Goal: Task Accomplishment & Management: Manage account settings

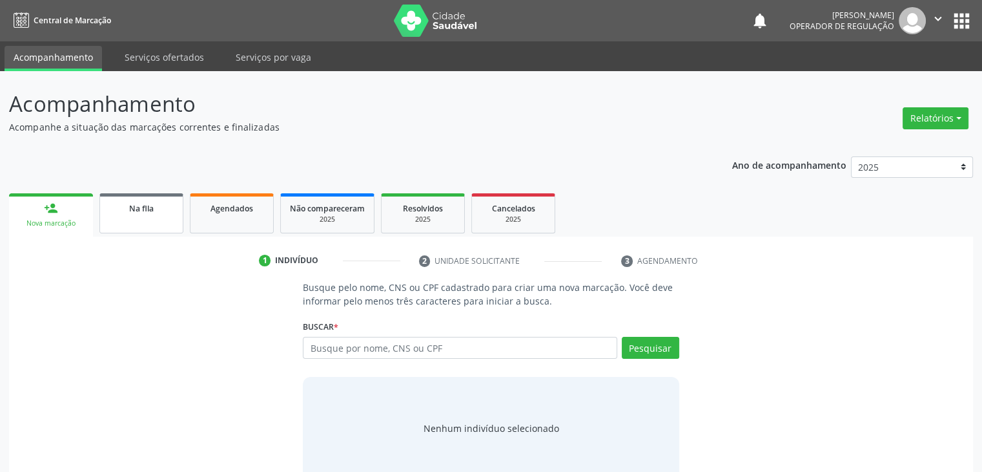
click at [171, 215] on link "Na fila" at bounding box center [141, 213] width 84 height 40
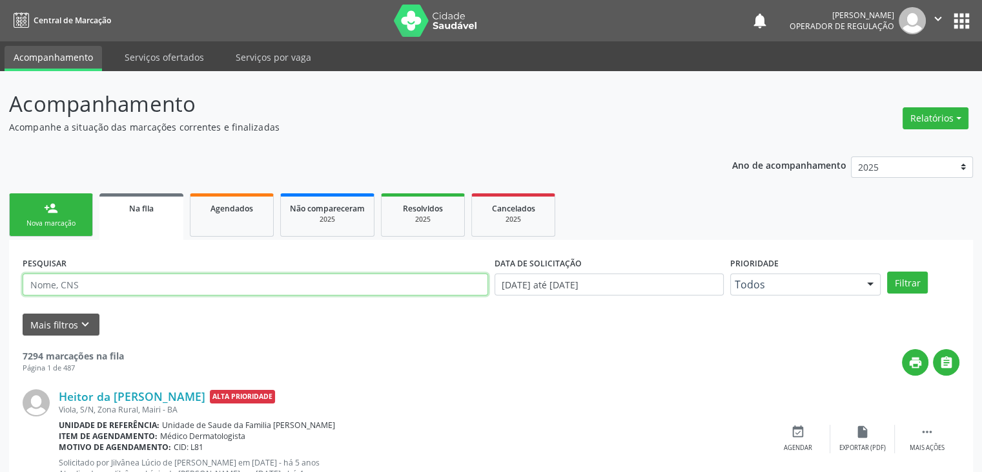
click at [165, 293] on input "text" at bounding box center [256, 284] width 466 height 22
click at [160, 290] on input "text" at bounding box center [256, 284] width 466 height 22
click at [304, 322] on div "Mais filtros keyboard_arrow_down" at bounding box center [491, 324] width 944 height 23
click at [296, 282] on input "text" at bounding box center [256, 284] width 466 height 22
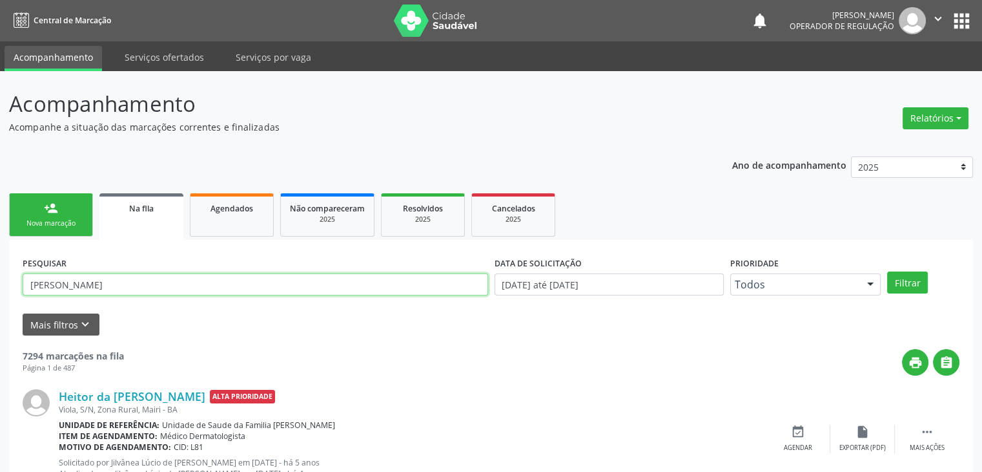
type input "DAISY MOREIRA"
click at [887, 271] on button "Filtrar" at bounding box center [907, 282] width 41 height 22
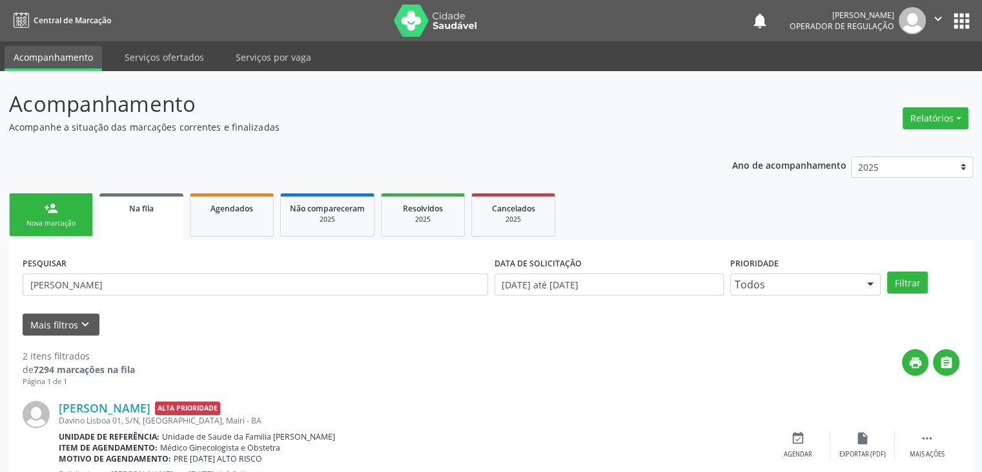
drag, startPoint x: 978, startPoint y: 409, endPoint x: 991, endPoint y: 405, distance: 14.1
click at [982, 405] on html "Central de Marcação notifications Nathana Magalhães Operador de regulação  Con…" at bounding box center [491, 236] width 982 height 472
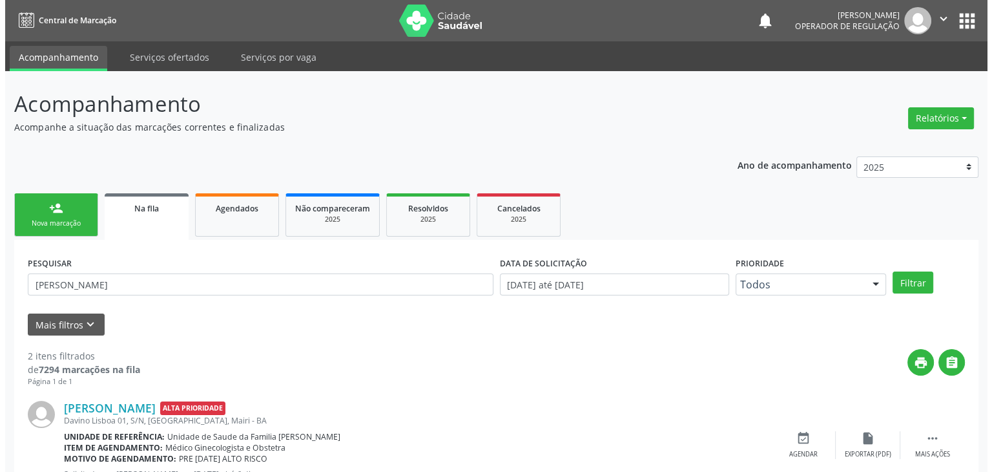
scroll to position [168, 0]
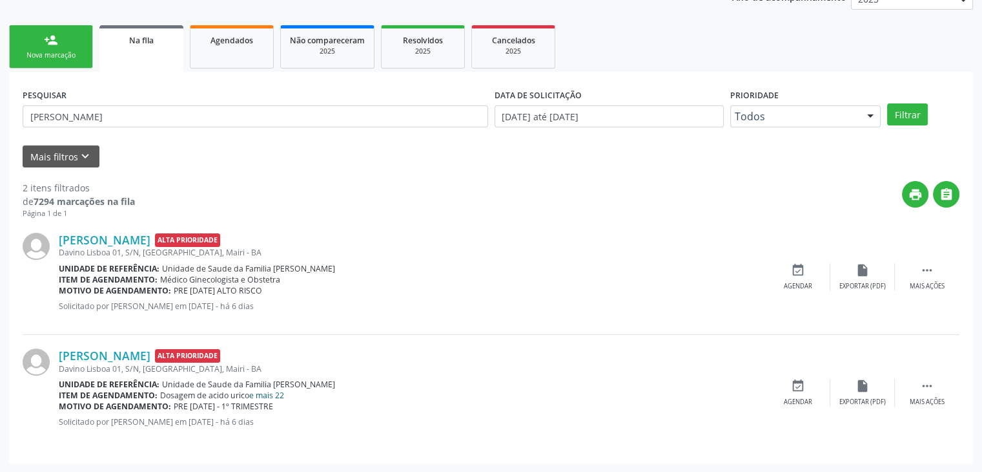
click at [284, 389] on link "e mais 22" at bounding box center [266, 394] width 35 height 11
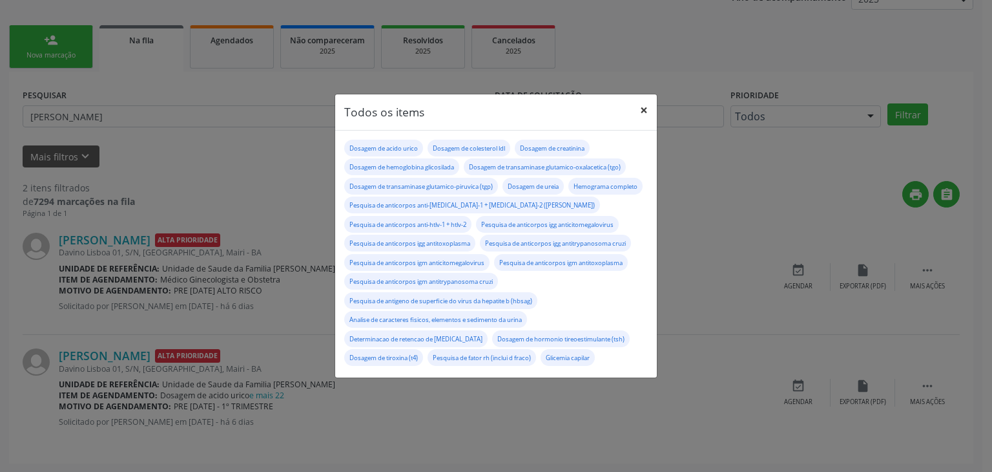
click at [643, 109] on button "×" at bounding box center [644, 110] width 26 height 32
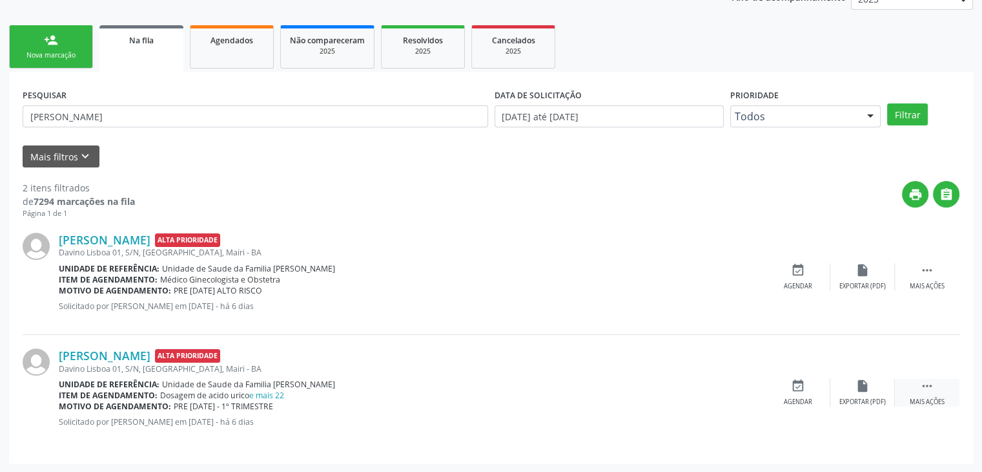
click at [908, 380] on div " Mais ações" at bounding box center [927, 392] width 65 height 28
click at [785, 397] on div "Cancelar" at bounding box center [798, 401] width 30 height 9
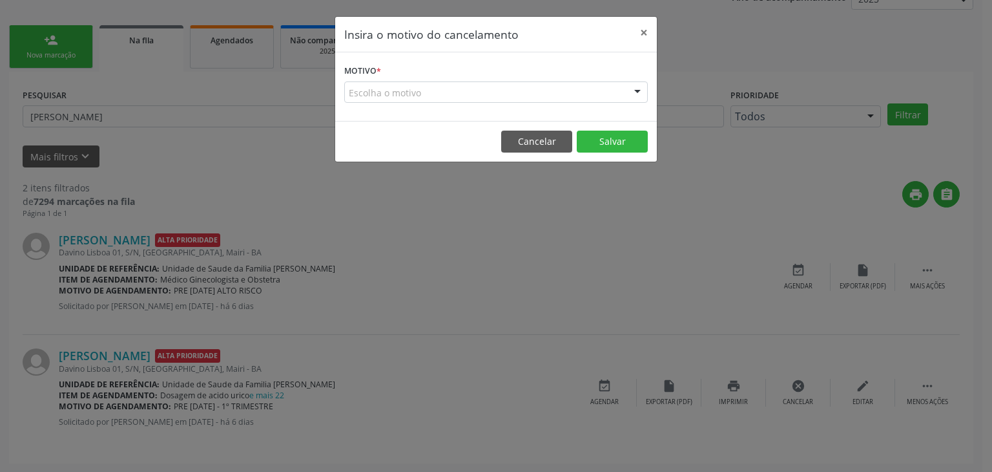
click at [527, 78] on form "Motivo * Escolha o motivo Outro Médico - Participação em eventos (ex: congresso…" at bounding box center [496, 81] width 304 height 41
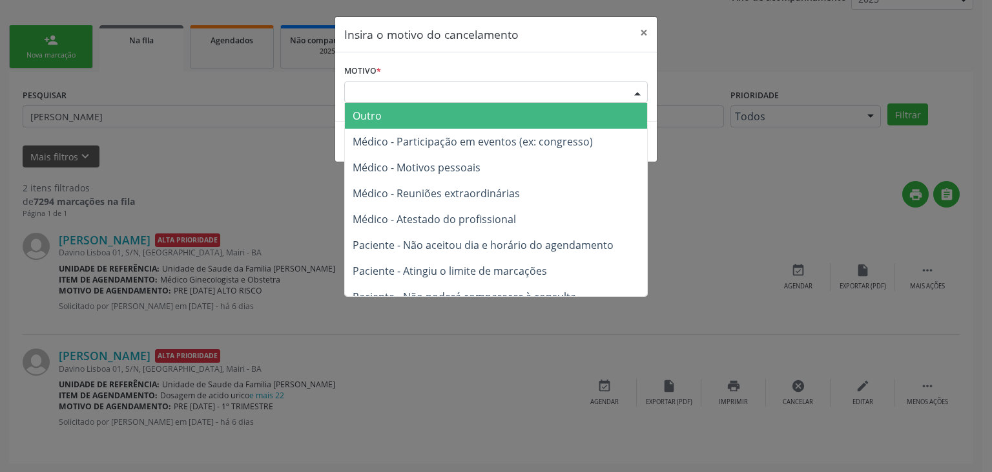
click at [524, 83] on div "Escolha o motivo" at bounding box center [496, 92] width 304 height 22
click at [479, 114] on span "Outro" at bounding box center [496, 116] width 302 height 26
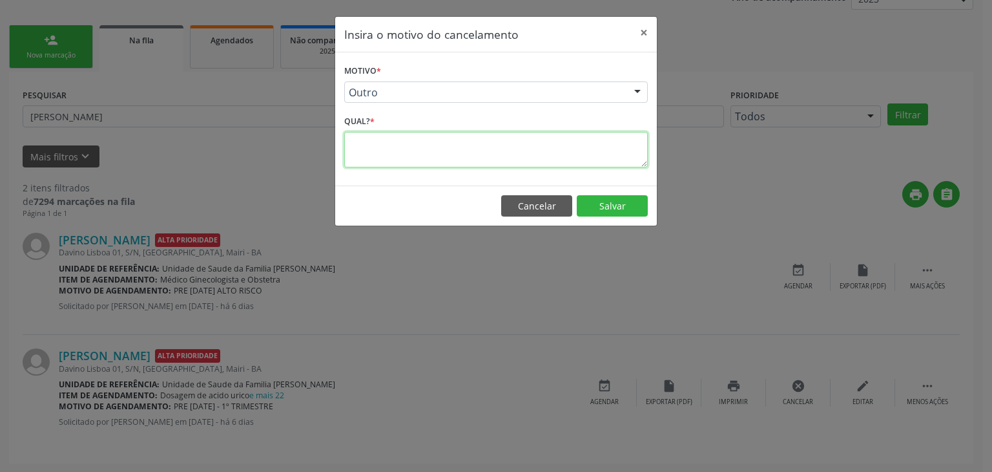
click at [405, 151] on textarea at bounding box center [496, 150] width 304 height 36
type textarea "EXAME REALIZADO"
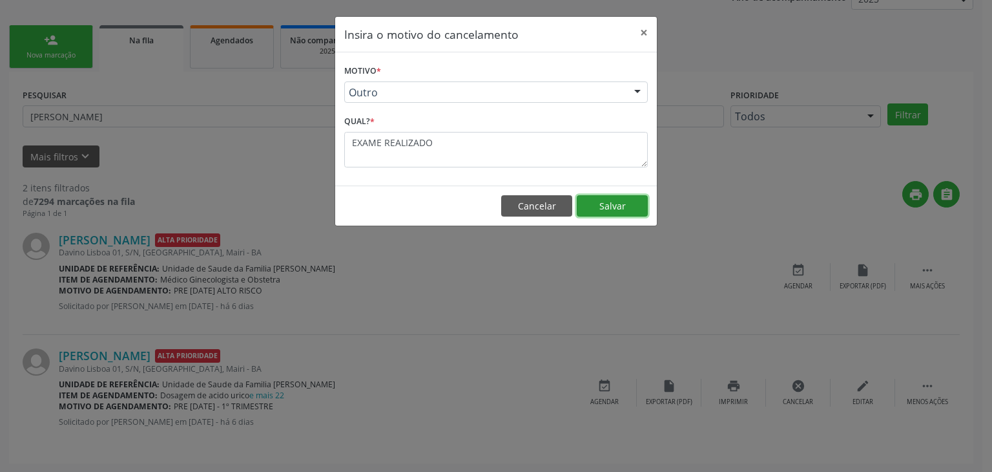
click at [605, 206] on button "Salvar" at bounding box center [612, 206] width 71 height 22
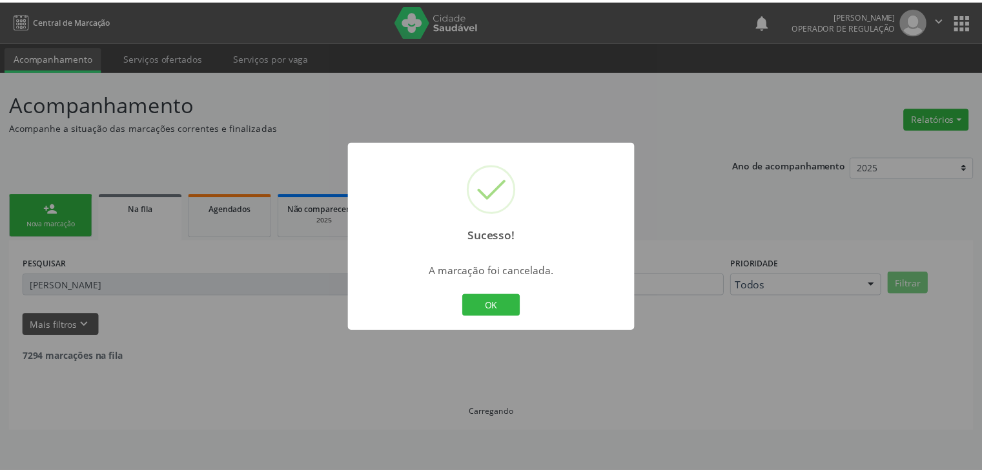
scroll to position [0, 0]
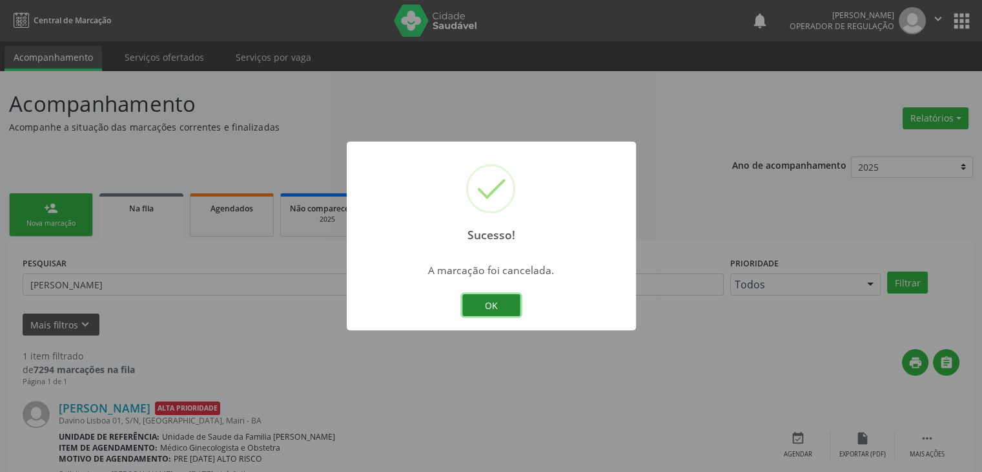
click at [490, 311] on button "OK" at bounding box center [491, 305] width 58 height 22
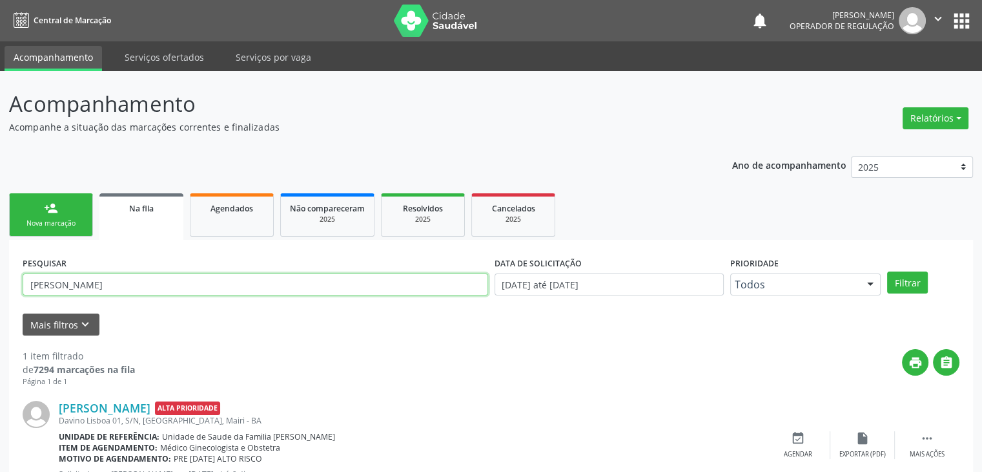
click at [105, 291] on input "DAISY MOREIRA" at bounding box center [256, 284] width 466 height 22
type input "D"
click at [887, 271] on button "Filtrar" at bounding box center [907, 282] width 41 height 22
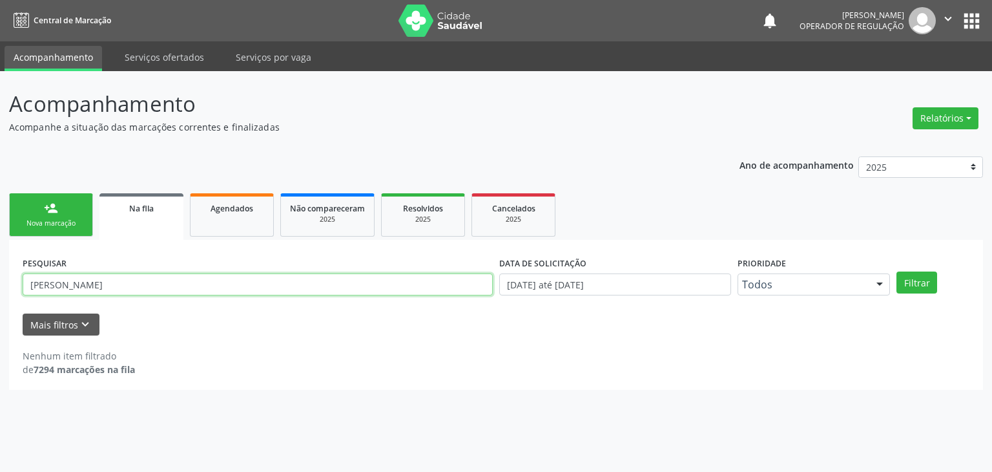
click at [439, 284] on input "RAFAELA DOS SANTOS" at bounding box center [258, 284] width 470 height 22
type input "R"
click at [229, 284] on input "text" at bounding box center [258, 284] width 470 height 22
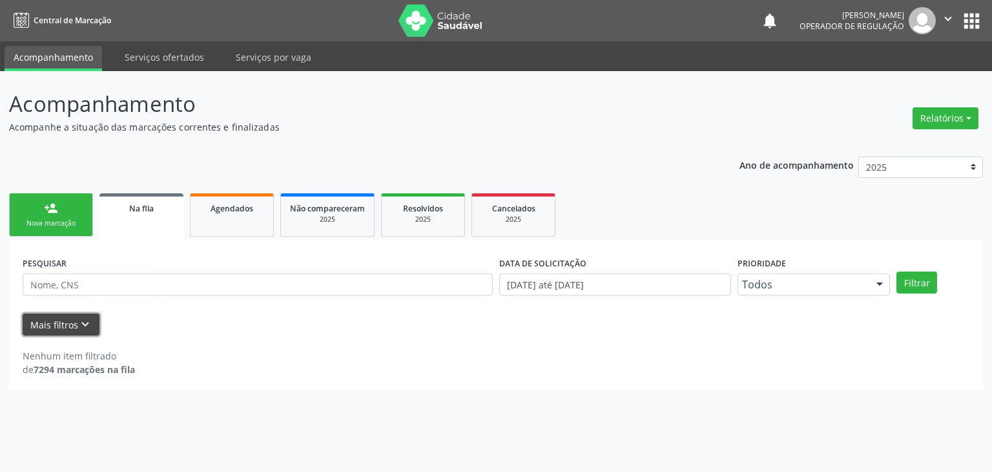
click at [48, 331] on button "Mais filtros keyboard_arrow_down" at bounding box center [61, 324] width 77 height 23
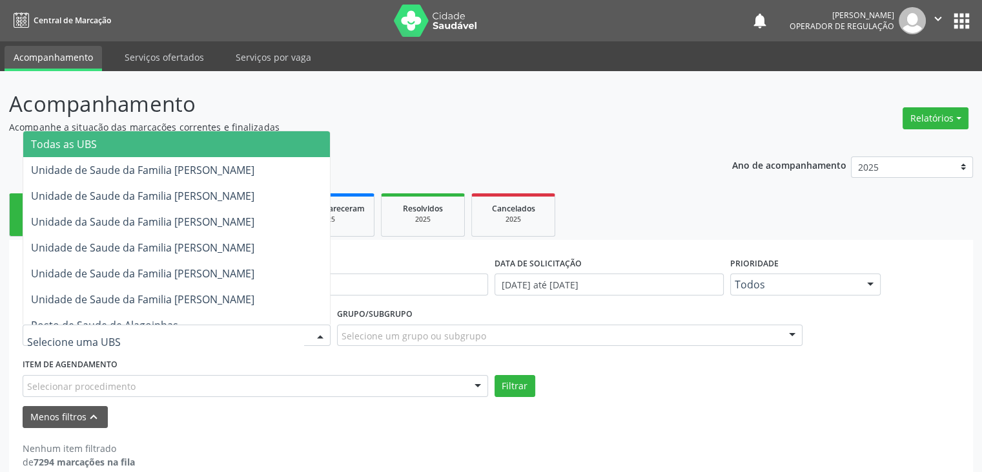
click at [114, 337] on div at bounding box center [177, 335] width 308 height 22
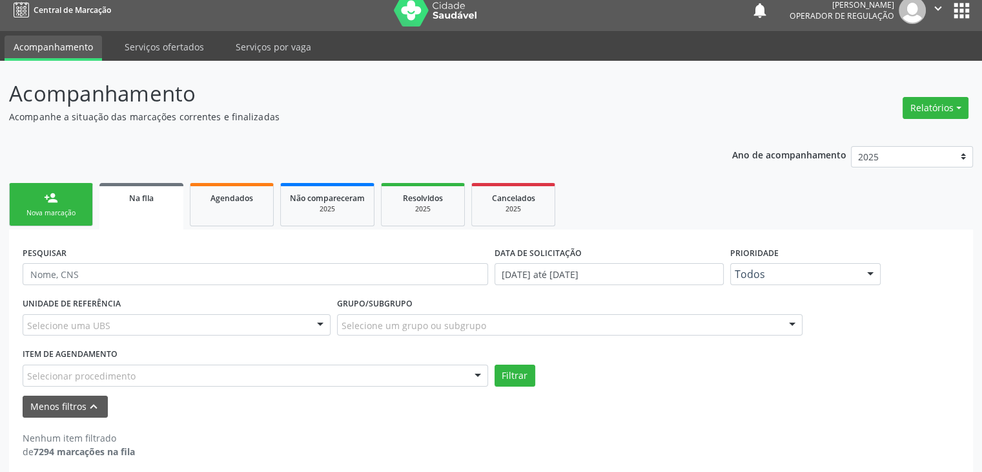
scroll to position [19, 0]
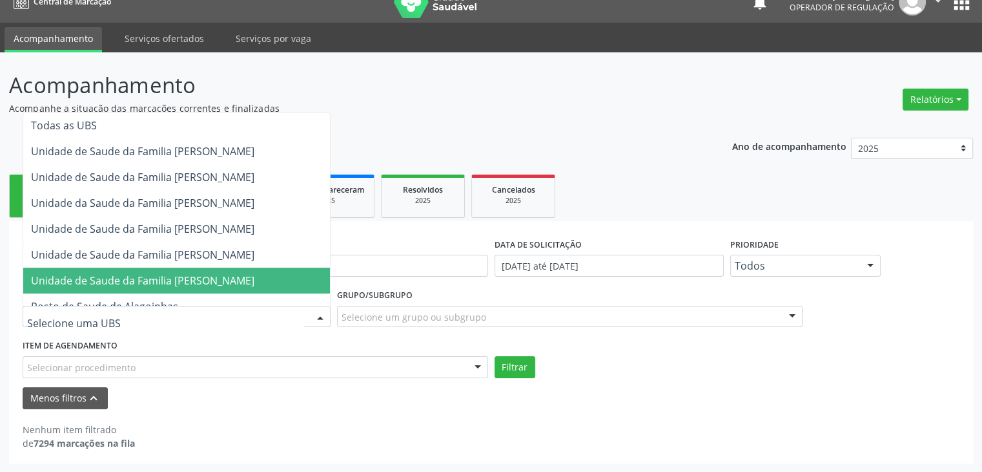
click at [304, 316] on div at bounding box center [177, 317] width 308 height 22
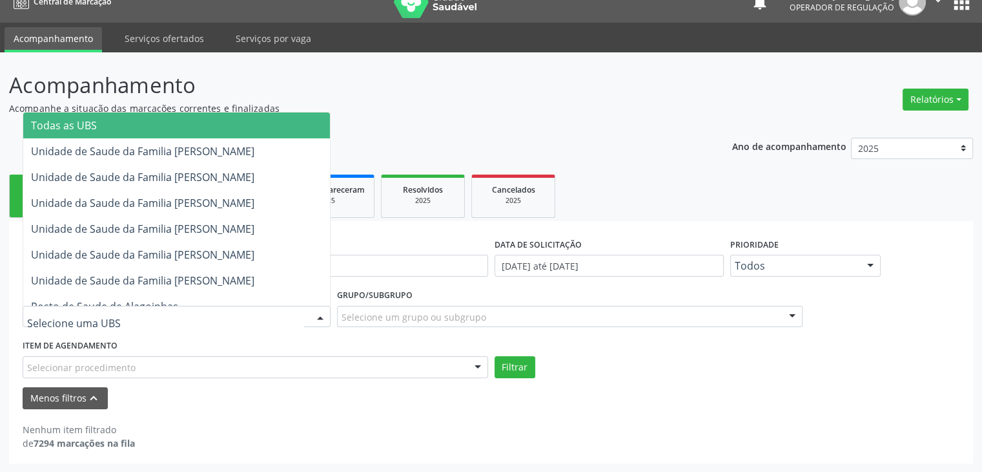
click at [227, 119] on span "Todas as UBS" at bounding box center [176, 125] width 307 height 26
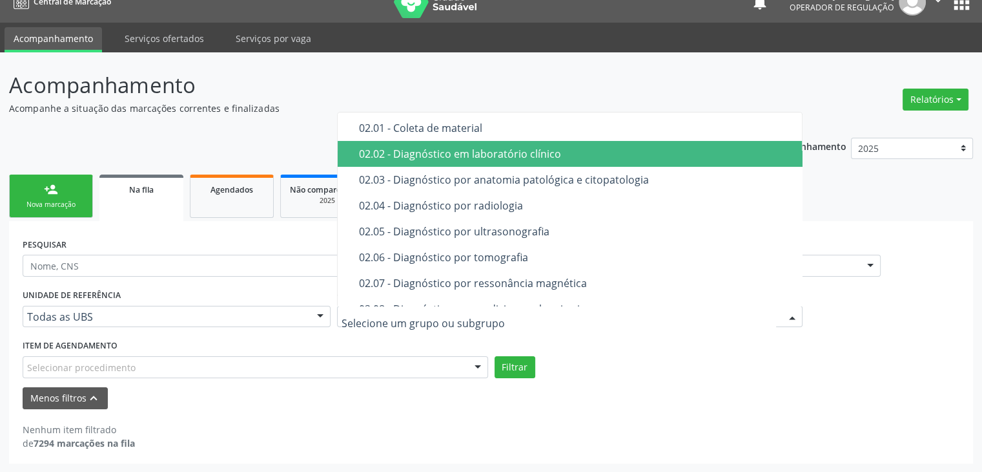
scroll to position [129, 0]
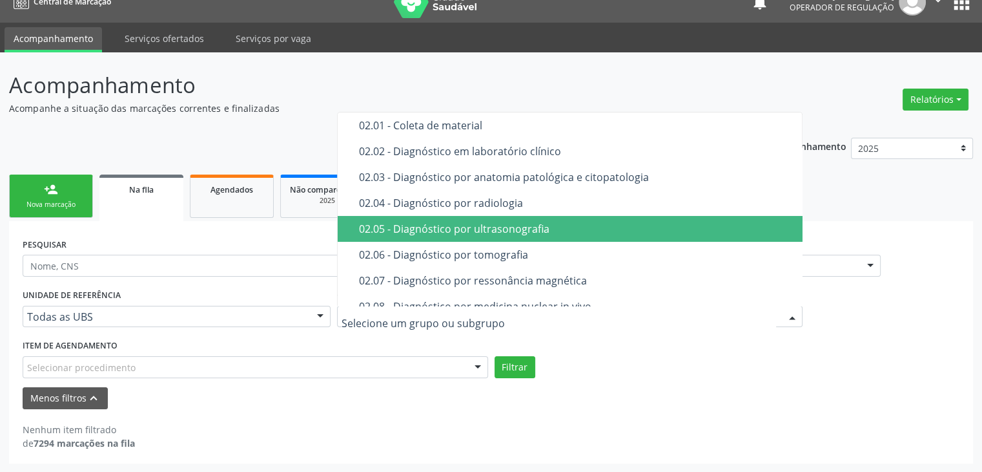
click at [632, 233] on span "02.05 - Diagnóstico por ultrasonografia" at bounding box center [571, 229] width 466 height 26
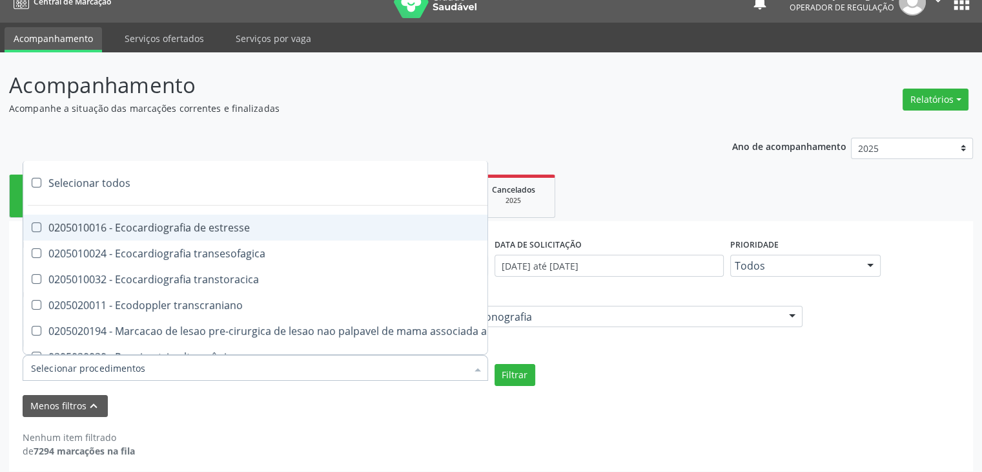
click at [320, 356] on div at bounding box center [256, 368] width 466 height 26
click at [78, 176] on div "Selecionar todos" at bounding box center [300, 183] width 555 height 26
checkbox input "true"
checkbox estresse "true"
checkbox transesofagica "true"
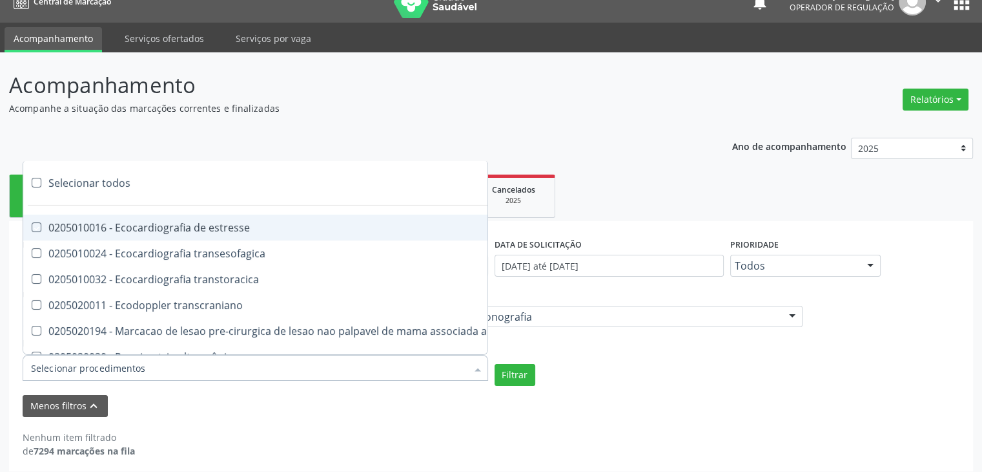
checkbox transtoracica "true"
checkbox transcraniano "true"
checkbox ultrassonografia "true"
checkbox ultrassônica "true"
checkbox superior "true"
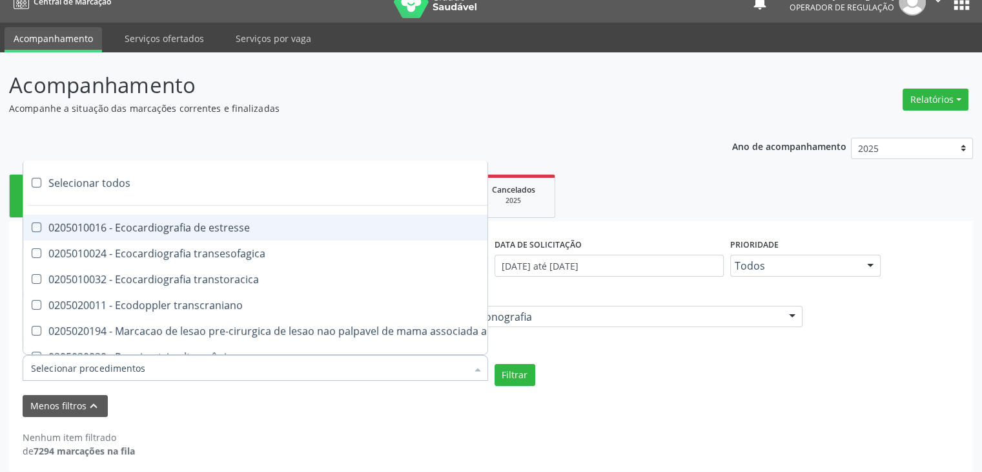
checkbox total "true"
checkbox urinario "true"
checkbox escrotal "true"
checkbox \(monocular\) "true"
checkbox transretal\) "true"
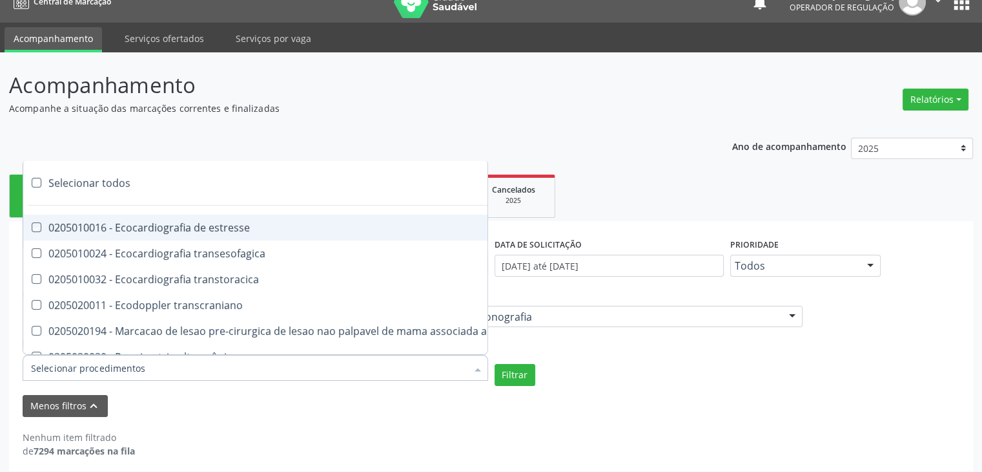
checkbox abdominal "true"
checkbox tireoide "true"
checkbox \(extracardiaca\) "true"
checkbox vasos "true"
checkbox obstetrico "true"
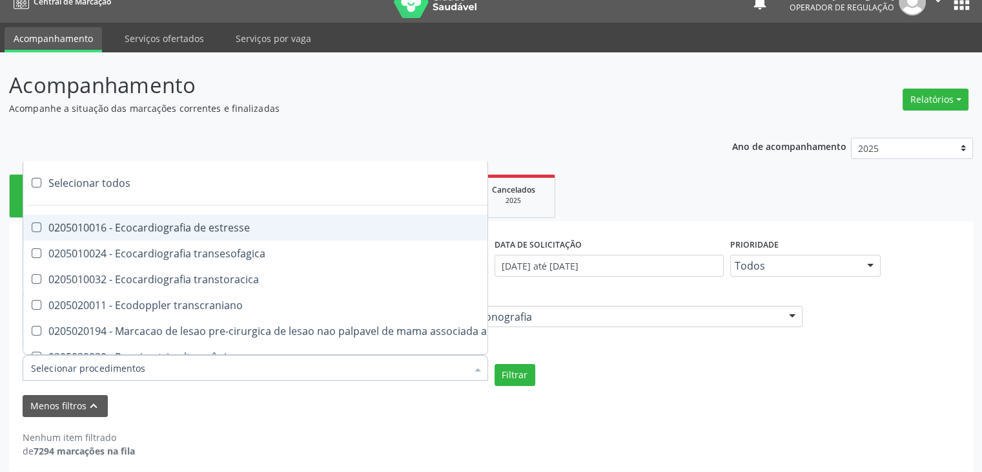
checkbox bilateral "true"
checkbox obstetrica "true"
checkbox pulsado "true"
checkbox \(ginecologica\) "true"
checkbox transfontanela "true"
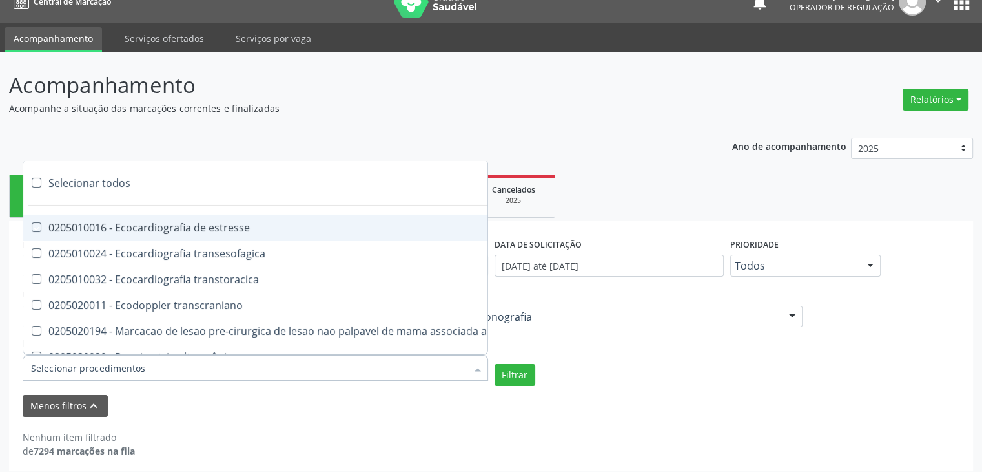
checkbox transvaginal "true"
checkbox Axila "true"
checkbox Braço "true"
checkbox Calcanhar "true"
checkbox Cervical "true"
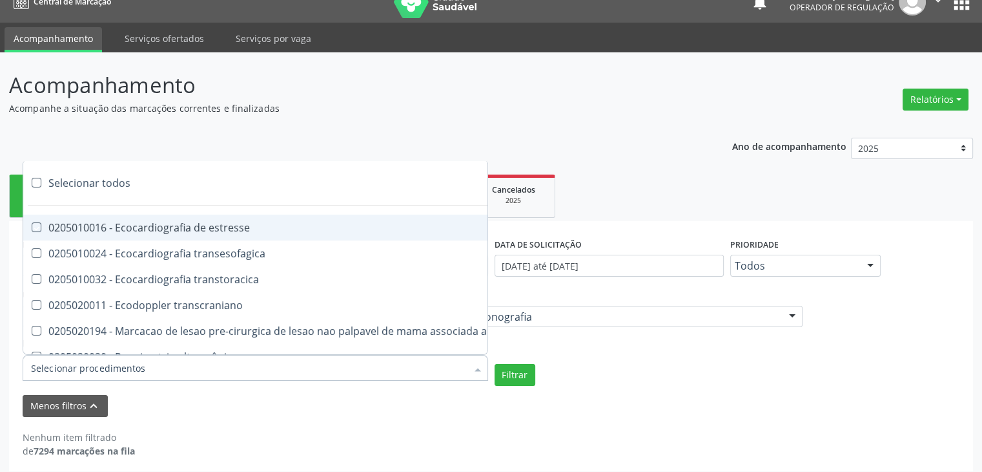
checkbox Clavícula "true"
checkbox Cotovelo "true"
checkbox Coxa "true"
checkbox Joelho "true"
checkbox Mão "true"
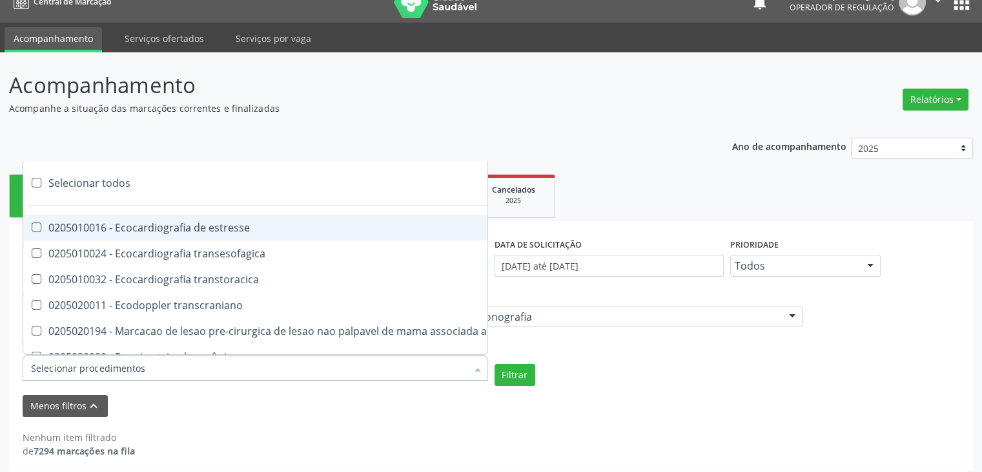
checkbox Ombro "true"
checkbox Moles "true"
checkbox Perna "true"
checkbox Pescoço "true"
checkbox Punho "true"
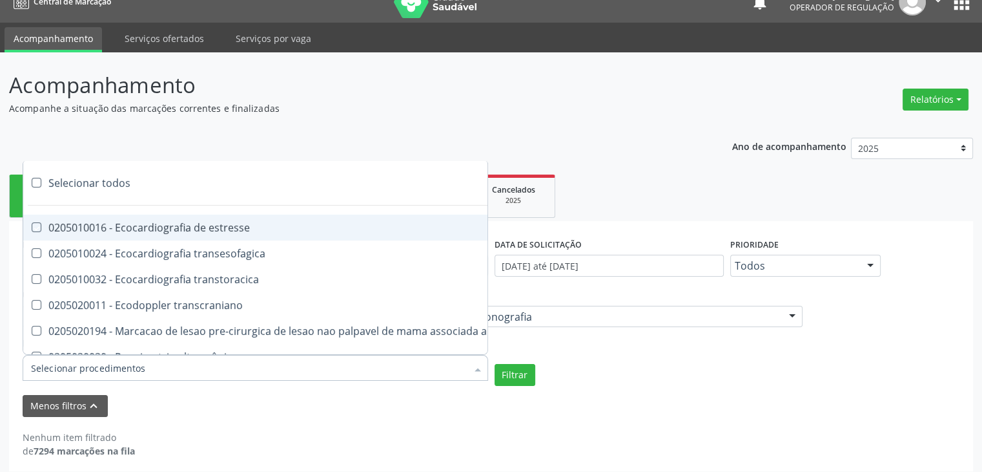
checkbox Pé "true"
checkbox Quadril "true"
checkbox Inguinal "true"
checkbox Tornozelo "true"
checkbox Carpo "true"
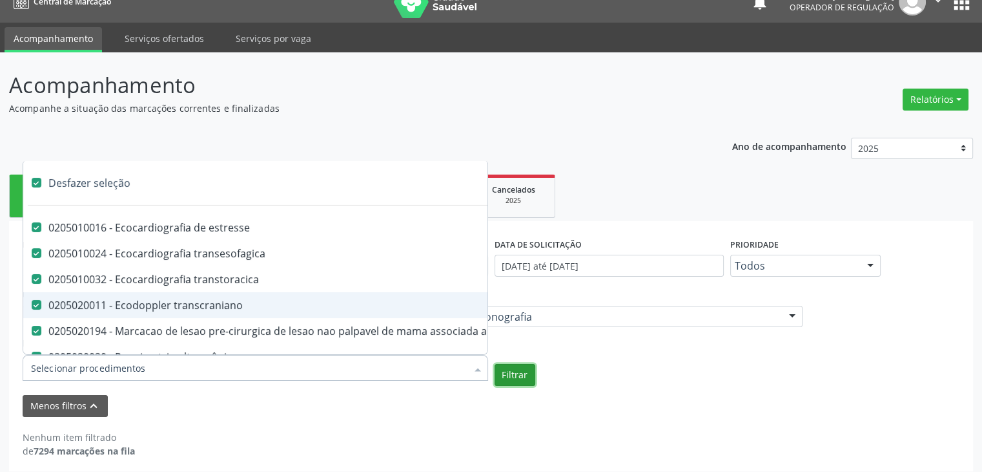
click at [512, 366] on button "Filtrar" at bounding box center [515, 375] width 41 height 22
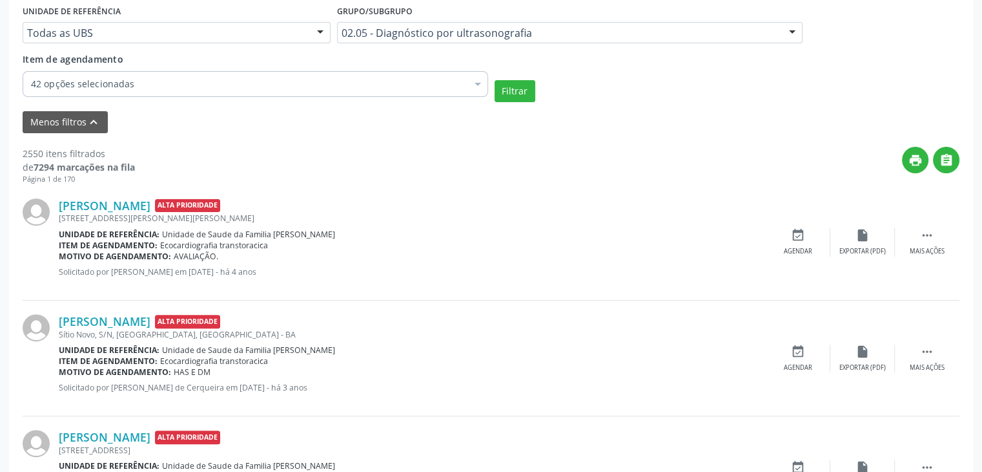
scroll to position [302, 0]
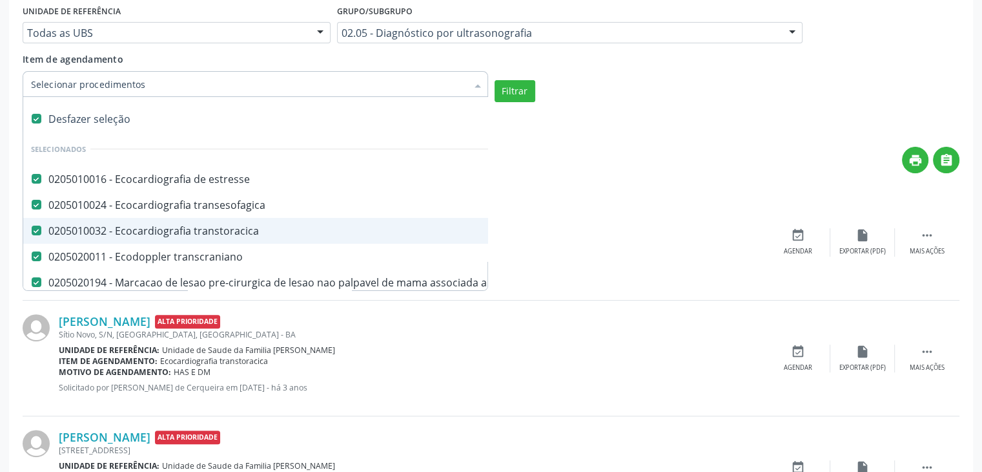
click at [111, 119] on div "Desfazer seleção" at bounding box center [300, 119] width 555 height 26
checkbox input "false"
checkbox estresse "false"
checkbox transesofagica "false"
checkbox transtoracica "false"
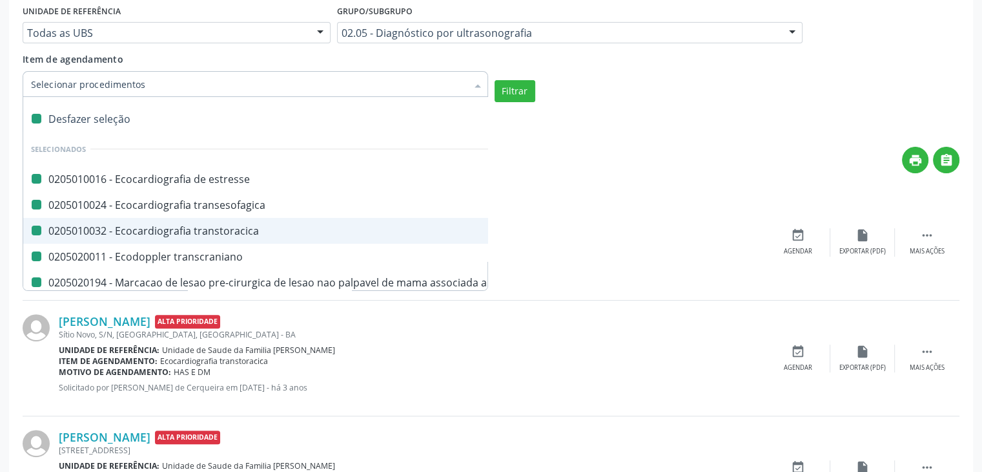
checkbox transcraniano "false"
checkbox ultrassonografia "false"
checkbox ultrassônica "false"
checkbox superior "false"
checkbox total "false"
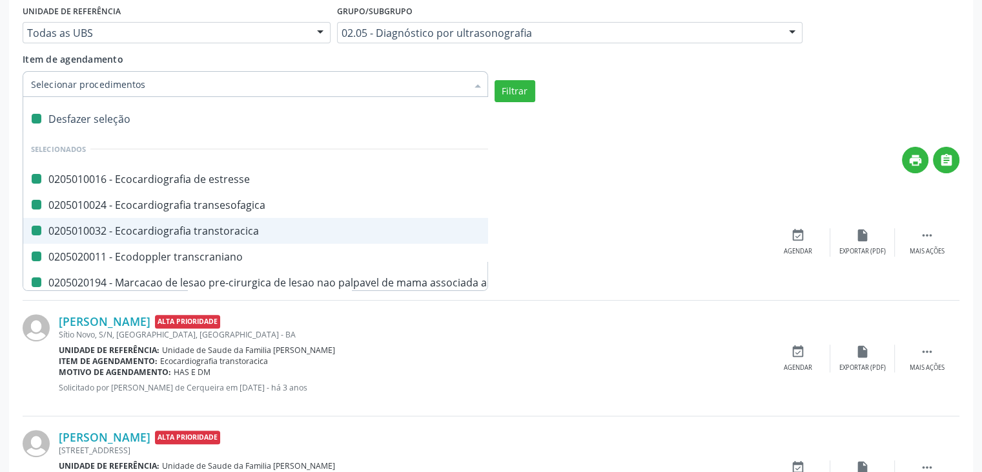
checkbox urinario "false"
checkbox escrotal "false"
checkbox \(monocular\) "false"
checkbox transretal\) "false"
checkbox abdominal "false"
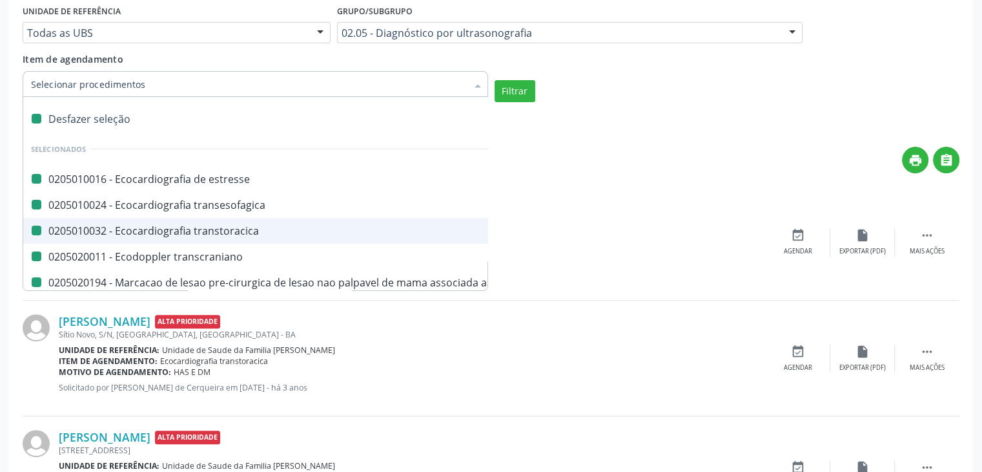
checkbox tireoide "false"
checkbox \(extracardiaca\) "false"
checkbox vasos "false"
checkbox obstetrico "false"
checkbox bilateral "false"
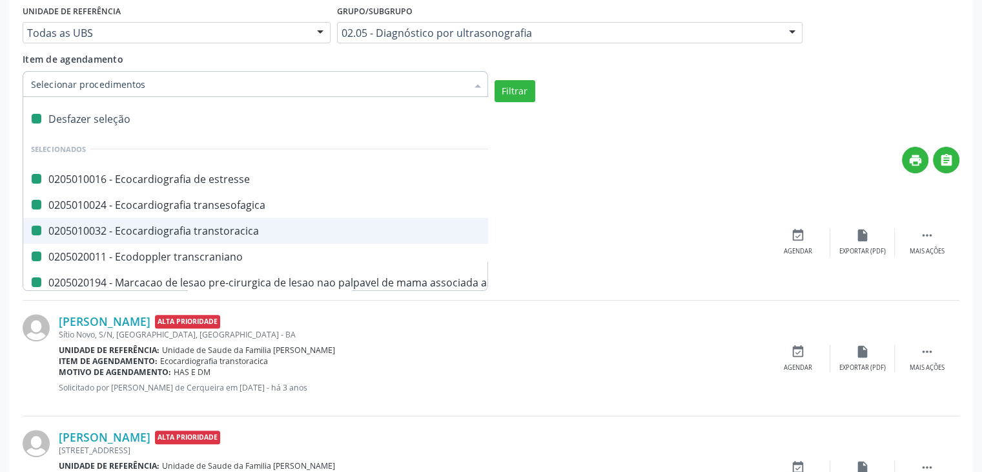
checkbox obstetrica "false"
checkbox pulsado "false"
checkbox \(ginecologica\) "false"
checkbox transfontanela "false"
checkbox transvaginal "false"
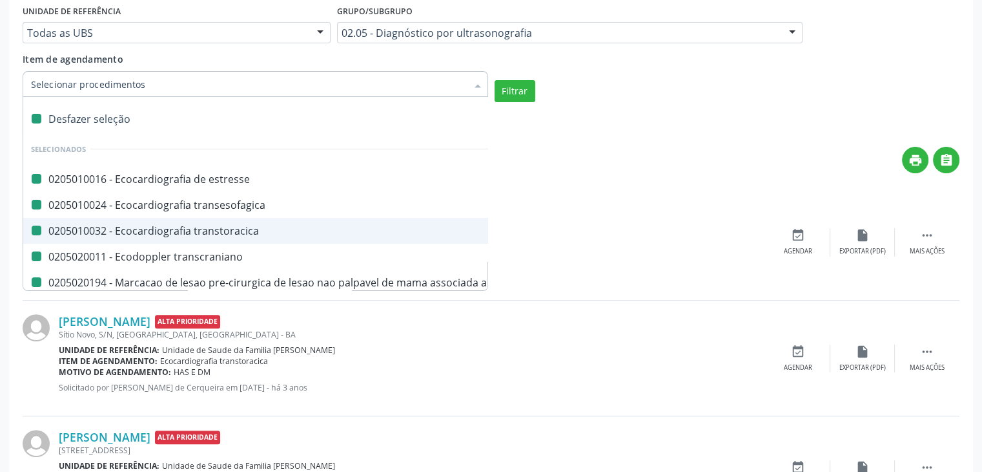
checkbox Axila "false"
checkbox Braço "false"
checkbox Calcanhar "false"
checkbox Cervical "false"
checkbox Clavícula "false"
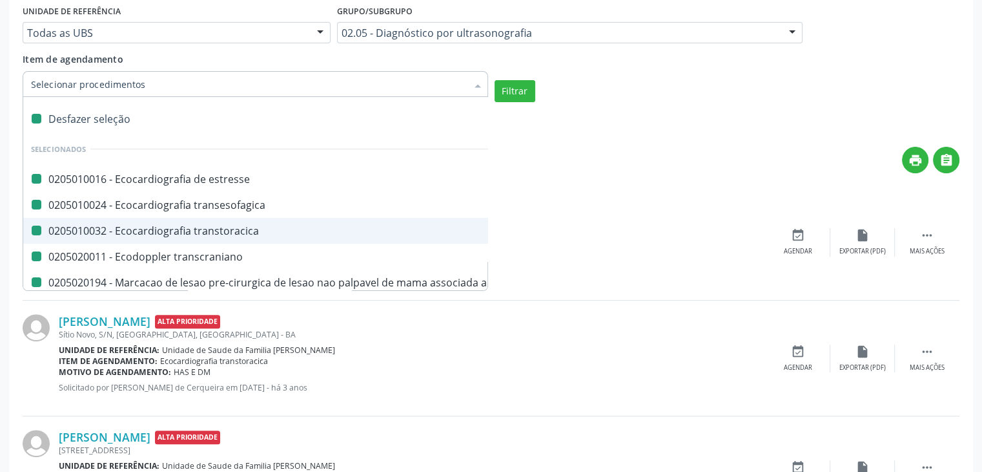
checkbox Cotovelo "false"
checkbox Coxa "false"
checkbox Joelho "false"
checkbox Mão "false"
checkbox Ombro "false"
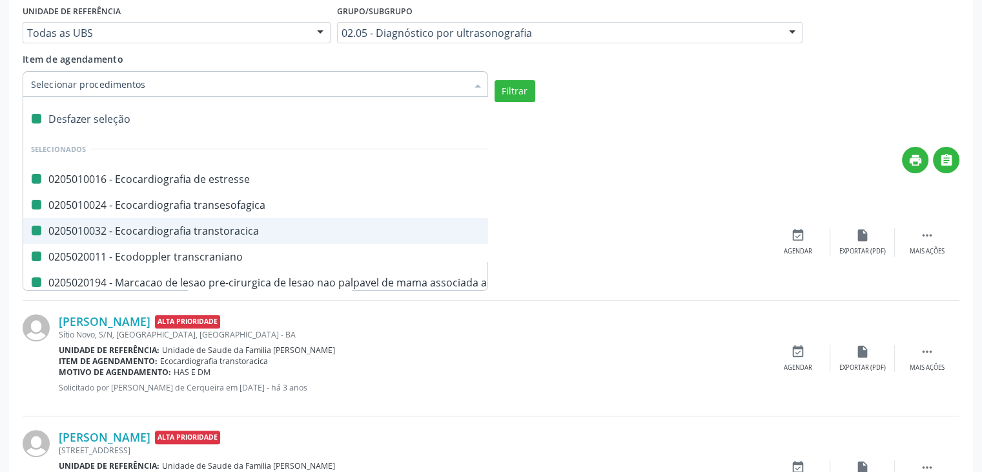
checkbox Moles "false"
checkbox Perna "false"
checkbox Pescoço "false"
checkbox Punho "false"
checkbox Pé "false"
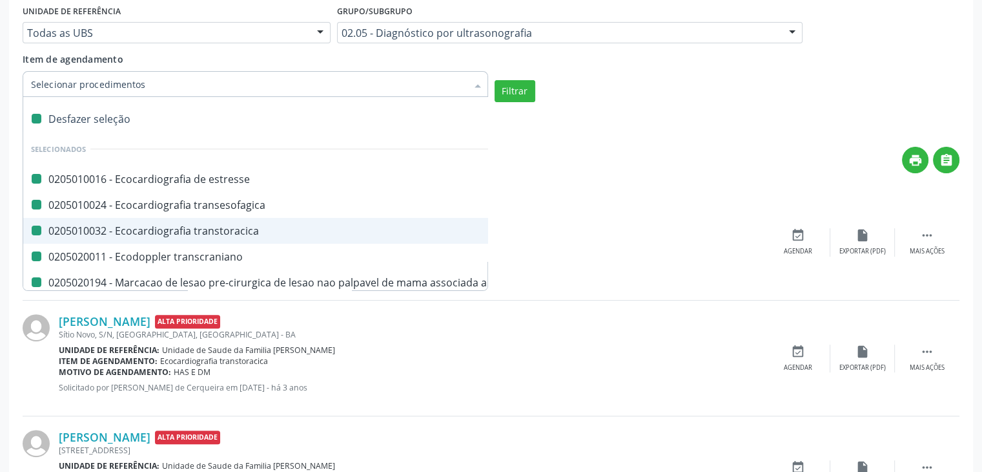
checkbox Quadril "false"
checkbox Inguinal "false"
checkbox Tornozelo "false"
checkbox Carpo "false"
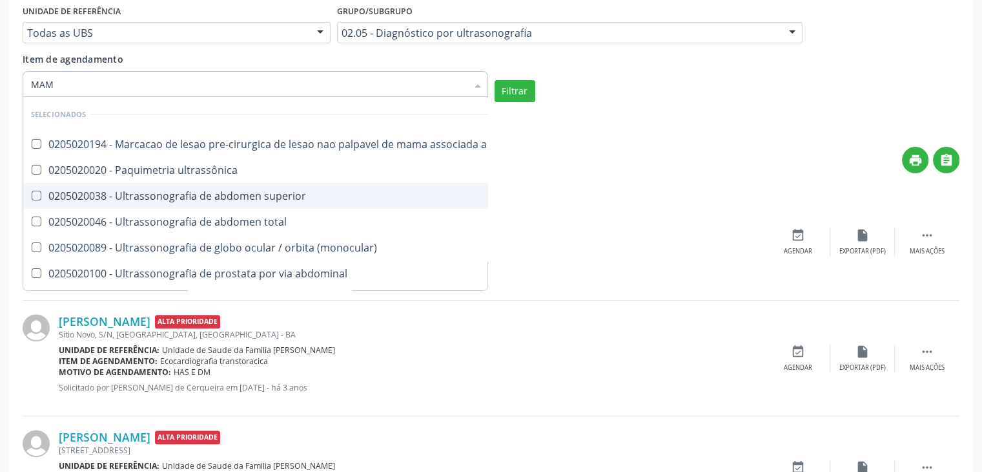
type input "MAMA"
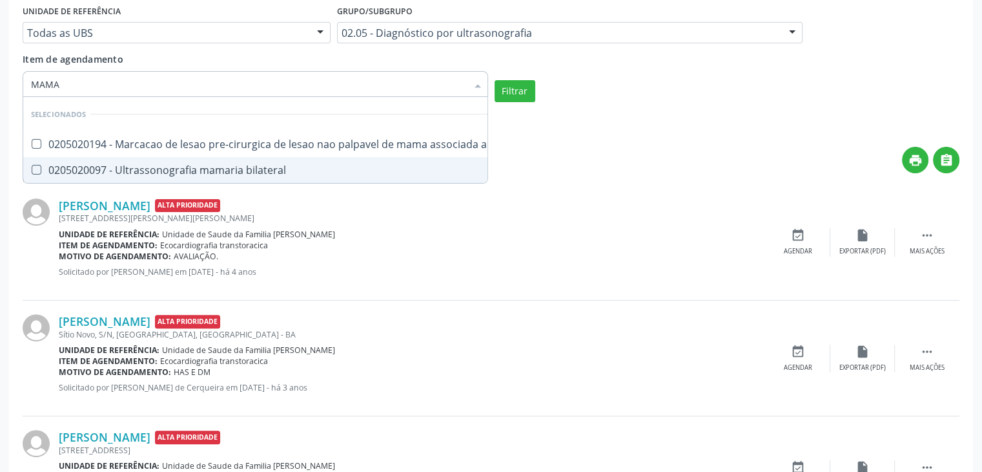
click at [158, 169] on div "0205020097 - Ultrassonografia mamaria bilateral" at bounding box center [300, 170] width 539 height 10
checkbox bilateral "true"
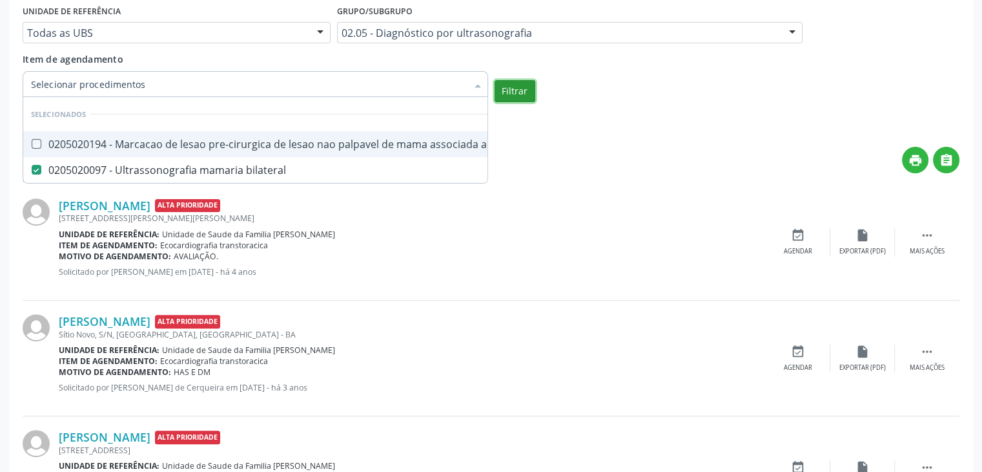
checkbox ultrassonografia "true"
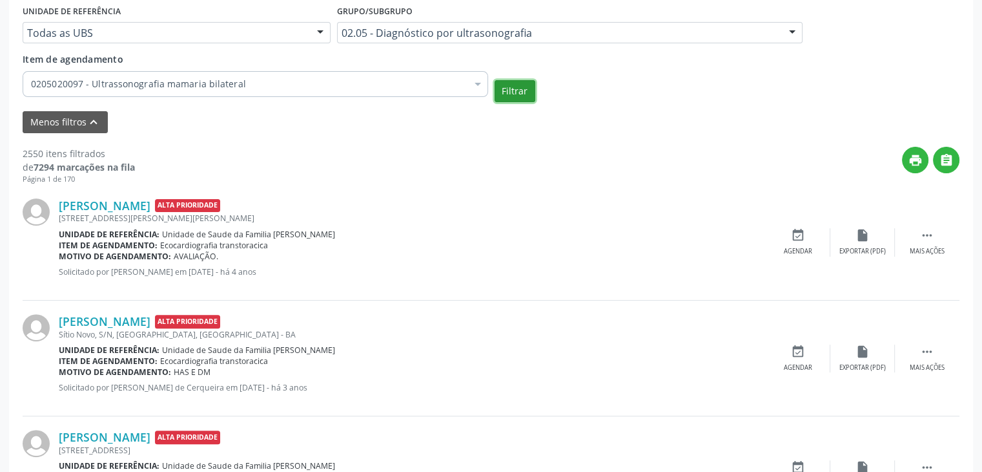
click at [496, 84] on button "Filtrar" at bounding box center [515, 91] width 41 height 22
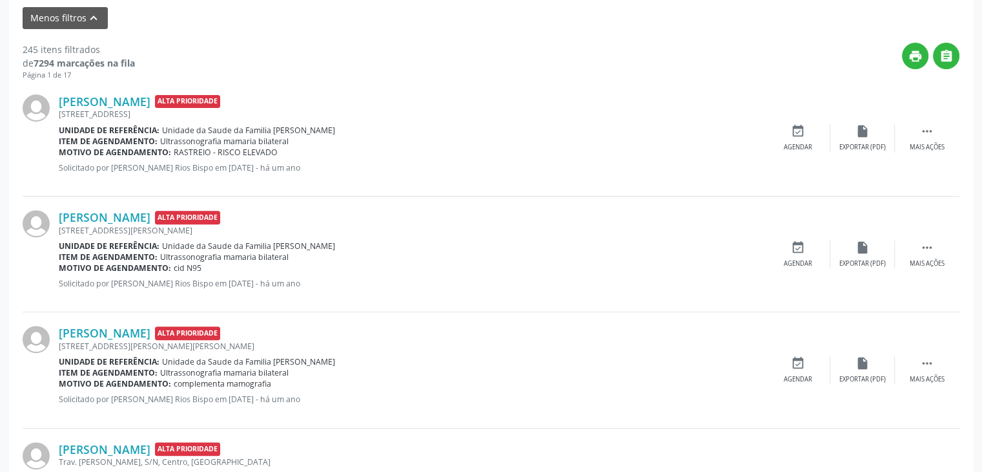
scroll to position [440, 0]
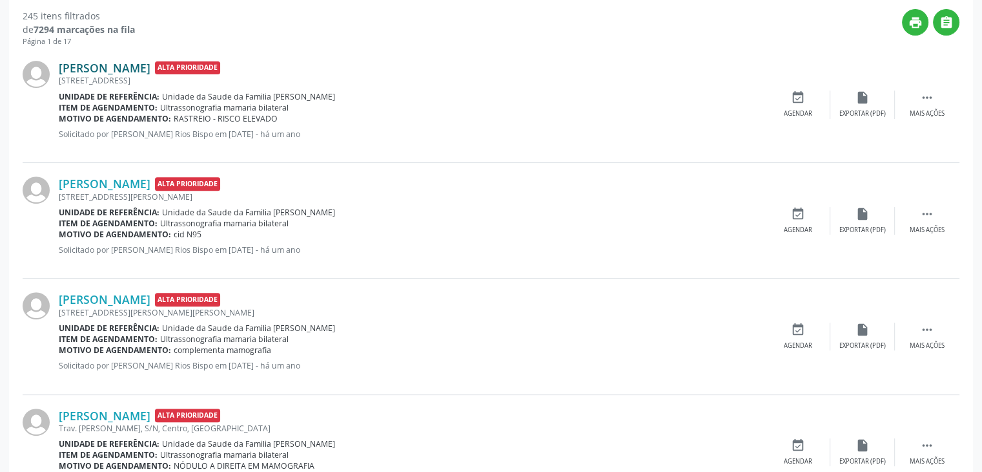
click at [125, 68] on link "Daiane Souza Silva" at bounding box center [105, 68] width 92 height 14
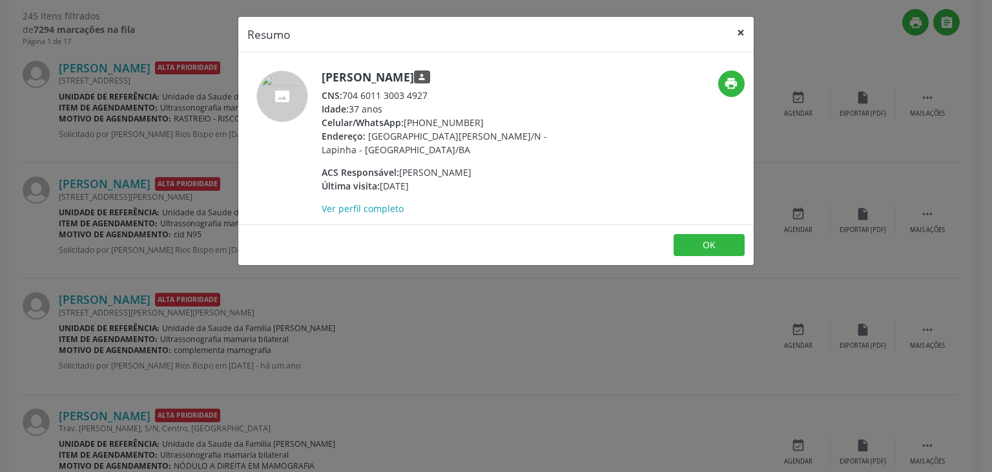
click at [741, 33] on button "×" at bounding box center [741, 33] width 26 height 32
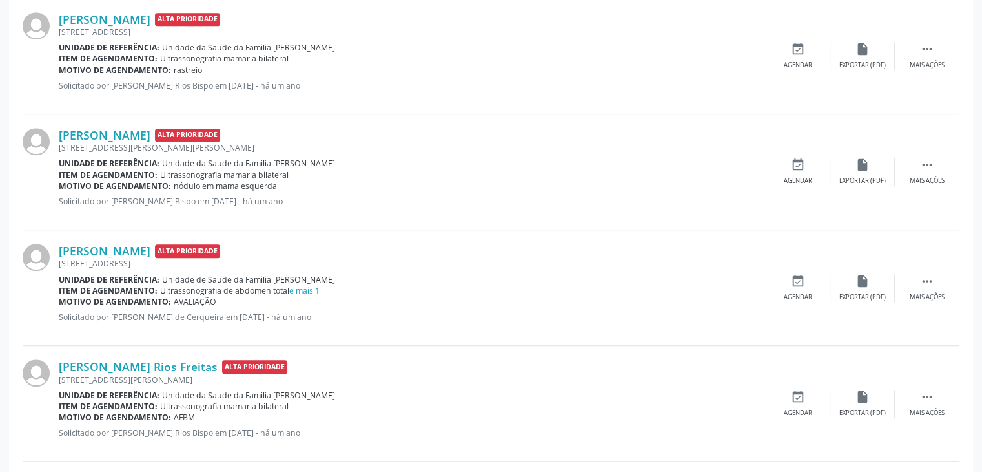
scroll to position [957, 0]
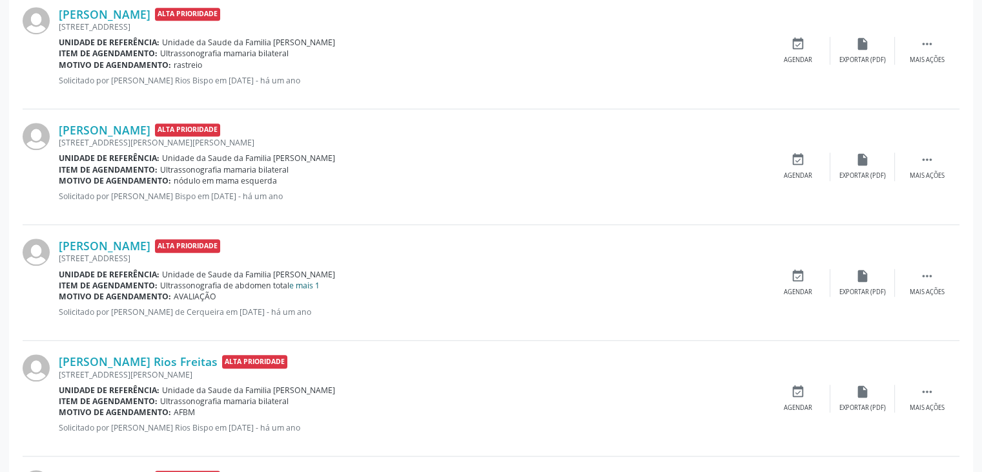
click at [304, 284] on link "e mais 1" at bounding box center [304, 285] width 30 height 11
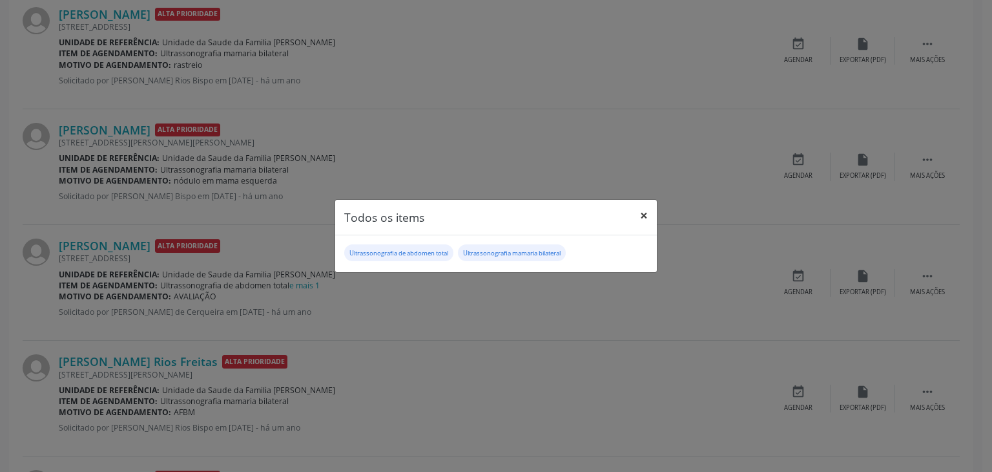
click at [651, 211] on button "×" at bounding box center [644, 216] width 26 height 32
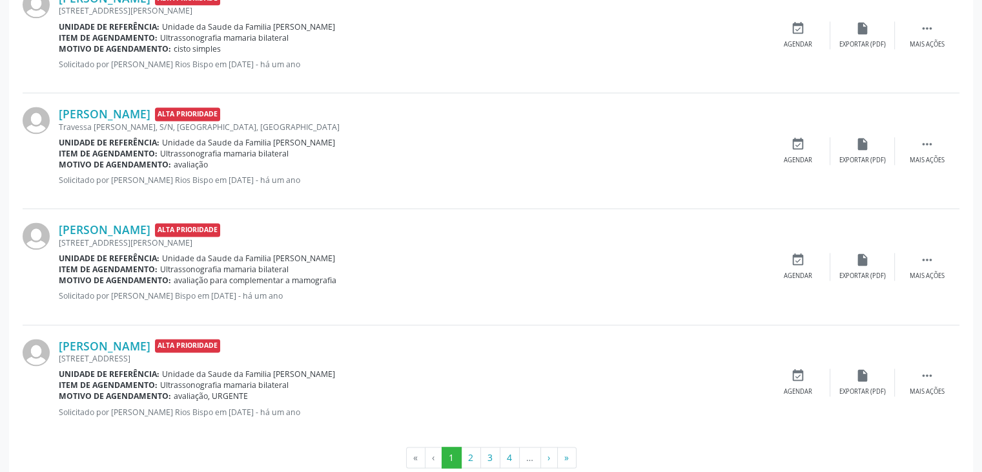
scroll to position [1807, 0]
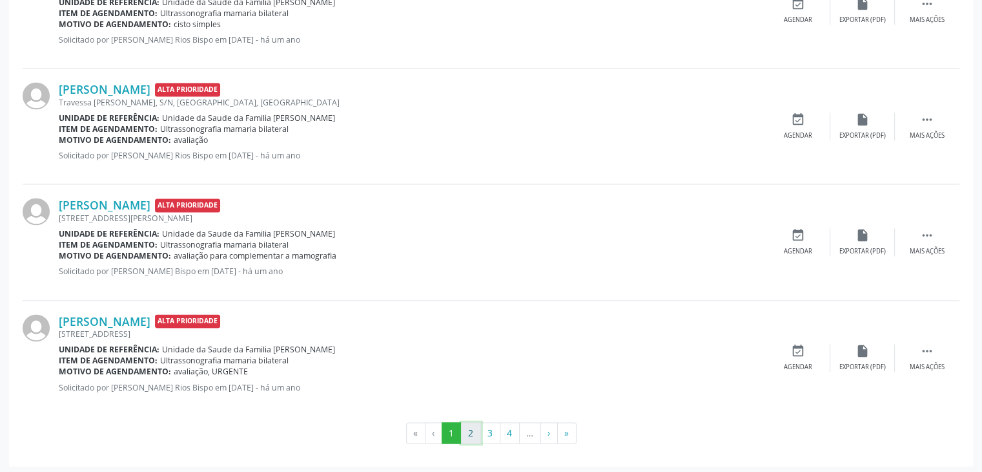
click at [473, 428] on button "2" at bounding box center [471, 433] width 20 height 22
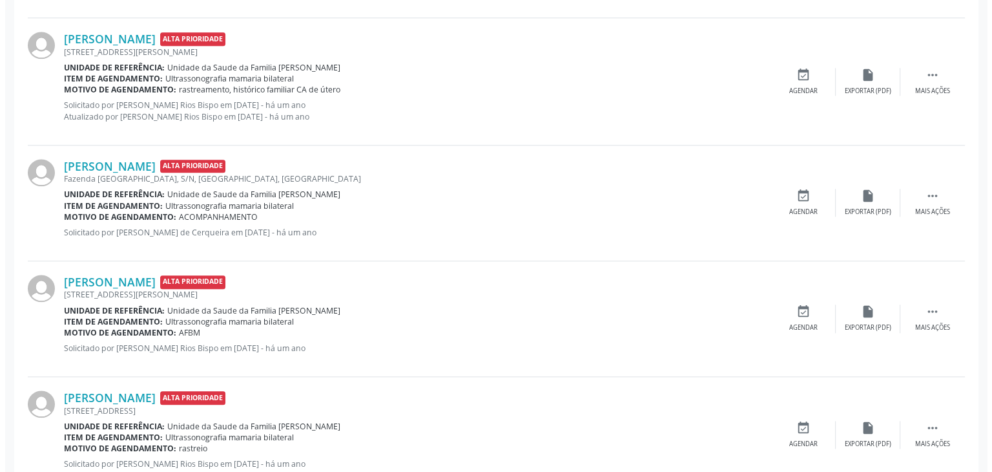
scroll to position [1402, 0]
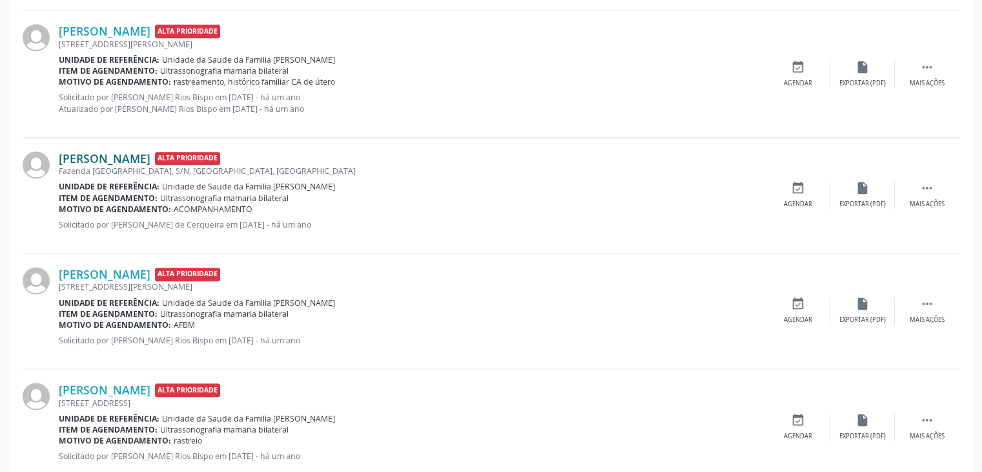
click at [150, 156] on link "Maclides Soares dos Santos" at bounding box center [105, 158] width 92 height 14
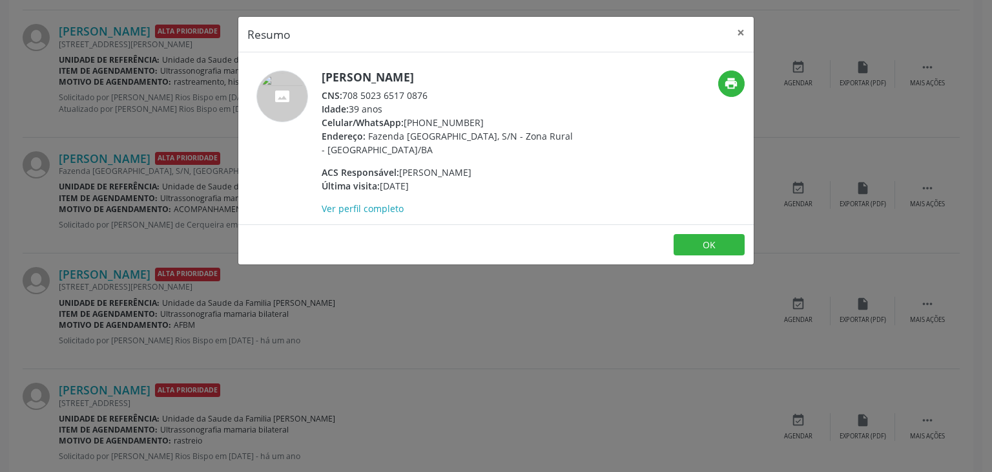
drag, startPoint x: 340, startPoint y: 75, endPoint x: 407, endPoint y: 70, distance: 66.7
click at [407, 70] on h5 "Maclides Soares dos Santos" at bounding box center [447, 77] width 251 height 14
drag, startPoint x: 320, startPoint y: 76, endPoint x: 509, endPoint y: 79, distance: 188.6
click at [509, 79] on div "Maclides Soares dos Santos CNS: 708 5023 6517 0876 Idade: 39 anos Celular/Whats…" at bounding box center [410, 142] width 344 height 145
copy h5 "Maclides Soares dos Santos"
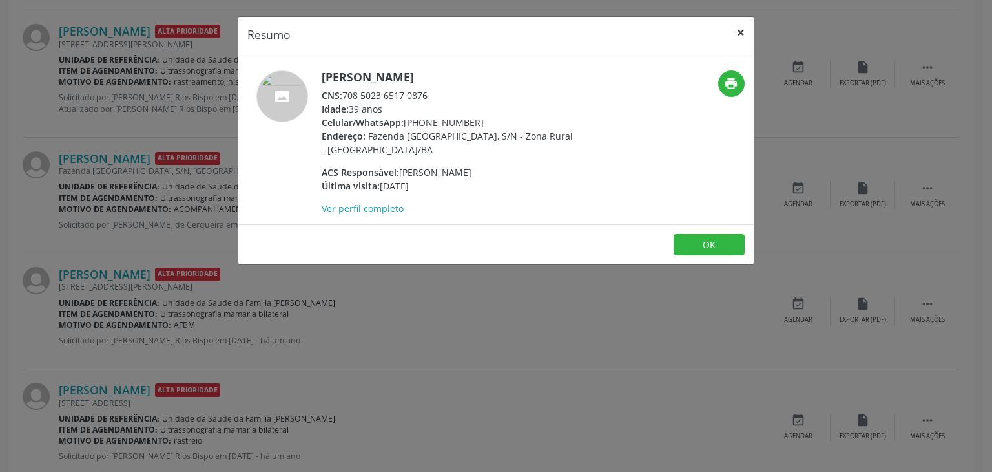
click at [740, 37] on button "×" at bounding box center [741, 33] width 26 height 32
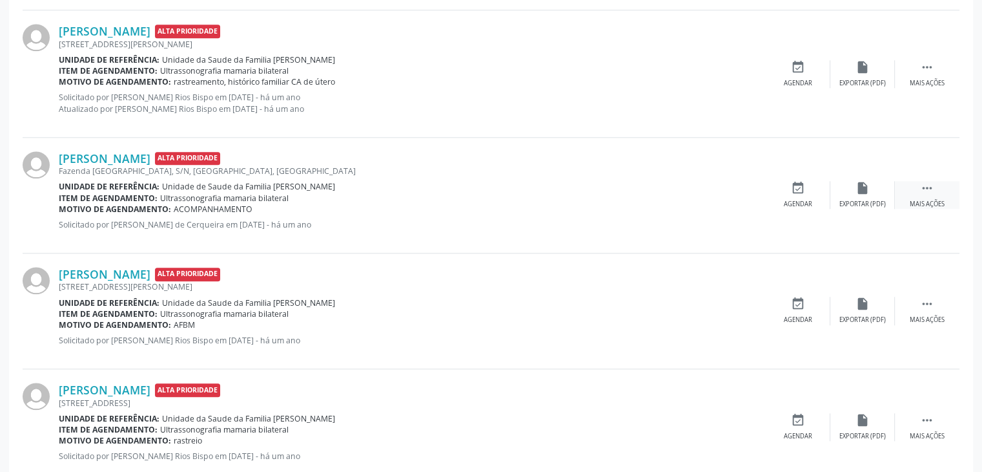
click at [907, 187] on div " Mais ações" at bounding box center [927, 195] width 65 height 28
click at [811, 200] on div "Cancelar" at bounding box center [798, 204] width 30 height 9
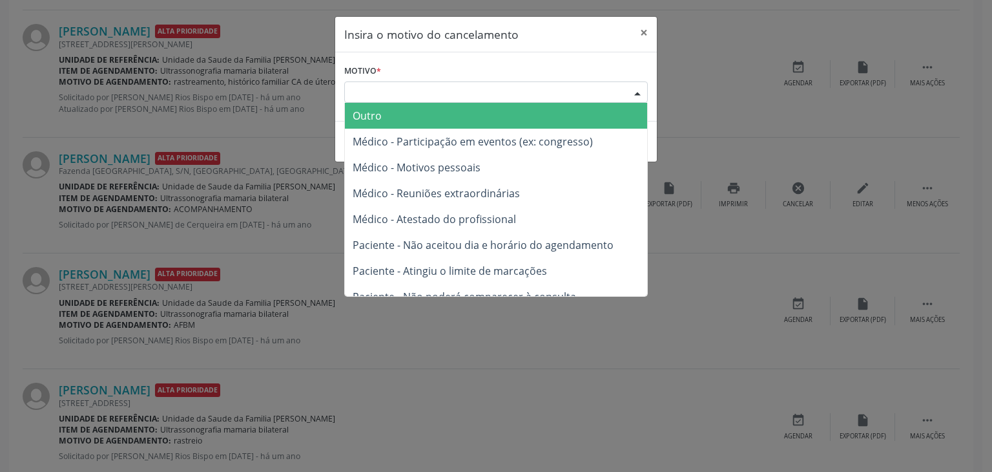
click at [585, 83] on div "Escolha o motivo" at bounding box center [496, 92] width 304 height 22
click at [506, 112] on span "Outro" at bounding box center [496, 116] width 302 height 26
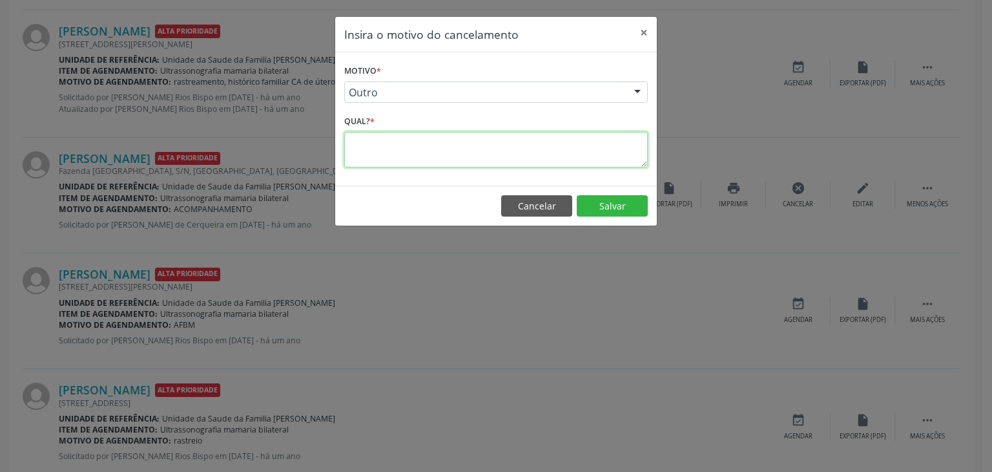
click at [431, 145] on textarea at bounding box center [496, 150] width 304 height 36
type textarea "EXAME REALIZADO"
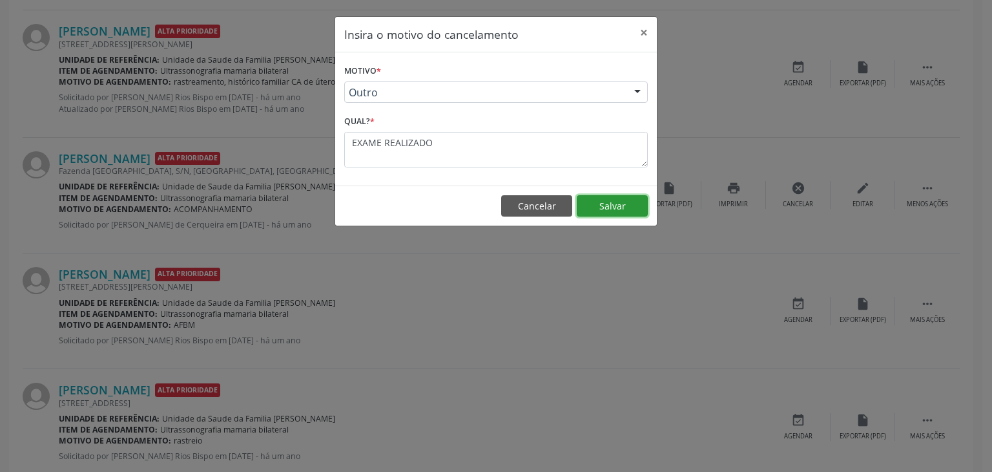
click at [616, 195] on button "Salvar" at bounding box center [612, 206] width 71 height 22
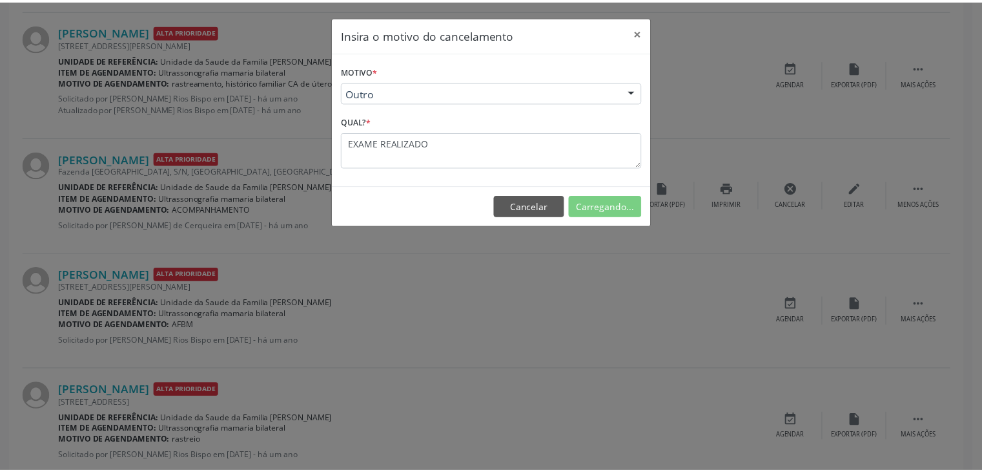
scroll to position [68, 0]
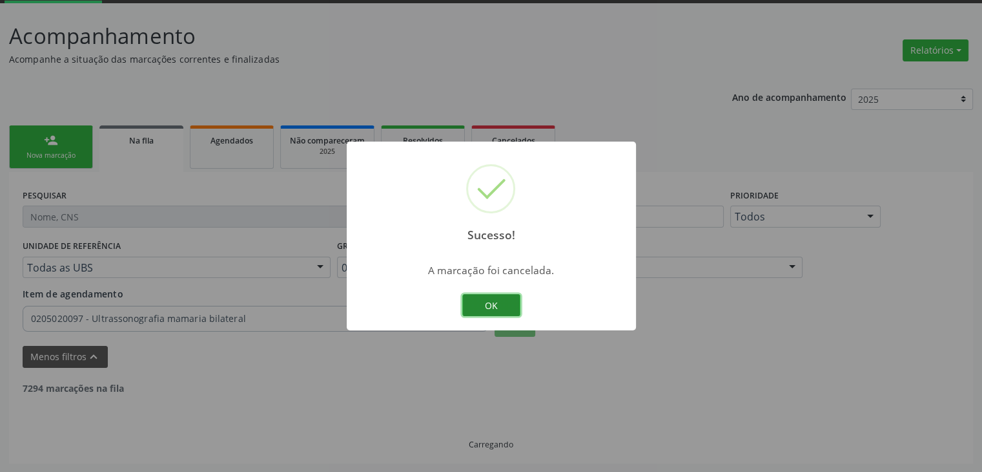
click at [509, 299] on button "OK" at bounding box center [491, 305] width 58 height 22
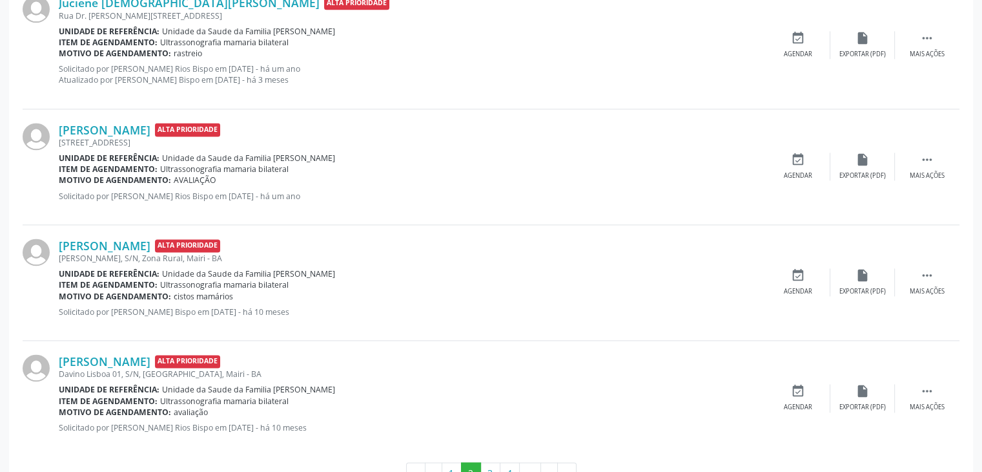
scroll to position [1829, 0]
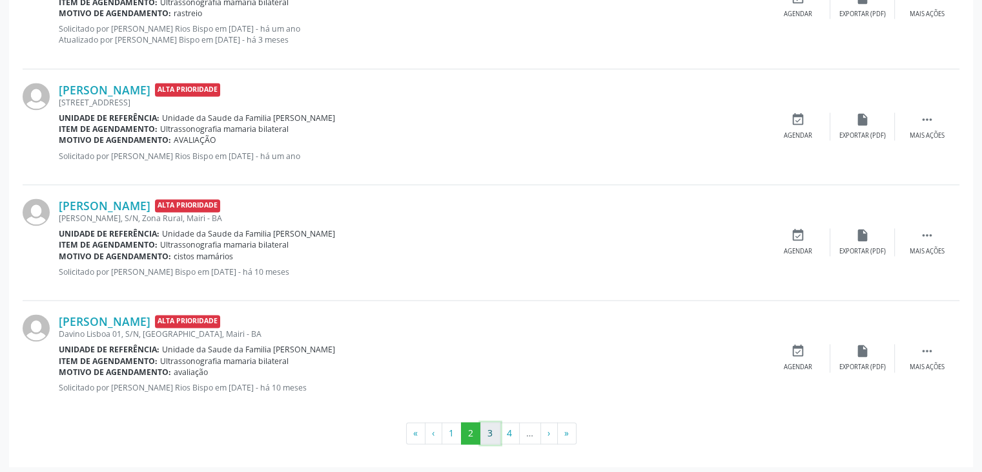
click at [493, 430] on button "3" at bounding box center [491, 433] width 20 height 22
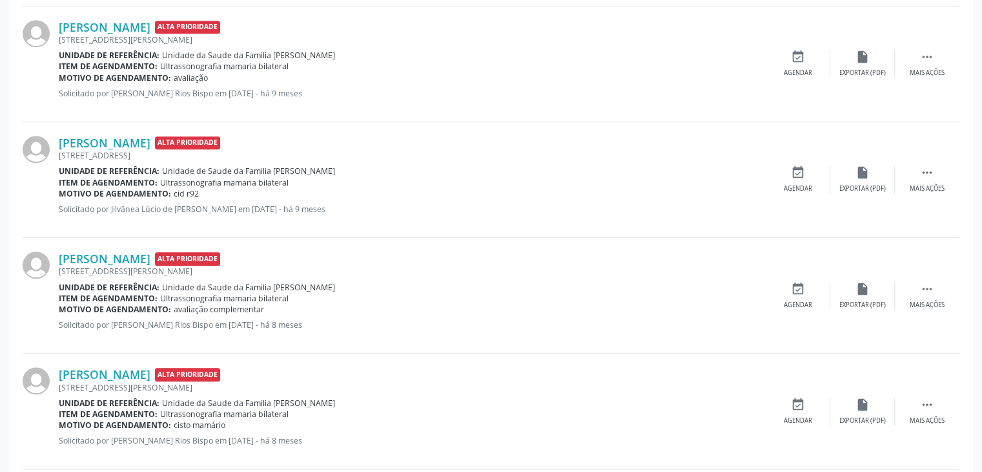
scroll to position [969, 0]
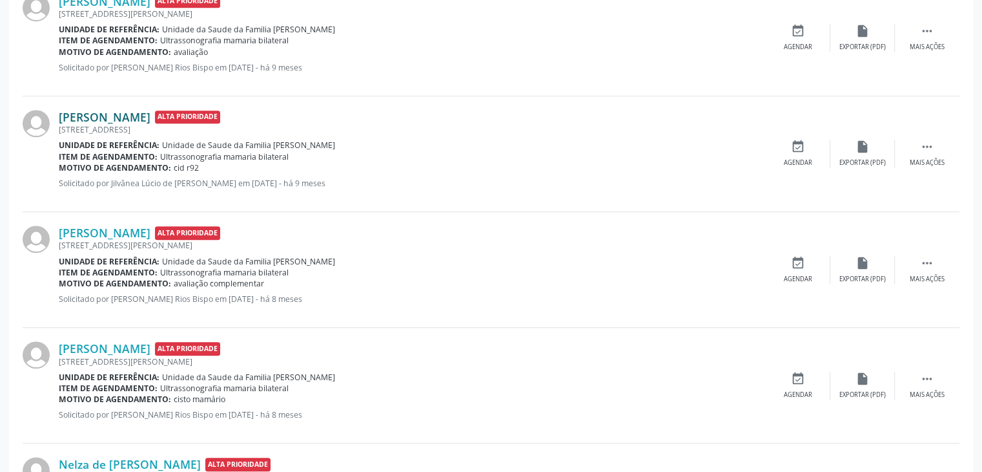
click at [147, 117] on link "Isabel Gonçalves Santos" at bounding box center [105, 117] width 92 height 14
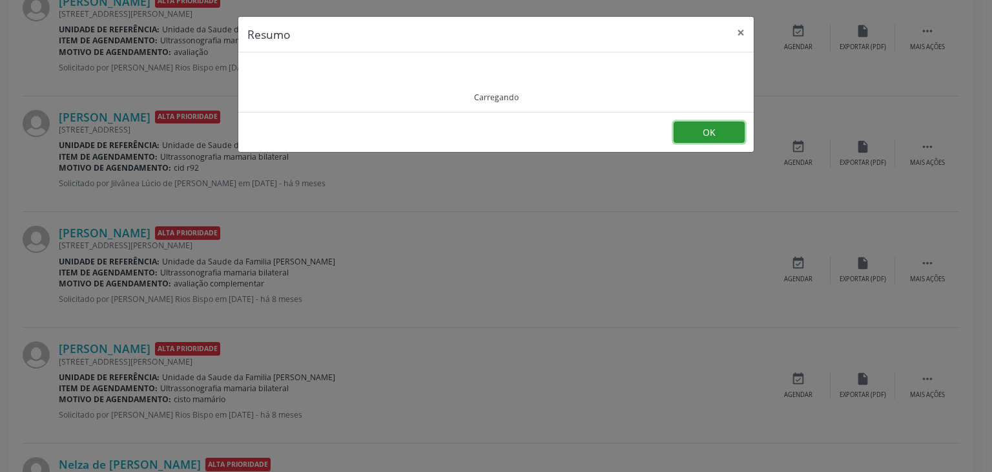
click at [700, 141] on button "OK" at bounding box center [709, 132] width 71 height 22
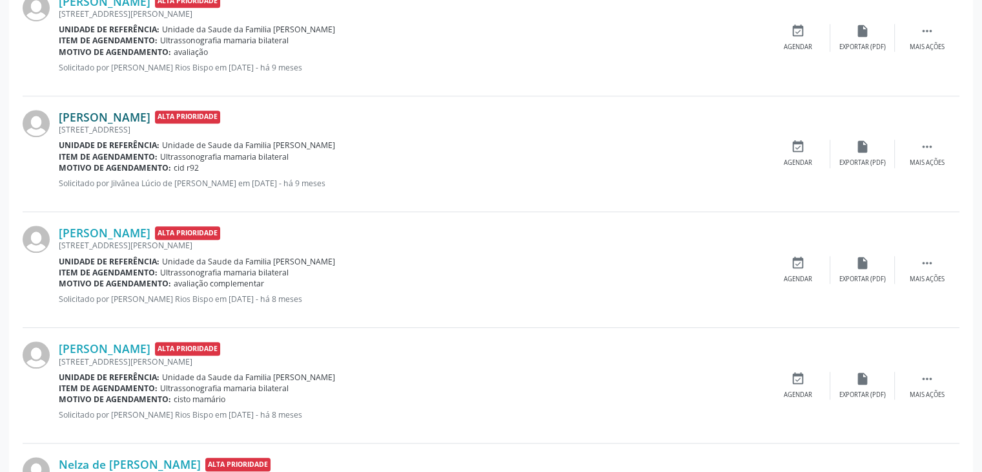
click at [150, 115] on link "Isabel Gonçalves Santos" at bounding box center [105, 117] width 92 height 14
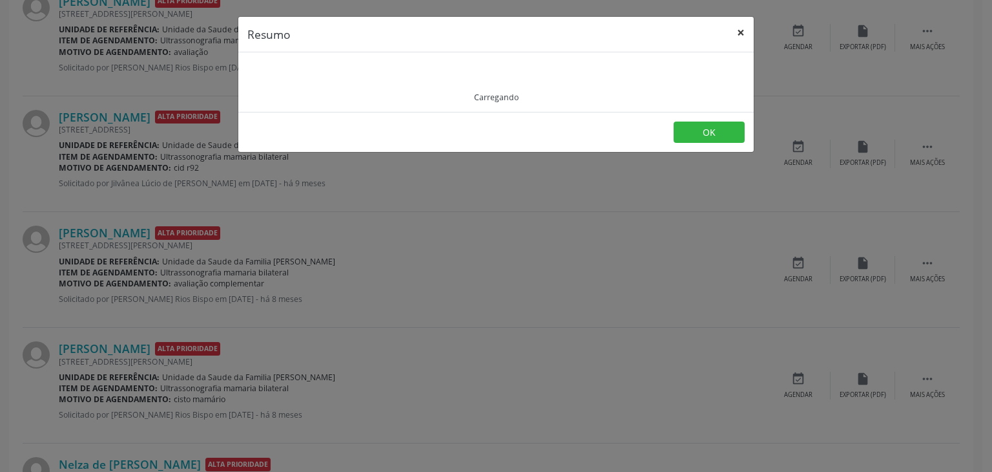
click at [745, 32] on button "×" at bounding box center [741, 33] width 26 height 32
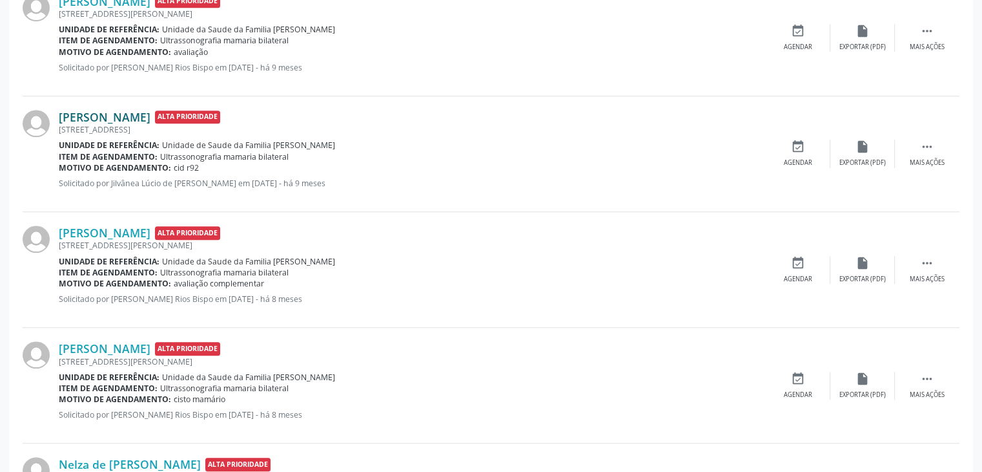
click at [150, 112] on link "Isabel Gonçalves Santos" at bounding box center [105, 117] width 92 height 14
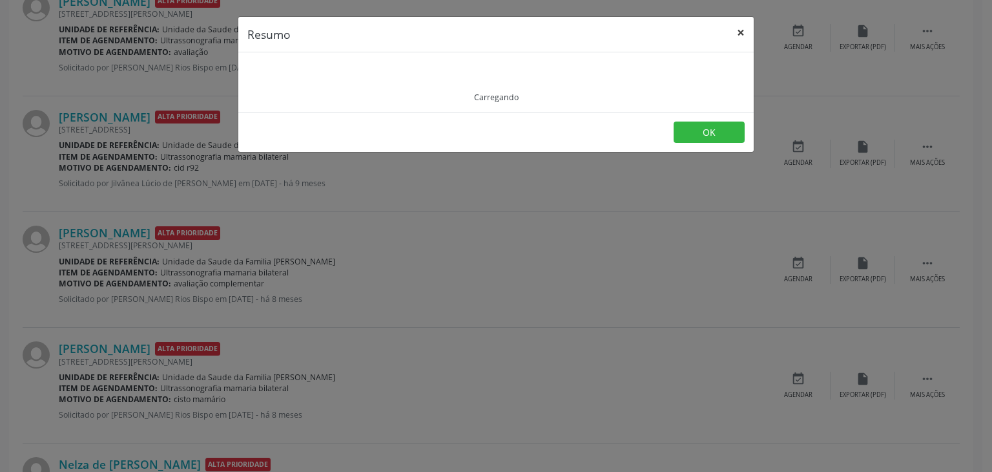
click at [737, 28] on button "×" at bounding box center [741, 33] width 26 height 32
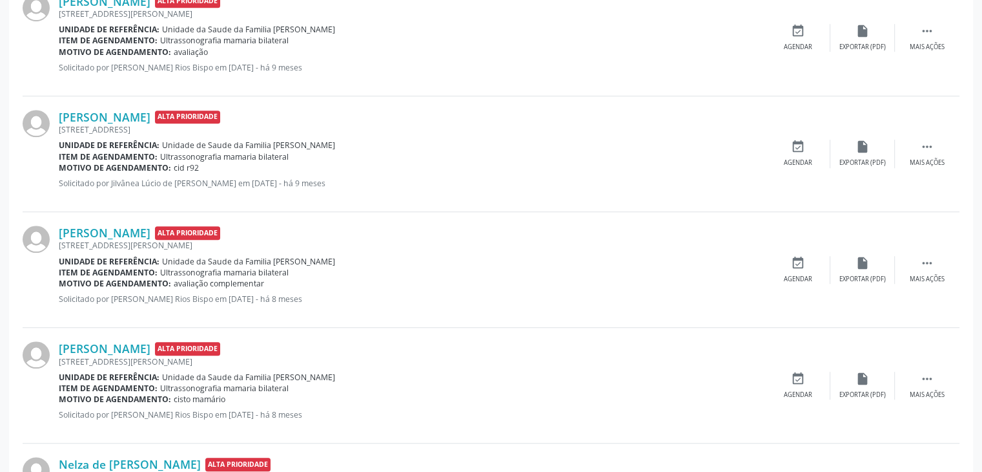
click at [59, 110] on link "Isabel Gonçalves Santos" at bounding box center [105, 117] width 92 height 14
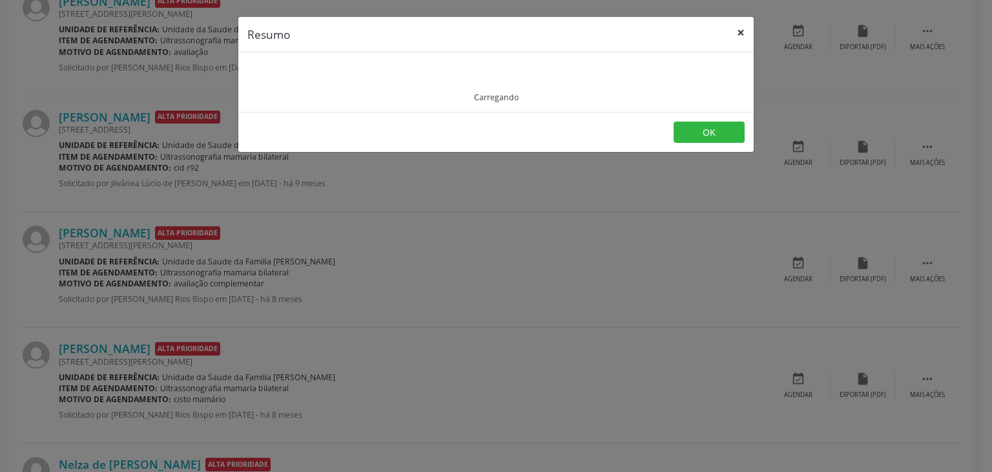
click at [738, 34] on button "×" at bounding box center [741, 33] width 26 height 32
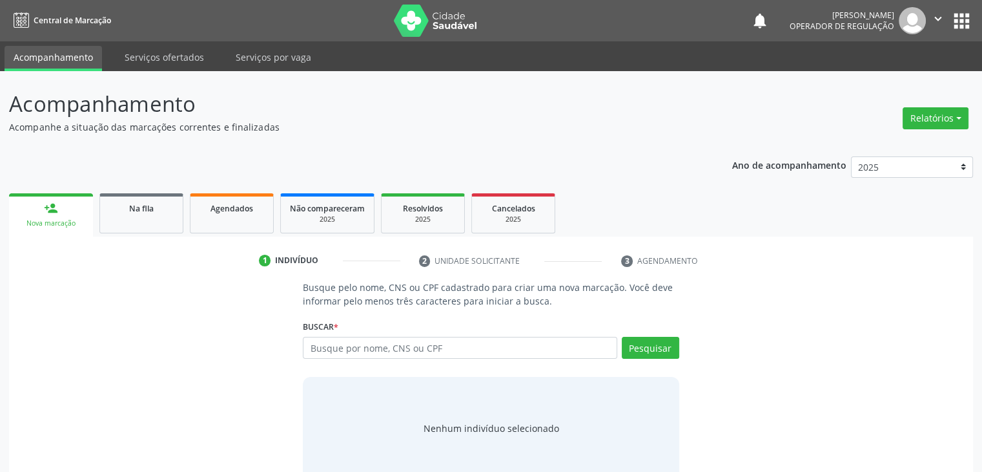
click at [141, 192] on ul "person_add Nova marcação Na fila Agendados Não compareceram 2025 Resolvidos 202…" at bounding box center [491, 213] width 964 height 47
click at [140, 205] on span "Na fila" at bounding box center [141, 208] width 25 height 11
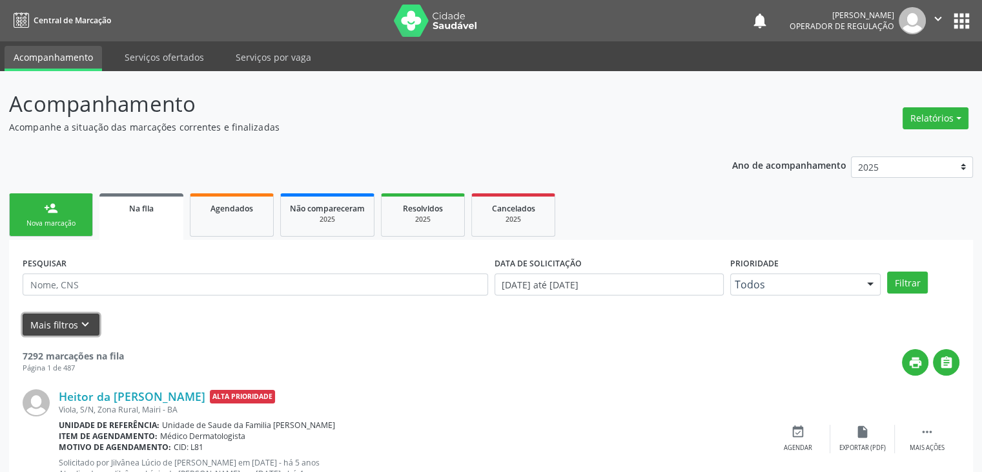
click at [88, 321] on icon "keyboard_arrow_down" at bounding box center [85, 324] width 14 height 14
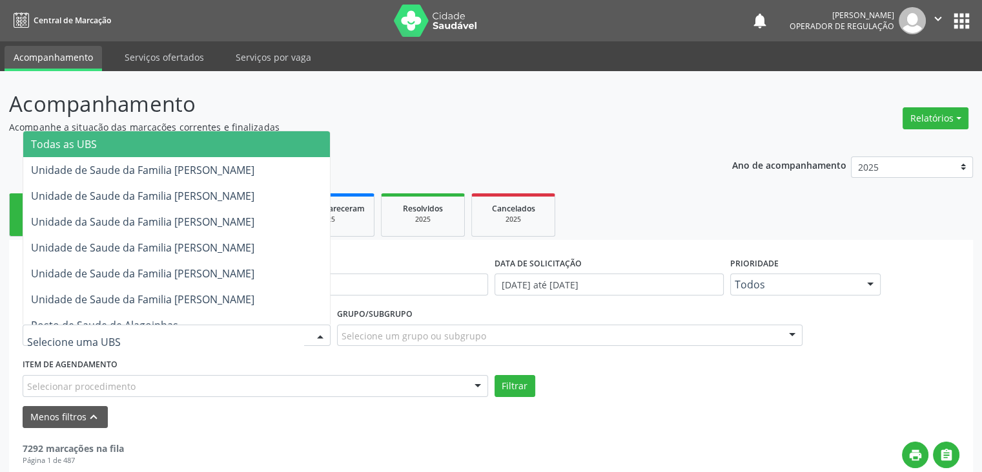
click at [142, 325] on div at bounding box center [177, 335] width 308 height 22
click at [181, 147] on span "Todas as UBS" at bounding box center [176, 144] width 307 height 26
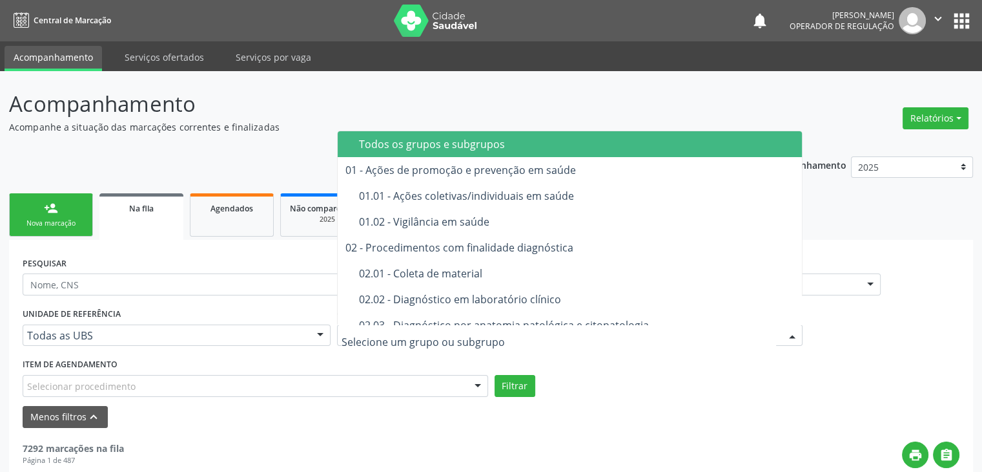
click at [465, 324] on div at bounding box center [570, 335] width 466 height 22
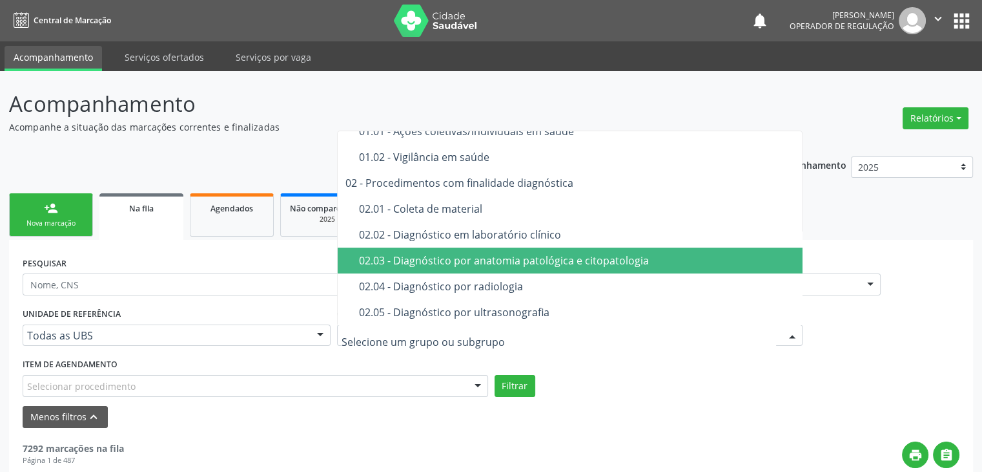
scroll to position [78, 0]
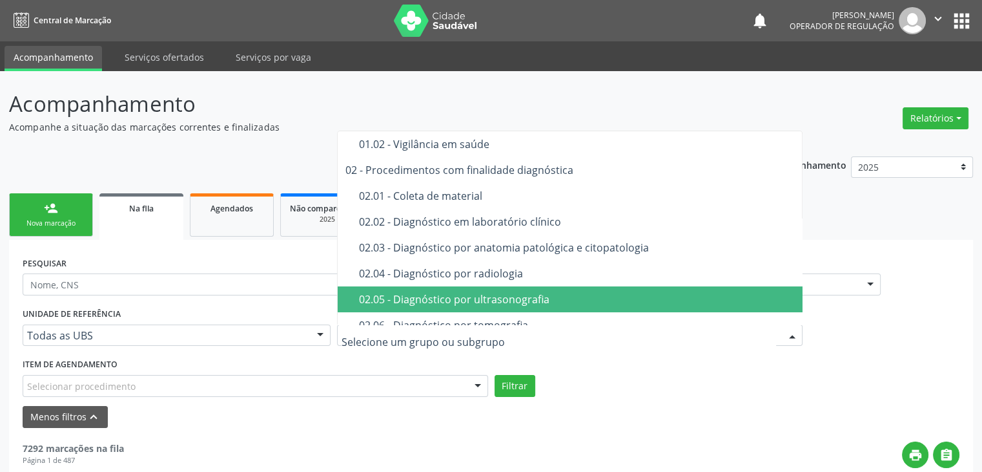
click at [633, 304] on span "02.05 - Diagnóstico por ultrasonografia" at bounding box center [571, 299] width 466 height 26
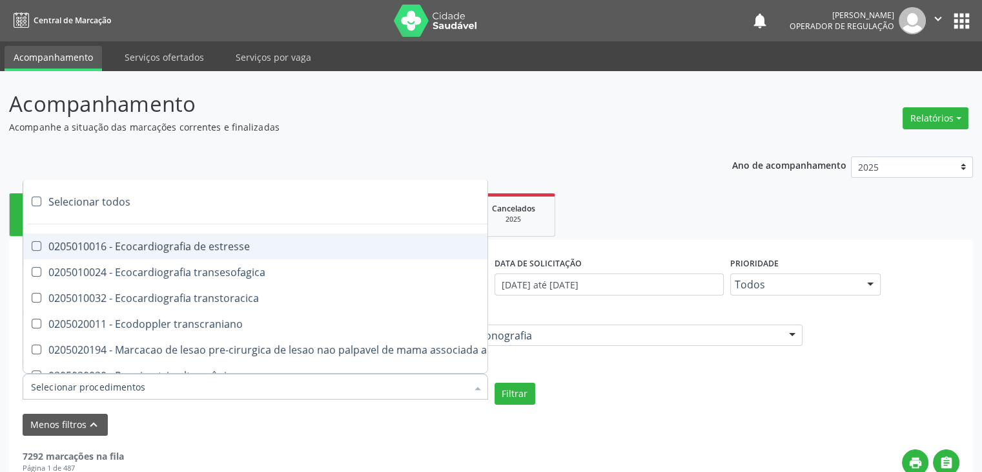
click at [279, 378] on div at bounding box center [256, 386] width 466 height 26
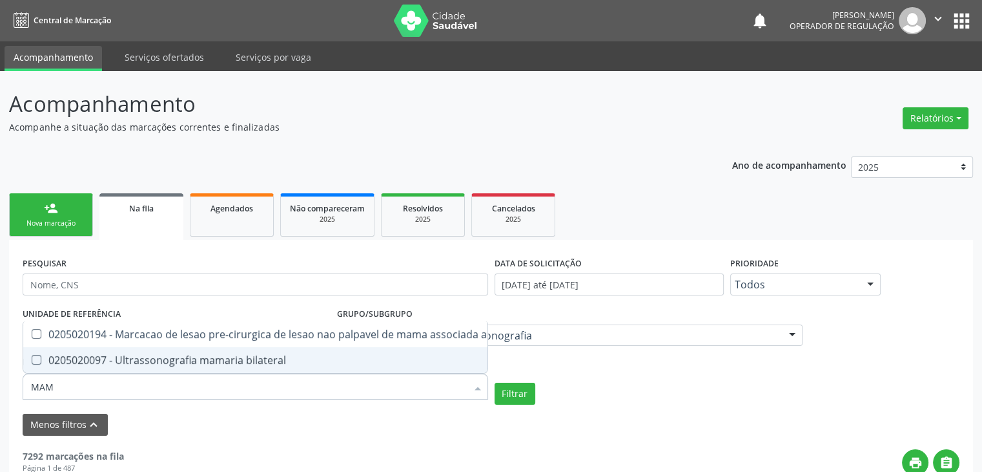
type input "MAMA"
click at [214, 355] on div "0205020097 - Ultrassonografia mamaria bilateral" at bounding box center [300, 360] width 539 height 10
checkbox bilateral "true"
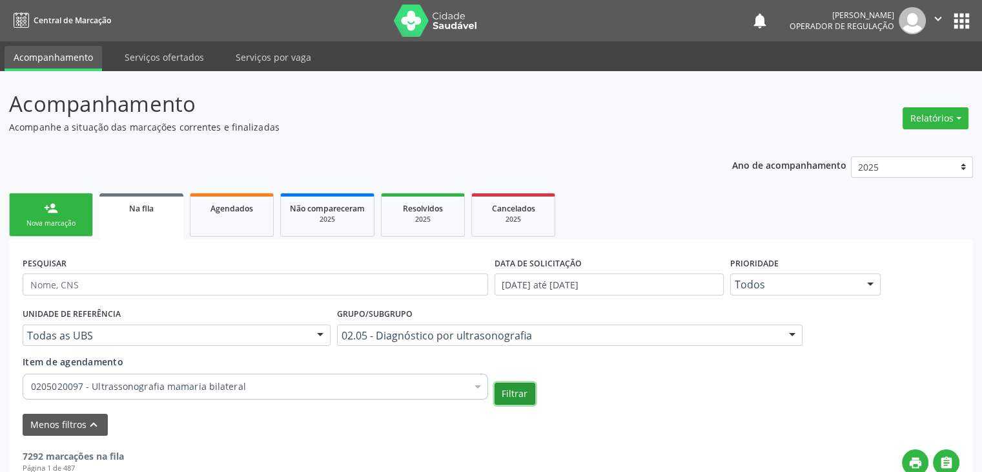
click at [527, 397] on button "Filtrar" at bounding box center [515, 393] width 41 height 22
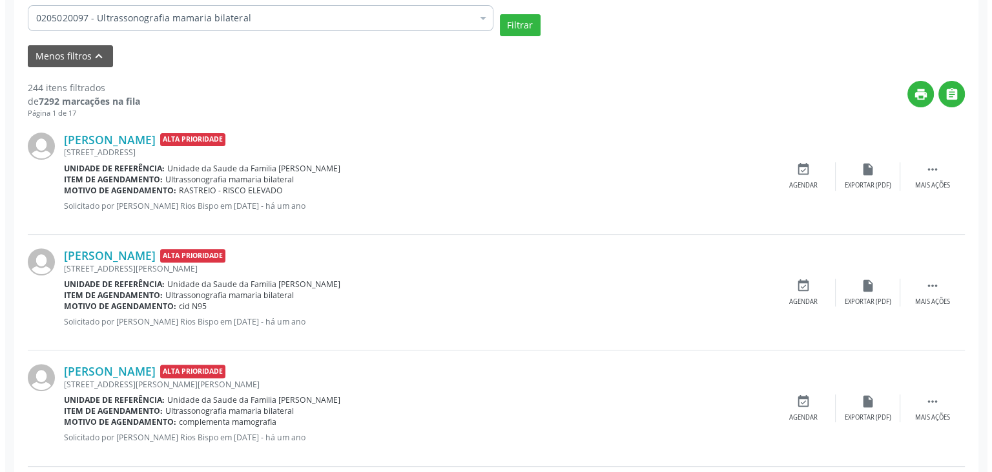
scroll to position [323, 0]
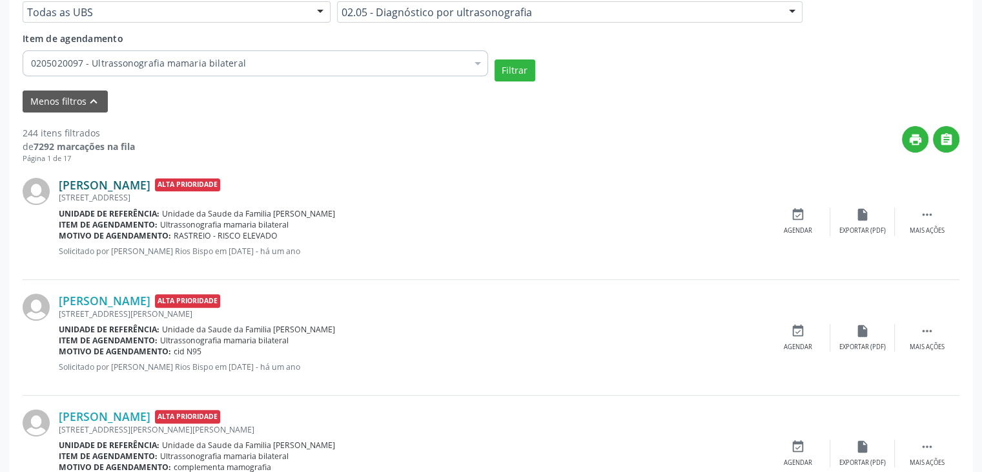
drag, startPoint x: 125, startPoint y: 191, endPoint x: 118, endPoint y: 182, distance: 11.1
click at [118, 182] on div "Daiane Souza Silva Alta Prioridade Rua Davino Lisboa, S/N, Lapinha, Mairi - BA …" at bounding box center [412, 222] width 707 height 88
click at [118, 182] on link "Daiane Souza Silva" at bounding box center [105, 185] width 92 height 14
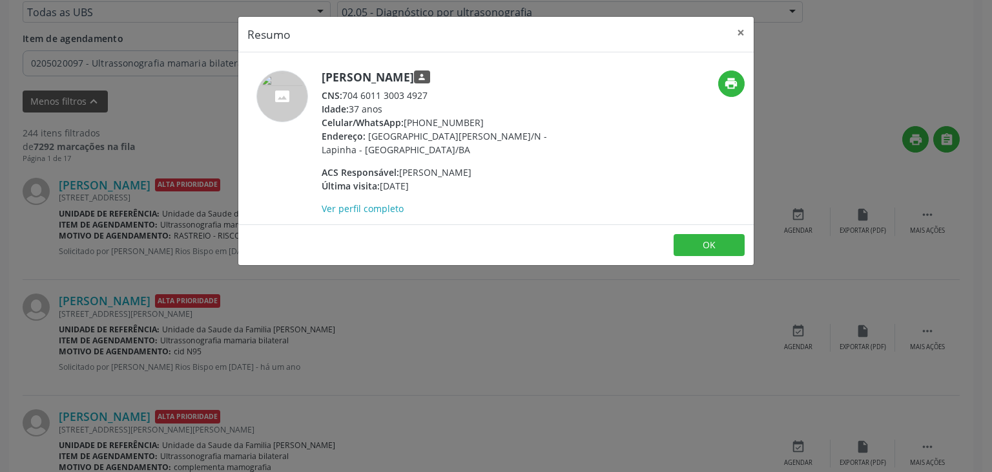
drag, startPoint x: 320, startPoint y: 75, endPoint x: 441, endPoint y: 81, distance: 121.0
click at [441, 81] on div "Daiane Souza Silva person CNS: 704 6011 3003 4927 Idade: 37 anos Celular/WhatsA…" at bounding box center [410, 142] width 344 height 145
copy h5 "Daiane Souza Silva"
drag, startPoint x: 405, startPoint y: 122, endPoint x: 473, endPoint y: 119, distance: 67.9
click at [473, 119] on div "Celular/WhatsApp: (74) 99908-4655" at bounding box center [447, 123] width 251 height 14
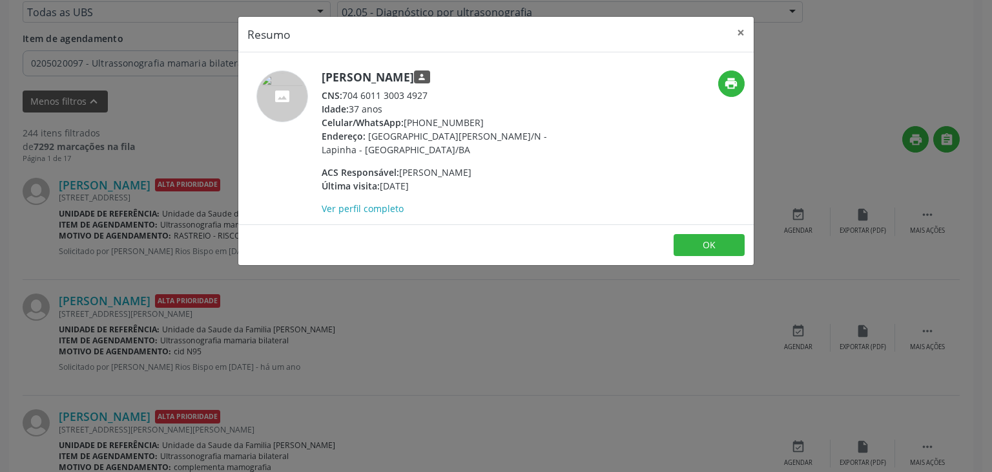
copy div "(74) 99908-4655"
click at [743, 35] on button "×" at bounding box center [741, 33] width 26 height 32
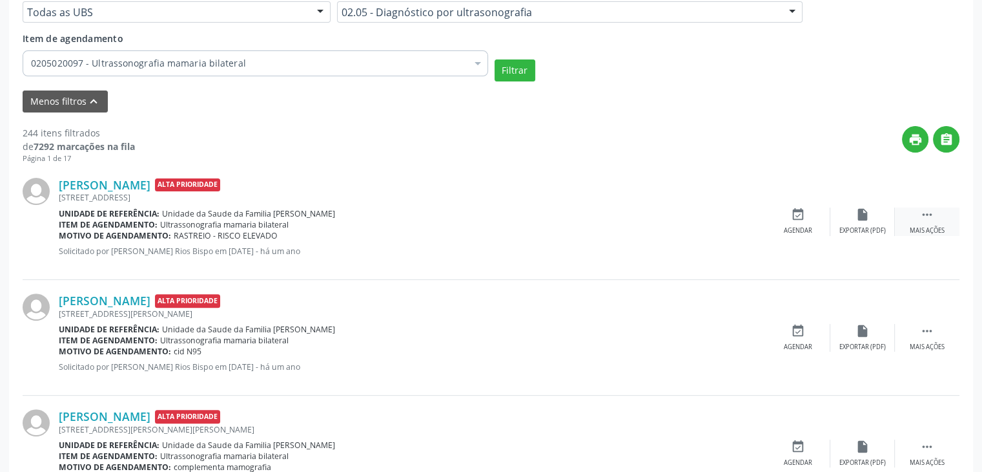
click at [906, 209] on div " Mais ações" at bounding box center [927, 221] width 65 height 28
click at [805, 217] on div "cancel Cancelar" at bounding box center [798, 221] width 65 height 28
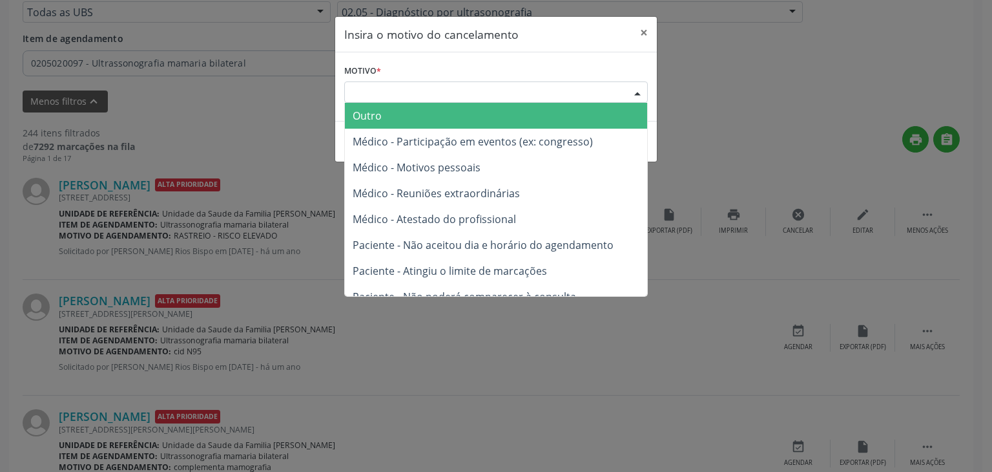
click at [544, 97] on div "Escolha o motivo" at bounding box center [496, 92] width 304 height 22
click at [513, 119] on span "Outro" at bounding box center [496, 116] width 302 height 26
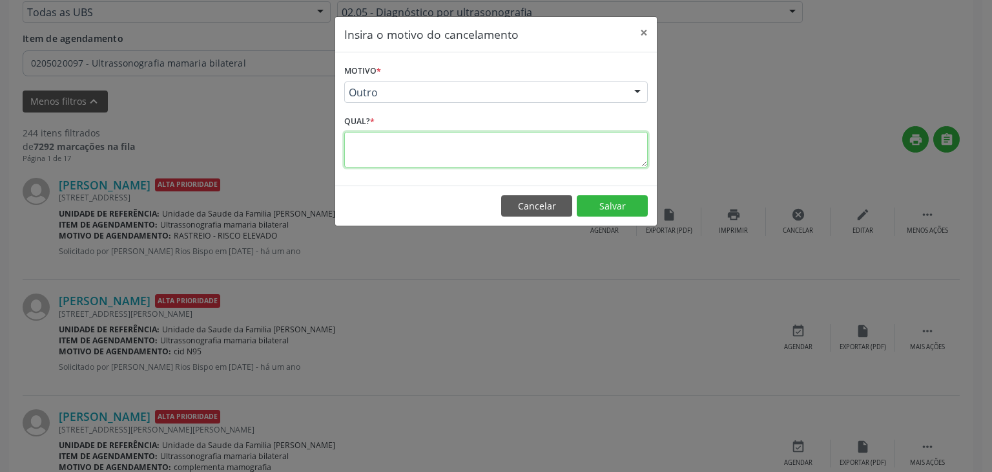
click at [493, 145] on textarea at bounding box center [496, 150] width 304 height 36
type textarea "EXAME REALIZADO"
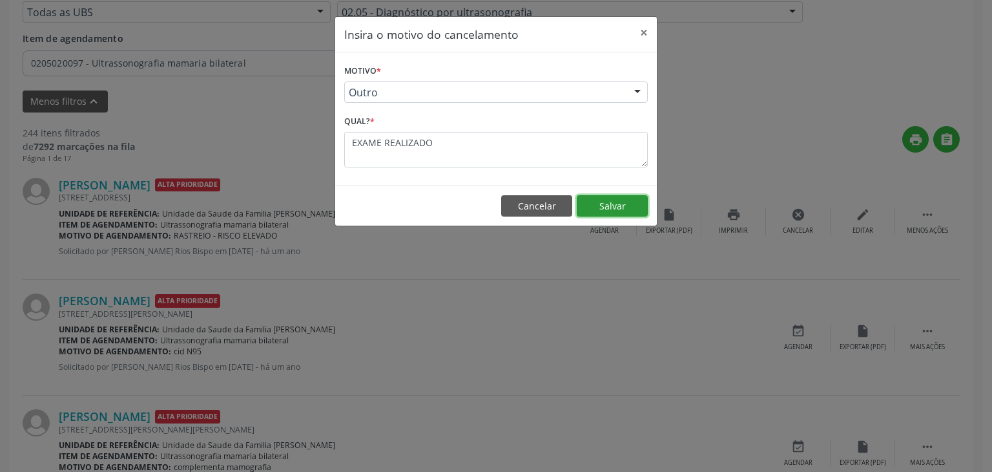
click at [602, 208] on button "Salvar" at bounding box center [612, 206] width 71 height 22
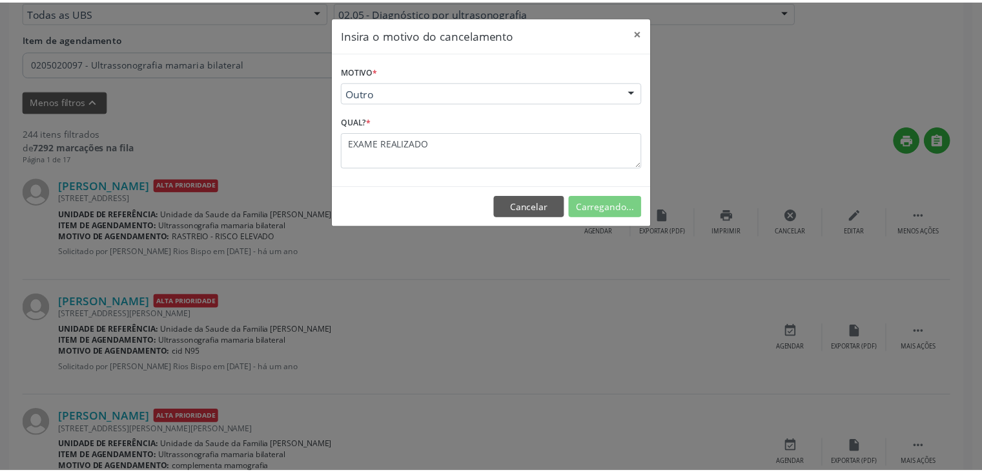
scroll to position [68, 0]
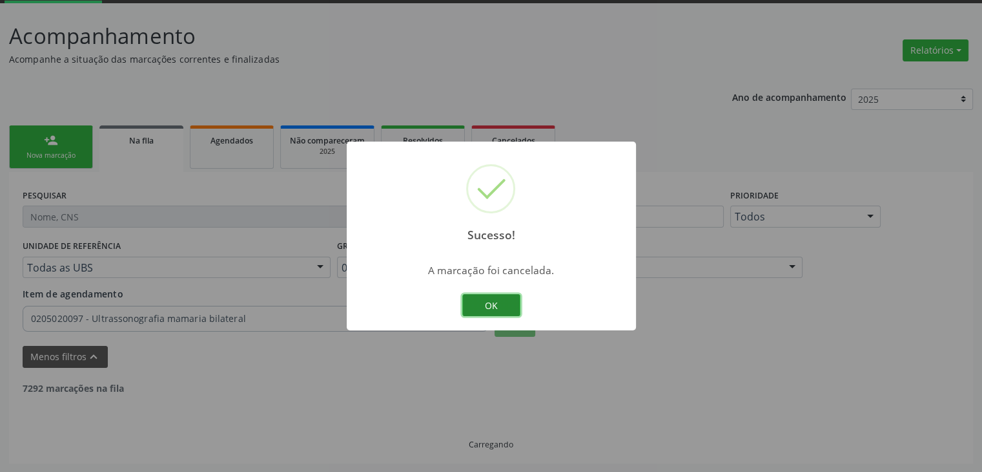
click at [483, 304] on button "OK" at bounding box center [491, 305] width 58 height 22
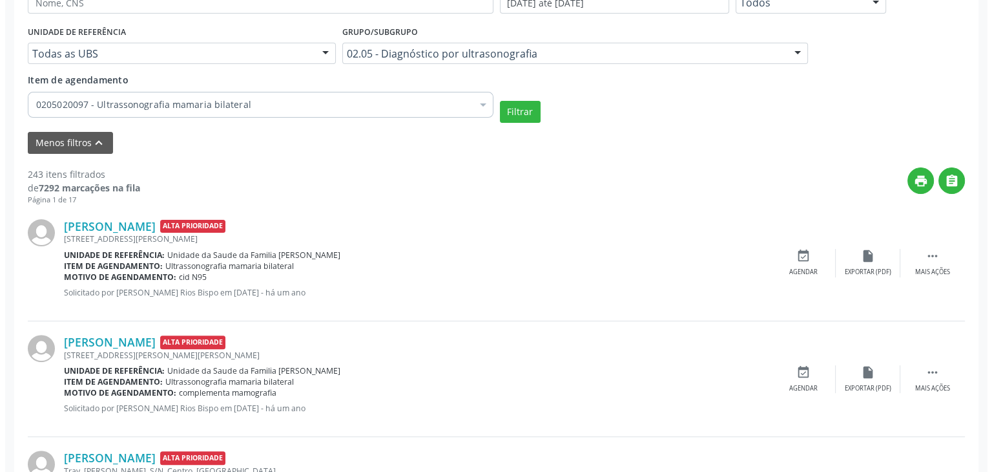
scroll to position [300, 0]
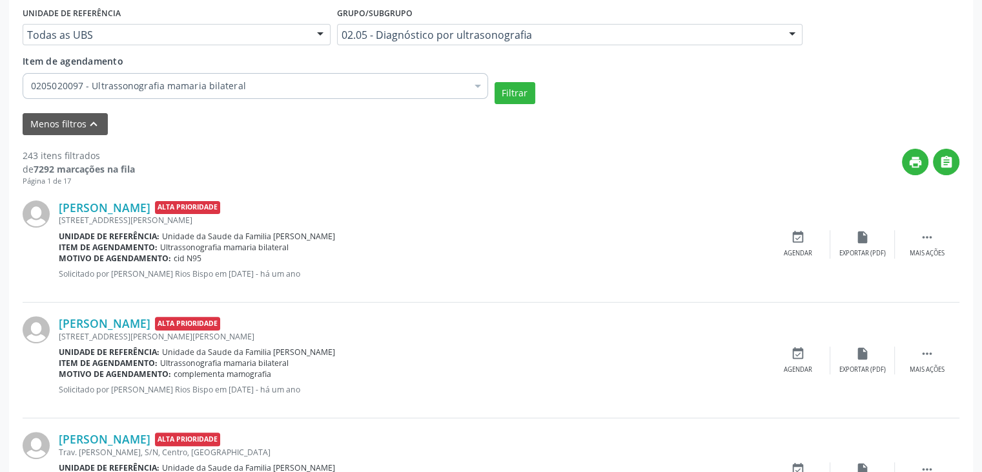
click at [610, 391] on p "Solicitado por Elcana Santos Rios Bispo em 14/06/2024 - há um ano" at bounding box center [412, 389] width 707 height 11
click at [150, 200] on link "Silvanete Moreira de Souza" at bounding box center [105, 207] width 92 height 14
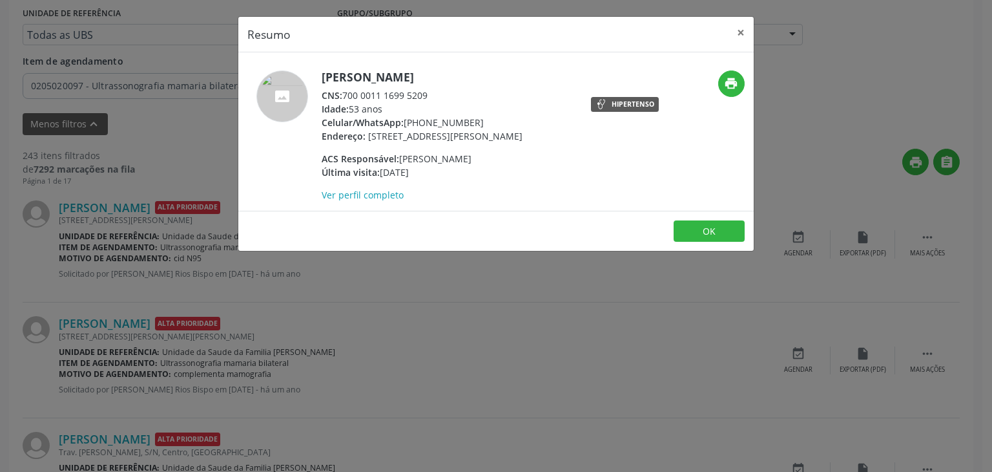
click at [320, 78] on div "Silvanete Moreira de Souza CNS: 700 0011 1699 5209 Idade: 53 anos Celular/Whats…" at bounding box center [410, 135] width 344 height 131
drag, startPoint x: 321, startPoint y: 76, endPoint x: 493, endPoint y: 74, distance: 172.5
click at [493, 74] on h5 "Silvanete Moreira de Souza" at bounding box center [422, 77] width 201 height 14
copy h5 "Silvanete Moreira de Souza"
drag, startPoint x: 405, startPoint y: 123, endPoint x: 478, endPoint y: 123, distance: 73.0
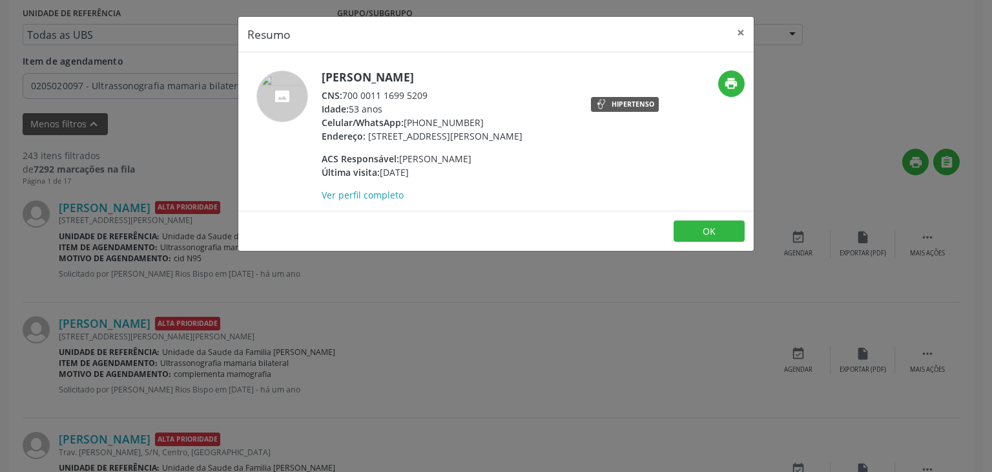
click at [478, 123] on div "Celular/WhatsApp: (74) 99938-6233" at bounding box center [422, 123] width 201 height 14
copy div "(74) 99938-6233"
click at [741, 32] on button "×" at bounding box center [741, 33] width 26 height 32
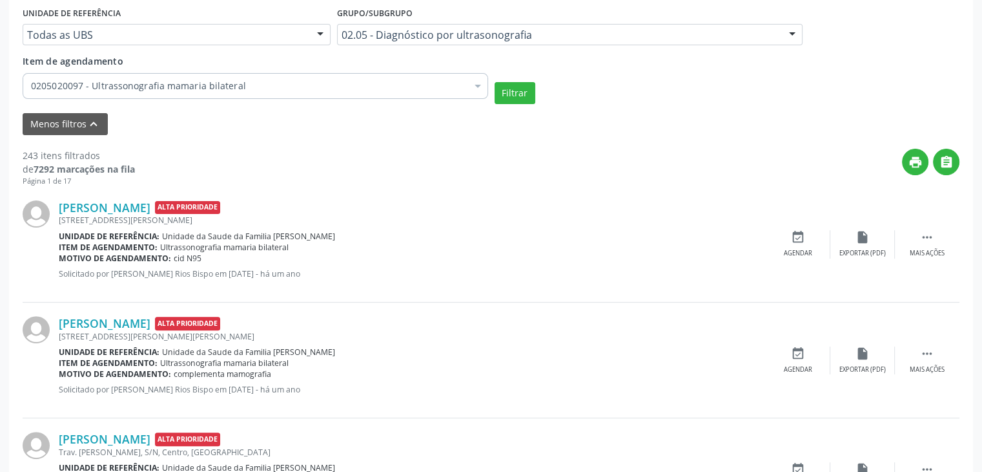
drag, startPoint x: 920, startPoint y: 245, endPoint x: 817, endPoint y: 181, distance: 121.2
click at [817, 181] on div "print " at bounding box center [547, 168] width 825 height 38
click at [907, 239] on div " Mais ações" at bounding box center [927, 244] width 65 height 28
click at [814, 251] on div "cancel Cancelar" at bounding box center [798, 244] width 65 height 28
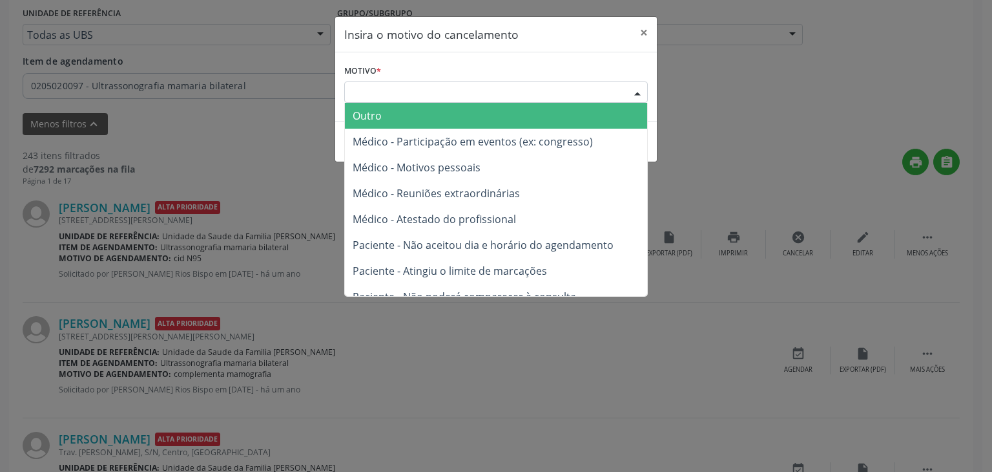
click at [553, 90] on div "Escolha o motivo" at bounding box center [496, 92] width 304 height 22
click at [515, 116] on span "Outro" at bounding box center [496, 116] width 302 height 26
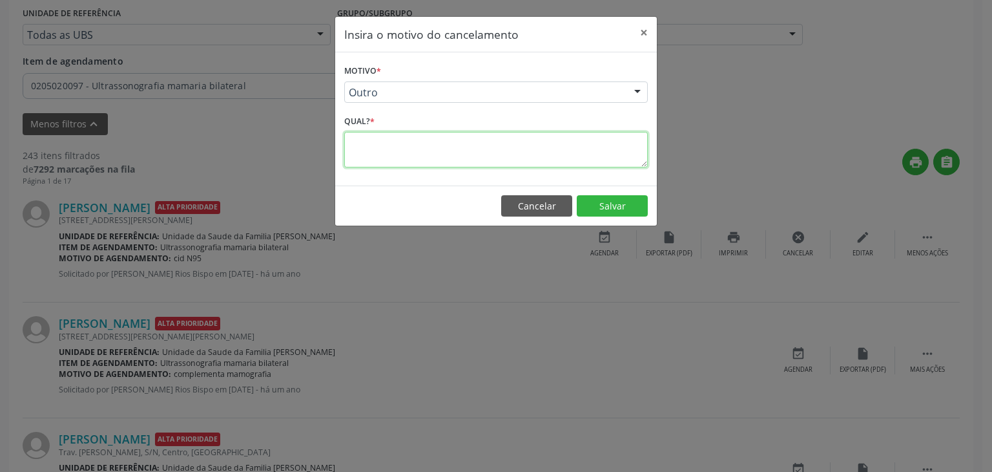
click at [475, 162] on textarea at bounding box center [496, 150] width 304 height 36
type textarea "EXAME REALIZADO"
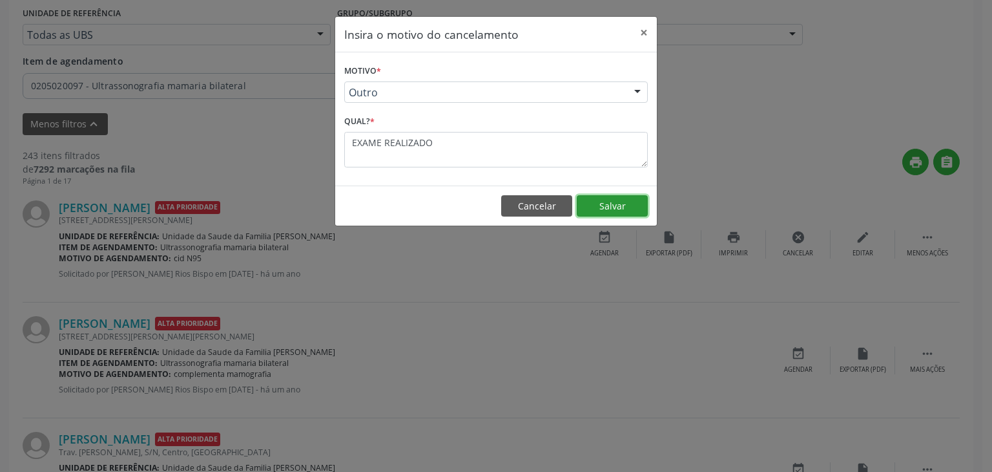
click at [596, 206] on button "Salvar" at bounding box center [612, 206] width 71 height 22
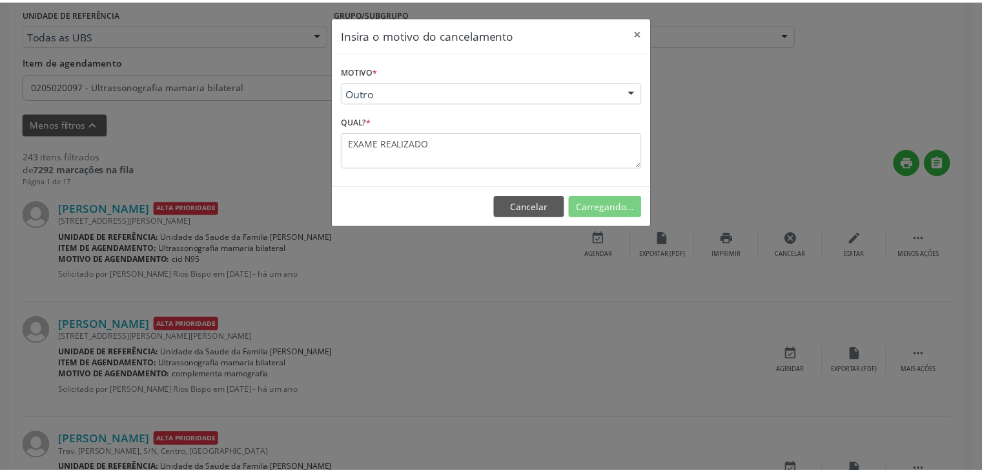
scroll to position [68, 0]
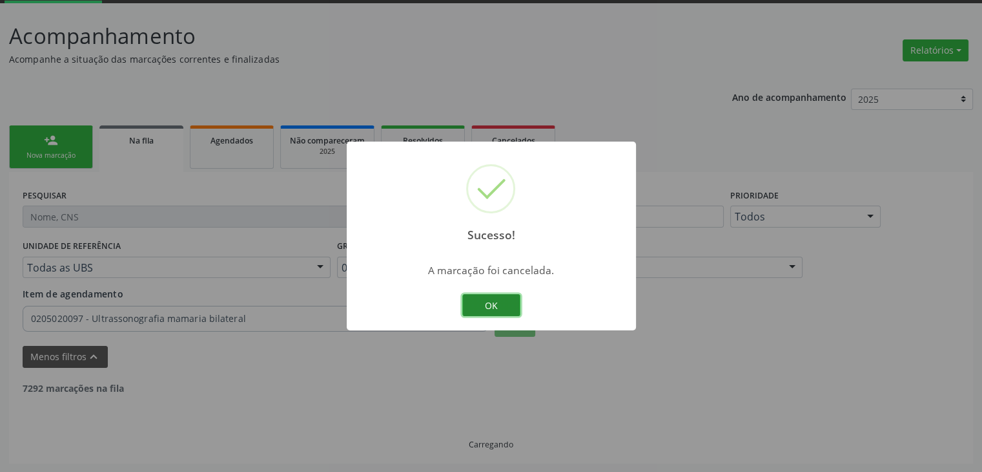
click at [477, 306] on button "OK" at bounding box center [491, 305] width 58 height 22
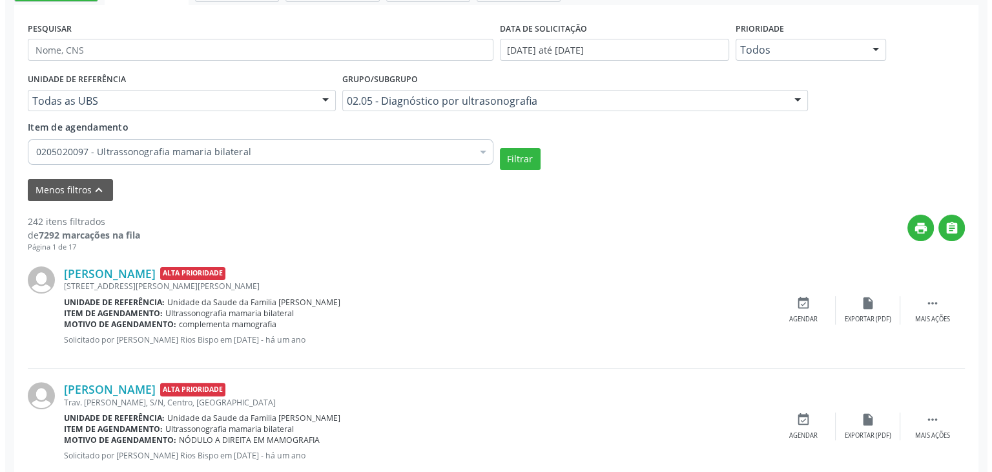
scroll to position [249, 0]
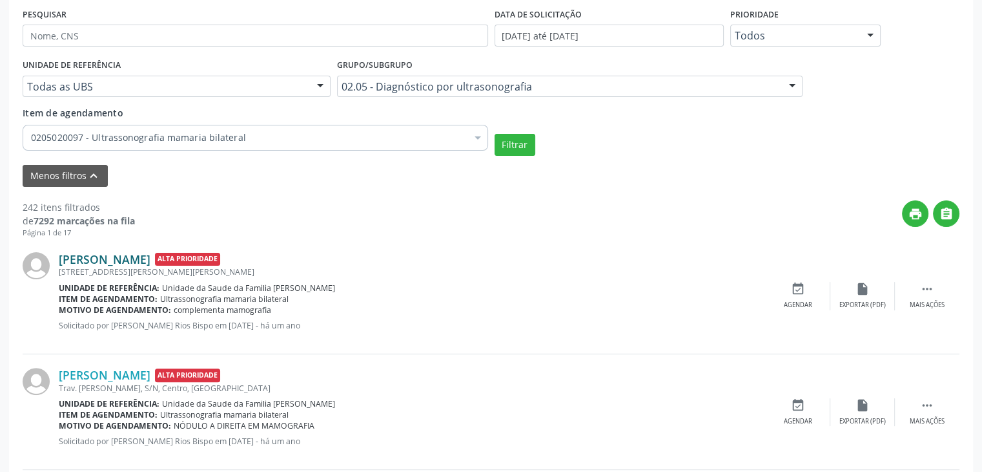
click at [145, 258] on link "Isabel Pereira Cedraz" at bounding box center [105, 259] width 92 height 14
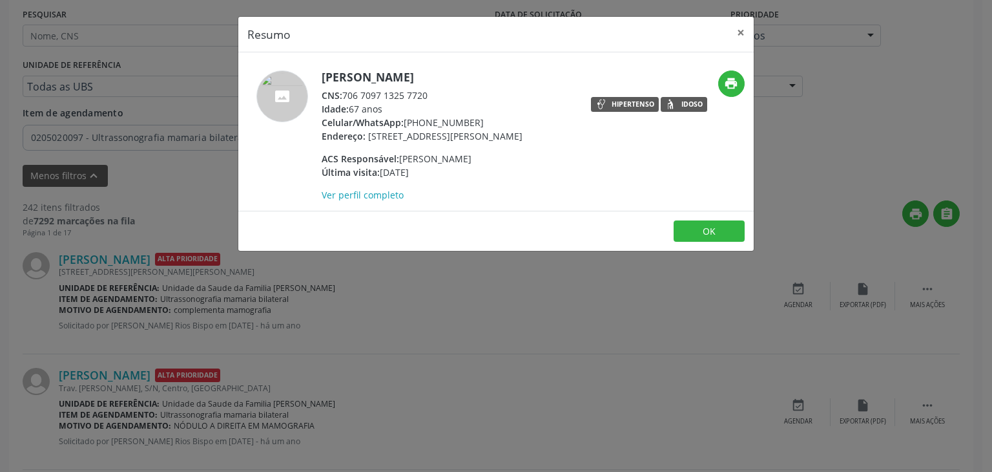
drag, startPoint x: 319, startPoint y: 81, endPoint x: 461, endPoint y: 76, distance: 142.2
click at [461, 76] on div "Isabel Pereira Cedraz CNS: 706 7097 1325 7720 Idade: 67 anos Celular/WhatsApp: …" at bounding box center [410, 135] width 344 height 131
copy h5 "Isabel Pereira Cedraz"
drag, startPoint x: 406, startPoint y: 123, endPoint x: 482, endPoint y: 123, distance: 76.2
click at [482, 123] on div "Celular/WhatsApp: (74) 99986-0951" at bounding box center [422, 123] width 201 height 14
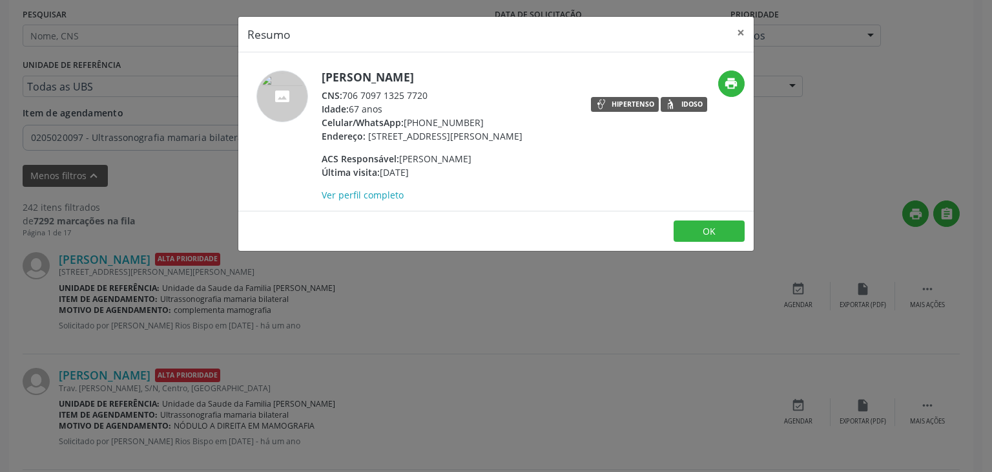
copy div "(74) 99986-0951"
click at [741, 37] on button "×" at bounding box center [741, 33] width 26 height 32
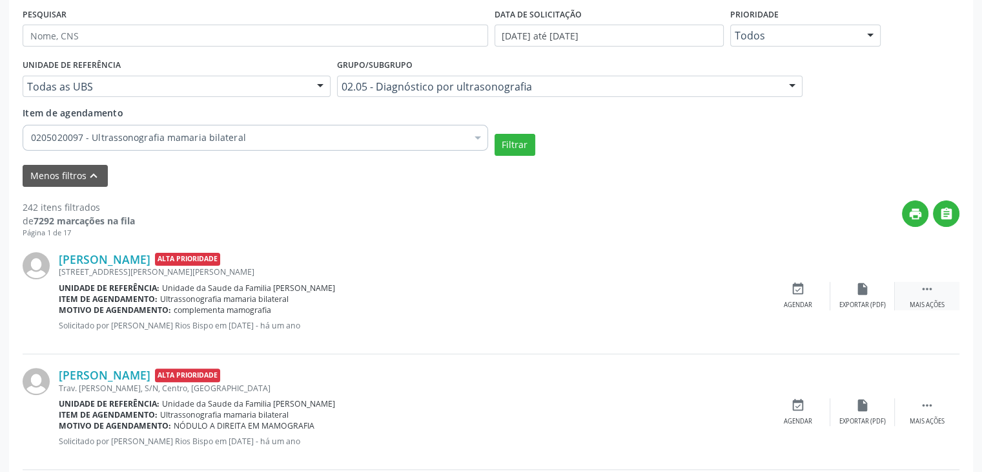
click at [907, 289] on div " Mais ações" at bounding box center [927, 296] width 65 height 28
click at [803, 291] on icon "cancel" at bounding box center [798, 289] width 14 height 14
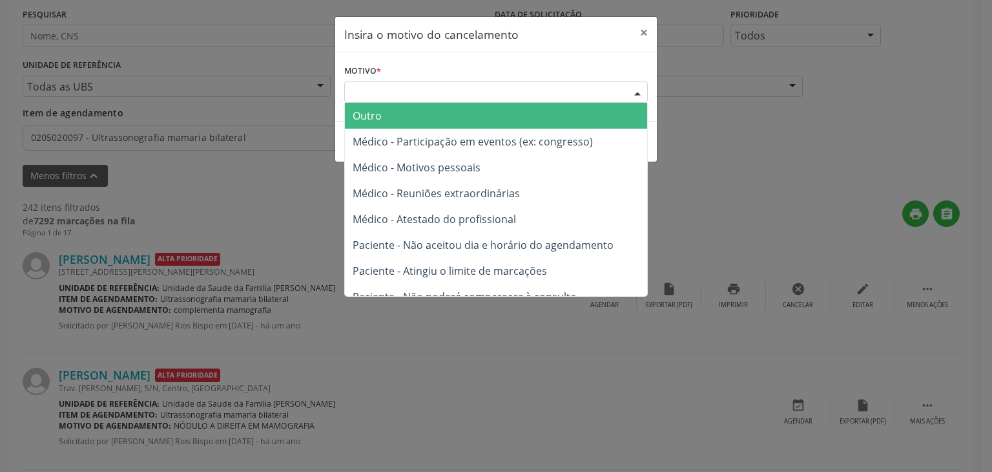
click at [493, 90] on div "Escolha o motivo" at bounding box center [496, 92] width 304 height 22
click at [472, 110] on span "Outro" at bounding box center [496, 116] width 302 height 26
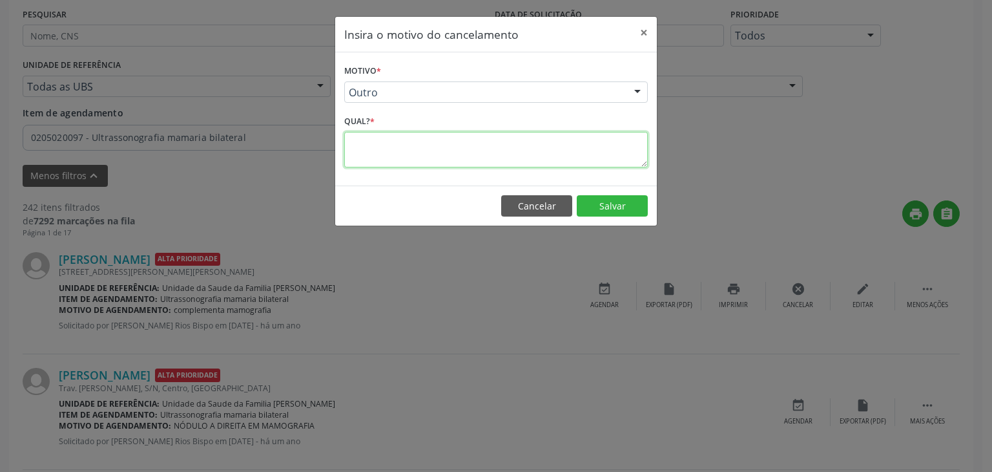
click at [439, 140] on textarea at bounding box center [496, 150] width 304 height 36
type textarea "EXAME REALIZADO"
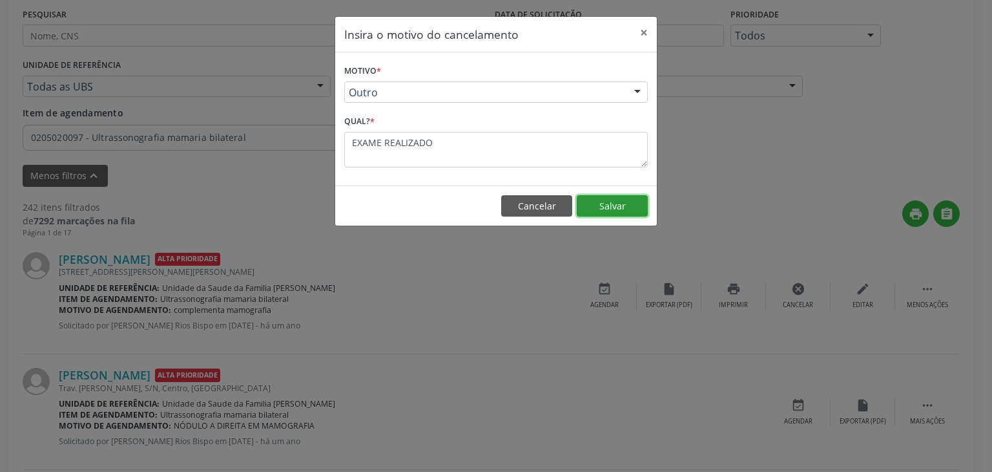
click at [599, 205] on button "Salvar" at bounding box center [612, 206] width 71 height 22
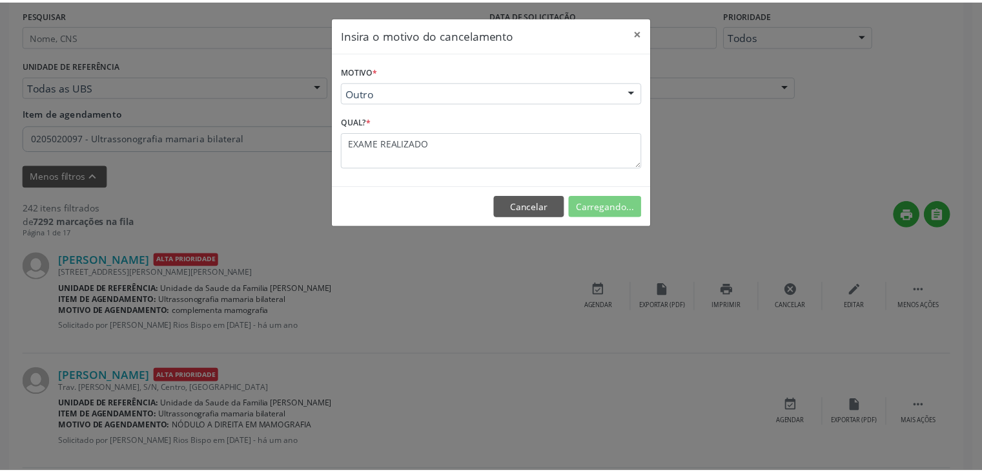
scroll to position [68, 0]
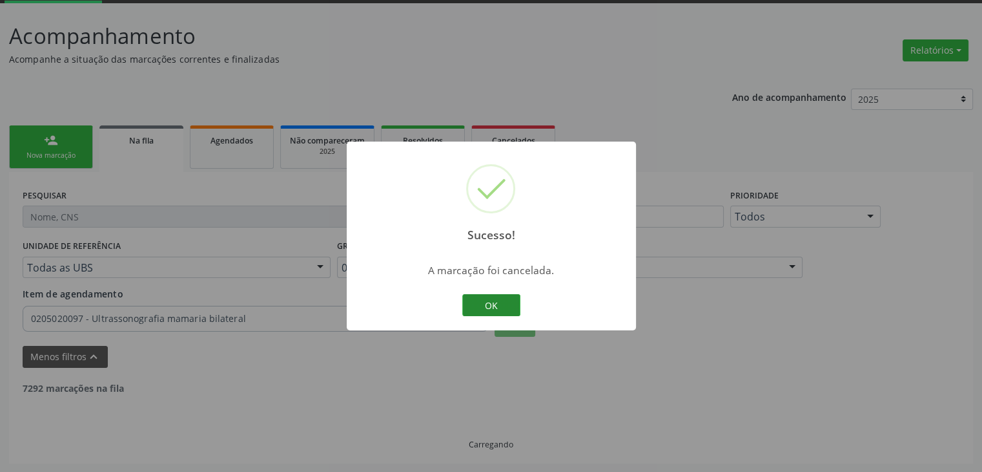
drag, startPoint x: 493, startPoint y: 318, endPoint x: 490, endPoint y: 306, distance: 12.7
click at [490, 306] on div "Sucesso! × A marcação foi cancelada. OK Cancel" at bounding box center [491, 235] width 289 height 189
click at [490, 306] on button "OK" at bounding box center [491, 305] width 58 height 22
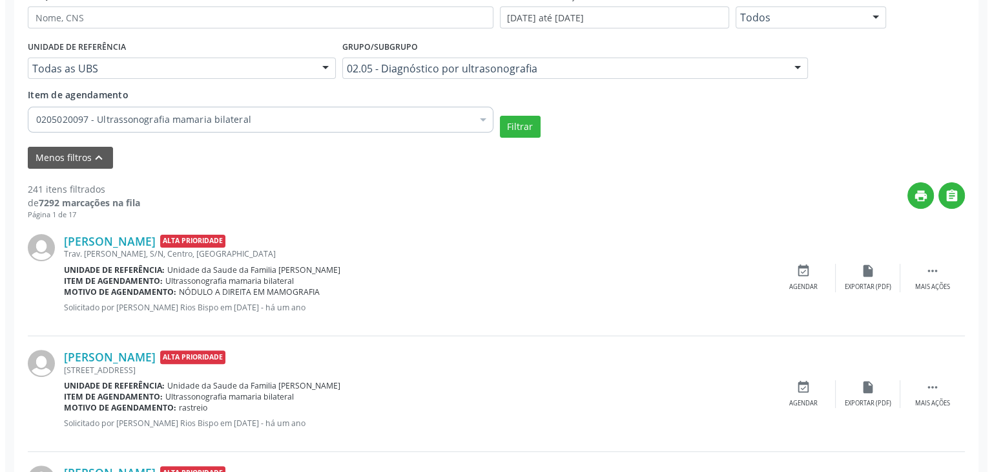
scroll to position [275, 0]
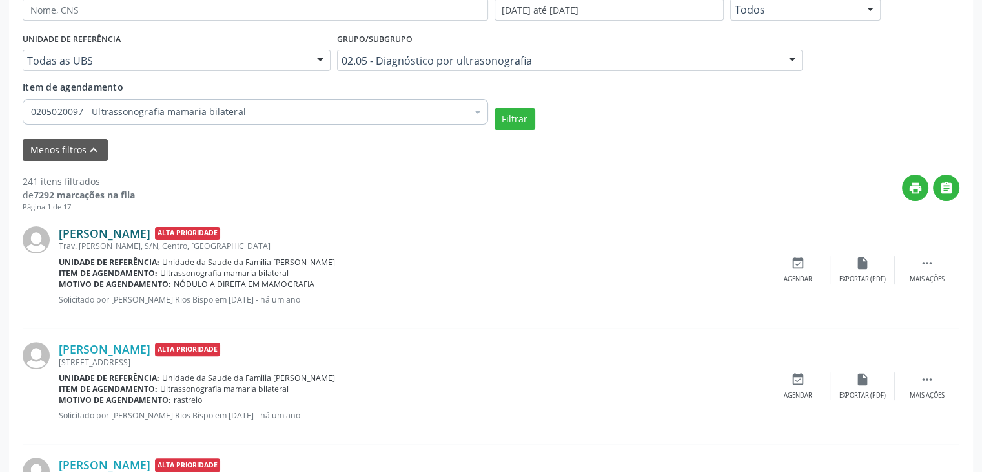
click at [150, 238] on link "Maria Cristina Santos da Fonseca" at bounding box center [105, 233] width 92 height 14
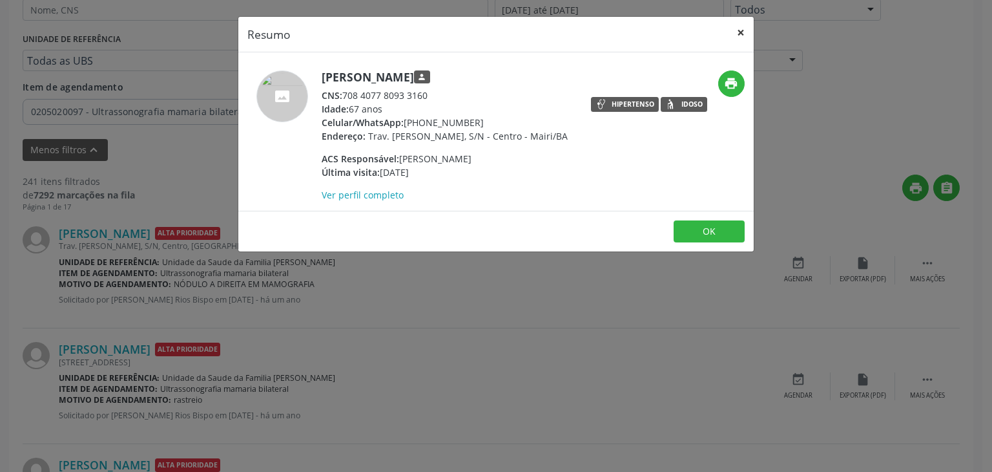
click at [739, 39] on button "×" at bounding box center [741, 33] width 26 height 32
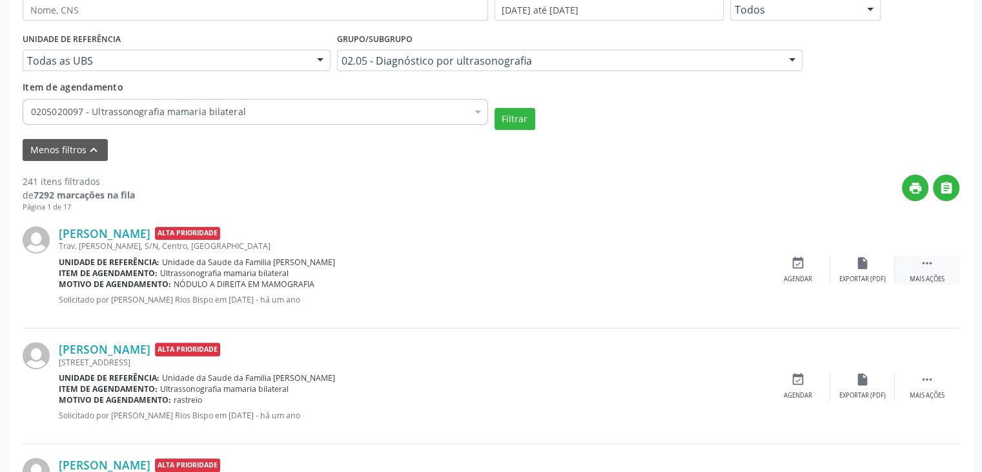
click at [915, 264] on div " Mais ações" at bounding box center [927, 270] width 65 height 28
click at [547, 233] on div "Maria Cristina Santos da Fonseca Alta Prioridade" at bounding box center [315, 233] width 513 height 14
click at [107, 231] on link "Maria Cristina Santos da Fonseca" at bounding box center [105, 233] width 92 height 14
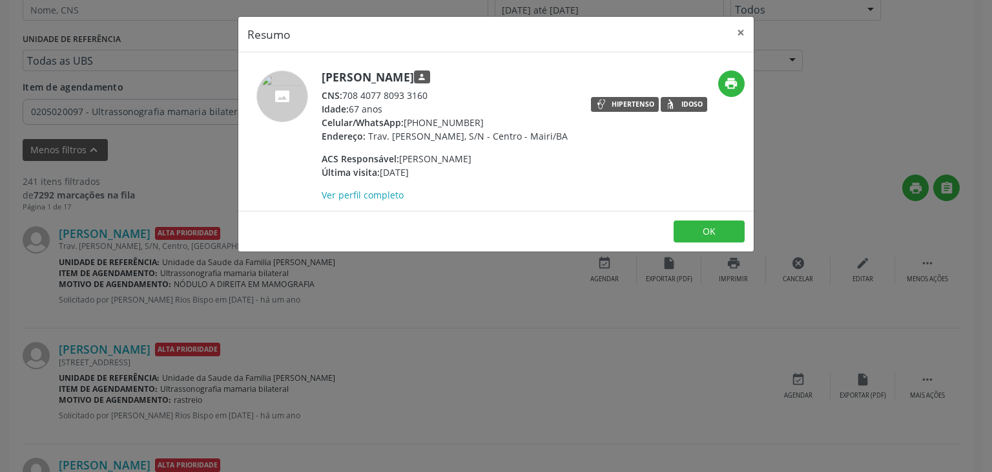
drag, startPoint x: 324, startPoint y: 78, endPoint x: 535, endPoint y: 78, distance: 211.2
click at [535, 78] on h5 "Maria Cristina Santos da Fonseca person" at bounding box center [445, 77] width 246 height 14
copy h5 "Maria Cristina Santos da Fonseca"
drag, startPoint x: 406, startPoint y: 123, endPoint x: 479, endPoint y: 124, distance: 73.0
click at [479, 124] on div "Celular/WhatsApp: (74) 99948-6350" at bounding box center [445, 123] width 246 height 14
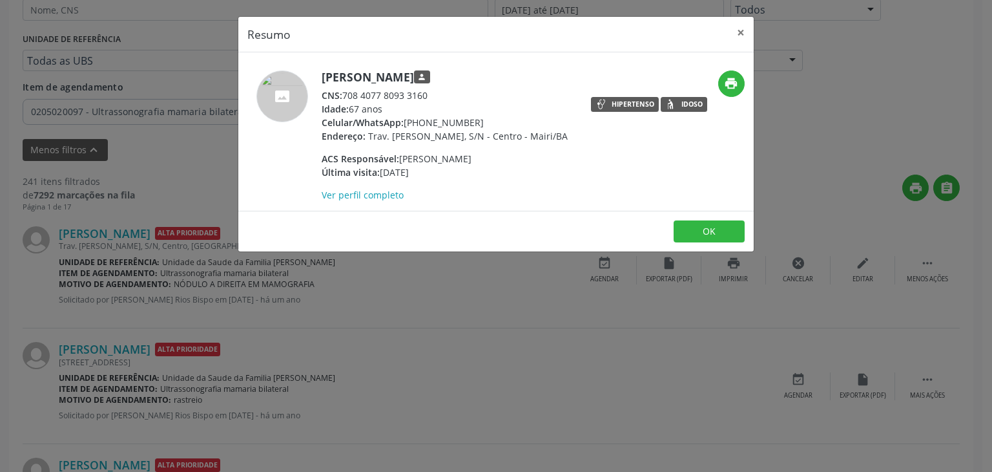
copy div "(74) 99948-6350"
click at [740, 30] on button "×" at bounding box center [741, 33] width 26 height 32
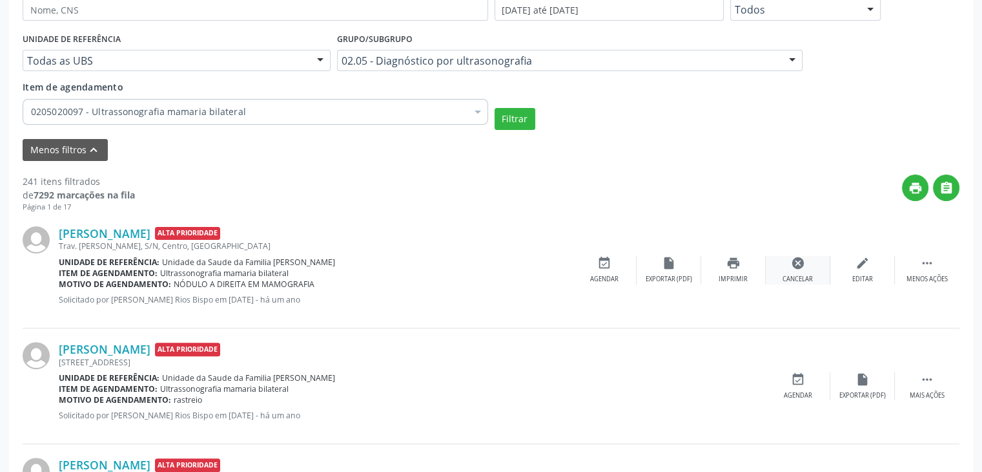
click at [816, 272] on div "cancel Cancelar" at bounding box center [798, 270] width 65 height 28
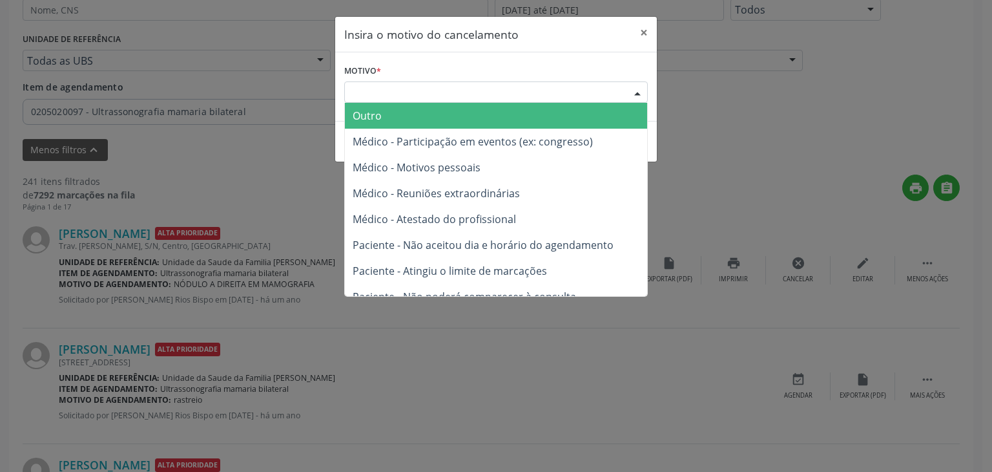
click at [518, 93] on div "Escolha o motivo" at bounding box center [496, 92] width 304 height 22
click at [475, 115] on span "Outro" at bounding box center [496, 116] width 302 height 26
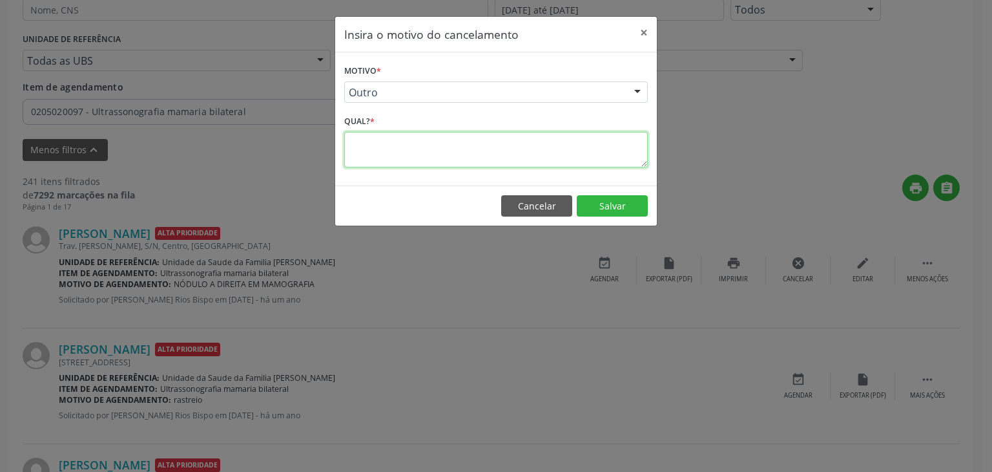
click at [409, 150] on textarea at bounding box center [496, 150] width 304 height 36
type textarea "EXAME REALIZADO"
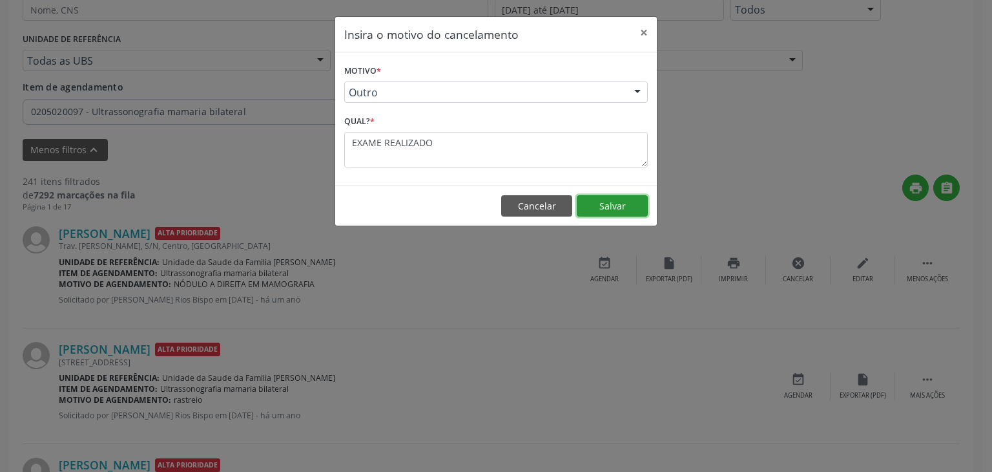
click at [613, 202] on button "Salvar" at bounding box center [612, 206] width 71 height 22
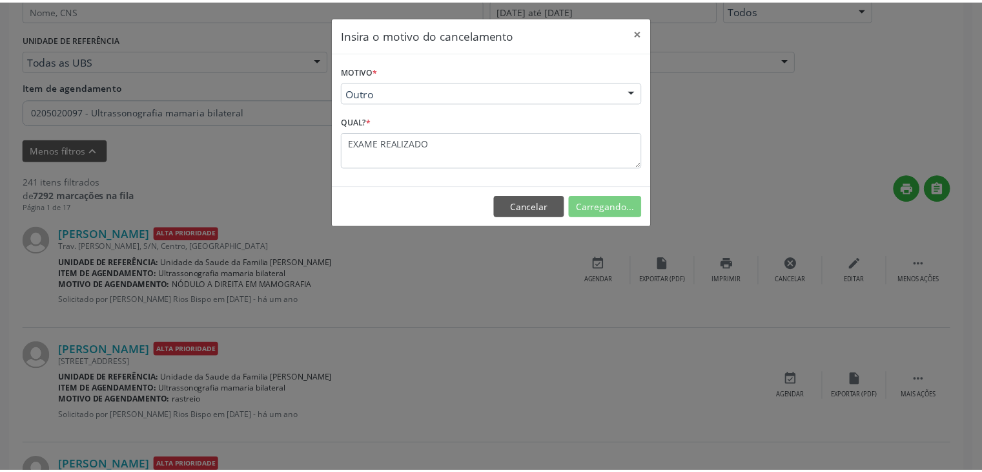
scroll to position [68, 0]
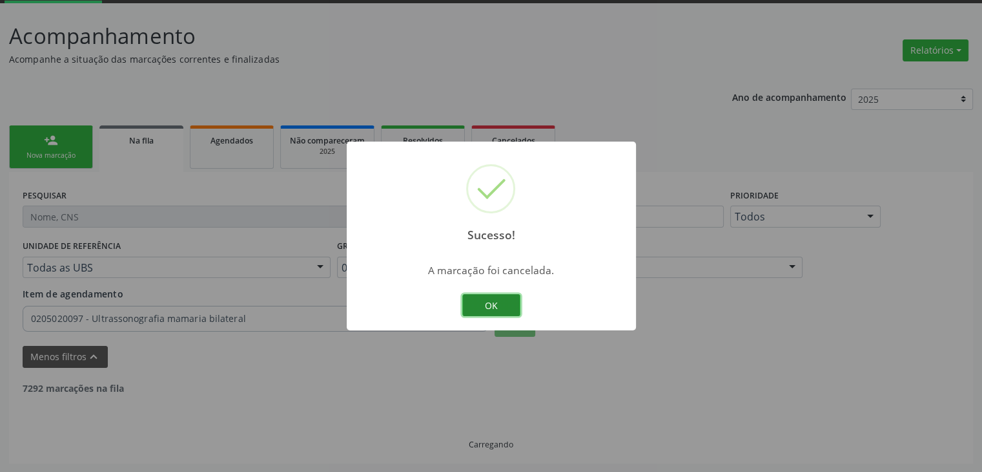
click at [486, 309] on button "OK" at bounding box center [491, 305] width 58 height 22
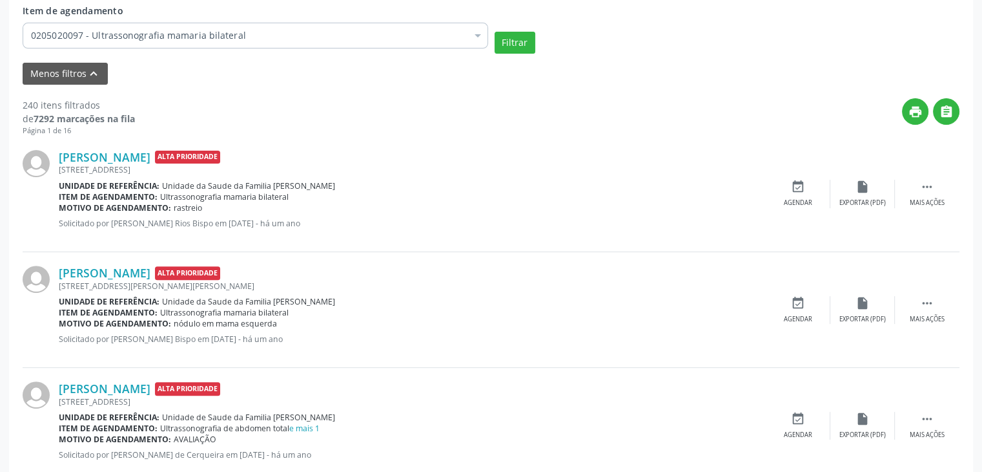
scroll to position [326, 0]
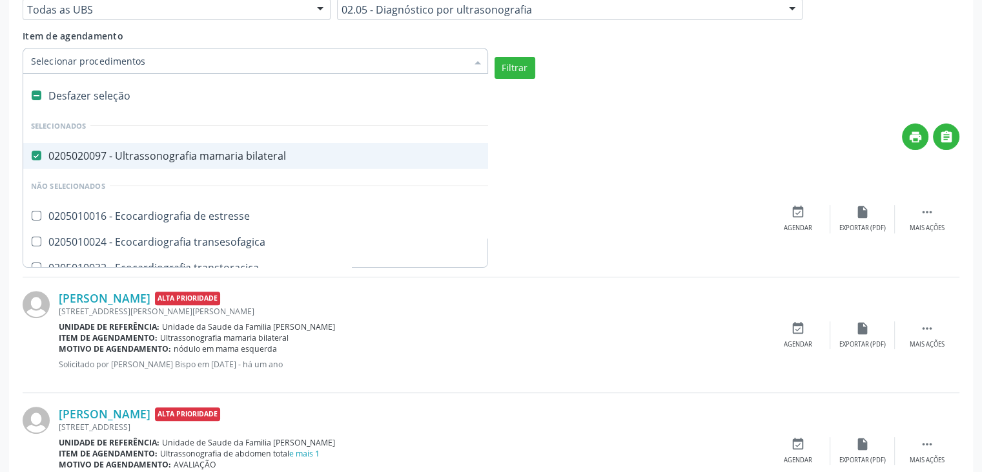
click at [214, 154] on div "0205020097 - Ultrassonografia mamaria bilateral" at bounding box center [300, 155] width 539 height 10
checkbox bilateral "false"
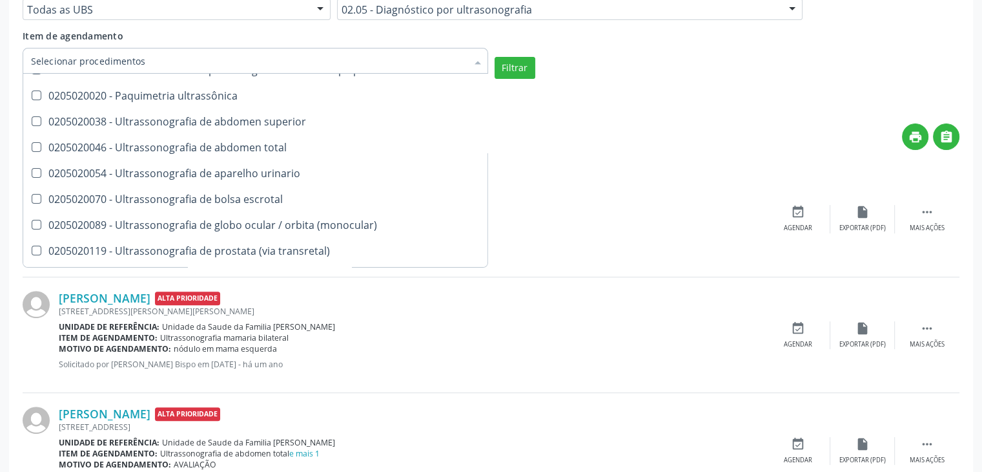
scroll to position [258, 0]
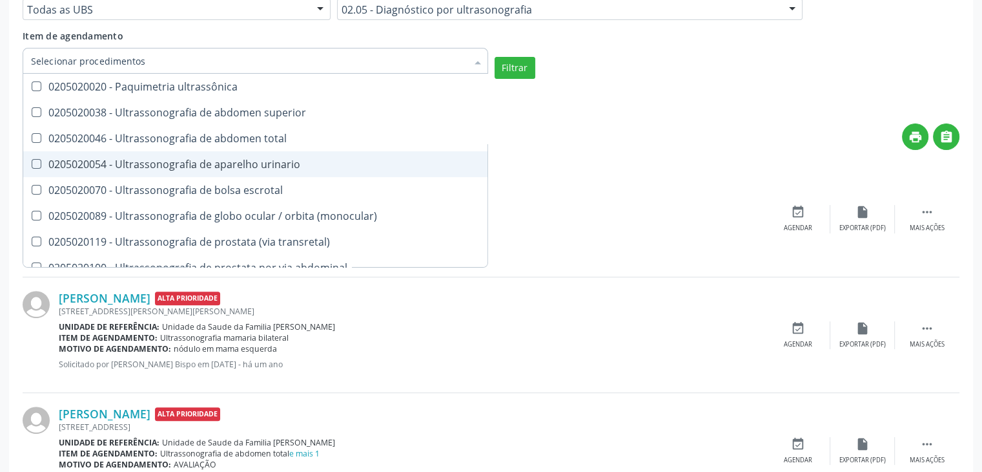
click at [291, 169] on div "0205020054 - Ultrassonografia de aparelho urinario" at bounding box center [300, 164] width 539 height 10
checkbox urinario "true"
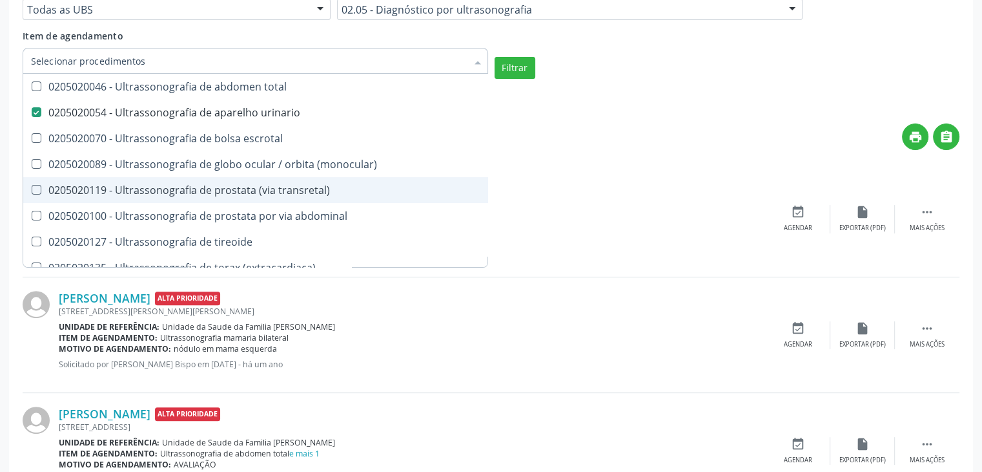
scroll to position [336, 0]
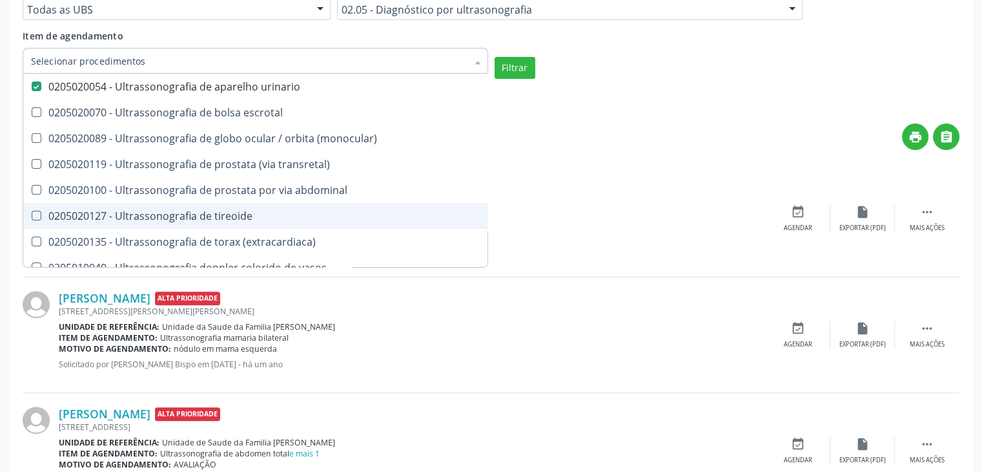
click at [414, 214] on div "0205020127 - Ultrassonografia de tireoide" at bounding box center [300, 216] width 539 height 10
checkbox tireoide "true"
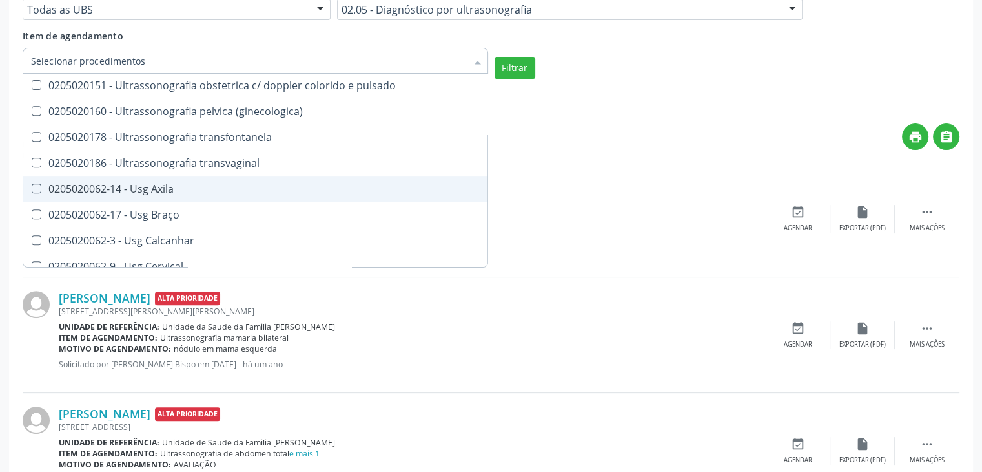
scroll to position [603, 0]
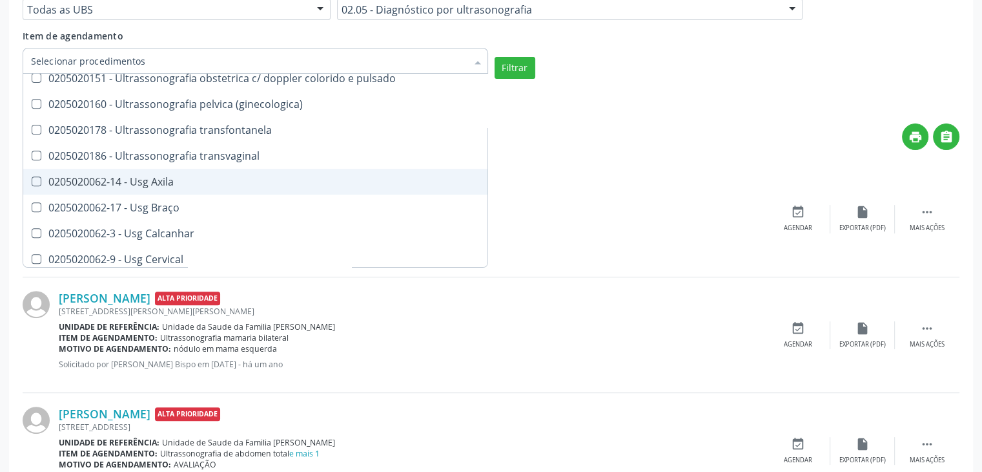
click at [362, 182] on div "0205020062-14 - Usg Axila" at bounding box center [300, 181] width 539 height 10
checkbox Axila "false"
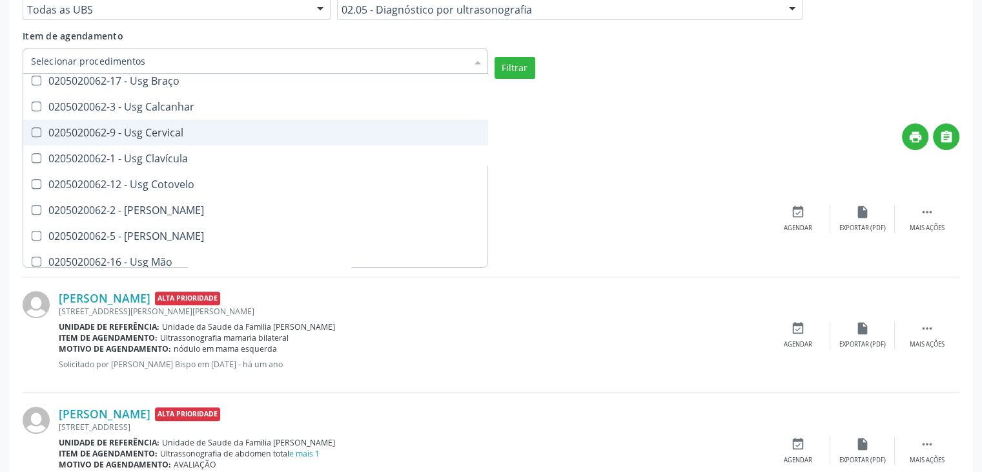
scroll to position [732, 0]
click at [369, 129] on div "0205020062-9 - Usg Cervical" at bounding box center [300, 130] width 539 height 10
checkbox Cervical "true"
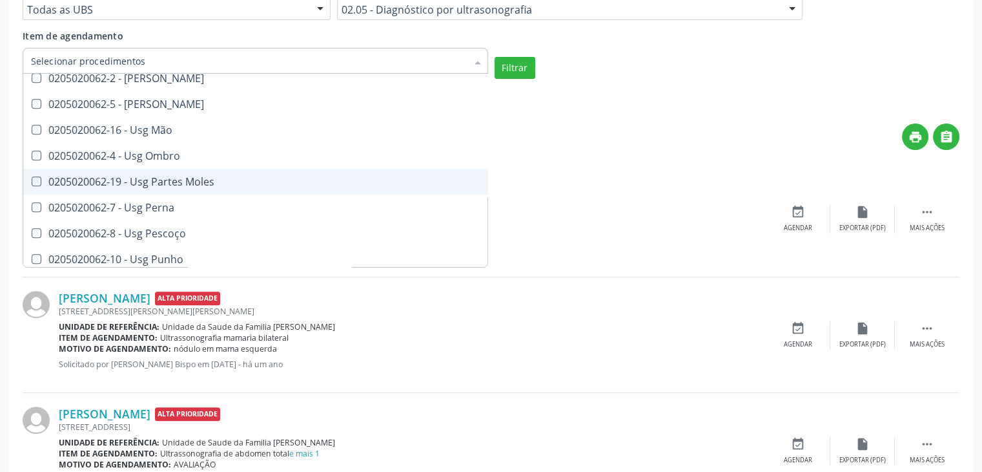
click at [397, 180] on div "0205020062-19 - Usg Partes Moles" at bounding box center [300, 181] width 539 height 10
checkbox Moles "true"
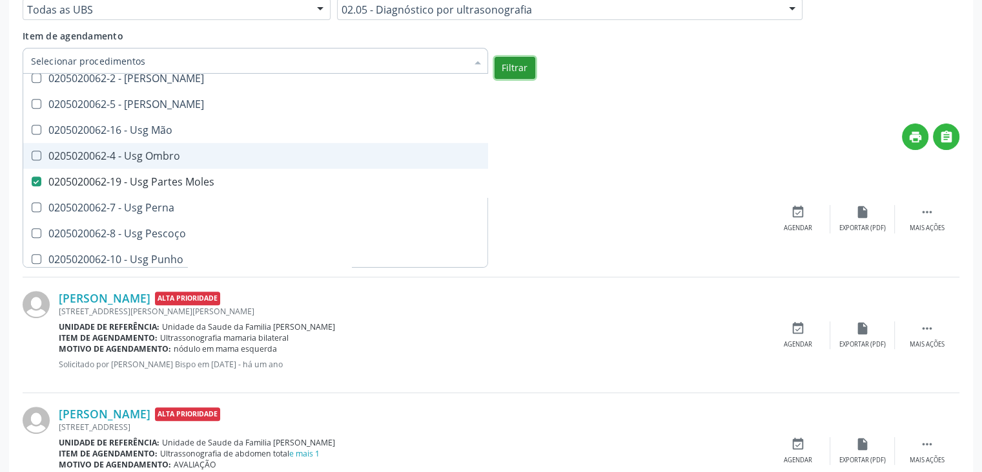
checkbox bilateral "true"
checkbox estresse "true"
checkbox transesofagica "true"
checkbox urinario "false"
checkbox tireoide "false"
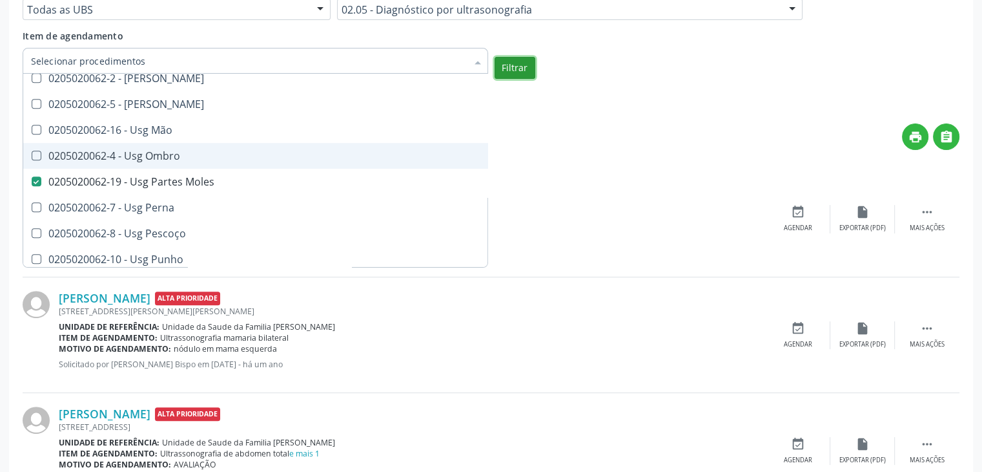
checkbox Cervical "false"
checkbox Moles "false"
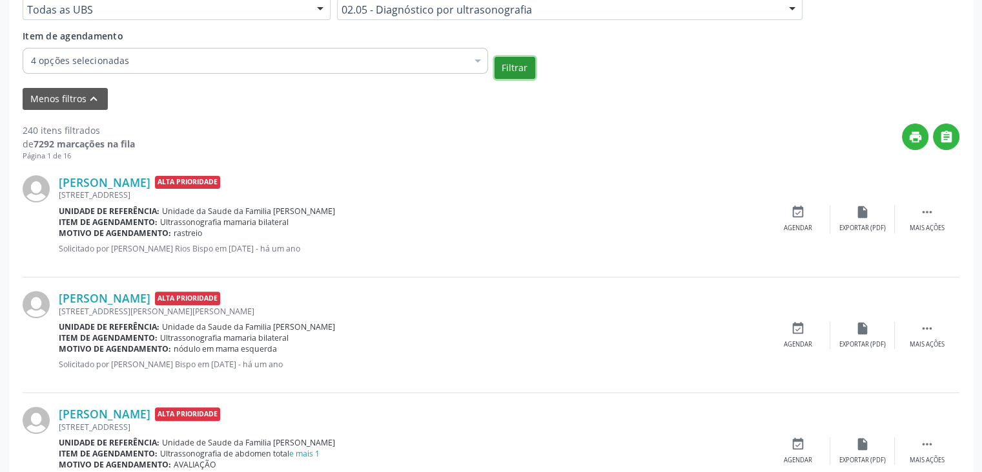
scroll to position [0, 0]
click at [504, 74] on button "Filtrar" at bounding box center [515, 68] width 41 height 22
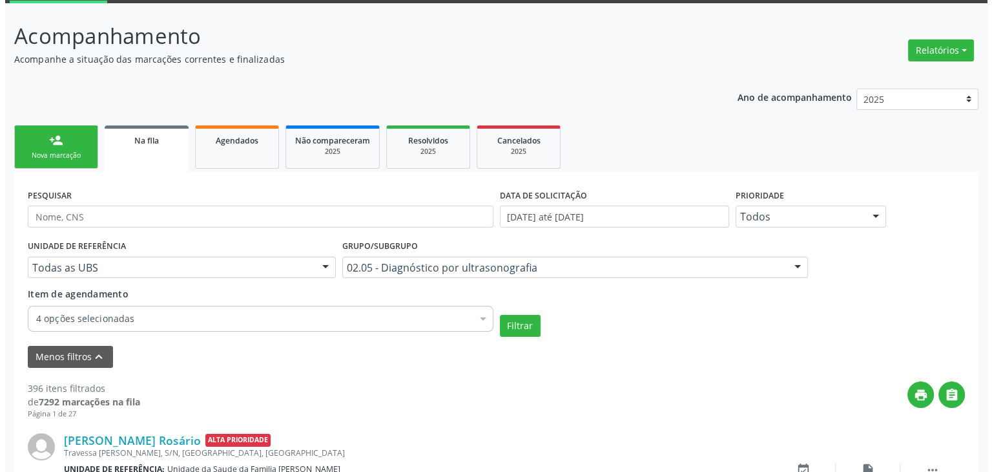
scroll to position [326, 0]
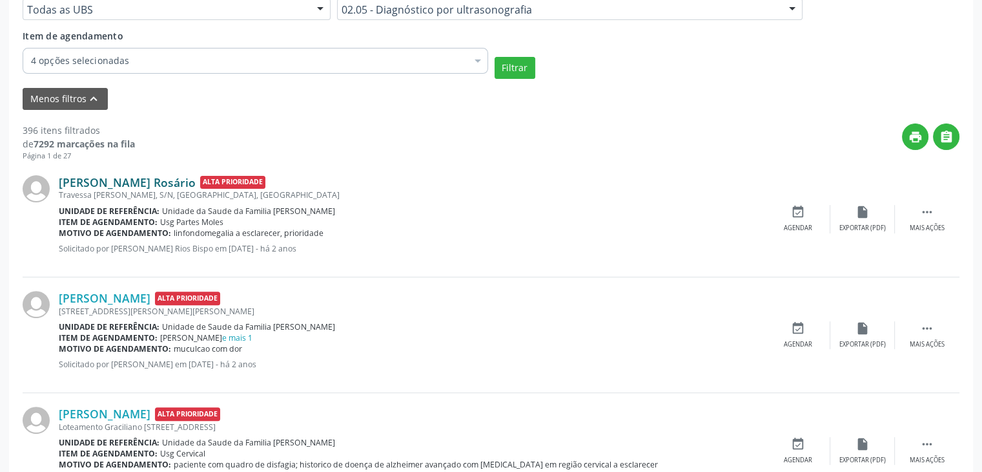
click at [164, 183] on link "Eric Júnior Santana Rosário" at bounding box center [127, 182] width 137 height 14
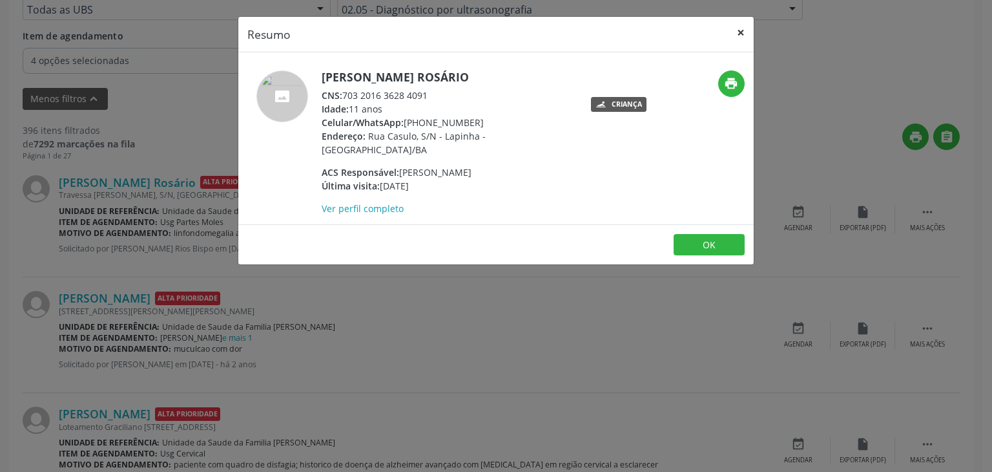
click at [734, 35] on button "×" at bounding box center [741, 33] width 26 height 32
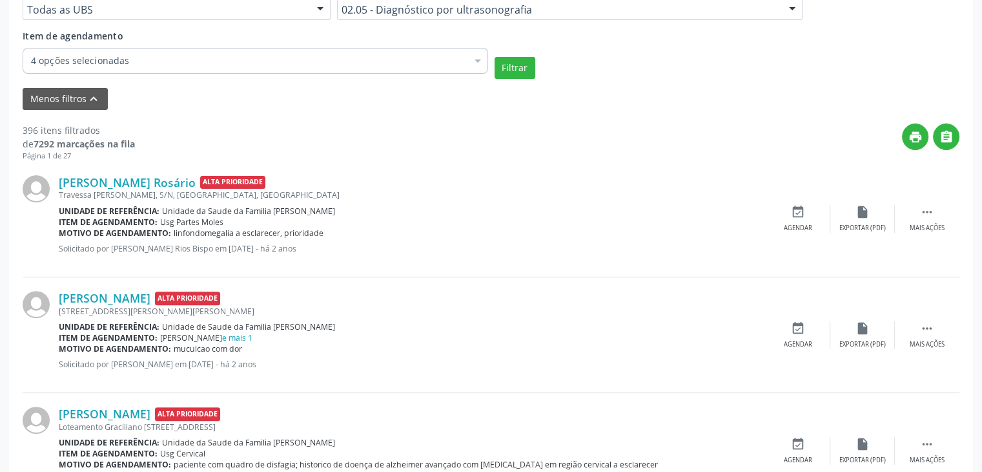
click at [211, 343] on span "muculcao com dor" at bounding box center [208, 348] width 68 height 11
click at [222, 335] on link "e mais 1" at bounding box center [237, 337] width 30 height 11
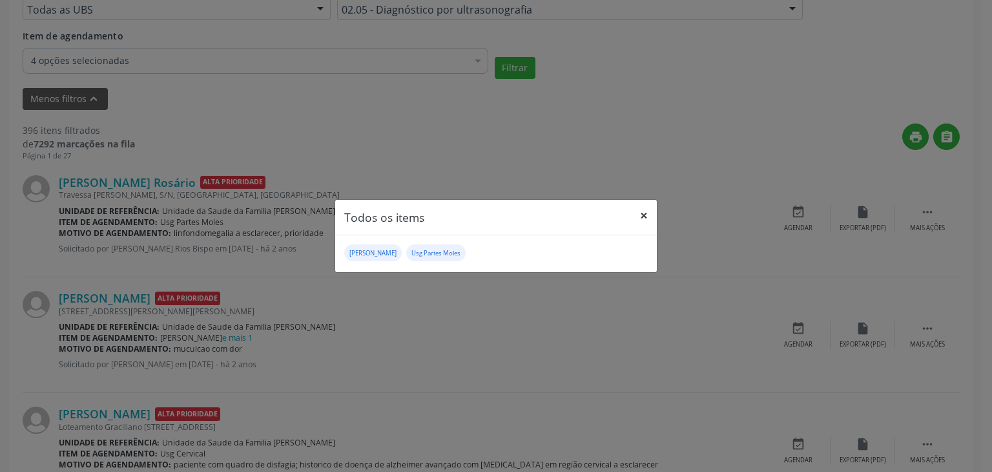
click at [640, 217] on button "×" at bounding box center [644, 216] width 26 height 32
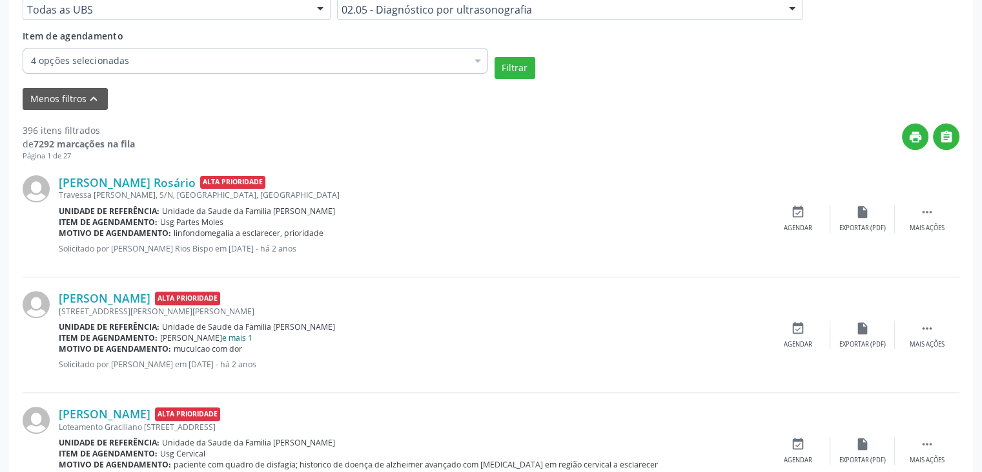
click at [222, 339] on link "e mais 1" at bounding box center [237, 337] width 30 height 11
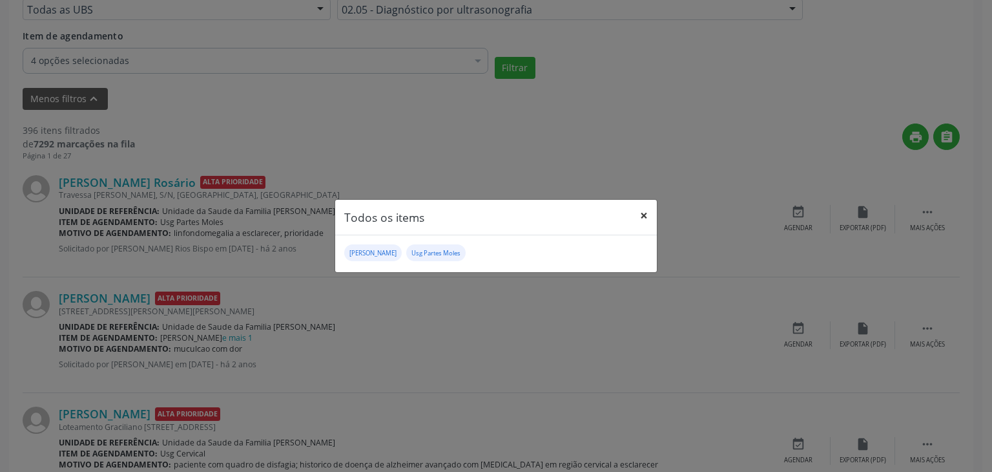
click at [645, 220] on button "×" at bounding box center [644, 216] width 26 height 32
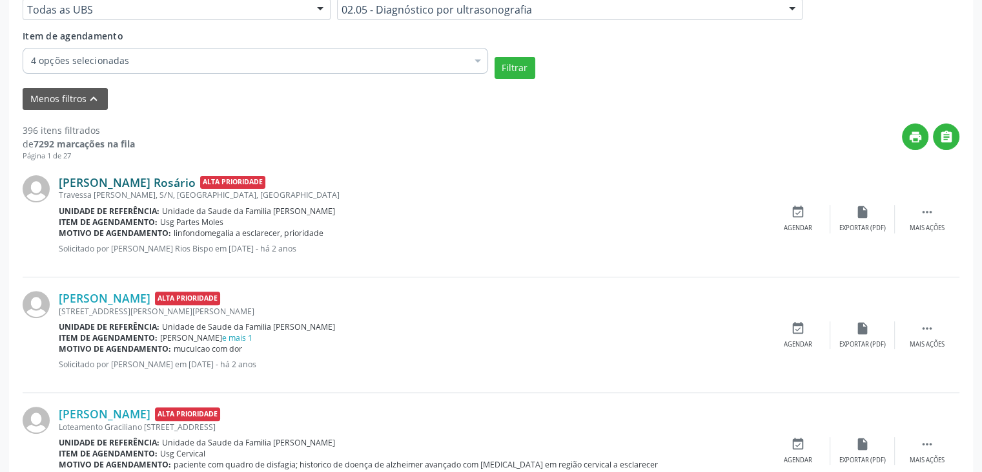
click at [168, 182] on link "Eric Júnior Santana Rosário" at bounding box center [127, 182] width 137 height 14
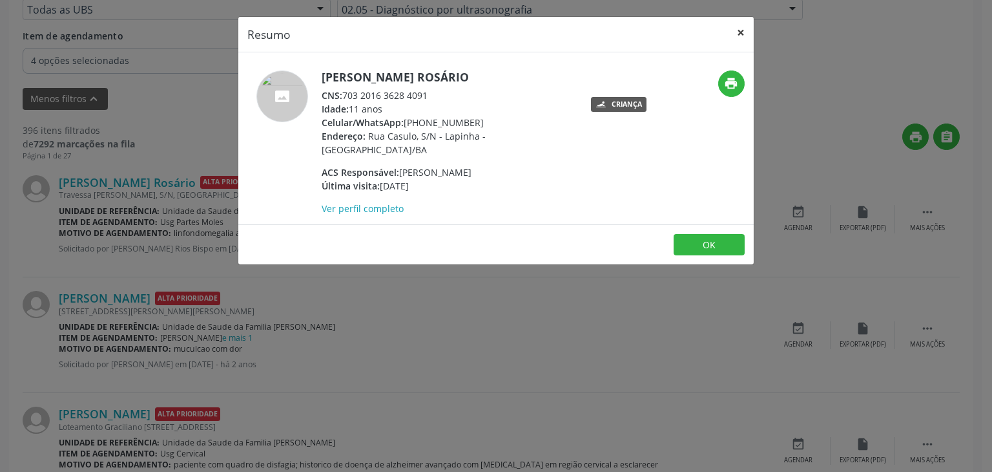
click at [738, 31] on button "×" at bounding box center [741, 33] width 26 height 32
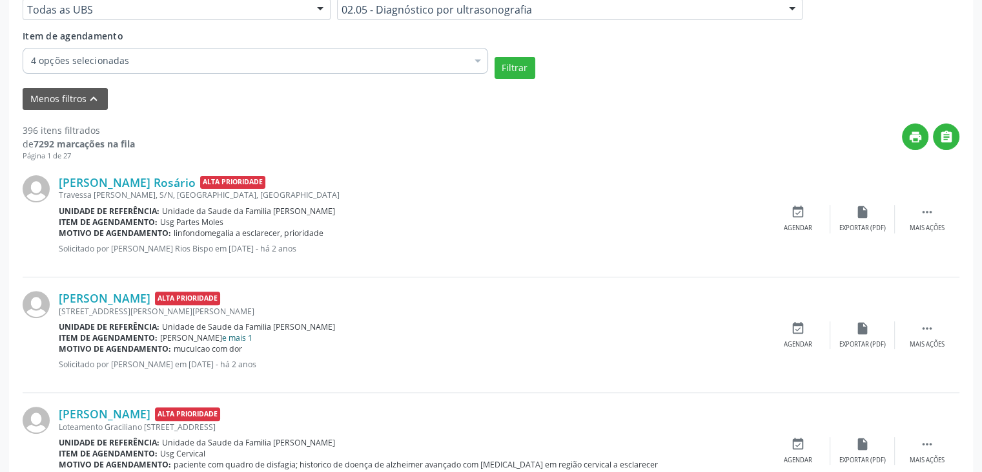
click at [222, 338] on link "e mais 1" at bounding box center [237, 337] width 30 height 11
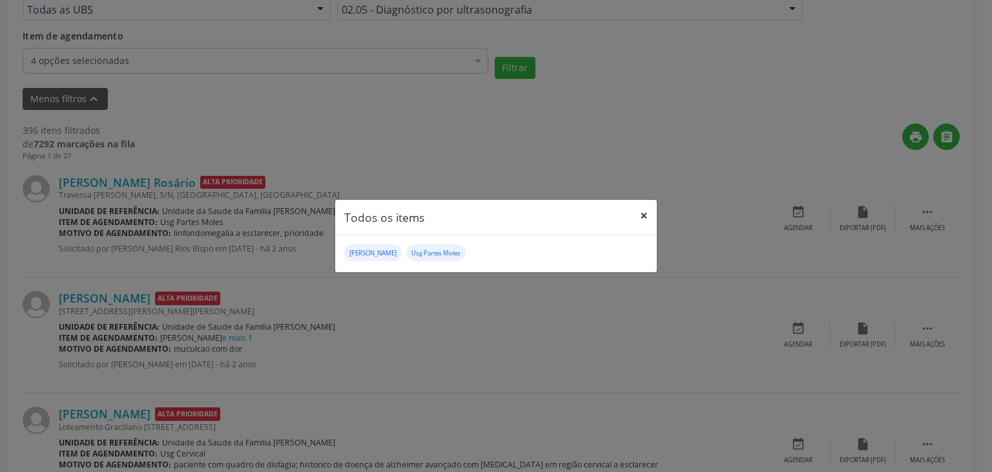
click at [646, 217] on button "×" at bounding box center [644, 216] width 26 height 32
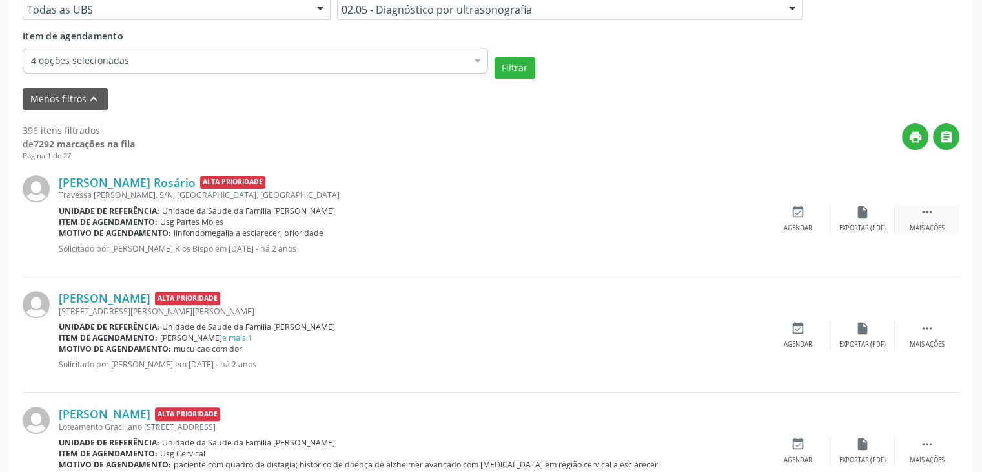
click at [935, 216] on div " Mais ações" at bounding box center [927, 219] width 65 height 28
click at [806, 225] on div "Cancelar" at bounding box center [798, 227] width 30 height 9
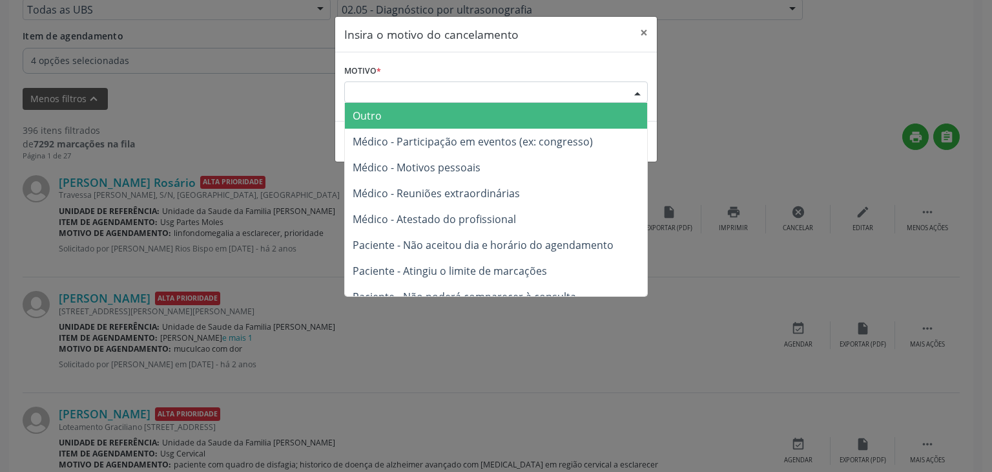
click at [530, 90] on div "Escolha o motivo" at bounding box center [496, 92] width 304 height 22
click at [483, 119] on span "Outro" at bounding box center [496, 116] width 302 height 26
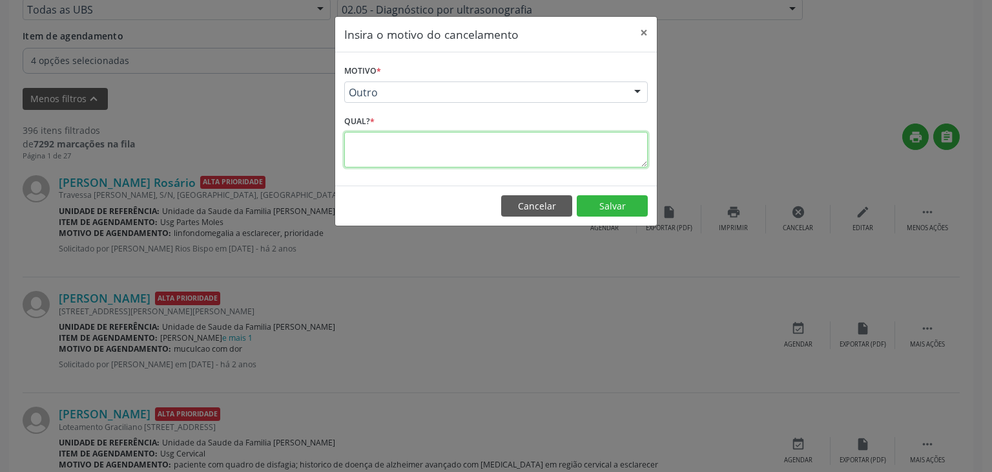
click at [444, 145] on textarea at bounding box center [496, 150] width 304 height 36
type textarea "EXAME REALIZADO"
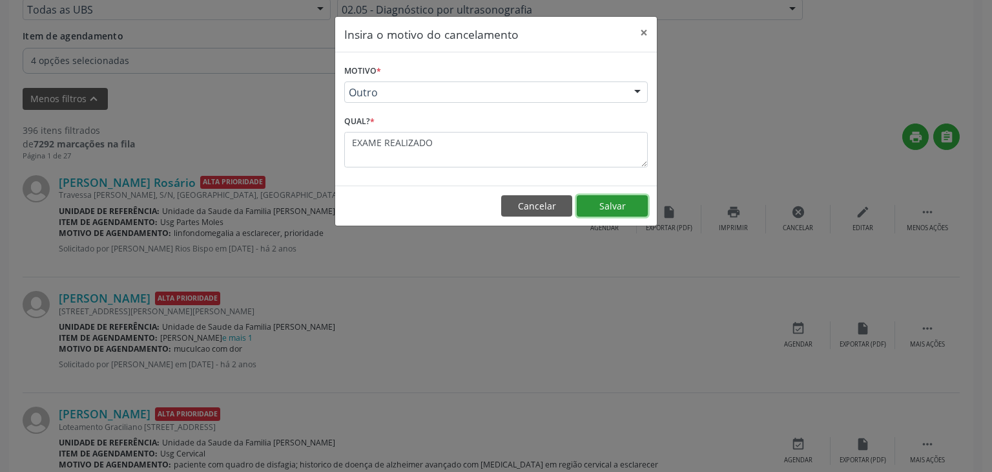
click at [621, 211] on button "Salvar" at bounding box center [612, 206] width 71 height 22
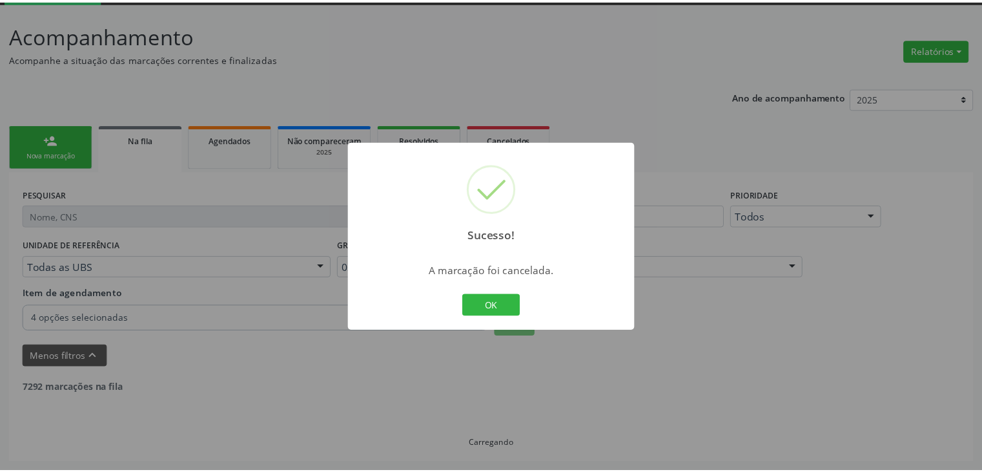
scroll to position [68, 0]
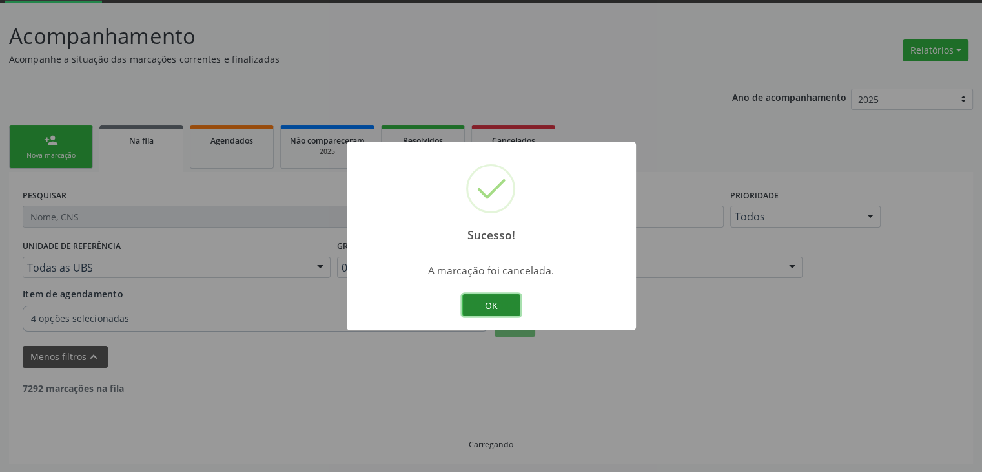
click at [482, 311] on button "OK" at bounding box center [491, 305] width 58 height 22
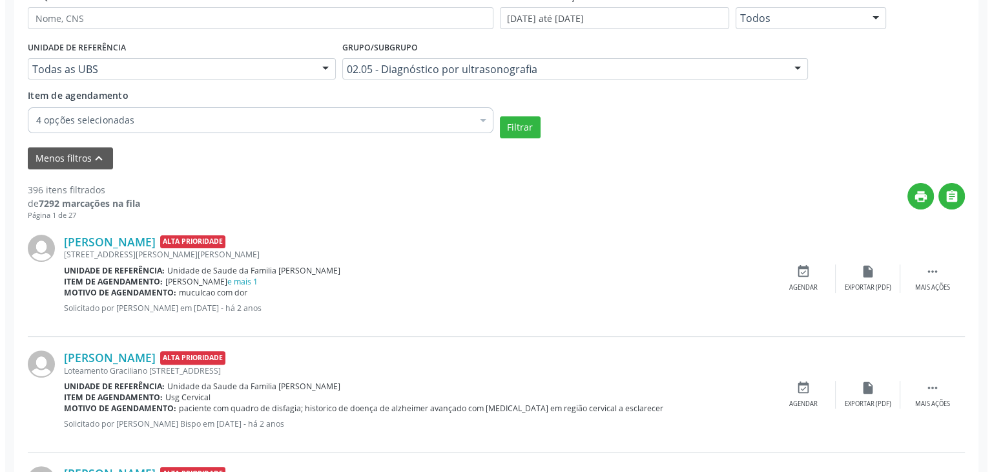
scroll to position [283, 0]
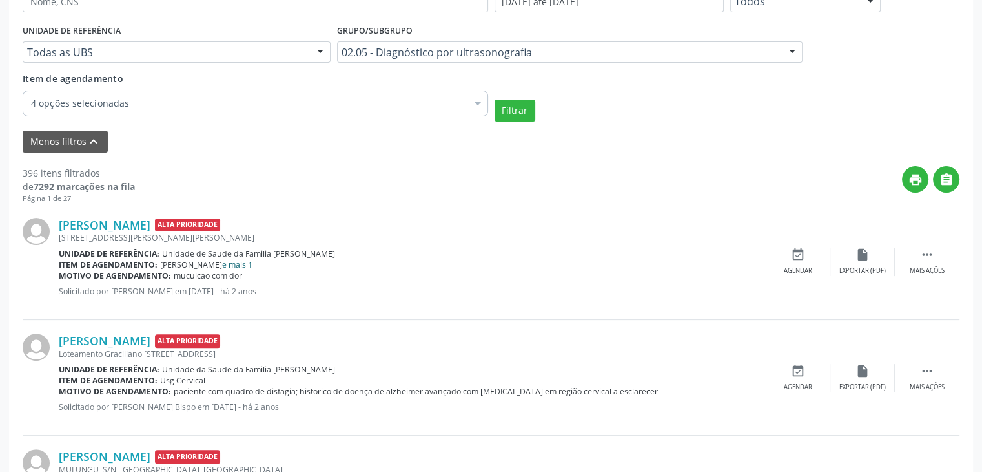
click at [222, 261] on link "e mais 1" at bounding box center [237, 264] width 30 height 11
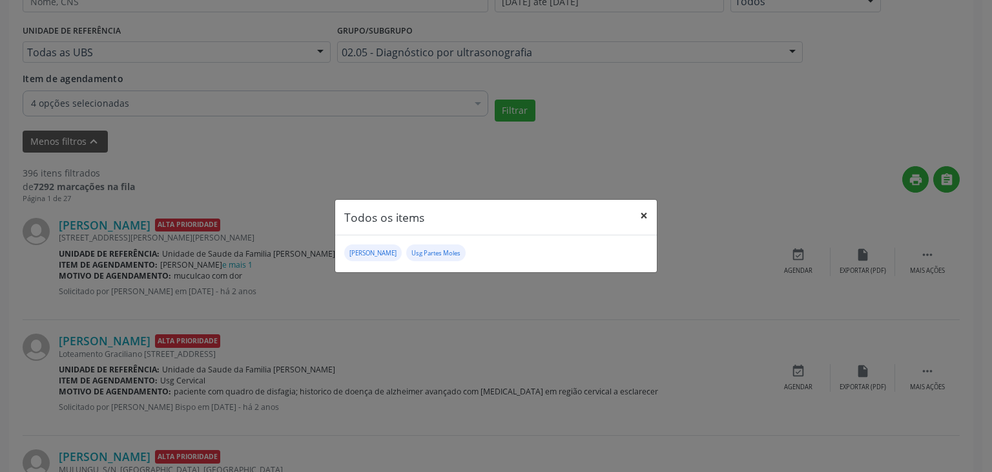
click at [641, 215] on button "×" at bounding box center [644, 216] width 26 height 32
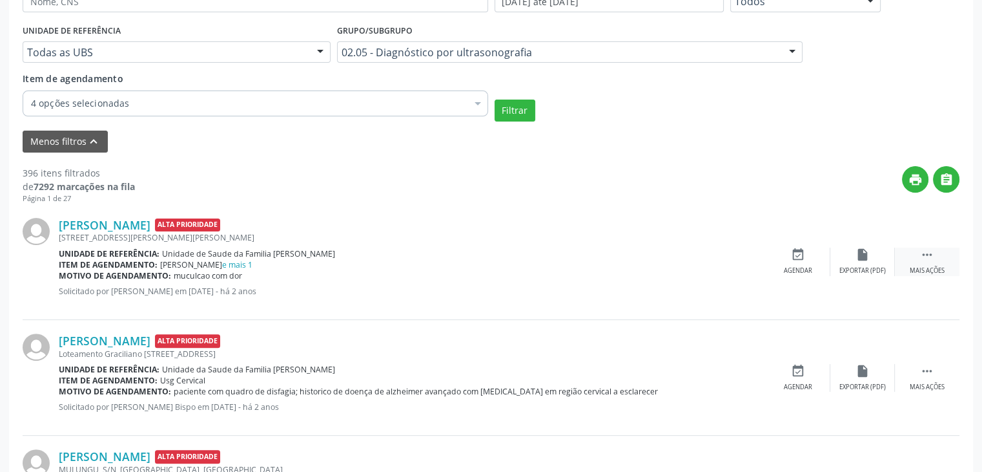
click at [911, 262] on div " Mais ações" at bounding box center [927, 261] width 65 height 28
click at [790, 264] on div "cancel Cancelar" at bounding box center [798, 261] width 65 height 28
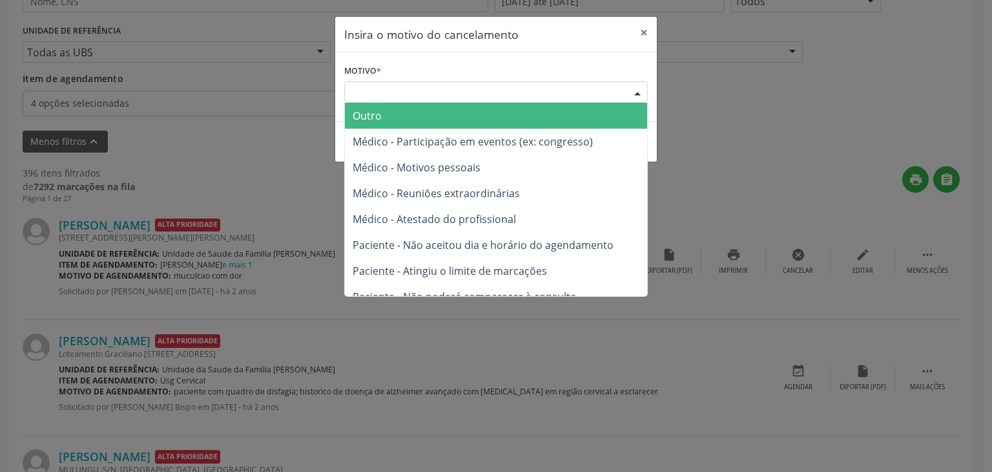
click at [570, 92] on div "Escolha o motivo" at bounding box center [496, 92] width 304 height 22
click at [559, 122] on span "Outro" at bounding box center [496, 116] width 302 height 26
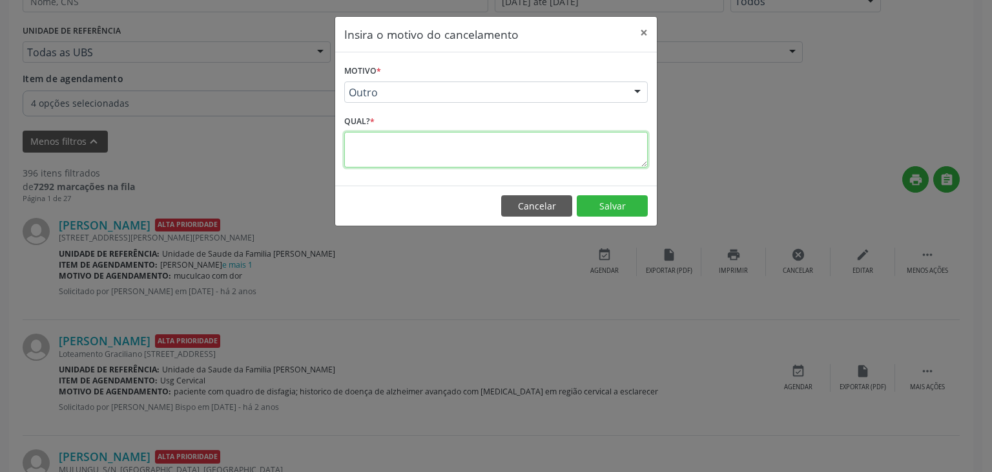
click at [452, 153] on textarea at bounding box center [496, 150] width 304 height 36
type textarea "EXAME REALIZADO"
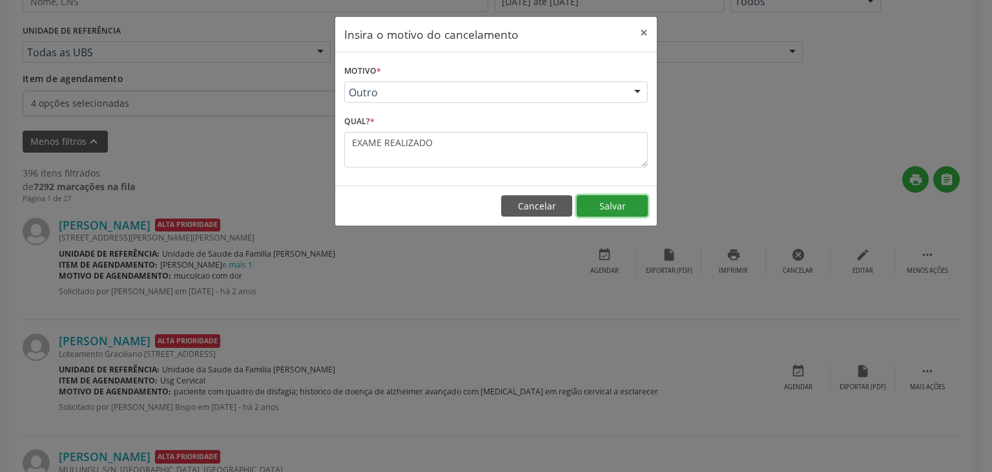
click at [617, 203] on button "Salvar" at bounding box center [612, 206] width 71 height 22
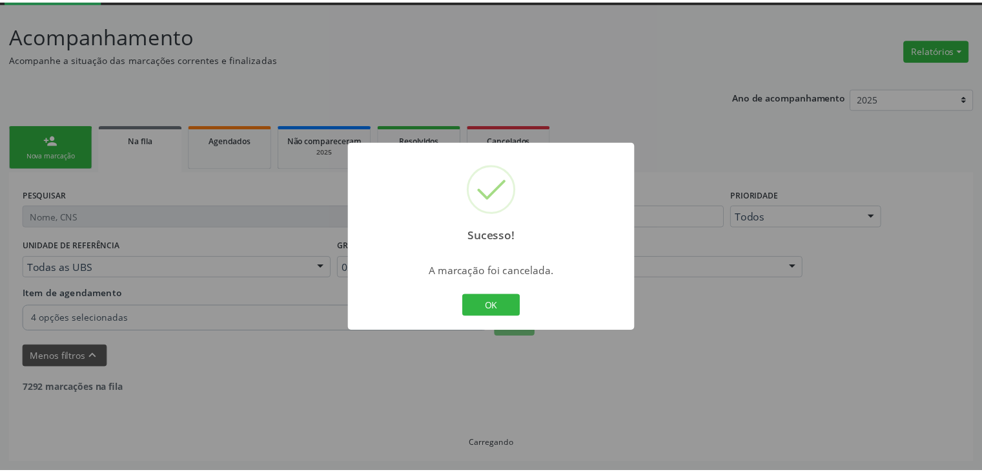
scroll to position [68, 0]
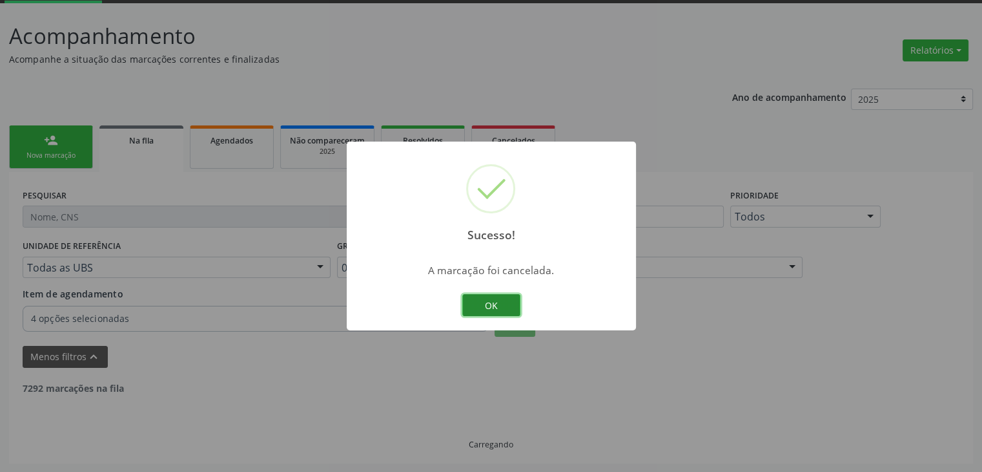
click at [499, 301] on button "OK" at bounding box center [491, 305] width 58 height 22
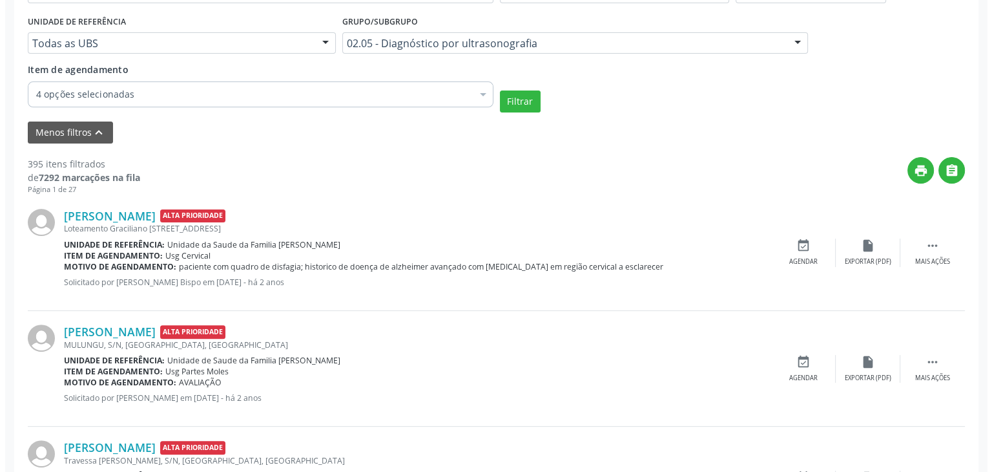
scroll to position [351, 0]
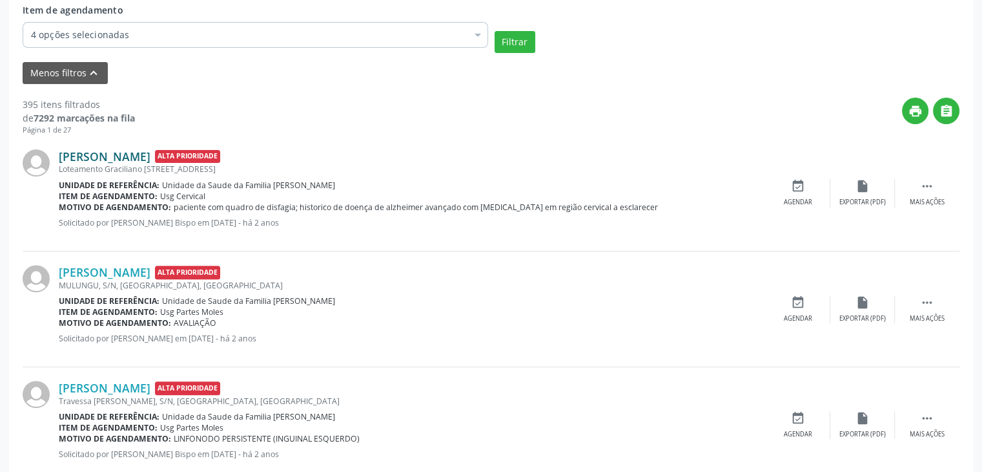
click at [145, 156] on link "Elenilde da Silva Ferreira" at bounding box center [105, 156] width 92 height 14
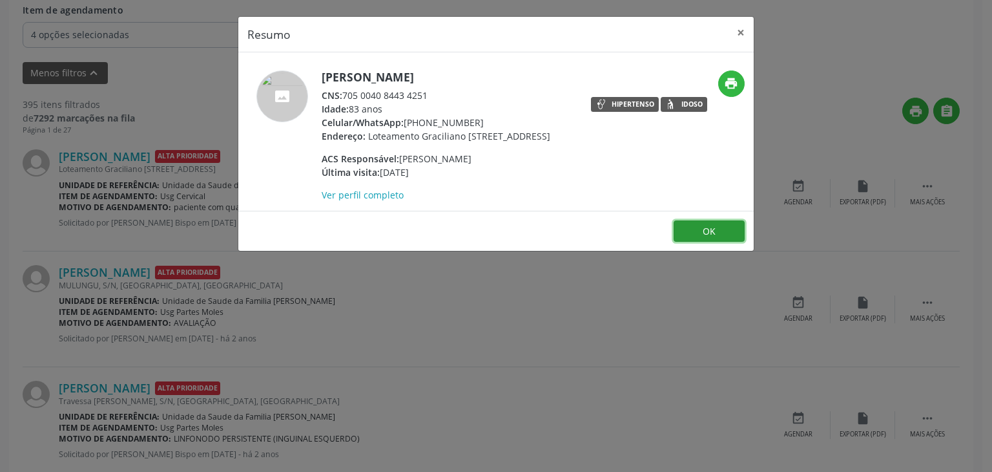
click at [695, 241] on button "OK" at bounding box center [709, 231] width 71 height 22
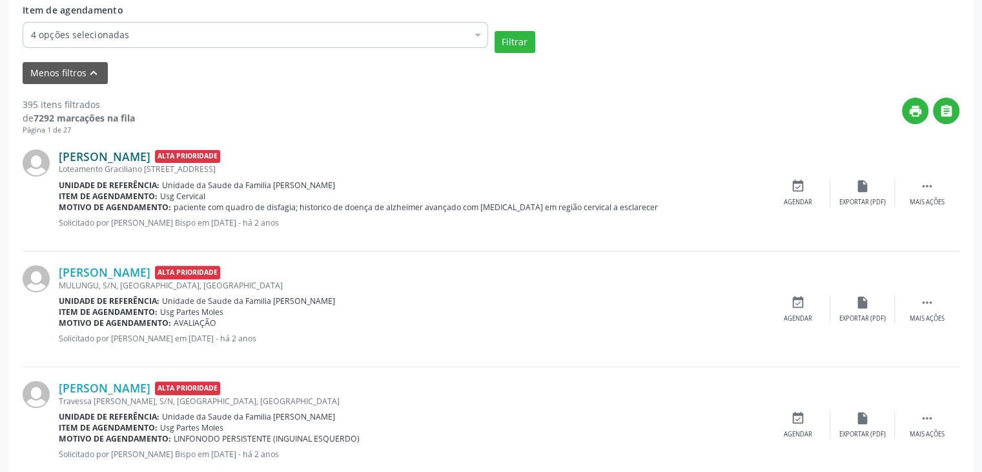
click at [150, 158] on link "Elenilde da Silva Ferreira" at bounding box center [105, 156] width 92 height 14
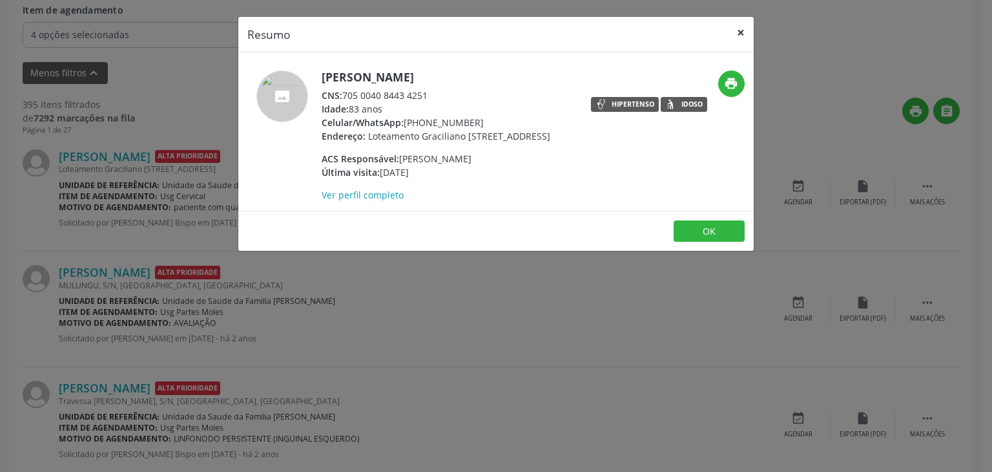
click at [741, 34] on button "×" at bounding box center [741, 33] width 26 height 32
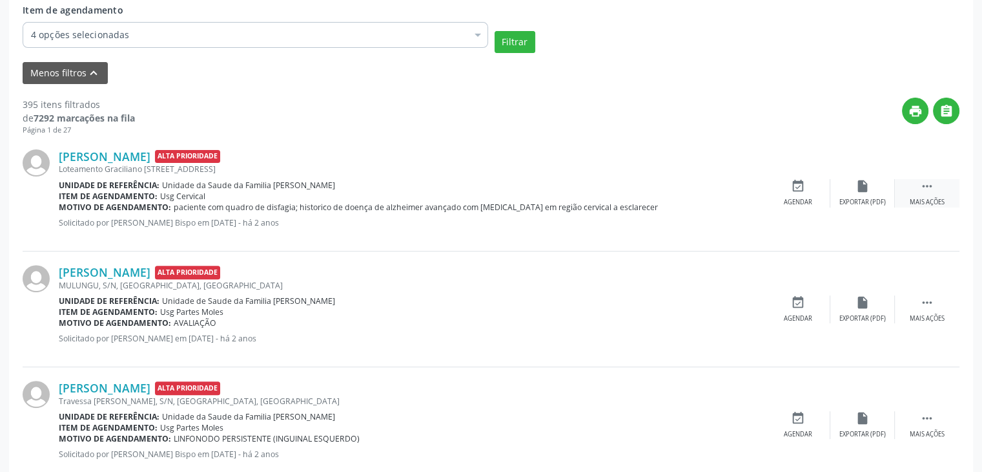
click at [942, 200] on div "Mais ações" at bounding box center [927, 202] width 35 height 9
click at [801, 205] on div "Cancelar" at bounding box center [798, 202] width 30 height 9
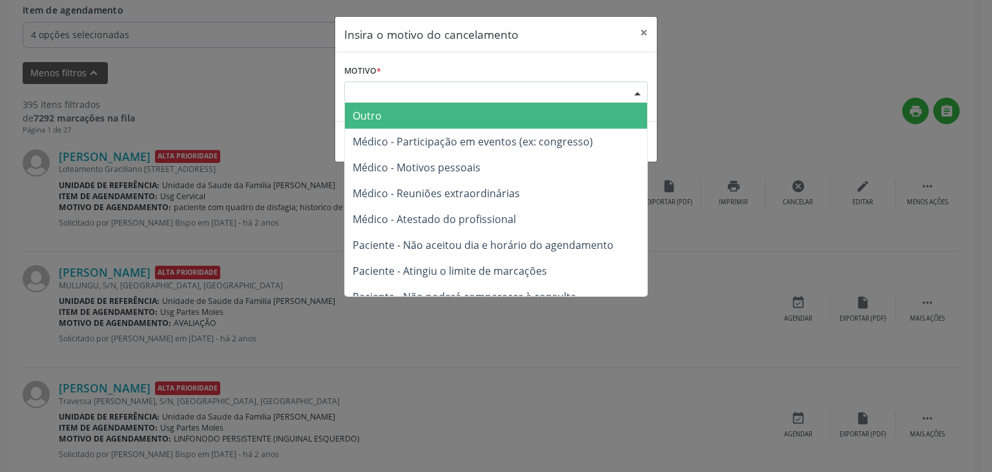
click at [590, 86] on div "Escolha o motivo" at bounding box center [496, 92] width 304 height 22
click at [540, 112] on span "Outro" at bounding box center [496, 116] width 302 height 26
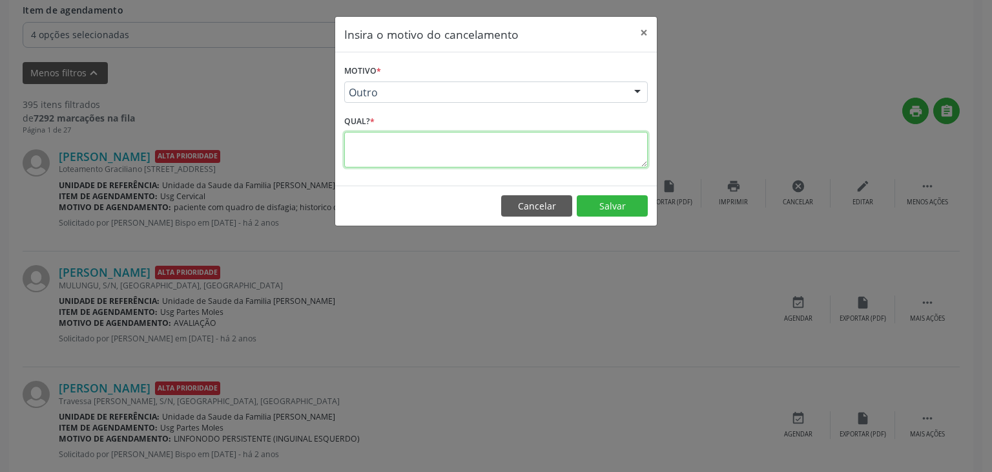
click at [450, 150] on textarea at bounding box center [496, 150] width 304 height 36
type textarea "EXAME REALIZADO"
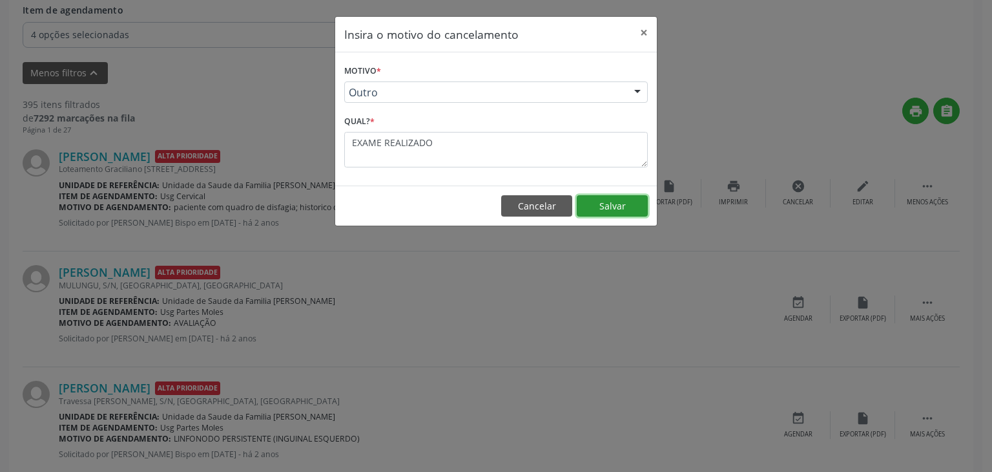
click at [579, 206] on button "Salvar" at bounding box center [612, 206] width 71 height 22
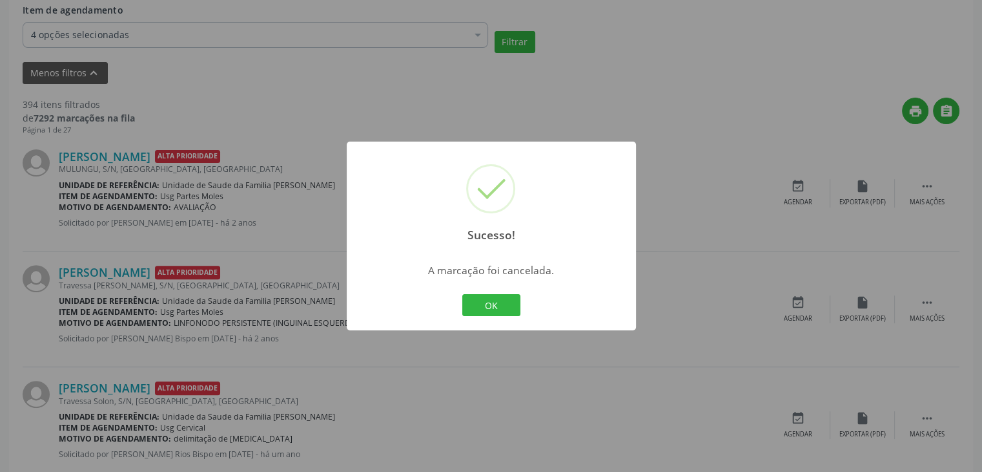
click at [461, 308] on div "OK Cancel" at bounding box center [491, 304] width 64 height 27
click at [476, 303] on button "OK" at bounding box center [491, 305] width 58 height 22
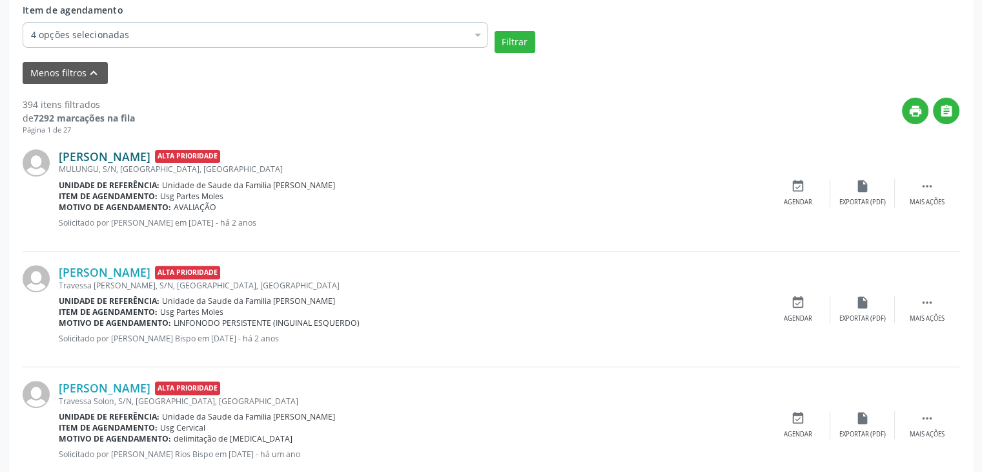
click at [150, 152] on link "Benicia de Oliveira Gomes" at bounding box center [105, 156] width 92 height 14
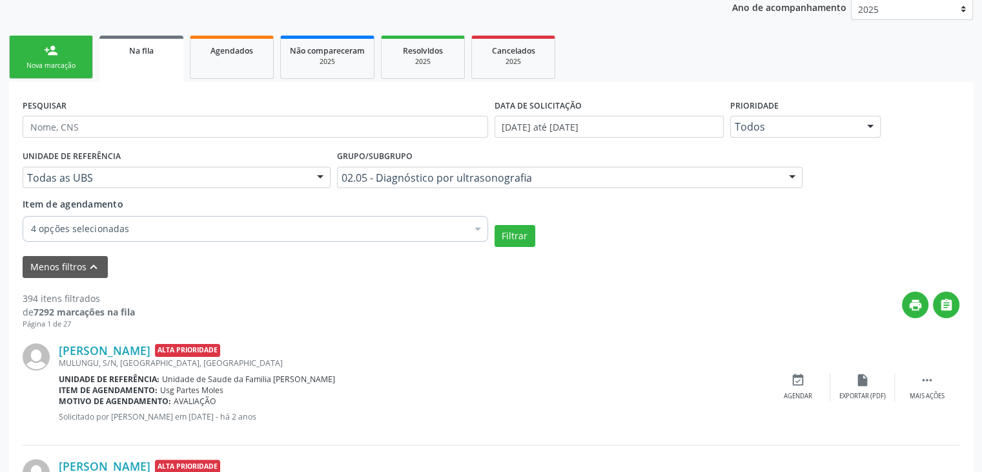
scroll to position [93, 0]
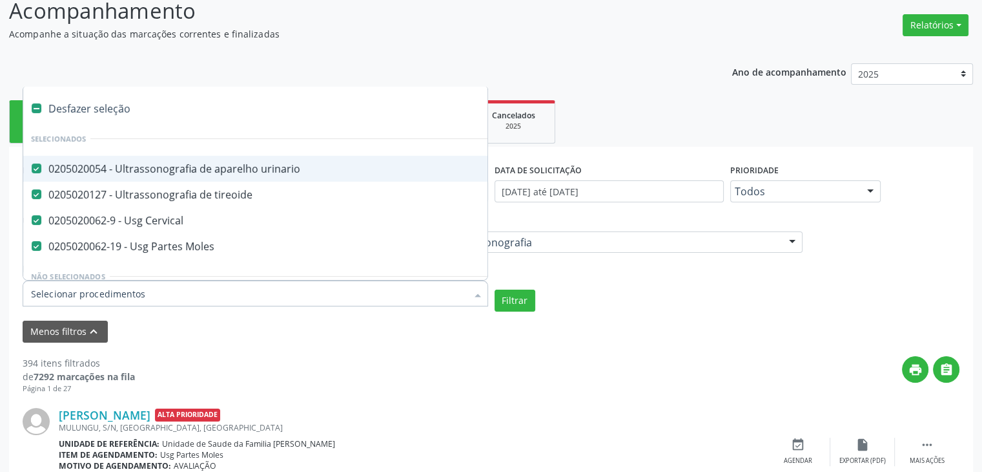
click at [196, 169] on div "0205020054 - Ultrassonografia de aparelho urinario" at bounding box center [300, 168] width 539 height 10
checkbox urinario "false"
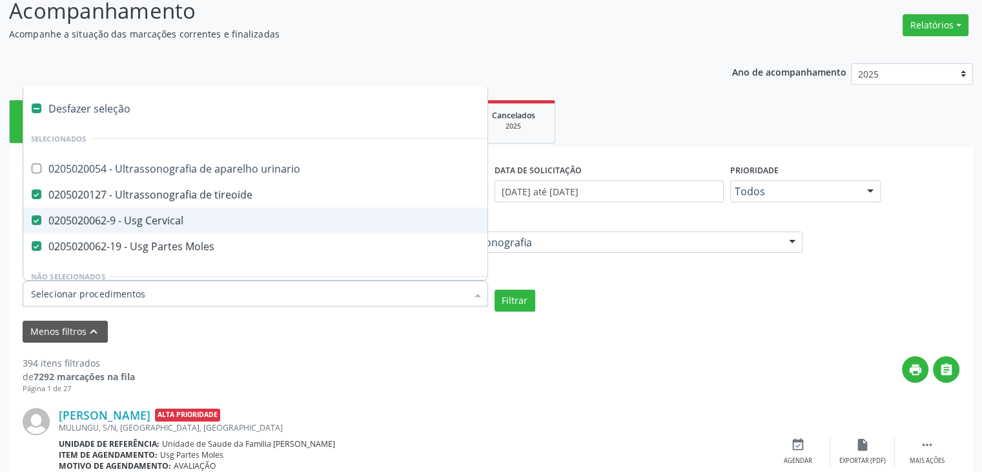
click at [177, 227] on span "0205020062-9 - Usg Cervical" at bounding box center [300, 220] width 555 height 26
checkbox Cervical "false"
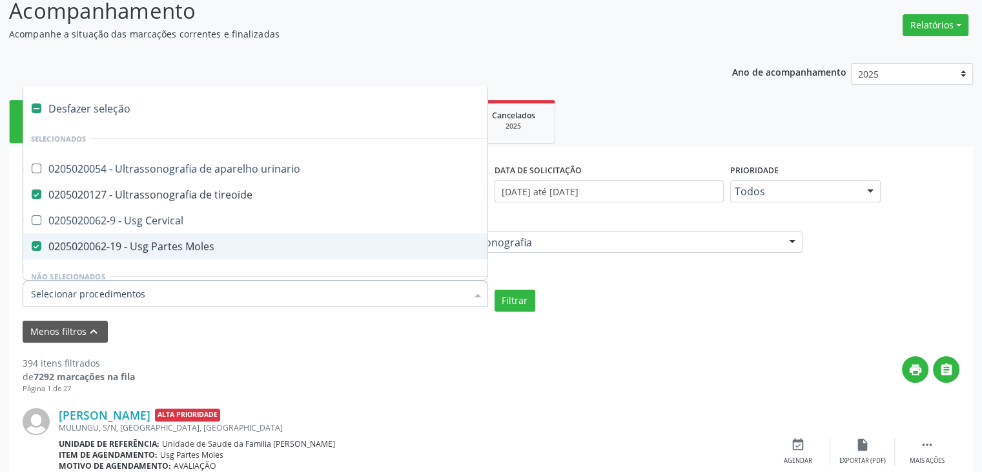
click at [177, 241] on div "0205020062-19 - Usg Partes Moles" at bounding box center [300, 246] width 539 height 10
checkbox Moles "false"
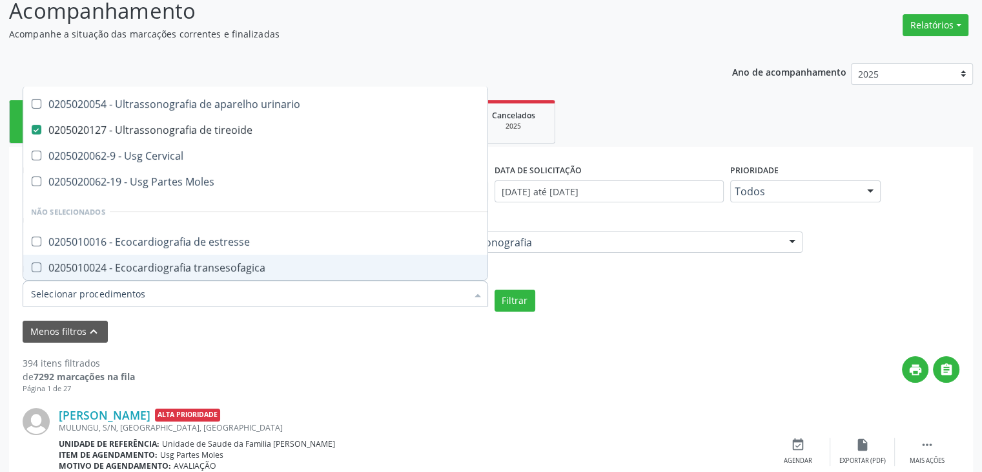
scroll to position [0, 0]
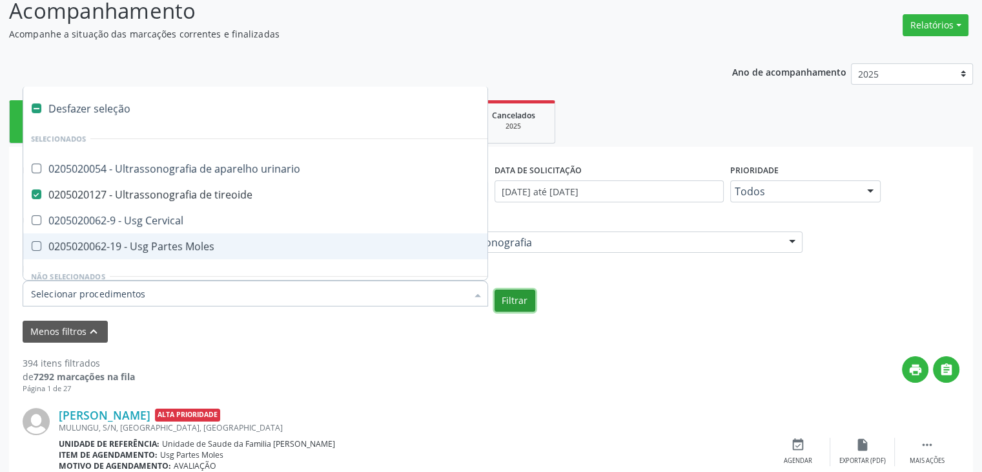
checkbox urinario "true"
click at [503, 303] on button "Filtrar" at bounding box center [515, 300] width 41 height 22
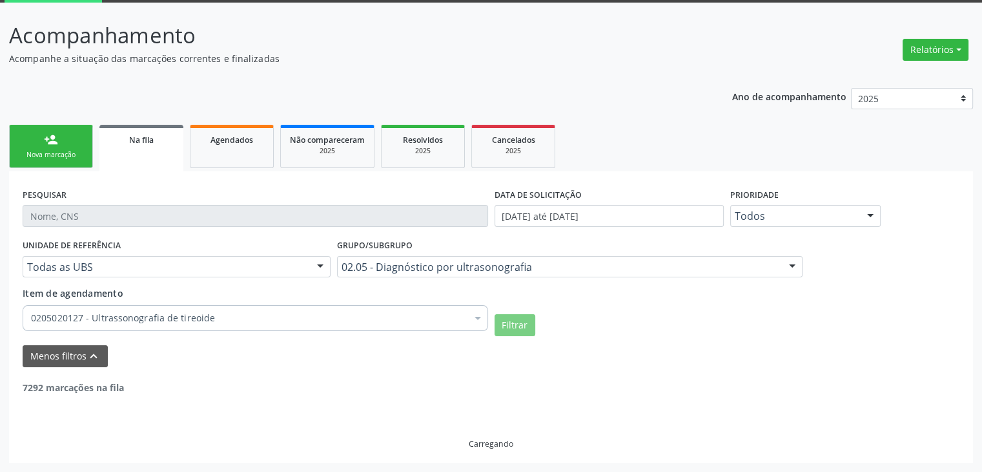
click at [503, 303] on div "UNIDADE DE REFERÊNCIA Todas as UBS Todas as UBS Unidade de Saude da Familia Jon…" at bounding box center [491, 286] width 944 height 100
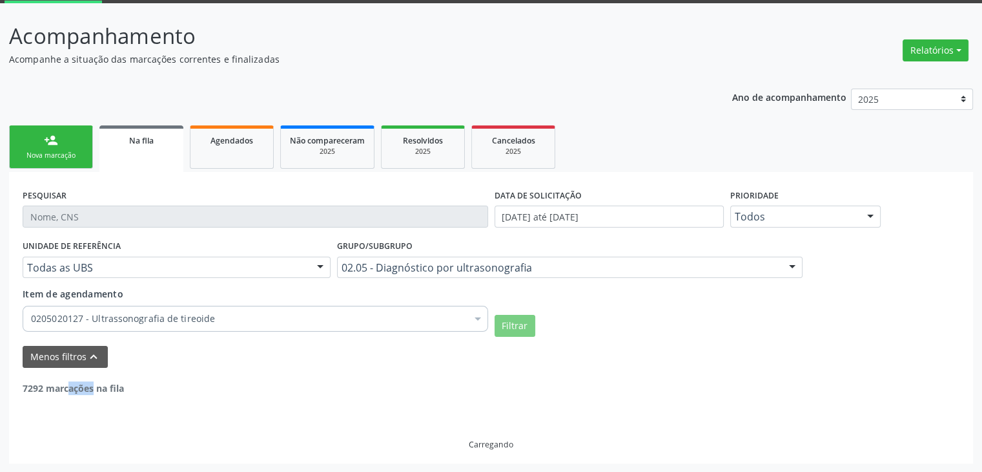
click at [503, 303] on div "UNIDADE DE REFERÊNCIA Todas as UBS Todas as UBS Unidade de Saude da Familia Jon…" at bounding box center [491, 286] width 944 height 100
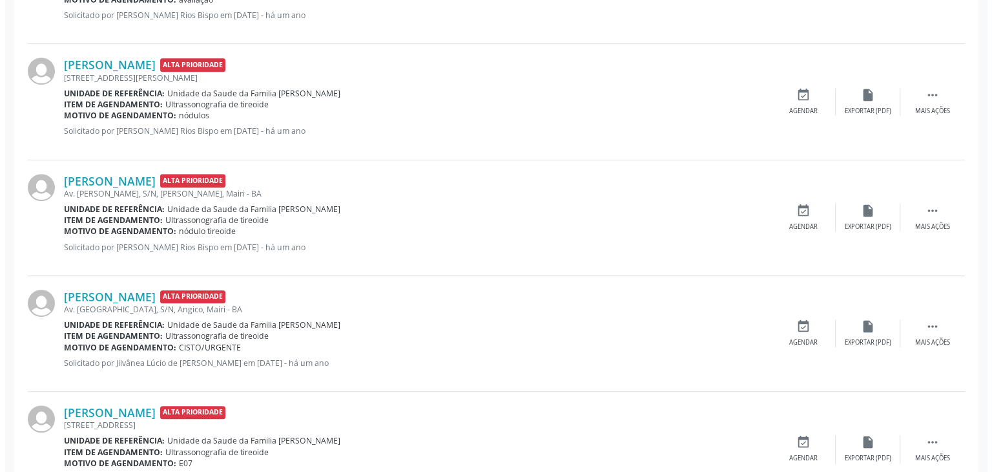
scroll to position [351, 0]
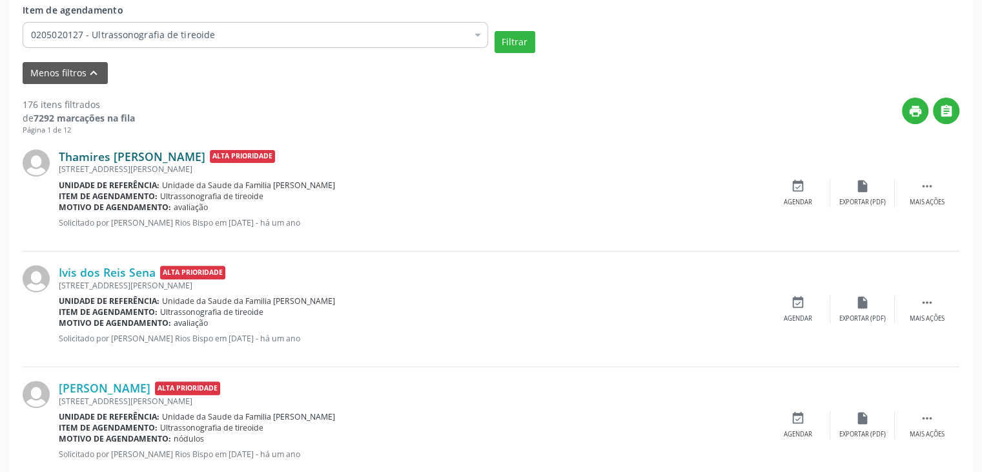
click at [156, 153] on link "Thamires Santana Araujo" at bounding box center [132, 156] width 147 height 14
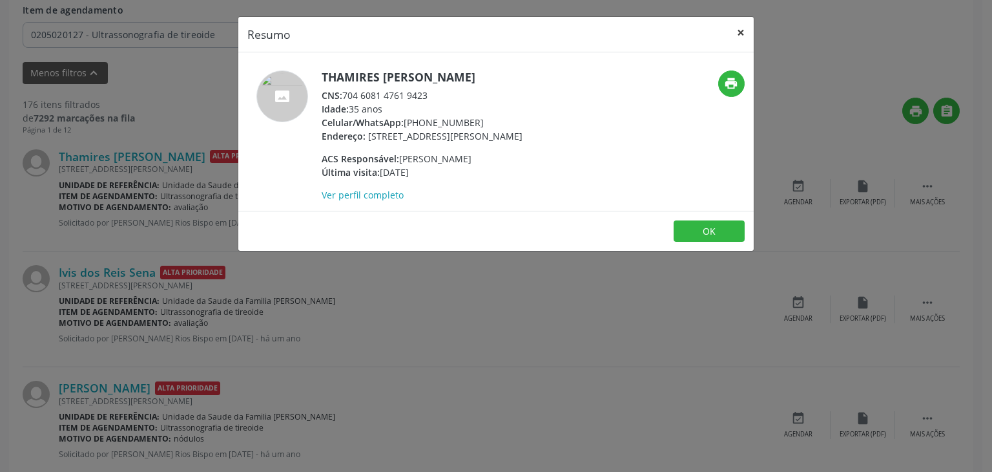
click at [743, 29] on button "×" at bounding box center [741, 33] width 26 height 32
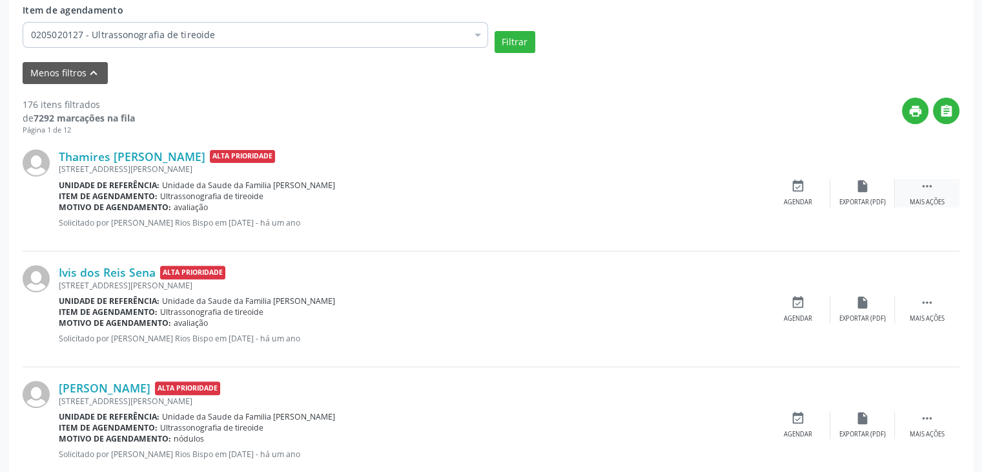
click at [906, 192] on div " Mais ações" at bounding box center [927, 193] width 65 height 28
click at [807, 196] on div "cancel Cancelar" at bounding box center [798, 193] width 65 height 28
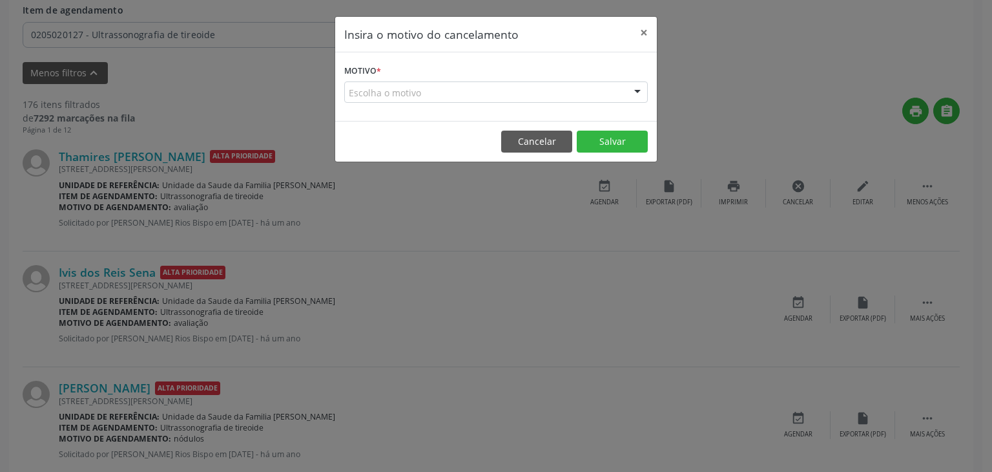
click at [516, 99] on div "Escolha o motivo" at bounding box center [496, 92] width 304 height 22
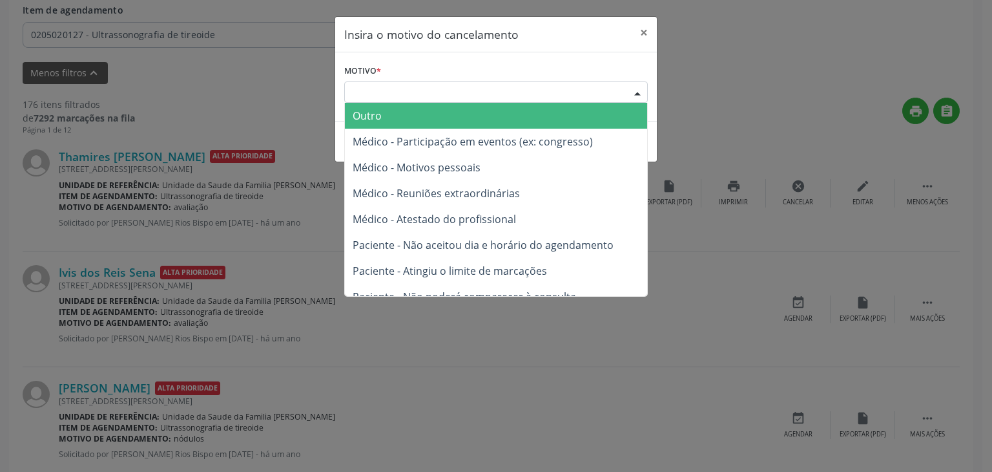
click at [460, 109] on span "Outro" at bounding box center [496, 116] width 302 height 26
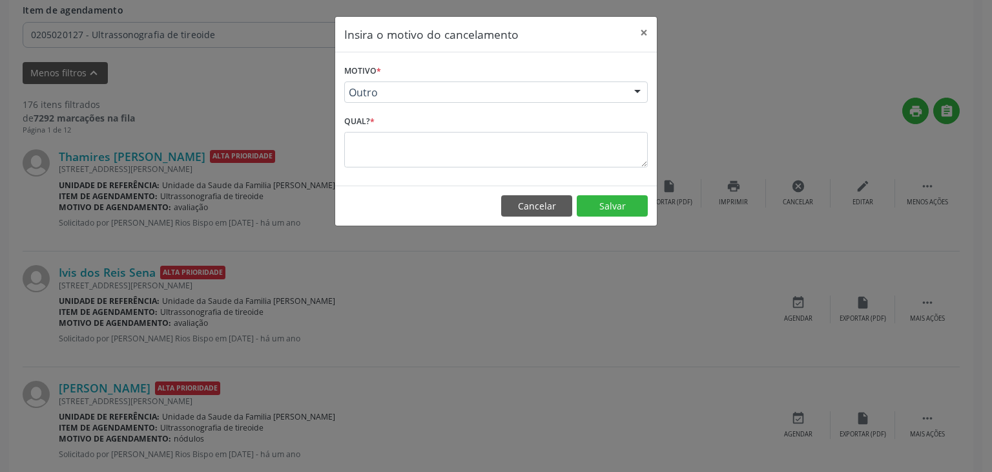
click at [424, 130] on div "Qual? *" at bounding box center [496, 139] width 304 height 55
click at [420, 140] on textarea at bounding box center [496, 150] width 304 height 36
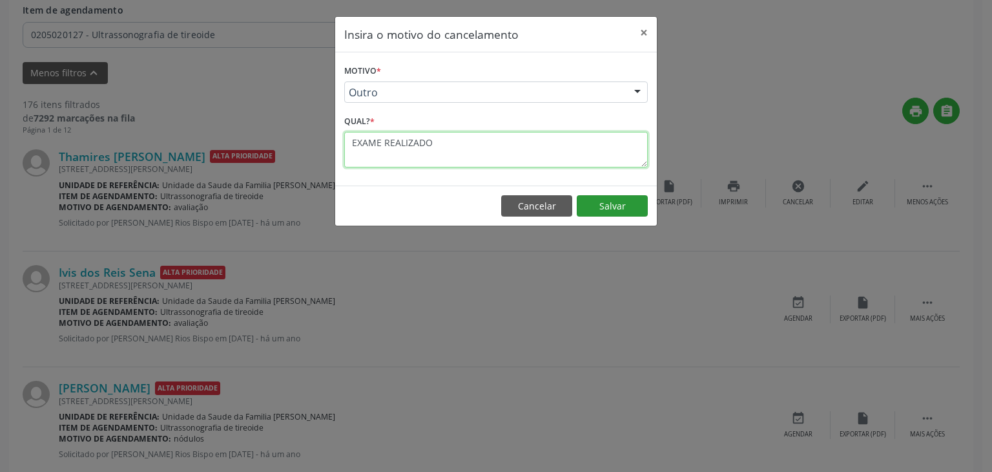
type textarea "EXAME REALIZADO"
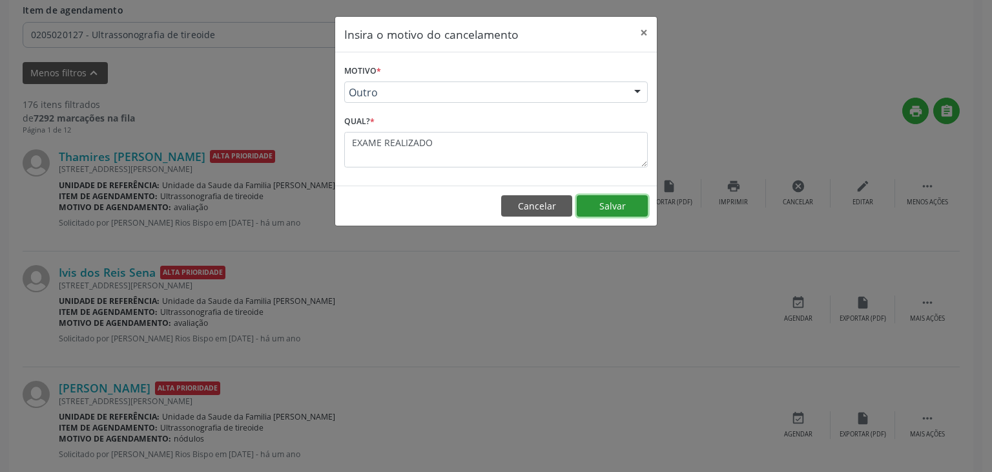
click at [590, 205] on button "Salvar" at bounding box center [612, 206] width 71 height 22
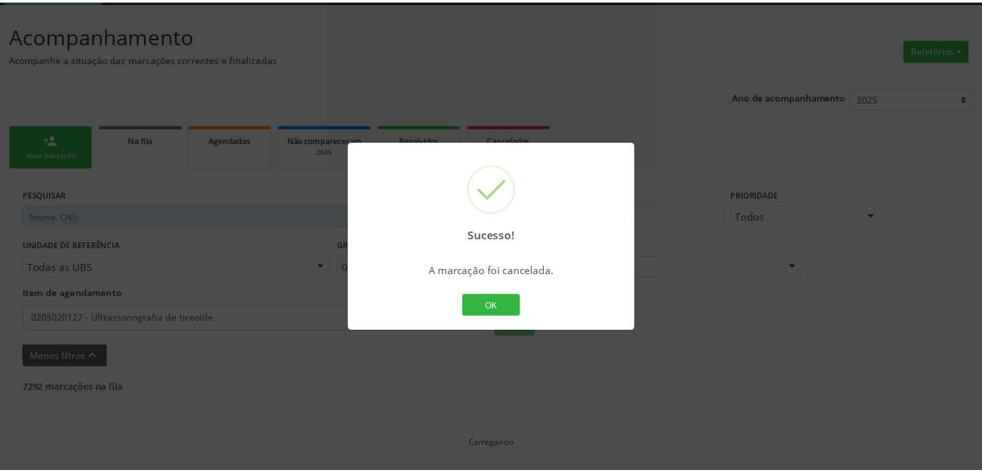
scroll to position [68, 0]
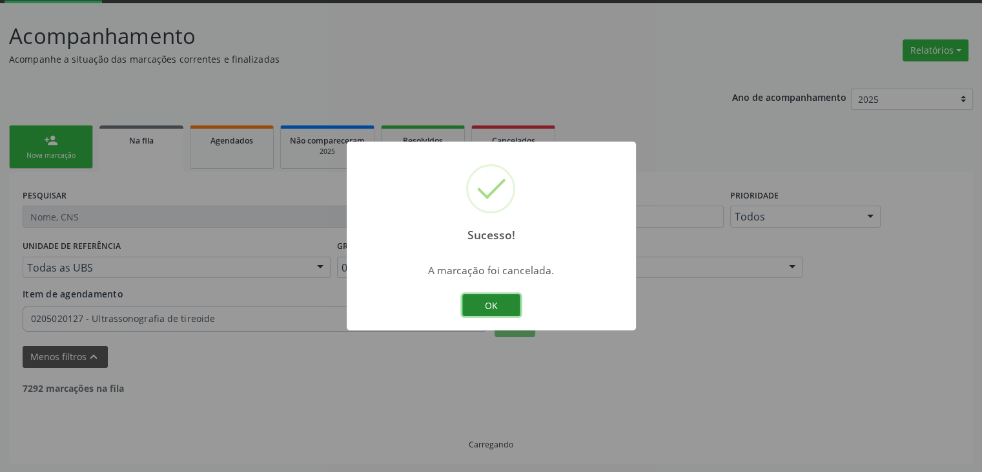
click at [491, 313] on button "OK" at bounding box center [491, 305] width 58 height 22
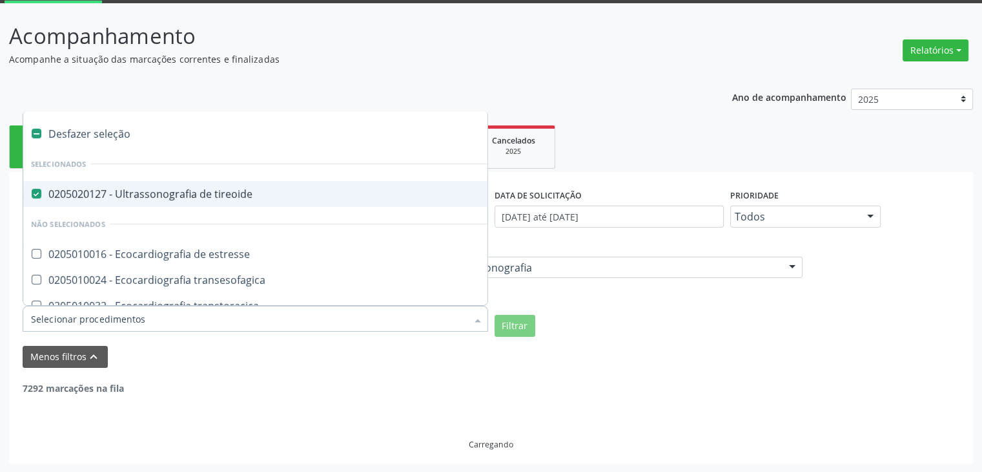
click at [160, 196] on div "0205020127 - Ultrassonografia de tireoide" at bounding box center [300, 194] width 539 height 10
checkbox tireoide "false"
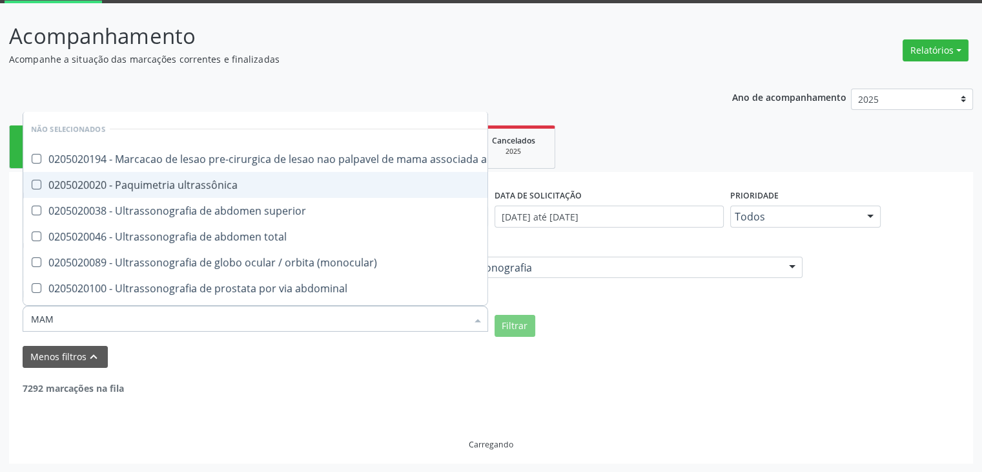
type input "MAMA"
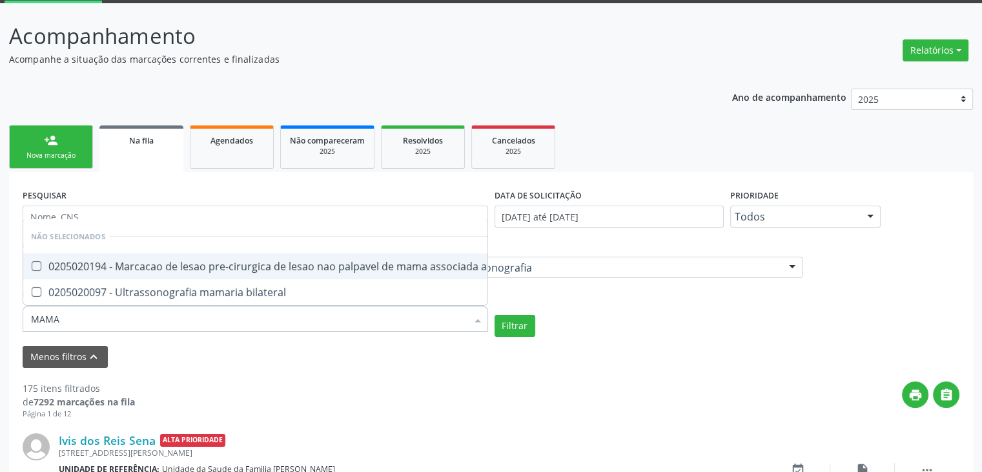
click at [181, 279] on span "0205020097 - Ultrassonografia mamaria bilateral" at bounding box center [300, 292] width 555 height 26
checkbox bilateral "true"
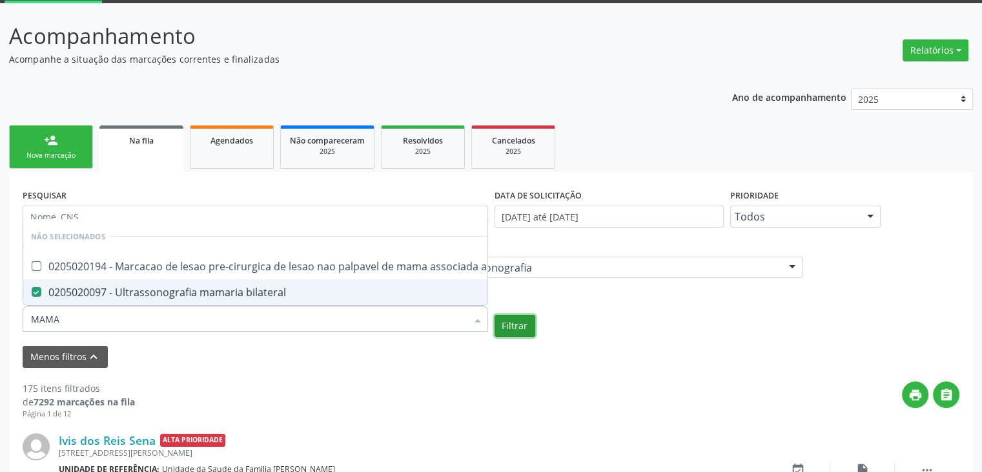
checkbox ultrassonografia "true"
click at [504, 333] on button "Filtrar" at bounding box center [515, 326] width 41 height 22
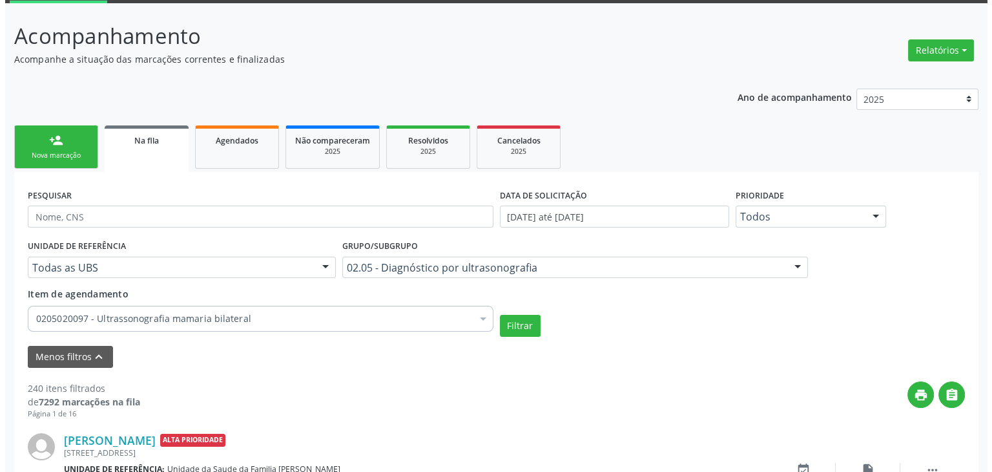
scroll to position [391, 0]
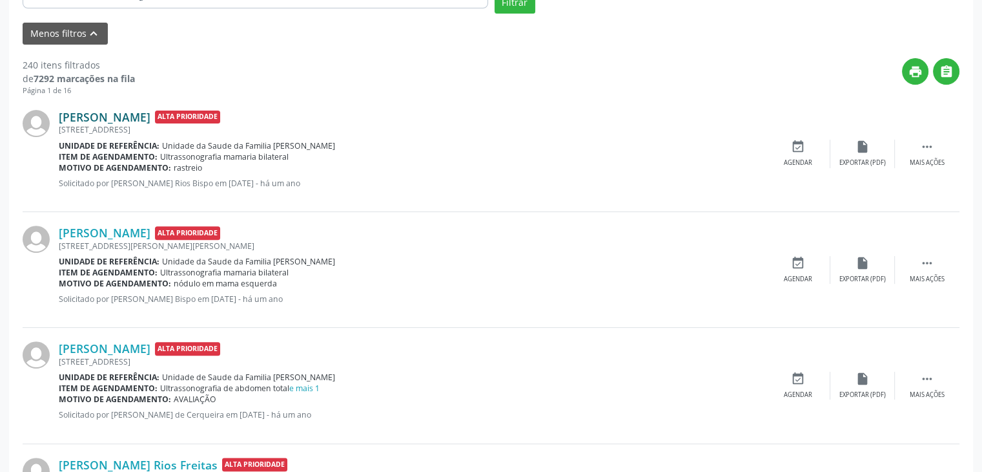
click at [150, 116] on link "Maria Cláudia dos Santos Souza" at bounding box center [105, 117] width 92 height 14
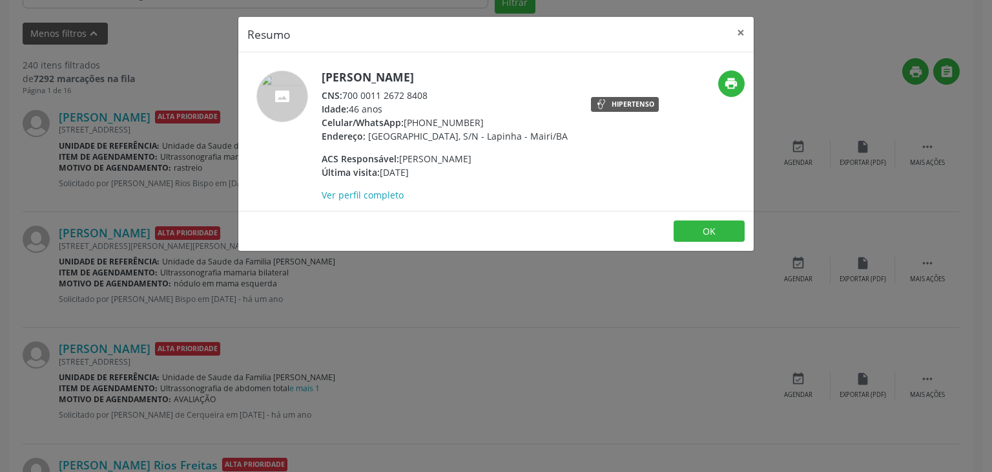
drag, startPoint x: 402, startPoint y: 160, endPoint x: 447, endPoint y: 157, distance: 44.7
click at [442, 157] on div "ACS Responsável: Simone Cerqueira de Assis" at bounding box center [445, 159] width 246 height 14
drag, startPoint x: 447, startPoint y: 157, endPoint x: 455, endPoint y: 157, distance: 7.8
click at [449, 157] on div "ACS Responsável: Simone Cerqueira de Assis" at bounding box center [445, 159] width 246 height 14
click at [479, 160] on div "ACS Responsável: Simone Cerqueira de Assis" at bounding box center [445, 159] width 246 height 14
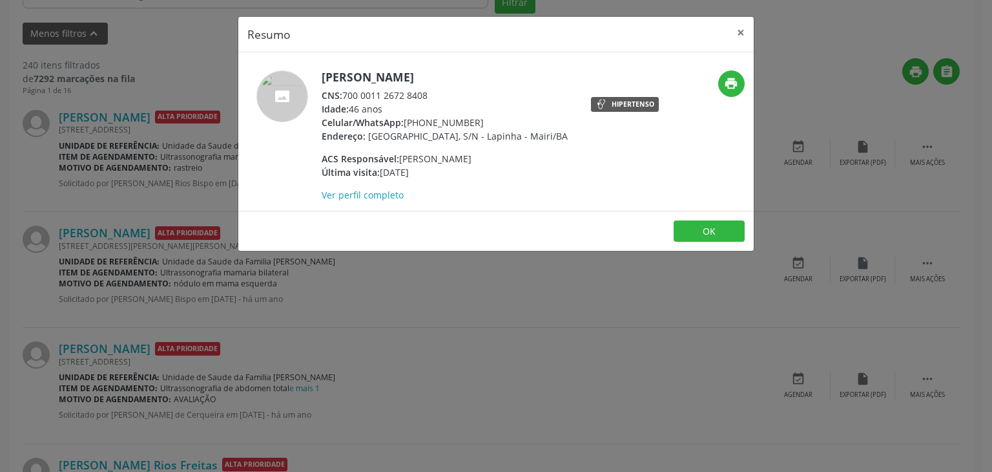
click at [489, 161] on div "ACS Responsável: Simone Cerqueira de Assis" at bounding box center [445, 159] width 246 height 14
click at [490, 161] on div "ACS Responsável: Simone Cerqueira de Assis" at bounding box center [445, 159] width 246 height 14
click at [493, 166] on div "Última visita: 10/09/2025" at bounding box center [445, 172] width 246 height 14
drag, startPoint x: 494, startPoint y: 161, endPoint x: 503, endPoint y: 157, distance: 9.8
click at [503, 157] on div "ACS Responsável: Simone Cerqueira de Assis" at bounding box center [445, 159] width 246 height 14
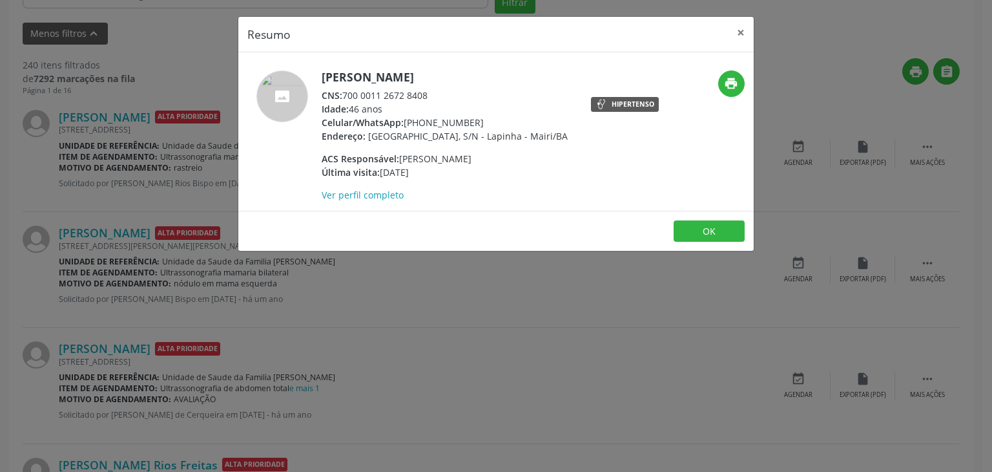
click at [508, 158] on div "ACS Responsável: Simone Cerqueira de Assis" at bounding box center [445, 159] width 246 height 14
click at [512, 158] on div "ACS Responsável: Simone Cerqueira de Assis" at bounding box center [445, 159] width 246 height 14
click at [509, 172] on div "Última visita: 10/09/2025" at bounding box center [445, 172] width 246 height 14
click at [391, 191] on link "Ver perfil completo" at bounding box center [363, 195] width 82 height 12
click at [739, 25] on button "×" at bounding box center [741, 33] width 26 height 32
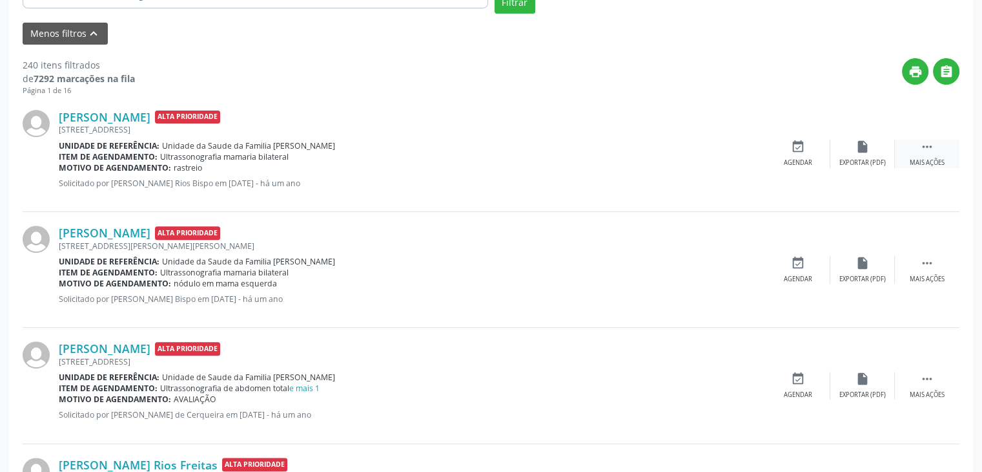
click at [912, 145] on div " Mais ações" at bounding box center [927, 154] width 65 height 28
click at [815, 149] on div "cancel Cancelar" at bounding box center [798, 154] width 65 height 28
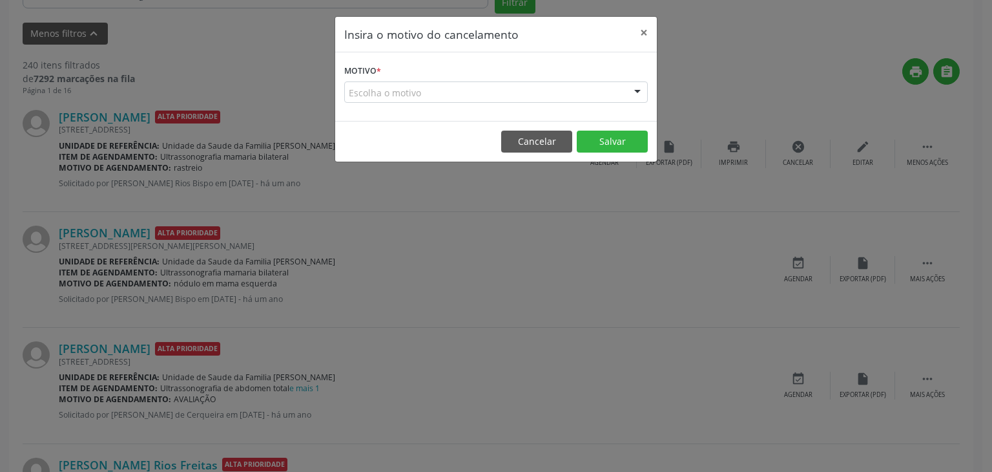
click at [524, 90] on div "Escolha o motivo" at bounding box center [496, 92] width 304 height 22
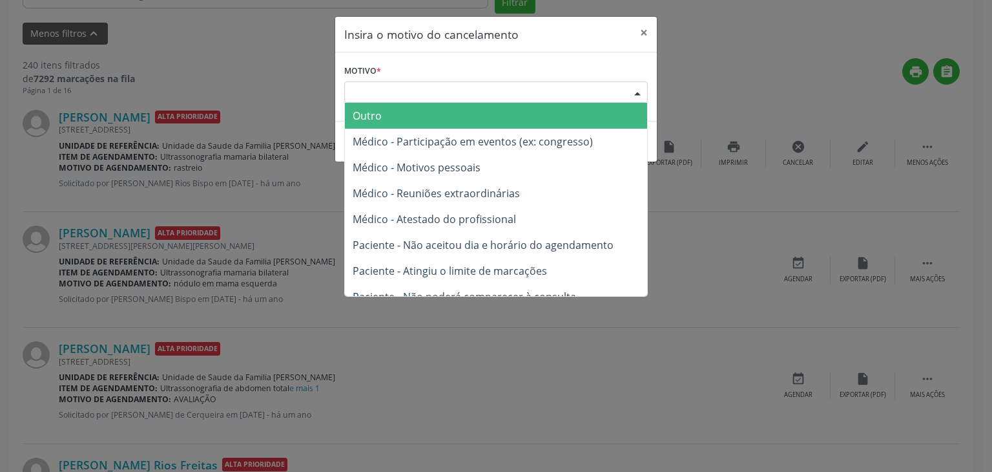
click at [462, 112] on span "Outro" at bounding box center [496, 116] width 302 height 26
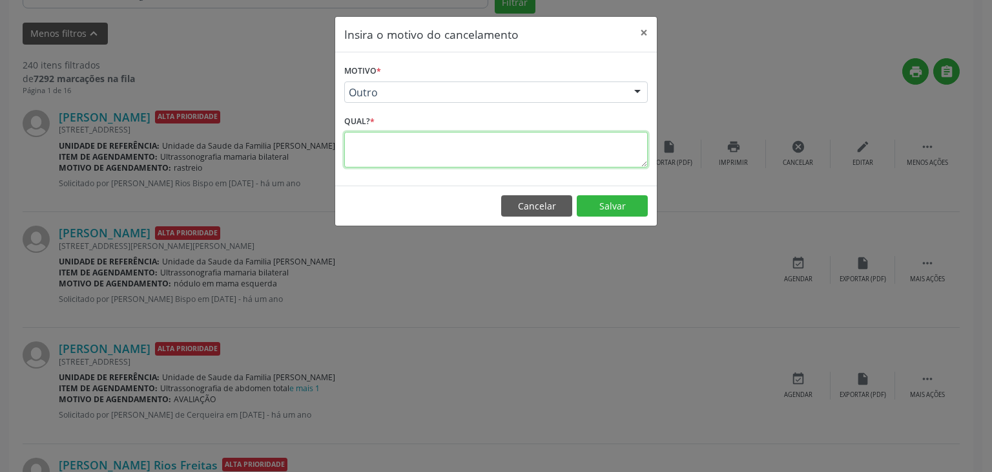
click at [437, 142] on textarea at bounding box center [496, 150] width 304 height 36
type textarea "EXAME REALIZADO"
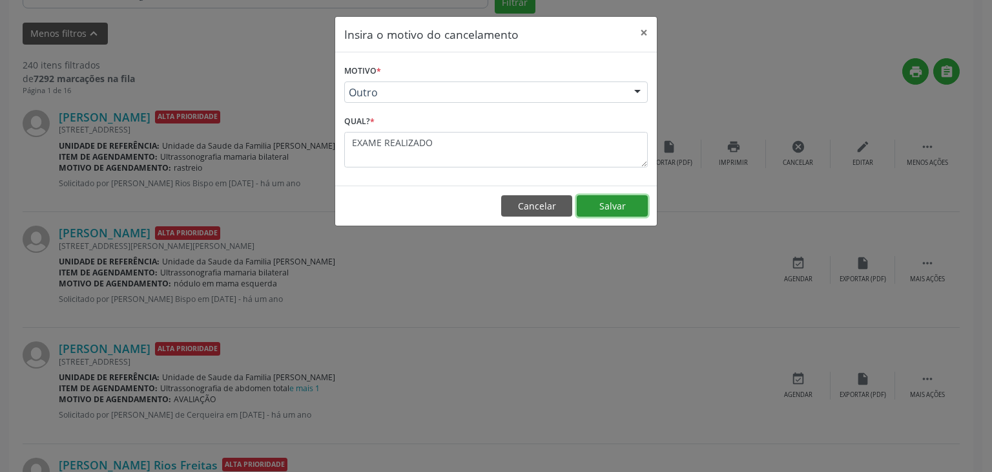
click at [585, 202] on button "Salvar" at bounding box center [612, 206] width 71 height 22
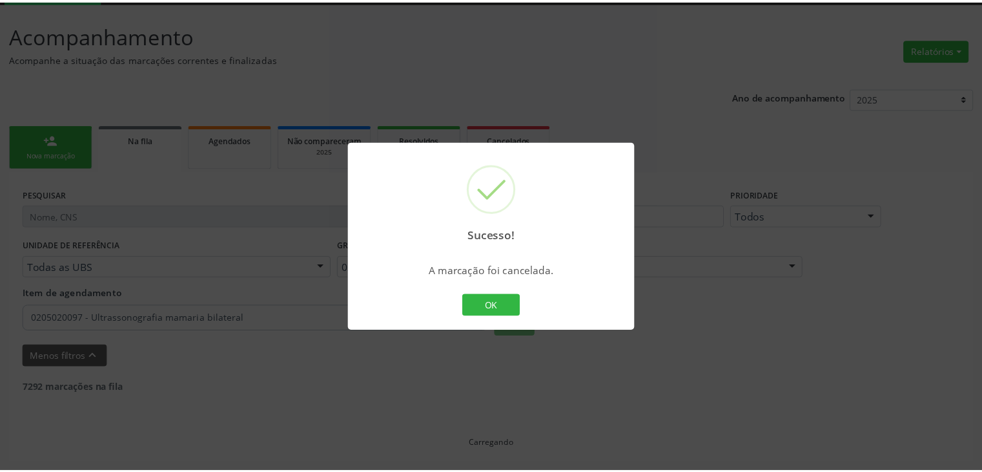
scroll to position [68, 0]
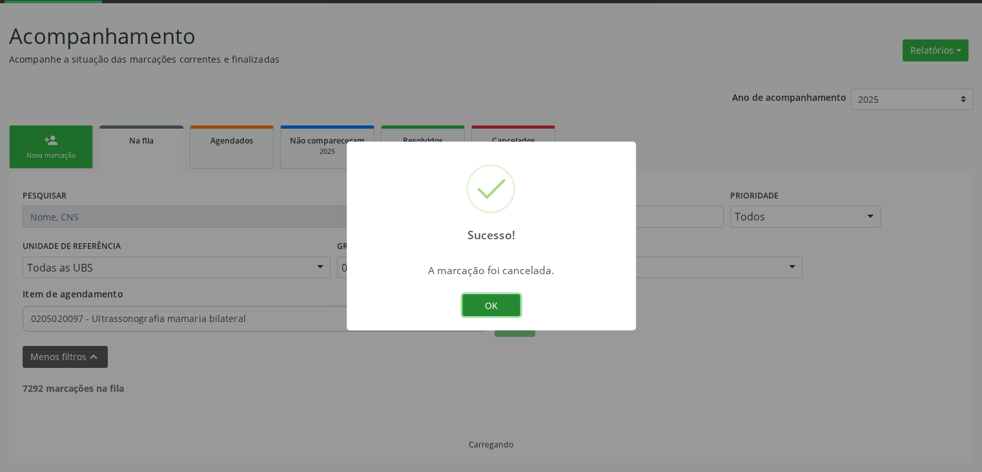
click at [504, 302] on button "OK" at bounding box center [491, 305] width 58 height 22
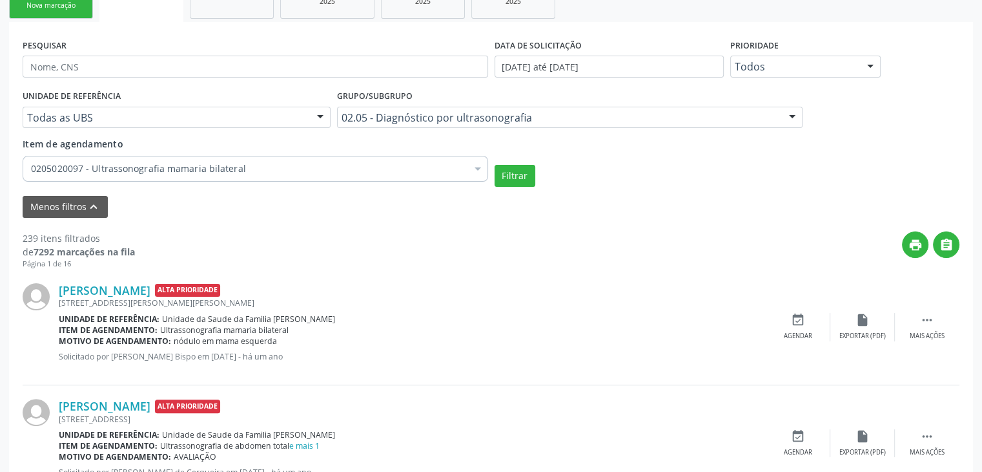
scroll to position [326, 0]
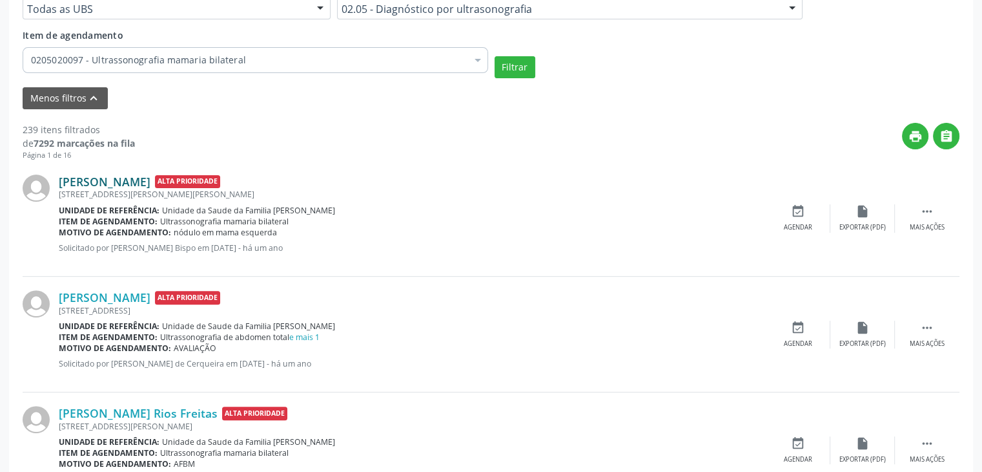
click at [150, 181] on link "Gilda Celia Rodrigues Sousa" at bounding box center [105, 181] width 92 height 14
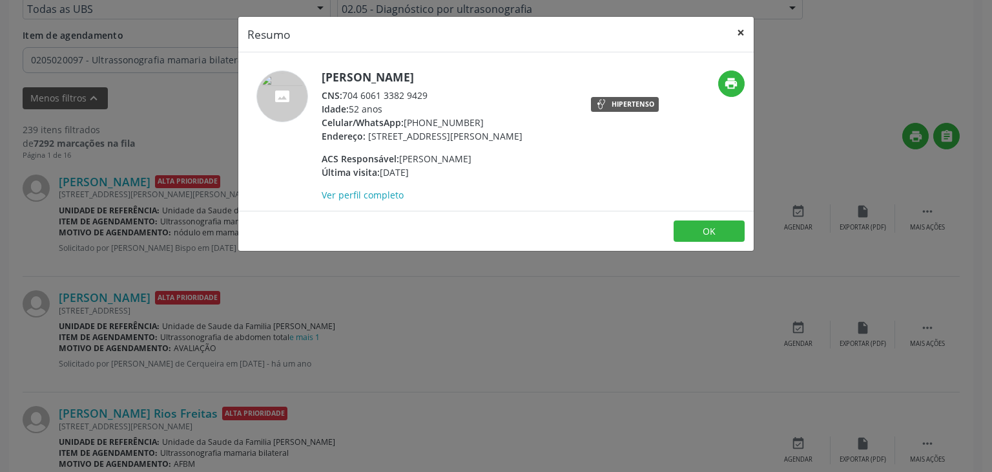
click at [728, 38] on button "×" at bounding box center [741, 33] width 26 height 32
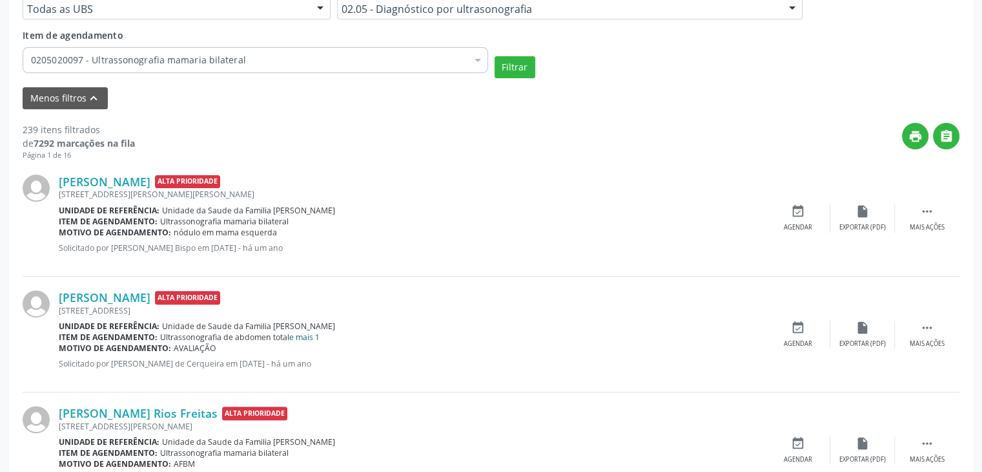
click at [304, 338] on link "e mais 1" at bounding box center [304, 336] width 30 height 11
click at [310, 337] on link "e mais 1" at bounding box center [304, 336] width 30 height 11
click at [310, 335] on link "e mais 1" at bounding box center [304, 336] width 30 height 11
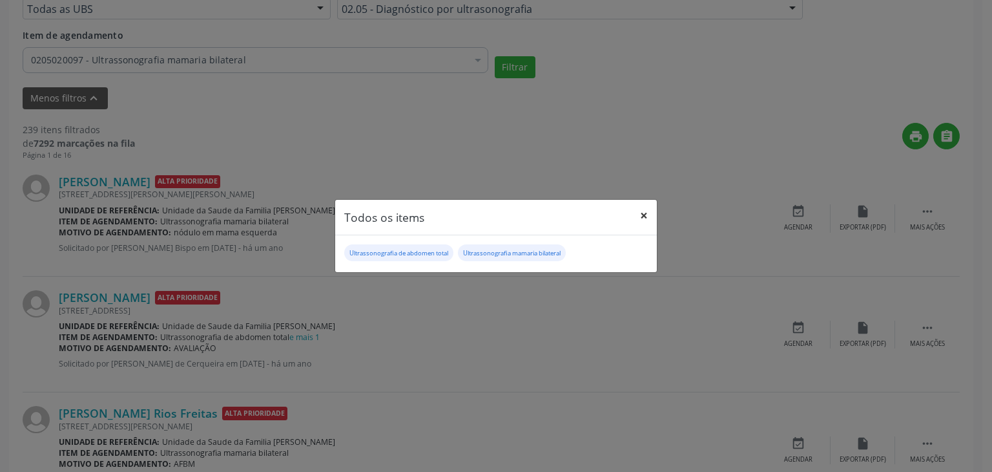
click at [638, 211] on button "×" at bounding box center [644, 216] width 26 height 32
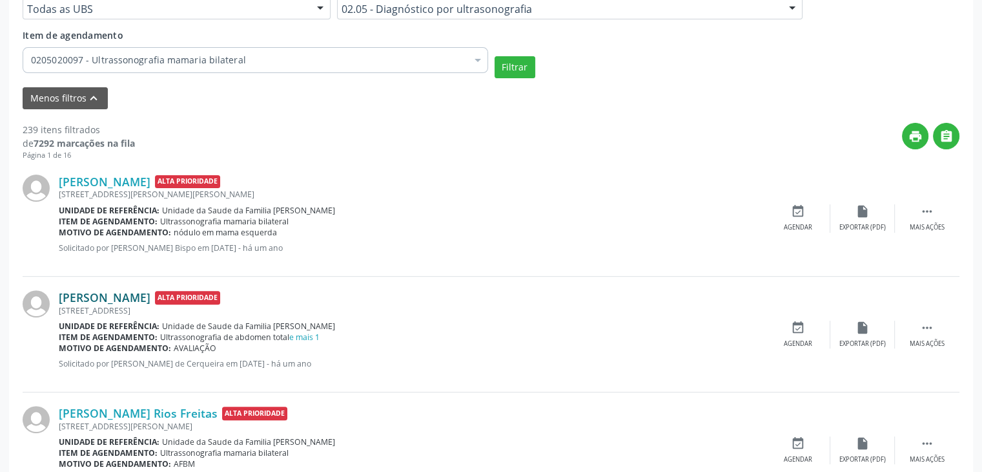
click at [150, 293] on link "Ivanise Lima Oliveira Rios" at bounding box center [105, 297] width 92 height 14
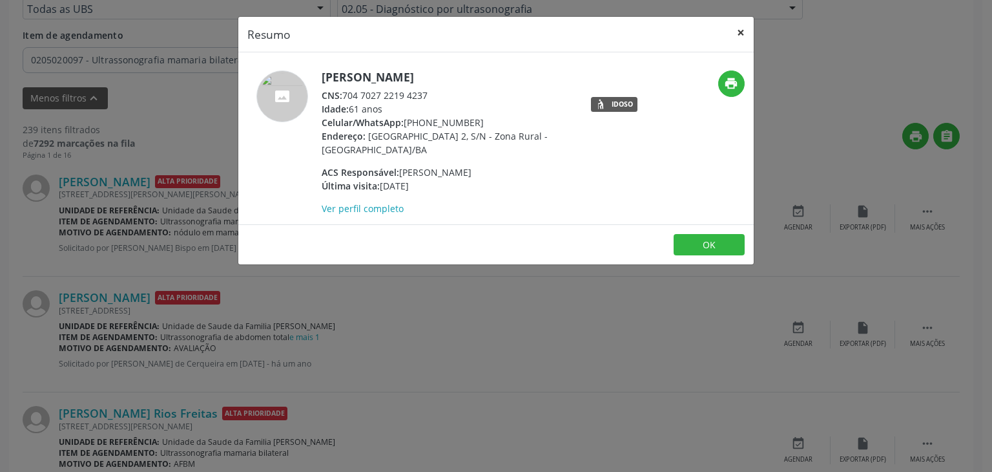
click at [747, 26] on button "×" at bounding box center [741, 33] width 26 height 32
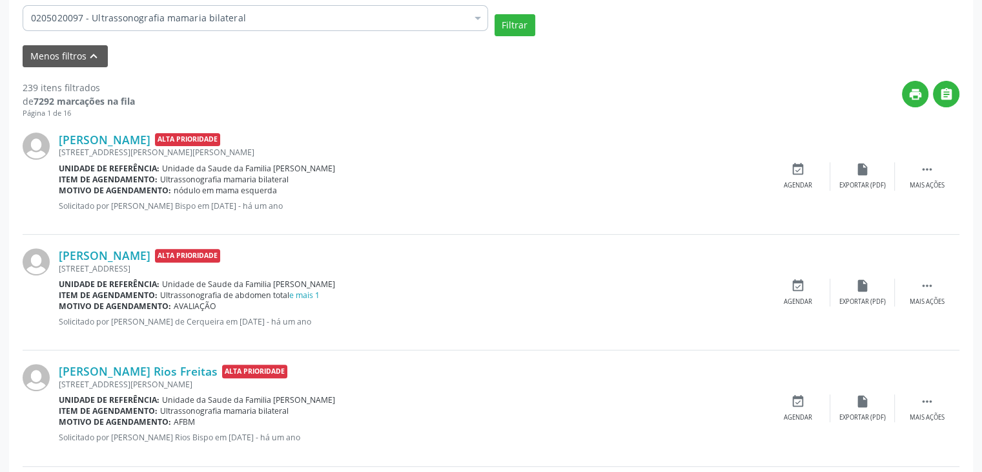
scroll to position [391, 0]
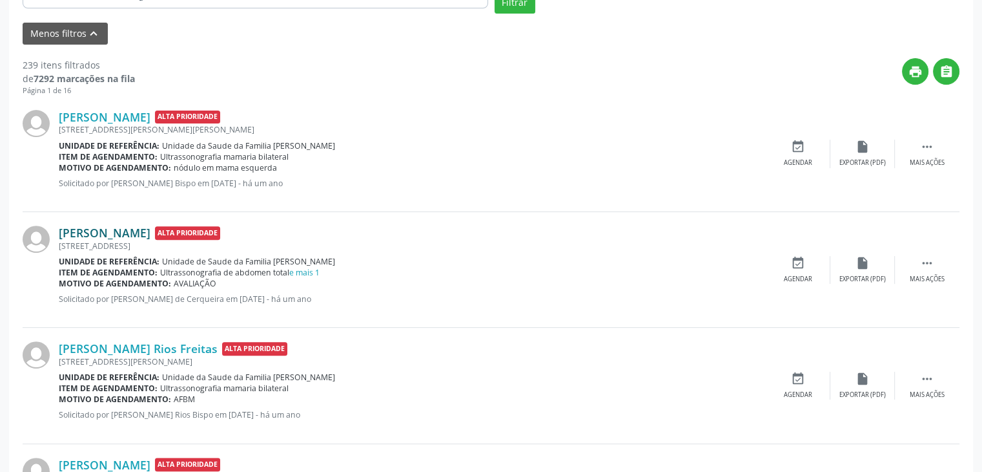
click at [150, 228] on link "Ivanise Lima Oliveira Rios" at bounding box center [105, 232] width 92 height 14
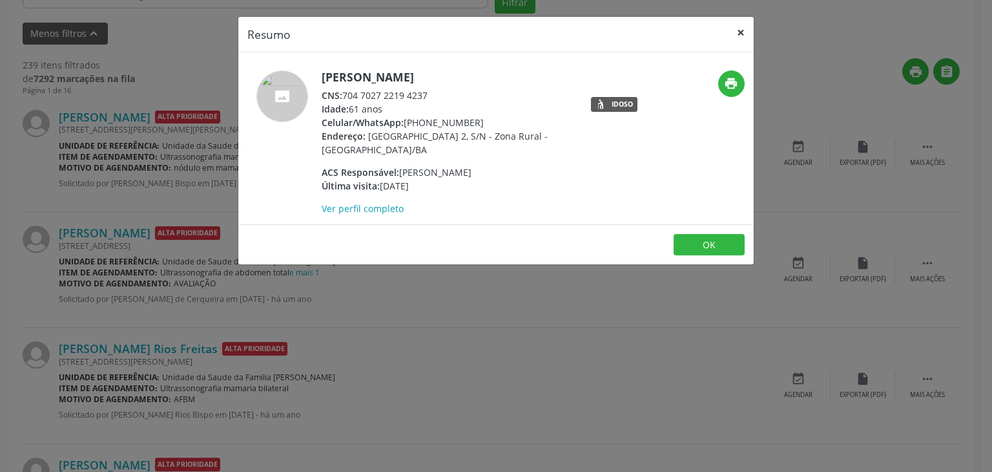
click at [741, 34] on button "×" at bounding box center [741, 33] width 26 height 32
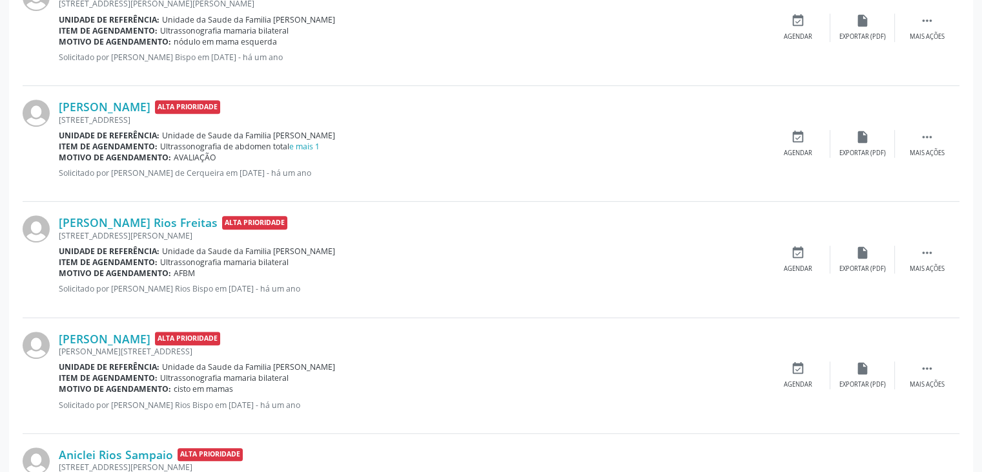
scroll to position [520, 0]
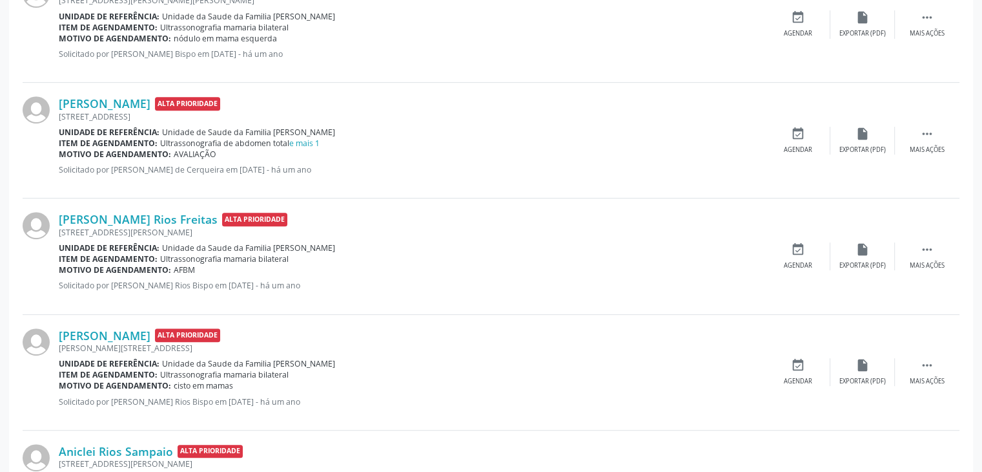
click at [164, 227] on div "Rua Cônego Manoel Maria, 192, Centro, Mairi - BA" at bounding box center [412, 232] width 707 height 11
click at [155, 213] on link "Jadina Lima Rios Freitas" at bounding box center [138, 219] width 159 height 14
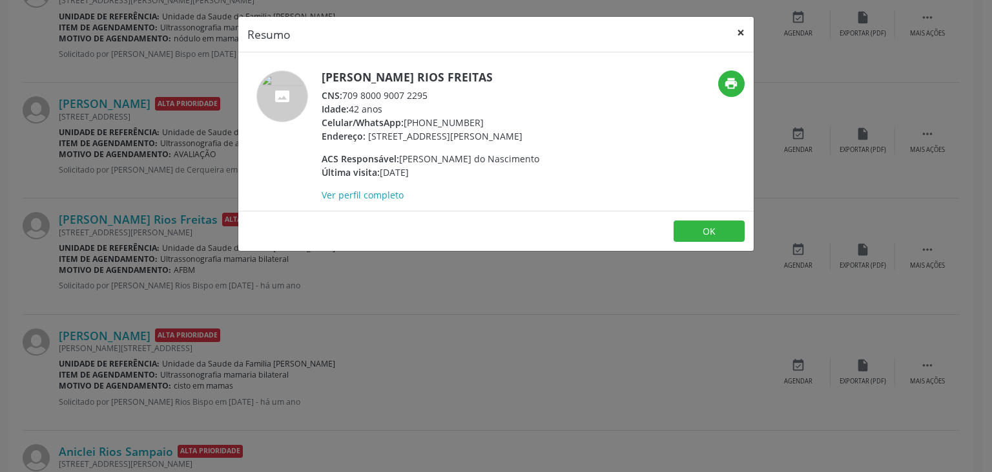
click at [736, 32] on button "×" at bounding box center [741, 33] width 26 height 32
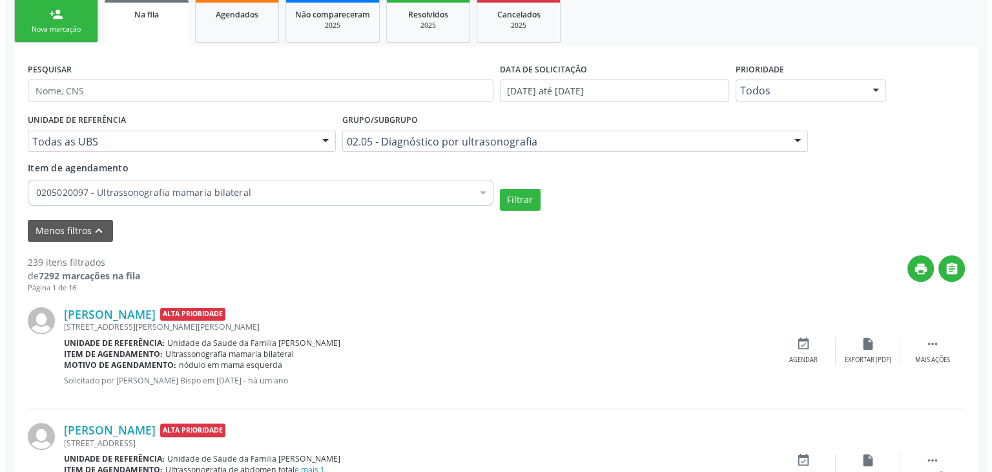
scroll to position [258, 0]
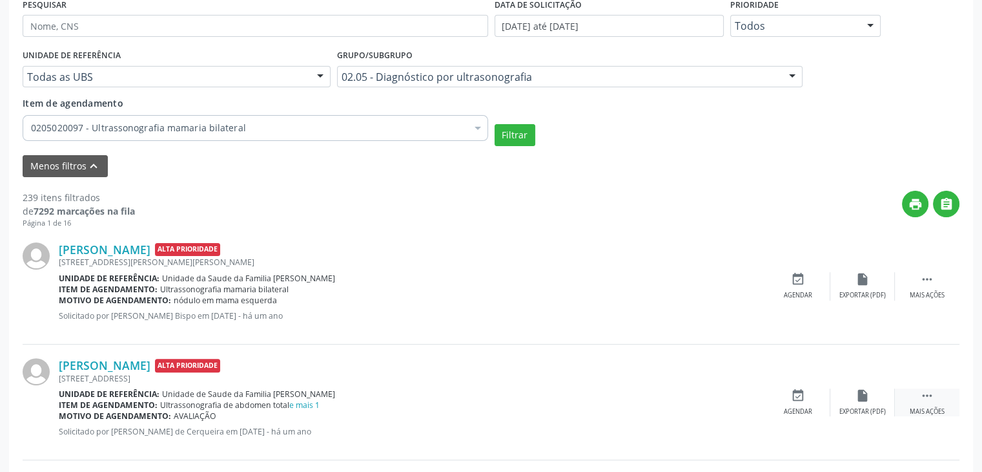
click at [917, 392] on div " Mais ações" at bounding box center [927, 402] width 65 height 28
click at [818, 396] on div "cancel Cancelar" at bounding box center [798, 402] width 65 height 28
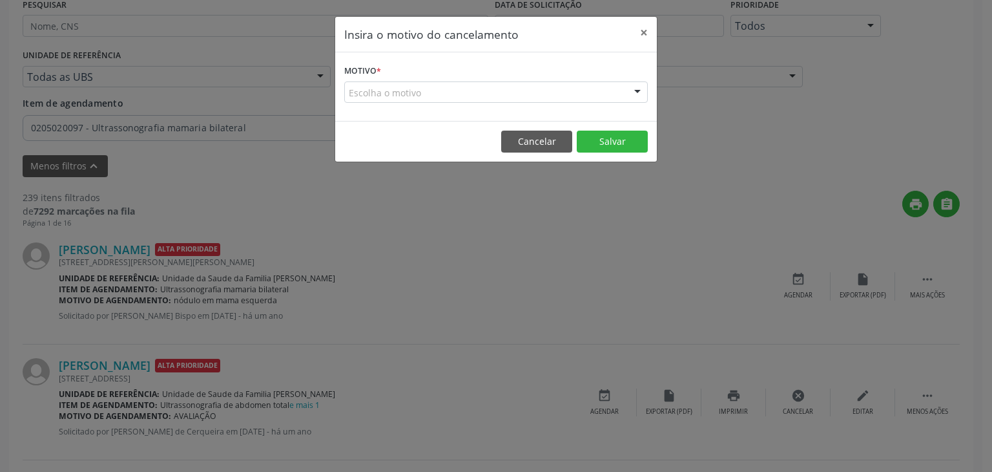
click at [527, 94] on div "Escolha o motivo" at bounding box center [496, 92] width 304 height 22
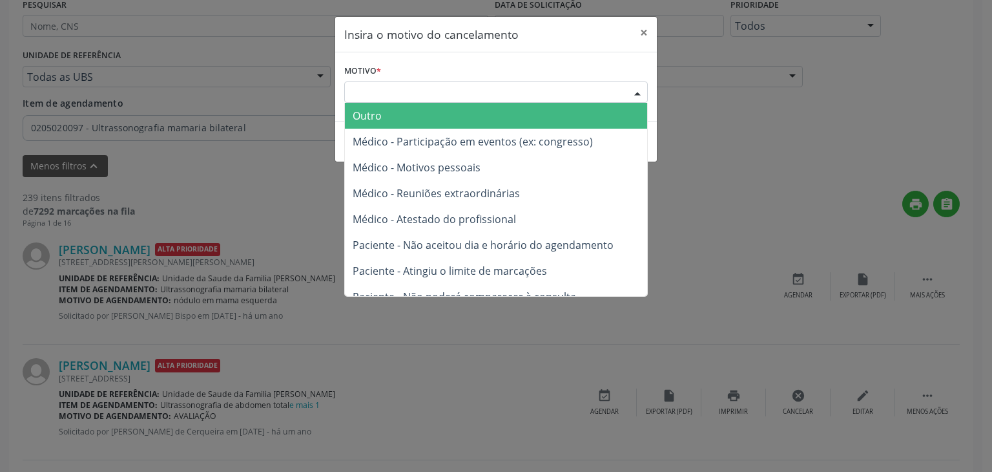
click at [445, 124] on span "Outro" at bounding box center [496, 116] width 302 height 26
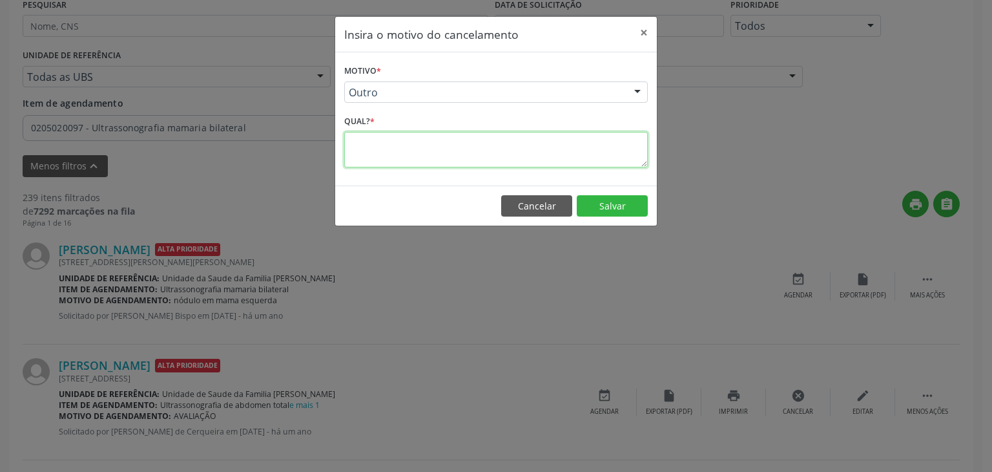
click at [393, 147] on textarea at bounding box center [496, 150] width 304 height 36
type textarea "EXAME REALIZADO"
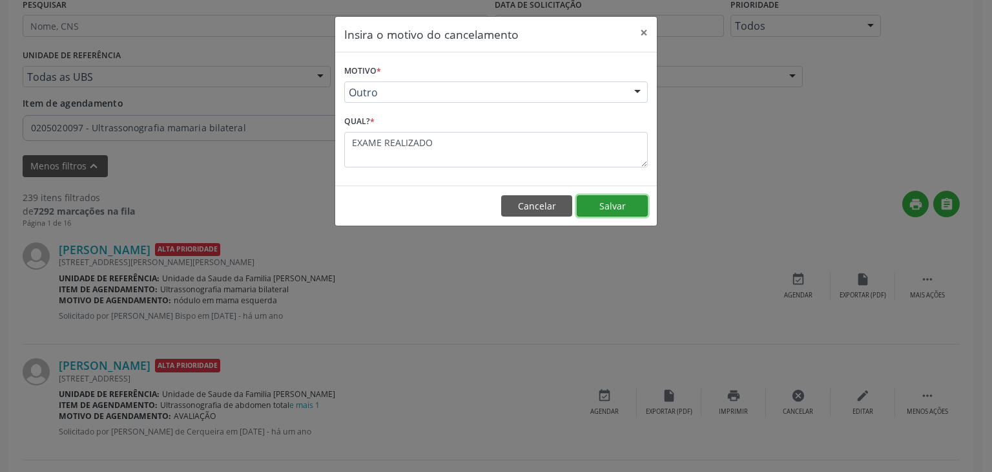
click at [609, 204] on button "Salvar" at bounding box center [612, 206] width 71 height 22
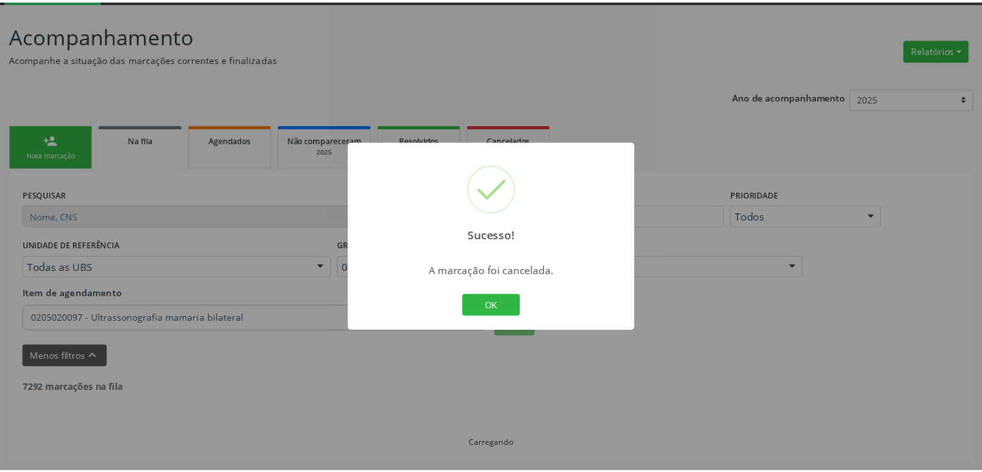
scroll to position [68, 0]
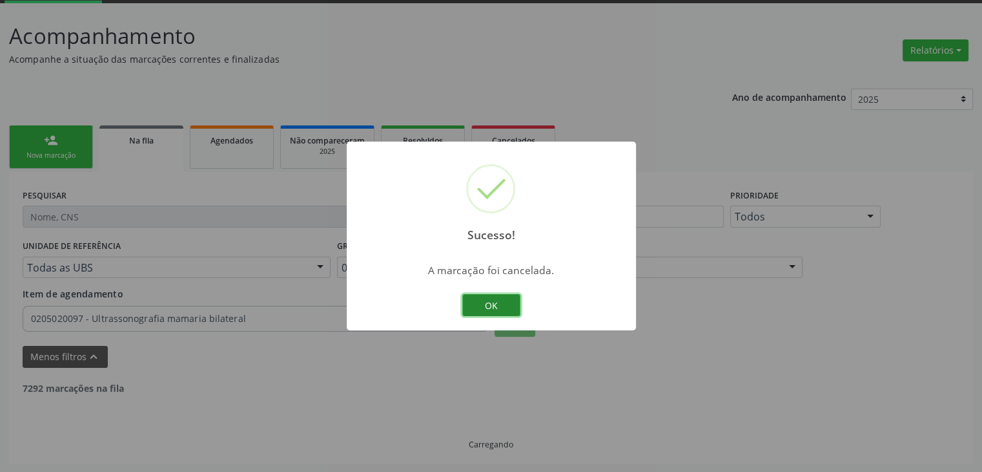
click at [492, 295] on button "OK" at bounding box center [491, 305] width 58 height 22
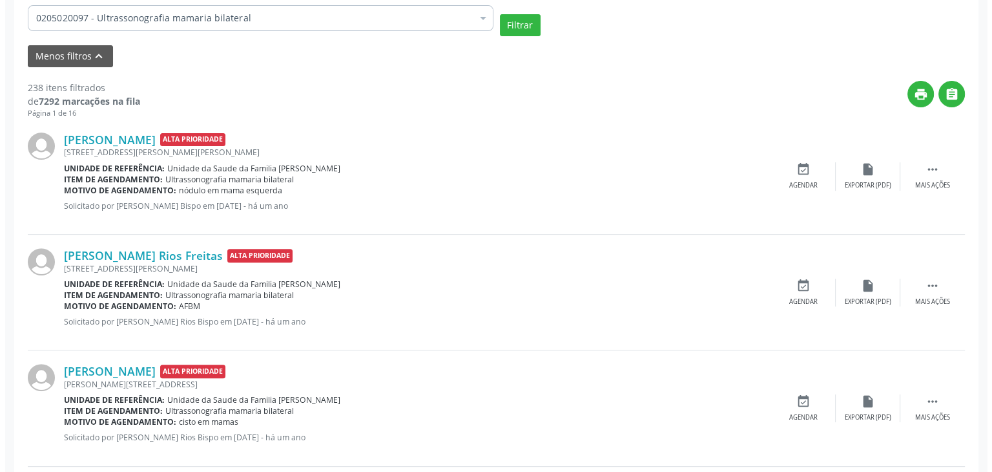
scroll to position [391, 0]
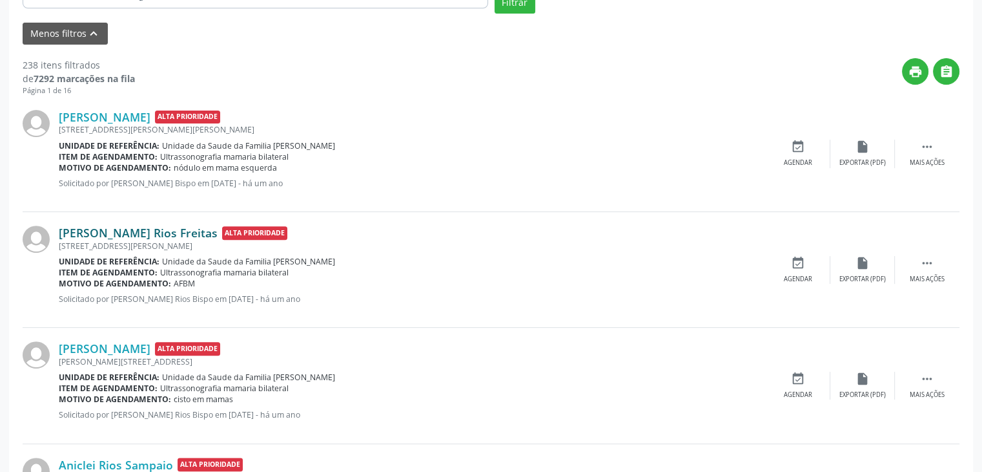
click at [147, 231] on link "Jadina Lima Rios Freitas" at bounding box center [138, 232] width 159 height 14
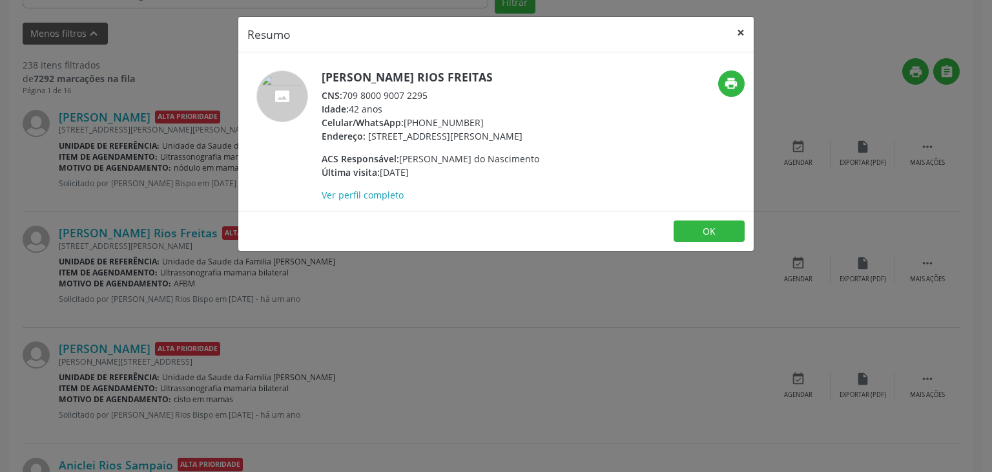
click at [733, 29] on button "×" at bounding box center [741, 33] width 26 height 32
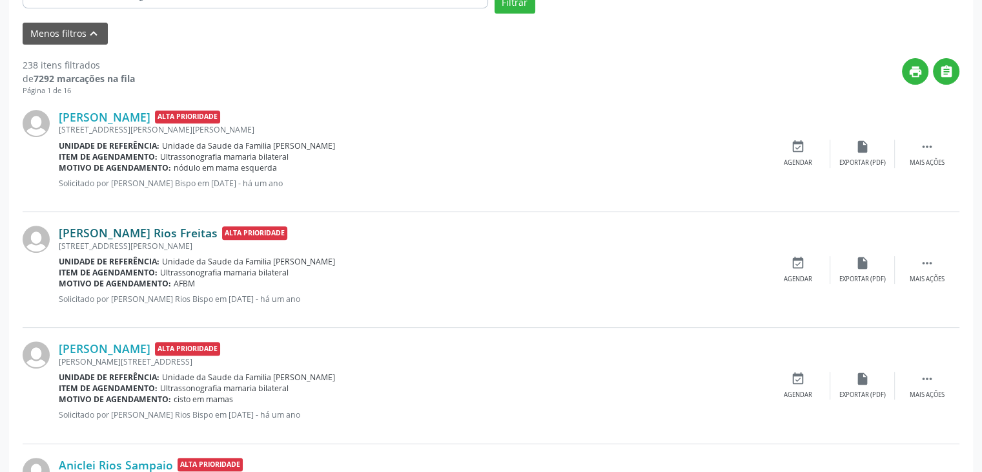
click at [147, 232] on link "Jadina Lima Rios Freitas" at bounding box center [138, 232] width 159 height 14
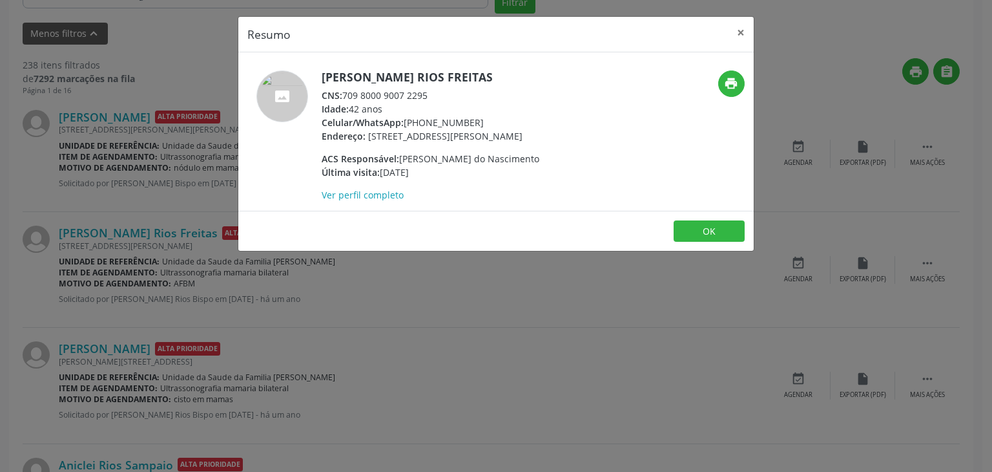
drag, startPoint x: 318, startPoint y: 75, endPoint x: 471, endPoint y: 80, distance: 153.2
click at [471, 80] on div "Jadina Lima Rios Freitas CNS: 709 8000 9007 2295 Idade: 42 anos Celular/WhatsAp…" at bounding box center [410, 135] width 344 height 131
copy div "Jadina Lima Rios Freitas"
drag, startPoint x: 406, startPoint y: 121, endPoint x: 473, endPoint y: 122, distance: 67.2
click at [473, 122] on div "Celular/WhatsApp: (74) 99920-2977" at bounding box center [431, 123] width 218 height 14
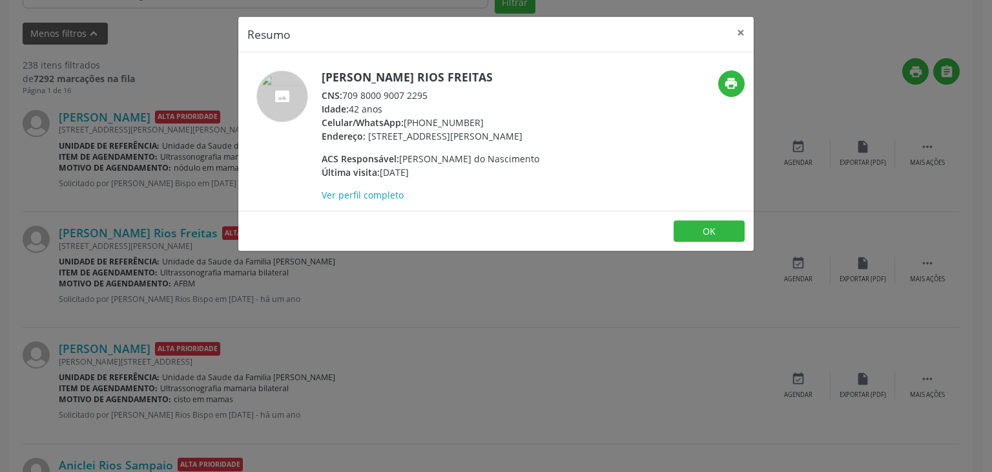
copy div "(74) 99920-2977"
click at [739, 24] on button "×" at bounding box center [741, 33] width 26 height 32
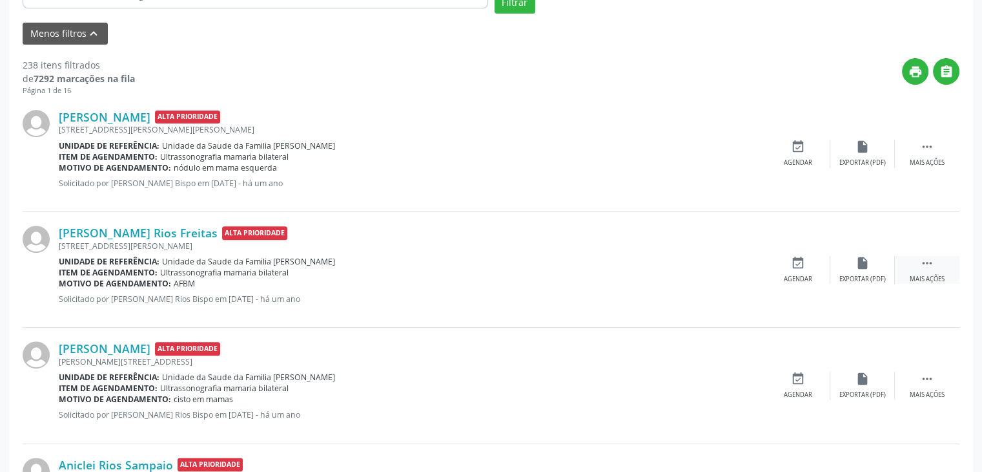
click at [907, 270] on div " Mais ações" at bounding box center [927, 270] width 65 height 28
click at [805, 275] on div "Cancelar" at bounding box center [798, 279] width 30 height 9
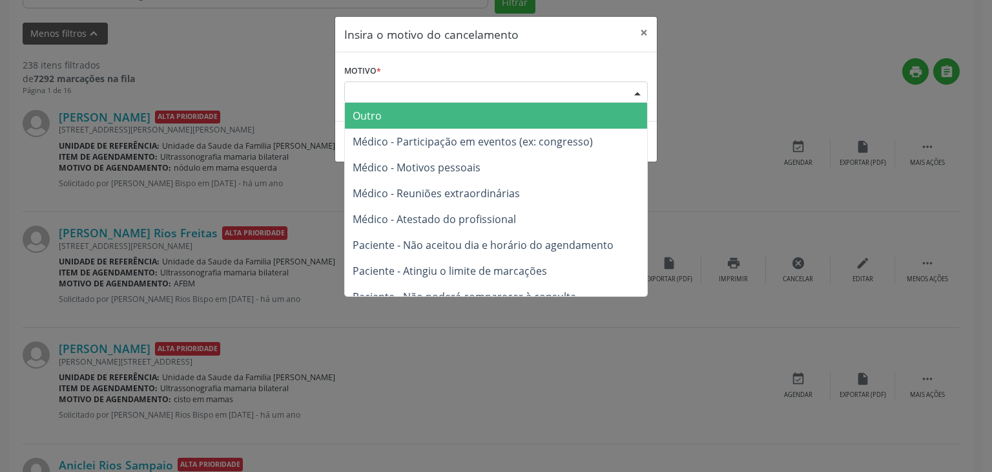
click at [488, 96] on div "Escolha o motivo" at bounding box center [496, 92] width 304 height 22
click at [444, 116] on span "Outro" at bounding box center [496, 116] width 302 height 26
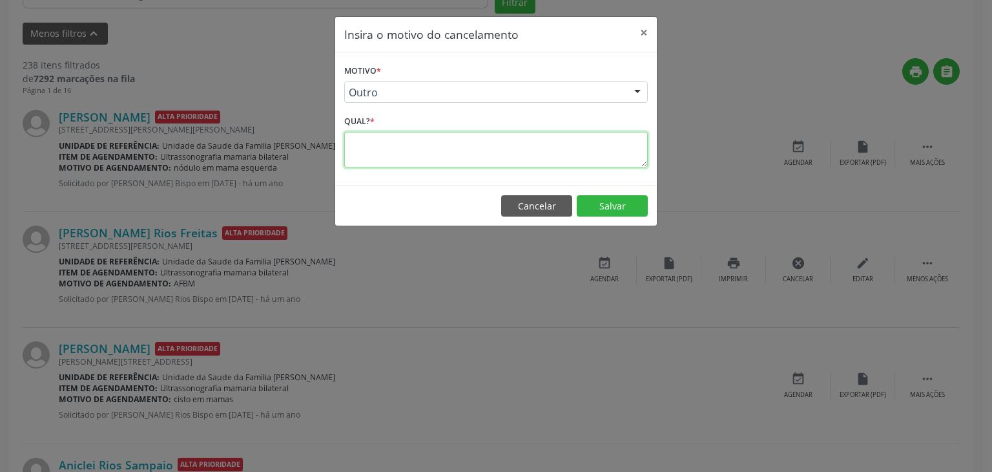
click at [402, 136] on textarea at bounding box center [496, 150] width 304 height 36
type textarea "EXAME REALIZADO"
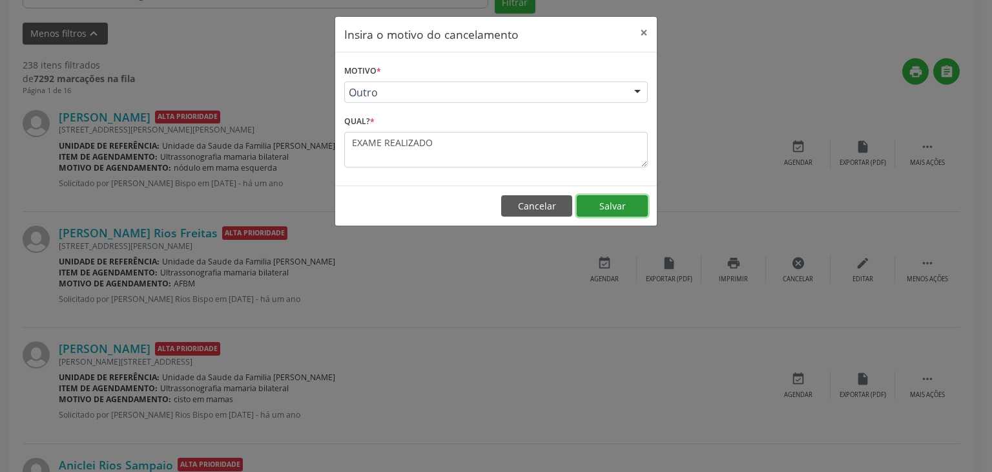
click at [603, 201] on button "Salvar" at bounding box center [612, 206] width 71 height 22
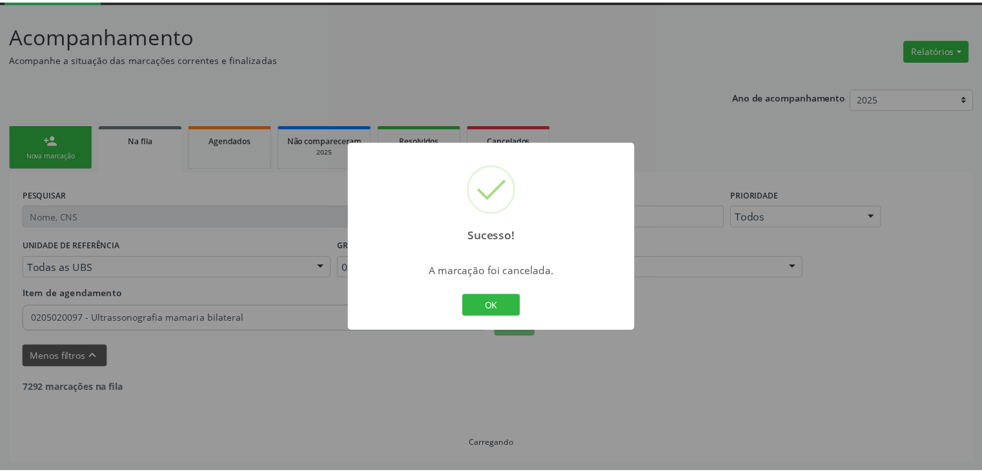
scroll to position [68, 0]
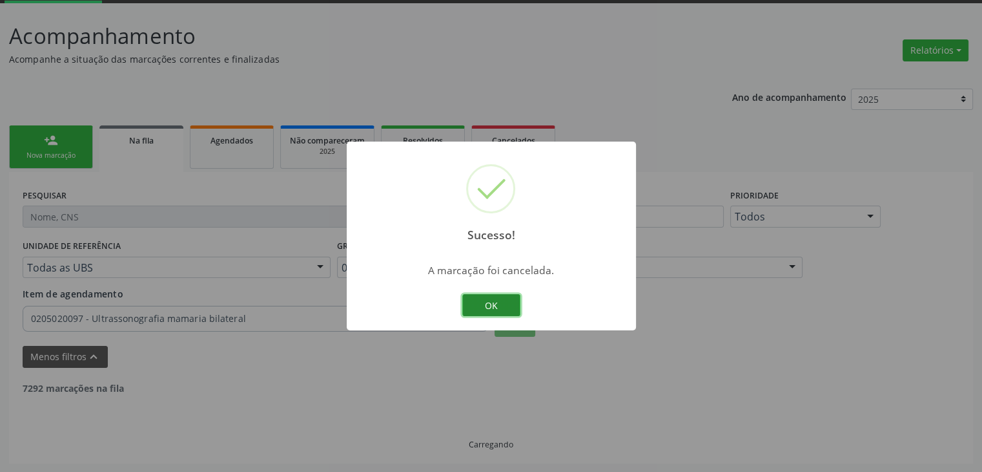
click at [514, 309] on button "OK" at bounding box center [491, 305] width 58 height 22
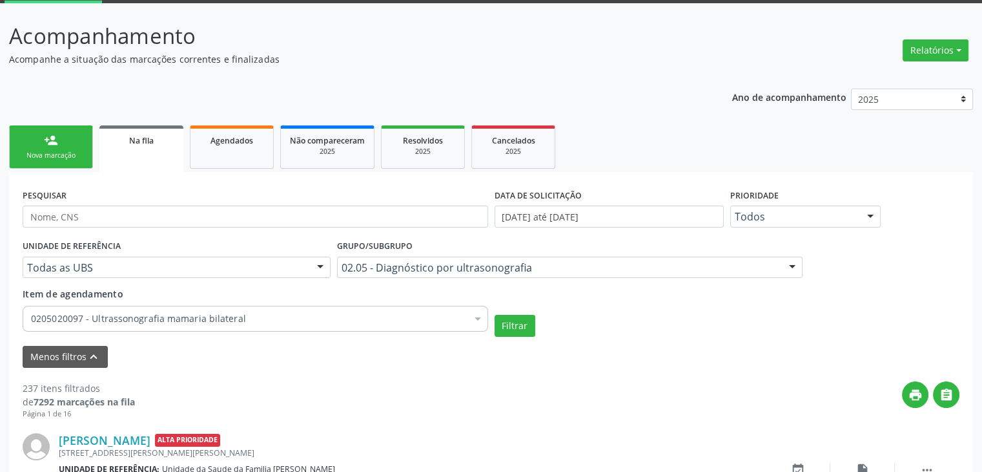
click at [605, 316] on div "Filtrar" at bounding box center [728, 326] width 472 height 22
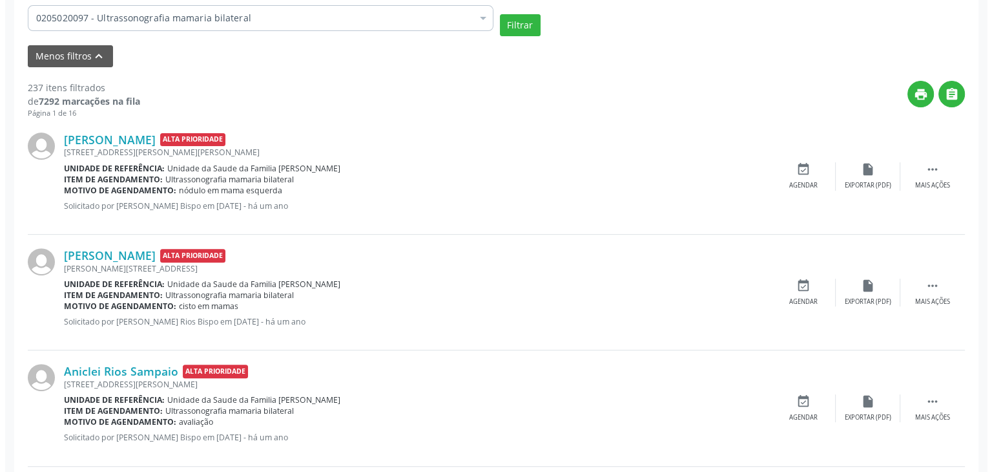
scroll to position [391, 0]
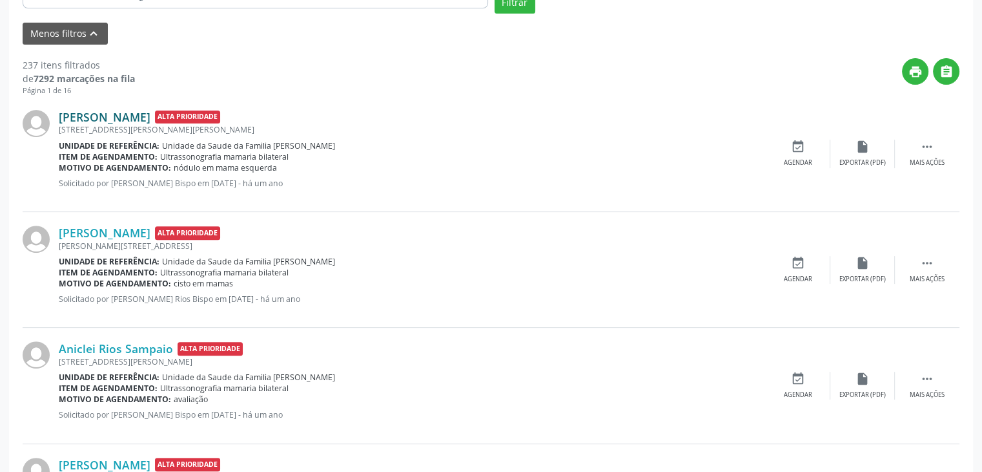
click at [143, 117] on link "Gilda Celia Rodrigues Sousa" at bounding box center [105, 117] width 92 height 14
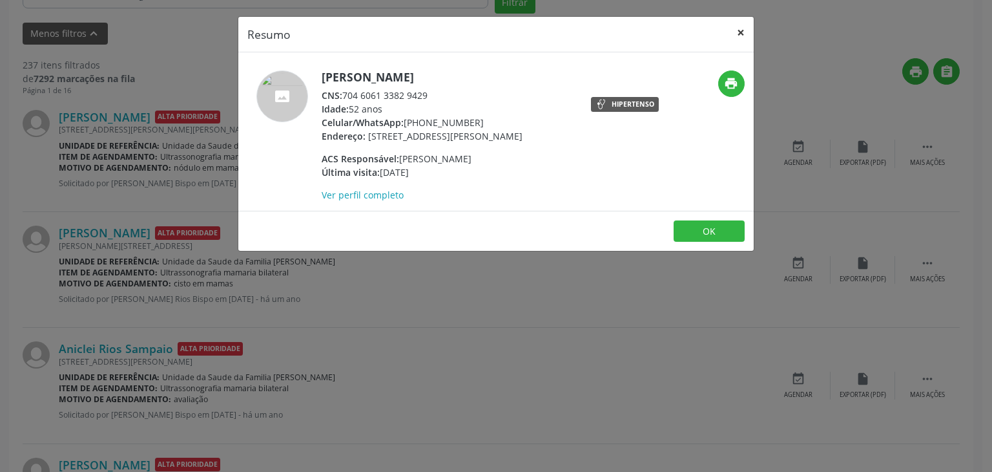
click at [744, 34] on button "×" at bounding box center [741, 33] width 26 height 32
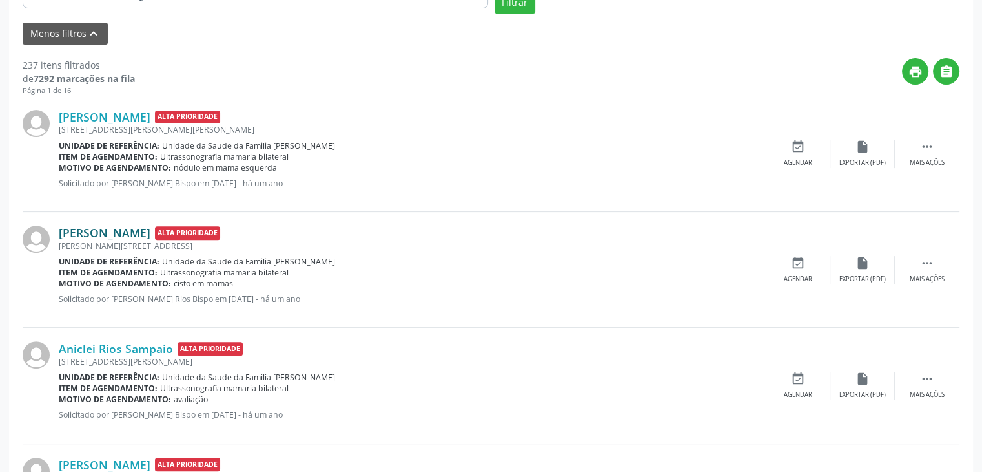
click at [150, 231] on link "Janeide Sousa de Assis" at bounding box center [105, 232] width 92 height 14
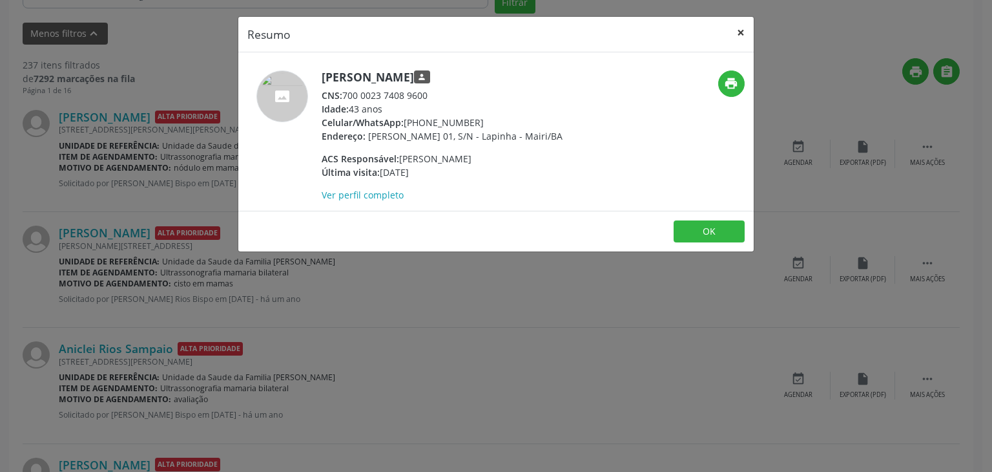
click at [740, 34] on button "×" at bounding box center [741, 33] width 26 height 32
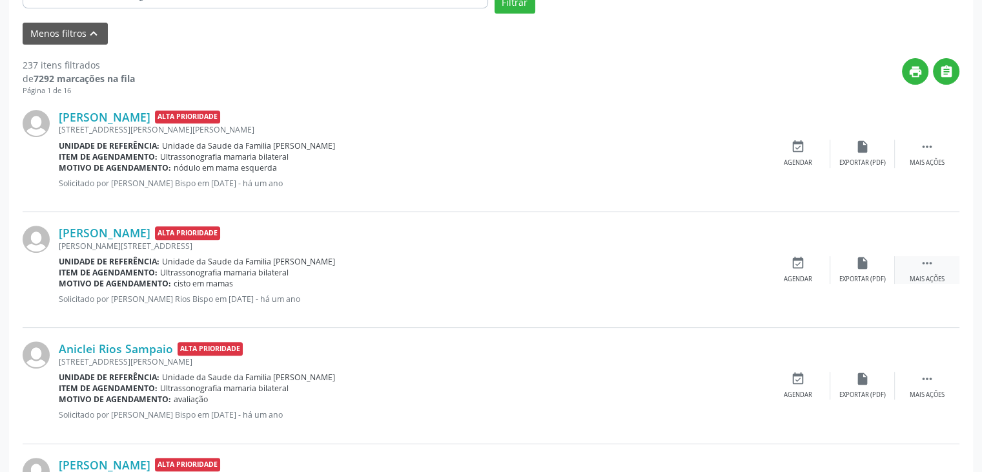
click at [933, 275] on div "Mais ações" at bounding box center [927, 279] width 35 height 9
click at [819, 267] on div "cancel Cancelar" at bounding box center [798, 270] width 65 height 28
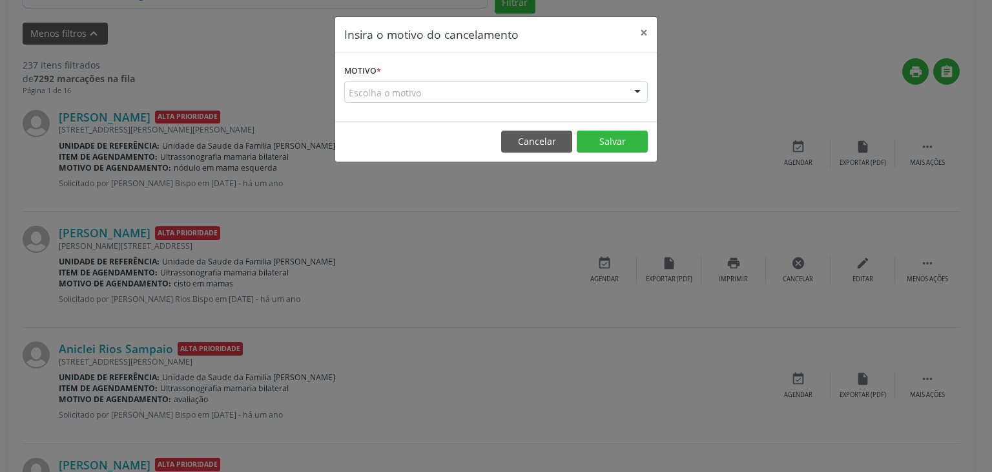
click at [475, 88] on div "Escolha o motivo" at bounding box center [496, 92] width 304 height 22
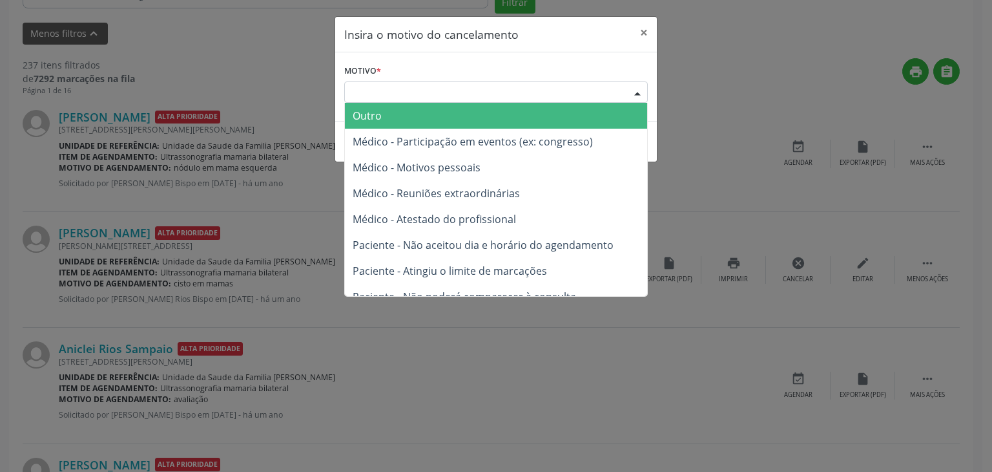
click at [438, 112] on span "Outro" at bounding box center [496, 116] width 302 height 26
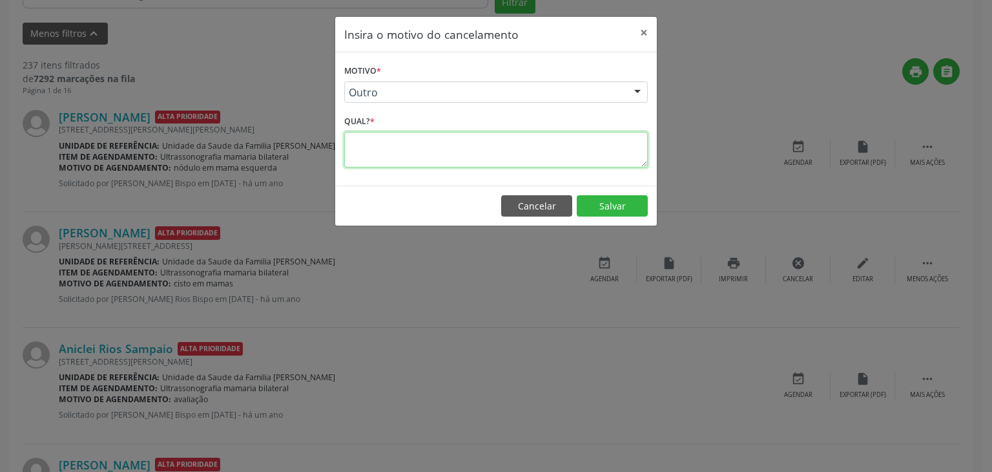
click at [438, 136] on textarea at bounding box center [496, 150] width 304 height 36
type textarea "EXAME REALIZADO"
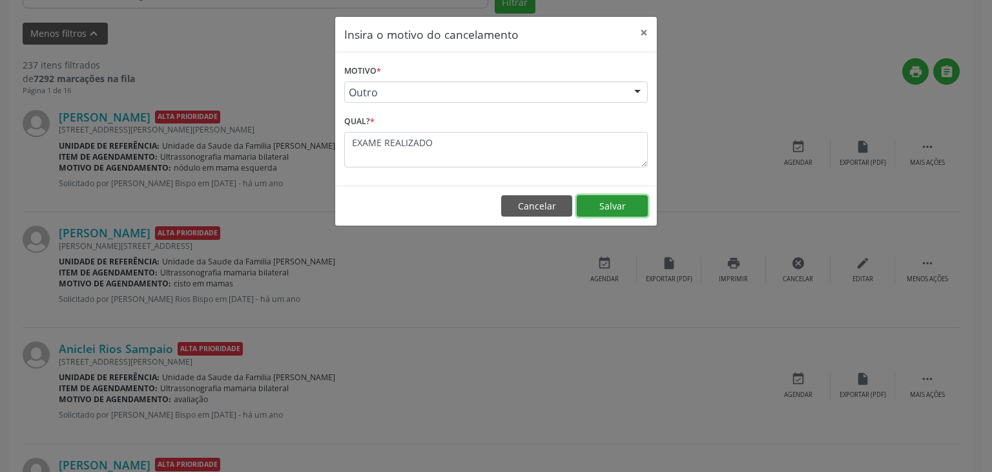
click at [626, 214] on button "Salvar" at bounding box center [612, 206] width 71 height 22
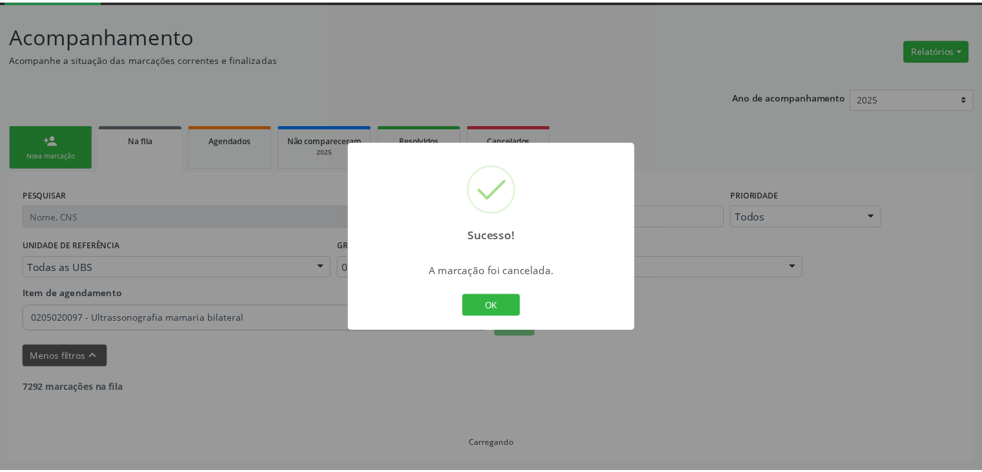
scroll to position [68, 0]
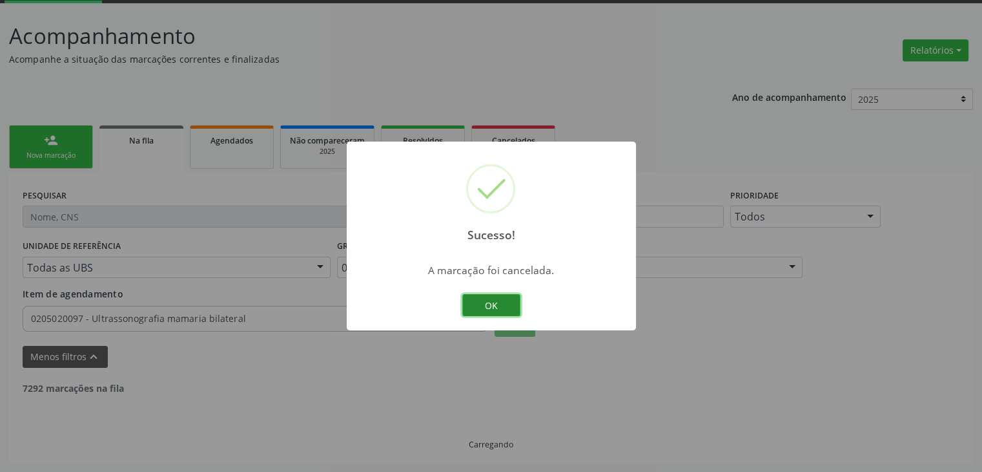
click at [495, 298] on button "OK" at bounding box center [491, 305] width 58 height 22
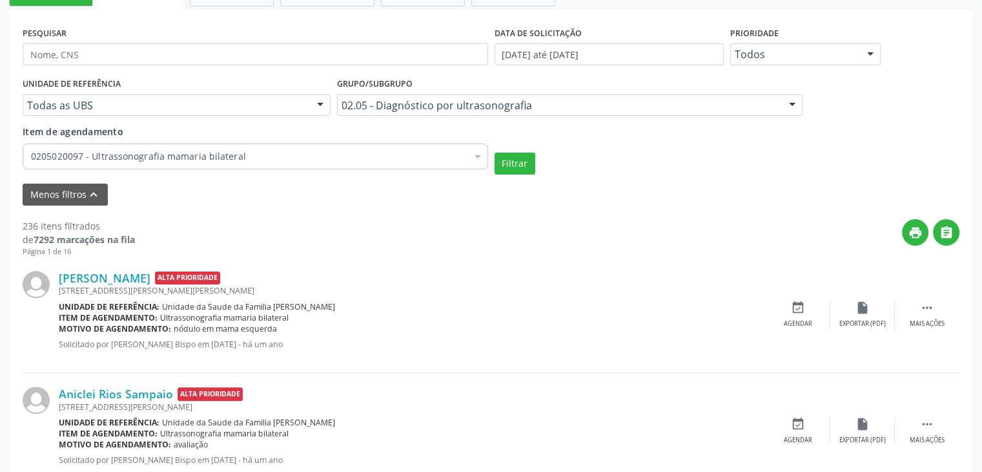
scroll to position [326, 0]
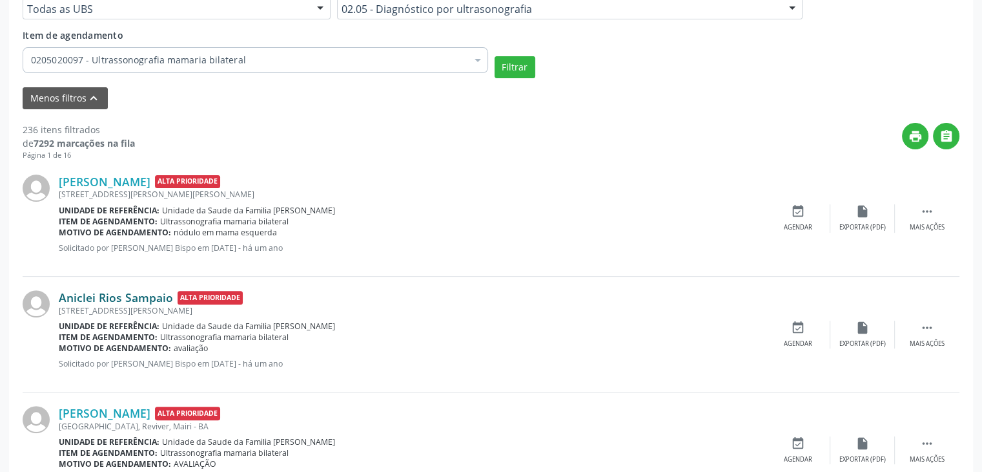
click at [127, 297] on link "Aniclei Rios Sampaio" at bounding box center [116, 297] width 114 height 14
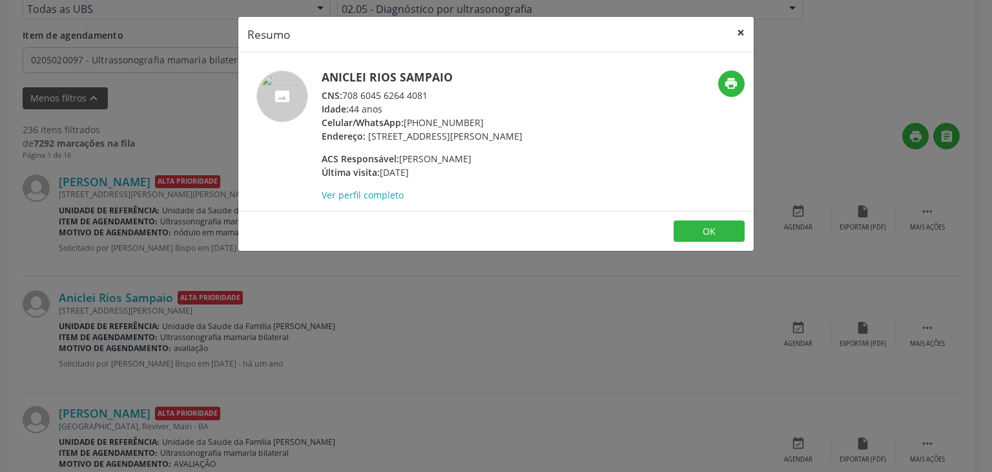
click at [740, 39] on button "×" at bounding box center [741, 33] width 26 height 32
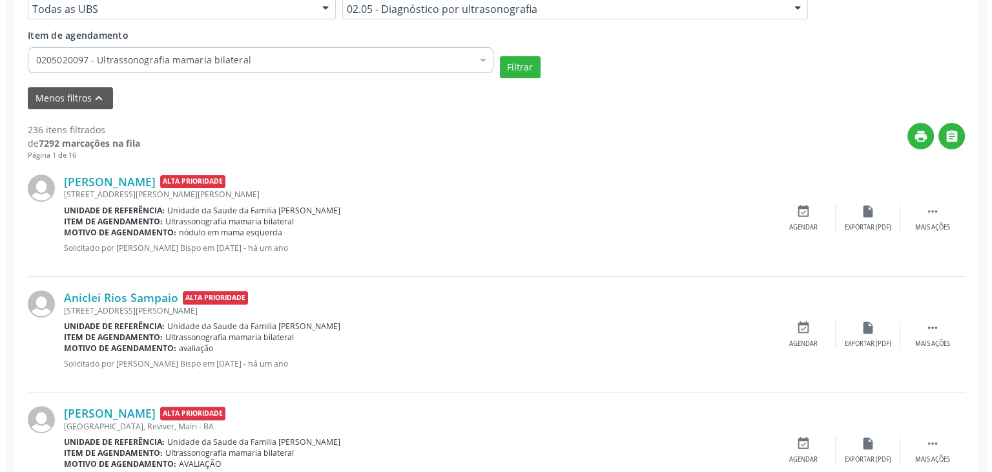
scroll to position [391, 0]
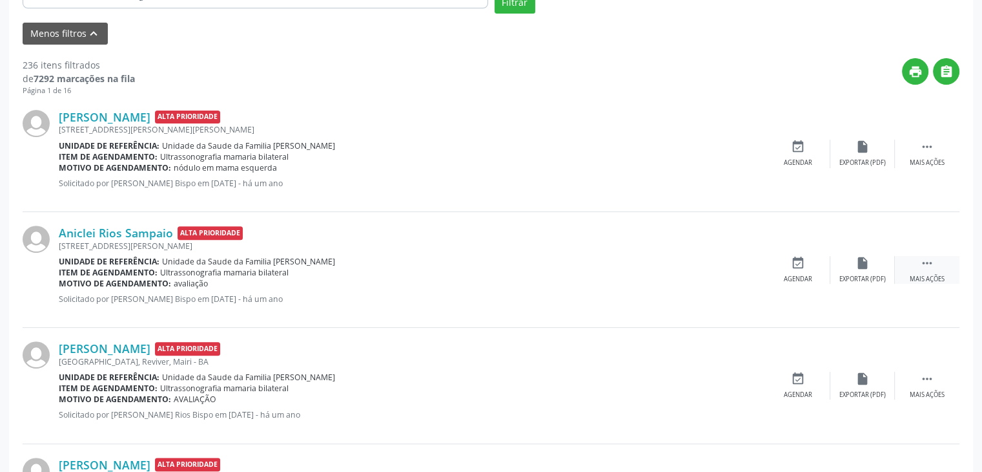
click at [924, 258] on icon "" at bounding box center [927, 263] width 14 height 14
click at [806, 275] on div "Cancelar" at bounding box center [798, 279] width 30 height 9
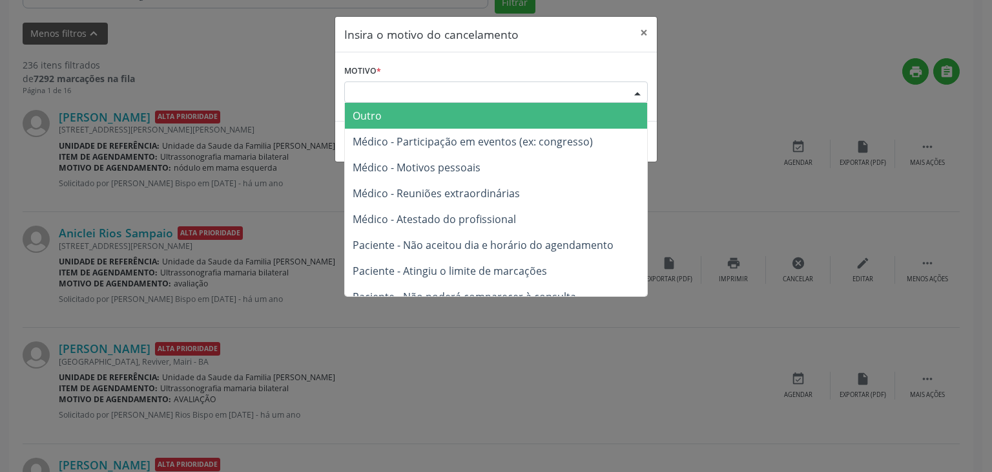
click at [453, 87] on div "Escolha o motivo" at bounding box center [496, 92] width 304 height 22
click at [416, 112] on span "Outro" at bounding box center [496, 116] width 302 height 26
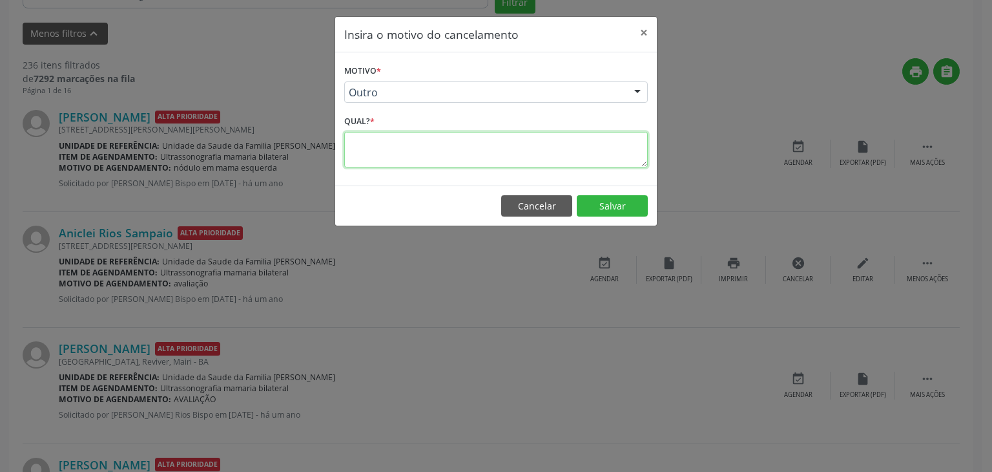
click at [408, 149] on textarea at bounding box center [496, 150] width 304 height 36
type textarea "EXAME REALIZADO"
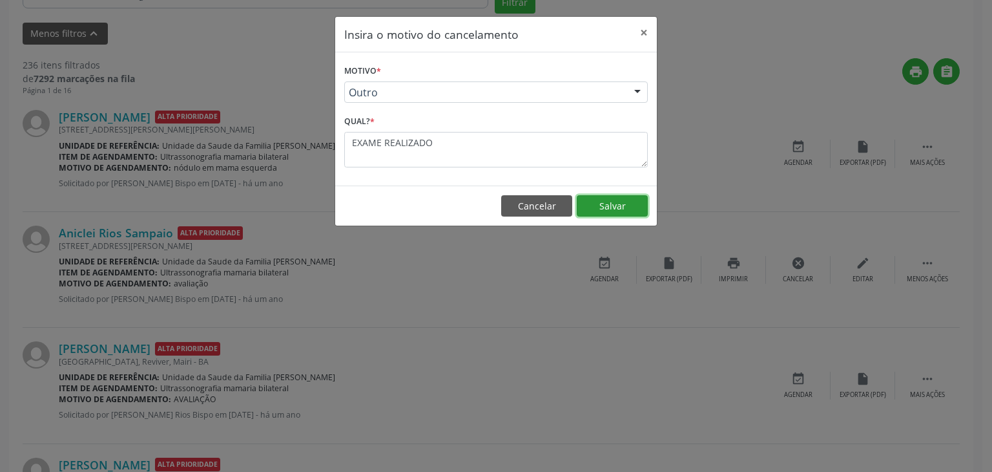
click at [616, 211] on button "Salvar" at bounding box center [612, 206] width 71 height 22
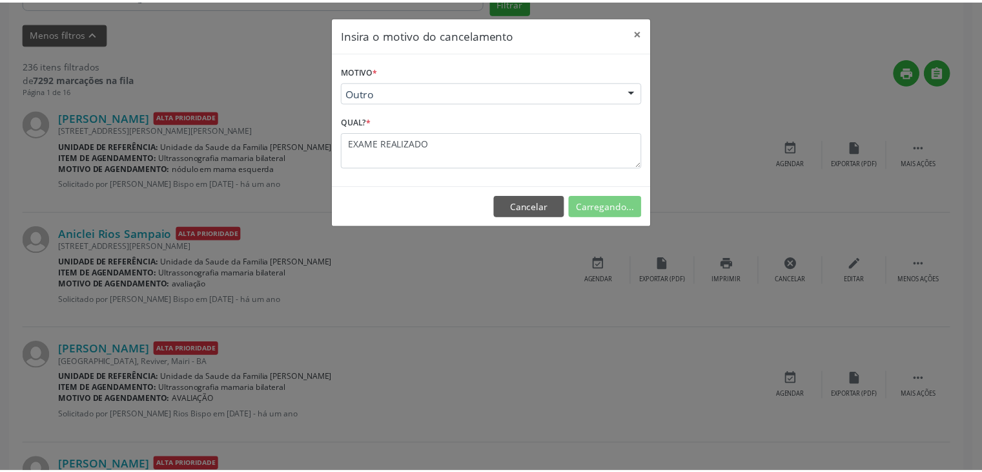
scroll to position [68, 0]
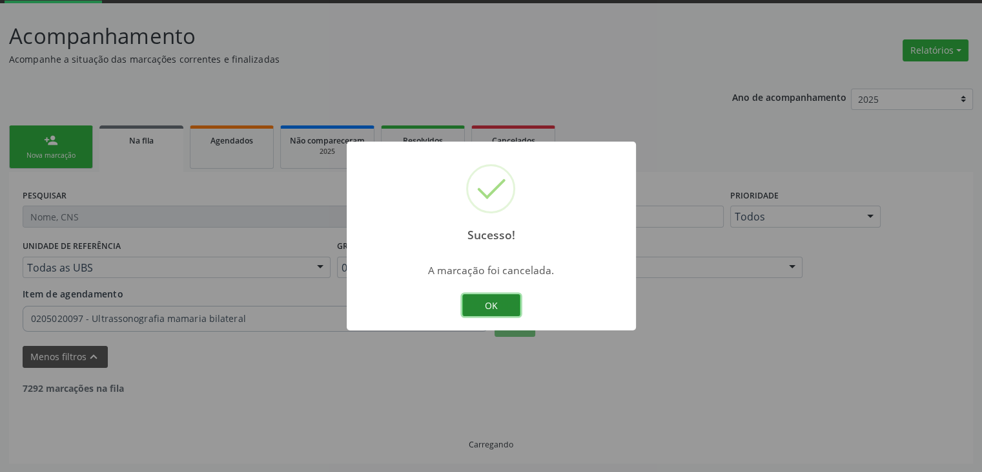
click at [493, 307] on button "OK" at bounding box center [491, 305] width 58 height 22
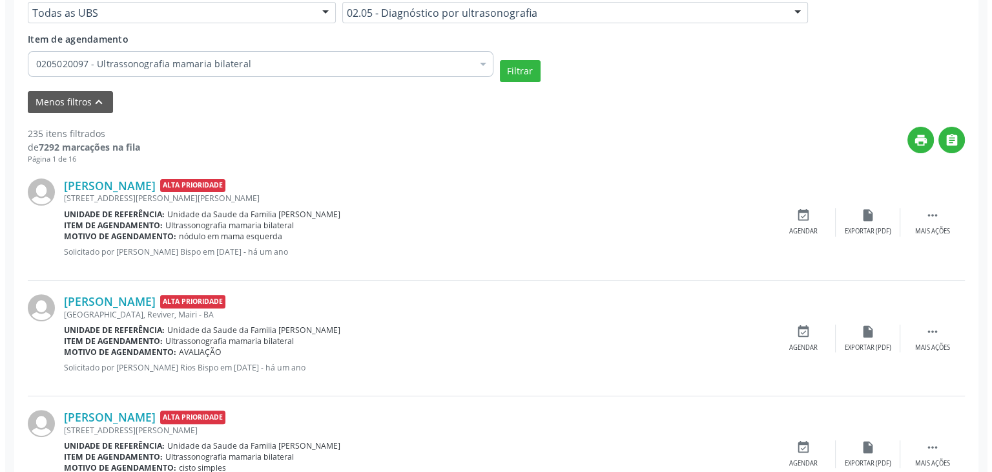
scroll to position [391, 0]
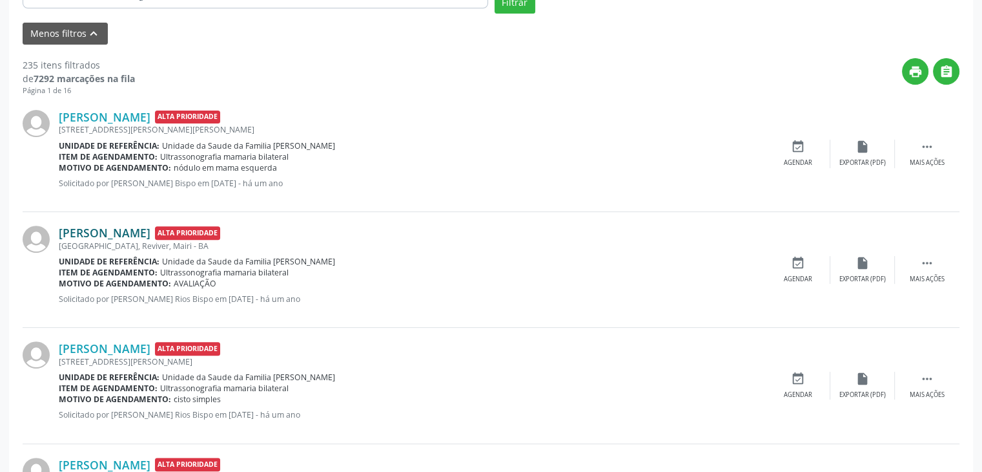
click at [145, 236] on link "Jane Almeida de Oliveira" at bounding box center [105, 232] width 92 height 14
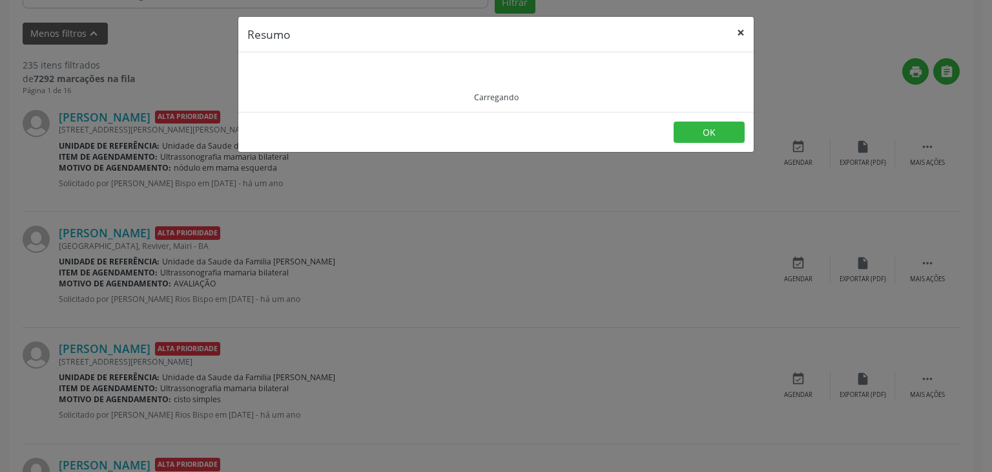
click at [750, 32] on button "×" at bounding box center [741, 33] width 26 height 32
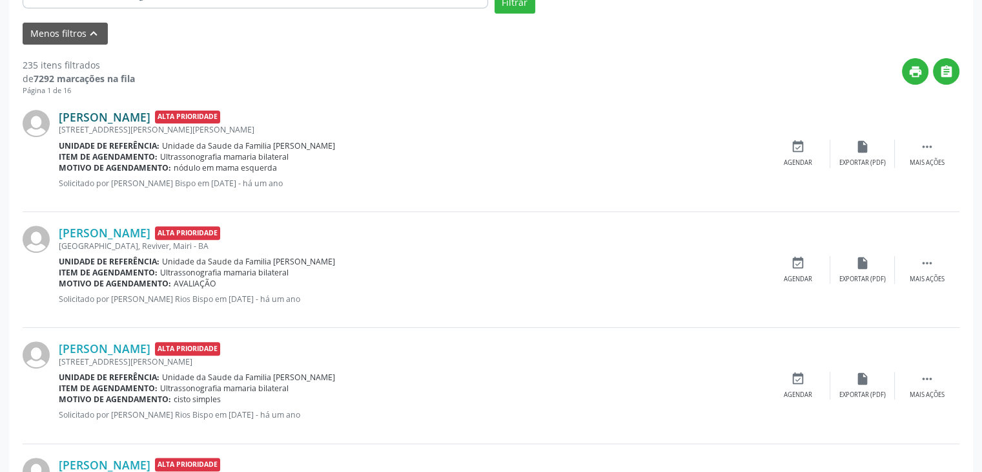
click at [135, 114] on link "Gilda Celia Rodrigues Sousa" at bounding box center [105, 117] width 92 height 14
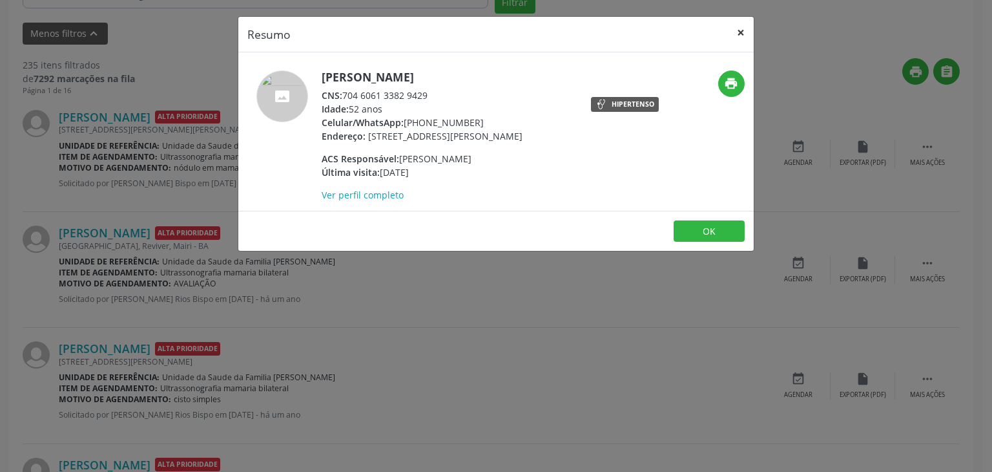
click at [738, 32] on button "×" at bounding box center [741, 33] width 26 height 32
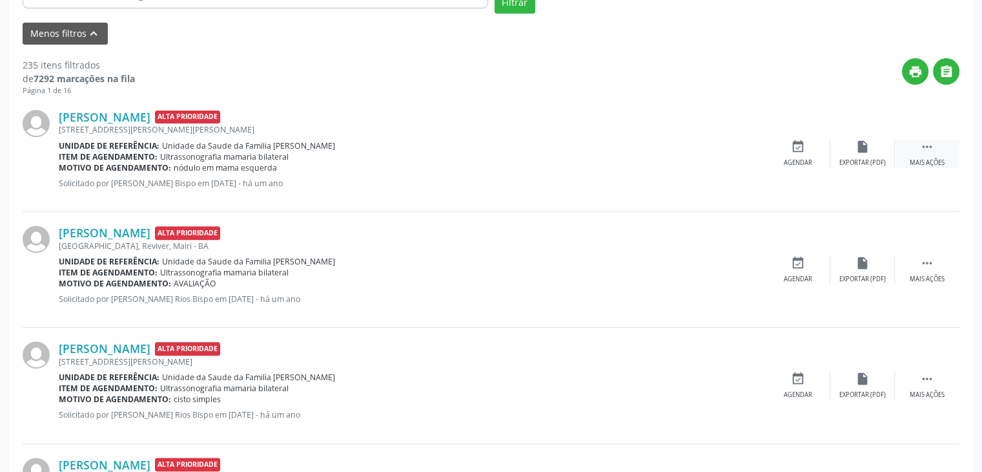
click at [918, 147] on div " Mais ações" at bounding box center [927, 154] width 65 height 28
click at [791, 152] on icon "cancel" at bounding box center [798, 147] width 14 height 14
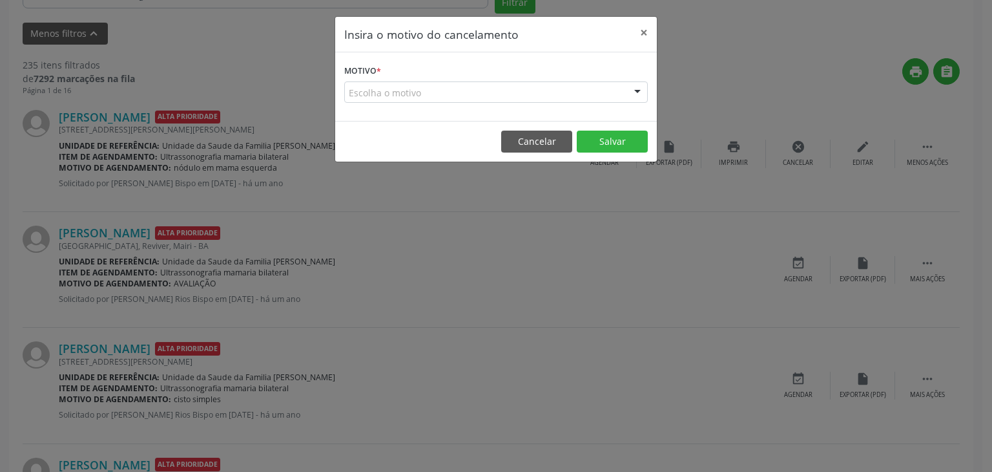
click at [378, 85] on div "Escolha o motivo" at bounding box center [496, 92] width 304 height 22
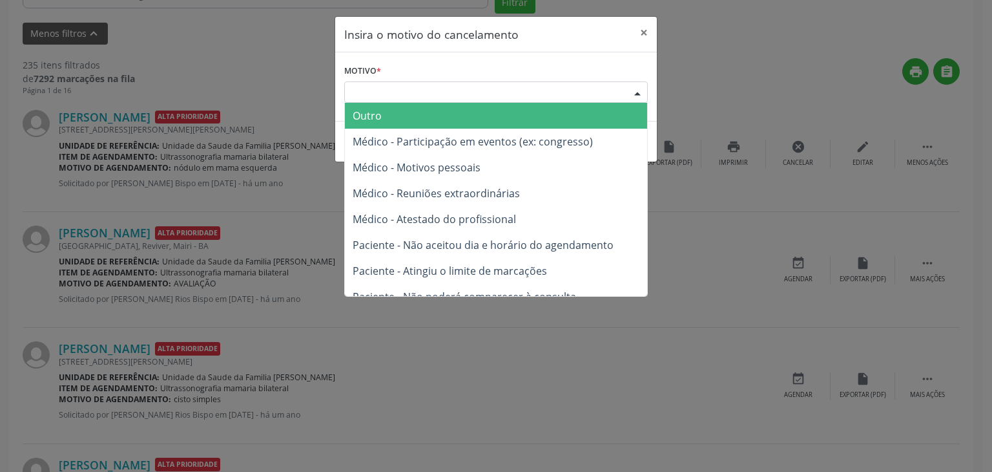
click at [369, 103] on span "Outro" at bounding box center [496, 116] width 302 height 26
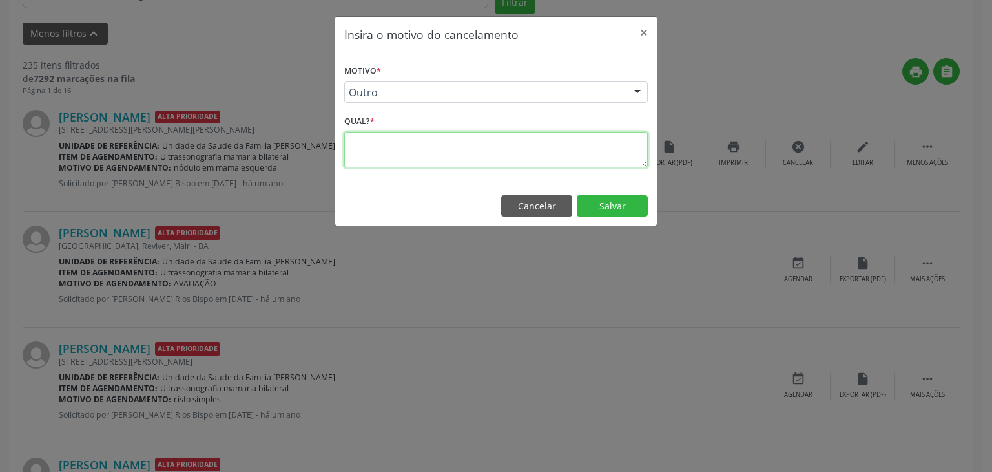
click at [408, 159] on textarea at bounding box center [496, 150] width 304 height 36
type textarea "EXAME REALIZADO"
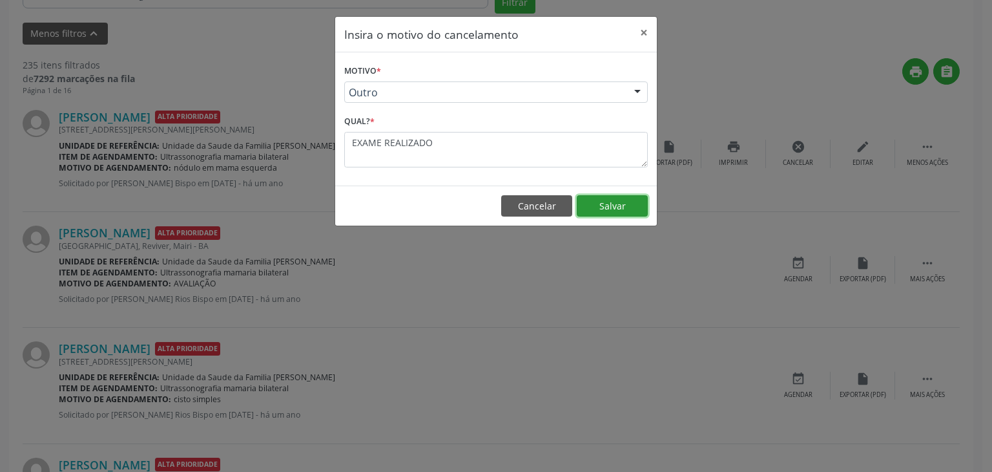
click at [595, 208] on button "Salvar" at bounding box center [612, 206] width 71 height 22
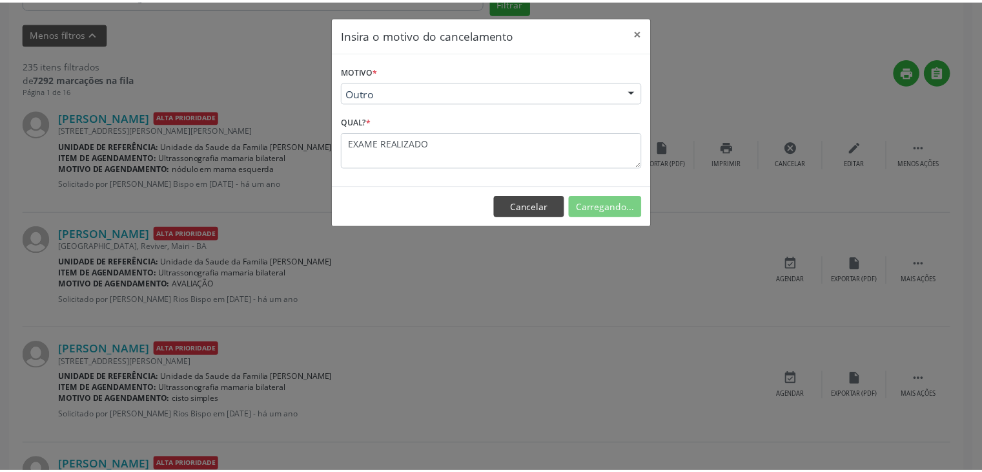
scroll to position [68, 0]
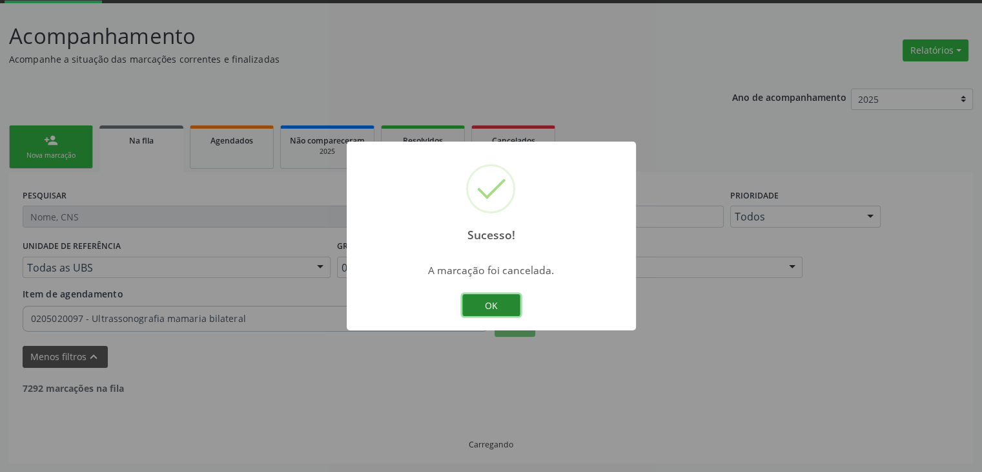
click at [485, 307] on button "OK" at bounding box center [491, 305] width 58 height 22
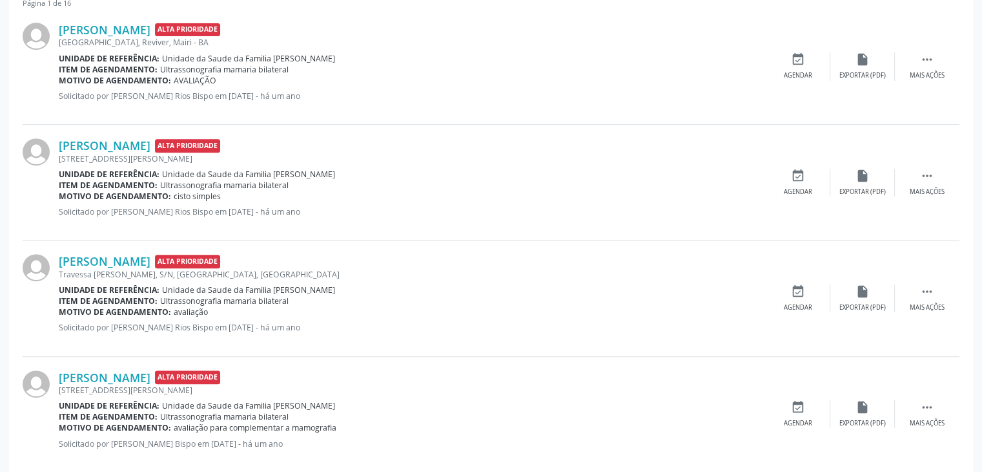
scroll to position [455, 0]
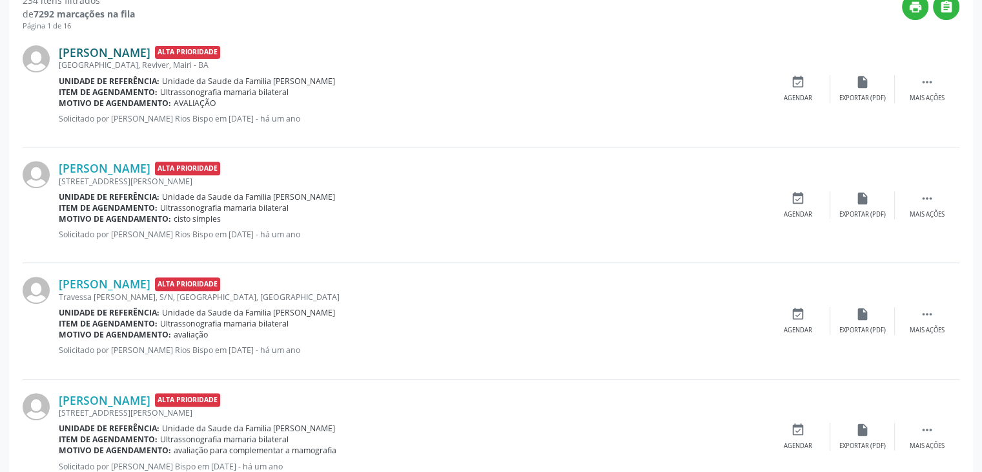
click at [129, 49] on link "Jane Almeida de Oliveira" at bounding box center [105, 52] width 92 height 14
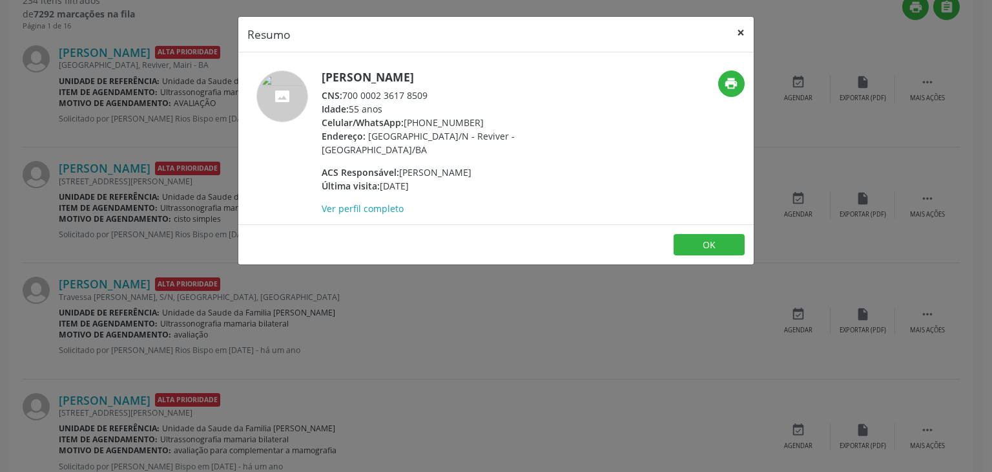
click at [749, 29] on button "×" at bounding box center [741, 33] width 26 height 32
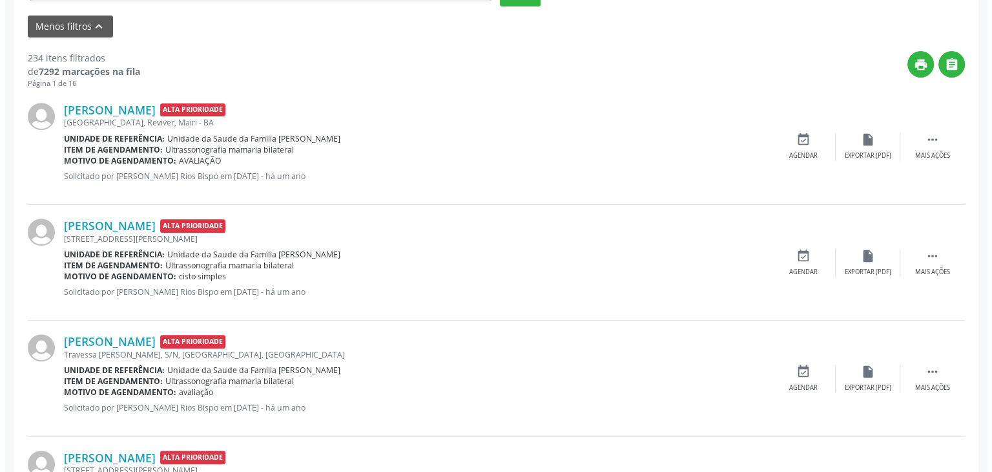
scroll to position [269, 0]
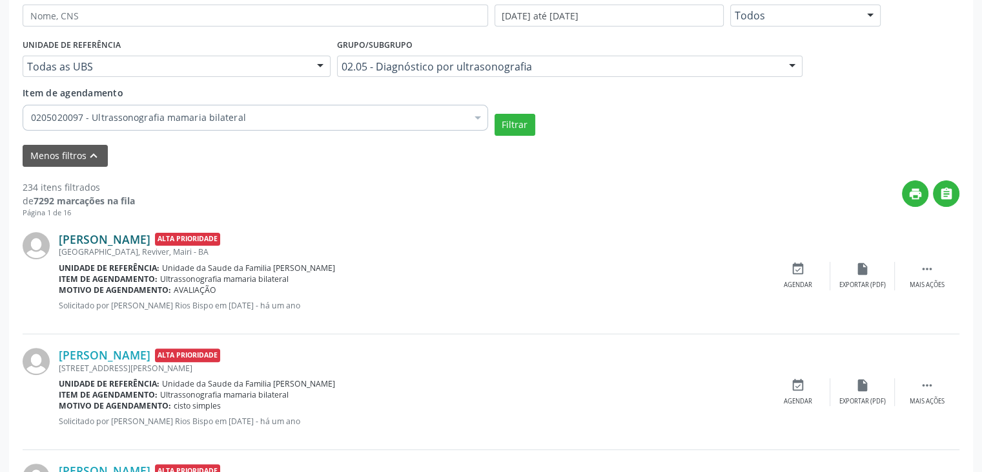
click at [116, 233] on link "Jane Almeida de Oliveira" at bounding box center [105, 239] width 92 height 14
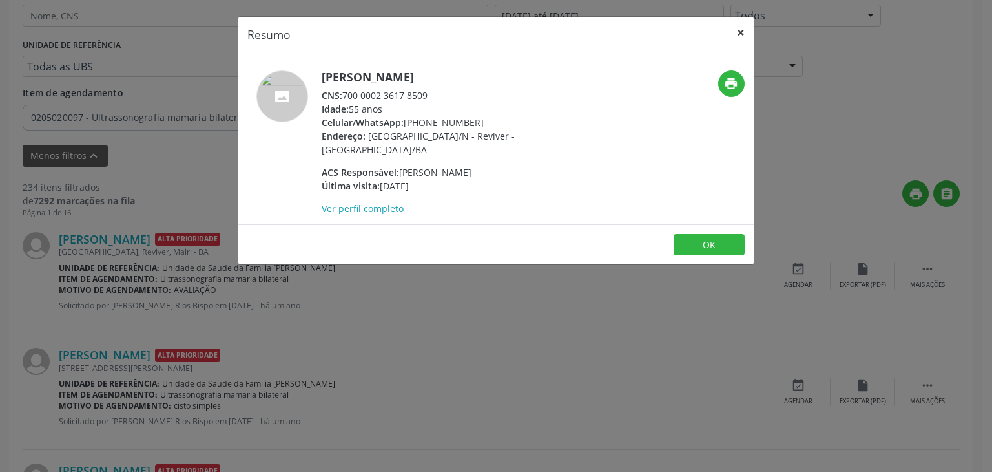
click at [741, 28] on button "×" at bounding box center [741, 33] width 26 height 32
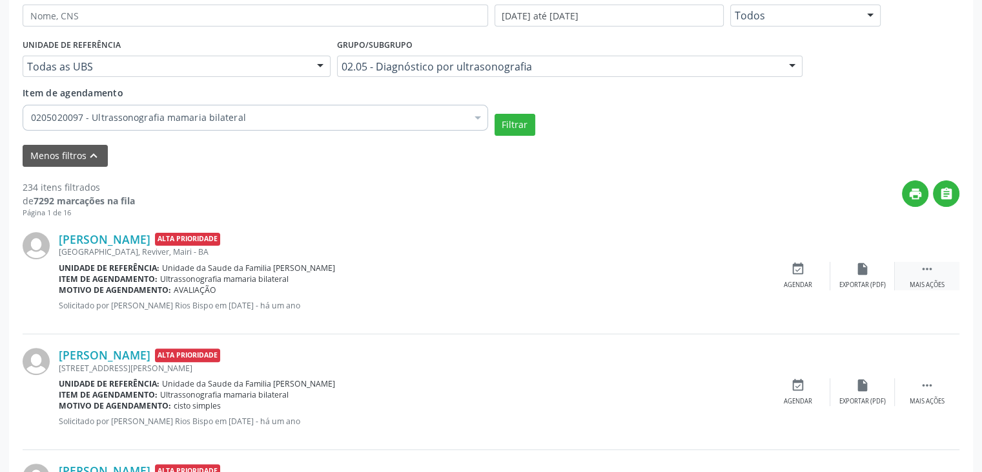
click at [903, 269] on div " Mais ações" at bounding box center [927, 276] width 65 height 28
click at [796, 275] on icon "cancel" at bounding box center [798, 269] width 14 height 14
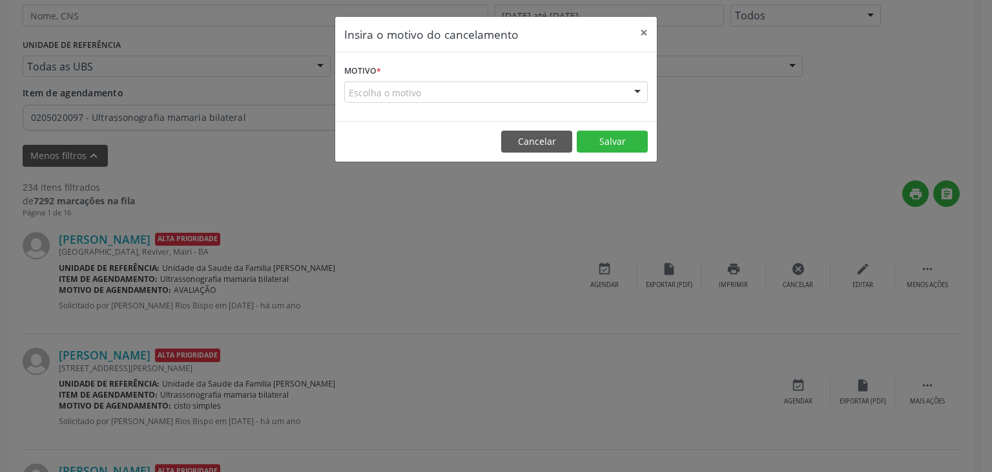
click at [457, 94] on div "Escolha o motivo" at bounding box center [496, 92] width 304 height 22
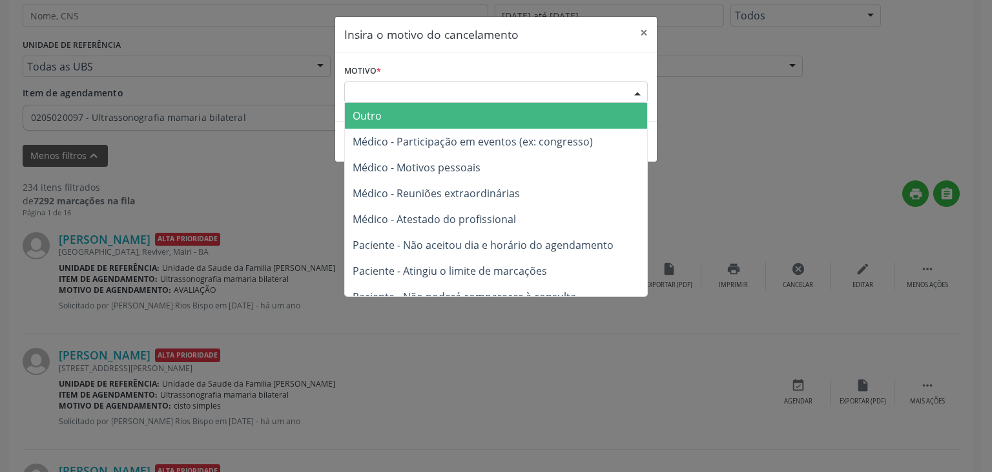
click at [433, 115] on span "Outro" at bounding box center [496, 116] width 302 height 26
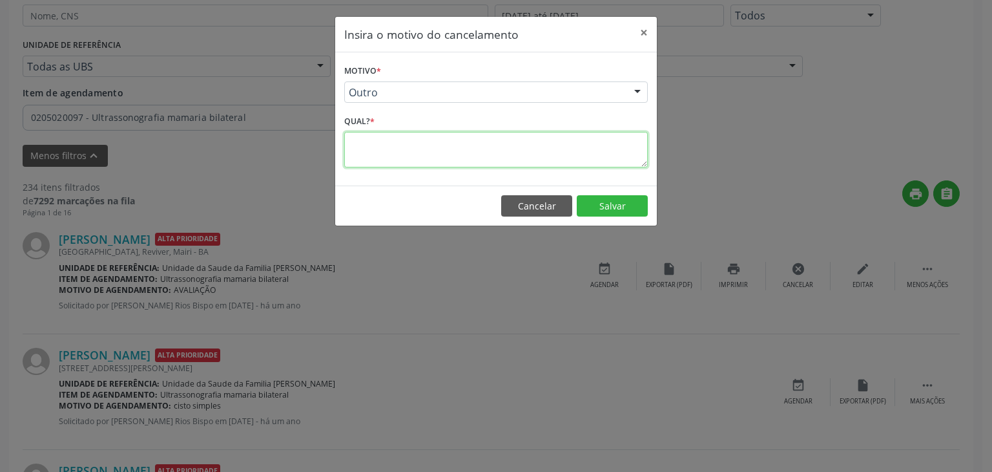
click at [439, 141] on textarea at bounding box center [496, 150] width 304 height 36
type textarea "EXAME REALIZADO"
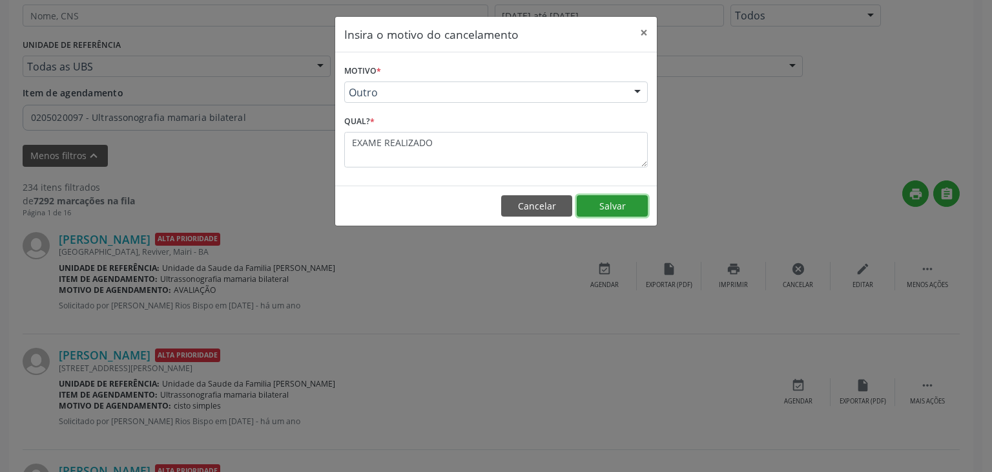
click at [617, 202] on button "Salvar" at bounding box center [612, 206] width 71 height 22
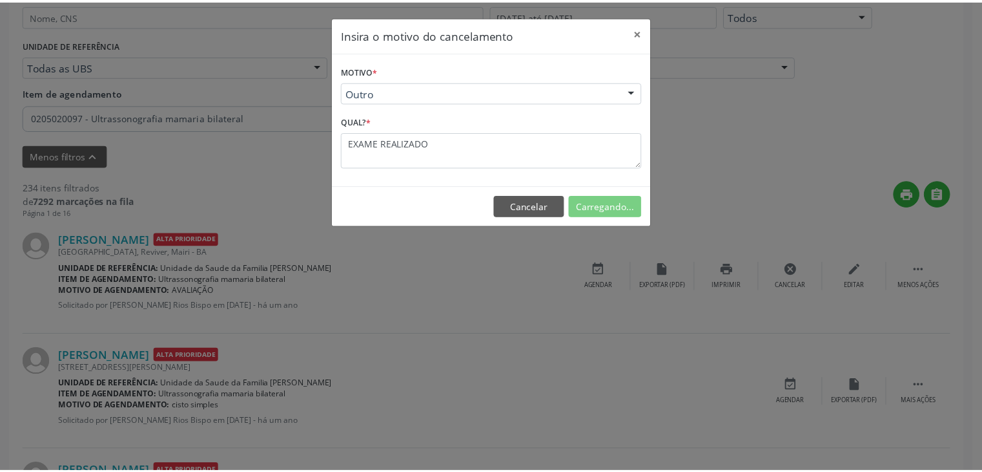
scroll to position [68, 0]
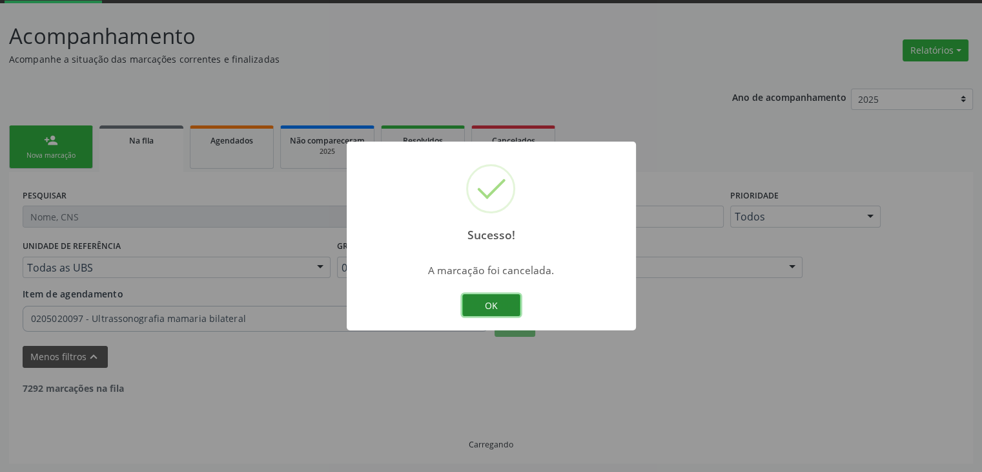
click at [486, 294] on button "OK" at bounding box center [491, 305] width 58 height 22
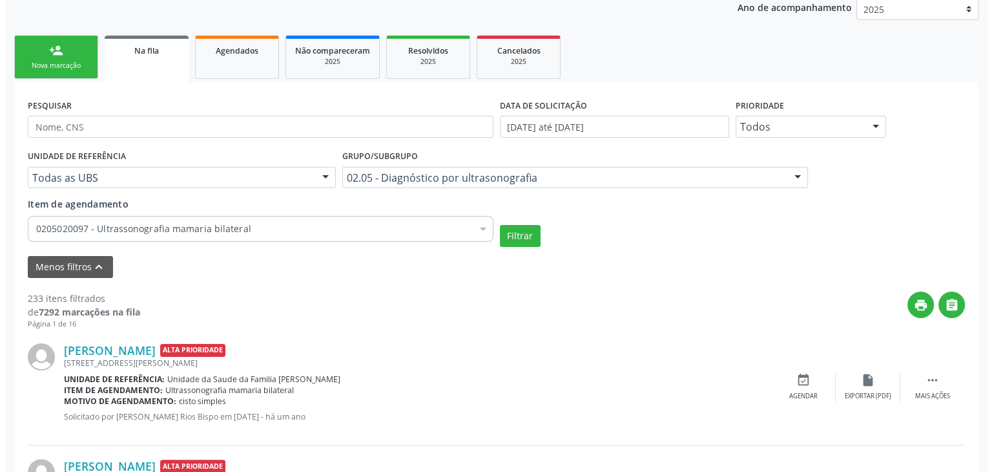
scroll to position [326, 0]
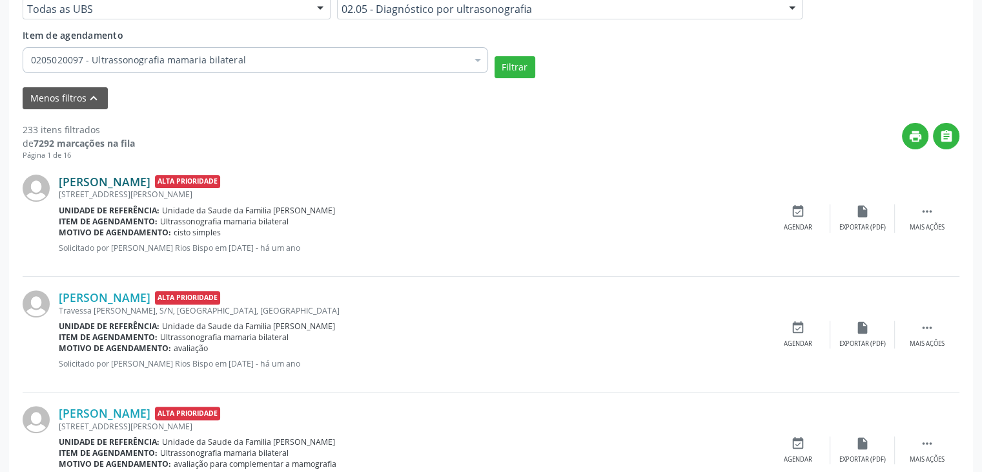
click at [130, 185] on link "Vanilza Mendes de Almeida" at bounding box center [105, 181] width 92 height 14
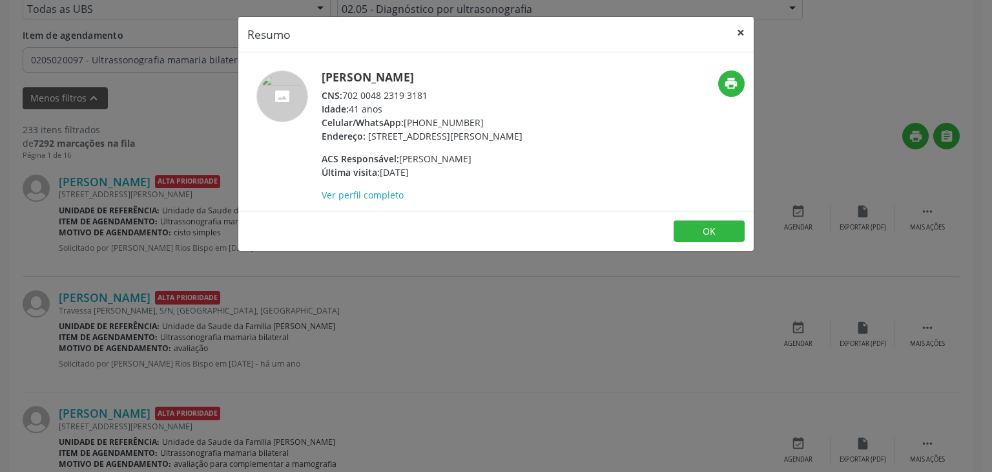
click at [747, 23] on button "×" at bounding box center [741, 33] width 26 height 32
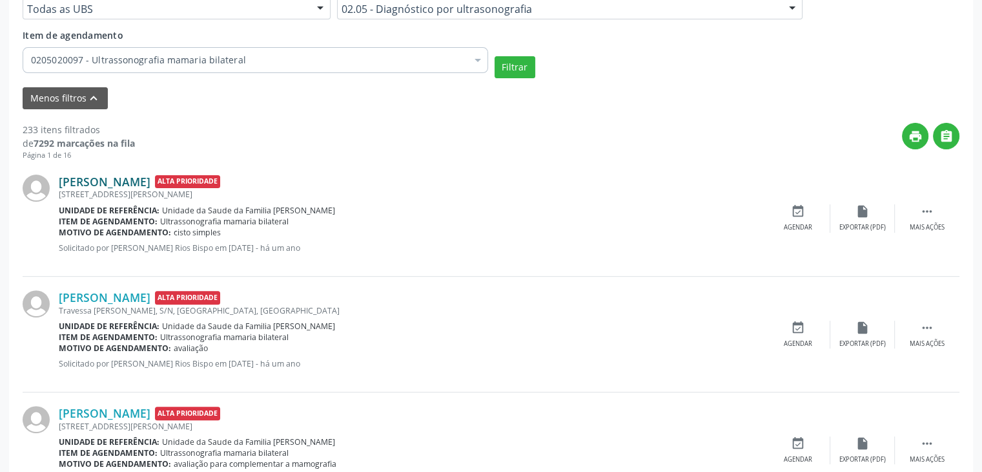
click at [150, 182] on link "Vanilza Mendes de Almeida" at bounding box center [105, 181] width 92 height 14
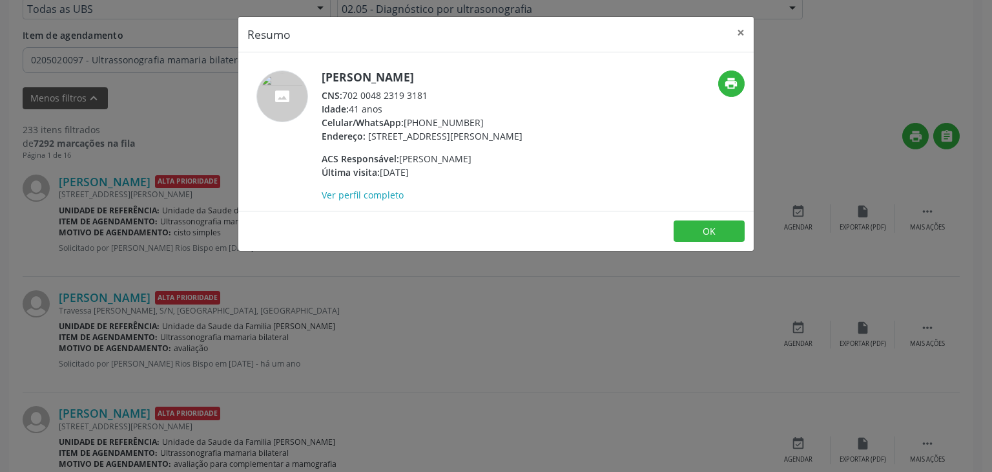
drag, startPoint x: 323, startPoint y: 72, endPoint x: 490, endPoint y: 81, distance: 166.9
click at [490, 81] on h5 "Vanilza Mendes de Almeida" at bounding box center [422, 77] width 201 height 14
drag, startPoint x: 405, startPoint y: 127, endPoint x: 492, endPoint y: 125, distance: 86.6
click at [492, 125] on div "Celular/WhatsApp: (55) 94330-7012" at bounding box center [422, 123] width 201 height 14
click at [740, 36] on button "×" at bounding box center [741, 33] width 26 height 32
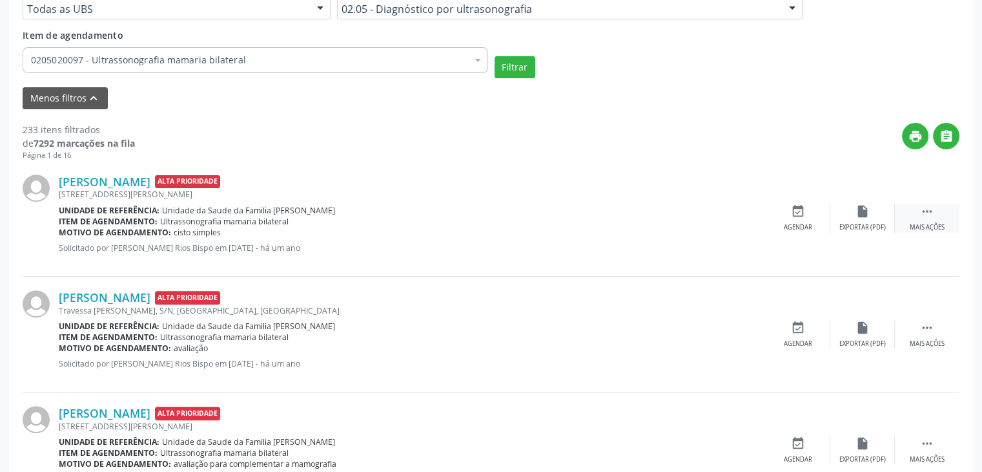
click at [909, 220] on div " Mais ações" at bounding box center [927, 218] width 65 height 28
click at [817, 218] on div "cancel Cancelar" at bounding box center [798, 218] width 65 height 28
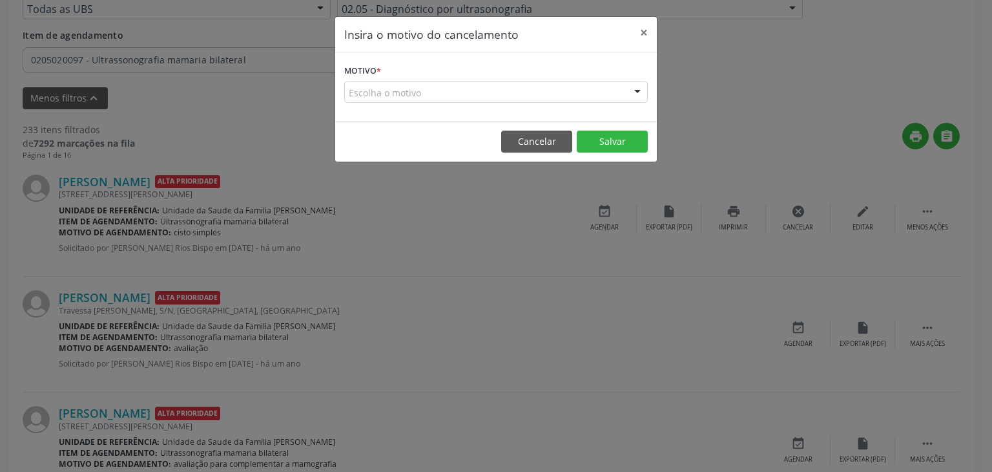
click at [426, 90] on div "Escolha o motivo" at bounding box center [496, 92] width 304 height 22
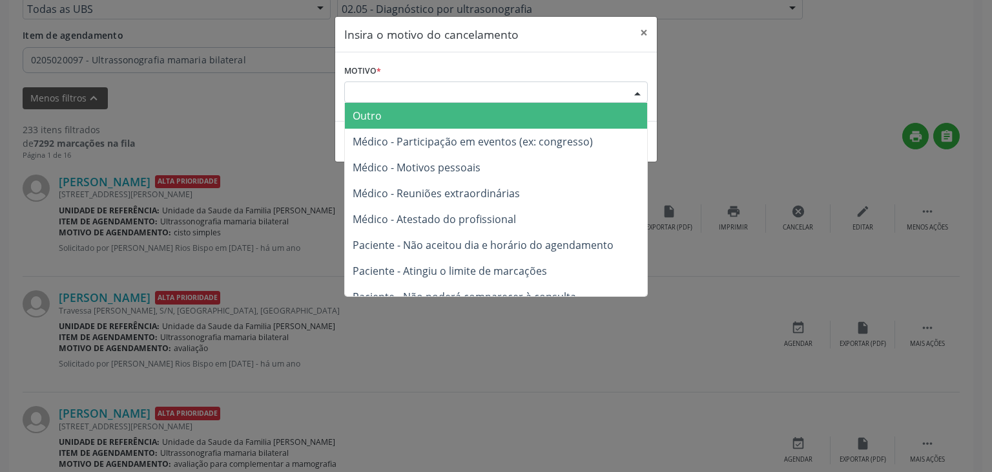
click at [415, 112] on span "Outro" at bounding box center [496, 116] width 302 height 26
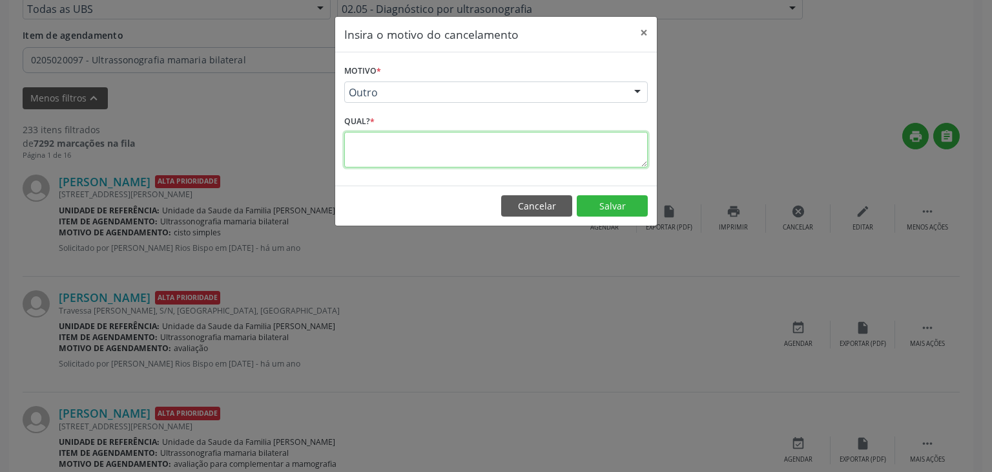
click at [417, 147] on textarea at bounding box center [496, 150] width 304 height 36
type textarea "EXAME REALIZADO"
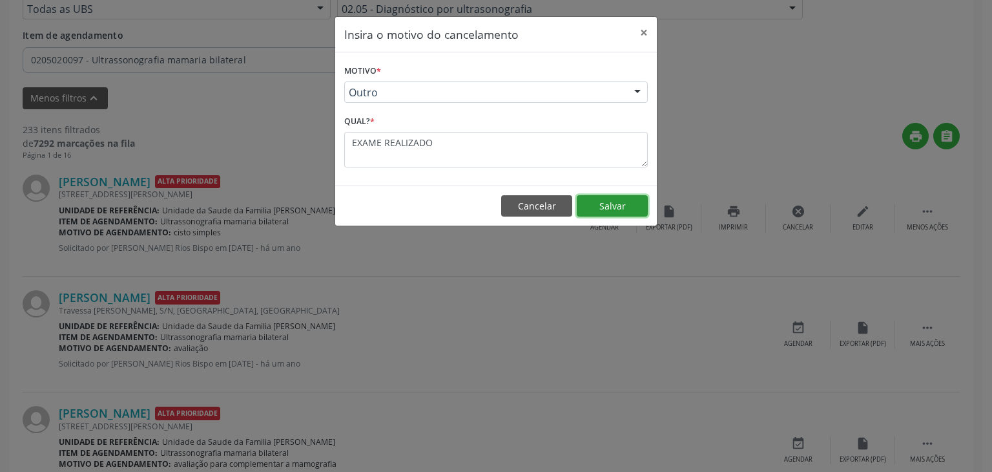
click at [630, 213] on button "Salvar" at bounding box center [612, 206] width 71 height 22
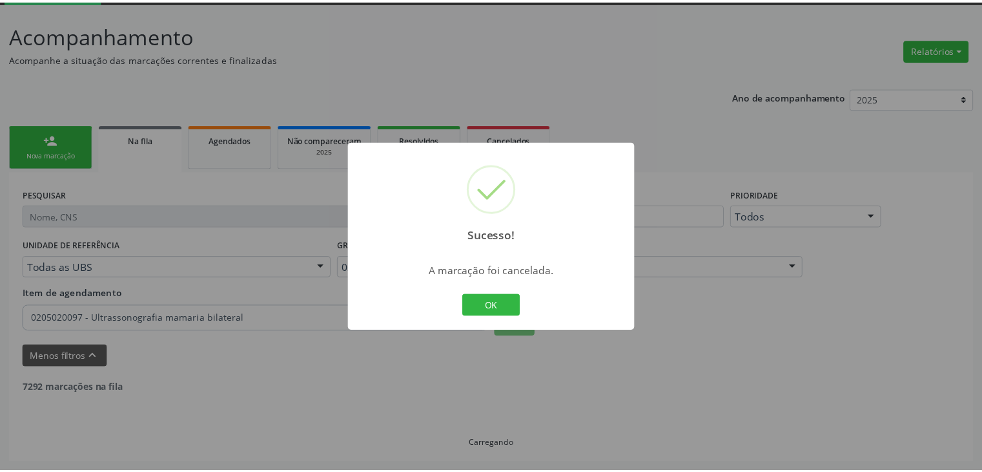
scroll to position [68, 0]
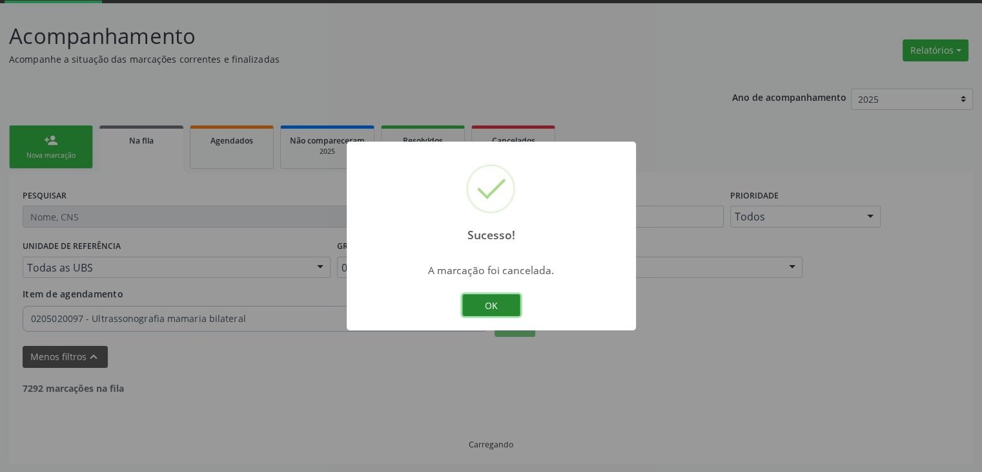
click at [481, 306] on button "OK" at bounding box center [491, 305] width 58 height 22
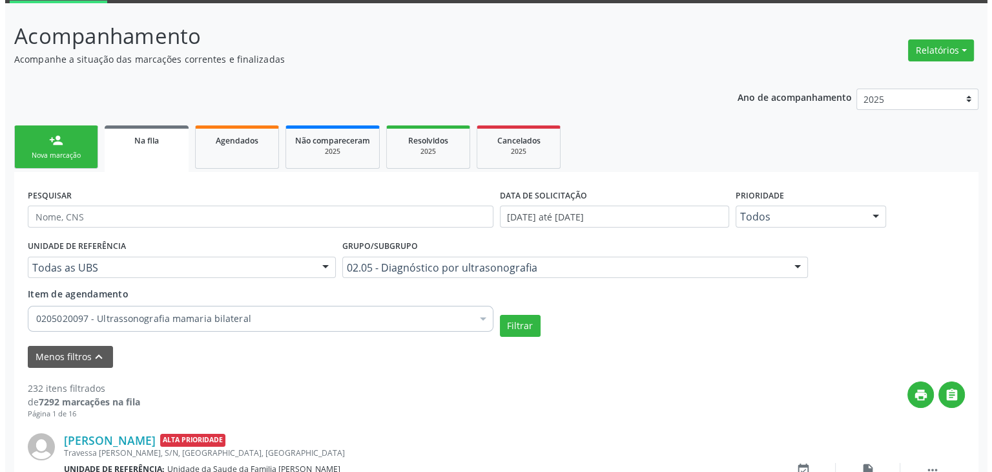
scroll to position [326, 0]
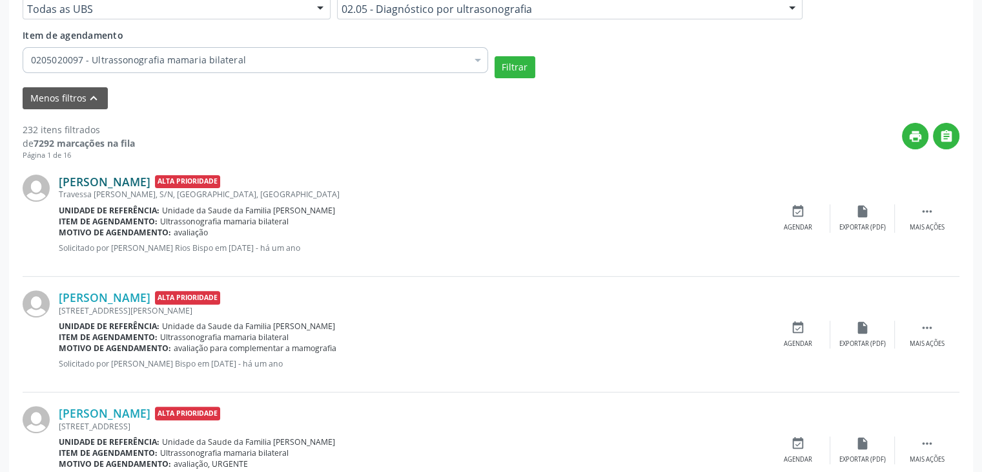
click at [137, 183] on link "Suede Neia Silva Moreira" at bounding box center [105, 181] width 92 height 14
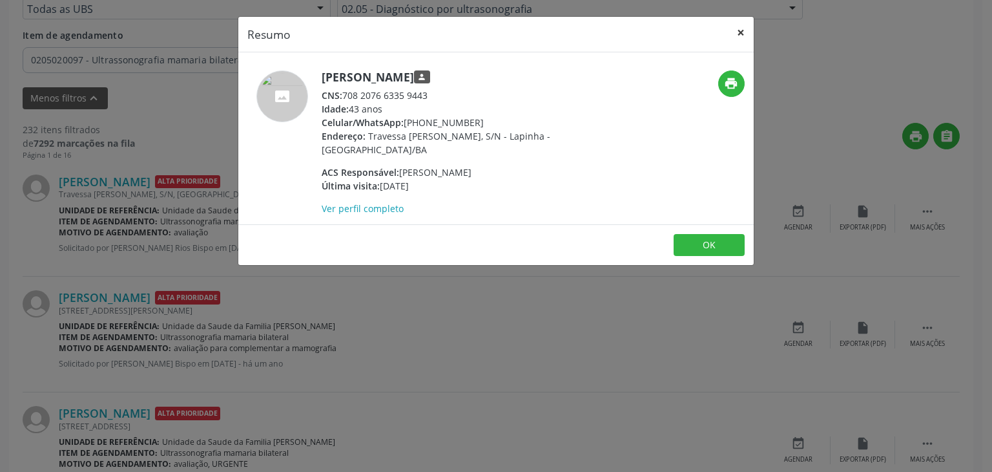
click at [730, 32] on button "×" at bounding box center [741, 33] width 26 height 32
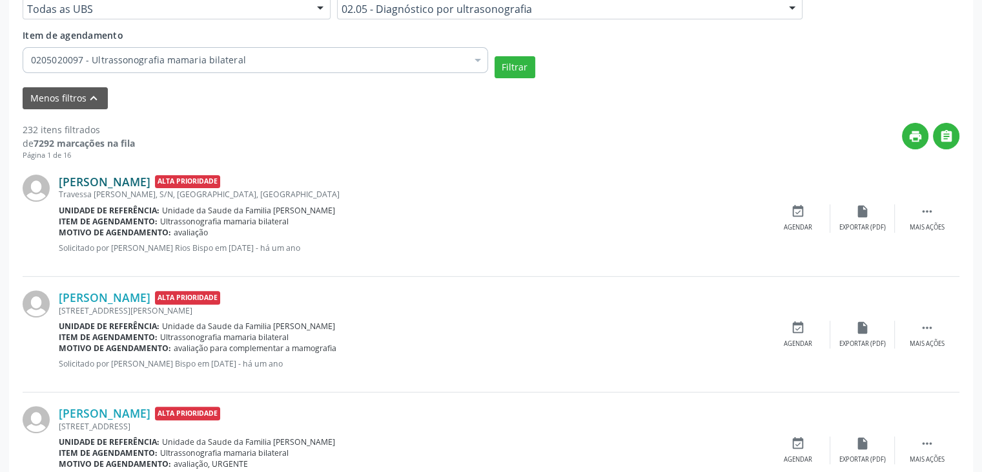
click at [140, 180] on link "Suede Neia Silva Moreira" at bounding box center [105, 181] width 92 height 14
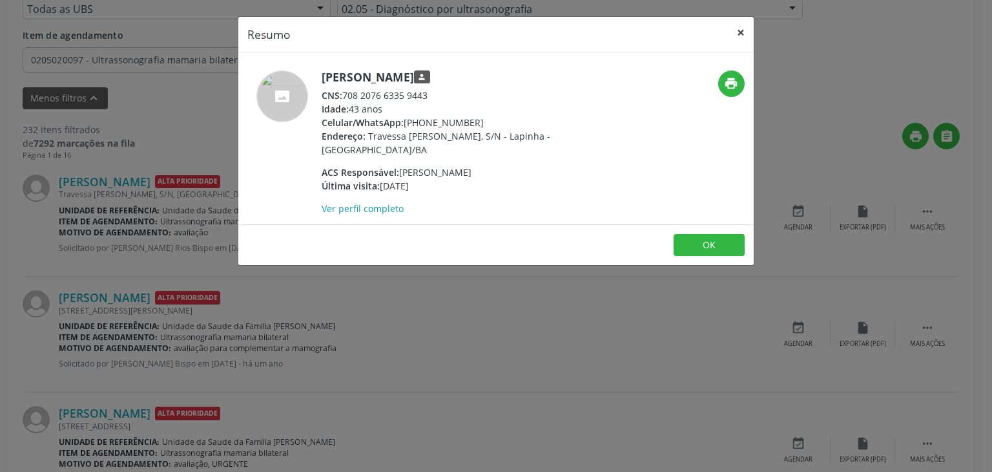
click at [745, 23] on button "×" at bounding box center [741, 33] width 26 height 32
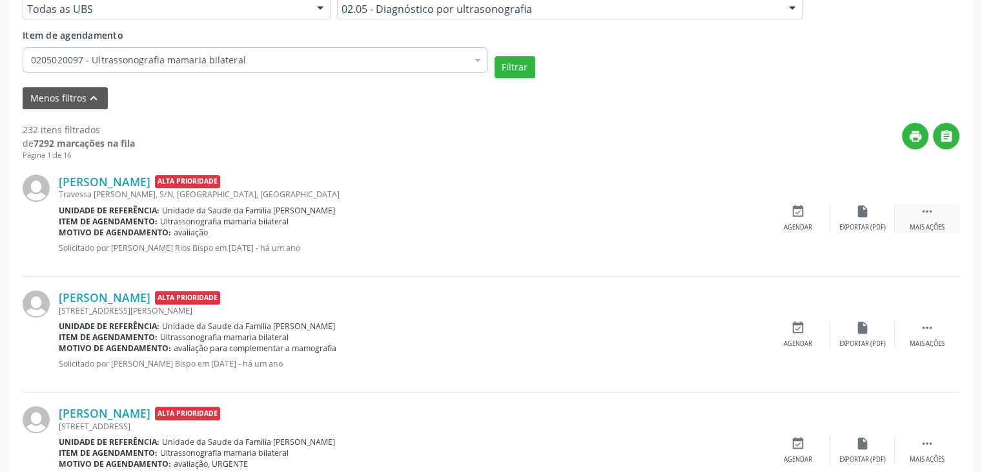
click at [917, 211] on div " Mais ações" at bounding box center [927, 218] width 65 height 28
click at [807, 210] on div "cancel Cancelar" at bounding box center [798, 218] width 65 height 28
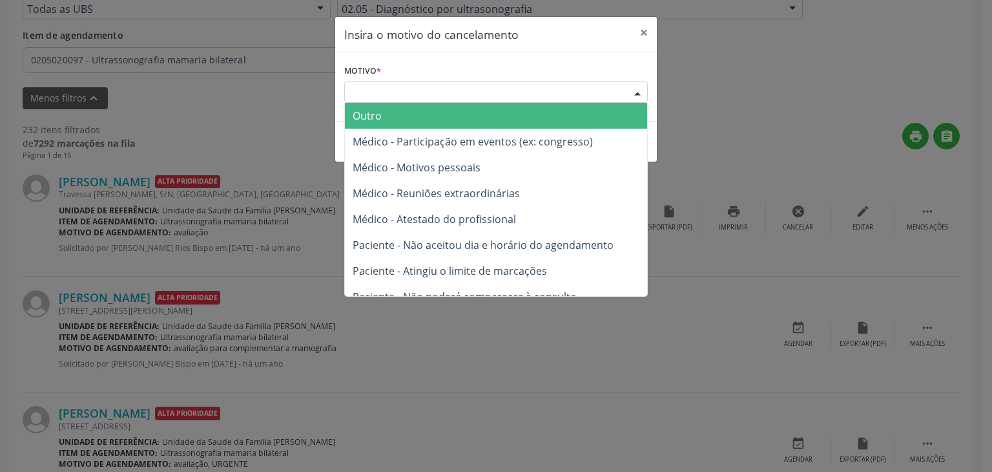
click at [430, 99] on div "Escolha o motivo" at bounding box center [496, 92] width 304 height 22
click at [410, 114] on span "Outro" at bounding box center [496, 116] width 302 height 26
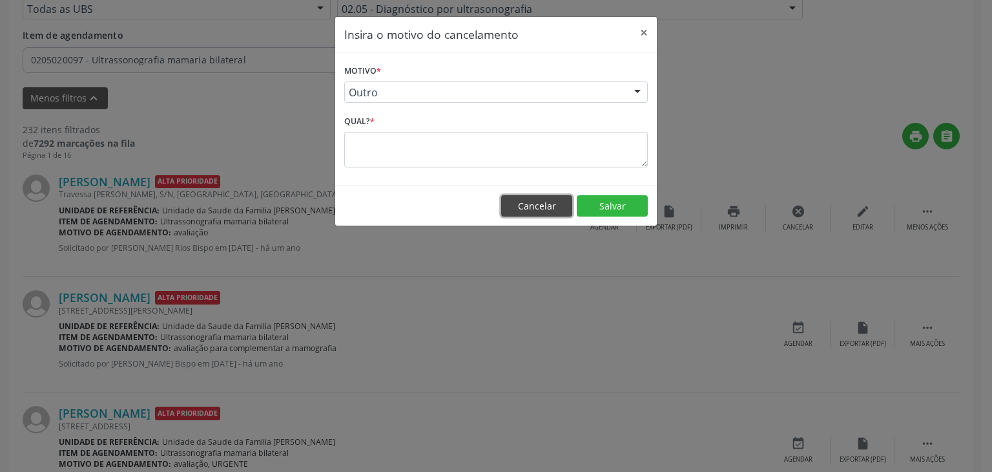
click at [551, 199] on button "Cancelar" at bounding box center [536, 206] width 71 height 22
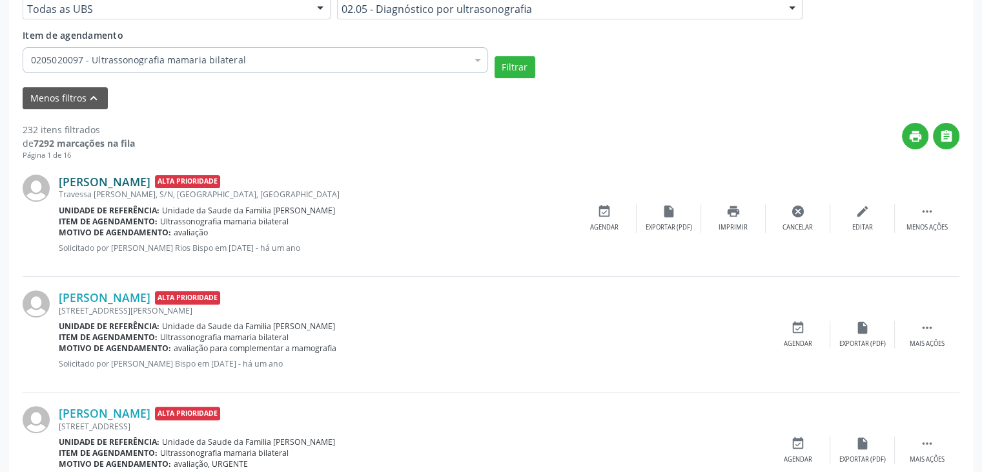
click at [134, 185] on link "Suede Neia Silva Moreira" at bounding box center [105, 181] width 92 height 14
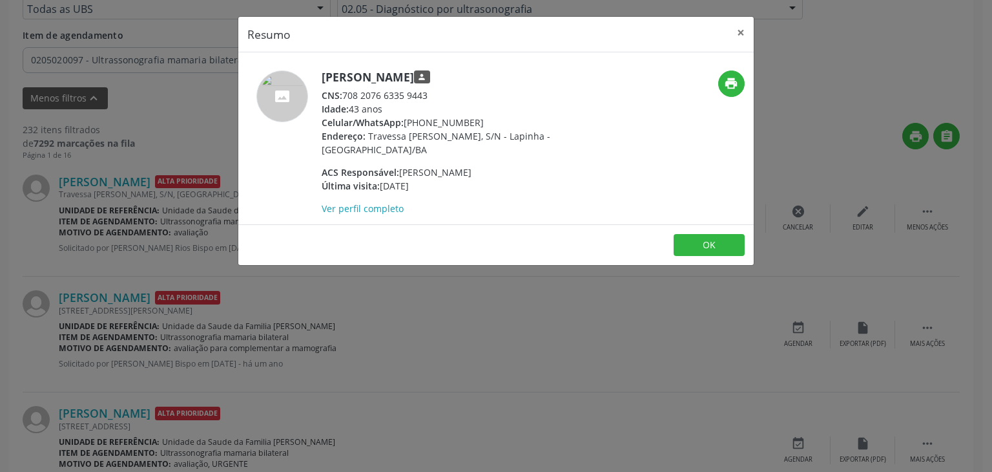
drag, startPoint x: 321, startPoint y: 78, endPoint x: 388, endPoint y: 78, distance: 66.5
click at [383, 78] on h5 "Suede Neia Silva Moreira person" at bounding box center [447, 77] width 251 height 14
drag, startPoint x: 388, startPoint y: 78, endPoint x: 469, endPoint y: 80, distance: 81.4
click at [468, 80] on h5 "Suede Neia Silva Moreira person" at bounding box center [447, 77] width 251 height 14
click at [469, 80] on h5 "Suede Neia Silva Moreira person" at bounding box center [447, 77] width 251 height 14
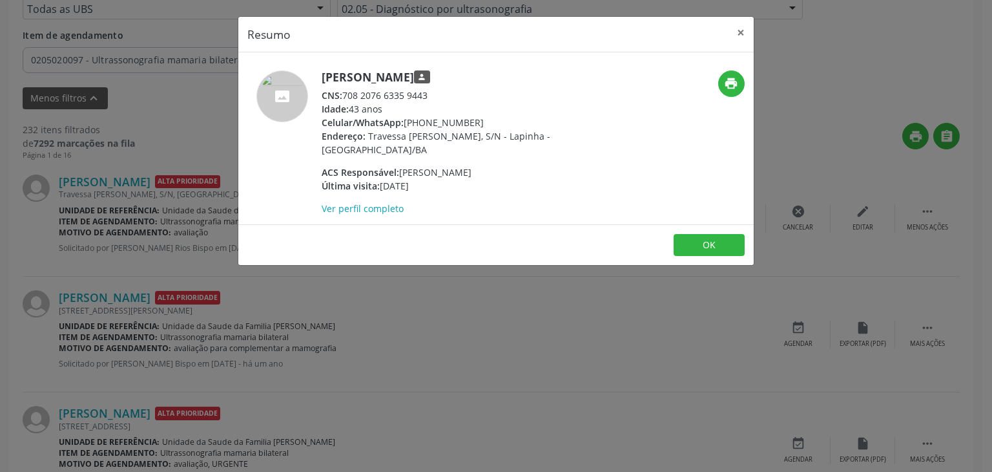
drag, startPoint x: 320, startPoint y: 77, endPoint x: 475, endPoint y: 81, distance: 154.4
click at [475, 81] on div "Suede Neia Silva Moreira person CNS: 708 2076 6335 9443 Idade: 43 anos Celular/…" at bounding box center [410, 142] width 344 height 145
drag, startPoint x: 413, startPoint y: 119, endPoint x: 483, endPoint y: 119, distance: 69.8
click at [483, 119] on div "Celular/WhatsApp: (74) 99957-7055" at bounding box center [447, 123] width 251 height 14
click at [744, 27] on button "×" at bounding box center [741, 33] width 26 height 32
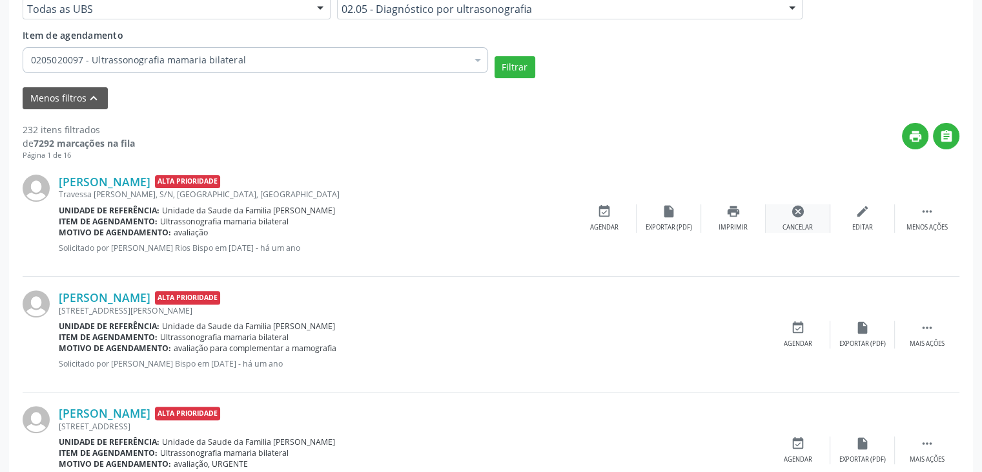
click at [810, 211] on div "cancel Cancelar" at bounding box center [798, 218] width 65 height 28
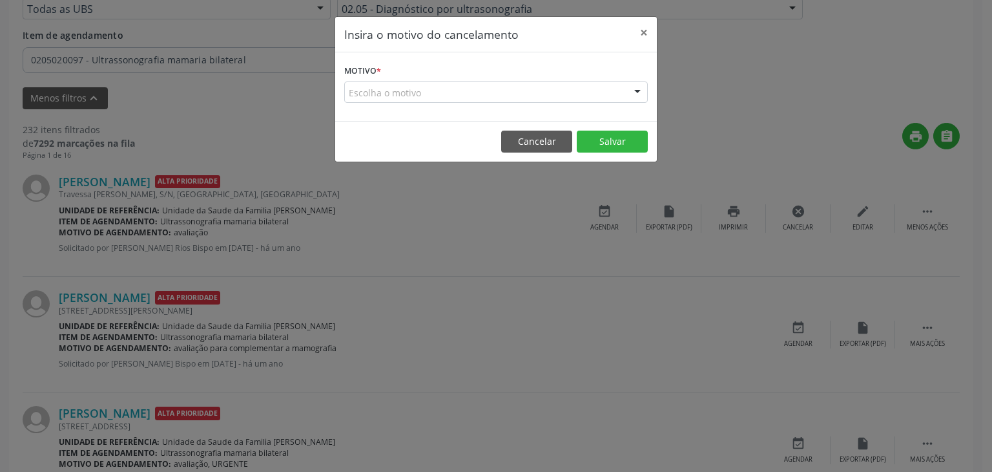
click at [442, 91] on div "Escolha o motivo" at bounding box center [496, 92] width 304 height 22
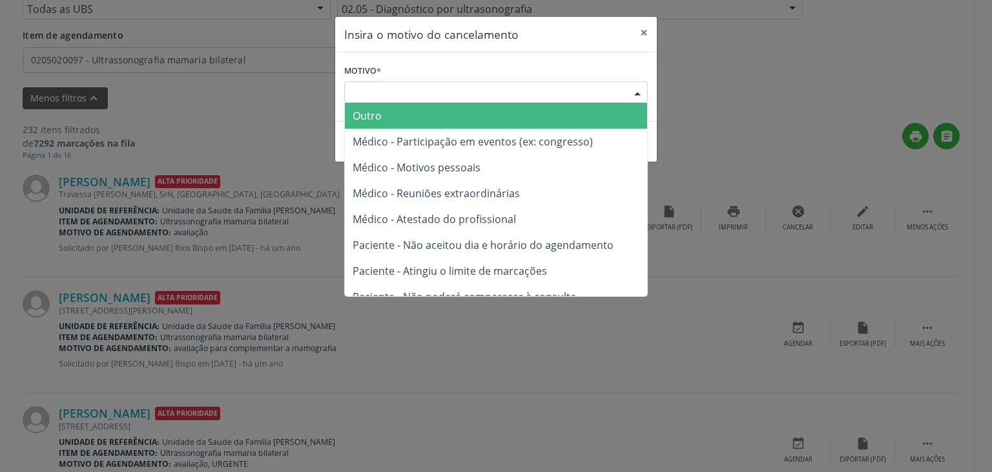
click at [415, 114] on span "Outro" at bounding box center [496, 116] width 302 height 26
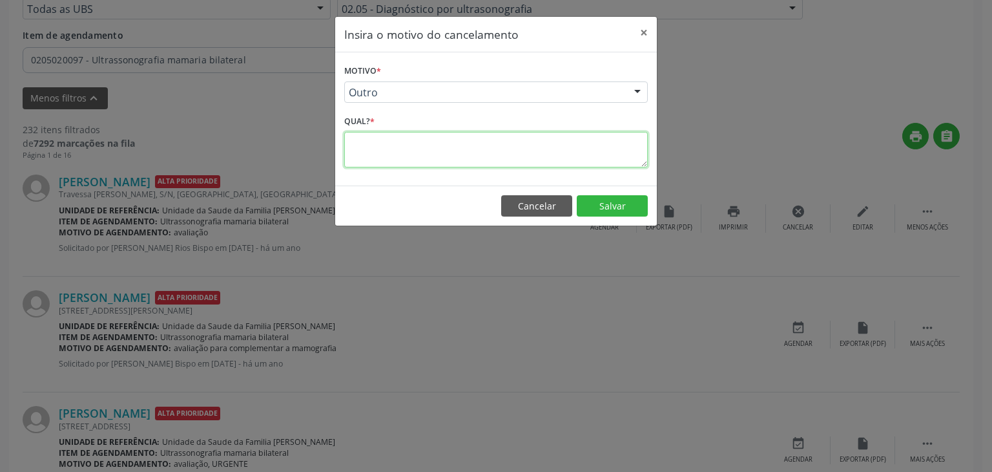
click at [415, 135] on textarea at bounding box center [496, 150] width 304 height 36
type textarea "EXAME REALIZADO"
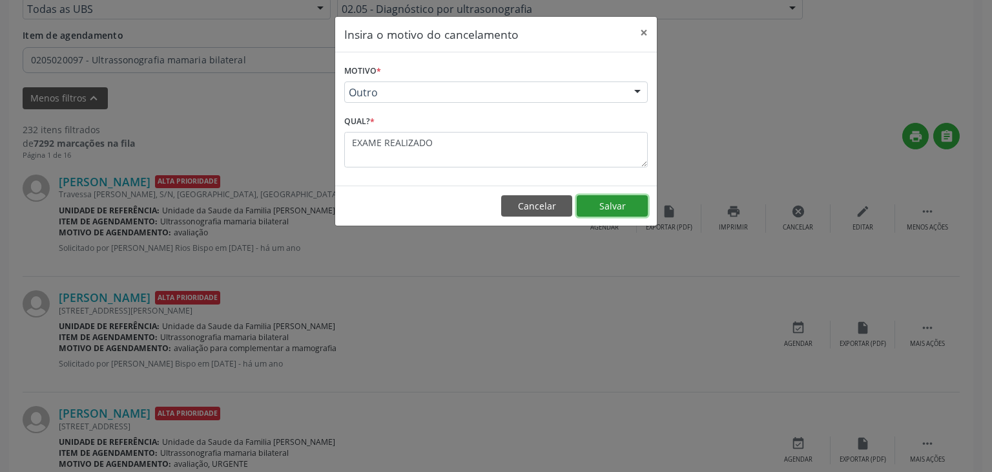
click at [590, 200] on button "Salvar" at bounding box center [612, 206] width 71 height 22
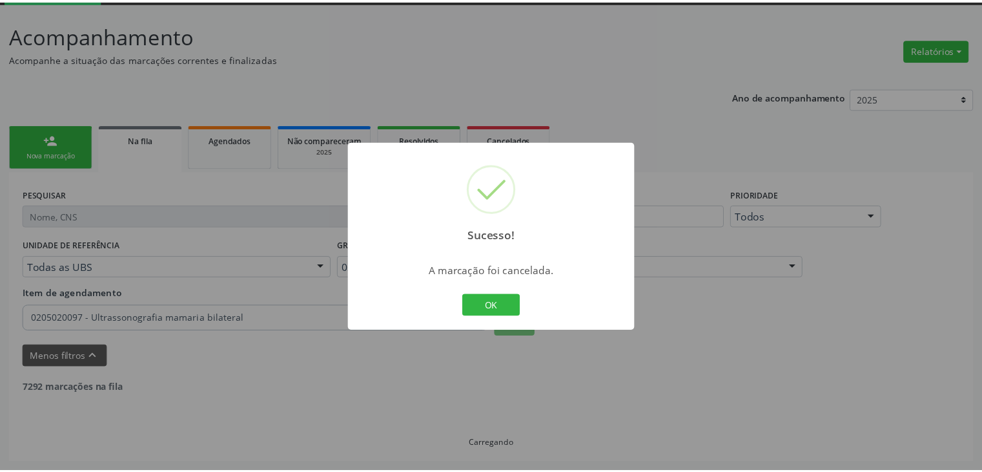
scroll to position [68, 0]
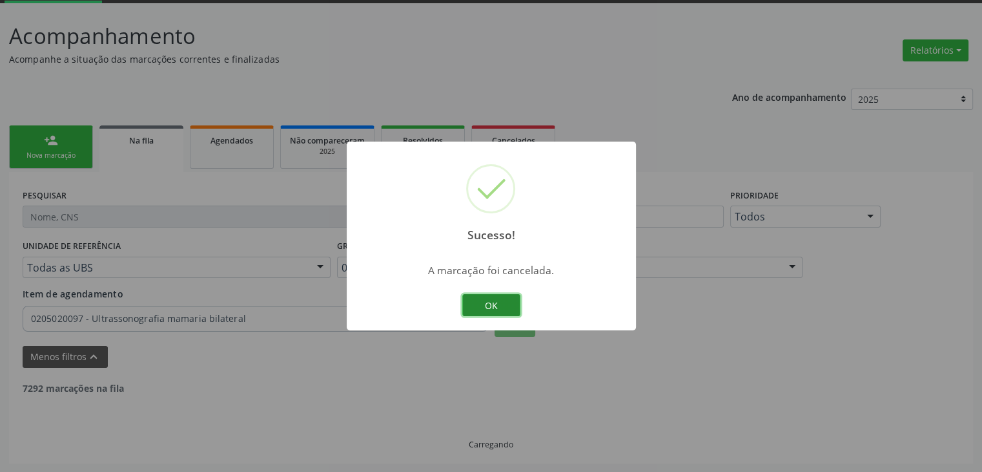
click at [488, 302] on button "OK" at bounding box center [491, 305] width 58 height 22
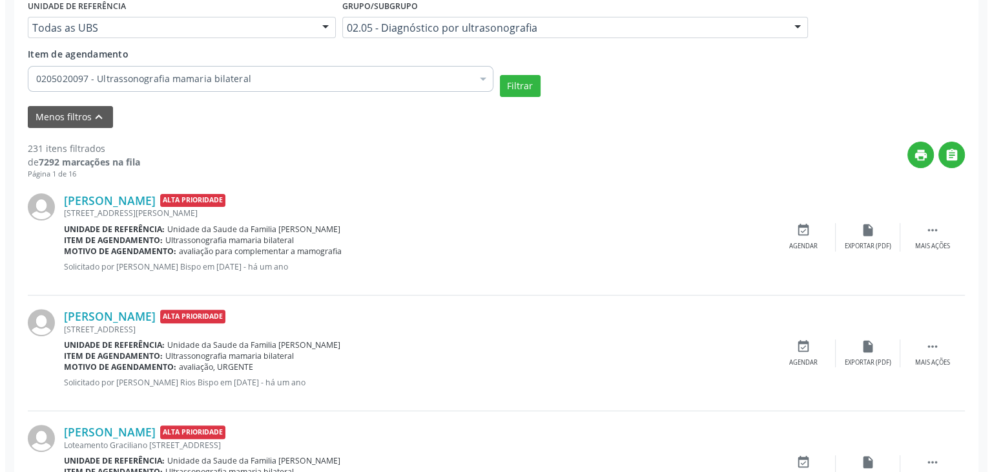
scroll to position [326, 0]
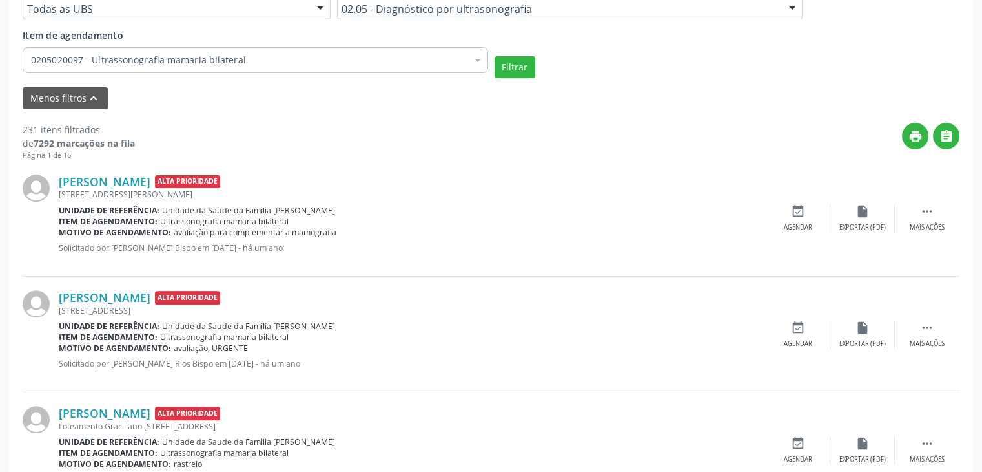
click at [161, 195] on div "Rua João Augusto de Oliveira, S/N, Centro, Mairi - BA" at bounding box center [412, 194] width 707 height 11
click at [150, 184] on link "Maria Luiza Ferreira Catureba" at bounding box center [105, 181] width 92 height 14
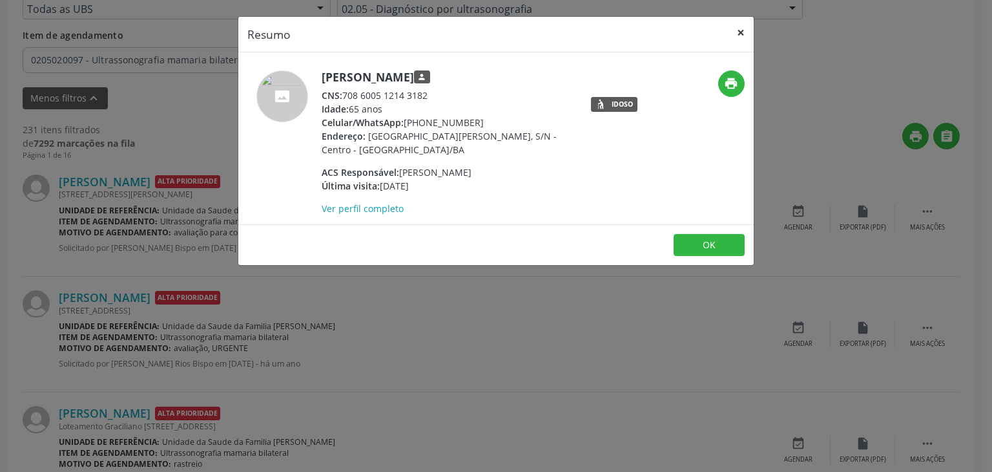
click at [745, 26] on button "×" at bounding box center [741, 33] width 26 height 32
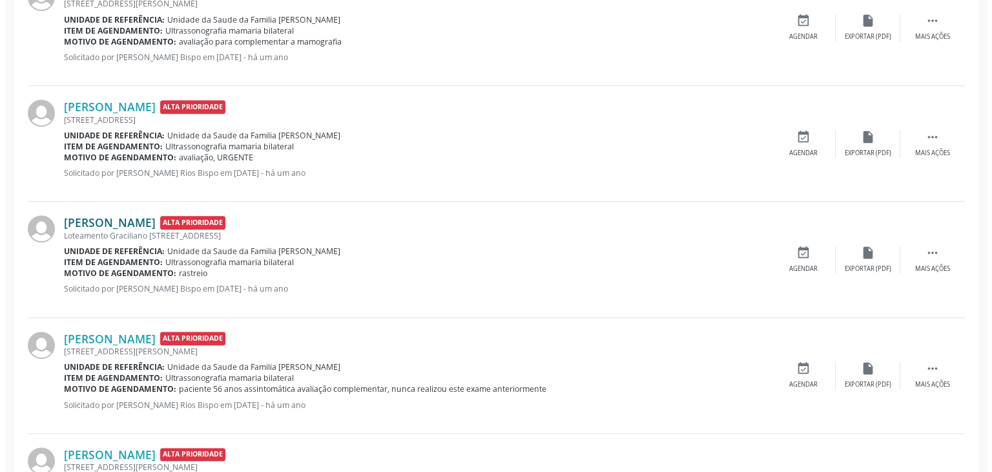
scroll to position [520, 0]
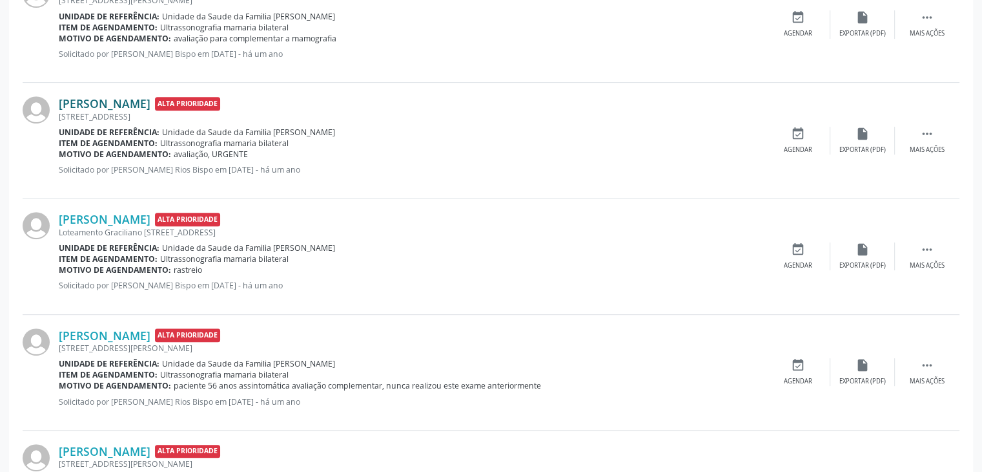
click at [142, 98] on link "Ana Paula Oliveira Silva" at bounding box center [105, 103] width 92 height 14
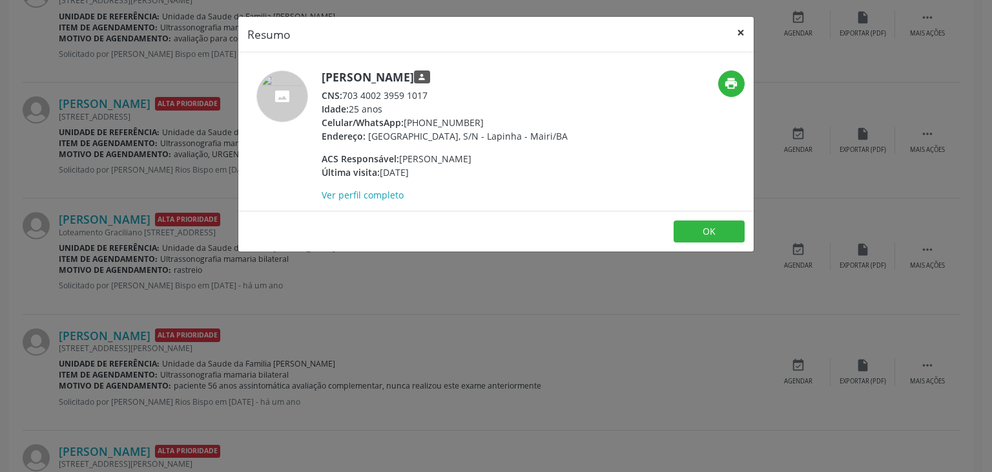
click at [744, 31] on button "×" at bounding box center [741, 33] width 26 height 32
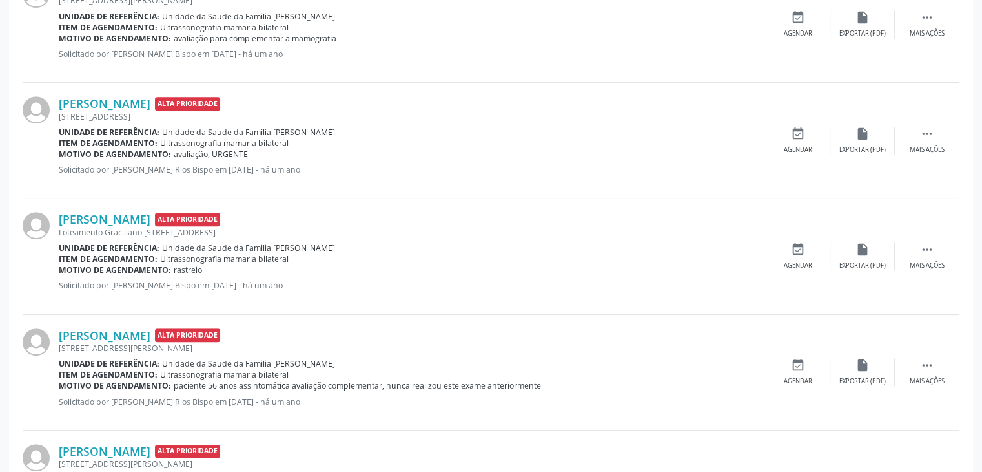
click at [158, 111] on div "[STREET_ADDRESS]" at bounding box center [412, 116] width 707 height 11
click at [150, 106] on link "Ana Paula Oliveira Silva" at bounding box center [105, 103] width 92 height 14
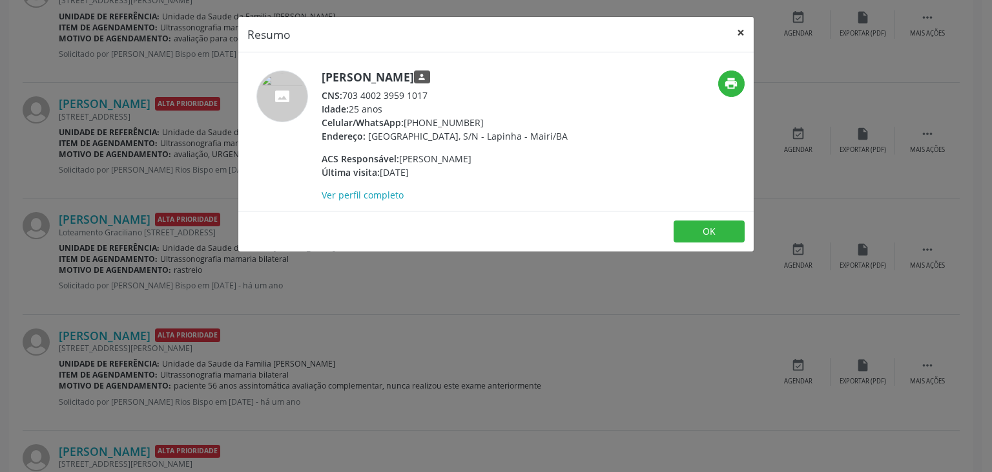
click at [742, 28] on button "×" at bounding box center [741, 33] width 26 height 32
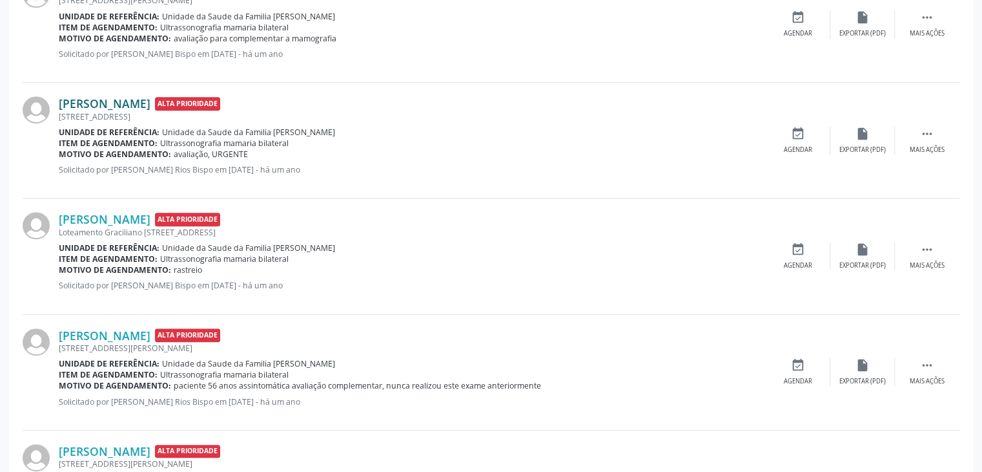
click at [111, 99] on link "Ana Paula Oliveira Silva" at bounding box center [105, 103] width 92 height 14
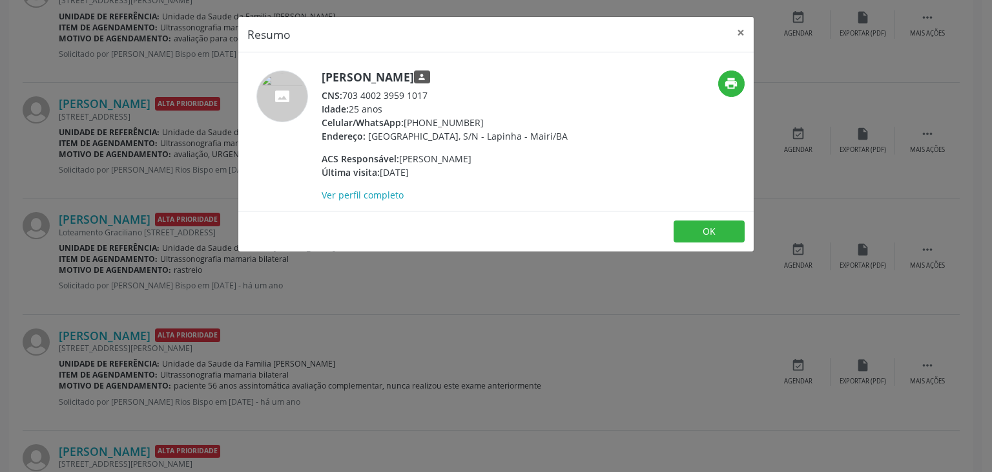
drag, startPoint x: 323, startPoint y: 75, endPoint x: 474, endPoint y: 72, distance: 151.2
click at [474, 72] on h5 "Ana Paula Oliveira Silva person" at bounding box center [445, 77] width 246 height 14
click at [741, 33] on button "×" at bounding box center [741, 33] width 26 height 32
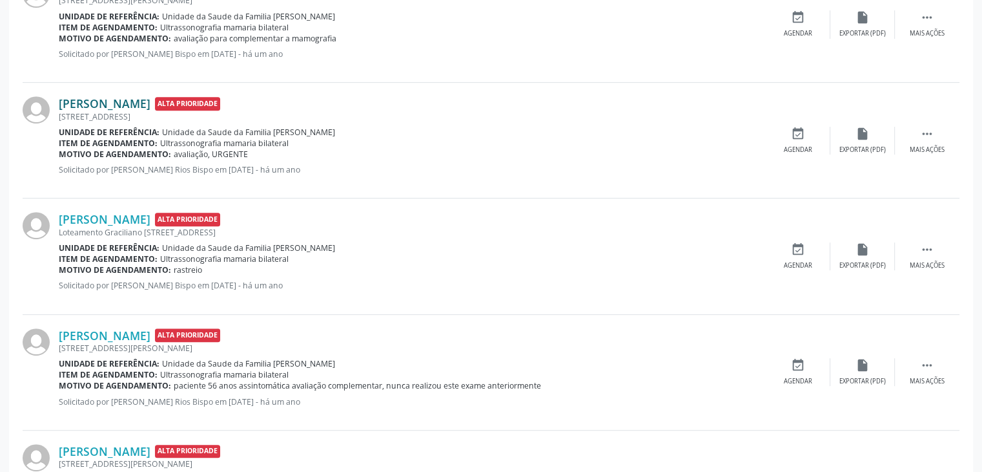
click at [111, 101] on link "Ana Paula Oliveira Silva" at bounding box center [105, 103] width 92 height 14
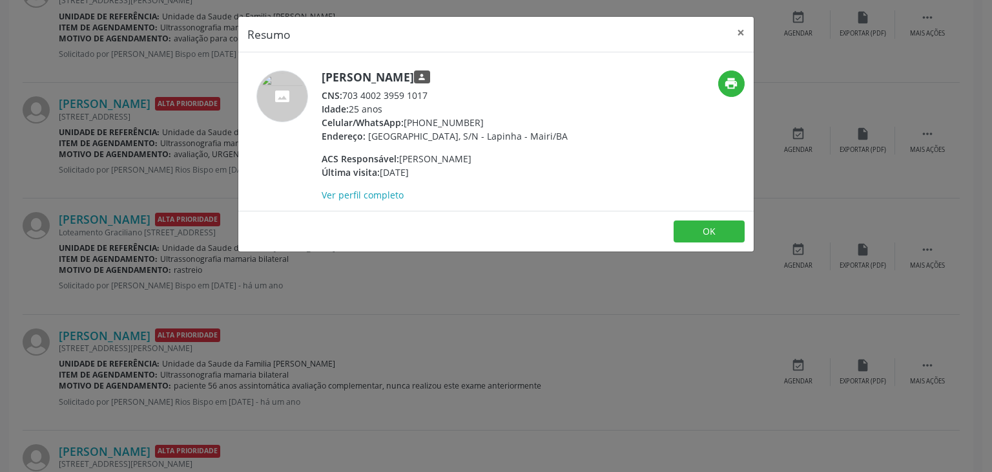
drag, startPoint x: 318, startPoint y: 76, endPoint x: 442, endPoint y: 81, distance: 124.1
click at [421, 82] on div "Ana Paula Oliveira Silva person CNS: 703 4002 3959 1017 Idade: 25 anos Celular/…" at bounding box center [410, 135] width 344 height 131
drag, startPoint x: 442, startPoint y: 81, endPoint x: 478, endPoint y: 81, distance: 36.2
click at [478, 81] on h5 "Ana Paula Oliveira Silva person" at bounding box center [445, 77] width 246 height 14
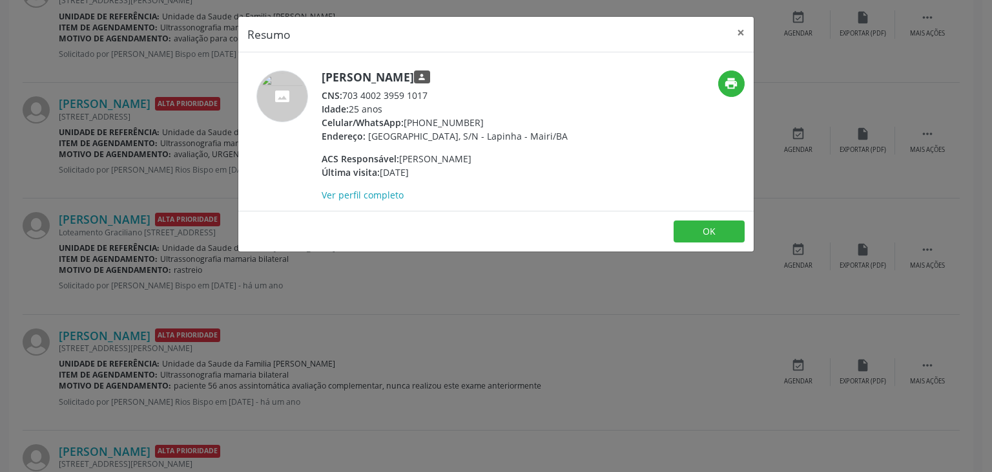
drag, startPoint x: 321, startPoint y: 77, endPoint x: 467, endPoint y: 81, distance: 146.0
click at [462, 80] on h5 "Ana Paula Oliveira Silva person" at bounding box center [445, 77] width 246 height 14
click at [473, 81] on h5 "Ana Paula Oliveira Silva person" at bounding box center [445, 77] width 246 height 14
drag, startPoint x: 322, startPoint y: 73, endPoint x: 476, endPoint y: 70, distance: 153.7
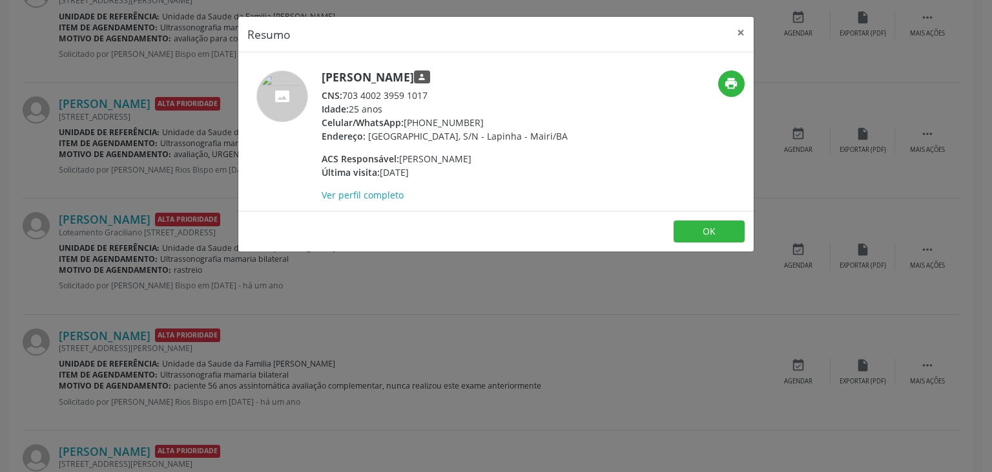
click at [476, 70] on h5 "Ana Paula Oliveira Silva person" at bounding box center [445, 77] width 246 height 14
drag, startPoint x: 410, startPoint y: 125, endPoint x: 472, endPoint y: 122, distance: 62.1
click at [472, 122] on div "Celular/WhatsApp: (74) 99930-8579" at bounding box center [445, 123] width 246 height 14
click at [747, 38] on button "×" at bounding box center [741, 33] width 26 height 32
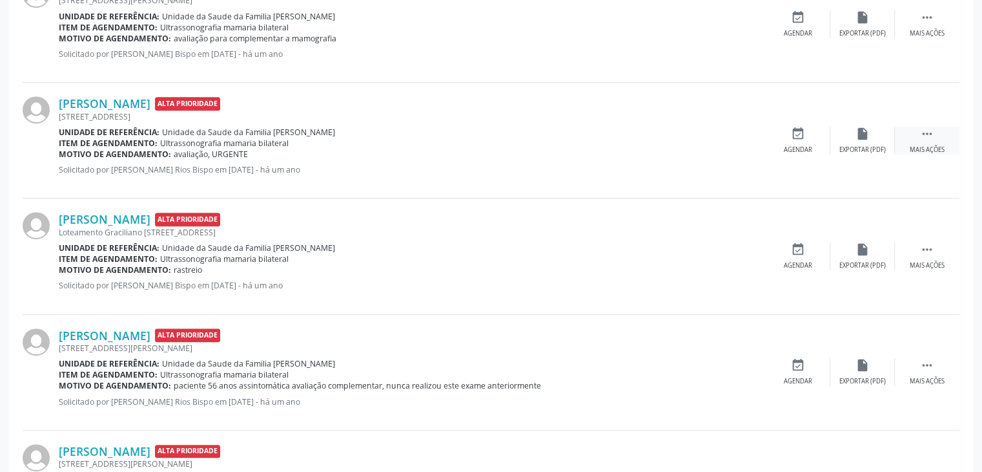
click at [900, 140] on div " Mais ações" at bounding box center [927, 141] width 65 height 28
click at [796, 148] on div "Cancelar" at bounding box center [798, 149] width 30 height 9
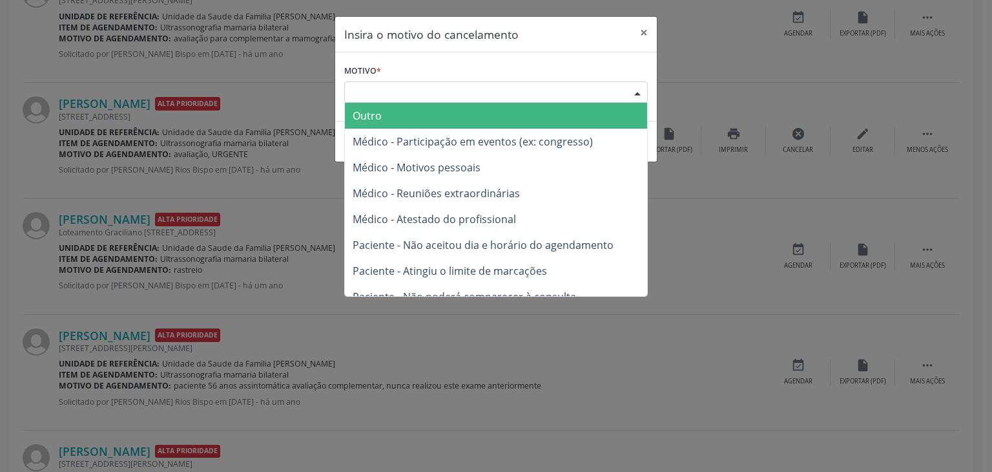
click at [469, 88] on div "Escolha o motivo" at bounding box center [496, 92] width 304 height 22
click at [429, 107] on span "Outro" at bounding box center [496, 116] width 302 height 26
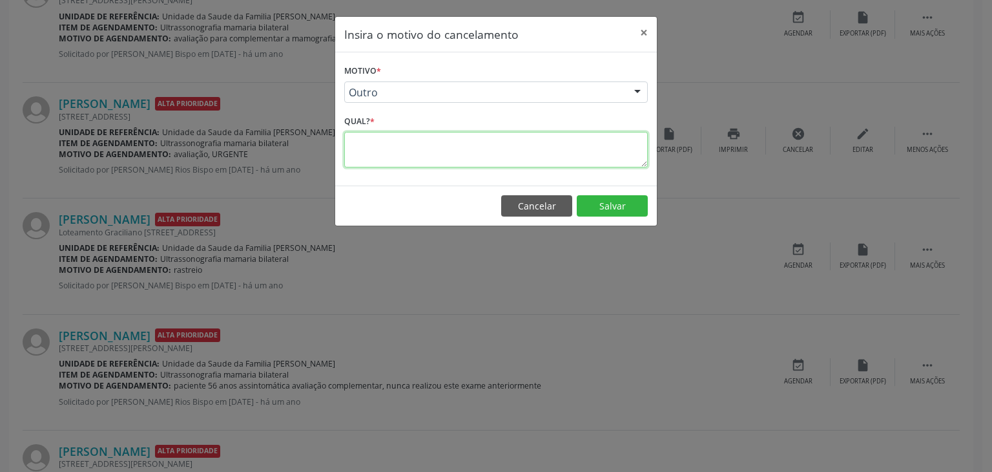
click at [411, 144] on textarea at bounding box center [496, 150] width 304 height 36
type textarea "EXAME REALIZADO"
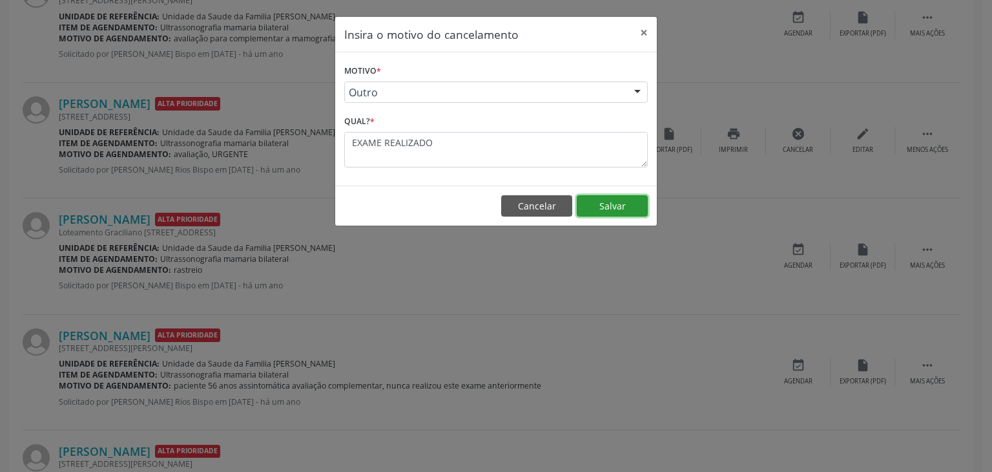
click at [614, 209] on button "Salvar" at bounding box center [612, 206] width 71 height 22
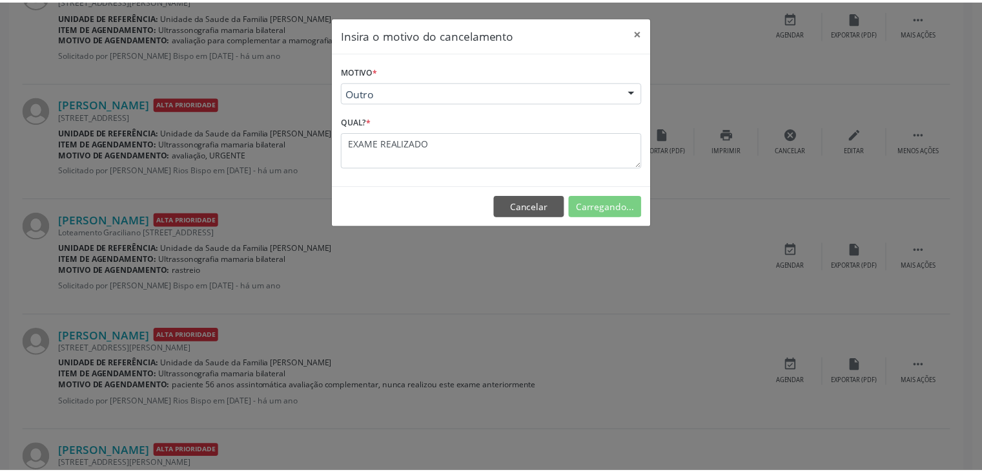
scroll to position [68, 0]
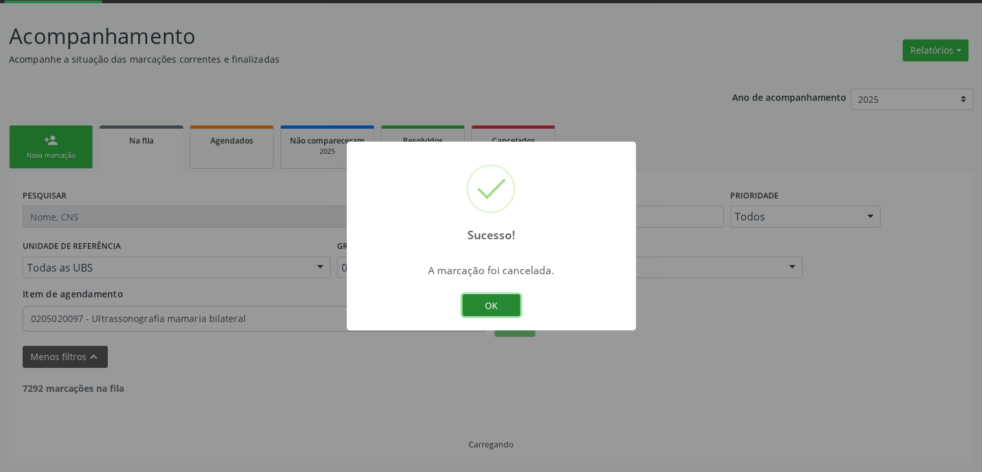
click at [510, 306] on button "OK" at bounding box center [491, 305] width 58 height 22
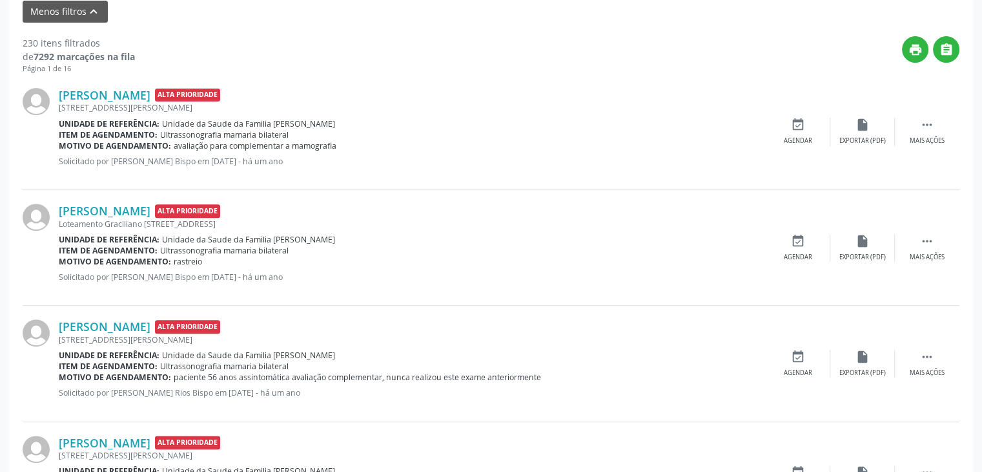
scroll to position [391, 0]
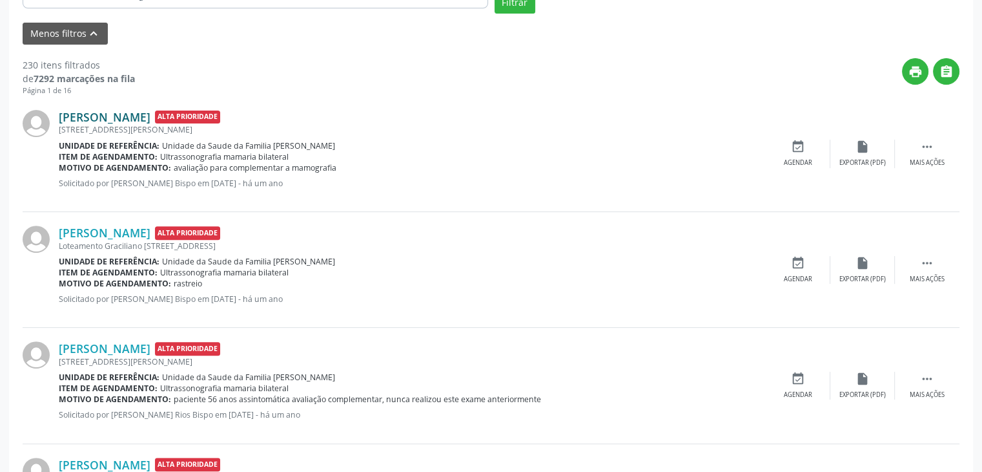
click at [150, 118] on link "Maria Luiza Ferreira Catureba" at bounding box center [105, 117] width 92 height 14
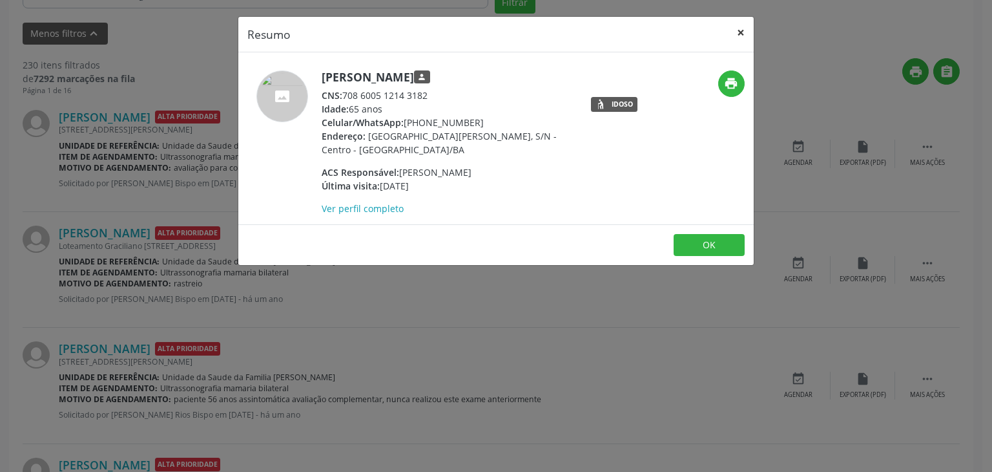
click at [738, 24] on button "×" at bounding box center [741, 33] width 26 height 32
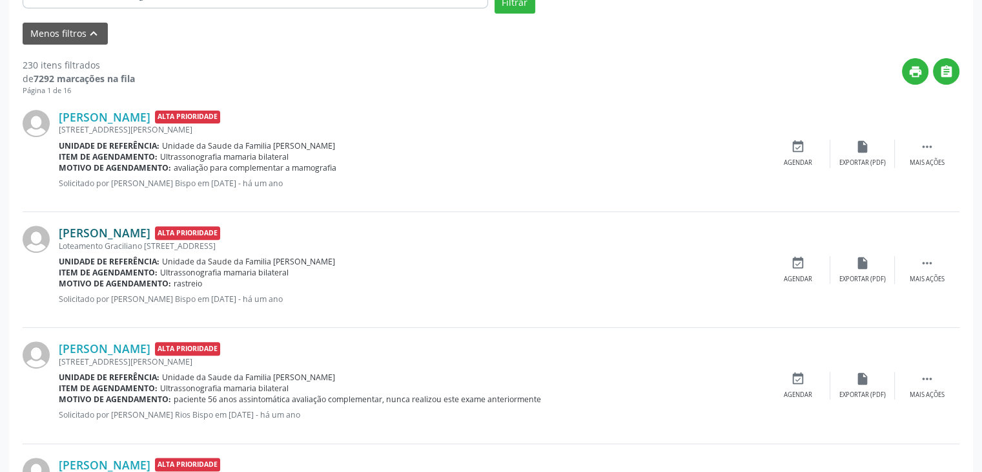
click at [150, 234] on link "Maria Conceição Silva Nascimento Coutinho" at bounding box center [105, 232] width 92 height 14
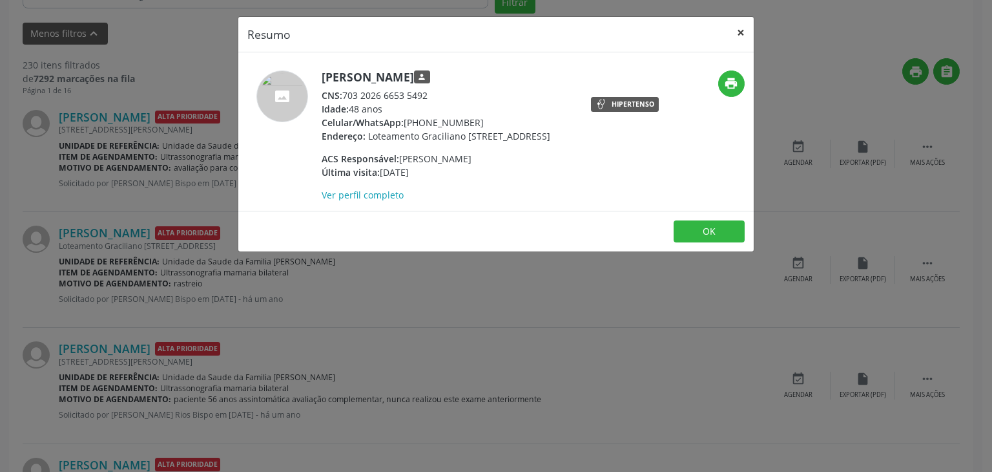
click at [743, 26] on button "×" at bounding box center [741, 33] width 26 height 32
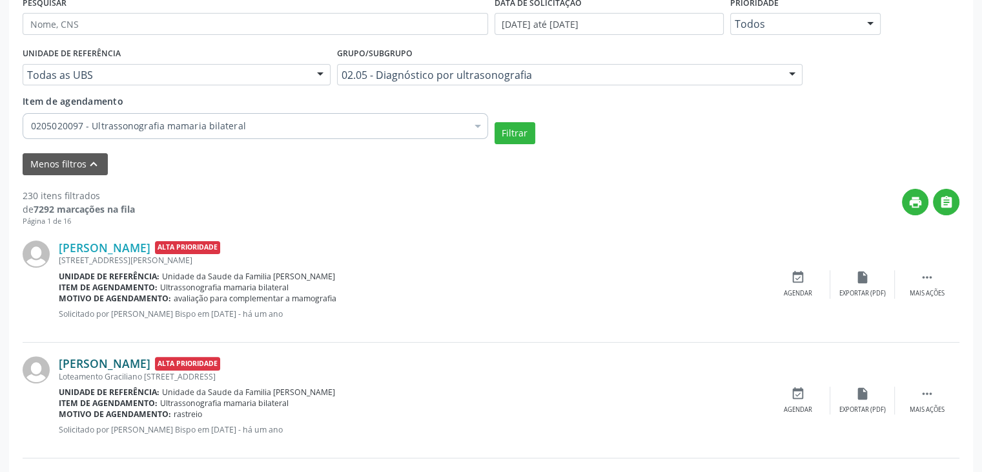
scroll to position [132, 0]
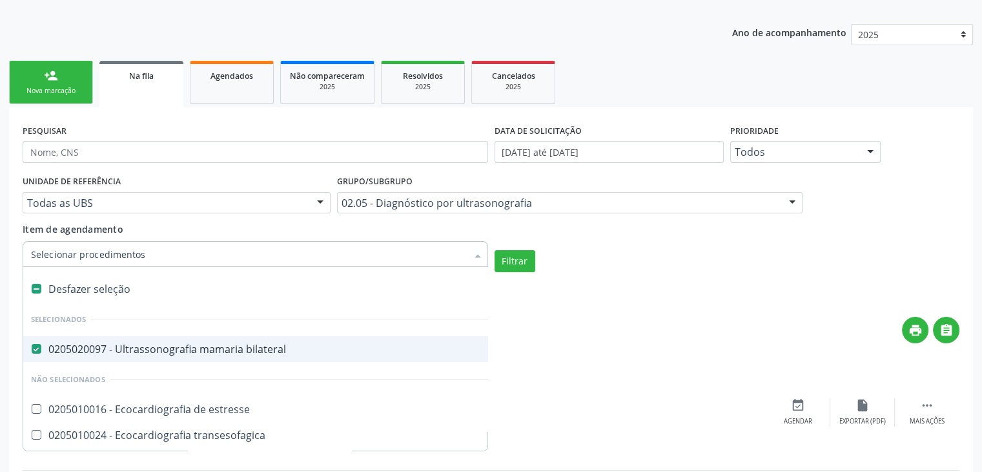
click at [120, 351] on div "0205020097 - Ultrassonografia mamaria bilateral" at bounding box center [300, 349] width 539 height 10
checkbox bilateral "false"
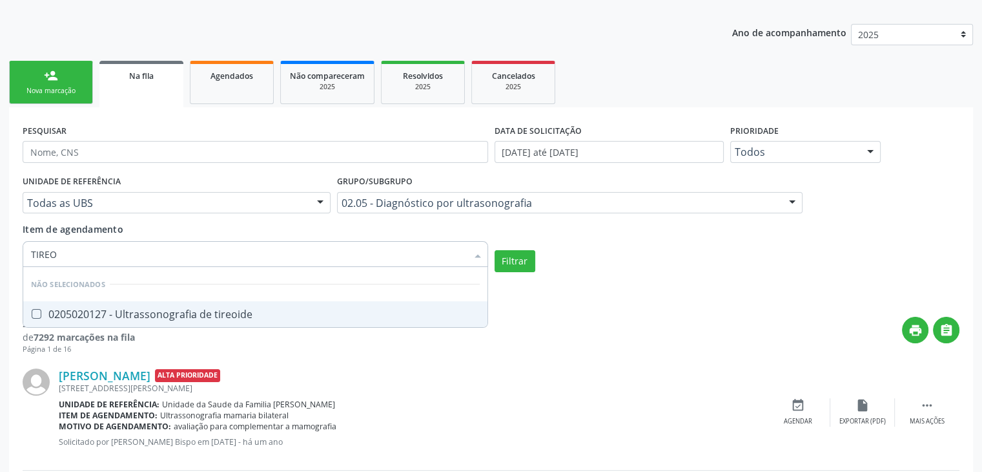
type input "TIREOI"
click at [134, 315] on div "0205020127 - Ultrassonografia de tireoide" at bounding box center [255, 314] width 449 height 10
checkbox tireoide "true"
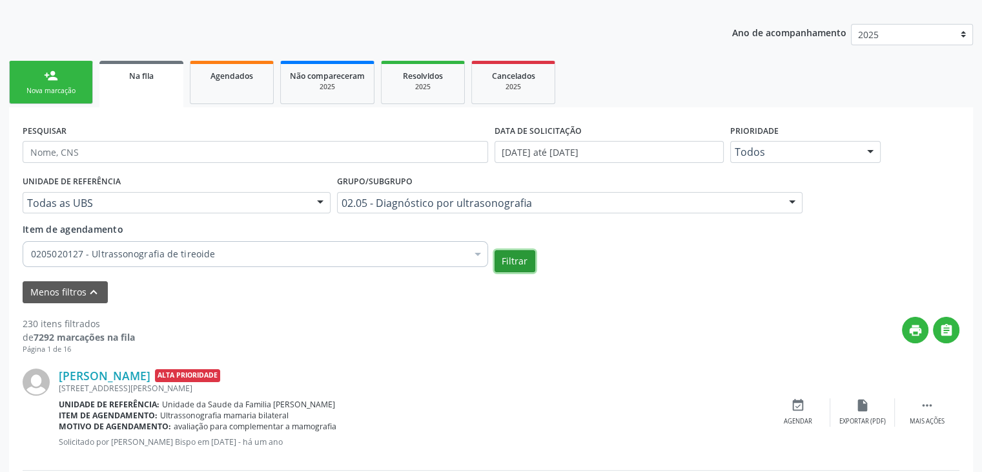
click at [511, 256] on button "Filtrar" at bounding box center [515, 261] width 41 height 22
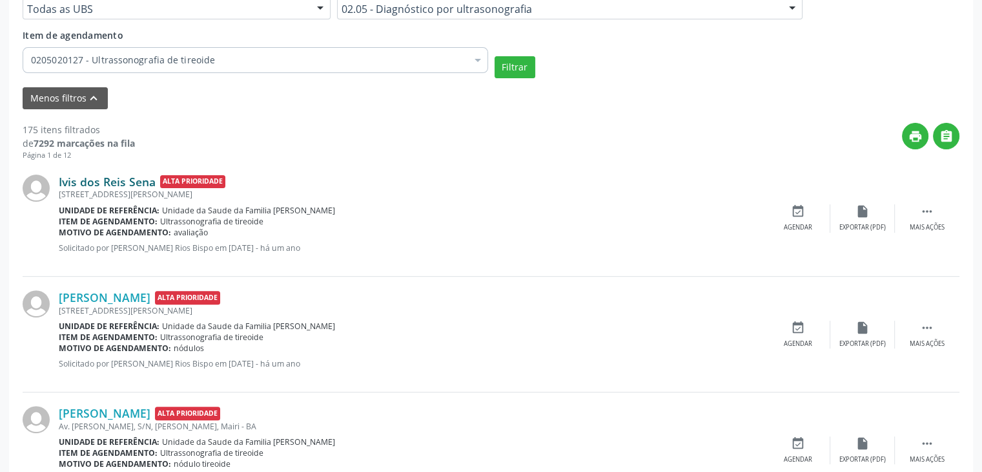
click at [98, 181] on link "Ivis dos Reis Sena" at bounding box center [107, 181] width 97 height 14
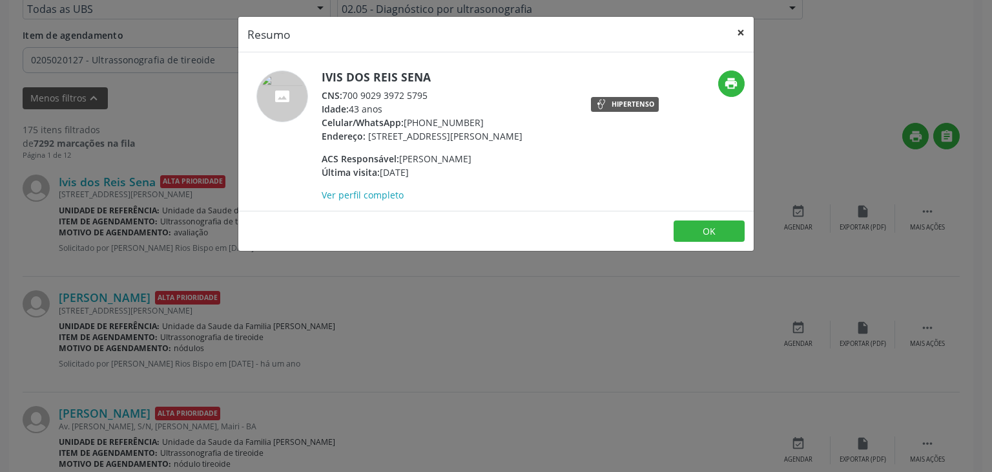
click at [735, 25] on button "×" at bounding box center [741, 33] width 26 height 32
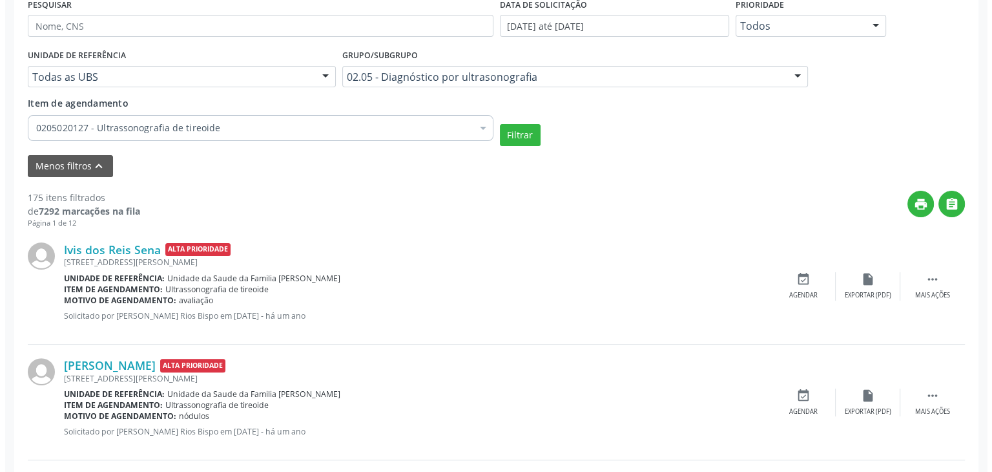
scroll to position [452, 0]
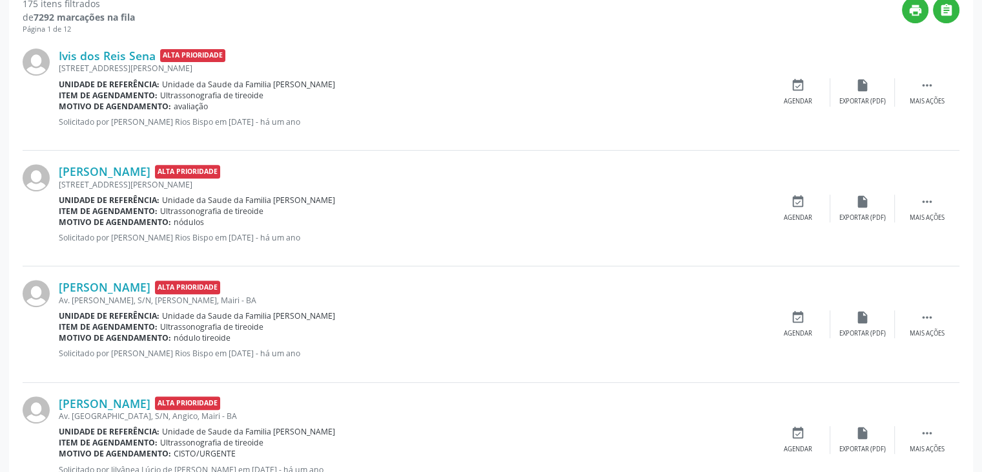
drag, startPoint x: 160, startPoint y: 91, endPoint x: 260, endPoint y: 94, distance: 100.8
click at [260, 94] on span "Ultrassonografia de tireoide" at bounding box center [211, 95] width 103 height 11
click at [120, 48] on link "Ivis dos Reis Sena" at bounding box center [107, 55] width 97 height 14
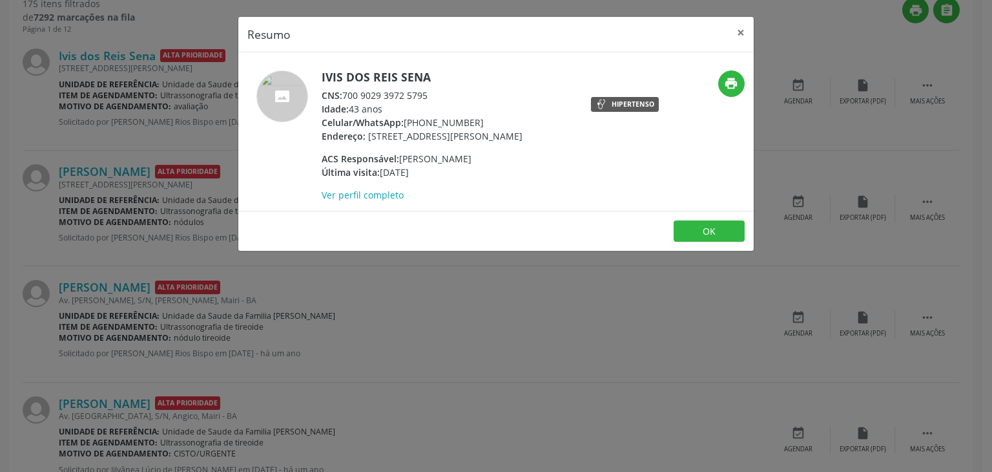
drag, startPoint x: 320, startPoint y: 73, endPoint x: 432, endPoint y: 70, distance: 111.8
click at [432, 70] on div "Ivis dos Reis Sena CNS: 700 9029 3972 5795 Idade: 43 anos Celular/WhatsApp: (74…" at bounding box center [410, 135] width 344 height 131
drag, startPoint x: 404, startPoint y: 125, endPoint x: 478, endPoint y: 125, distance: 73.6
click at [478, 125] on div "Celular/WhatsApp: (74) 99934-0967" at bounding box center [422, 123] width 201 height 14
click at [747, 30] on button "×" at bounding box center [741, 33] width 26 height 32
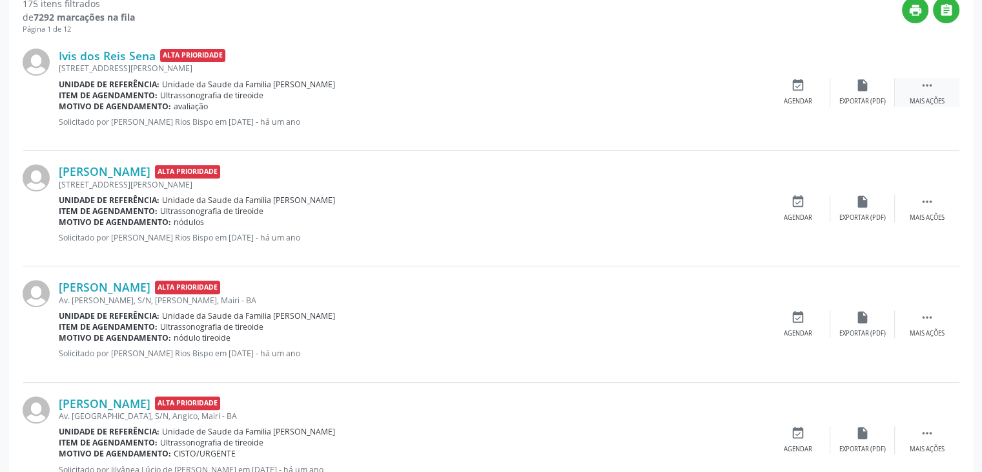
click at [938, 79] on div " Mais ações" at bounding box center [927, 92] width 65 height 28
click at [796, 101] on div "Cancelar" at bounding box center [798, 101] width 30 height 9
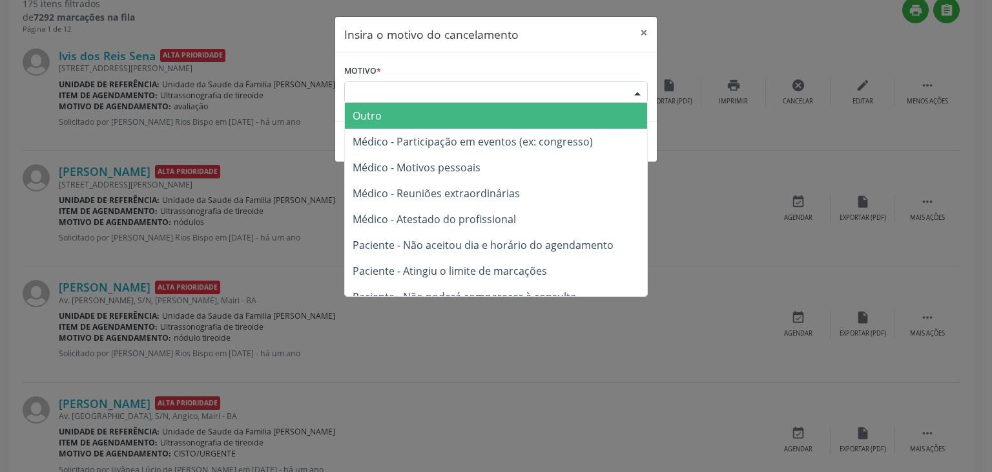
click at [510, 87] on div "Escolha o motivo" at bounding box center [496, 92] width 304 height 22
click at [430, 114] on span "Outro" at bounding box center [496, 116] width 302 height 26
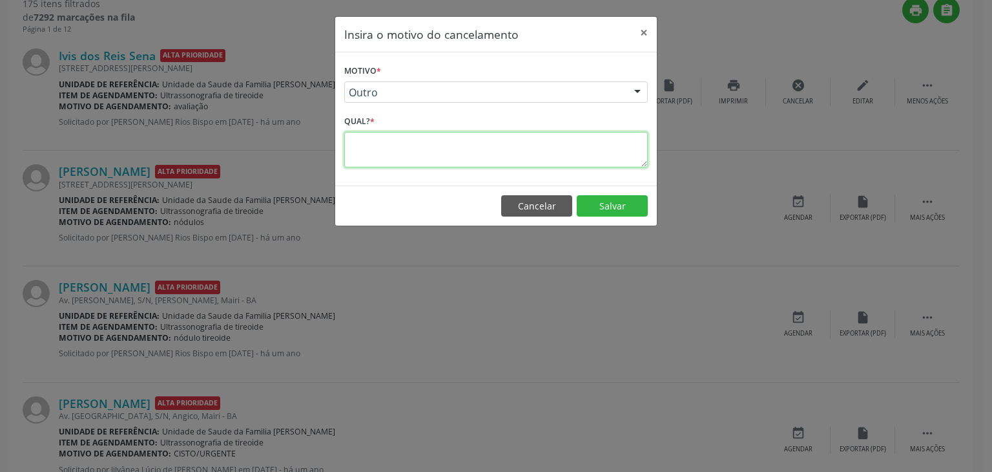
click at [419, 136] on textarea at bounding box center [496, 150] width 304 height 36
type textarea "EXAME REALIZADO"
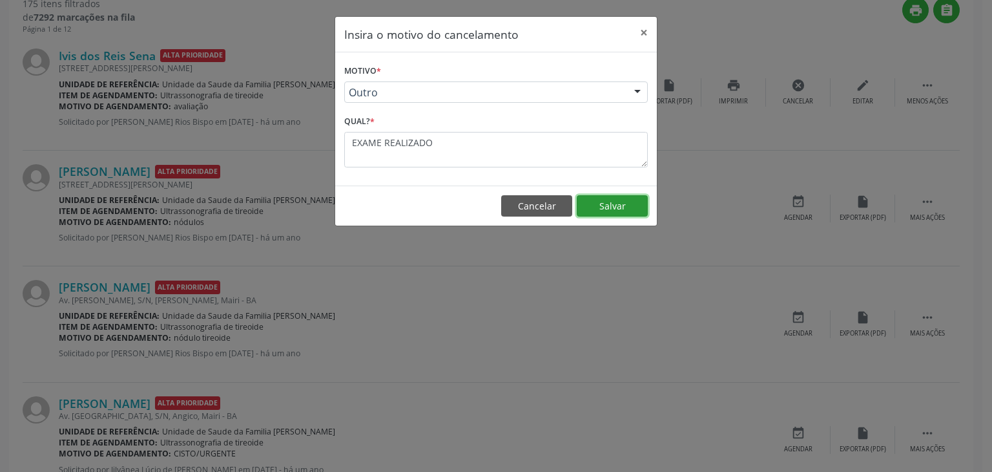
click at [617, 203] on button "Salvar" at bounding box center [612, 206] width 71 height 22
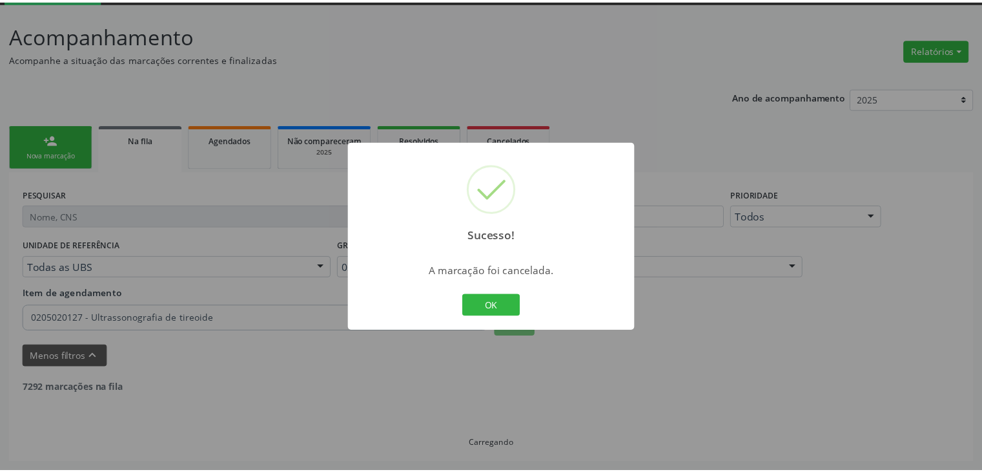
scroll to position [68, 0]
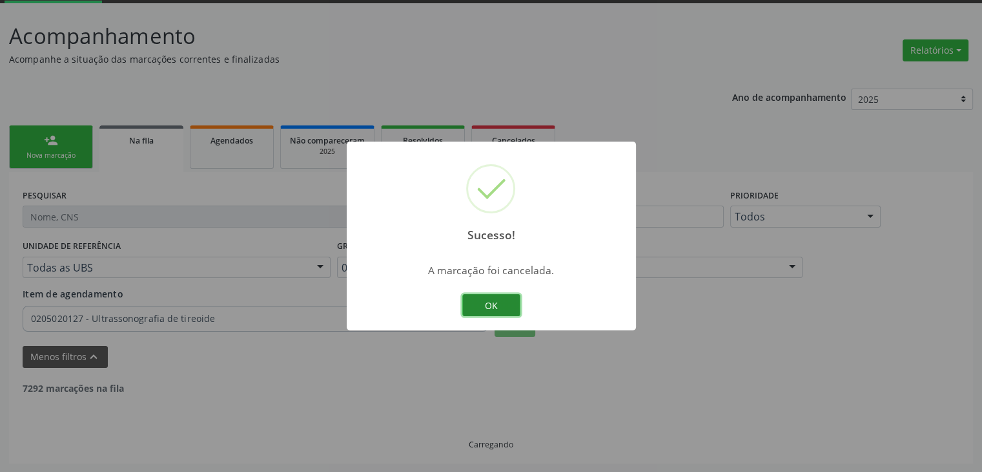
click at [487, 311] on button "OK" at bounding box center [491, 305] width 58 height 22
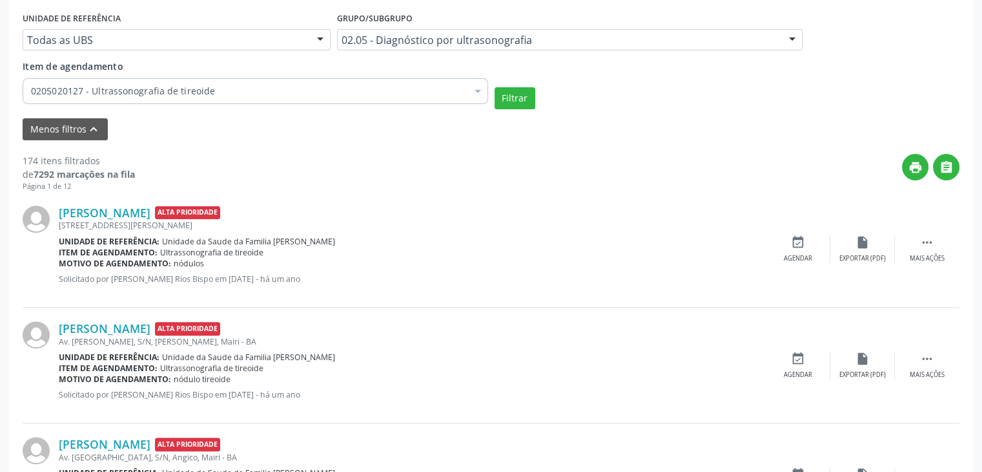
scroll to position [326, 0]
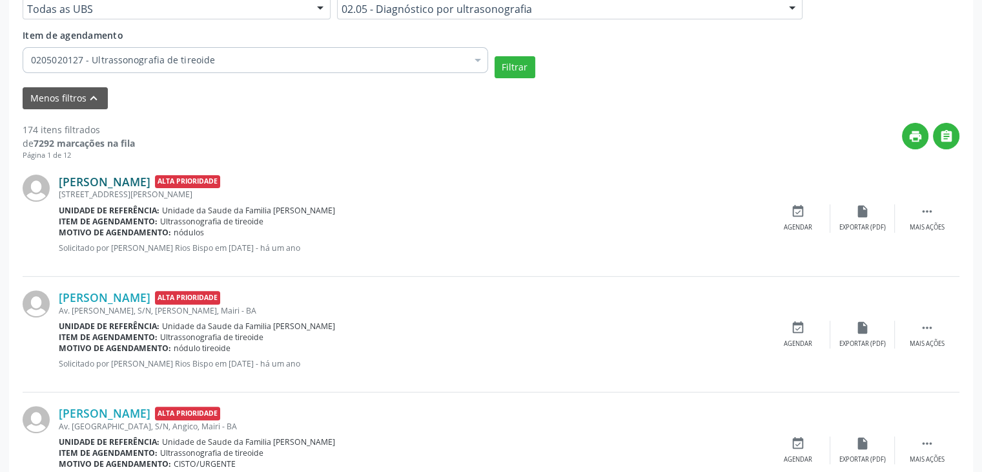
click at [150, 181] on link "Edelci Moreira Santos Menezes" at bounding box center [105, 181] width 92 height 14
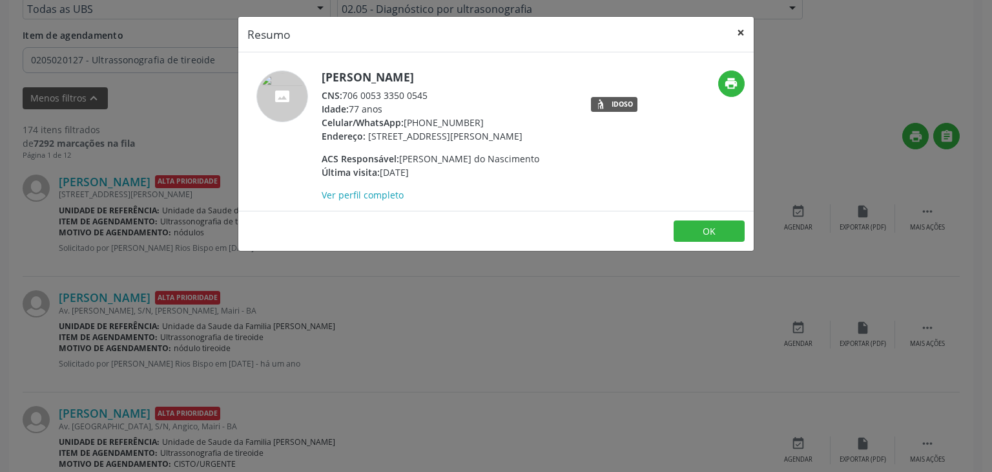
click at [745, 34] on button "×" at bounding box center [741, 33] width 26 height 32
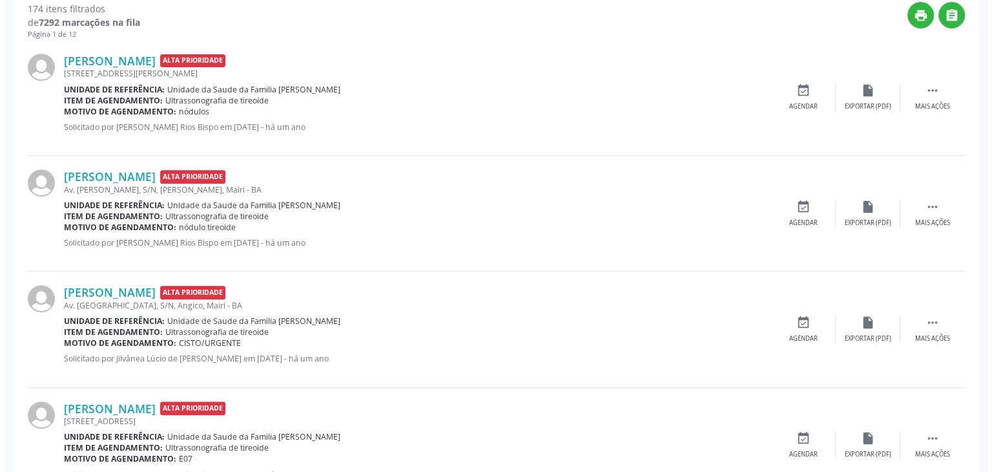
scroll to position [452, 0]
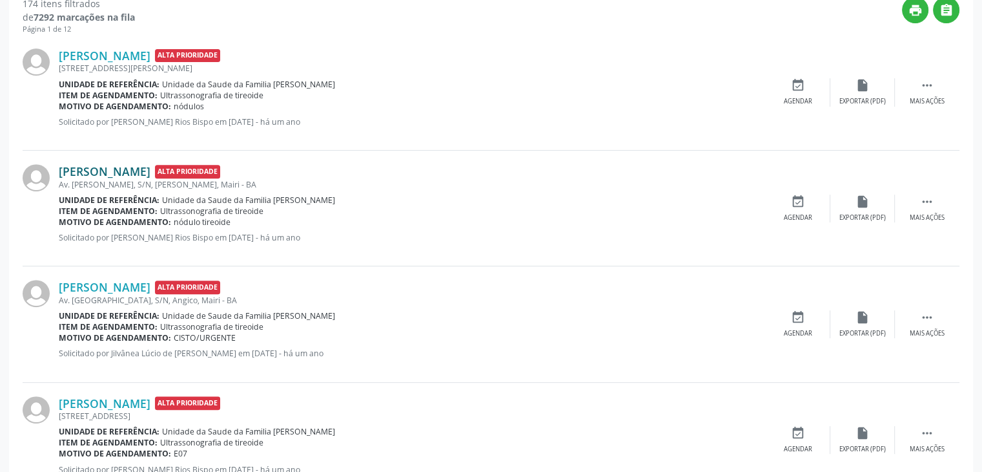
click at [122, 164] on link "Edivania Silva Lopes" at bounding box center [105, 171] width 92 height 14
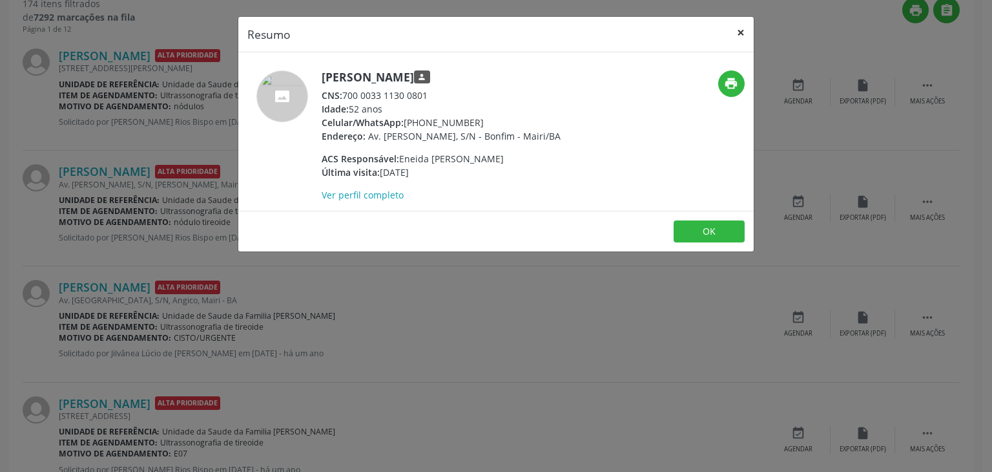
click at [747, 32] on button "×" at bounding box center [741, 33] width 26 height 32
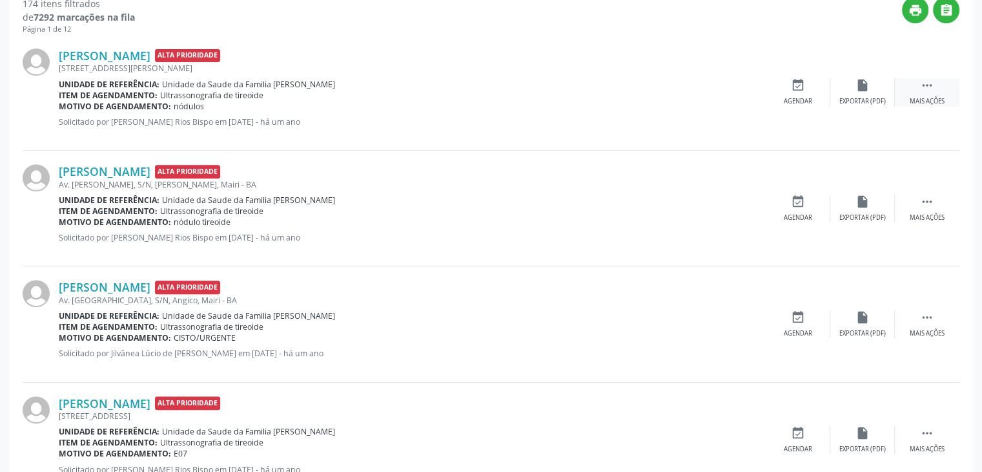
click at [930, 89] on icon "" at bounding box center [927, 85] width 14 height 14
click at [788, 90] on div "cancel Cancelar" at bounding box center [798, 92] width 65 height 28
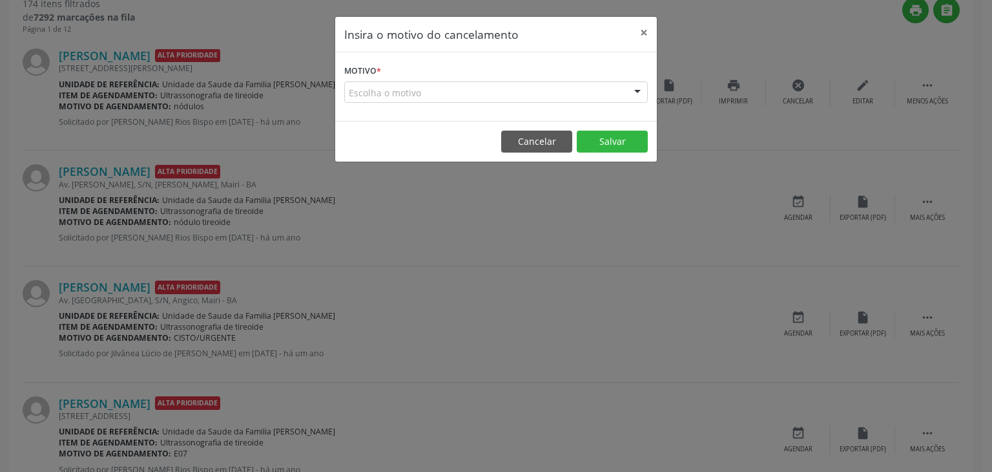
click at [455, 85] on div "Escolha o motivo" at bounding box center [496, 92] width 304 height 22
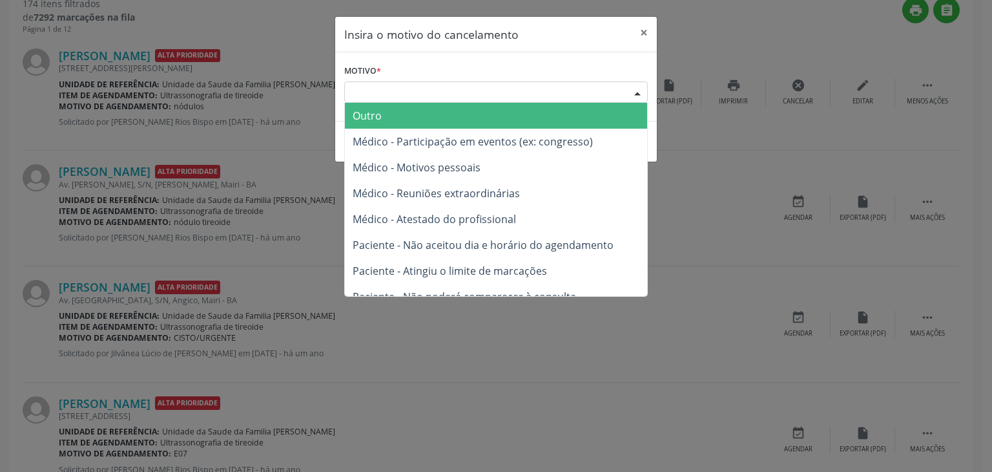
click at [415, 116] on span "Outro" at bounding box center [496, 116] width 302 height 26
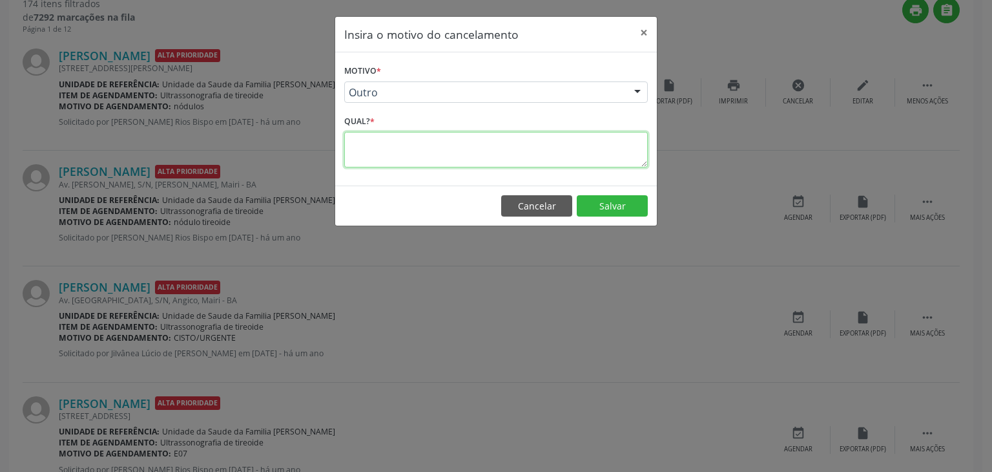
click at [406, 143] on textarea at bounding box center [496, 150] width 304 height 36
type textarea "EXAME REALIZADO"
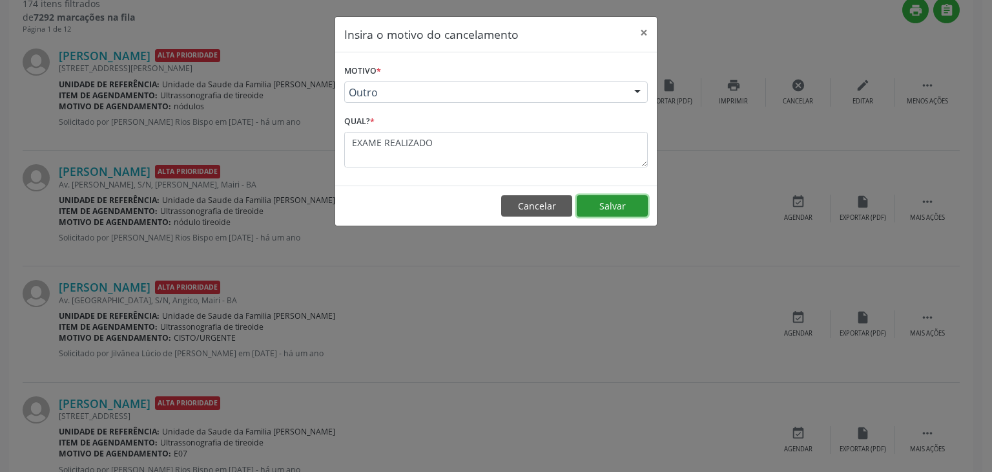
click at [598, 200] on button "Salvar" at bounding box center [612, 206] width 71 height 22
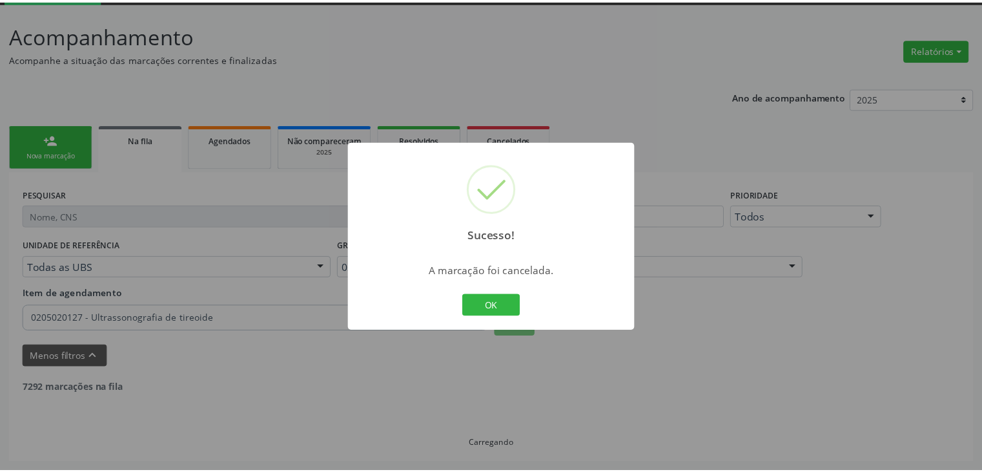
scroll to position [68, 0]
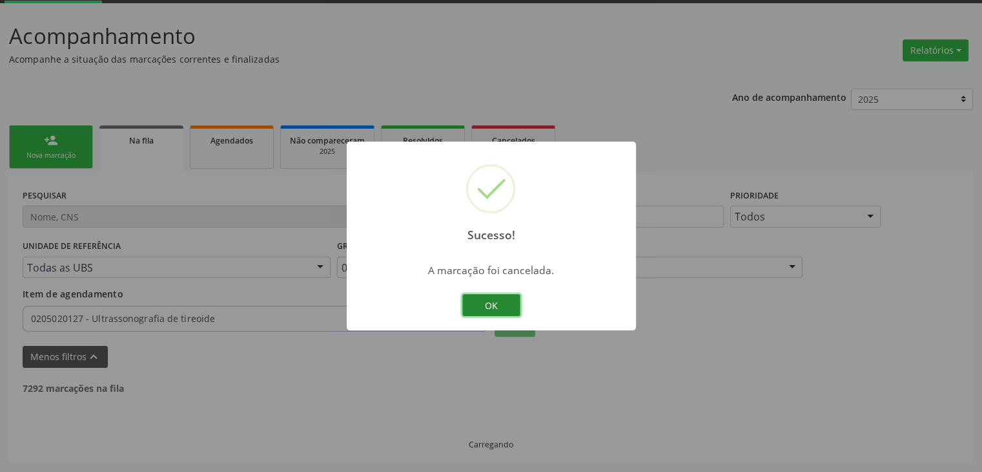
click at [481, 303] on button "OK" at bounding box center [491, 305] width 58 height 22
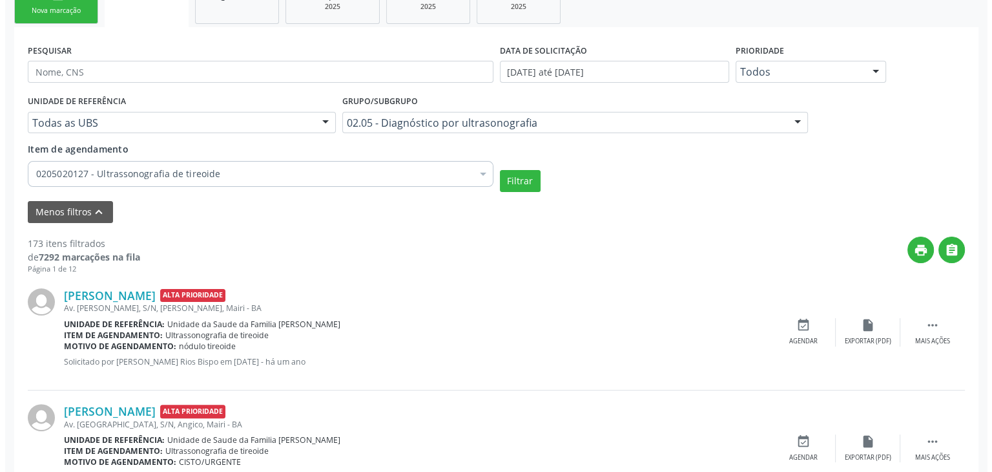
scroll to position [391, 0]
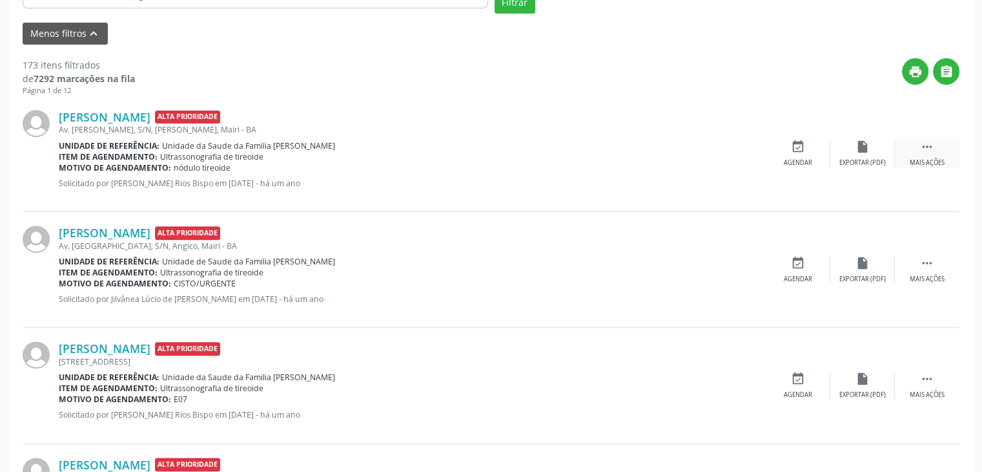
drag, startPoint x: 924, startPoint y: 158, endPoint x: 900, endPoint y: 158, distance: 23.9
click at [924, 158] on div "Mais ações" at bounding box center [927, 162] width 35 height 9
click at [823, 155] on div "cancel Cancelar" at bounding box center [798, 154] width 65 height 28
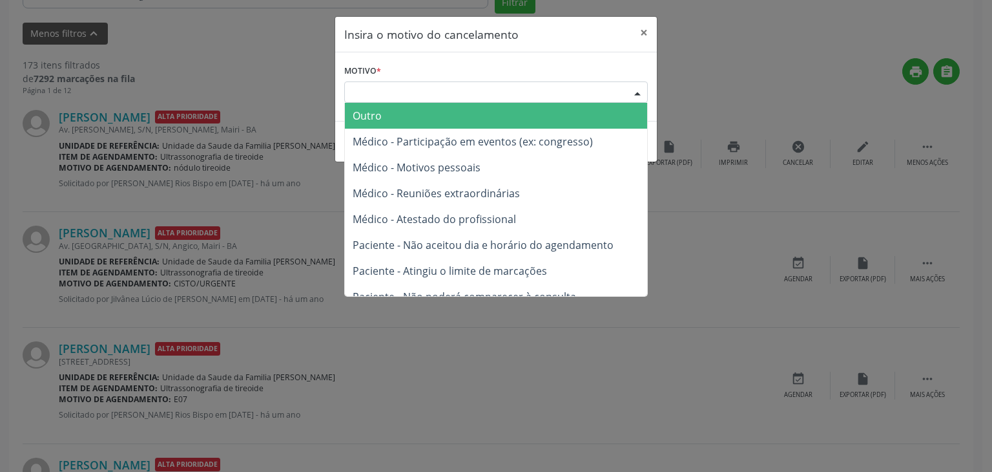
click at [452, 88] on div "Escolha o motivo" at bounding box center [496, 92] width 304 height 22
click at [399, 110] on span "Outro" at bounding box center [496, 116] width 302 height 26
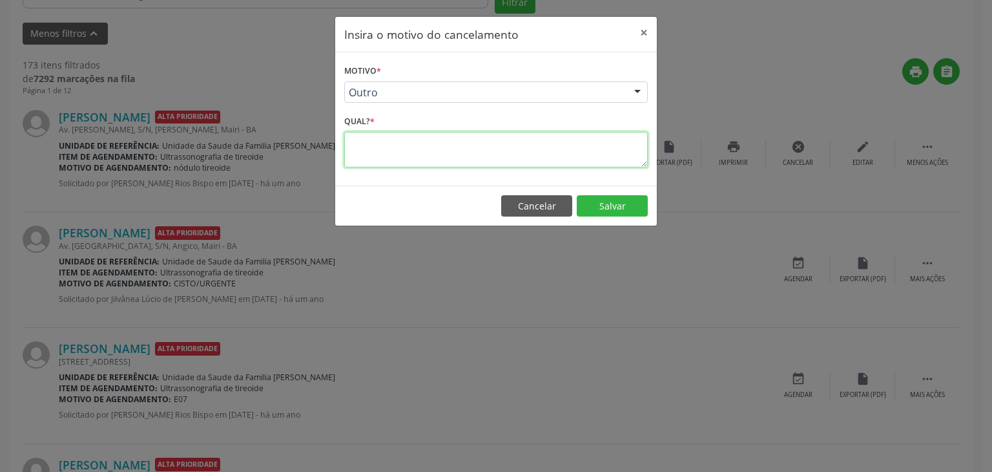
click at [382, 136] on textarea at bounding box center [496, 150] width 304 height 36
type textarea "EXAME REALIZADO"
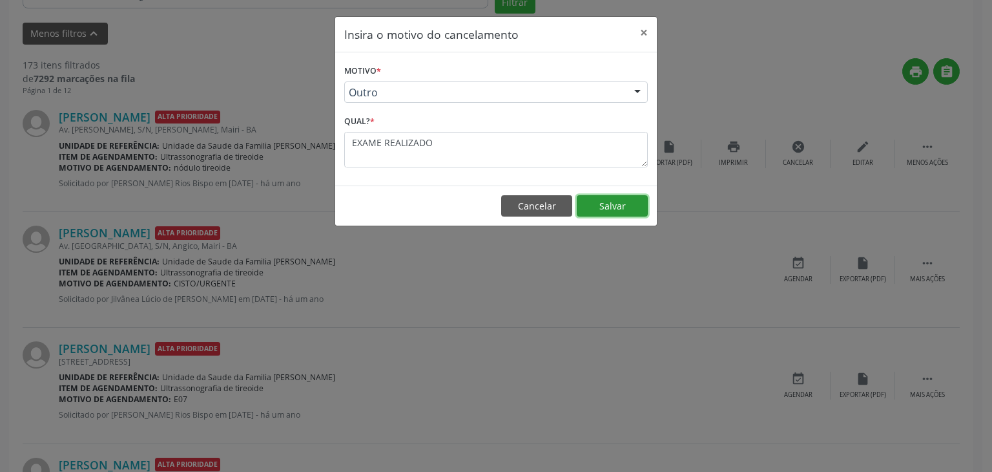
click at [605, 211] on button "Salvar" at bounding box center [612, 206] width 71 height 22
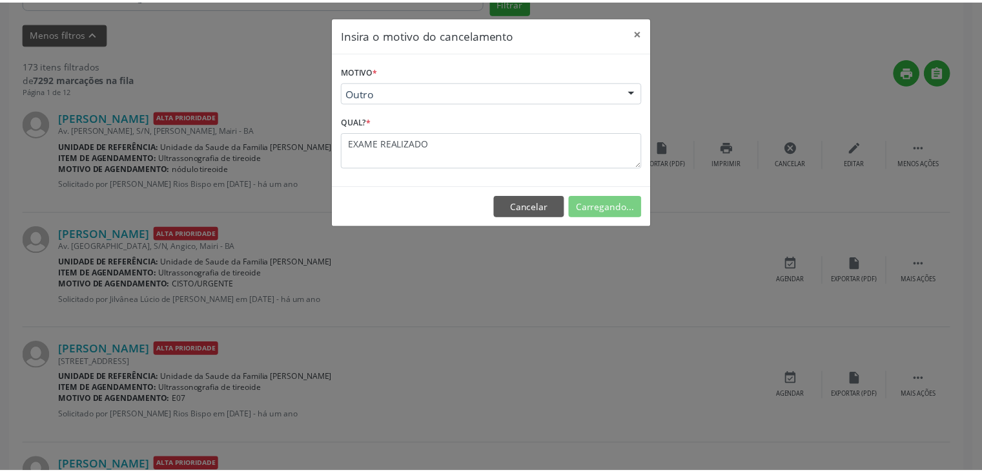
scroll to position [68, 0]
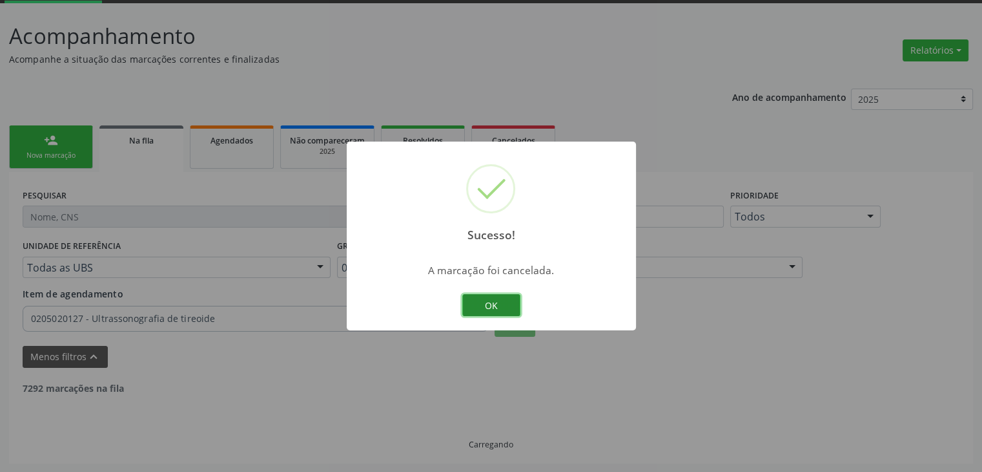
click at [490, 301] on button "OK" at bounding box center [491, 305] width 58 height 22
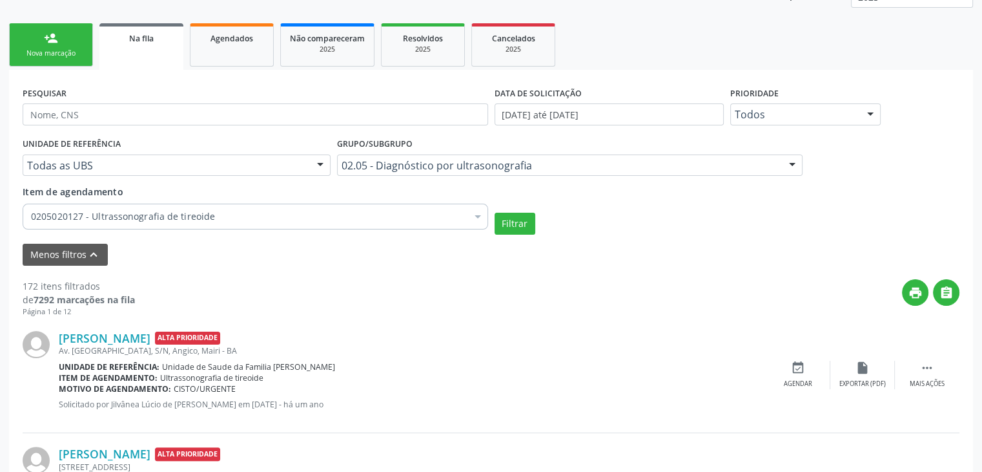
scroll to position [326, 0]
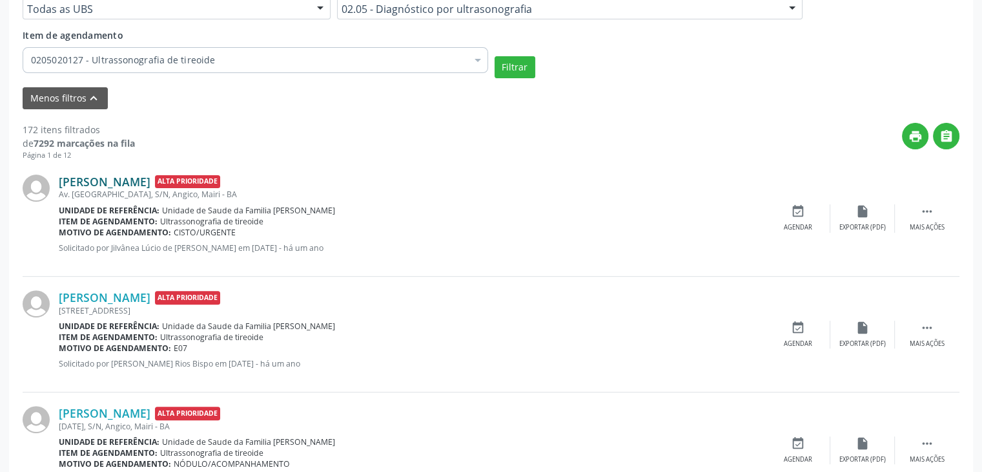
click at [116, 177] on link "Itana de Souza Santos" at bounding box center [105, 181] width 92 height 14
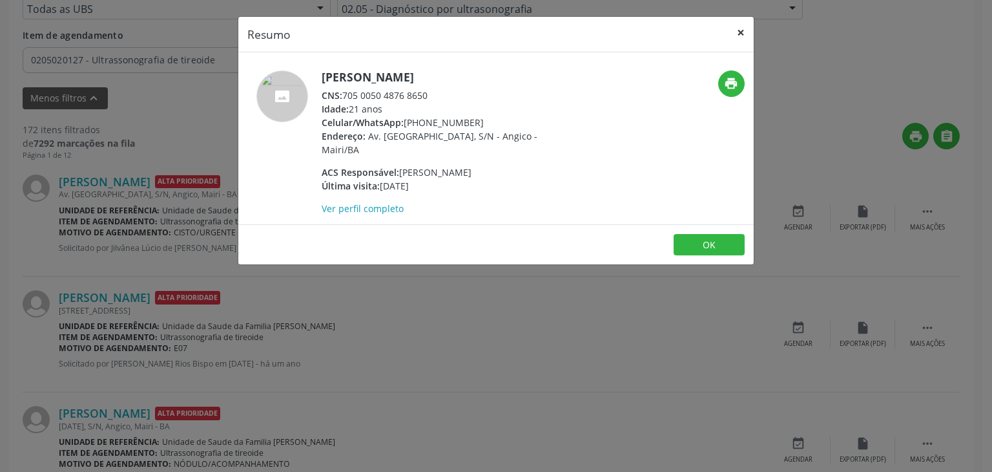
click at [739, 28] on button "×" at bounding box center [741, 33] width 26 height 32
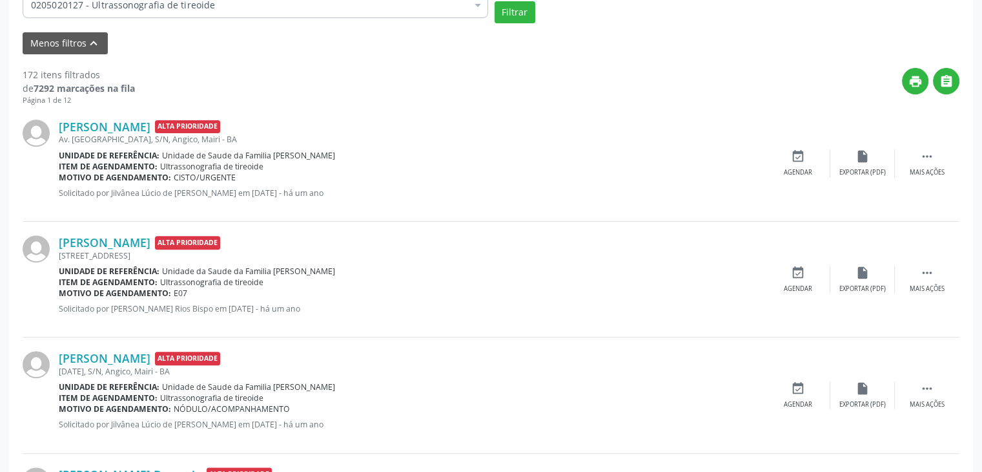
scroll to position [455, 0]
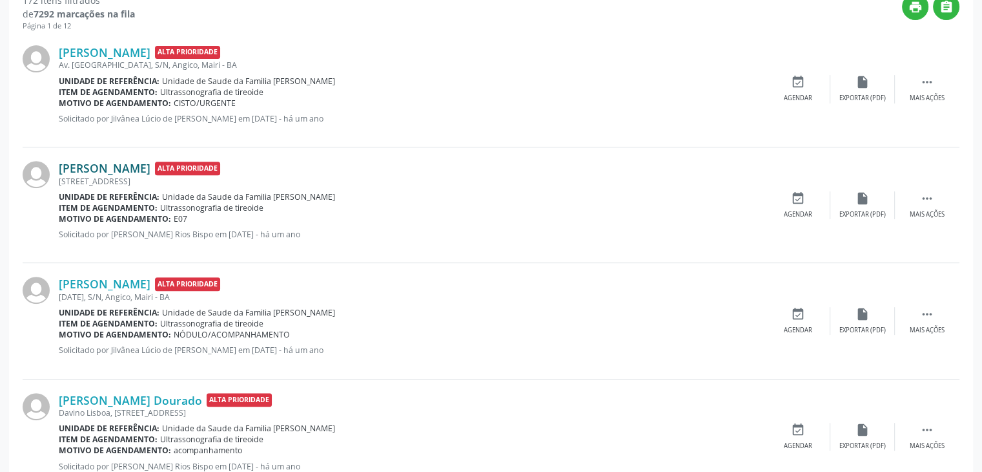
click at [133, 167] on link "Raimunda Silva Reis" at bounding box center [105, 168] width 92 height 14
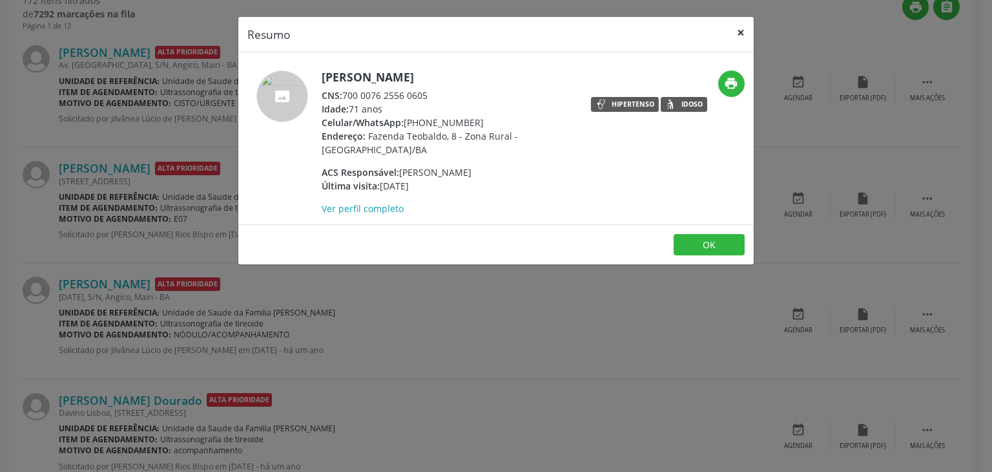
click at [738, 21] on button "×" at bounding box center [741, 33] width 26 height 32
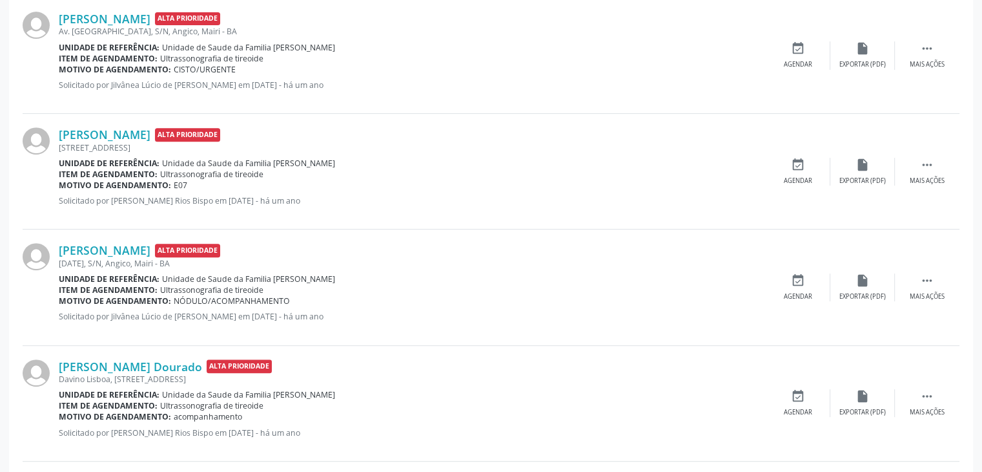
scroll to position [520, 0]
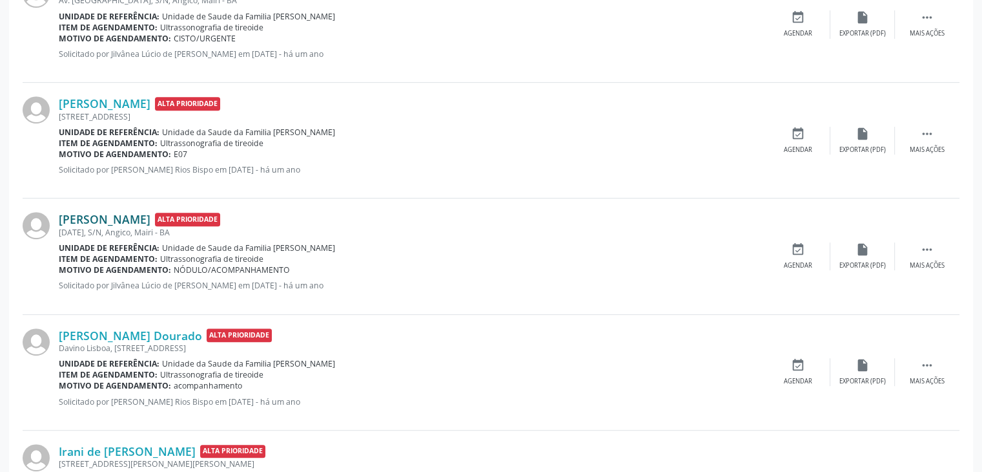
click at [132, 217] on link "Raimunda Oliveira Silva" at bounding box center [105, 219] width 92 height 14
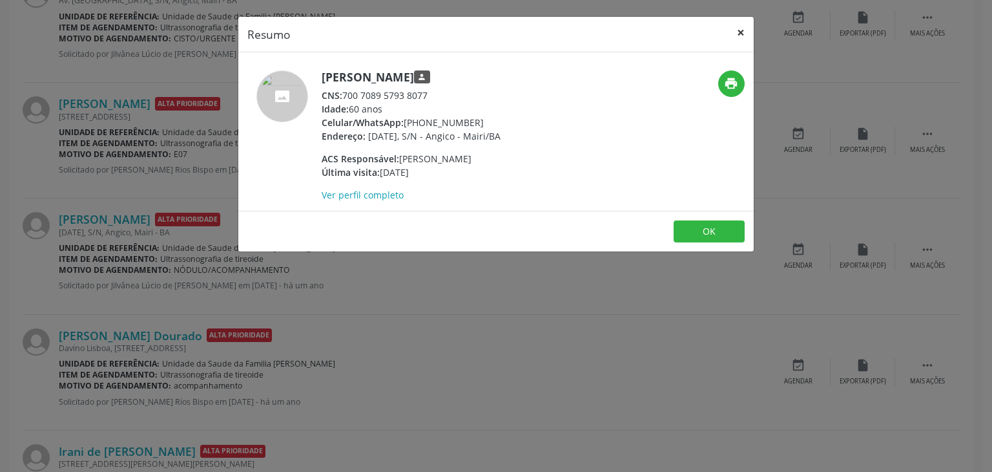
click at [740, 24] on button "×" at bounding box center [741, 33] width 26 height 32
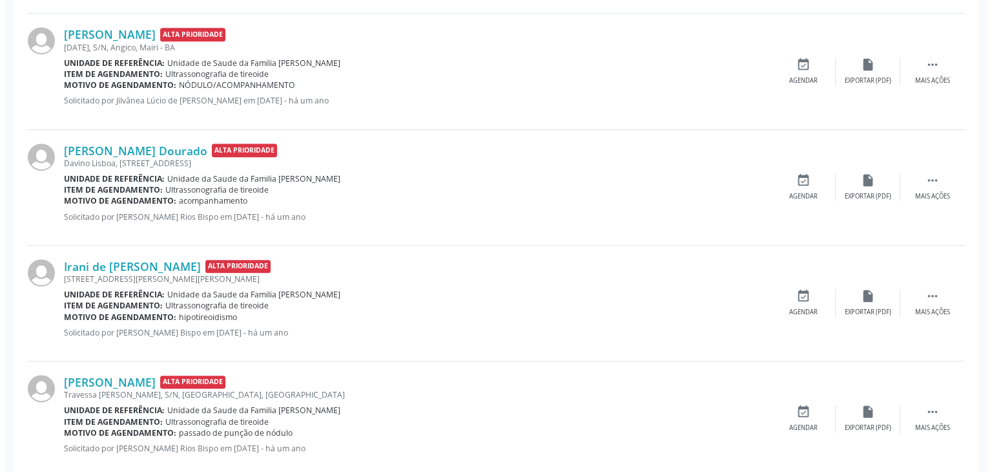
scroll to position [714, 0]
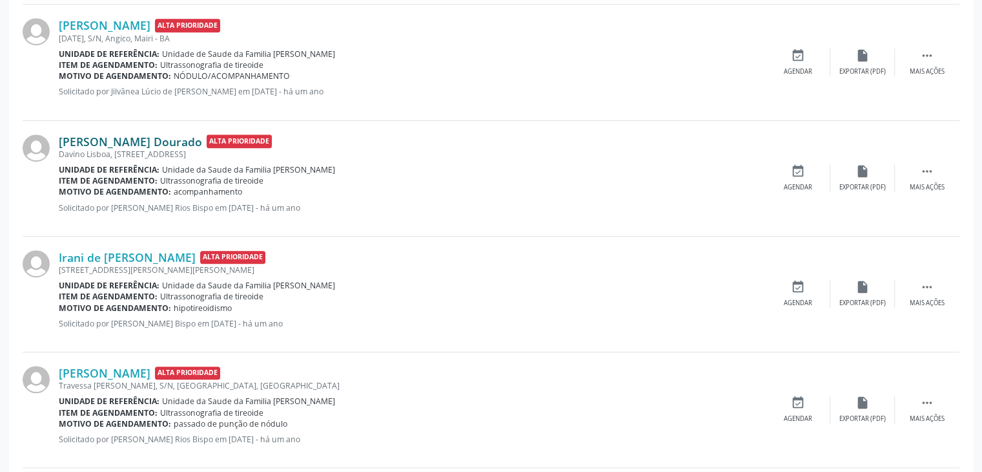
click at [143, 134] on link "Vilma Camila Nunes Dourado" at bounding box center [130, 141] width 143 height 14
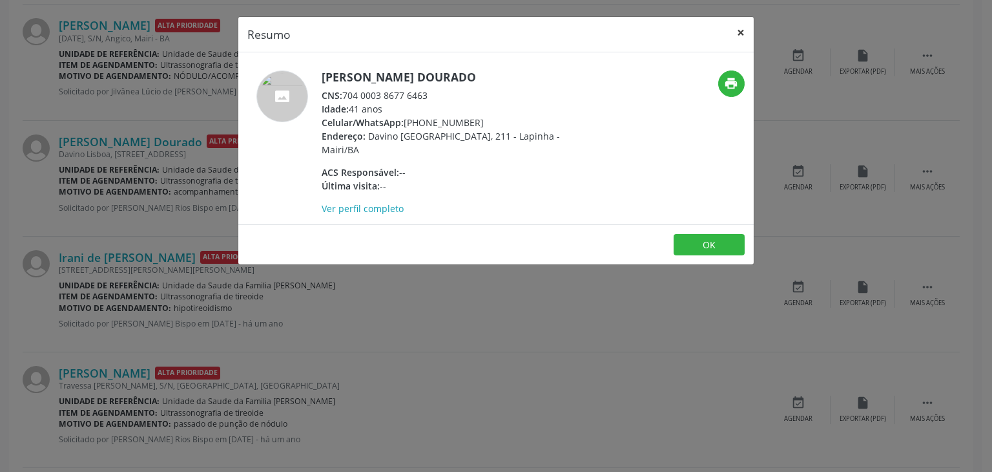
click at [739, 37] on button "×" at bounding box center [741, 33] width 26 height 32
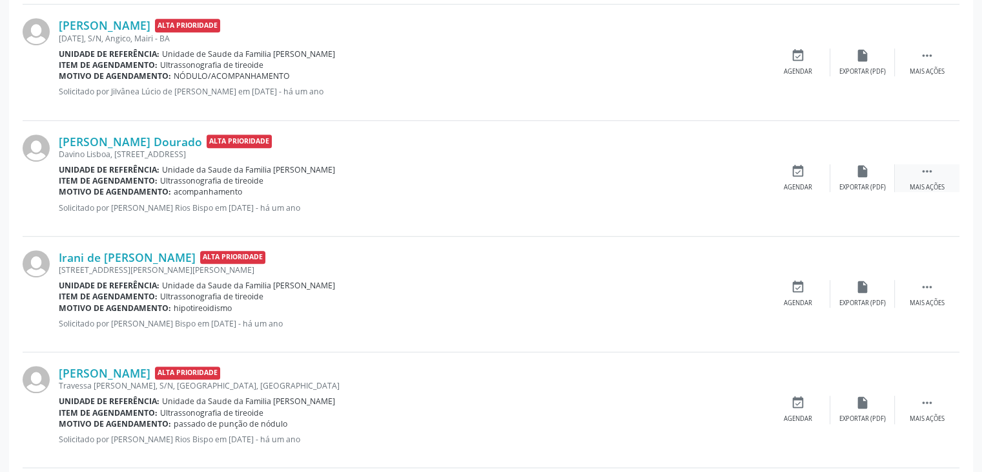
click at [940, 176] on div " Mais ações" at bounding box center [927, 178] width 65 height 28
click at [780, 178] on div "cancel Cancelar" at bounding box center [798, 178] width 65 height 28
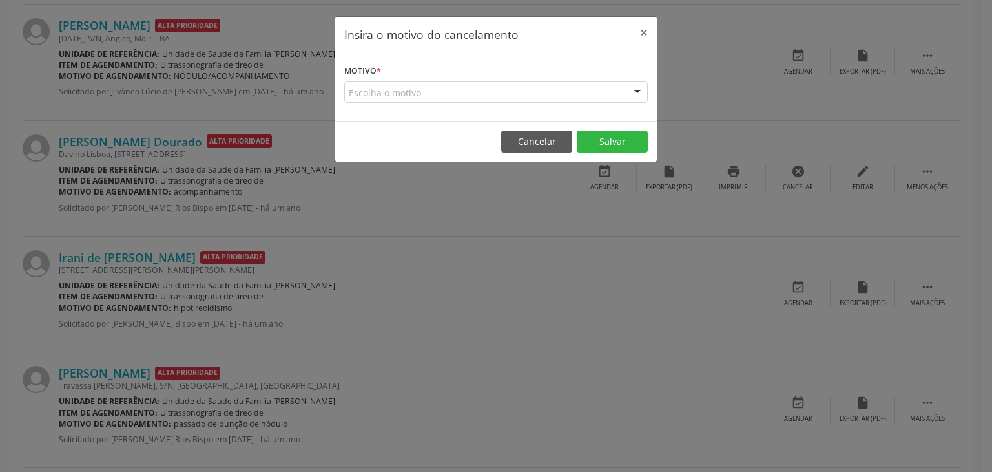
click at [434, 87] on div "Escolha o motivo" at bounding box center [496, 92] width 304 height 22
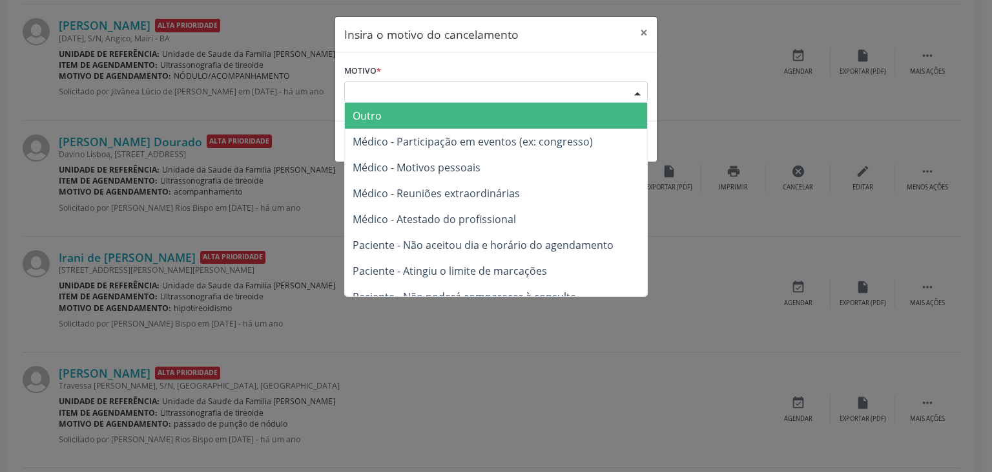
click at [420, 110] on span "Outro" at bounding box center [496, 116] width 302 height 26
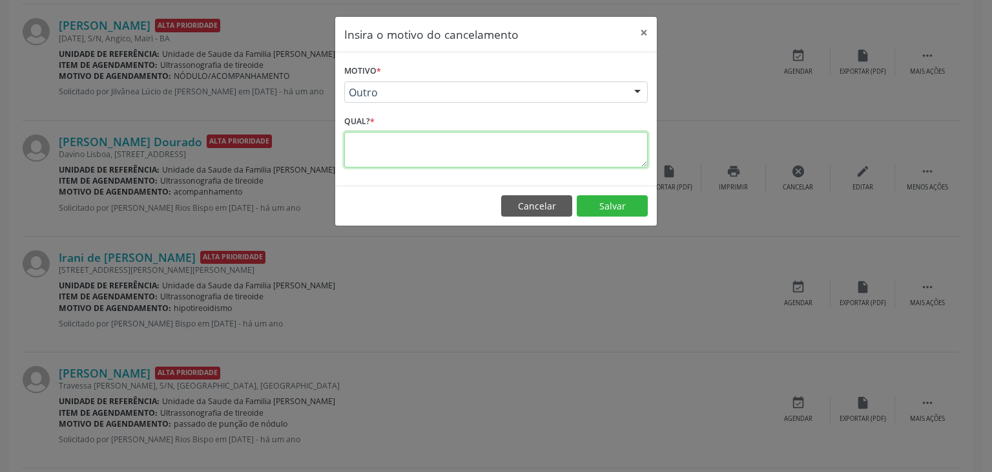
click at [416, 145] on textarea at bounding box center [496, 150] width 304 height 36
type textarea "EXAME REALIZADO"
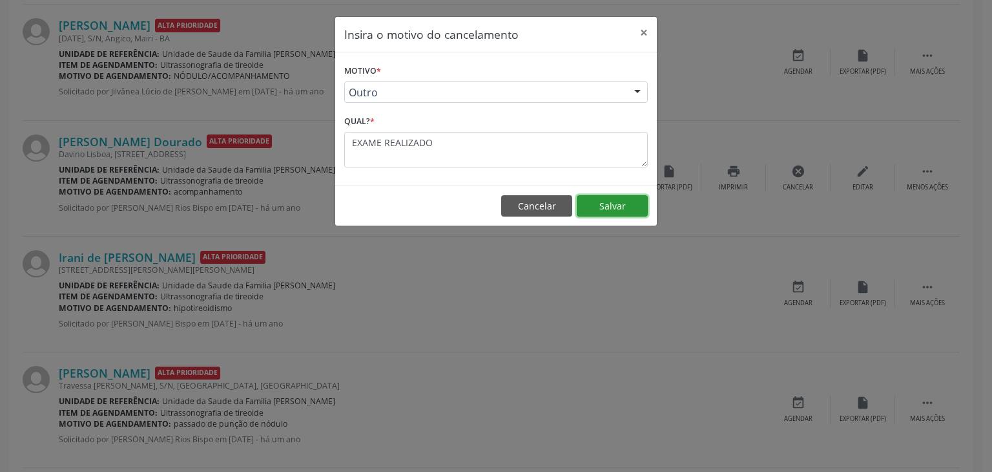
click at [628, 207] on button "Salvar" at bounding box center [612, 206] width 71 height 22
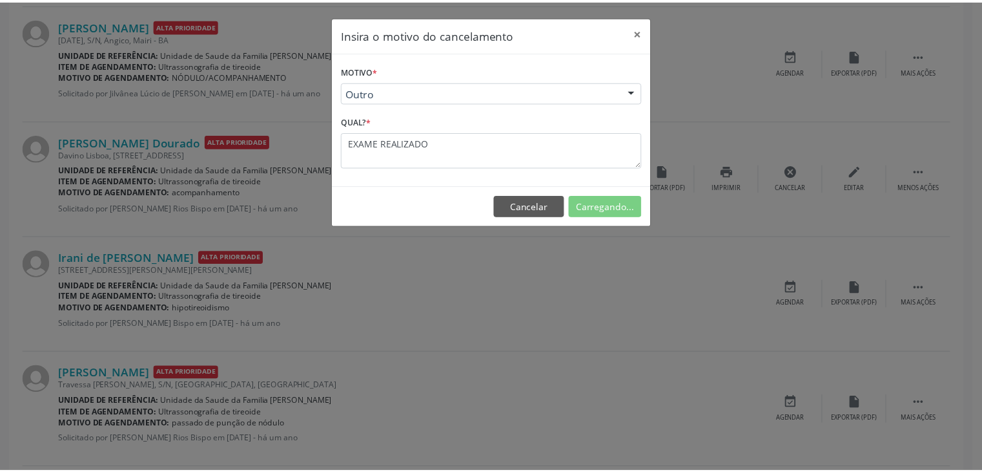
scroll to position [68, 0]
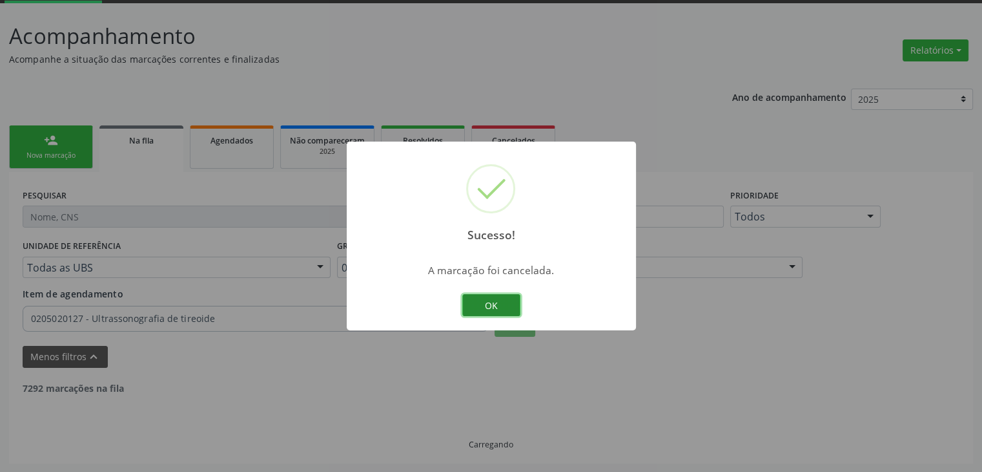
click at [484, 304] on button "OK" at bounding box center [491, 305] width 58 height 22
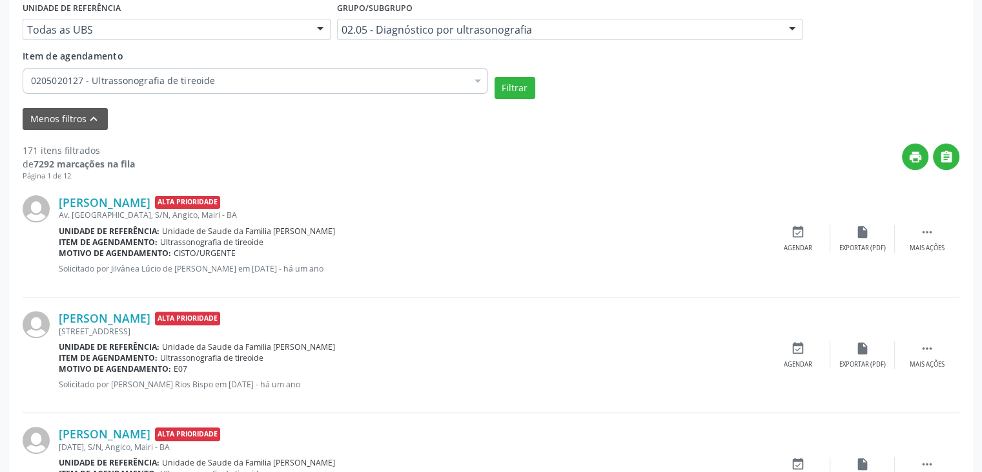
scroll to position [326, 0]
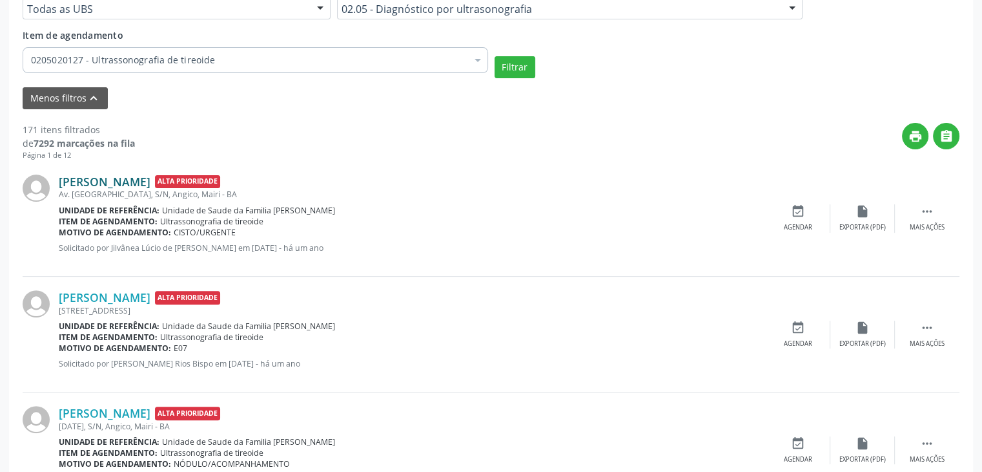
click at [127, 179] on link "Itana de Souza Santos" at bounding box center [105, 181] width 92 height 14
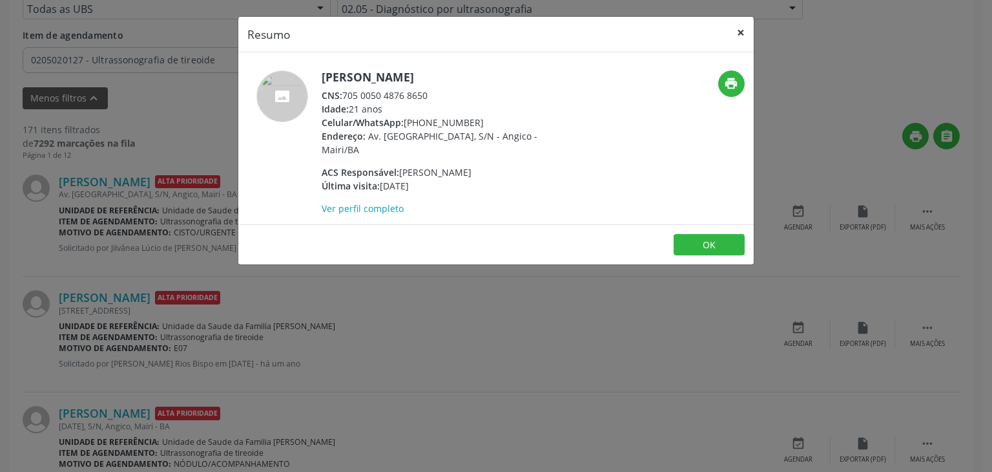
click at [733, 29] on button "×" at bounding box center [741, 33] width 26 height 32
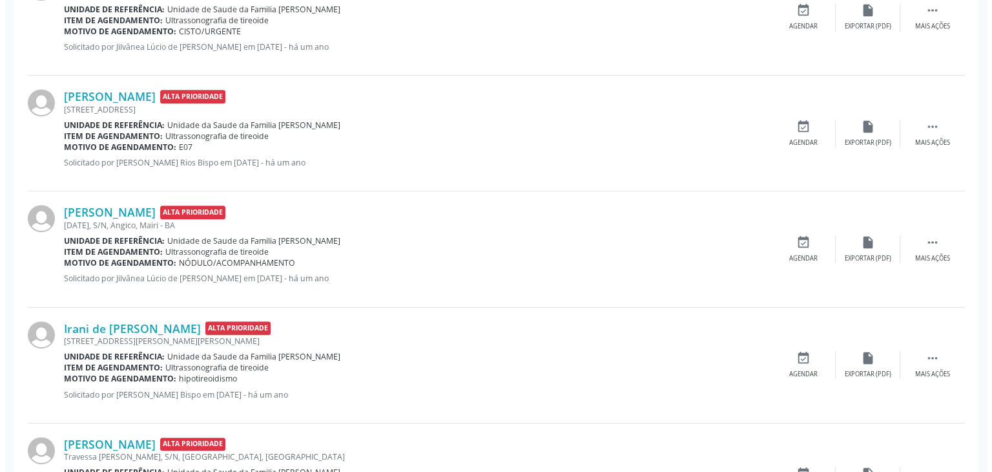
scroll to position [649, 0]
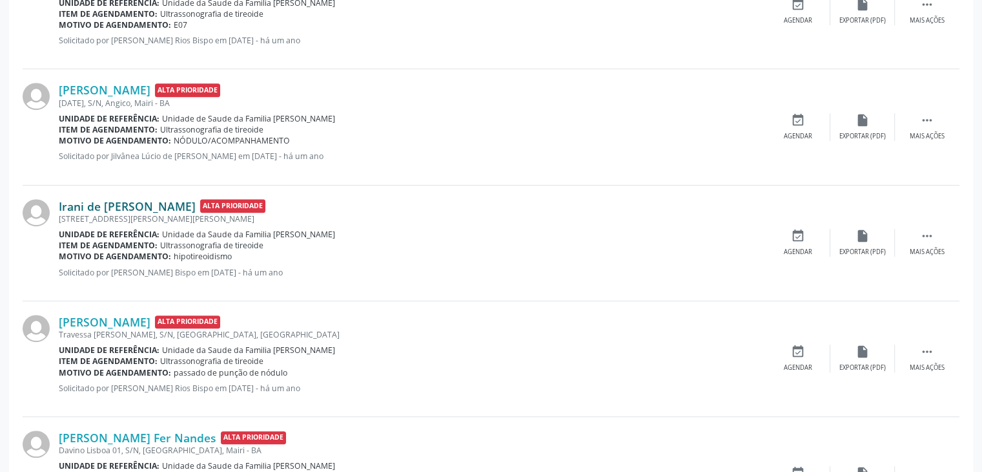
click at [186, 201] on link "Irani de Lourdes Mendes Santana" at bounding box center [127, 206] width 137 height 14
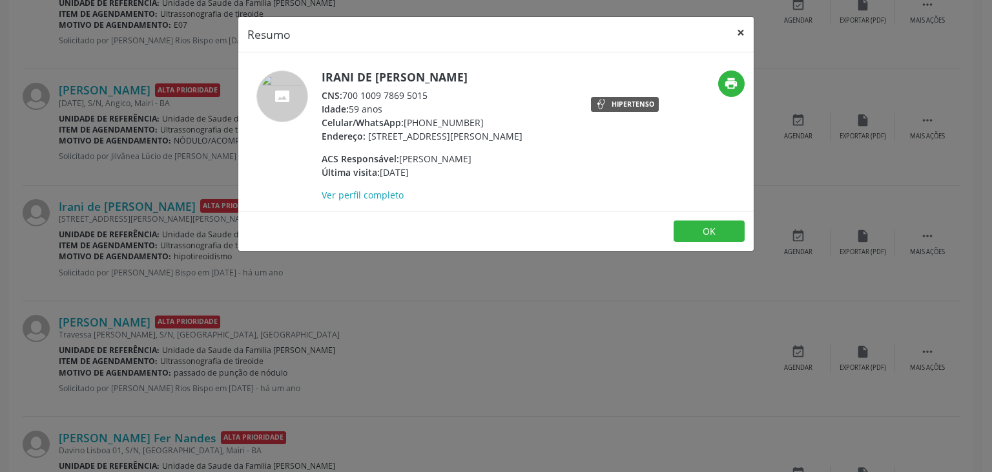
click at [744, 32] on button "×" at bounding box center [741, 33] width 26 height 32
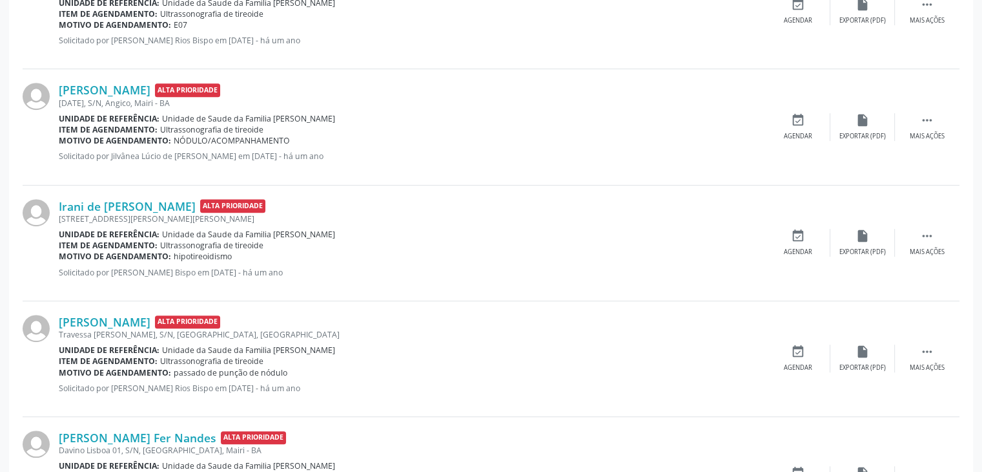
click at [166, 213] on div "Rua Carlos Moreira, 80, Tanque da Nação, Mairi - BA" at bounding box center [412, 218] width 707 height 11
click at [165, 207] on link "Irani de Lourdes Mendes Santana" at bounding box center [127, 206] width 137 height 14
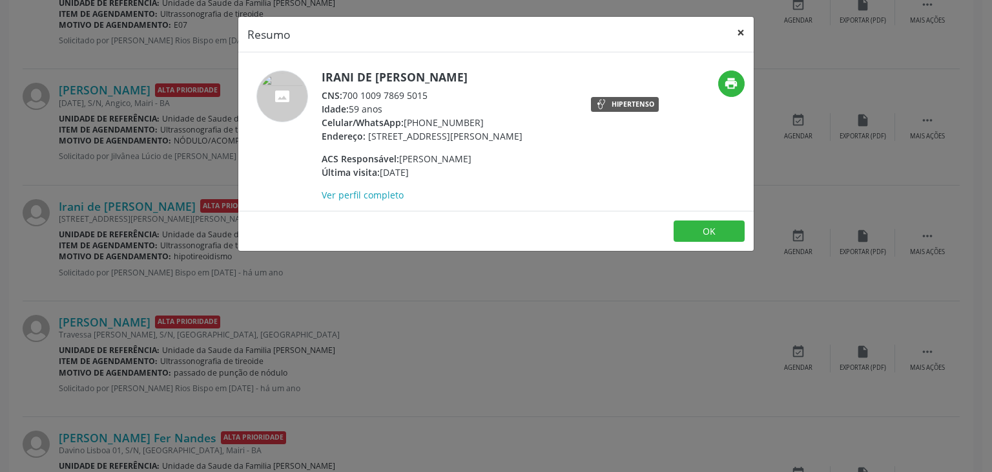
click at [732, 32] on button "×" at bounding box center [741, 33] width 26 height 32
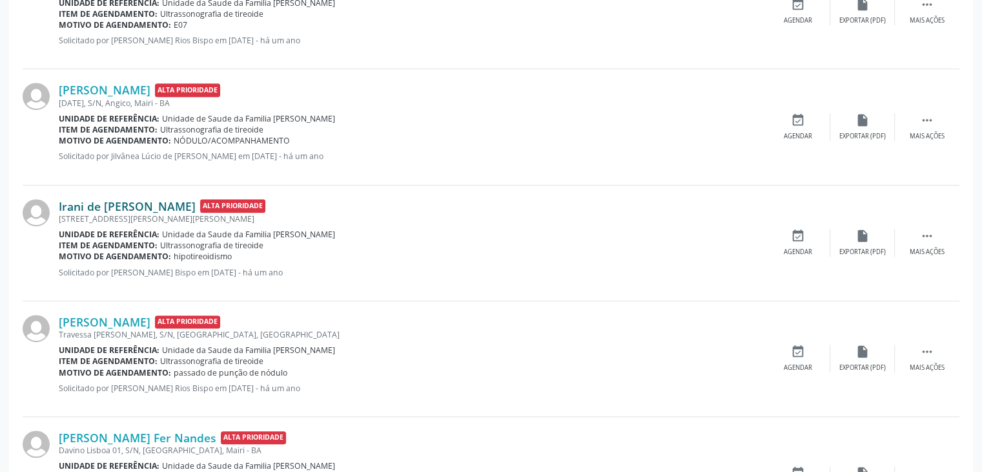
click at [116, 208] on link "Irani de Lourdes Mendes Santana" at bounding box center [127, 206] width 137 height 14
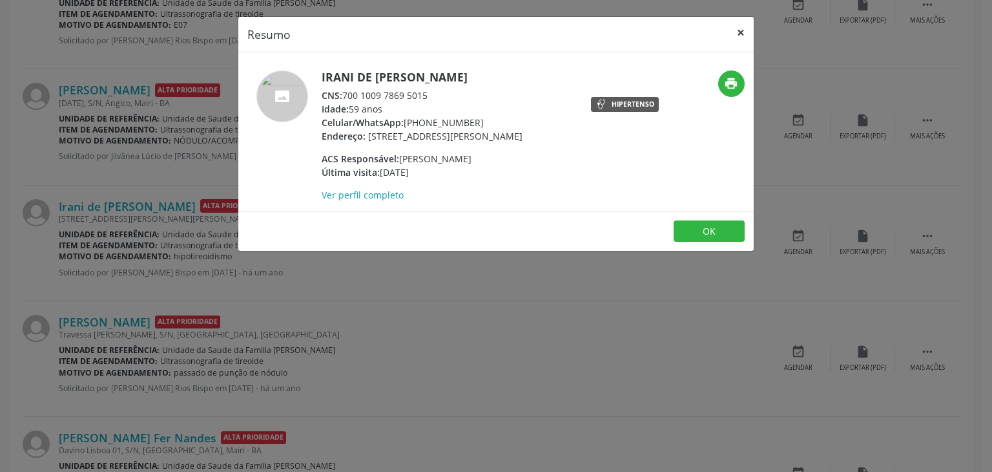
click at [734, 25] on button "×" at bounding box center [741, 33] width 26 height 32
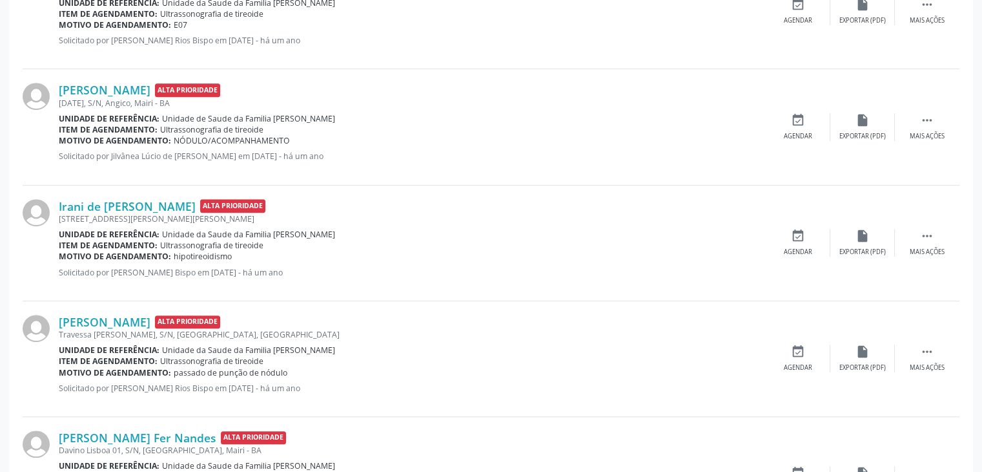
click at [182, 213] on div "Rua Carlos Moreira, 80, Tanque da Nação, Mairi - BA" at bounding box center [412, 218] width 707 height 11
click at [182, 204] on link "Irani de Lourdes Mendes Santana" at bounding box center [127, 206] width 137 height 14
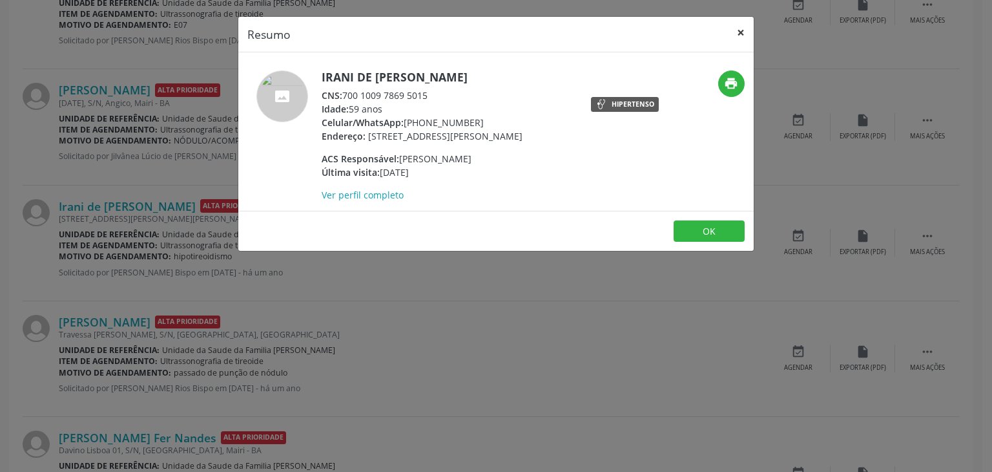
click at [738, 32] on button "×" at bounding box center [741, 33] width 26 height 32
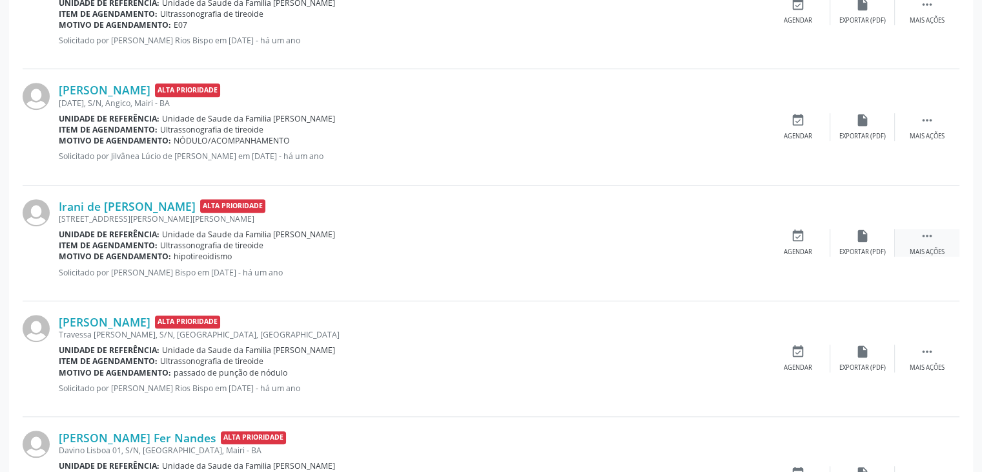
click at [925, 241] on icon "" at bounding box center [927, 236] width 14 height 14
click at [816, 241] on div "cancel Cancelar" at bounding box center [798, 243] width 65 height 28
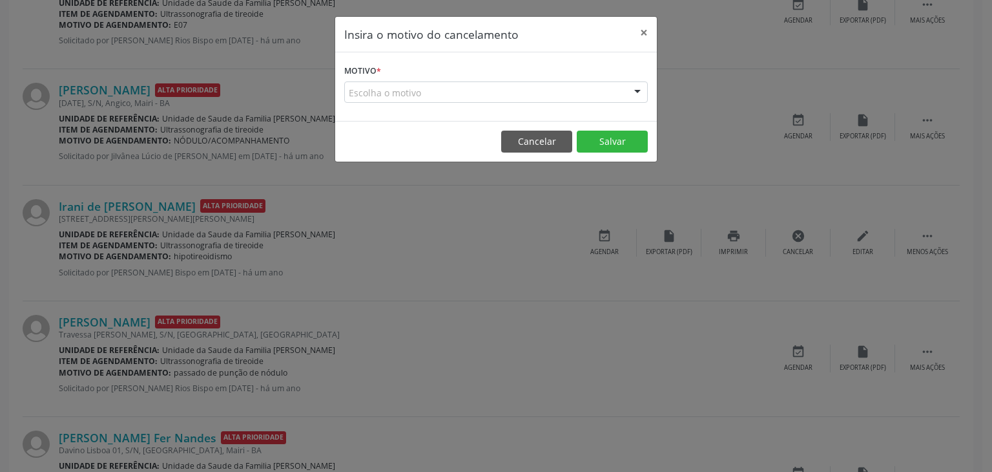
click at [562, 89] on div "Escolha o motivo" at bounding box center [496, 92] width 304 height 22
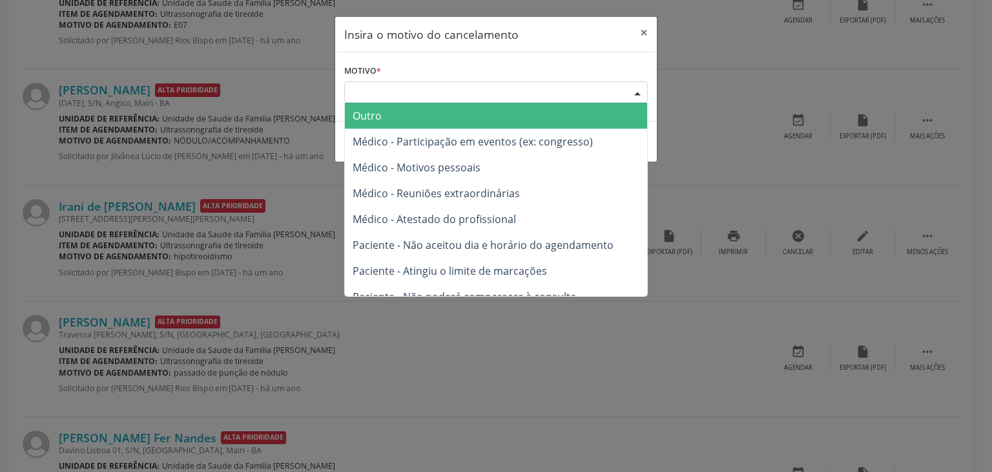
click at [449, 114] on span "Outro" at bounding box center [496, 116] width 302 height 26
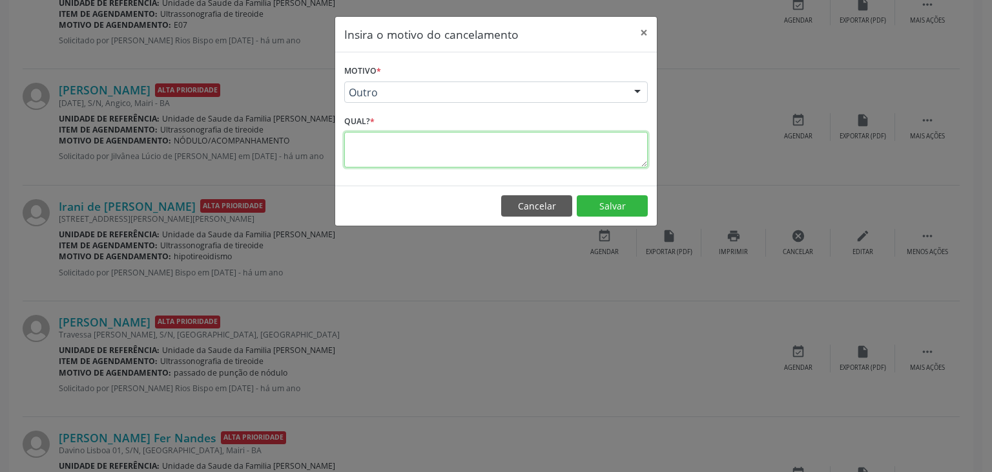
click at [429, 141] on textarea at bounding box center [496, 150] width 304 height 36
type textarea "EXAME REALIZADO"
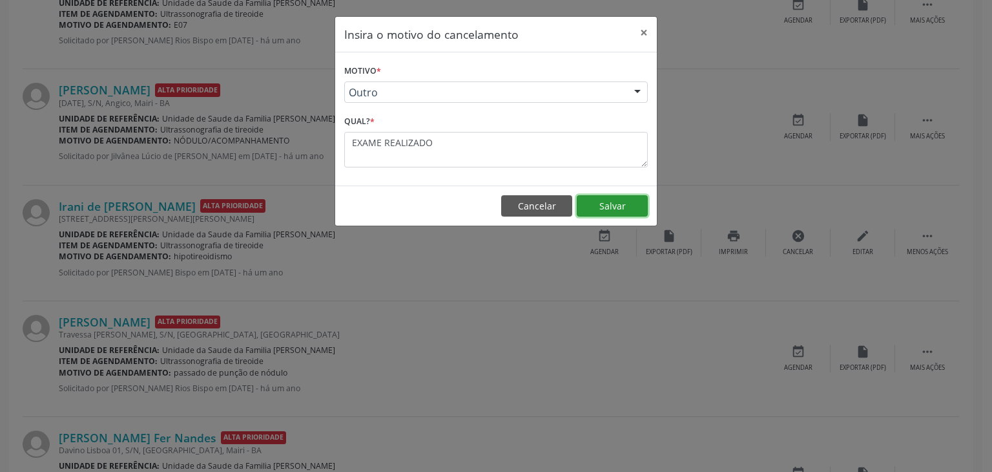
click at [608, 205] on button "Salvar" at bounding box center [612, 206] width 71 height 22
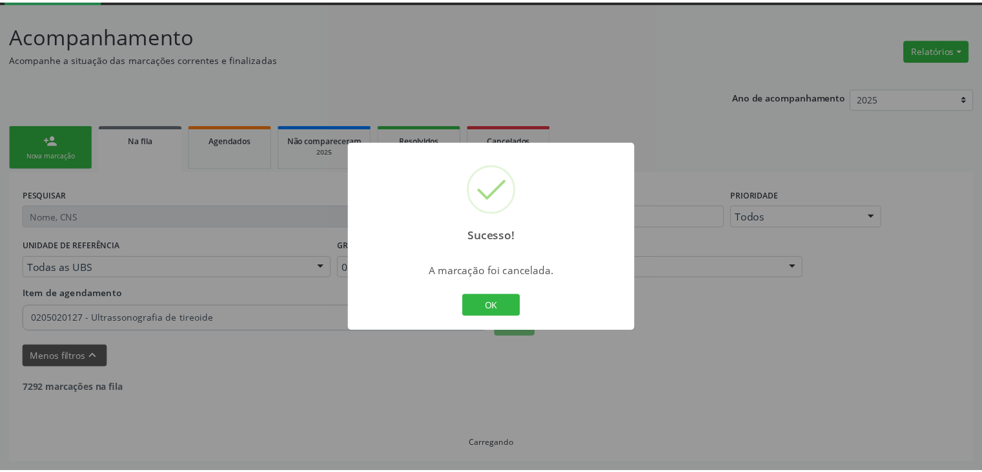
scroll to position [68, 0]
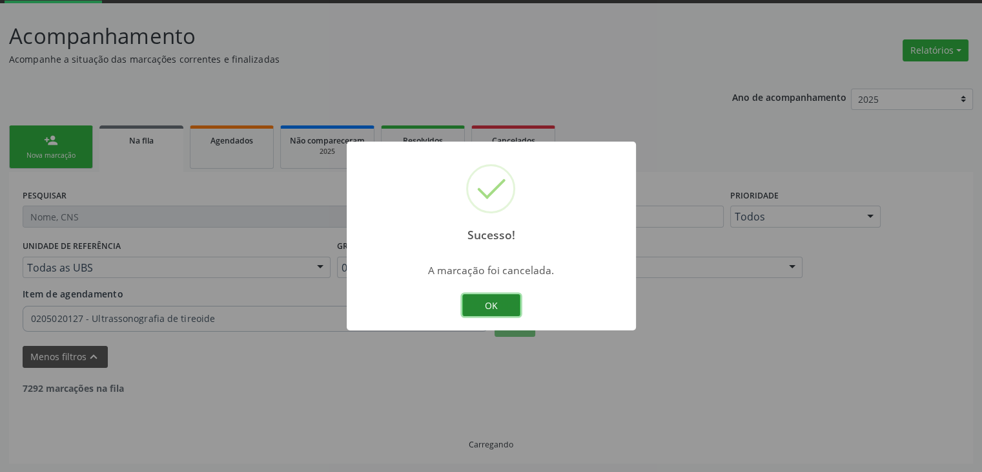
click at [486, 311] on button "OK" at bounding box center [491, 305] width 58 height 22
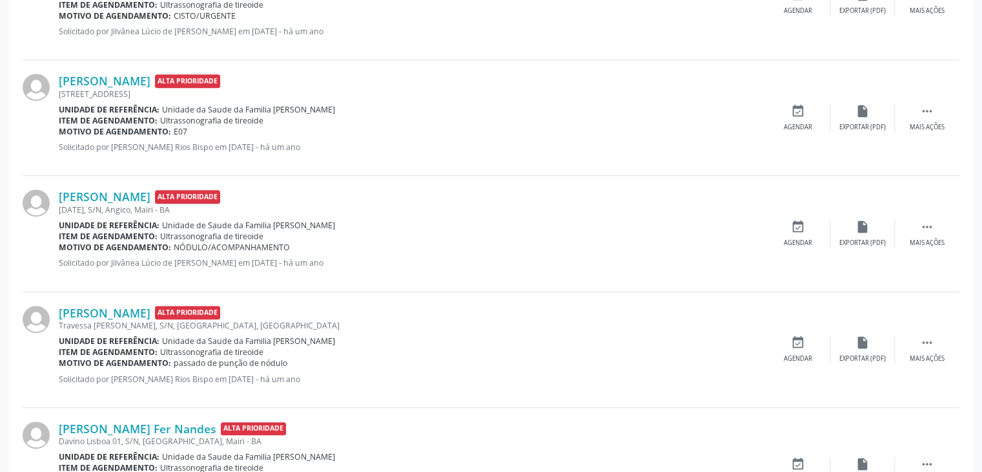
scroll to position [520, 0]
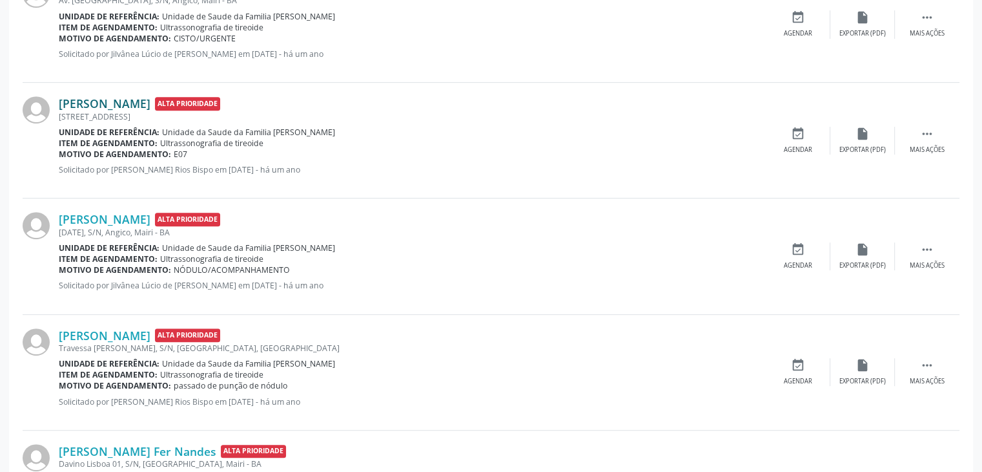
click at [114, 105] on link "Raimunda Silva Reis" at bounding box center [105, 103] width 92 height 14
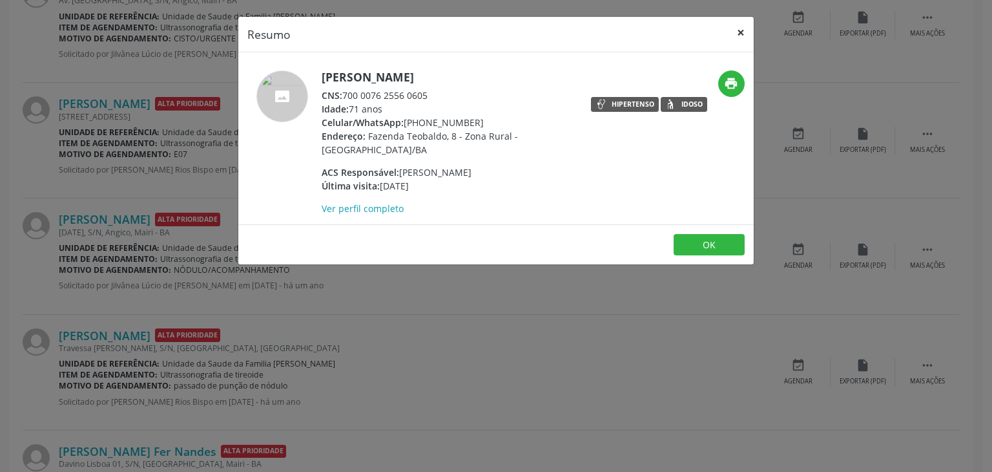
click at [737, 29] on button "×" at bounding box center [741, 33] width 26 height 32
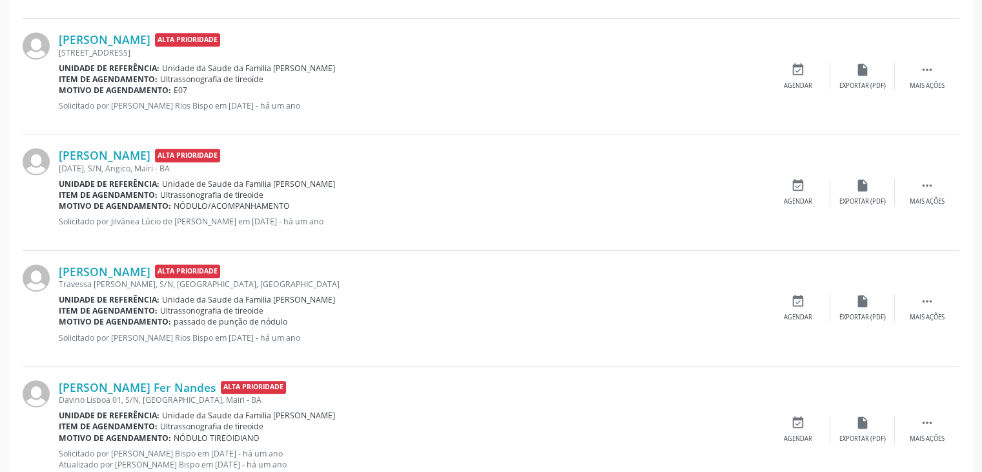
scroll to position [585, 0]
click at [132, 270] on link "Antonia Marcelina da Silva" at bounding box center [105, 271] width 92 height 14
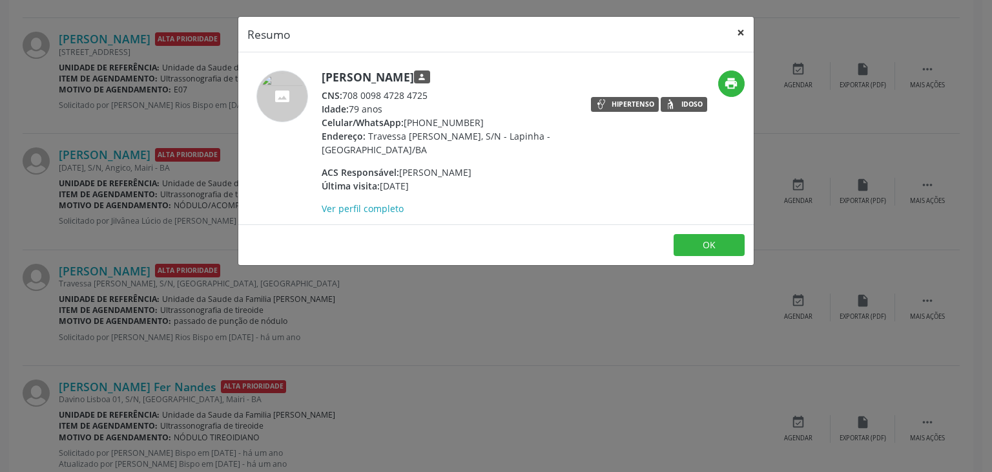
click at [736, 32] on button "×" at bounding box center [741, 33] width 26 height 32
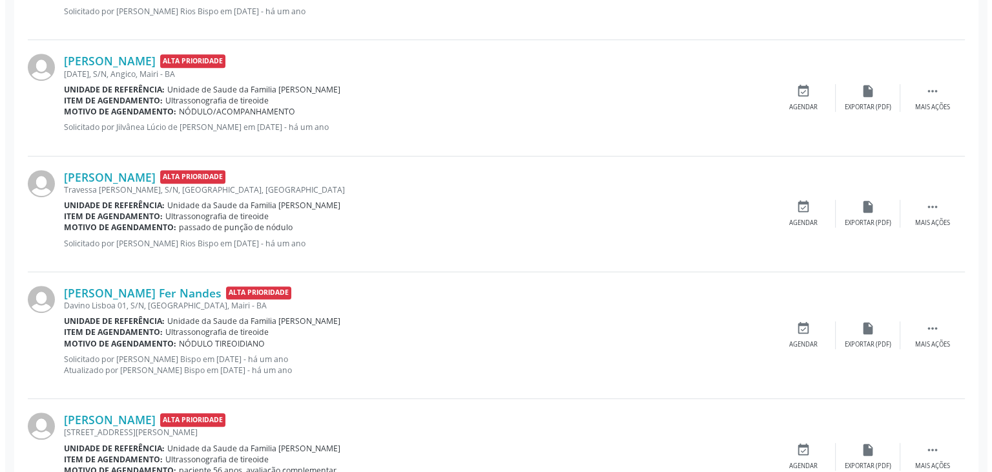
scroll to position [649, 0]
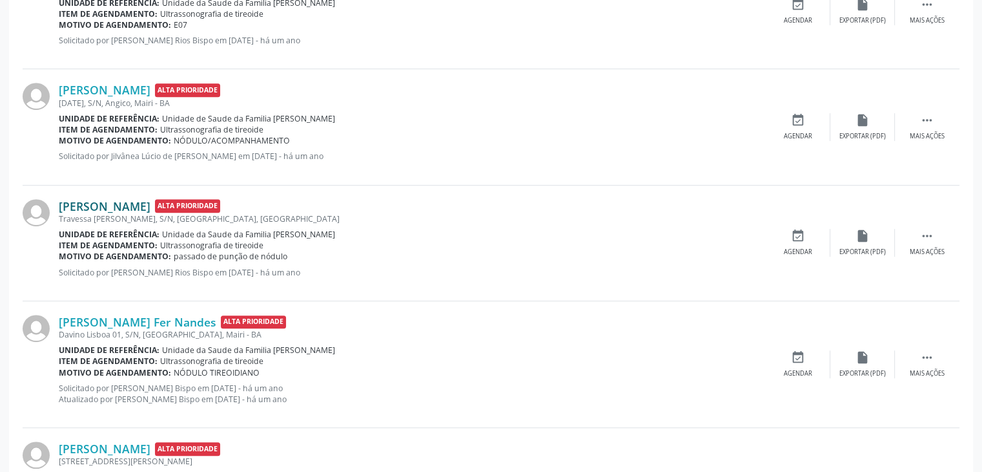
click at [110, 207] on link "Antonia Marcelina da Silva" at bounding box center [105, 206] width 92 height 14
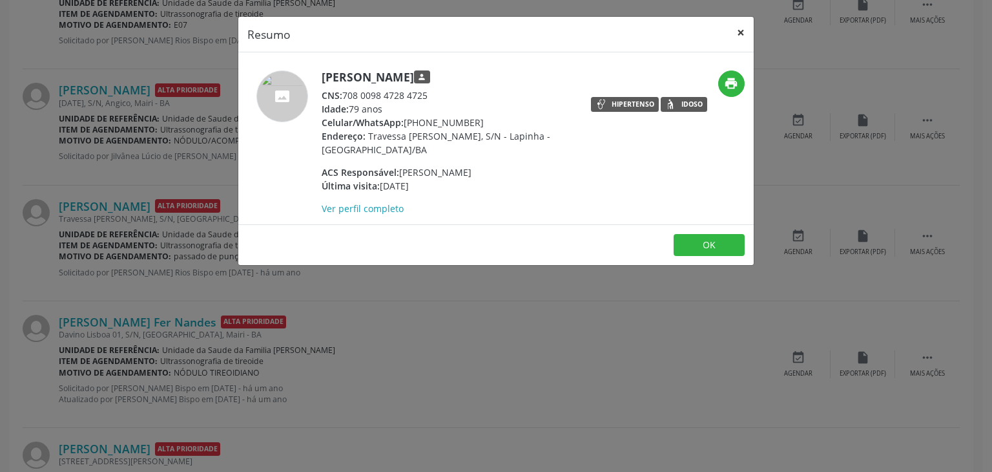
click at [744, 26] on button "×" at bounding box center [741, 33] width 26 height 32
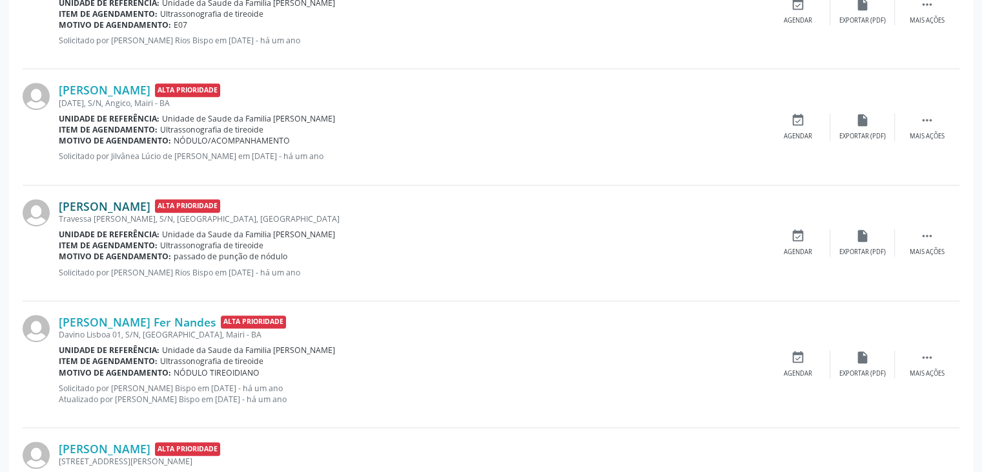
click at [150, 210] on link "Antonia Marcelina da Silva" at bounding box center [105, 206] width 92 height 14
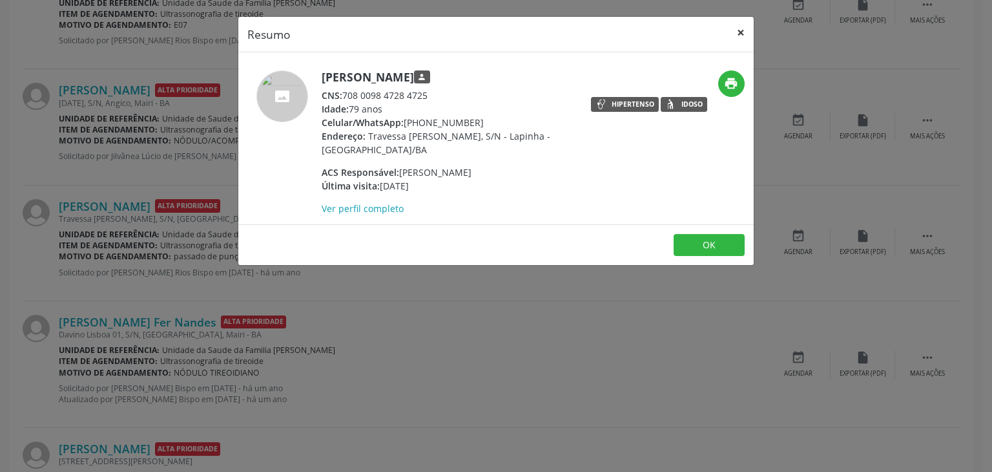
click at [738, 33] on button "×" at bounding box center [741, 33] width 26 height 32
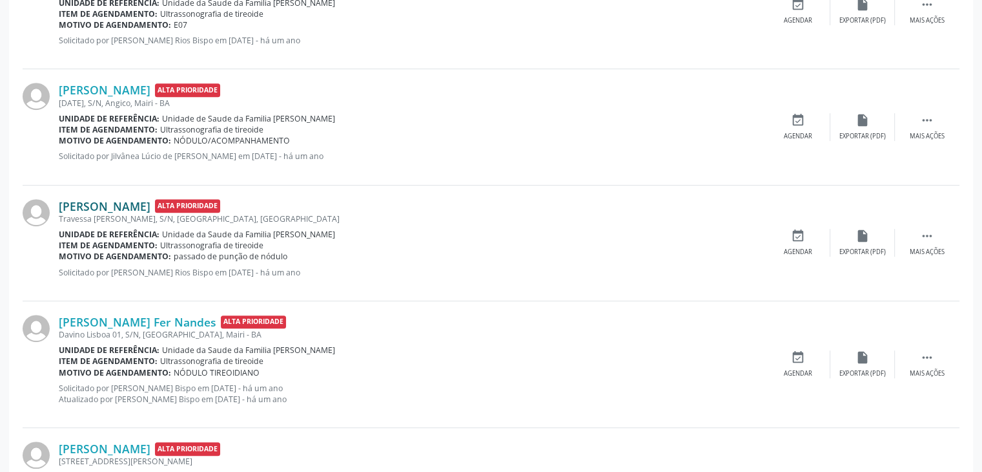
click at [92, 202] on link "Antonia Marcelina da Silva" at bounding box center [105, 206] width 92 height 14
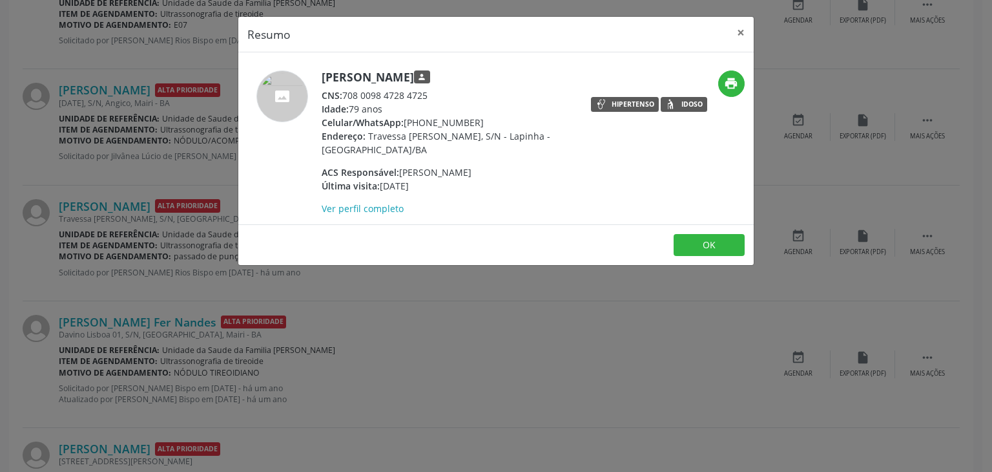
drag, startPoint x: 321, startPoint y: 77, endPoint x: 495, endPoint y: 70, distance: 174.5
click at [495, 70] on h5 "Antonia Marcelina da Silva person" at bounding box center [447, 77] width 251 height 14
drag, startPoint x: 323, startPoint y: 76, endPoint x: 494, endPoint y: 74, distance: 171.2
click at [494, 74] on h5 "Antonia Marcelina da Silva person" at bounding box center [447, 77] width 251 height 14
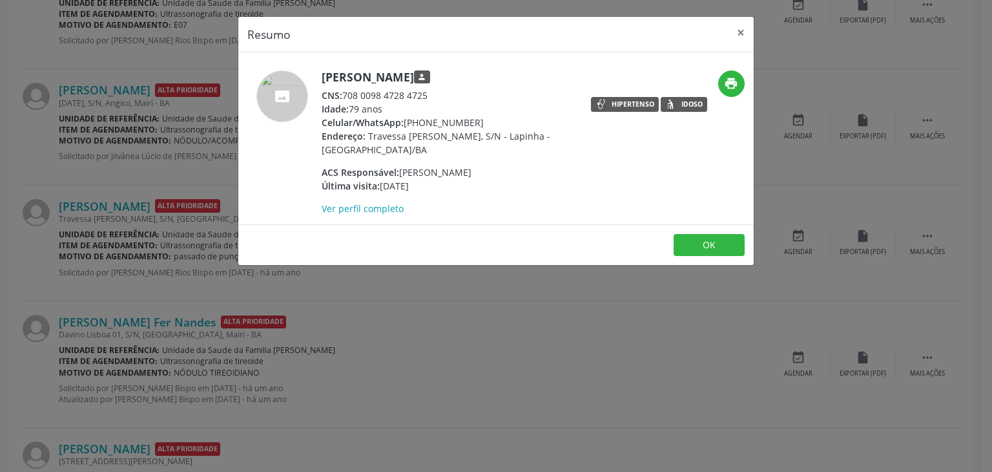
drag, startPoint x: 404, startPoint y: 123, endPoint x: 471, endPoint y: 121, distance: 66.6
click at [471, 121] on div "Celular/WhatsApp: (74) 99811-3865" at bounding box center [447, 123] width 251 height 14
click at [739, 23] on button "×" at bounding box center [741, 33] width 26 height 32
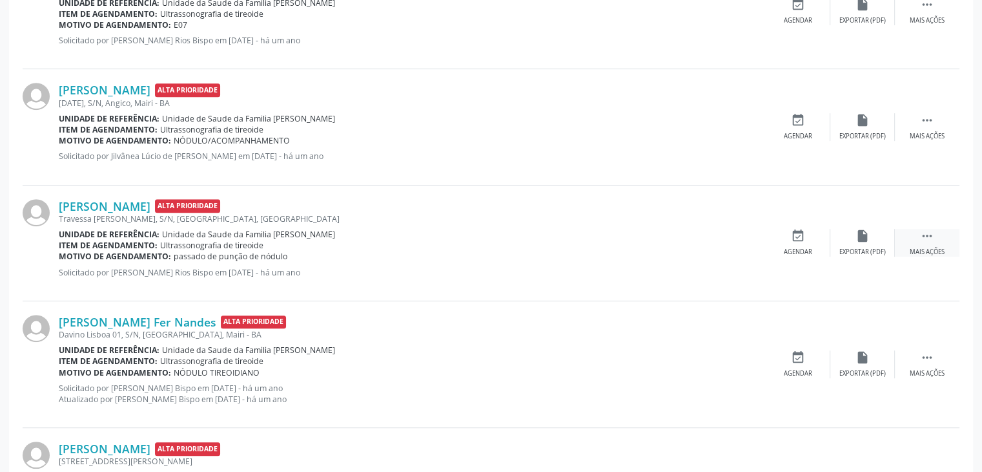
click at [912, 242] on div " Mais ações" at bounding box center [927, 243] width 65 height 28
click at [812, 241] on div "cancel Cancelar" at bounding box center [798, 243] width 65 height 28
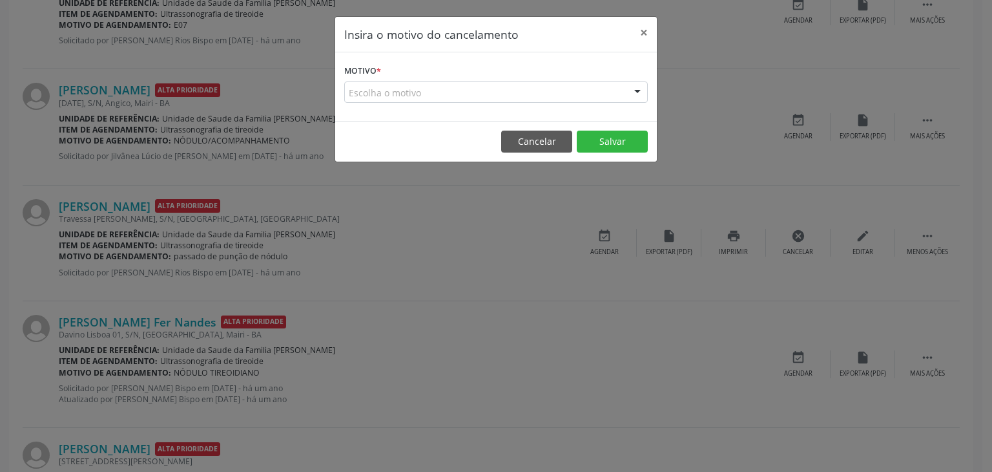
click at [508, 92] on div "Escolha o motivo" at bounding box center [496, 92] width 304 height 22
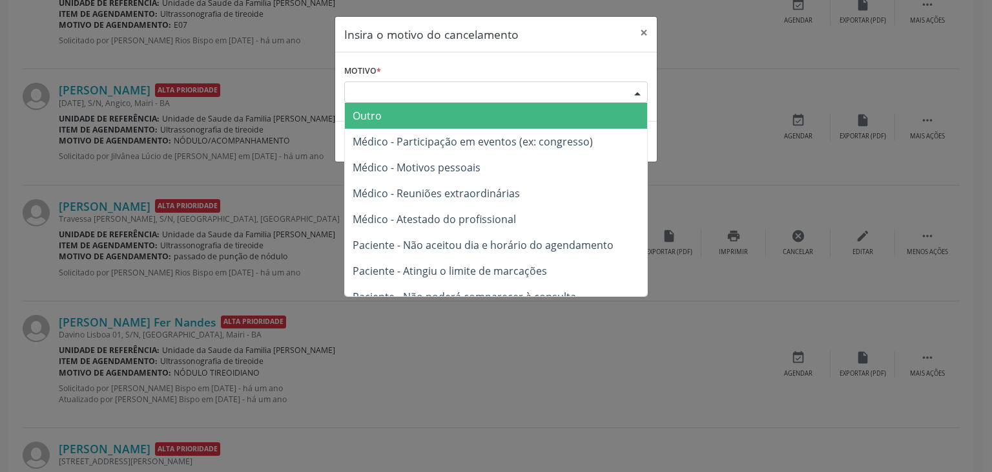
click at [437, 113] on span "Outro" at bounding box center [496, 116] width 302 height 26
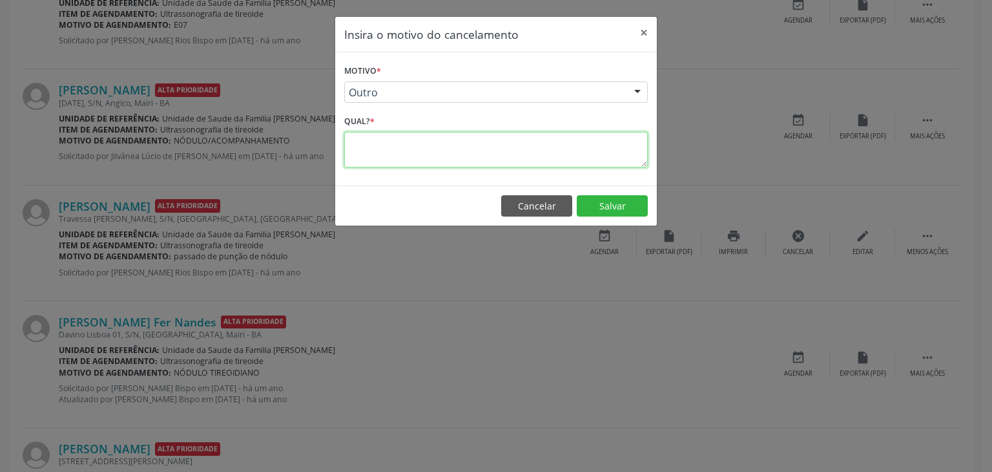
click at [419, 138] on textarea at bounding box center [496, 150] width 304 height 36
type textarea "EXAME REALIZADO"
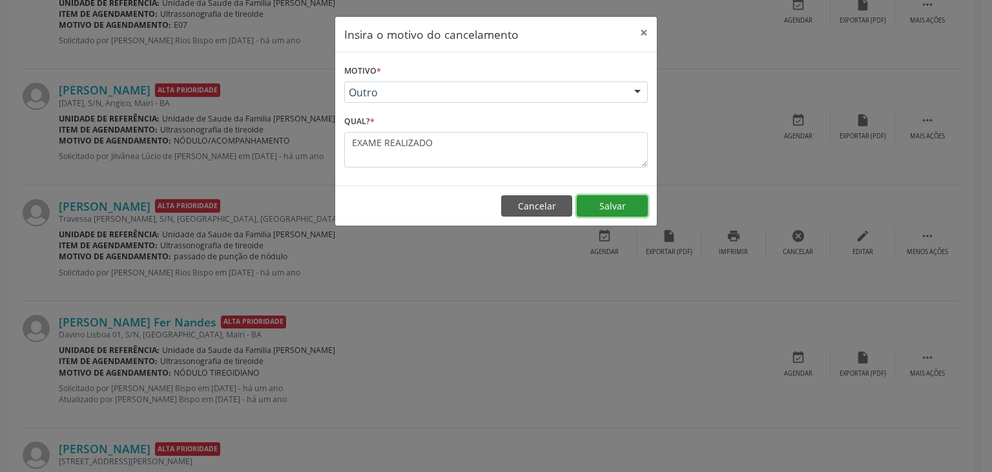
click at [600, 207] on button "Salvar" at bounding box center [612, 206] width 71 height 22
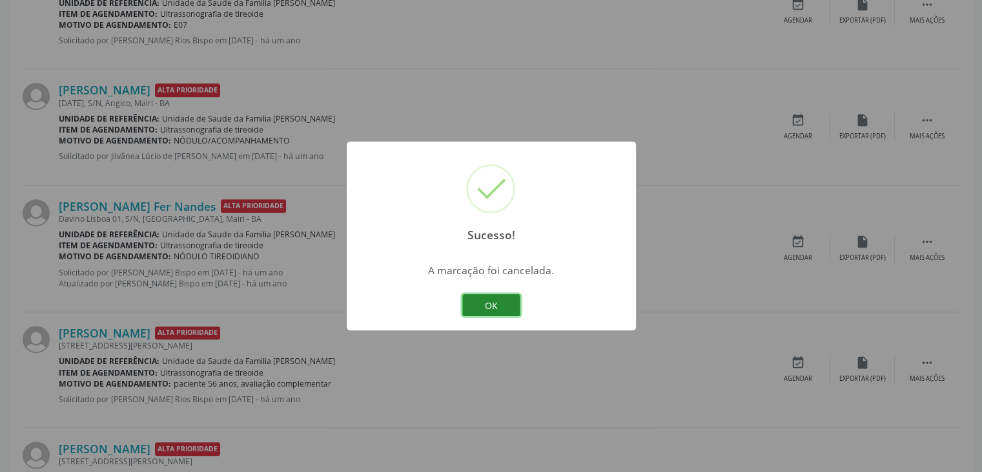
click at [504, 302] on button "OK" at bounding box center [491, 305] width 58 height 22
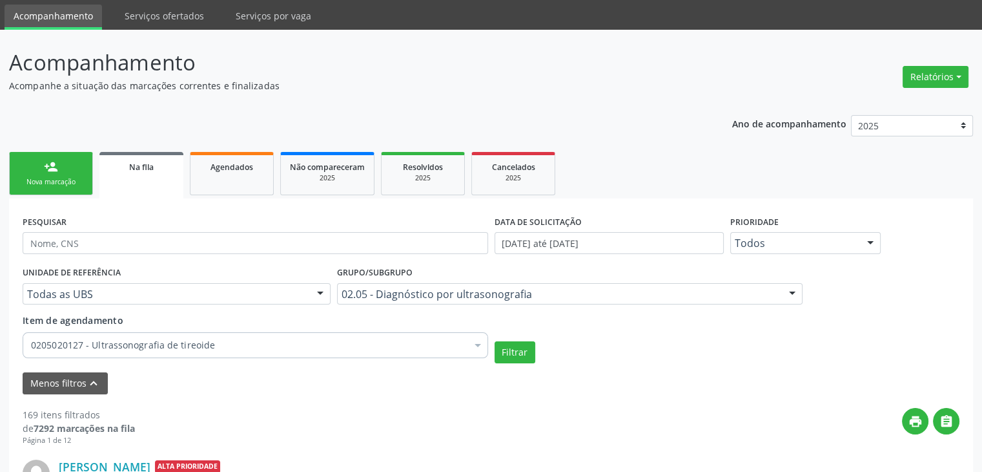
scroll to position [65, 0]
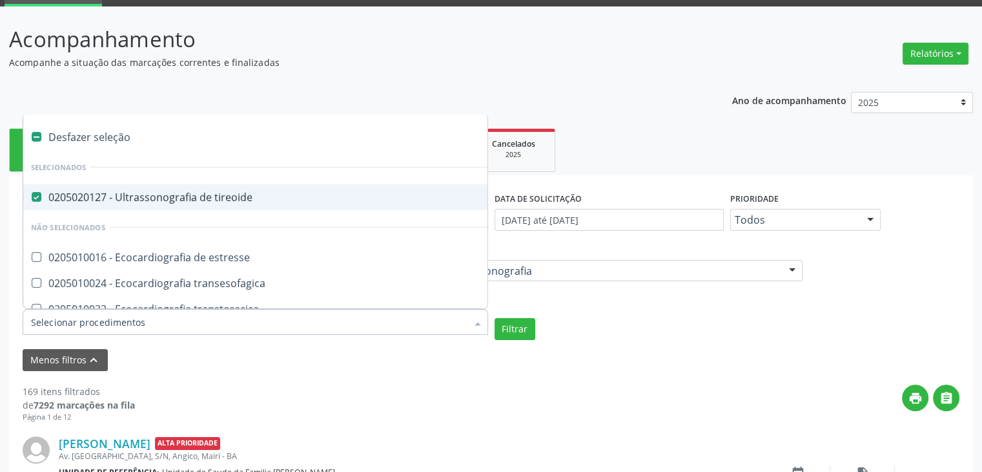
click at [158, 203] on span "0205020127 - Ultrassonografia de tireoide" at bounding box center [300, 197] width 555 height 26
checkbox tireoide "false"
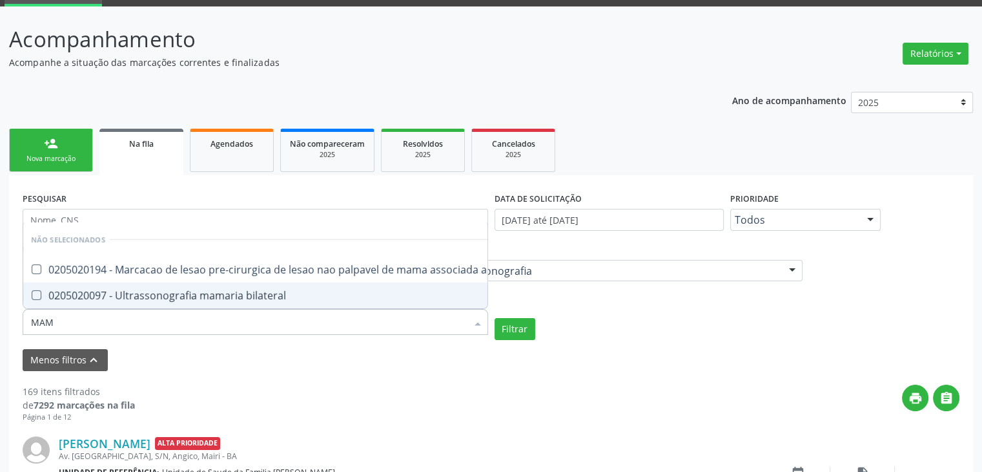
type input "MAMA"
click at [213, 290] on div "0205020097 - Ultrassonografia mamaria bilateral" at bounding box center [300, 295] width 539 height 10
checkbox bilateral "true"
checkbox ultrassonografia "true"
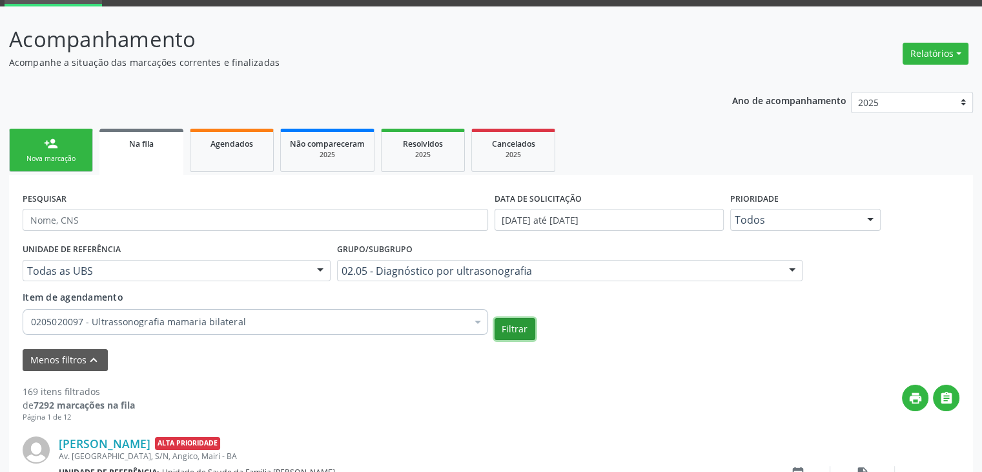
click at [527, 329] on button "Filtrar" at bounding box center [515, 329] width 41 height 22
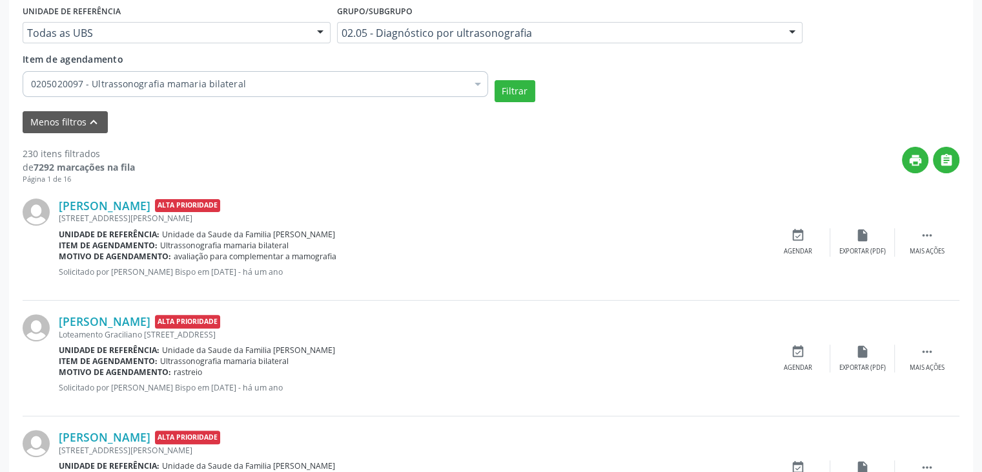
scroll to position [323, 0]
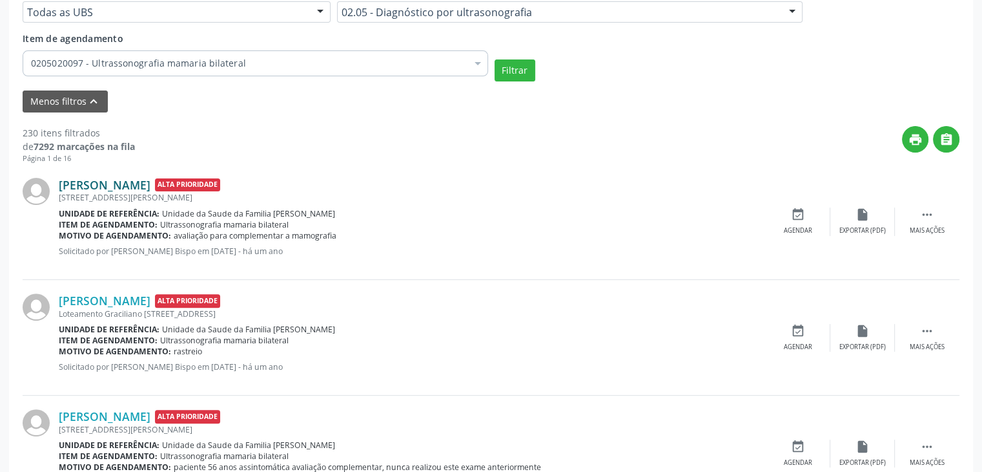
click at [150, 183] on link "Maria Luiza Ferreira Catureba" at bounding box center [105, 185] width 92 height 14
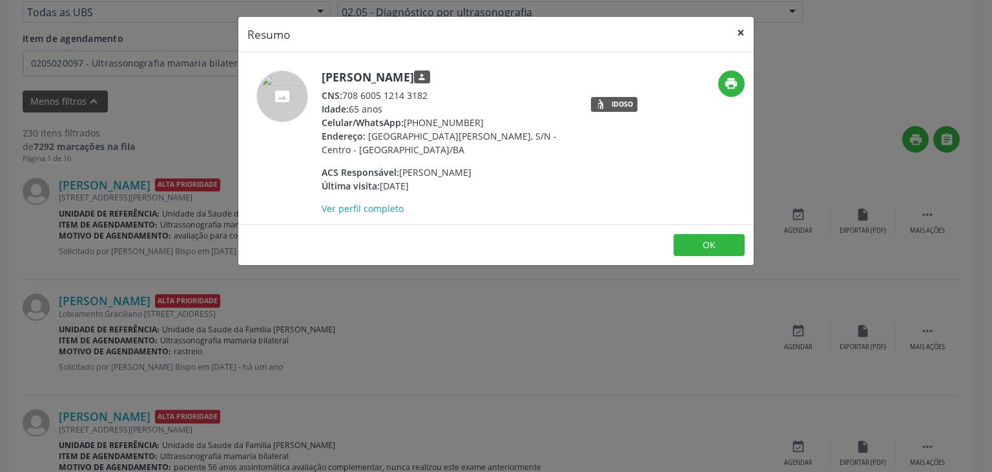
click at [738, 26] on button "×" at bounding box center [741, 33] width 26 height 32
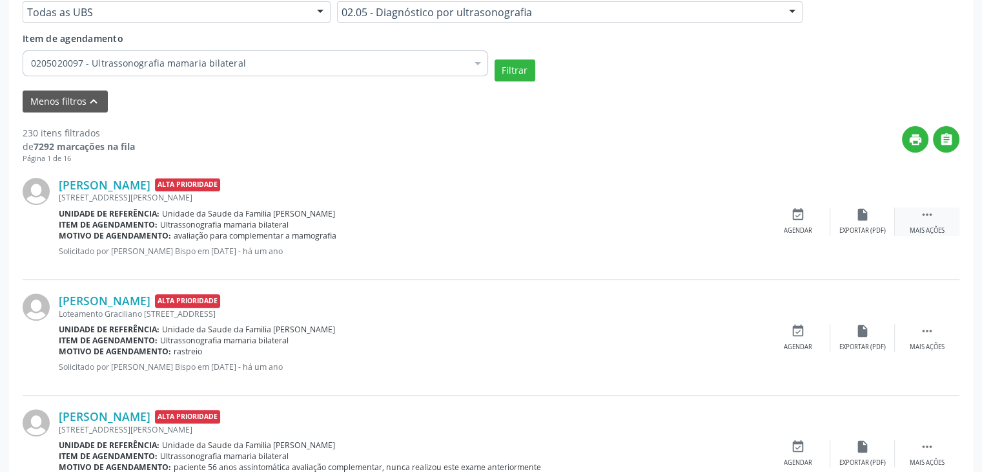
click at [913, 233] on div "Mais ações" at bounding box center [927, 230] width 35 height 9
click at [778, 228] on div "cancel Cancelar" at bounding box center [798, 221] width 65 height 28
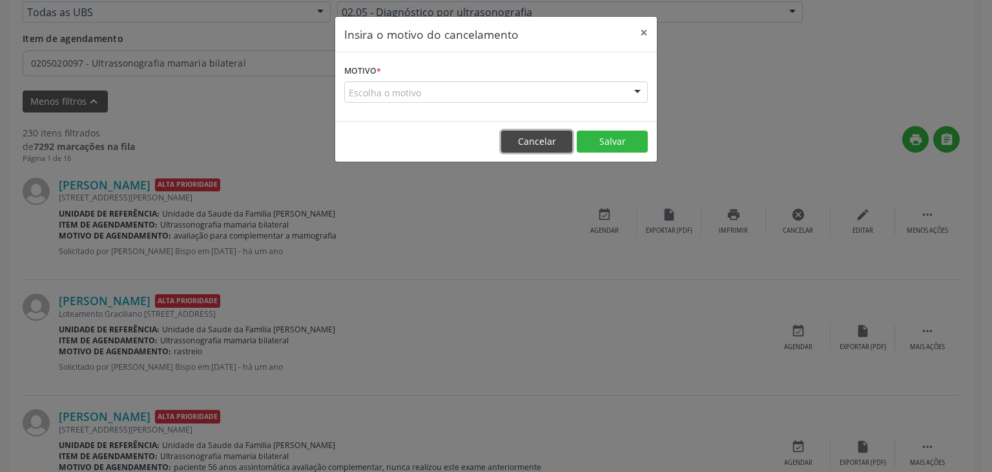
click at [530, 140] on button "Cancelar" at bounding box center [536, 141] width 71 height 22
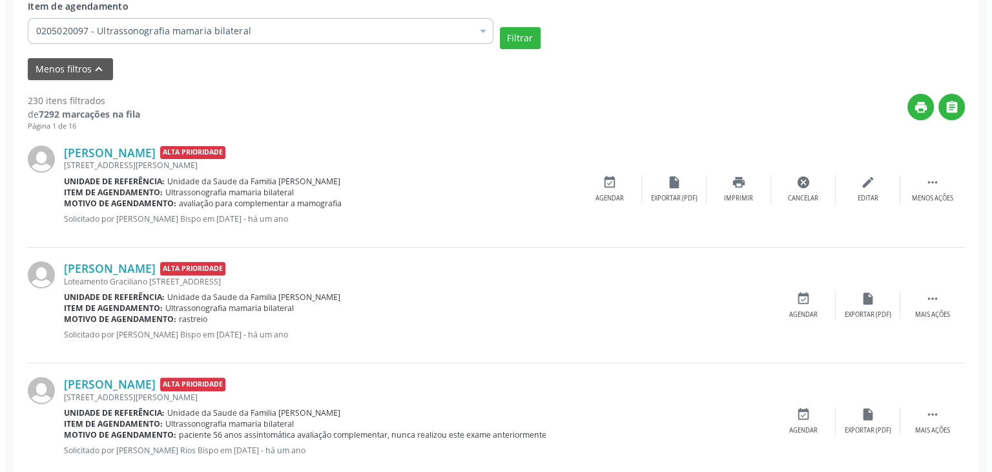
scroll to position [388, 0]
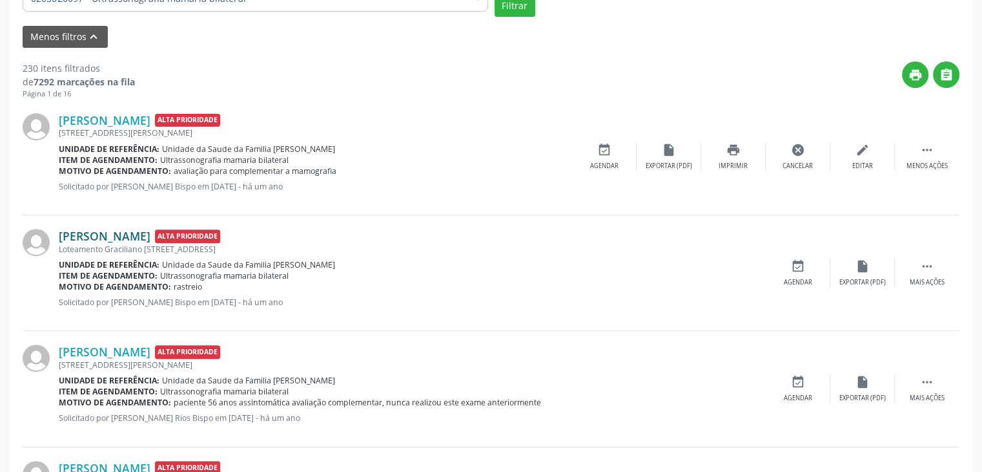
click at [150, 233] on link "Maria Conceição Silva Nascimento Coutinho" at bounding box center [105, 236] width 92 height 14
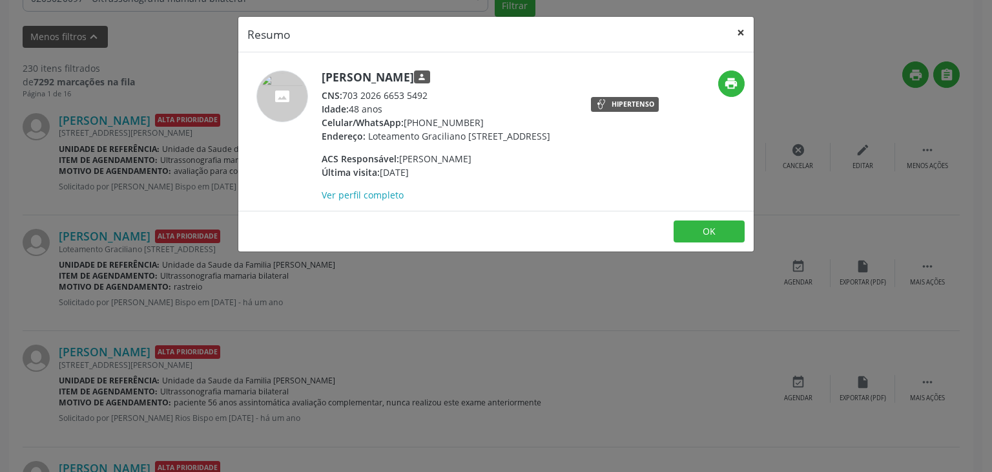
click at [744, 30] on button "×" at bounding box center [741, 33] width 26 height 32
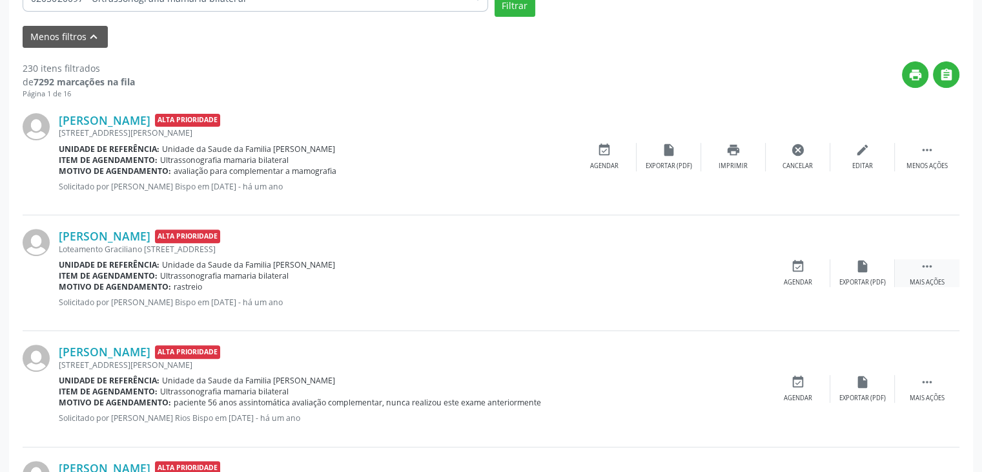
click at [913, 275] on div " Mais ações" at bounding box center [927, 273] width 65 height 28
click at [793, 274] on div "cancel Cancelar" at bounding box center [798, 273] width 65 height 28
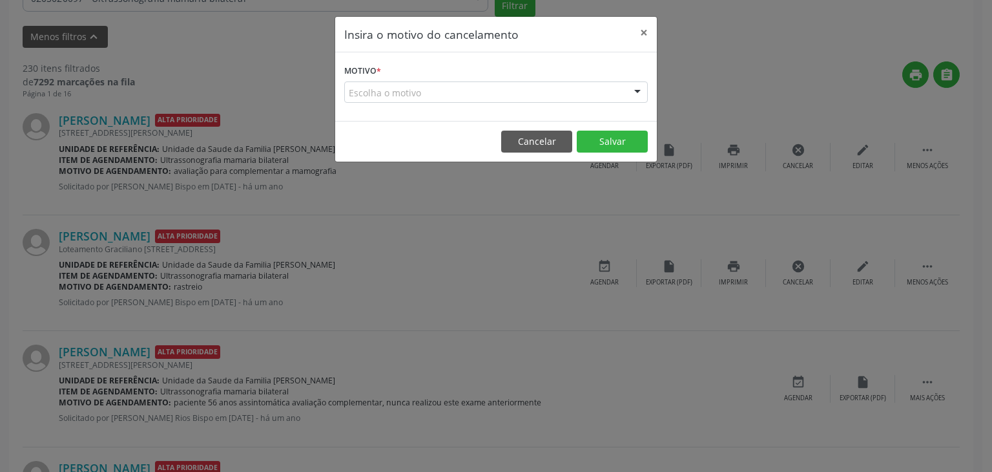
click at [427, 86] on div "Escolha o motivo" at bounding box center [496, 92] width 304 height 22
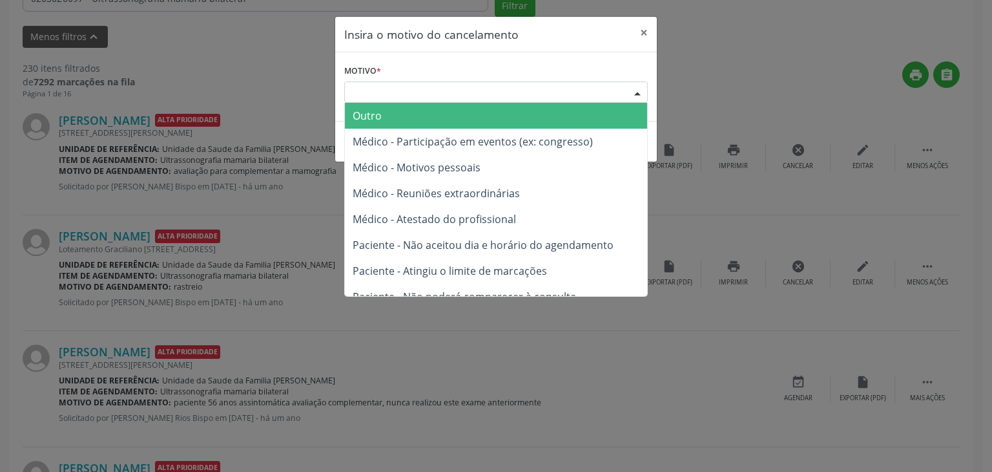
click at [410, 112] on span "Outro" at bounding box center [496, 116] width 302 height 26
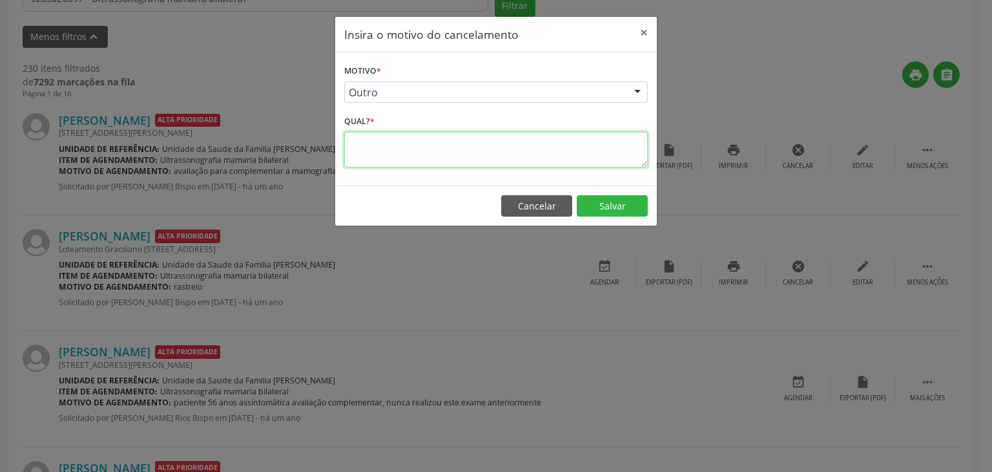
click at [397, 139] on textarea at bounding box center [496, 150] width 304 height 36
type textarea "EXAME REALIZADO"
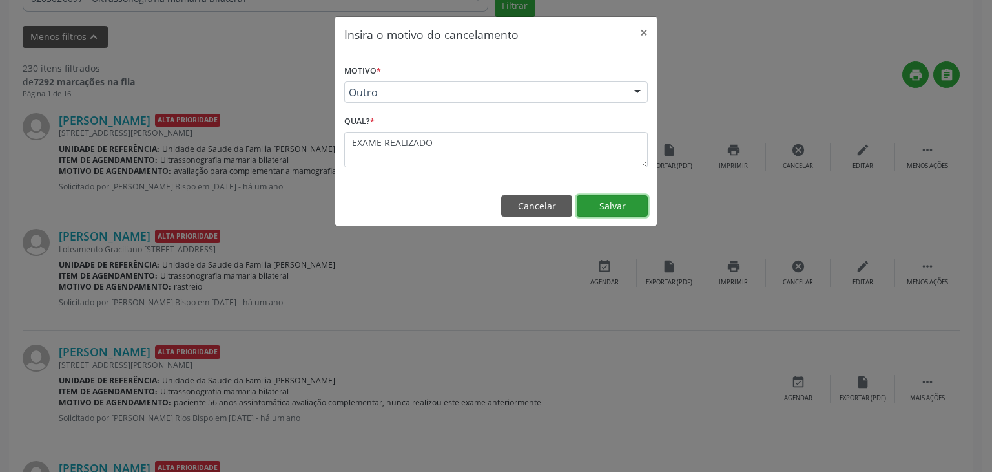
click at [619, 214] on button "Salvar" at bounding box center [612, 206] width 71 height 22
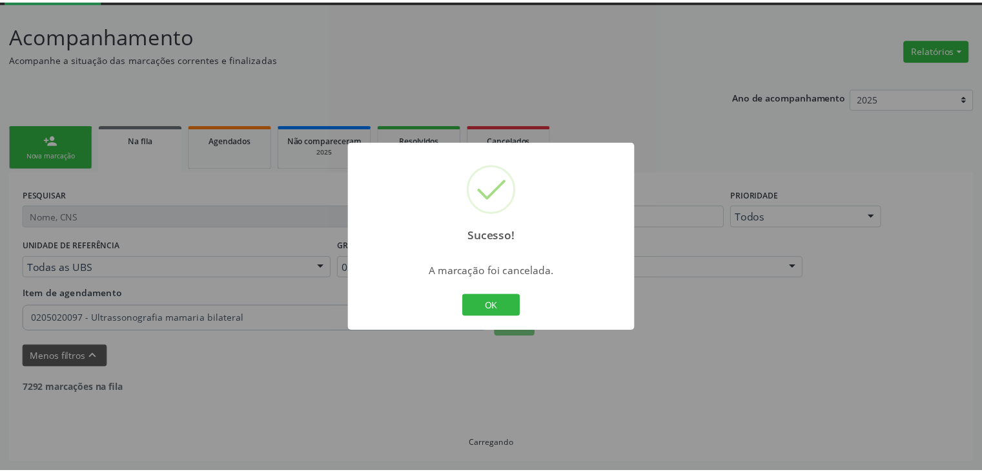
scroll to position [68, 0]
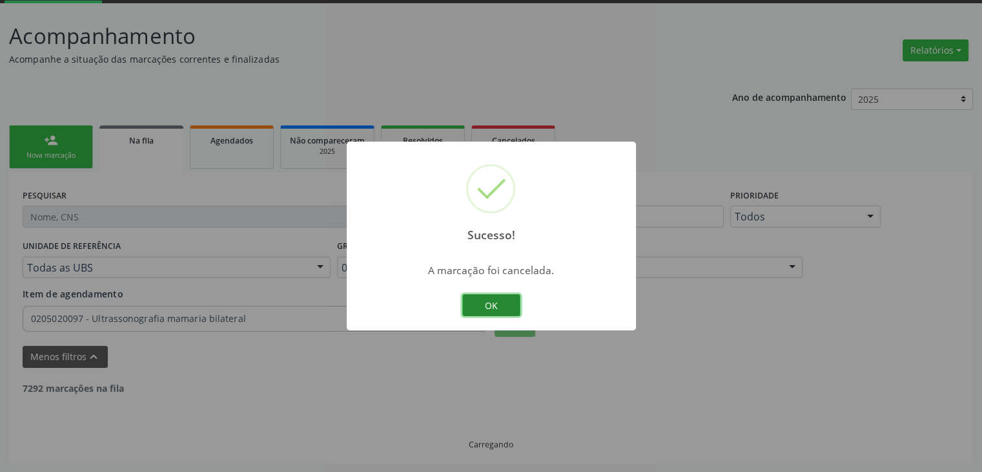
click at [494, 311] on button "OK" at bounding box center [491, 305] width 58 height 22
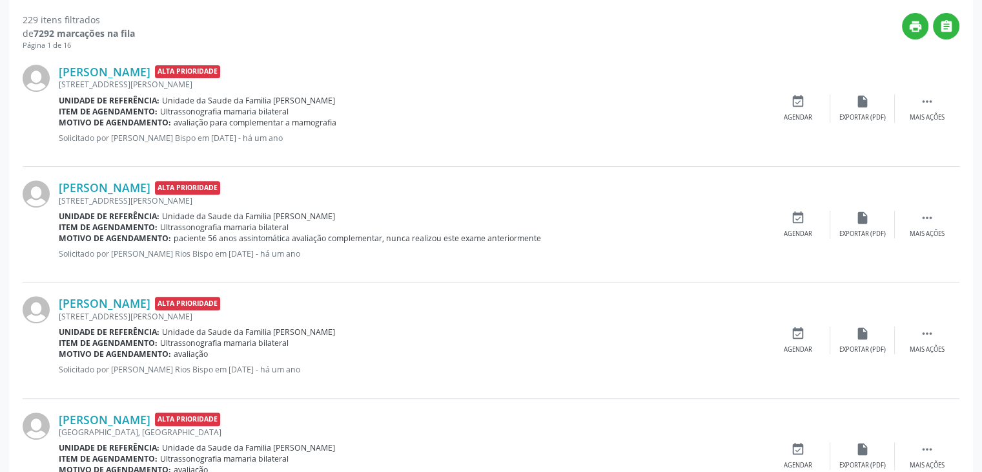
scroll to position [455, 0]
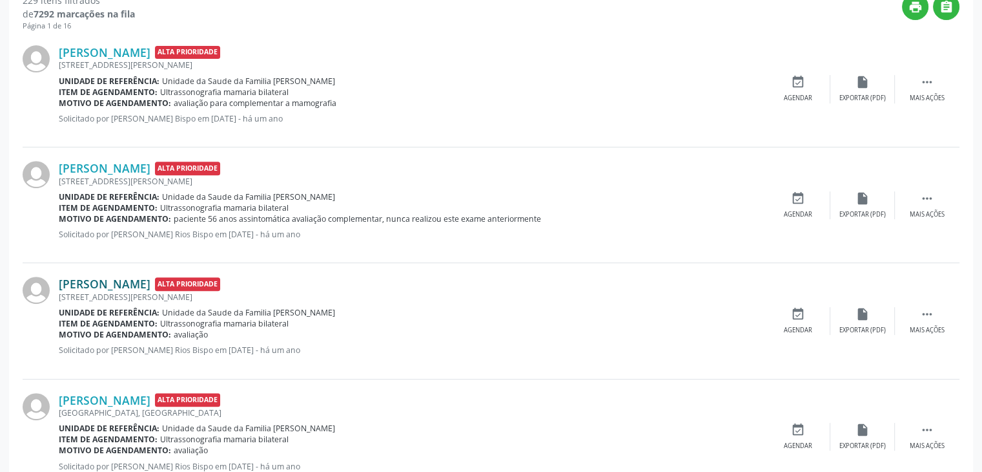
click at [132, 282] on link "Elielza Sampaio Santos" at bounding box center [105, 283] width 92 height 14
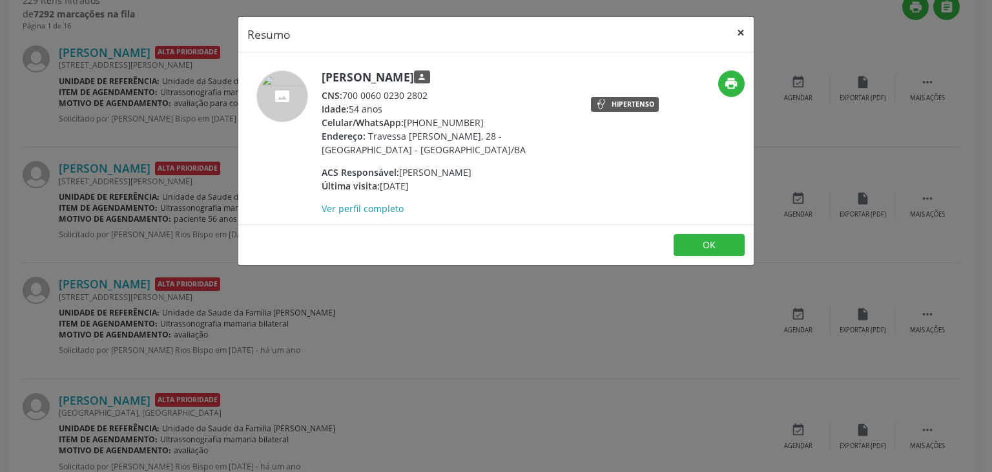
click at [741, 33] on button "×" at bounding box center [741, 33] width 26 height 32
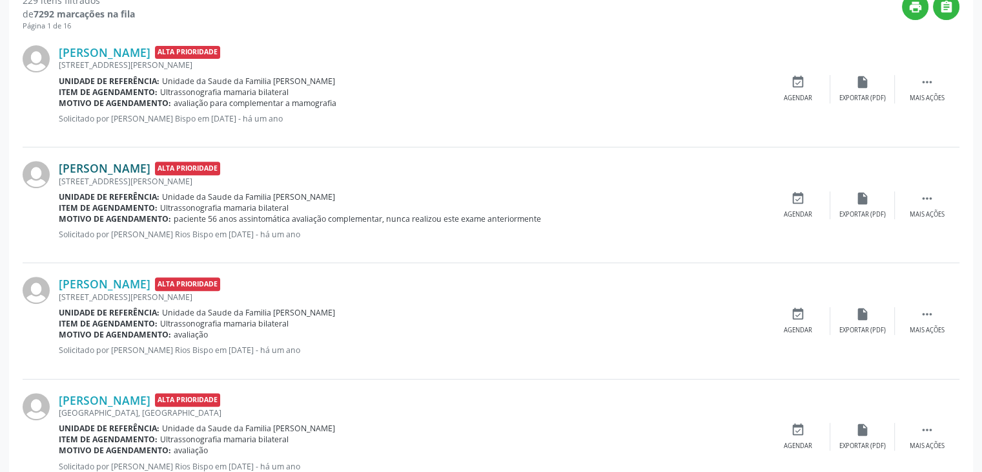
click at [130, 165] on link "Marta Trindade de Souza" at bounding box center [105, 168] width 92 height 14
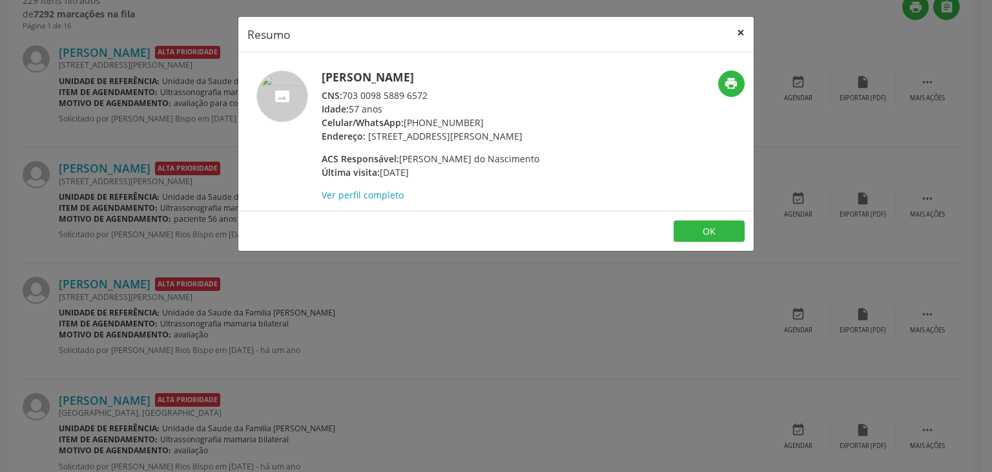
click at [745, 32] on button "×" at bounding box center [741, 33] width 26 height 32
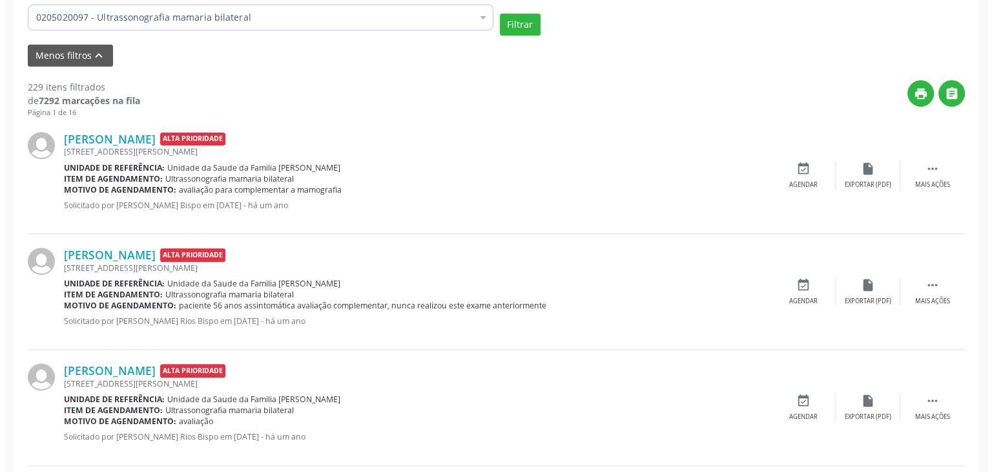
scroll to position [391, 0]
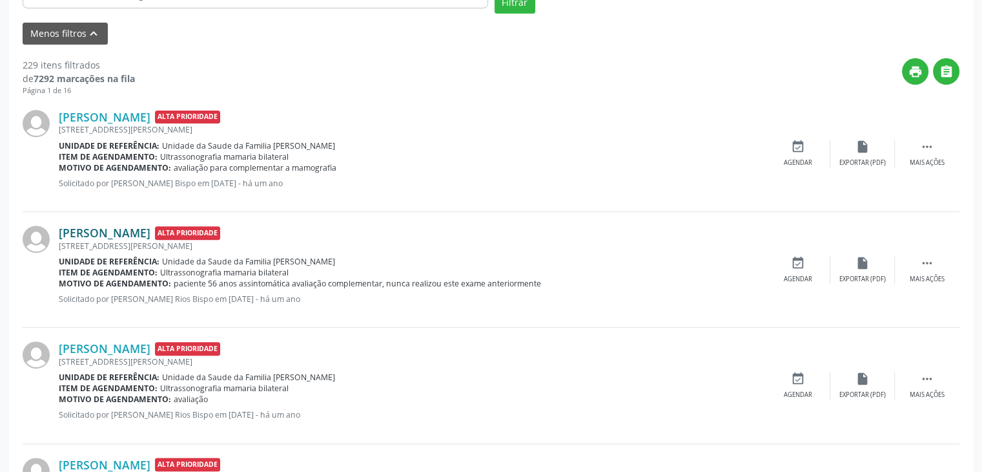
click at [150, 231] on link "Marta Trindade de Souza" at bounding box center [105, 232] width 92 height 14
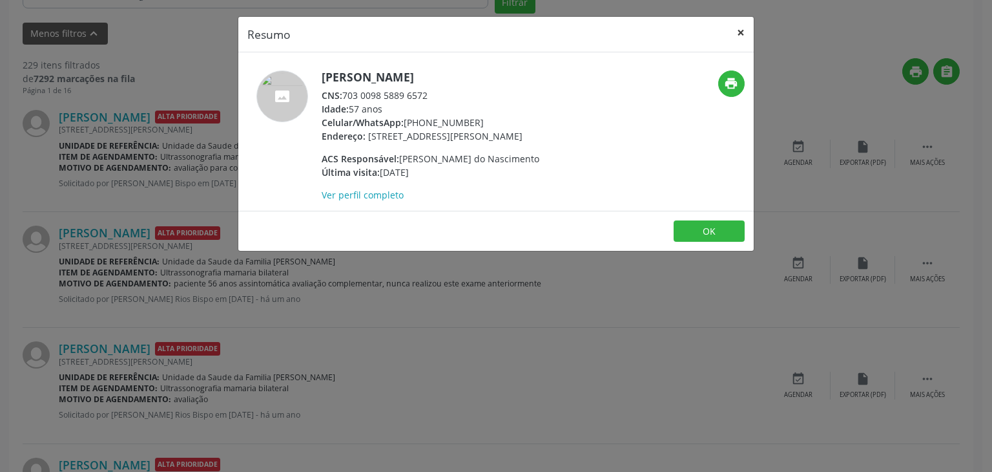
click at [733, 28] on button "×" at bounding box center [741, 33] width 26 height 32
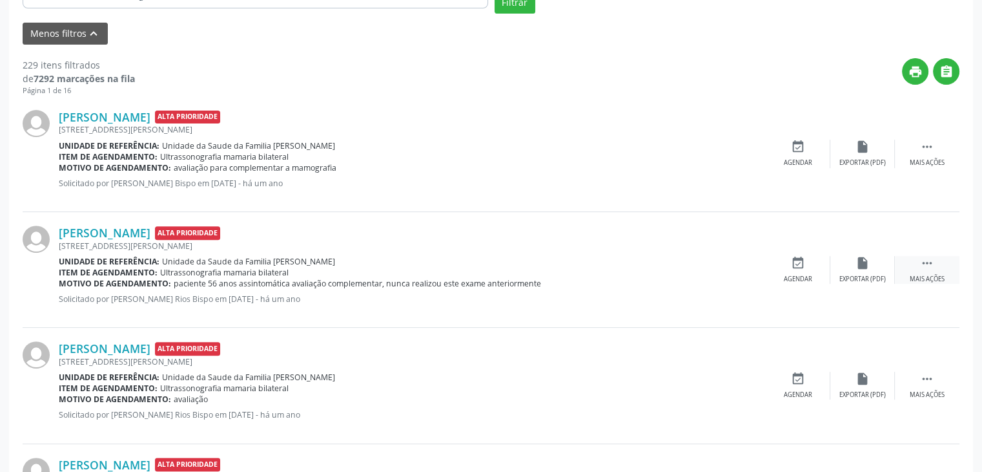
click at [918, 266] on div " Mais ações" at bounding box center [927, 270] width 65 height 28
click at [807, 265] on div "cancel Cancelar" at bounding box center [798, 270] width 65 height 28
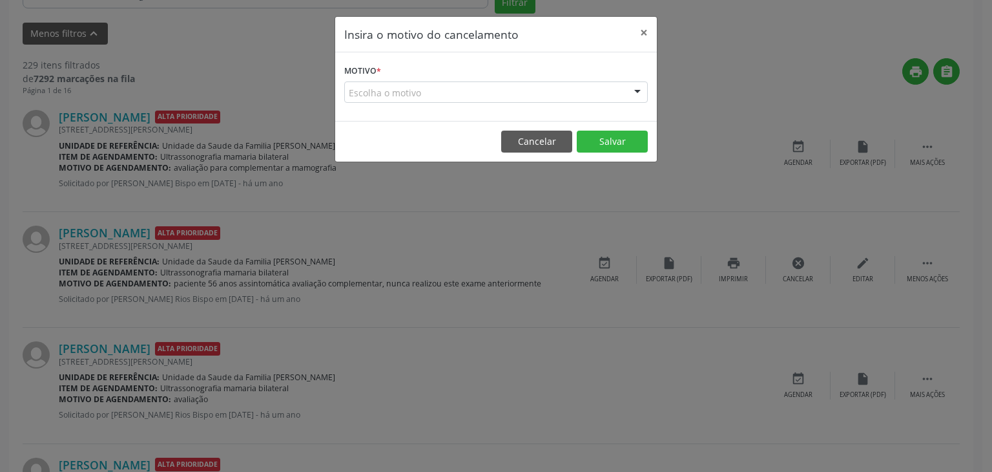
click at [552, 97] on div "Escolha o motivo" at bounding box center [496, 92] width 304 height 22
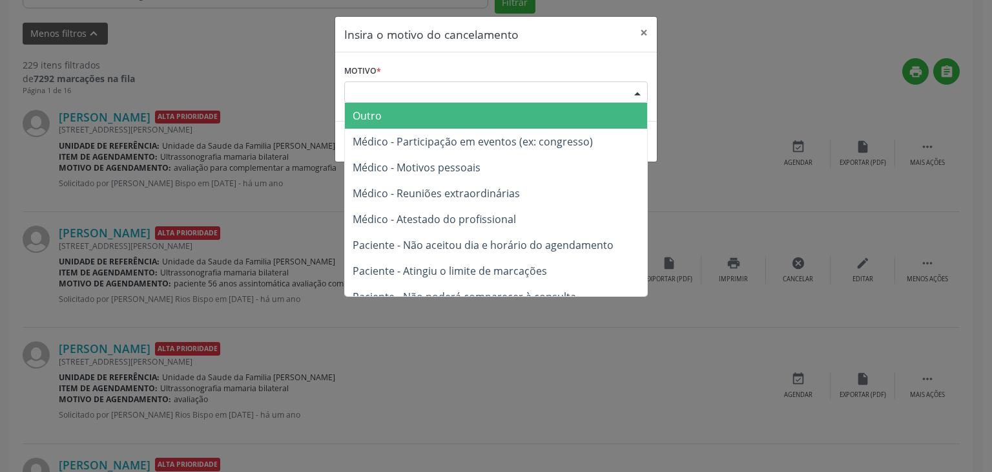
click at [453, 114] on span "Outro" at bounding box center [496, 116] width 302 height 26
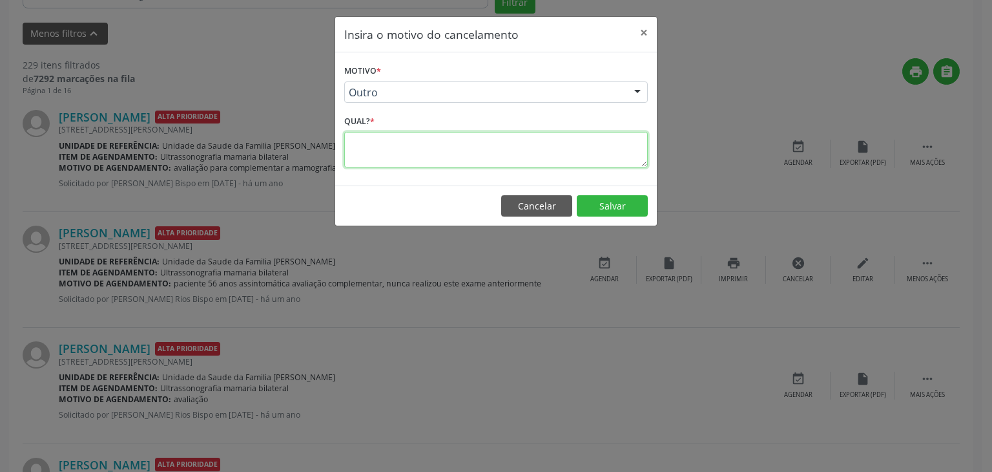
click at [433, 148] on textarea at bounding box center [496, 150] width 304 height 36
type textarea "EXAME REALIZADO"
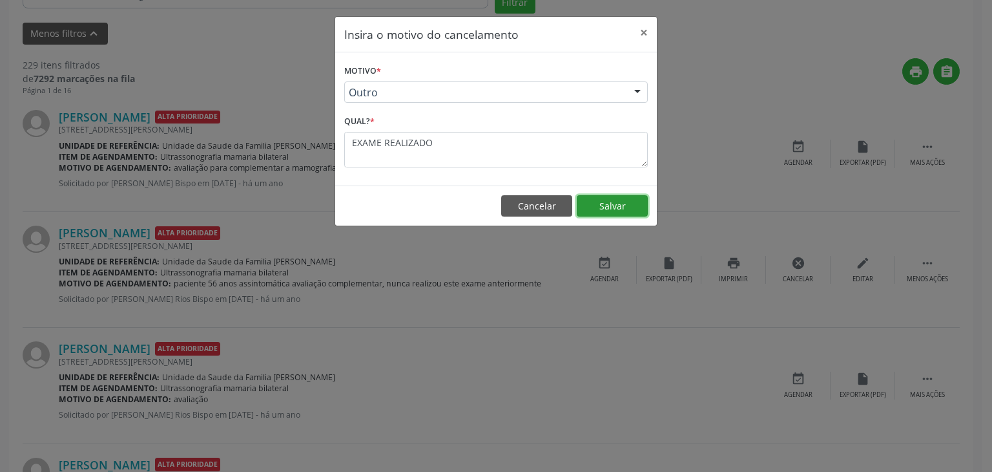
click at [604, 213] on button "Salvar" at bounding box center [612, 206] width 71 height 22
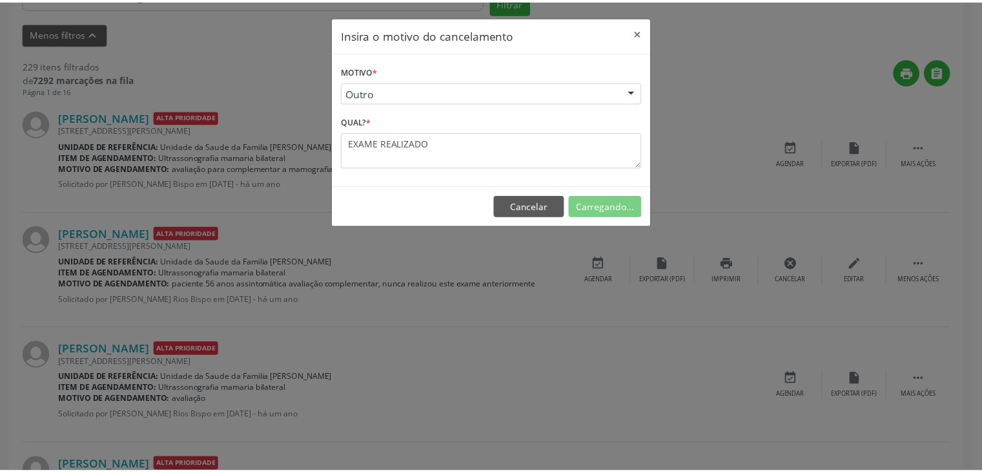
scroll to position [68, 0]
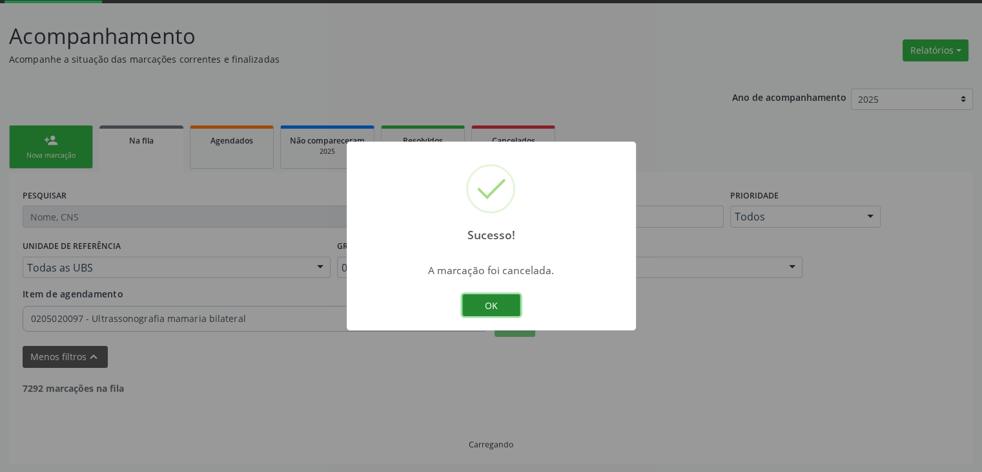
click at [468, 313] on button "OK" at bounding box center [491, 305] width 58 height 22
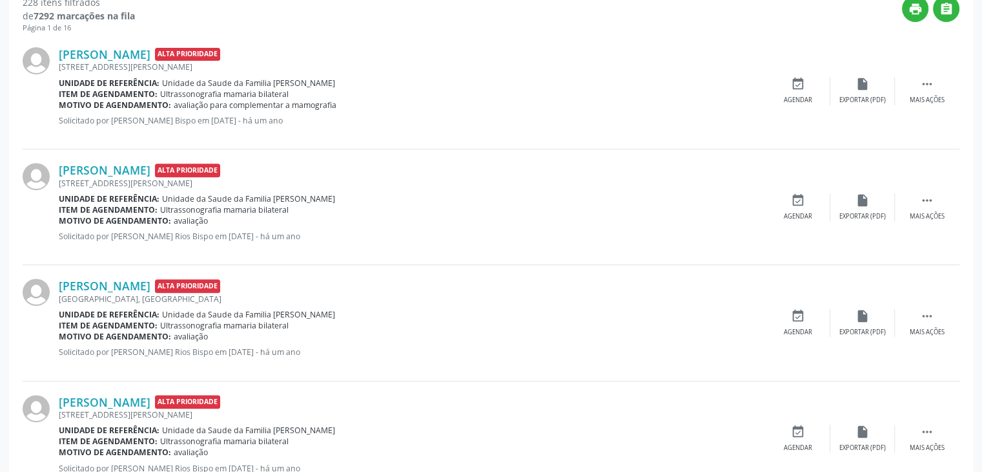
scroll to position [455, 0]
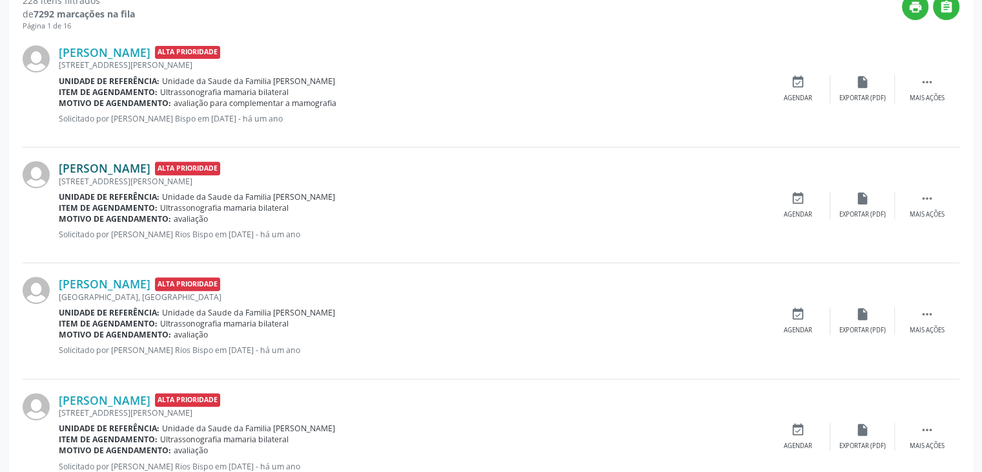
click at [150, 169] on link "Elielza Sampaio Santos" at bounding box center [105, 168] width 92 height 14
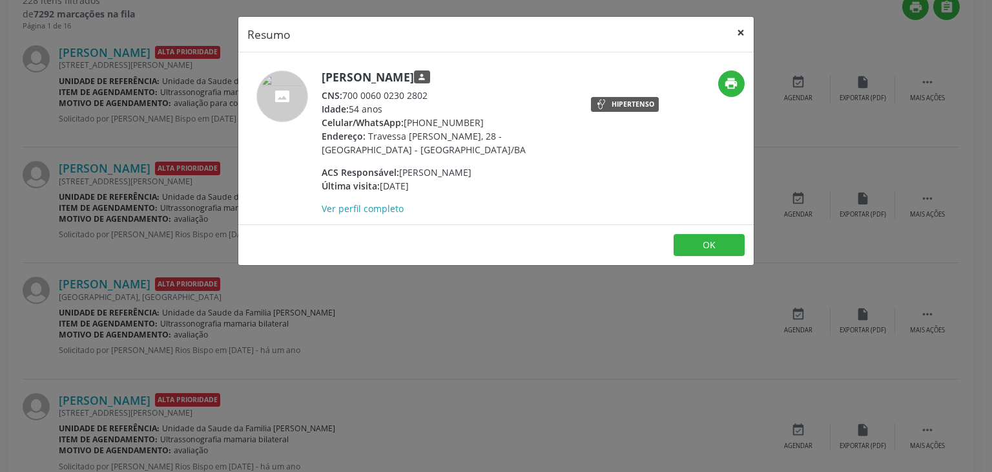
click at [747, 23] on button "×" at bounding box center [741, 33] width 26 height 32
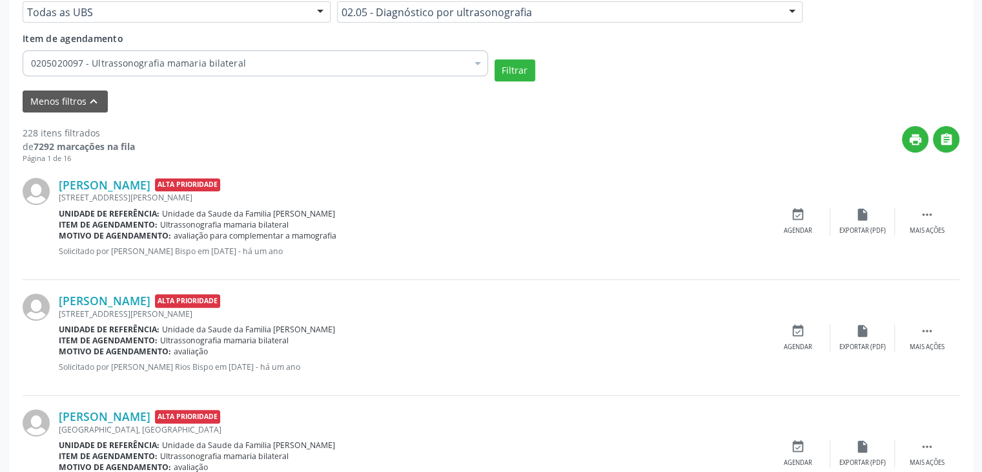
scroll to position [262, 0]
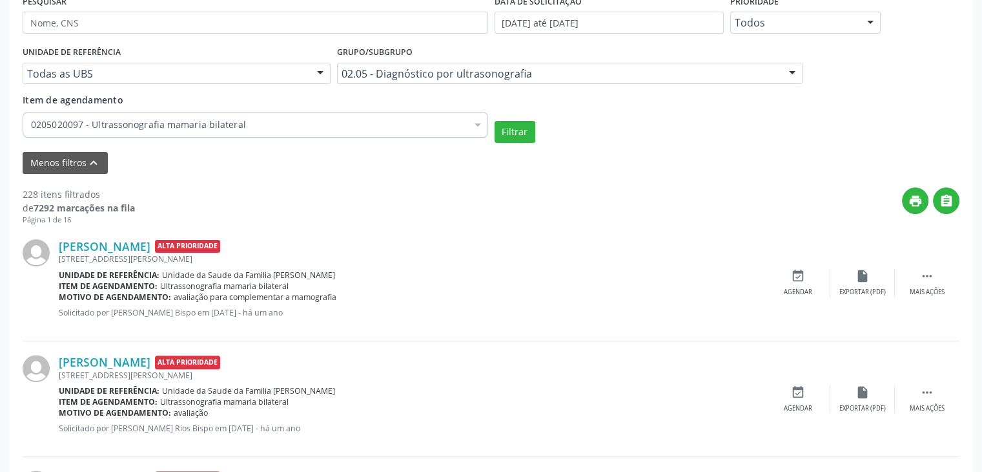
click at [132, 369] on div "Travessa Afonso Pedreira, 28, Lapinha, Mairi - BA" at bounding box center [412, 374] width 707 height 11
click at [132, 357] on link "Elielza Sampaio Santos" at bounding box center [105, 362] width 92 height 14
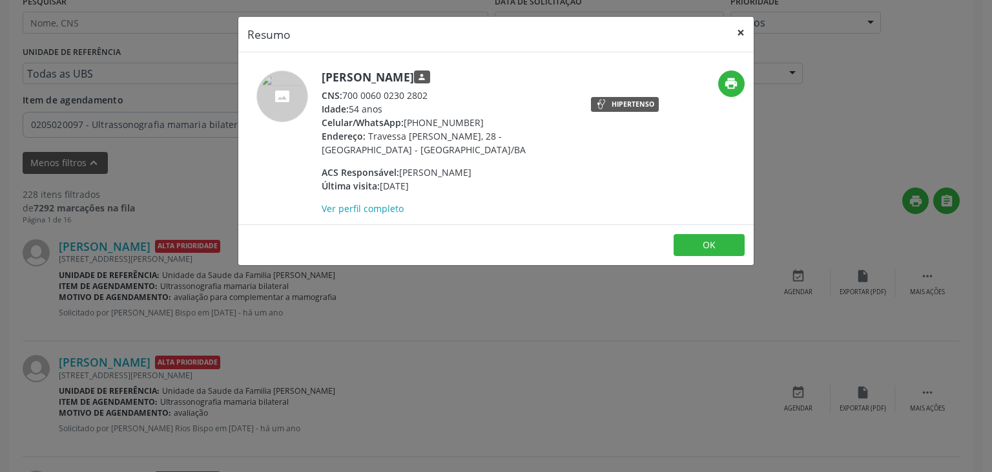
click at [740, 32] on button "×" at bounding box center [741, 33] width 26 height 32
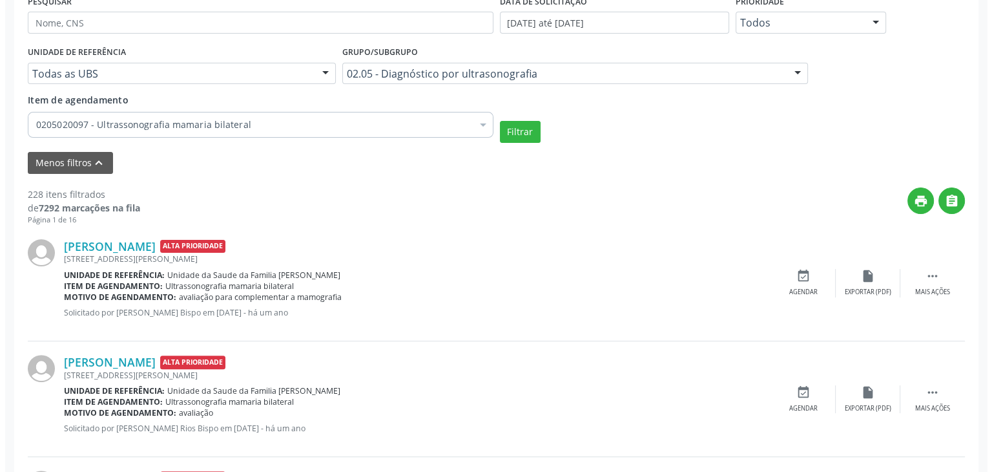
scroll to position [455, 0]
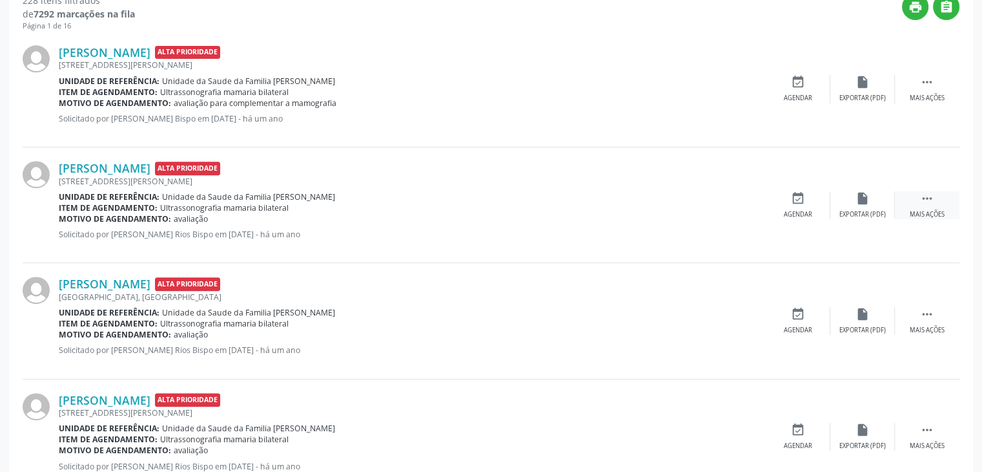
click at [901, 197] on div " Mais ações" at bounding box center [927, 205] width 65 height 28
click at [819, 197] on div "cancel Cancelar" at bounding box center [798, 205] width 65 height 28
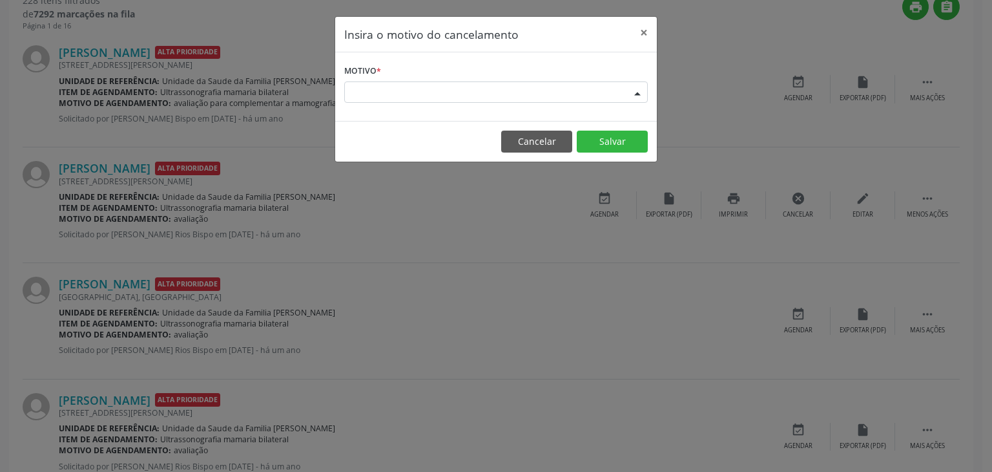
click at [482, 88] on div "Escolha o motivo" at bounding box center [496, 92] width 304 height 22
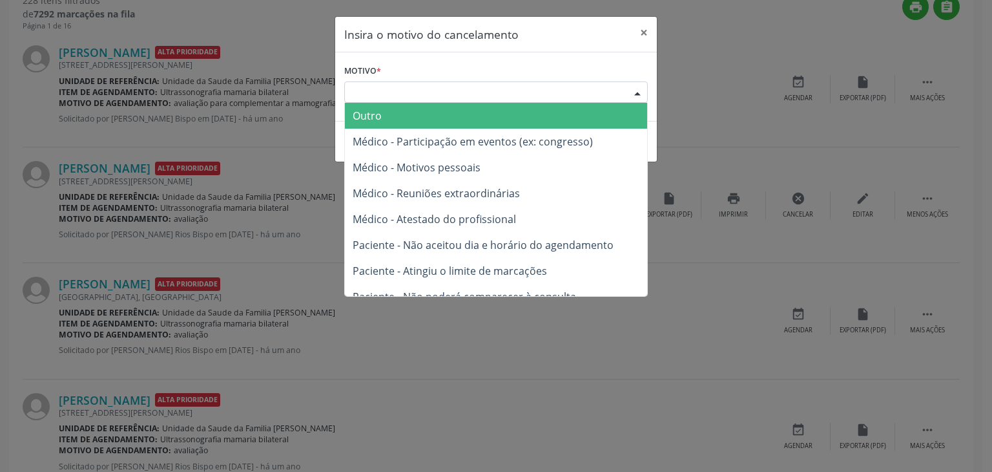
click at [434, 111] on span "Outro" at bounding box center [496, 116] width 302 height 26
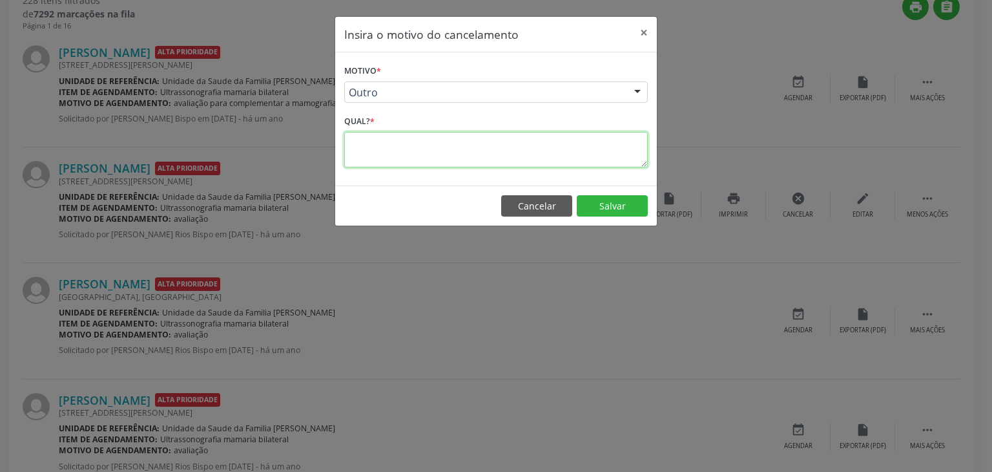
click at [416, 149] on textarea at bounding box center [496, 150] width 304 height 36
type textarea "EXAME REALIZADO"
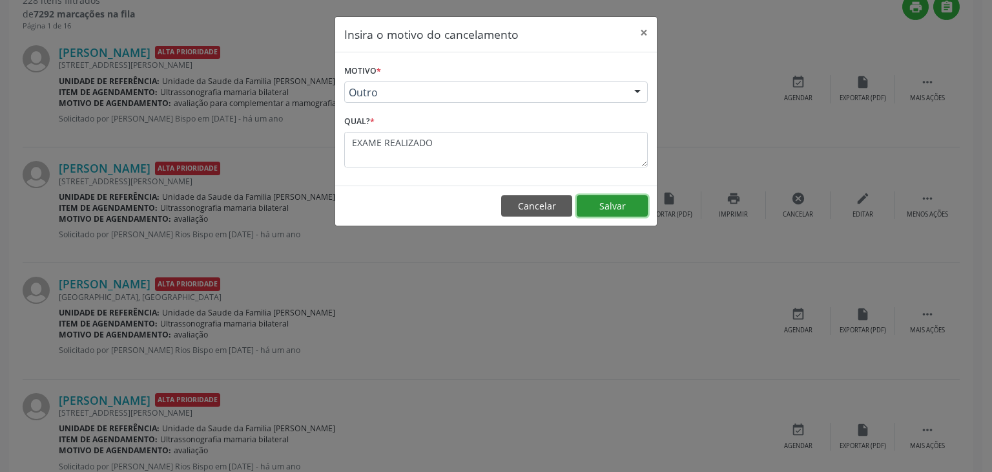
click at [603, 214] on button "Salvar" at bounding box center [612, 206] width 71 height 22
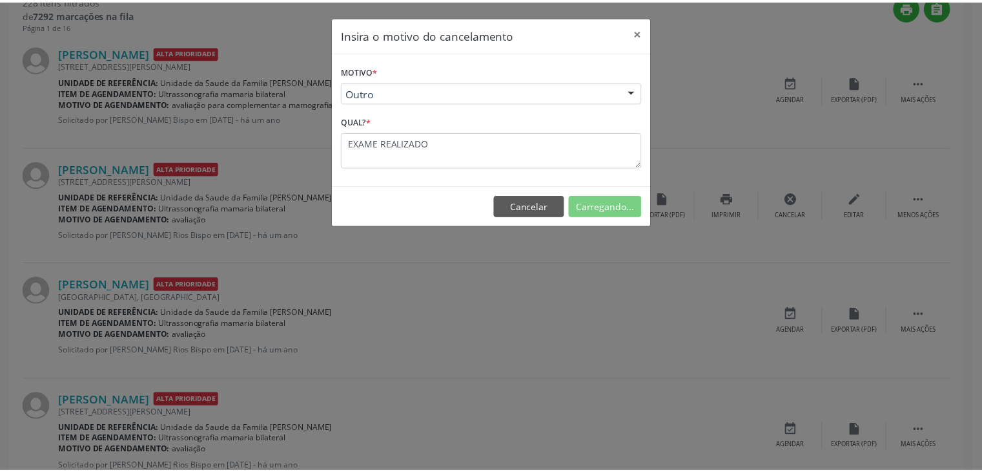
scroll to position [68, 0]
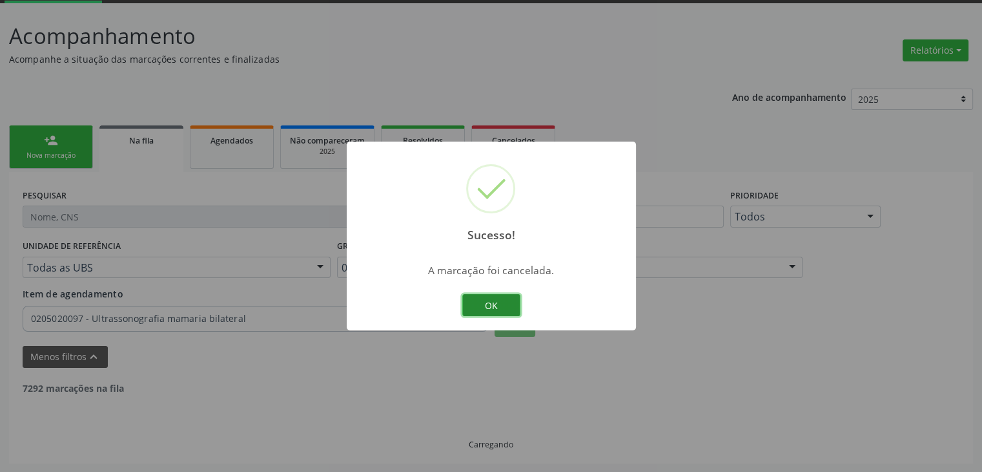
click at [509, 307] on button "OK" at bounding box center [491, 305] width 58 height 22
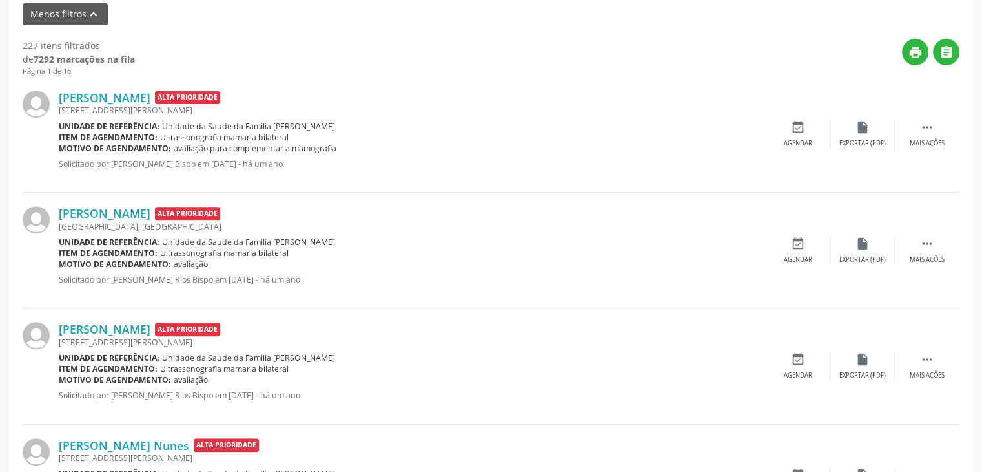
scroll to position [391, 0]
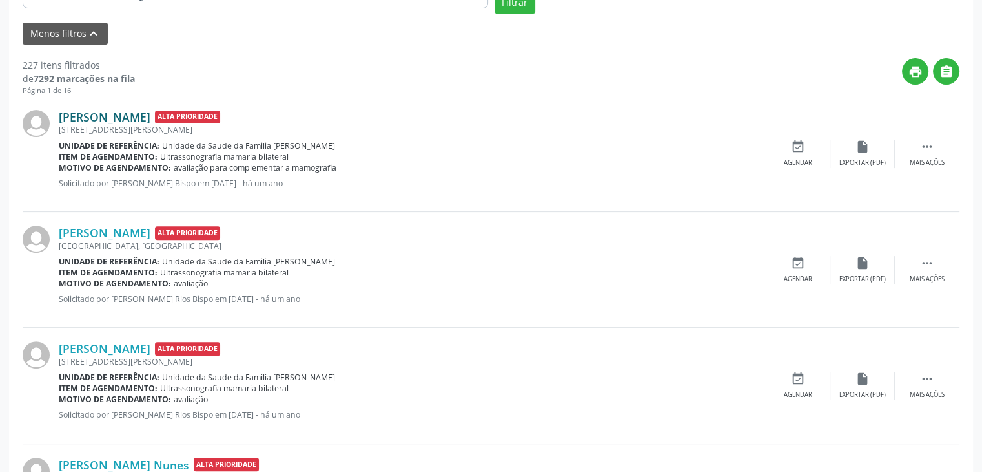
click at [150, 118] on link "Maria Luiza Ferreira Catureba" at bounding box center [105, 117] width 92 height 14
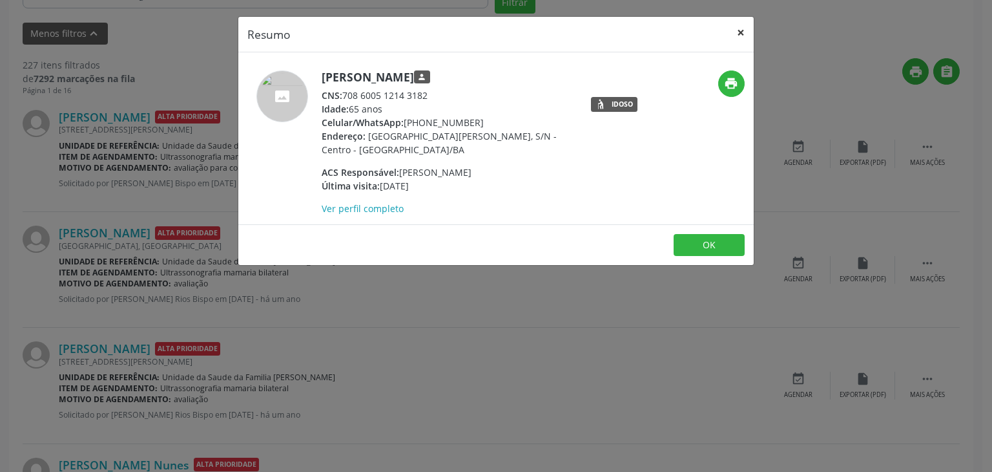
click at [741, 26] on button "×" at bounding box center [741, 33] width 26 height 32
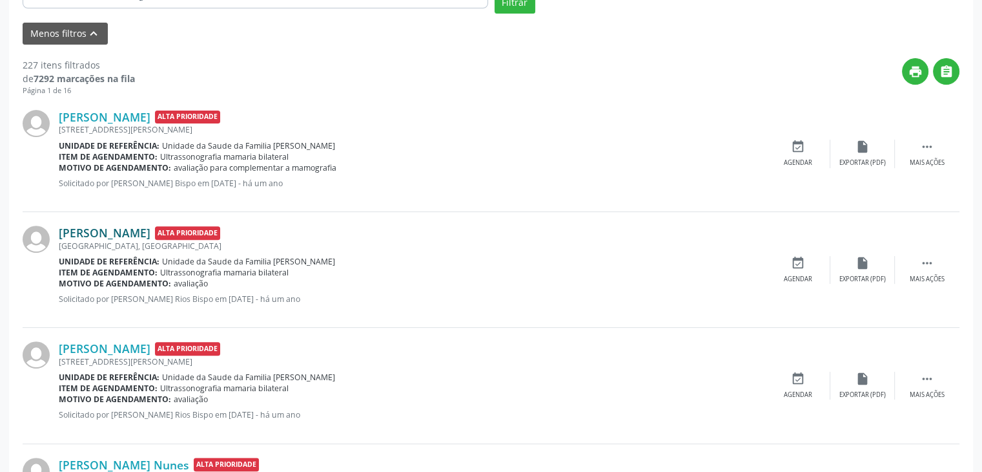
click at [130, 227] on link "Edivandia Santos Oliveira" at bounding box center [105, 232] width 92 height 14
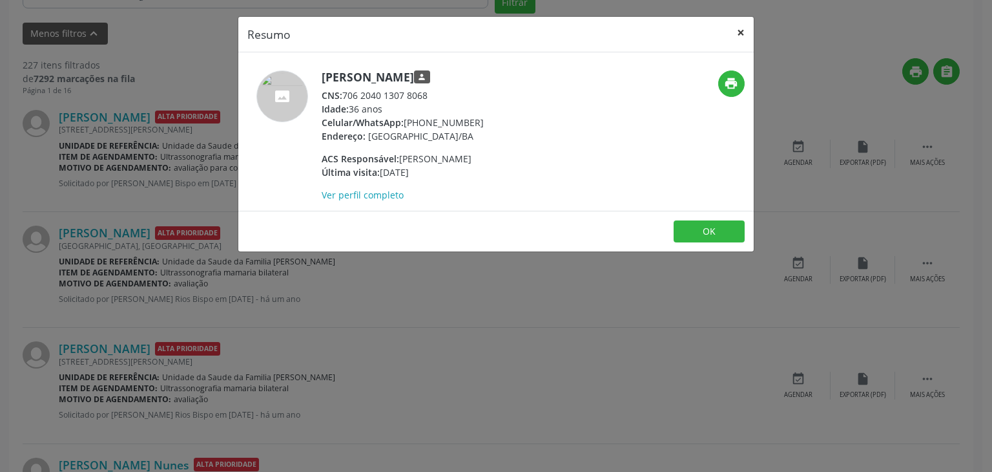
click at [747, 31] on button "×" at bounding box center [741, 33] width 26 height 32
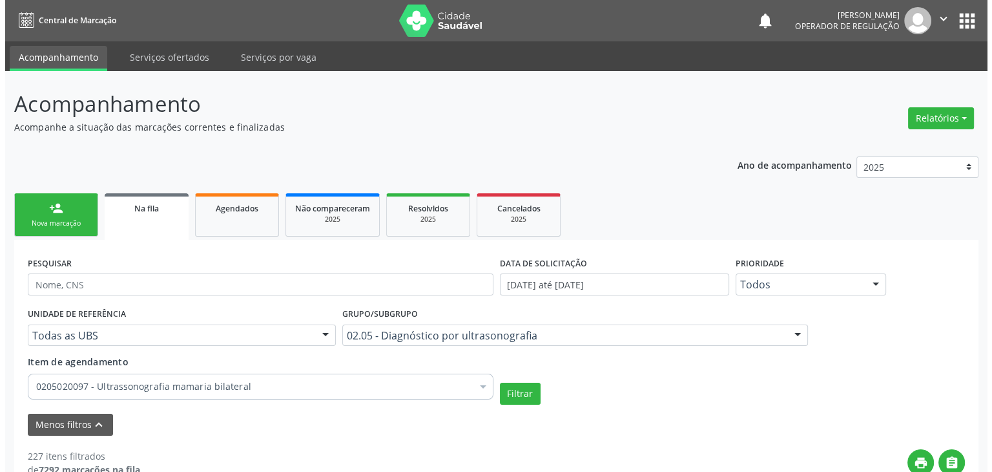
scroll to position [323, 0]
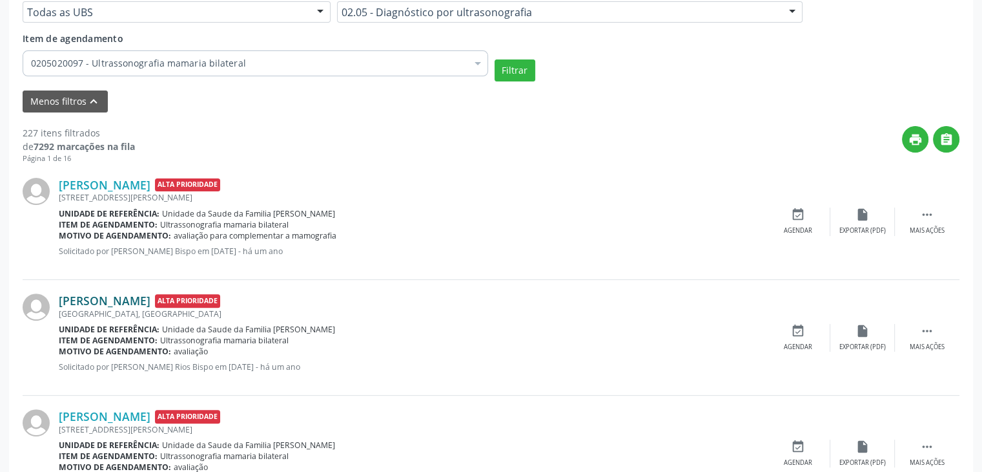
click at [150, 299] on link "Edivandia Santos Oliveira" at bounding box center [105, 300] width 92 height 14
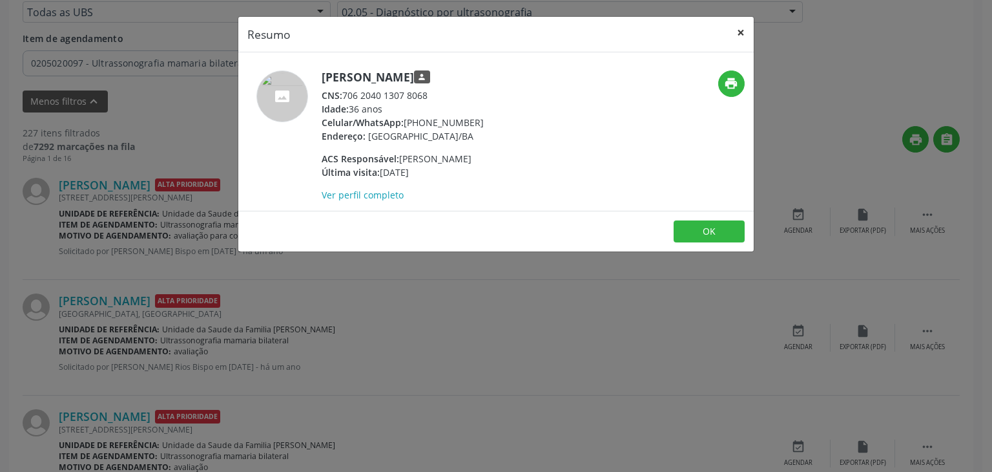
click at [741, 23] on button "×" at bounding box center [741, 33] width 26 height 32
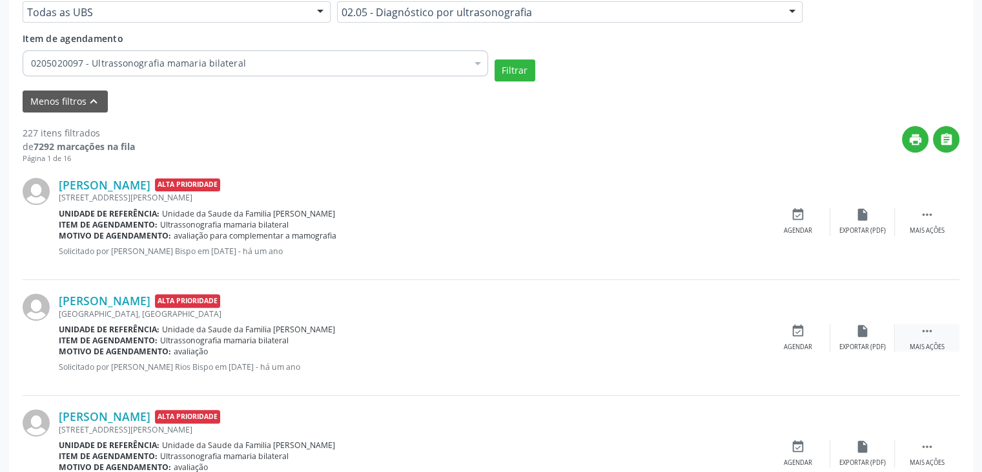
click at [920, 338] on div " Mais ações" at bounding box center [927, 338] width 65 height 28
click at [811, 337] on div "cancel Cancelar" at bounding box center [798, 338] width 65 height 28
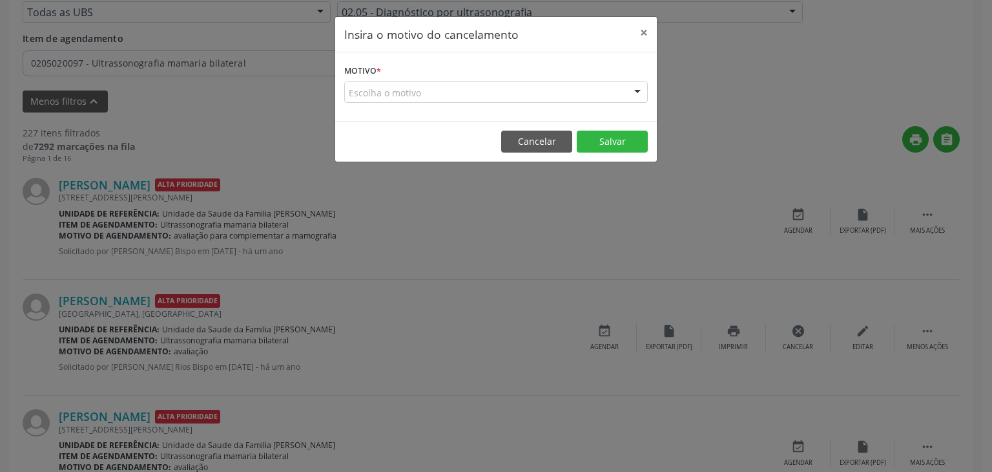
click at [444, 101] on div "Escolha o motivo" at bounding box center [496, 92] width 304 height 22
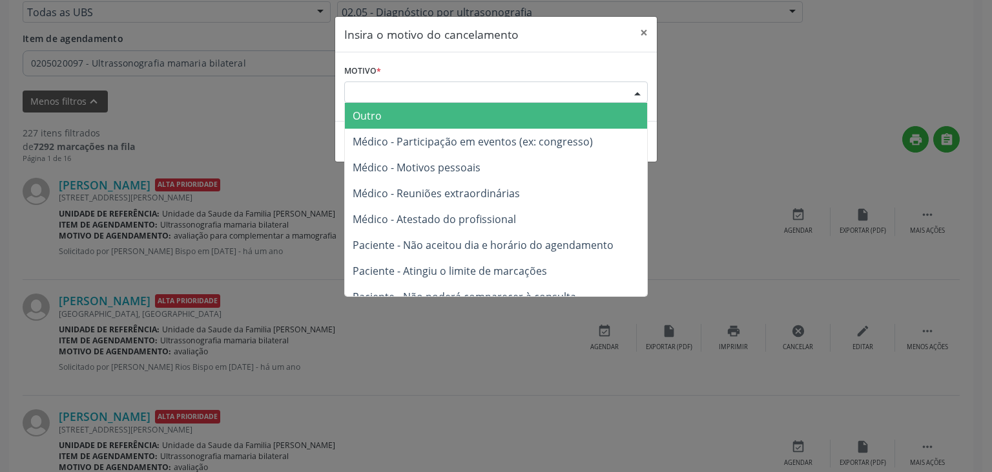
click at [440, 112] on span "Outro" at bounding box center [496, 116] width 302 height 26
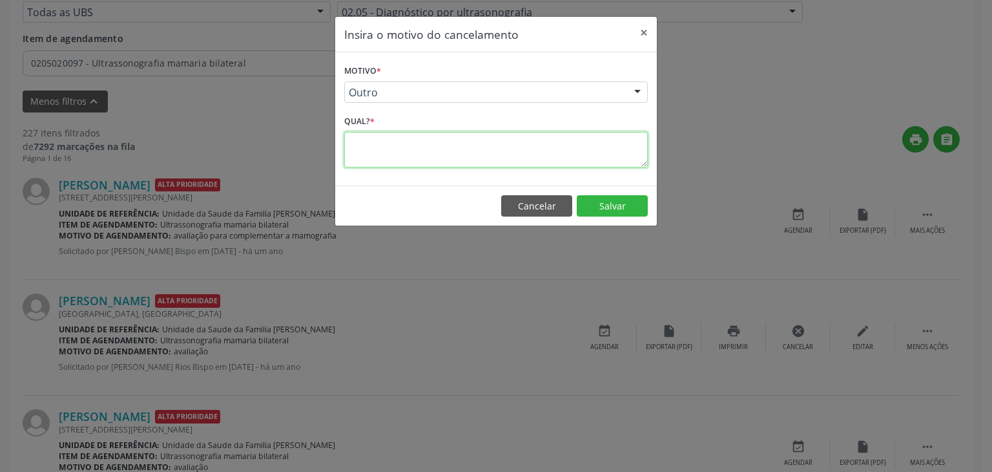
click at [440, 156] on textarea at bounding box center [496, 150] width 304 height 36
type textarea "EXAME REALIZADO"
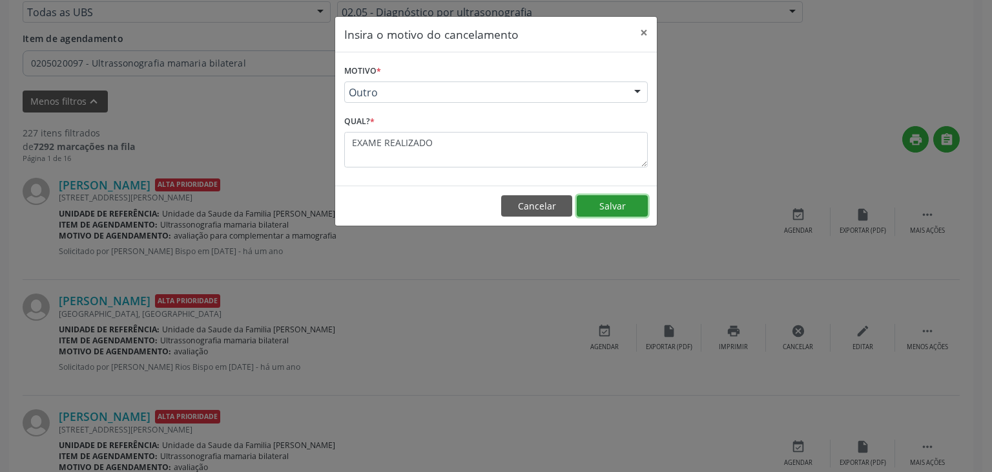
click at [632, 195] on button "Salvar" at bounding box center [612, 206] width 71 height 22
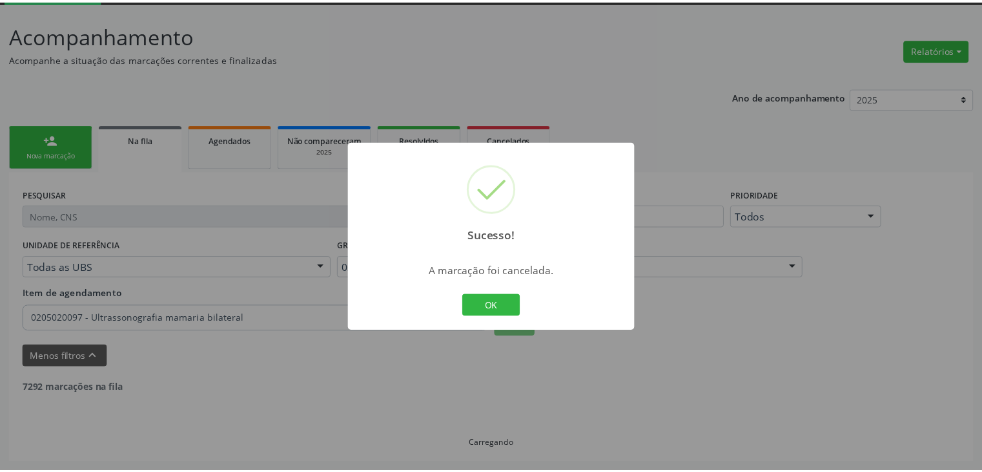
scroll to position [68, 0]
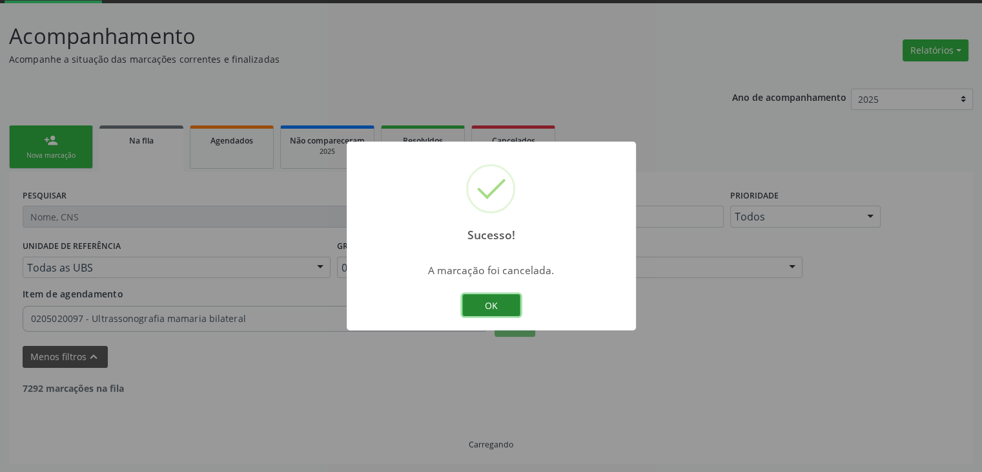
click at [475, 309] on button "OK" at bounding box center [491, 305] width 58 height 22
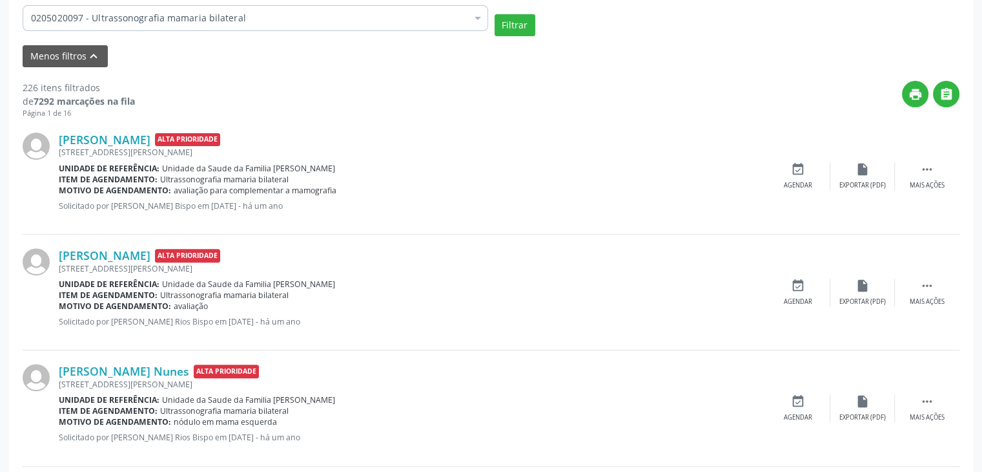
scroll to position [391, 0]
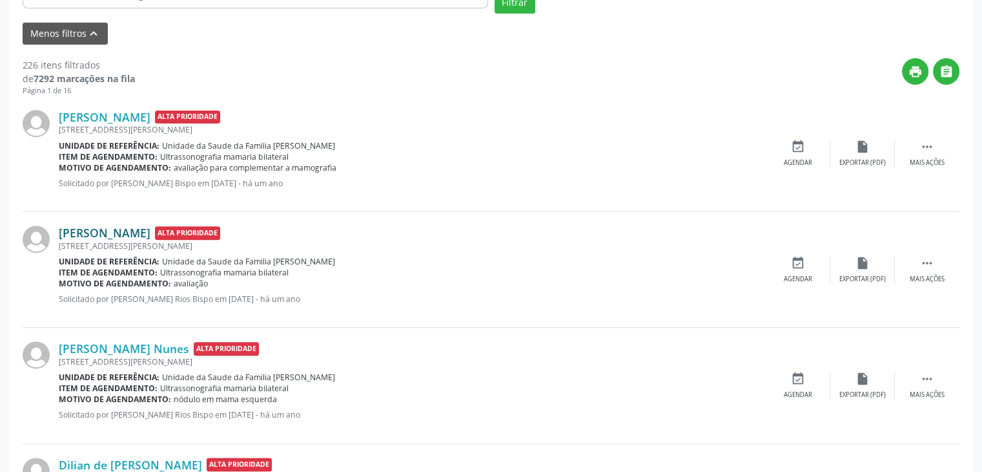
click at [121, 232] on link "Genilza Souza Oliveira" at bounding box center [105, 232] width 92 height 14
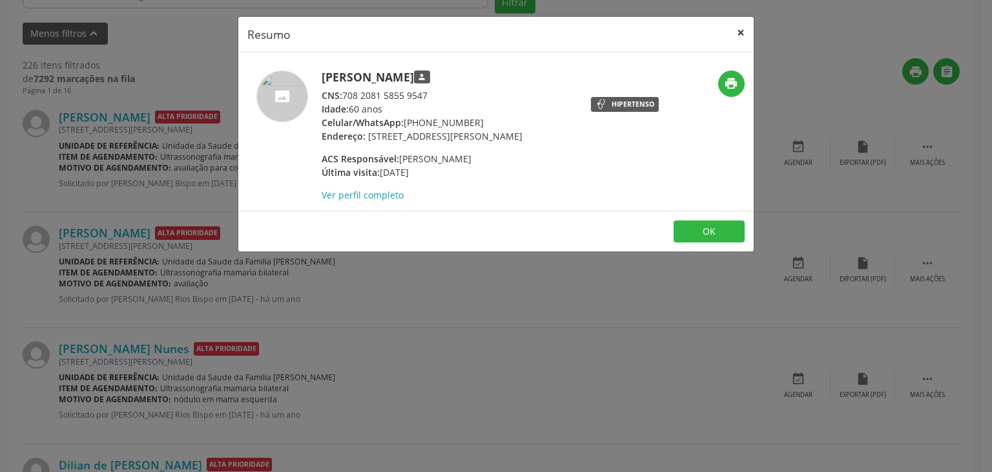
click at [738, 35] on button "×" at bounding box center [741, 33] width 26 height 32
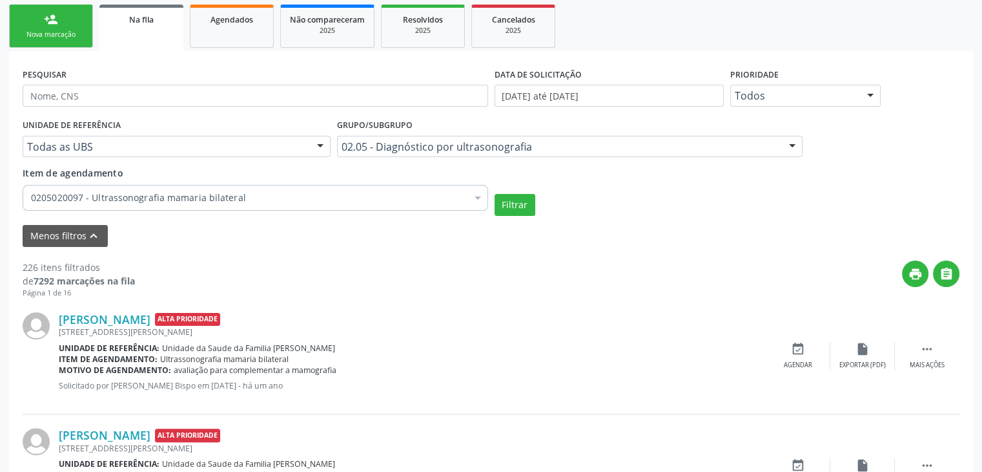
scroll to position [132, 0]
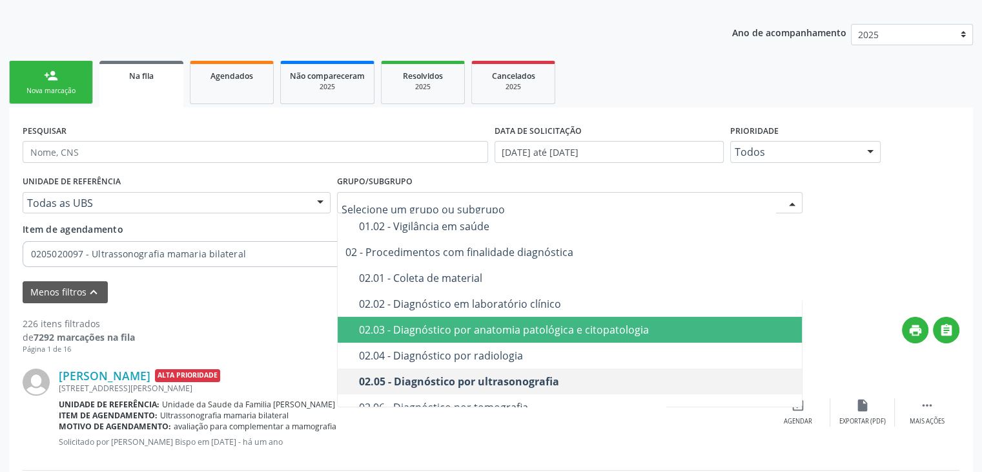
click at [220, 321] on div "print " at bounding box center [547, 335] width 825 height 38
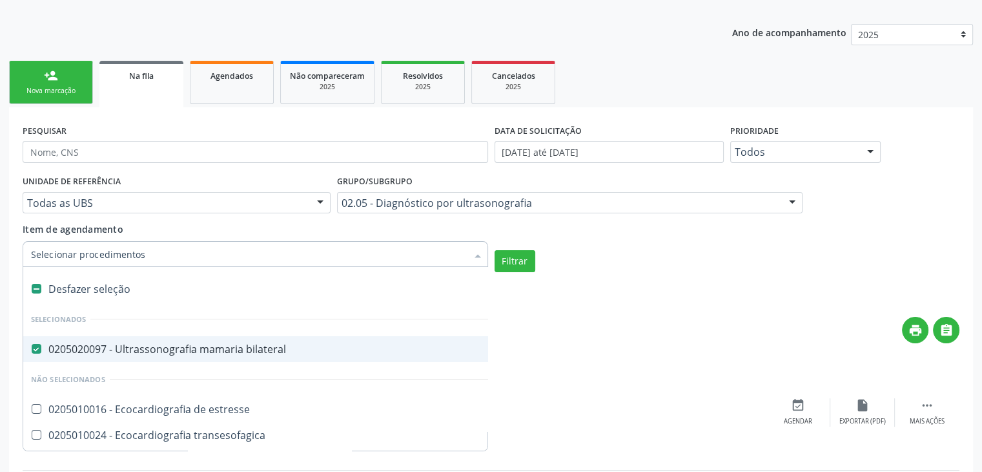
click at [164, 344] on div "0205020097 - Ultrassonografia mamaria bilateral" at bounding box center [300, 349] width 539 height 10
checkbox bilateral "false"
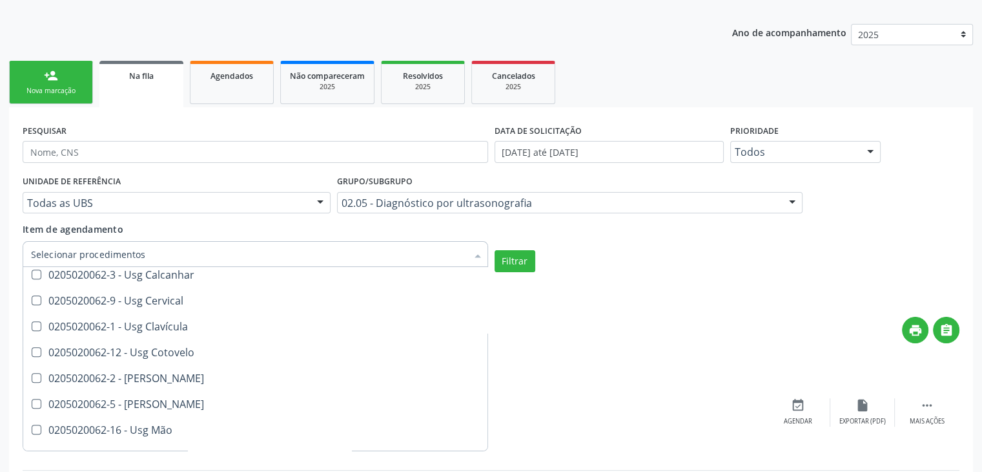
scroll to position [775, 0]
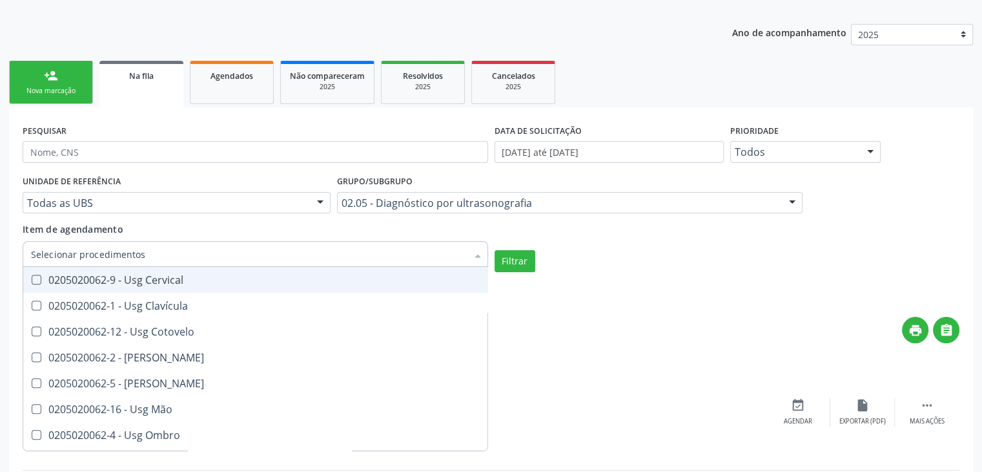
click at [149, 284] on div "0205020062-9 - Usg Cervical" at bounding box center [300, 280] width 539 height 10
checkbox Cervical "true"
checkbox bilateral "true"
checkbox Cervical "false"
click at [500, 254] on button "Filtrar" at bounding box center [515, 261] width 41 height 22
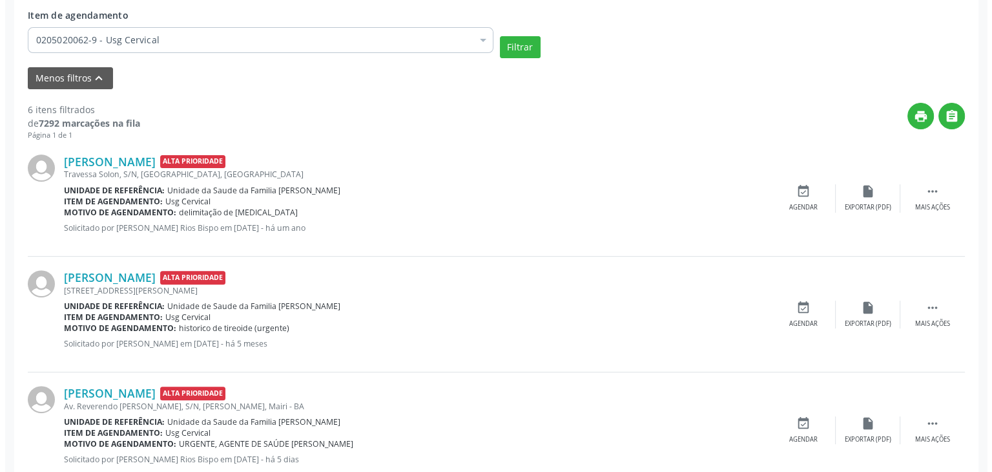
scroll to position [343, 0]
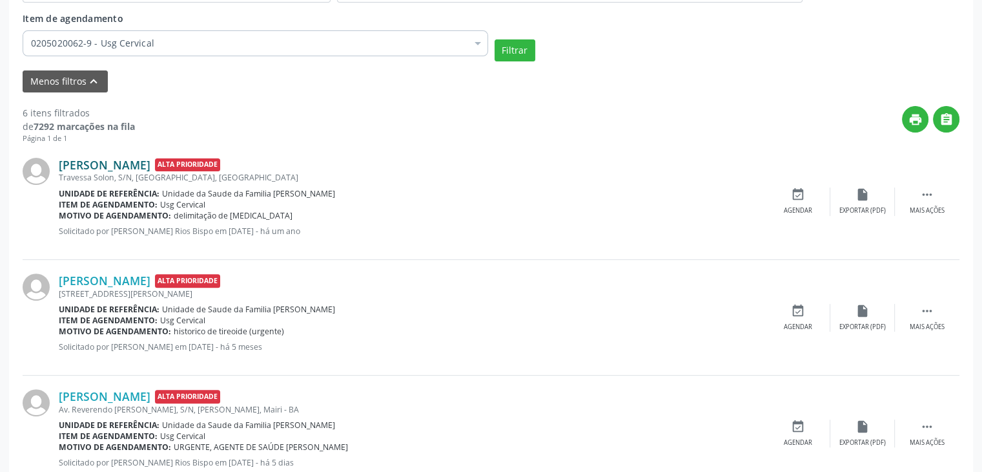
click at [135, 166] on link "Juraci Mendes Sampaio" at bounding box center [105, 165] width 92 height 14
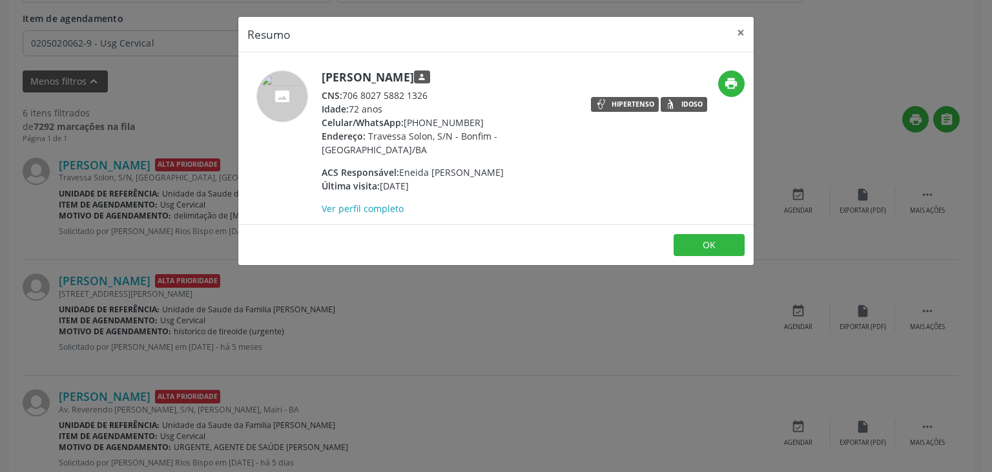
drag, startPoint x: 798, startPoint y: 92, endPoint x: 991, endPoint y: 501, distance: 452.4
click at [446, 165] on div "ACS Responsável: Eneida Augusta Barbosa de Oliveira" at bounding box center [447, 172] width 251 height 14
click at [741, 32] on button "×" at bounding box center [741, 33] width 26 height 32
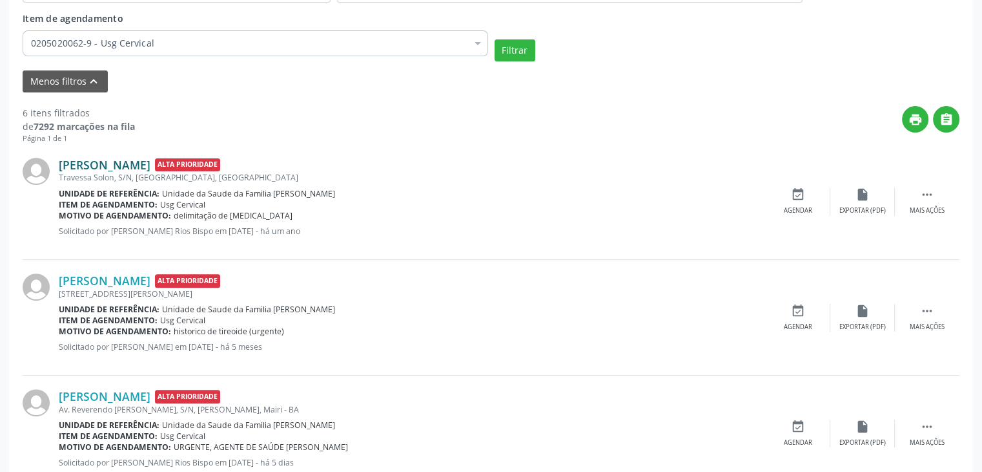
click at [101, 163] on link "Juraci Mendes Sampaio" at bounding box center [105, 165] width 92 height 14
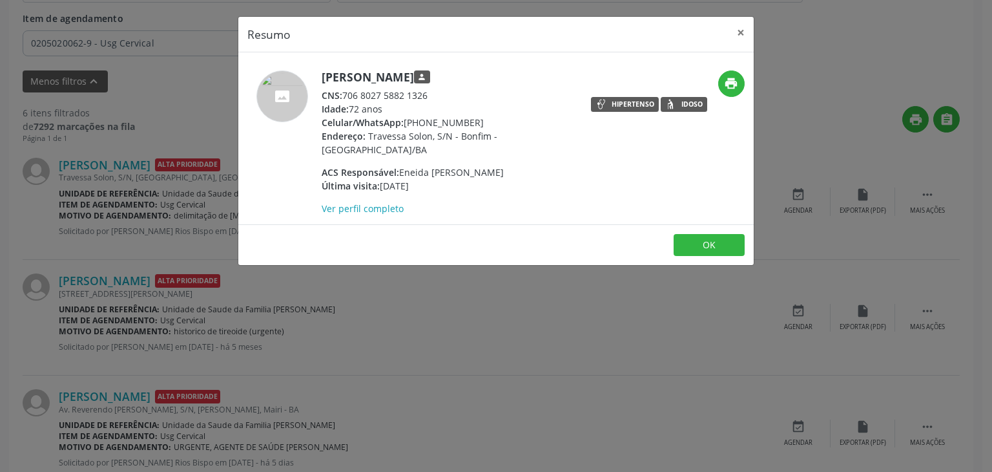
drag, startPoint x: 317, startPoint y: 77, endPoint x: 462, endPoint y: 81, distance: 145.4
click at [462, 81] on div "Juraci Mendes Sampaio person CNS: 706 8027 5882 1326 Idade: 72 anos Celular/Wha…" at bounding box center [410, 142] width 344 height 145
drag, startPoint x: 406, startPoint y: 125, endPoint x: 475, endPoint y: 118, distance: 70.1
click at [475, 118] on div "Celular/WhatsApp: (74) 99908-2564" at bounding box center [447, 123] width 251 height 14
click at [734, 30] on button "×" at bounding box center [741, 33] width 26 height 32
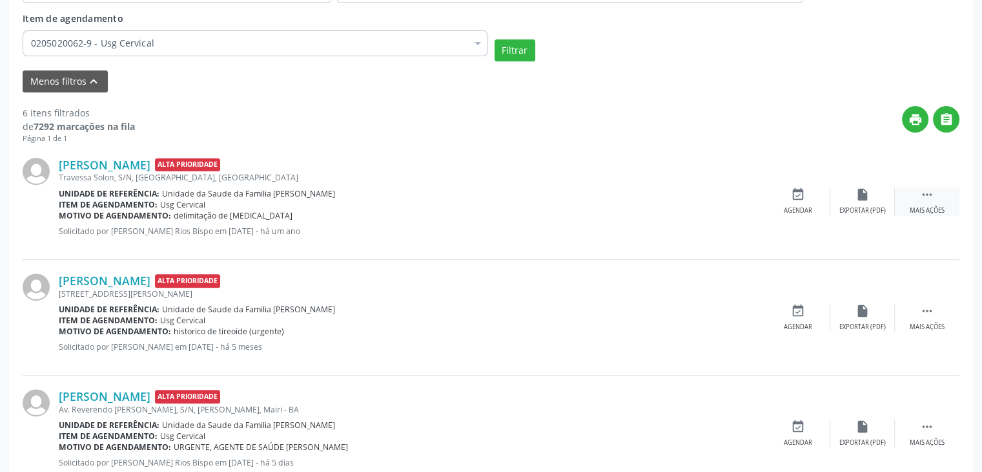
click at [918, 189] on div " Mais ações" at bounding box center [927, 201] width 65 height 28
click at [812, 202] on div "cancel Cancelar" at bounding box center [798, 201] width 65 height 28
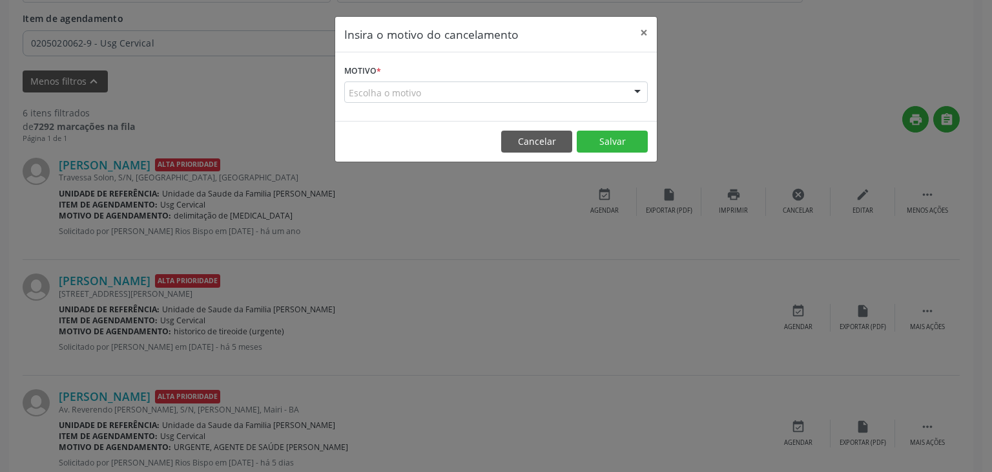
click at [490, 83] on div "Escolha o motivo" at bounding box center [496, 92] width 304 height 22
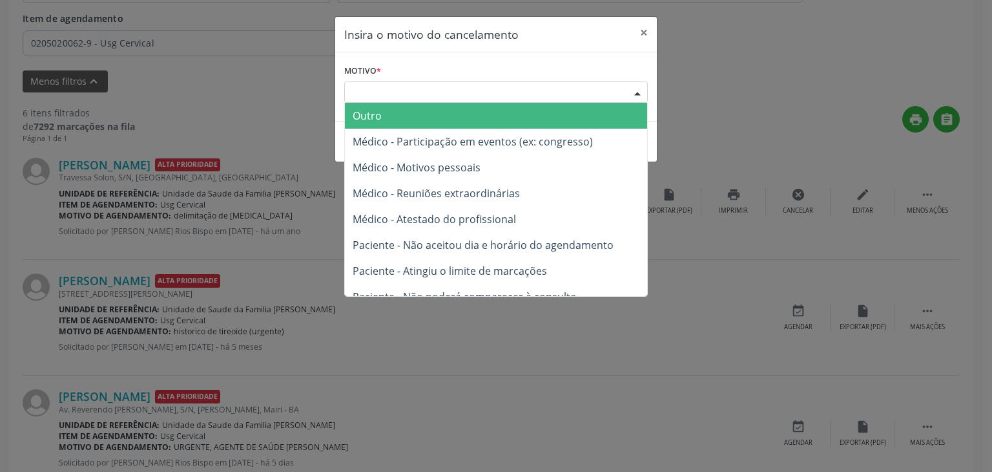
click at [417, 125] on span "Outro" at bounding box center [496, 116] width 302 height 26
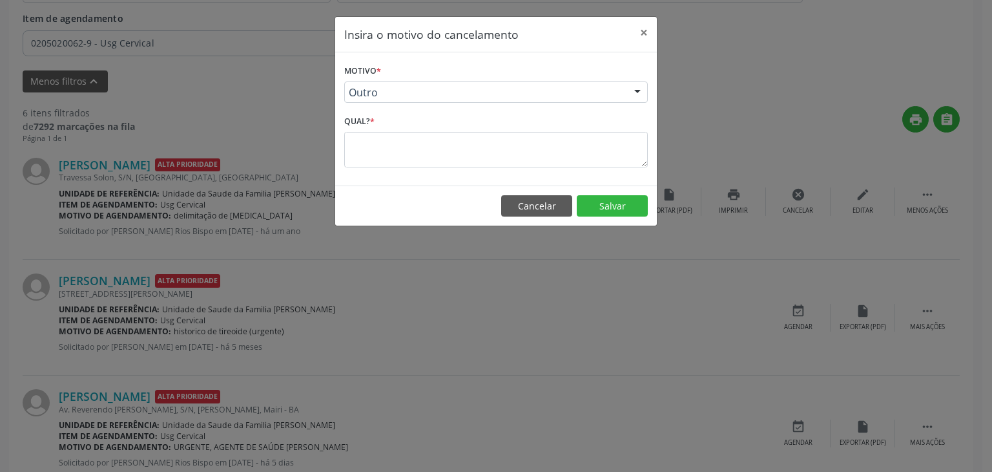
click at [417, 125] on span "Outro" at bounding box center [496, 116] width 302 height 26
click at [413, 127] on div "Qual? *" at bounding box center [496, 139] width 304 height 55
click at [408, 156] on textarea at bounding box center [496, 150] width 304 height 36
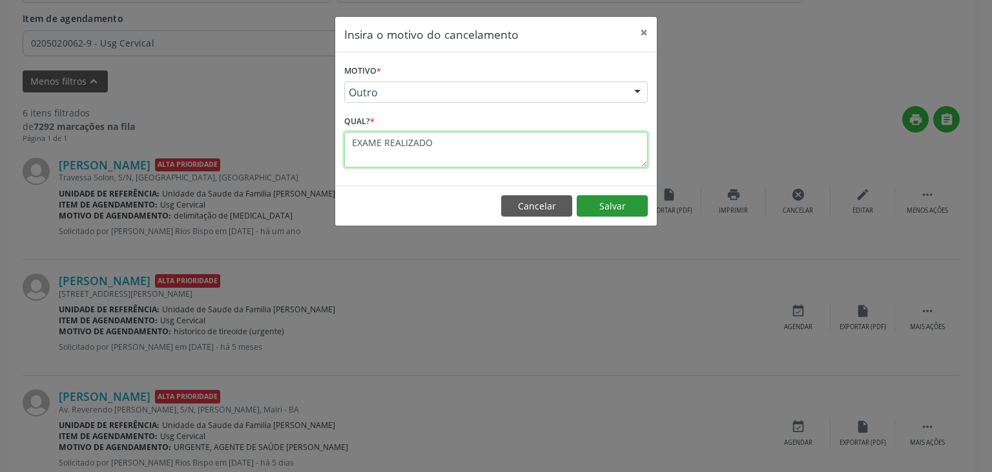
type textarea "EXAME REALIZADO"
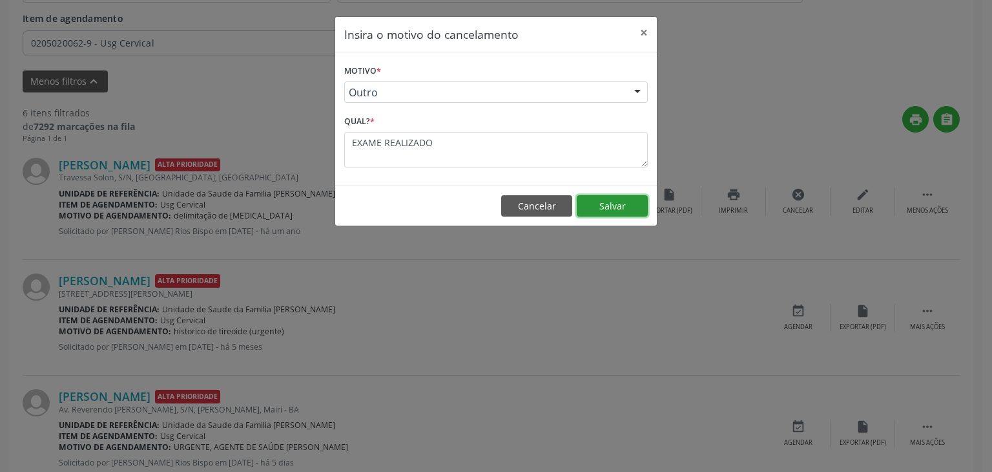
click at [597, 202] on button "Salvar" at bounding box center [612, 206] width 71 height 22
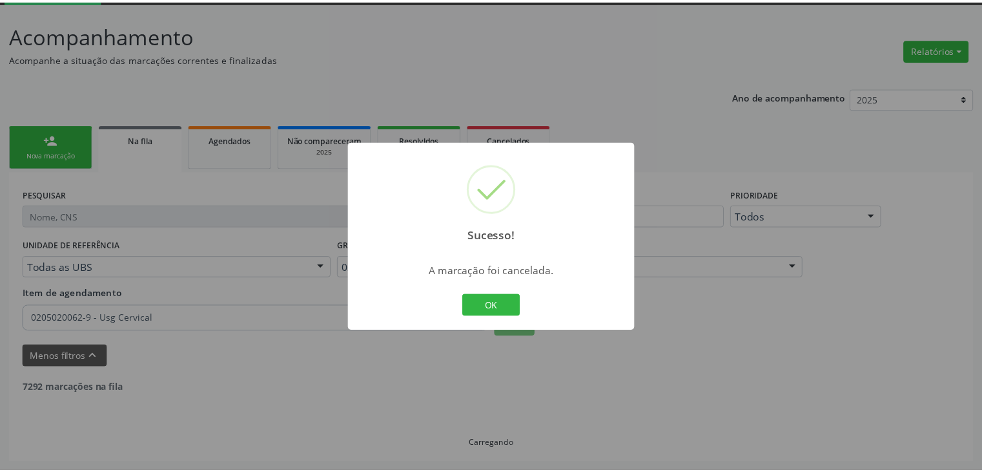
scroll to position [68, 0]
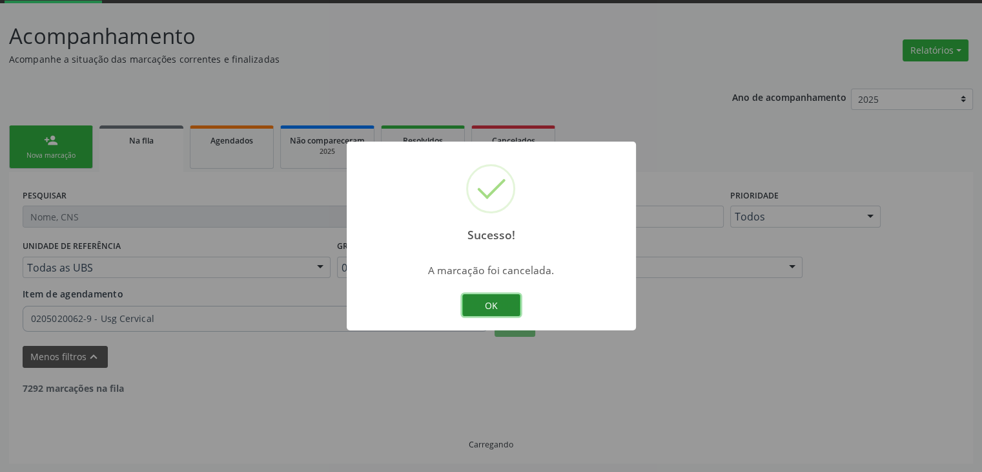
click at [482, 307] on button "OK" at bounding box center [491, 305] width 58 height 22
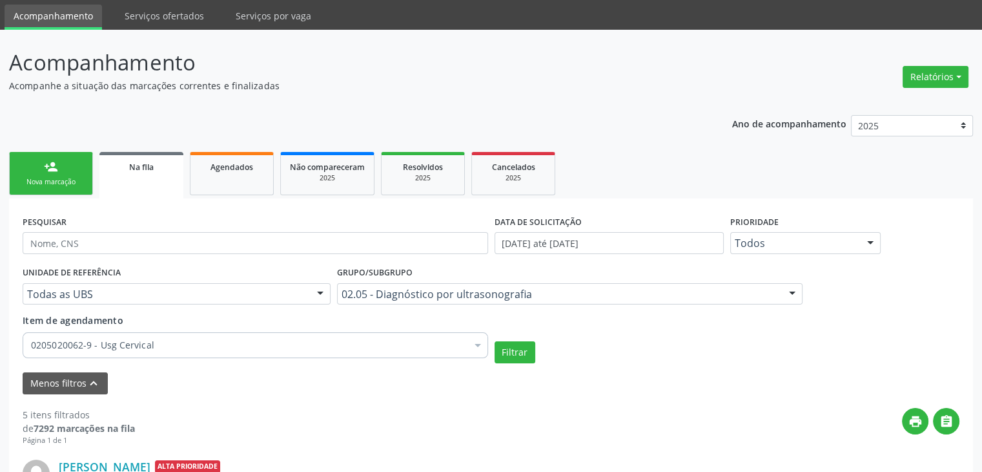
scroll to position [65, 0]
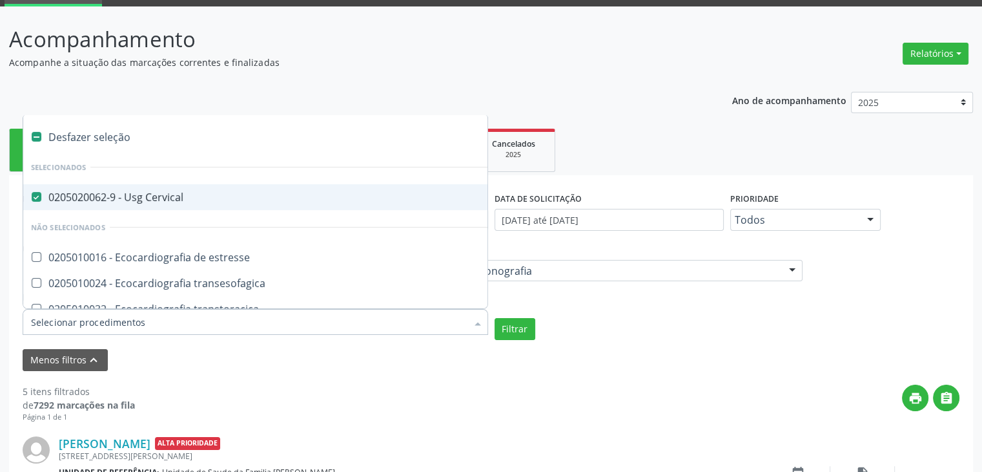
click at [172, 202] on div "0205020062-9 - Usg Cervical" at bounding box center [300, 197] width 539 height 10
checkbox Cervical "false"
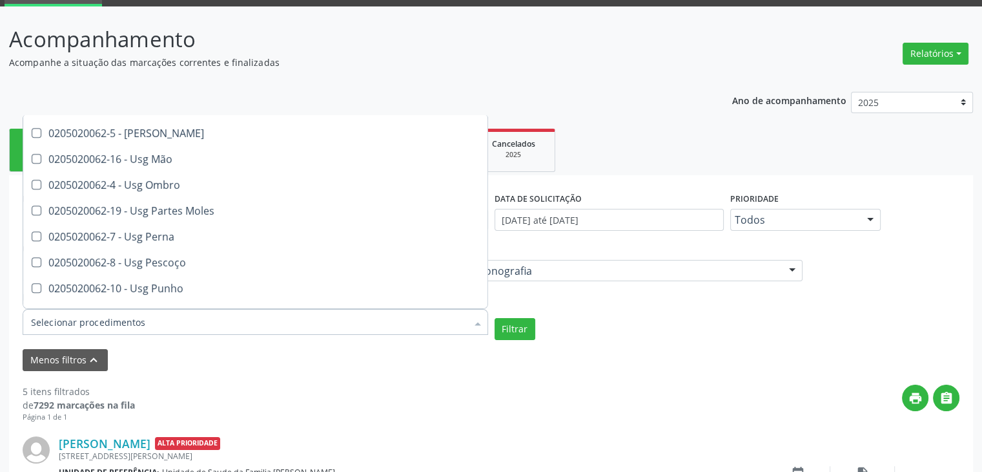
scroll to position [904, 0]
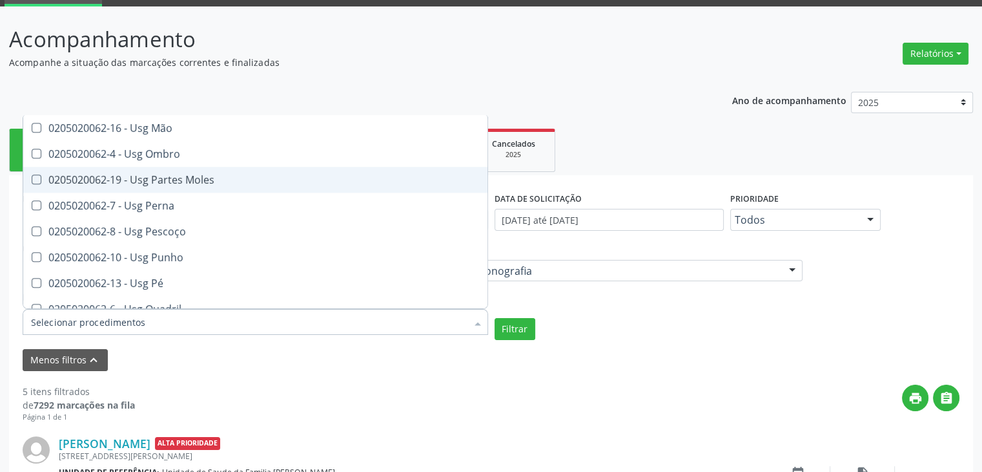
click at [178, 188] on span "0205020062-19 - Usg Partes Moles" at bounding box center [300, 180] width 555 height 26
checkbox Moles "true"
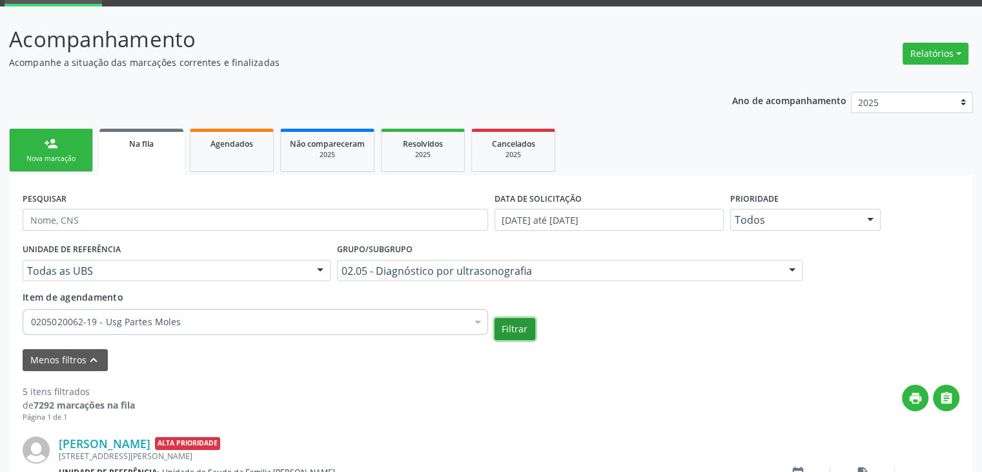
checkbox Moles "true"
checkbox Ombro "false"
click at [516, 327] on button "Filtrar" at bounding box center [515, 329] width 41 height 22
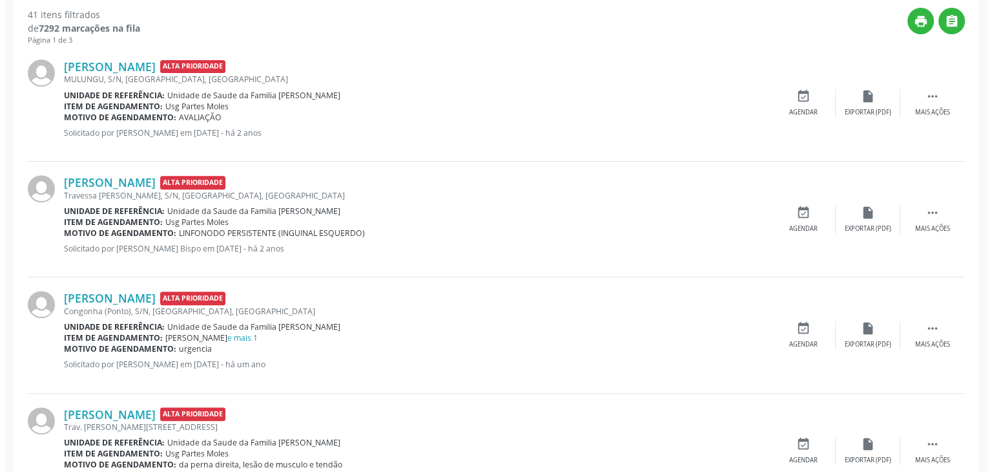
scroll to position [326, 0]
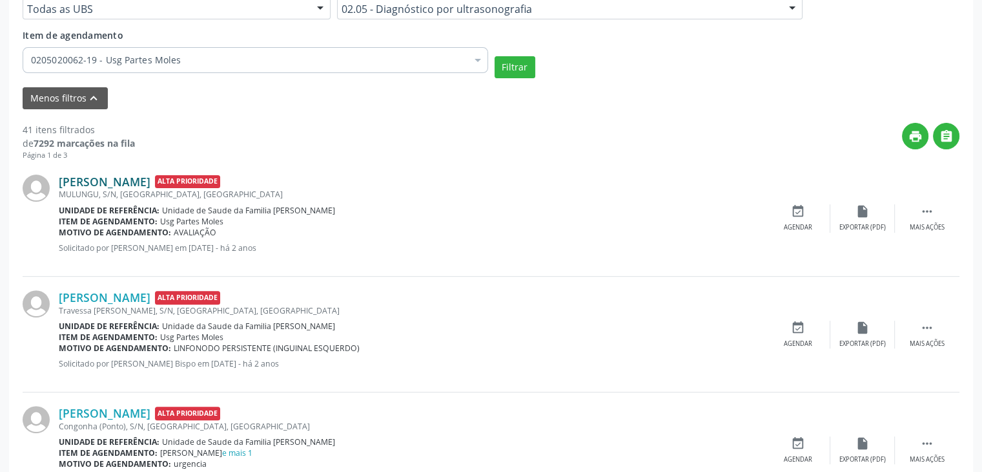
click at [135, 174] on link "Benicia de Oliveira Gomes" at bounding box center [105, 181] width 92 height 14
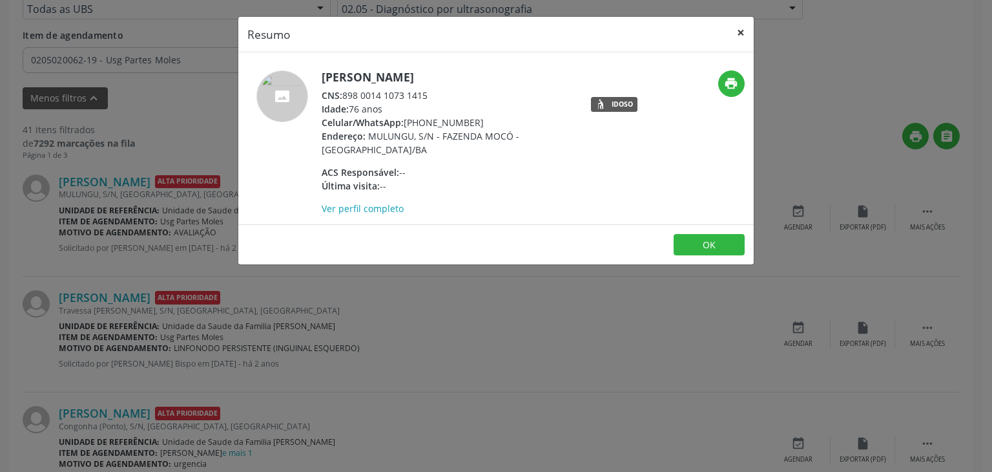
click at [736, 34] on button "×" at bounding box center [741, 33] width 26 height 32
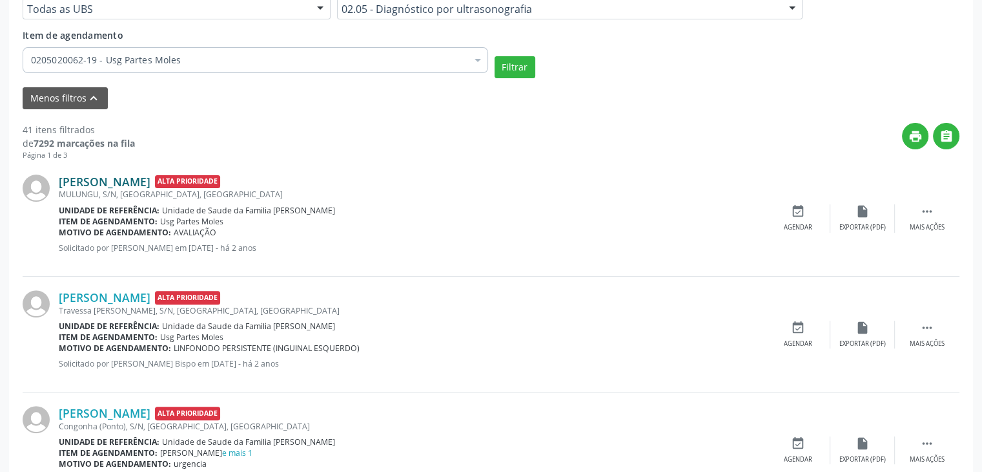
click at [150, 181] on link "Benicia de Oliveira Gomes" at bounding box center [105, 181] width 92 height 14
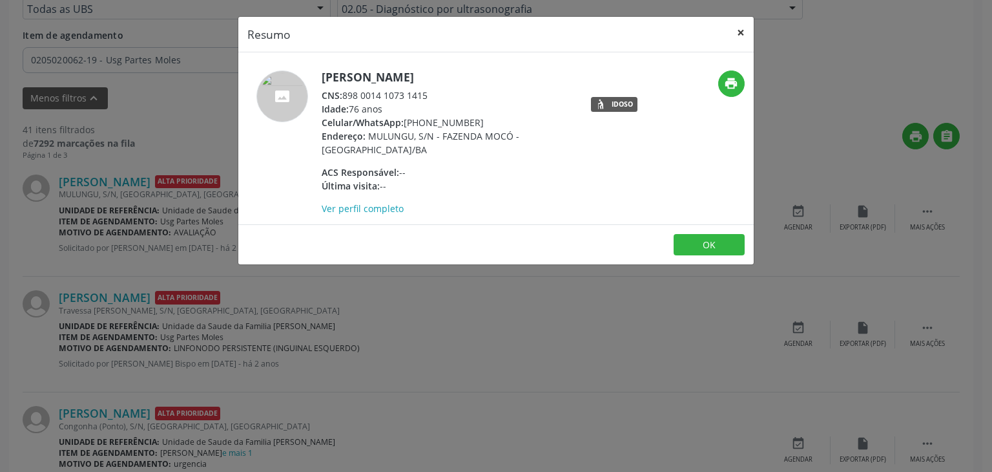
click at [731, 35] on button "×" at bounding box center [741, 33] width 26 height 32
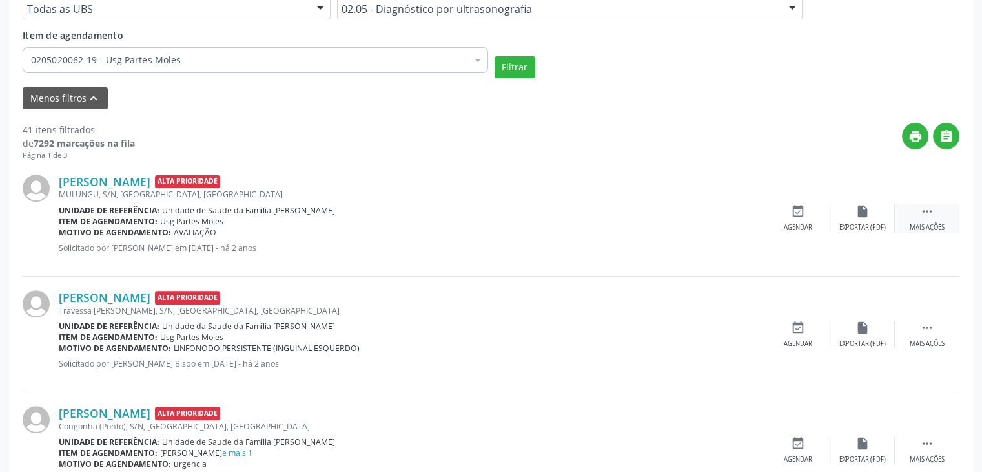
click at [944, 209] on div " Mais ações" at bounding box center [927, 218] width 65 height 28
click at [781, 219] on div "cancel Cancelar" at bounding box center [798, 218] width 65 height 28
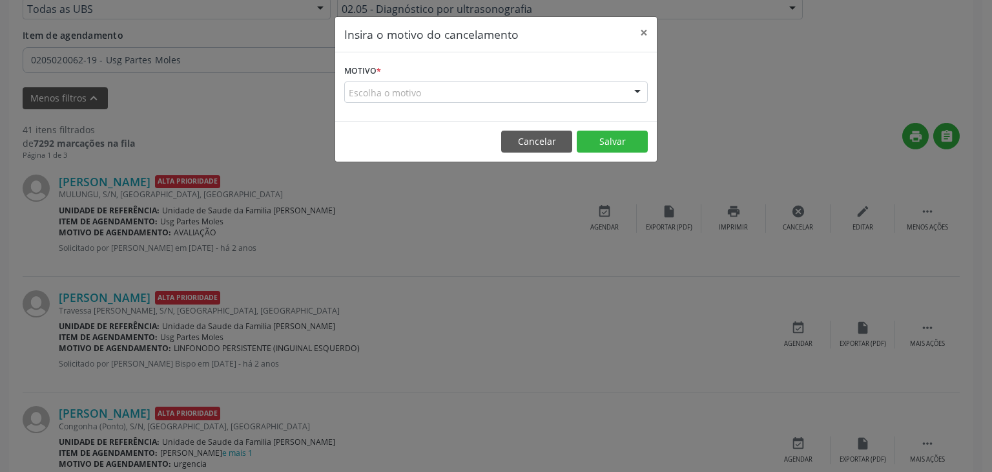
click at [450, 89] on div "Escolha o motivo" at bounding box center [496, 92] width 304 height 22
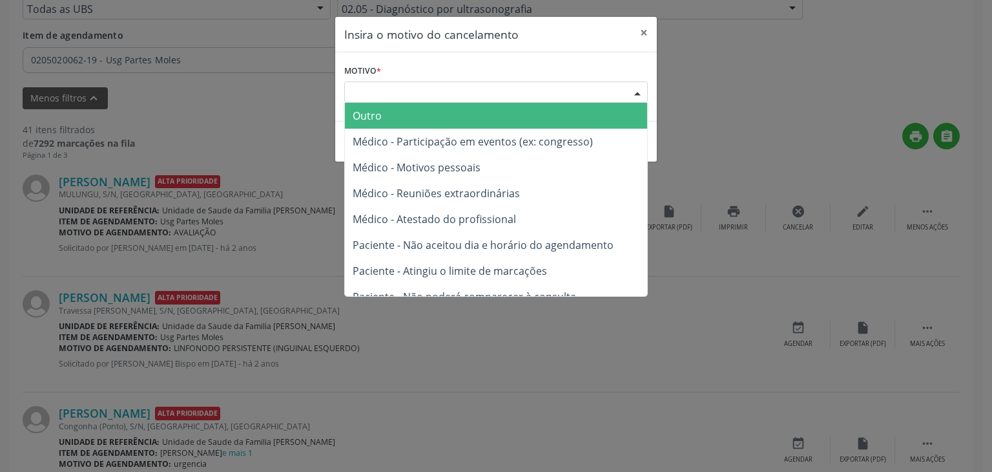
click at [411, 123] on span "Outro" at bounding box center [496, 116] width 302 height 26
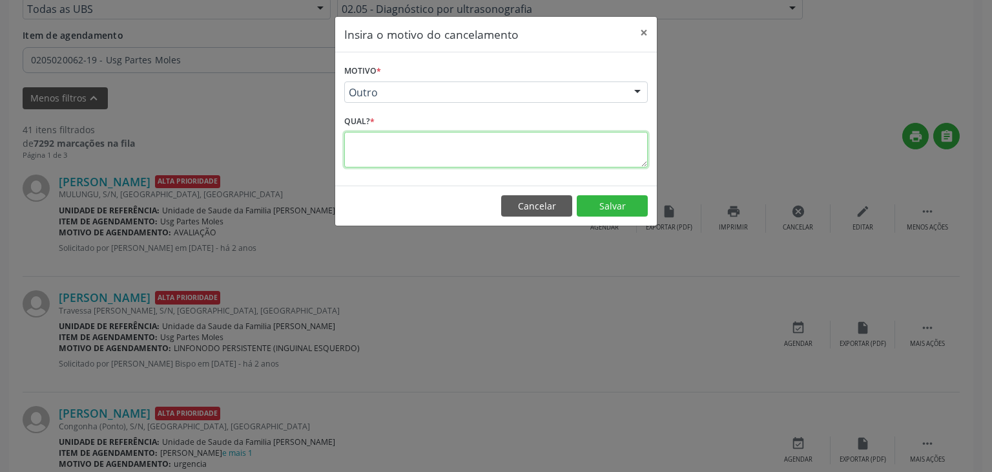
click at [410, 138] on textarea at bounding box center [496, 150] width 304 height 36
type textarea "EXAME REALIZADO"
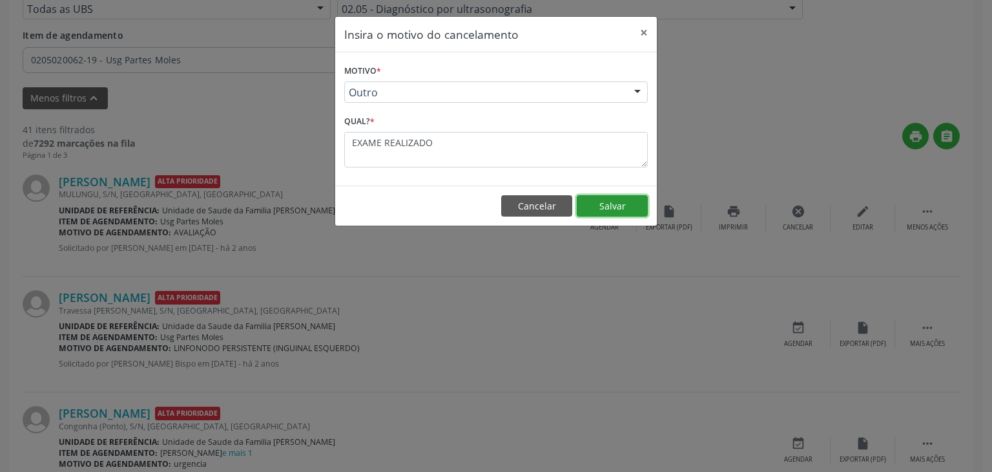
click at [612, 201] on button "Salvar" at bounding box center [612, 206] width 71 height 22
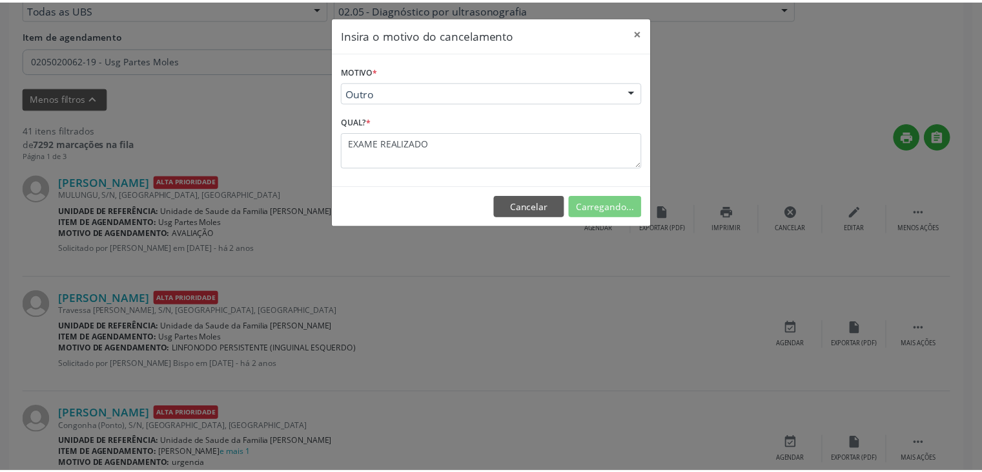
scroll to position [68, 0]
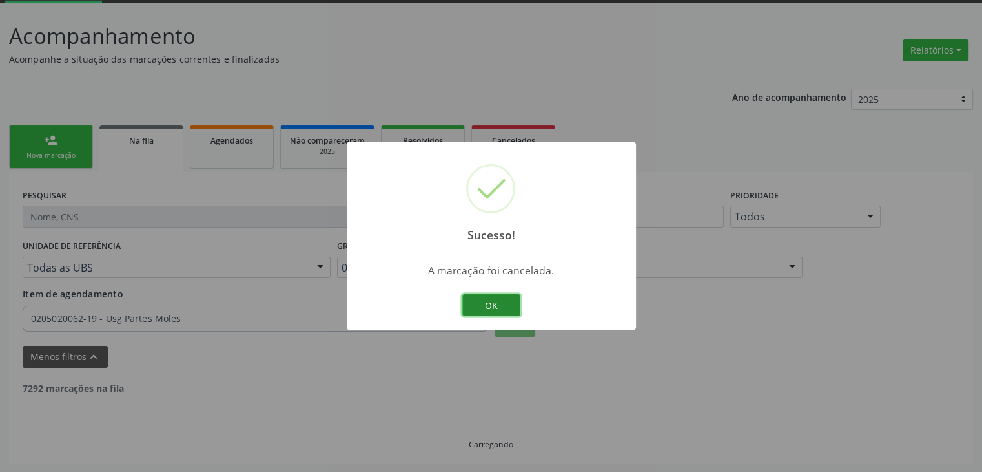
click at [481, 295] on button "OK" at bounding box center [491, 305] width 58 height 22
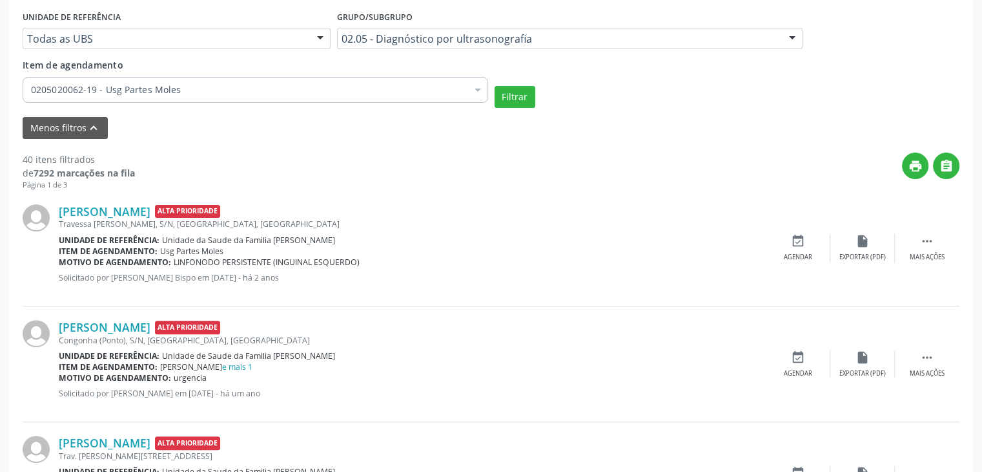
scroll to position [326, 0]
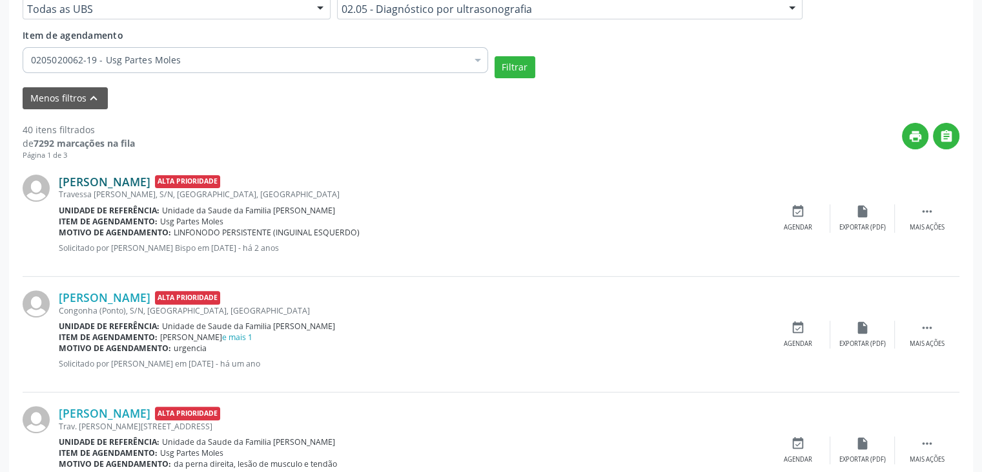
click at [132, 185] on link "Maria Helena de Sousa Moreira" at bounding box center [105, 181] width 92 height 14
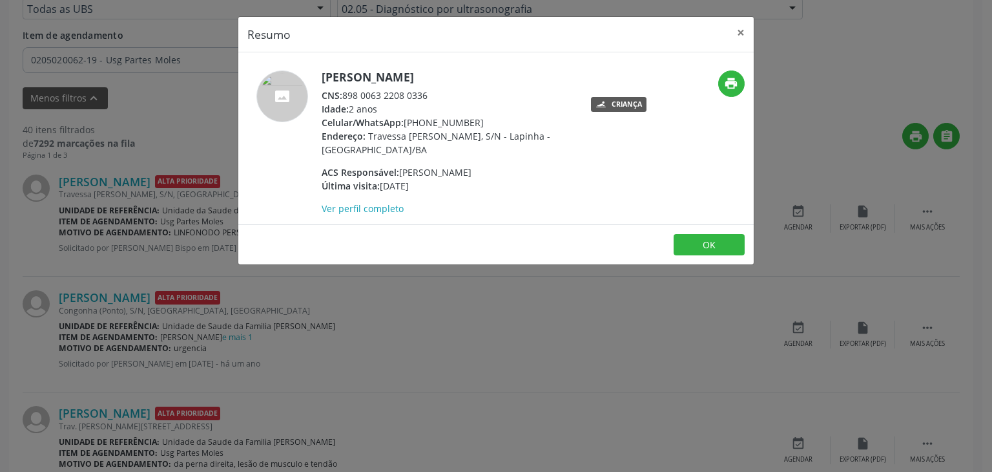
drag, startPoint x: 403, startPoint y: 171, endPoint x: 524, endPoint y: 169, distance: 121.5
click at [524, 169] on div "ACS Responsável: Osmarina dos Santos Gomes" at bounding box center [447, 172] width 251 height 14
click at [524, 177] on div "ACS Responsável: Osmarina dos Santos Gomes" at bounding box center [447, 172] width 251 height 14
drag, startPoint x: 383, startPoint y: 184, endPoint x: 424, endPoint y: 185, distance: 40.7
click at [424, 185] on div "Última visita: 27/08/2024" at bounding box center [447, 186] width 251 height 14
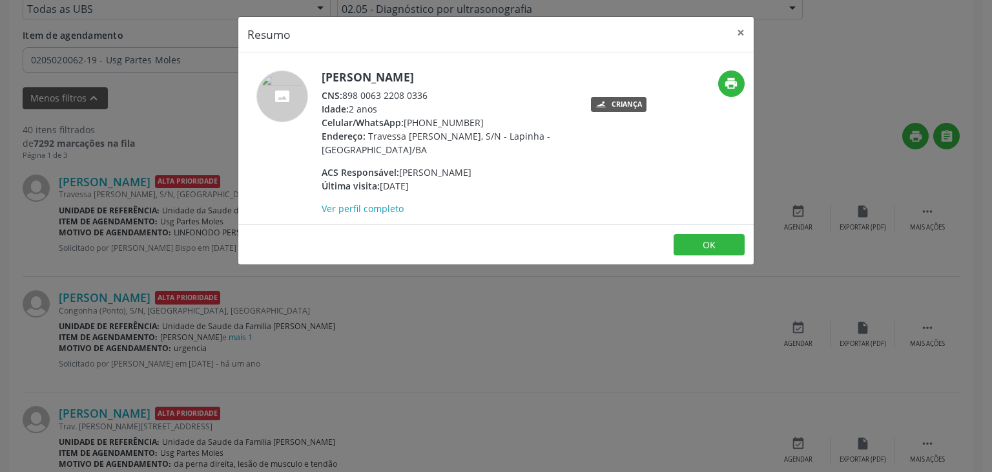
click at [424, 185] on div "Última visita: 27/08/2024" at bounding box center [447, 186] width 251 height 14
click at [485, 147] on div "Endereço: Travessa Afonso Pedreira, S/N - Lapinha - Mairi/BA" at bounding box center [447, 142] width 251 height 27
click at [751, 38] on button "×" at bounding box center [741, 33] width 26 height 32
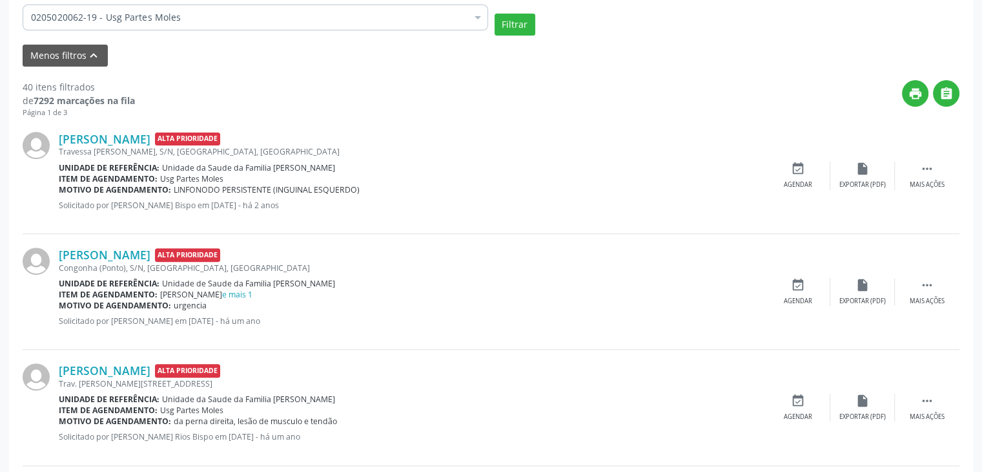
scroll to position [391, 0]
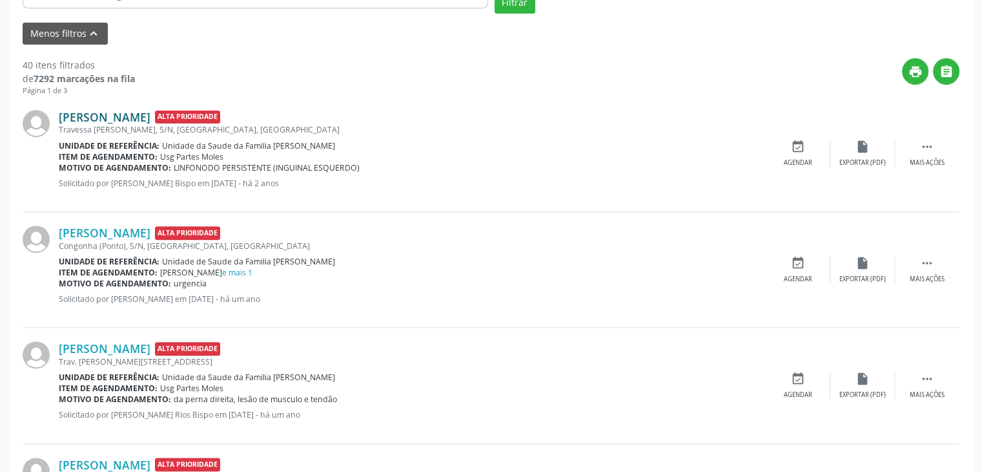
click at [149, 111] on link "Maria Helena de Sousa Moreira" at bounding box center [105, 117] width 92 height 14
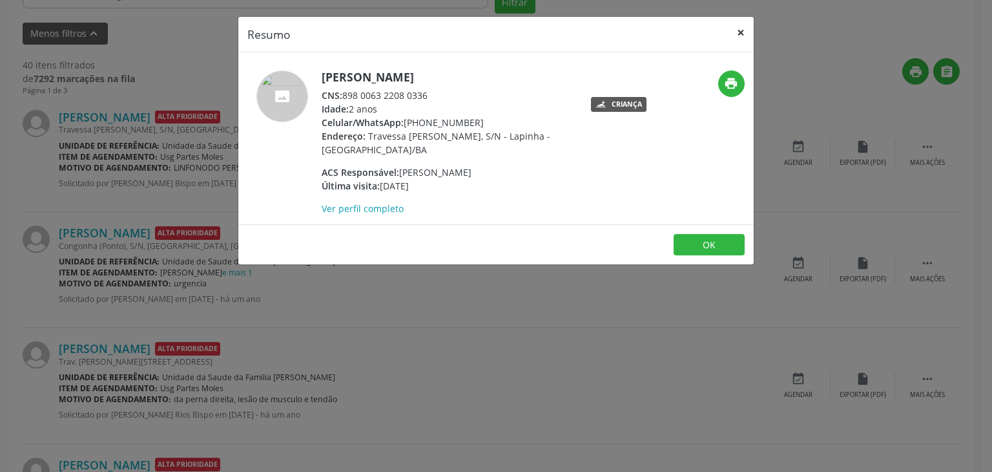
click at [749, 37] on button "×" at bounding box center [741, 33] width 26 height 32
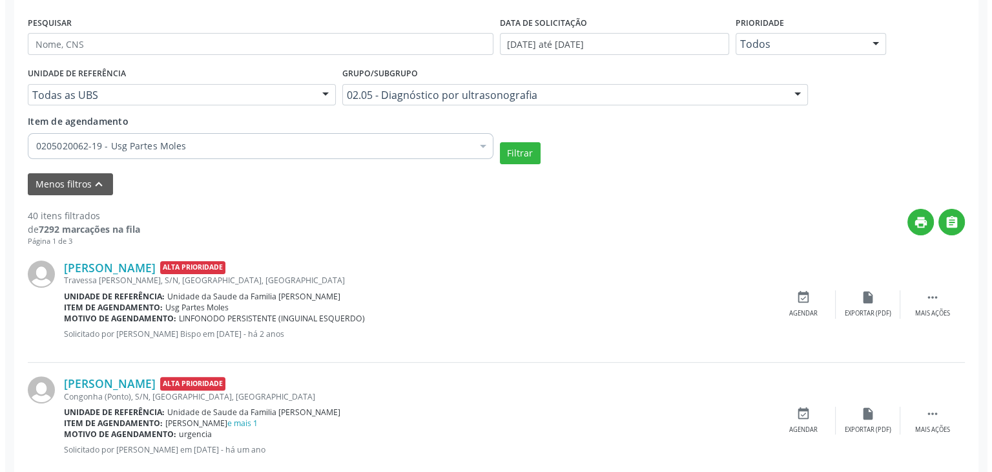
scroll to position [262, 0]
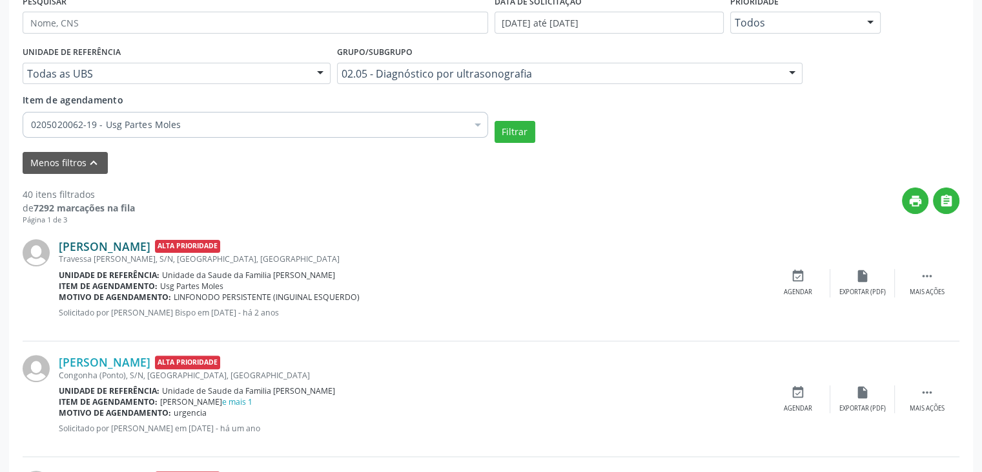
click at [150, 242] on link "Maria Helena de Sousa Moreira" at bounding box center [105, 246] width 92 height 14
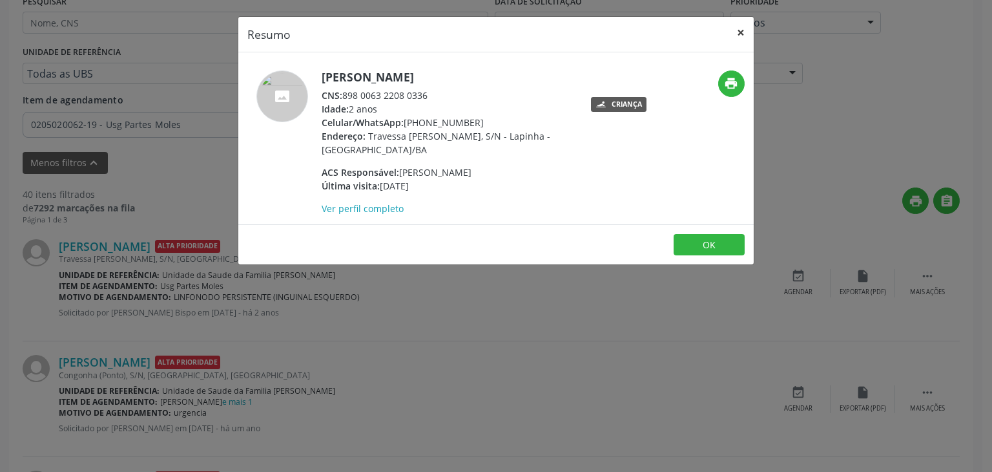
click at [752, 29] on button "×" at bounding box center [741, 33] width 26 height 32
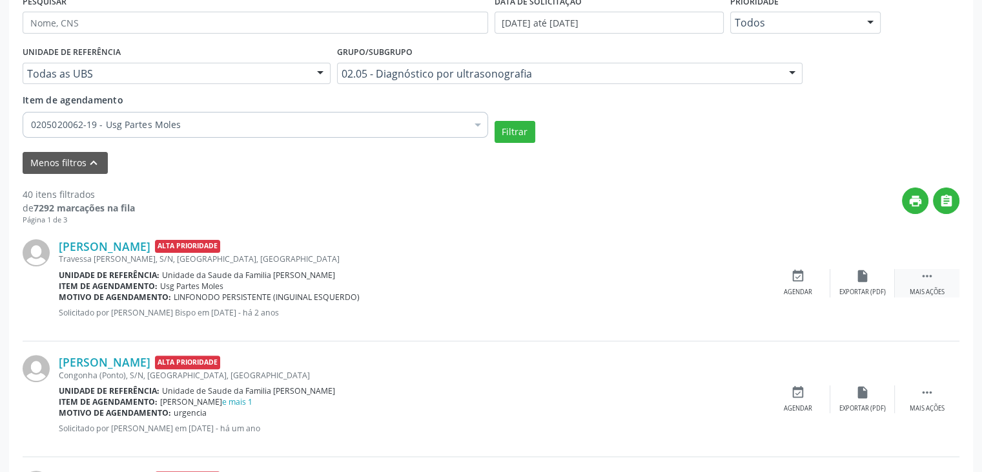
click at [934, 277] on icon "" at bounding box center [927, 276] width 14 height 14
click at [814, 278] on div "cancel Cancelar" at bounding box center [798, 283] width 65 height 28
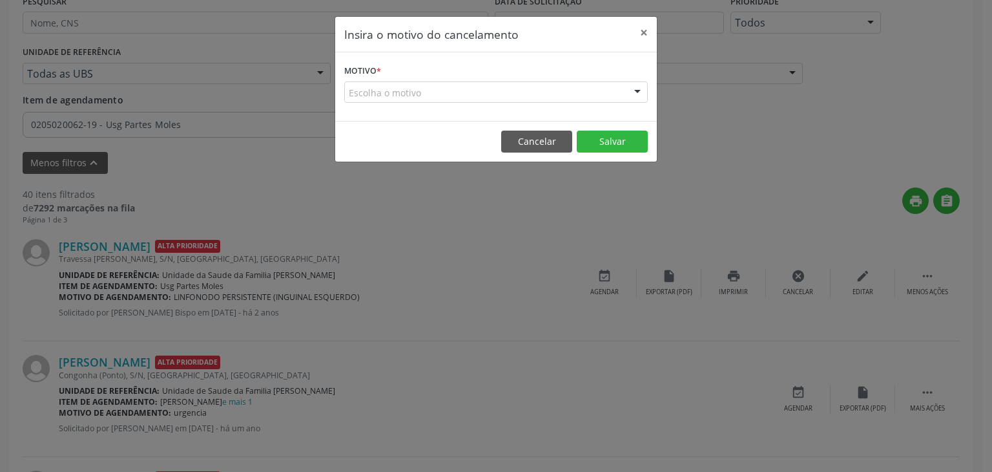
click at [501, 93] on div "Escolha o motivo" at bounding box center [496, 92] width 304 height 22
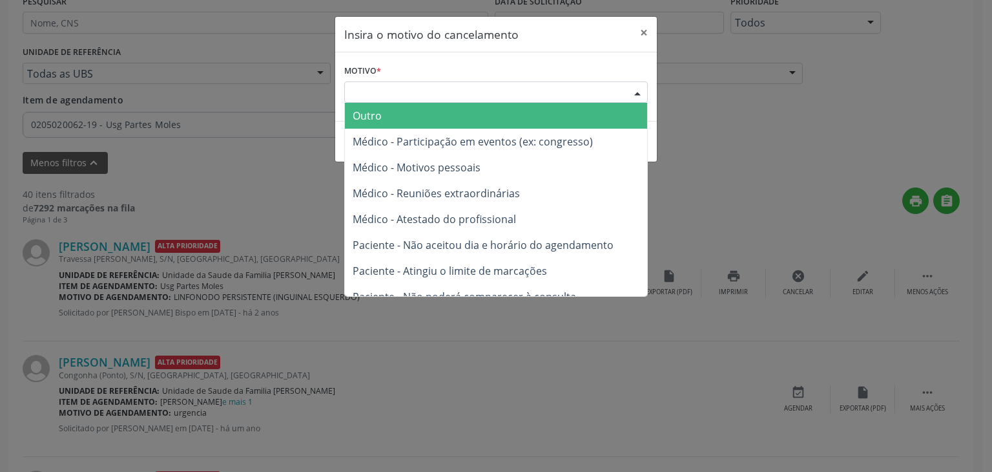
click at [573, 111] on span "Outro" at bounding box center [496, 116] width 302 height 26
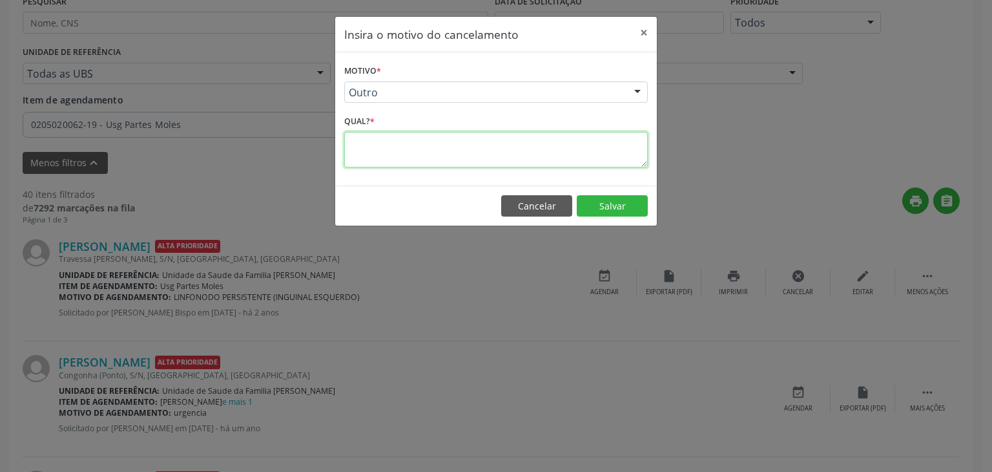
click at [442, 143] on textarea at bounding box center [496, 150] width 304 height 36
type textarea "E"
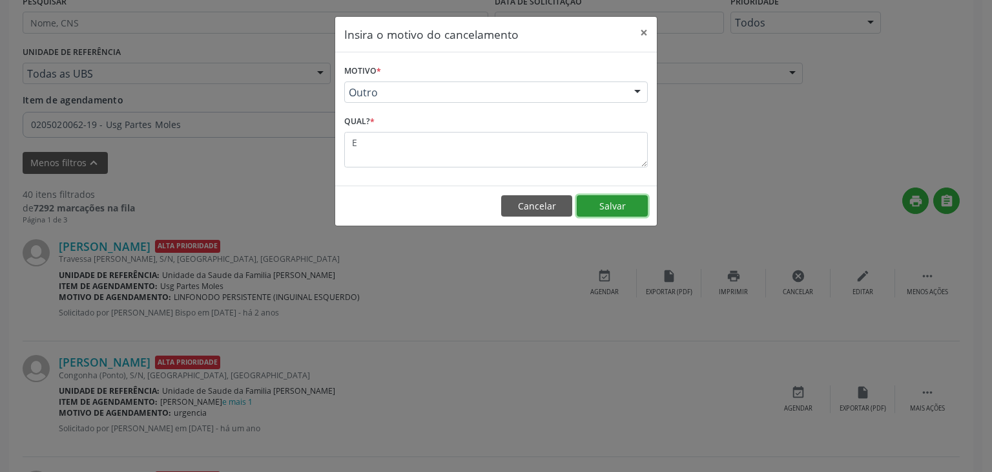
click at [617, 205] on button "Salvar" at bounding box center [612, 206] width 71 height 22
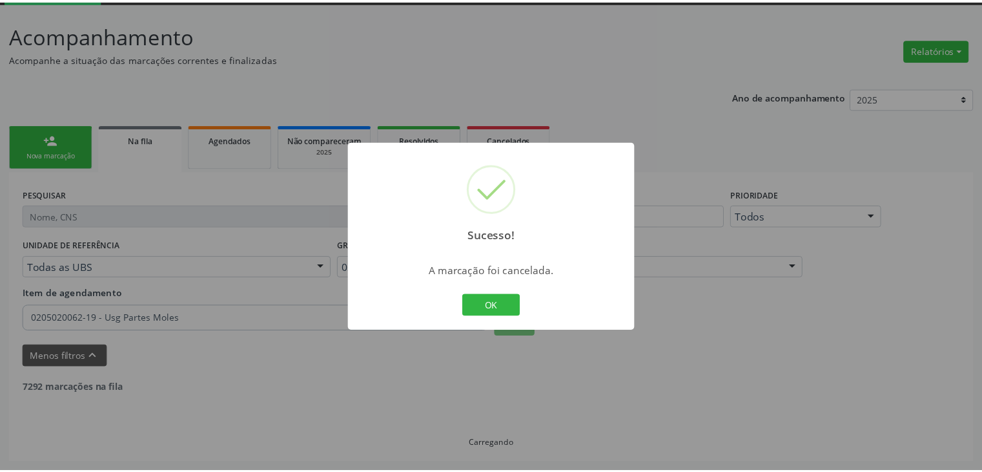
scroll to position [68, 0]
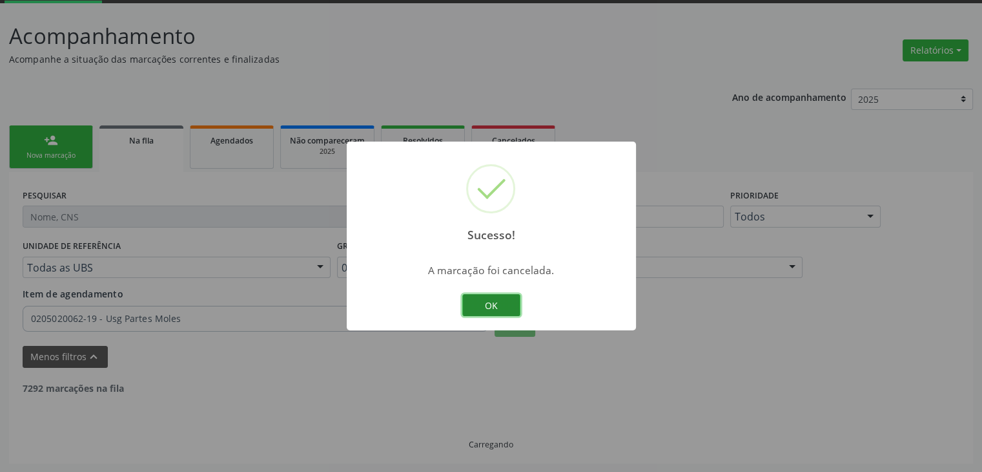
click at [501, 303] on button "OK" at bounding box center [491, 305] width 58 height 22
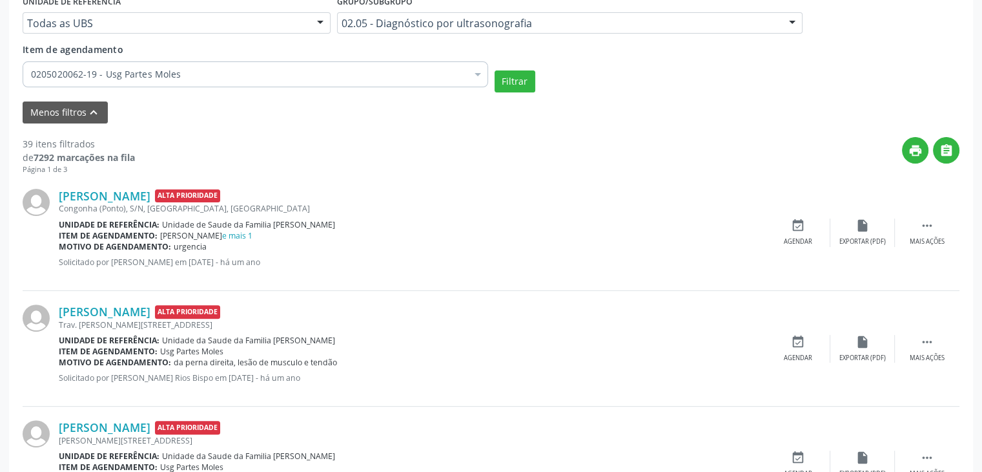
scroll to position [326, 0]
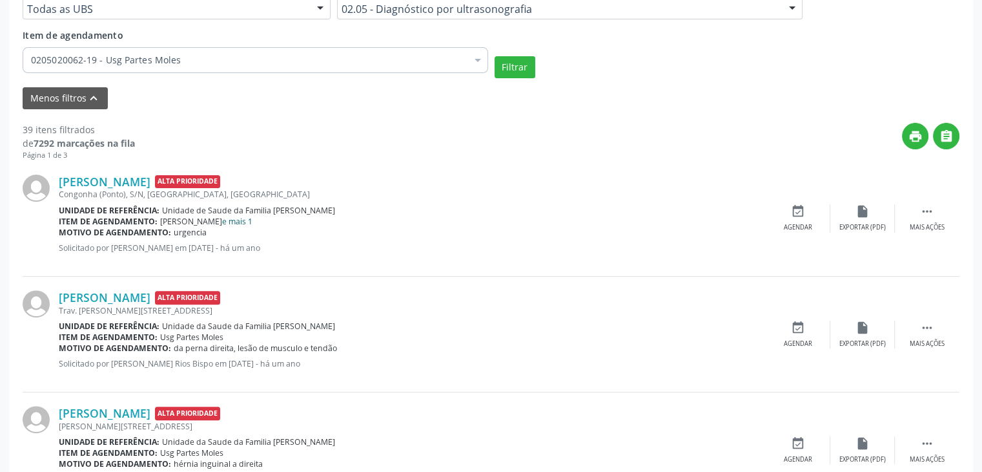
click at [222, 220] on link "e mais 1" at bounding box center [237, 221] width 30 height 11
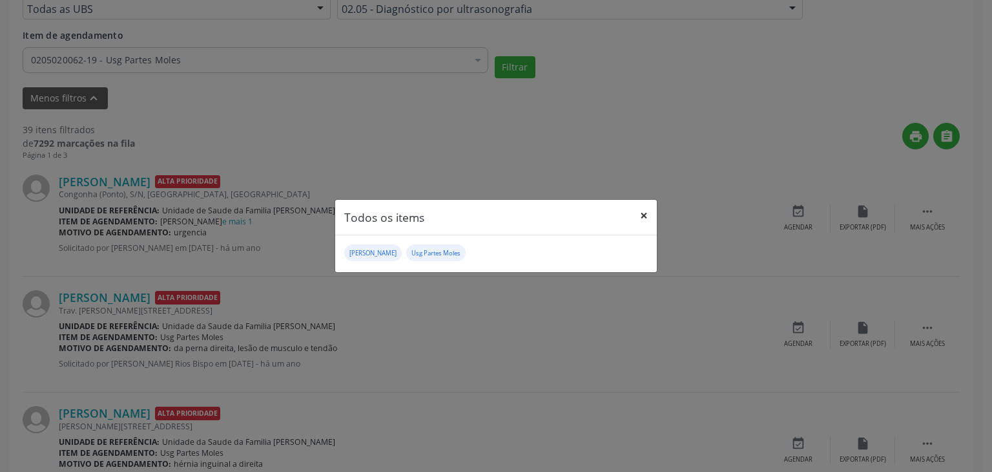
click at [648, 213] on button "×" at bounding box center [644, 216] width 26 height 32
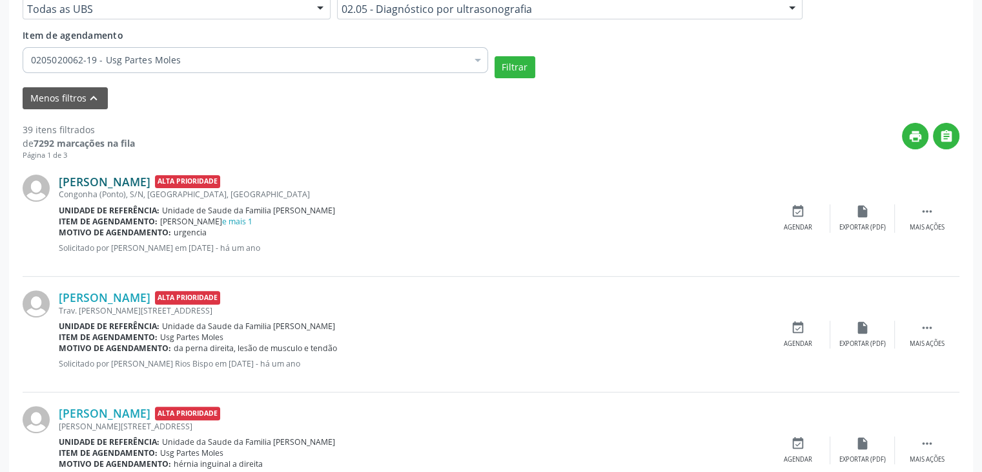
click at [101, 174] on link "Jaqueline Lima Silva" at bounding box center [105, 181] width 92 height 14
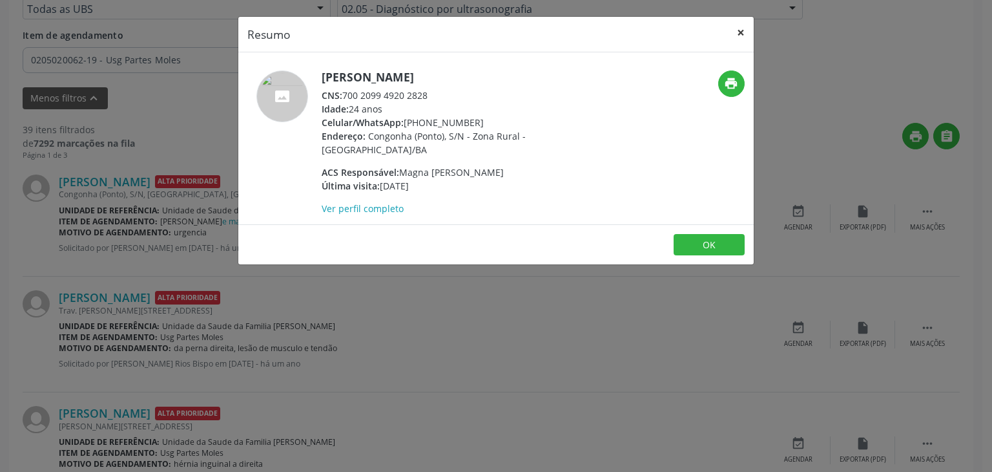
click at [740, 31] on button "×" at bounding box center [741, 33] width 26 height 32
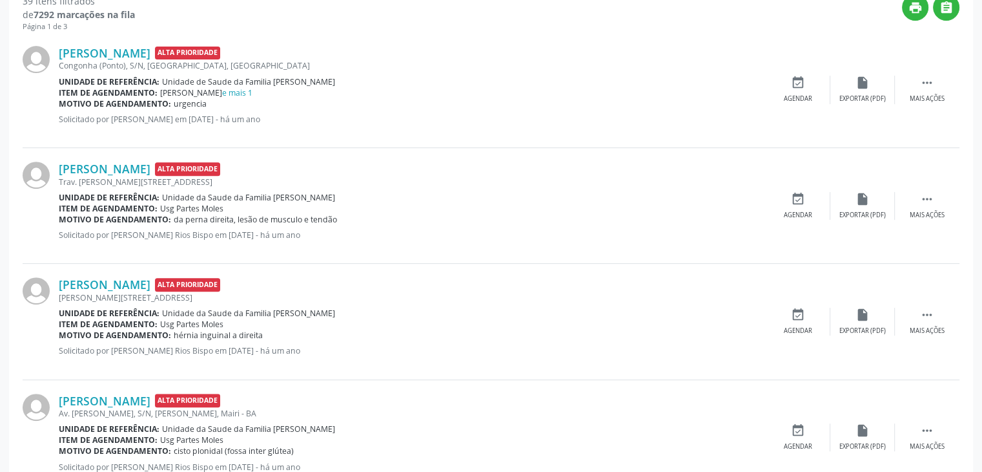
scroll to position [455, 0]
click at [132, 167] on link "Aline Barreiros de Araújo" at bounding box center [105, 168] width 92 height 14
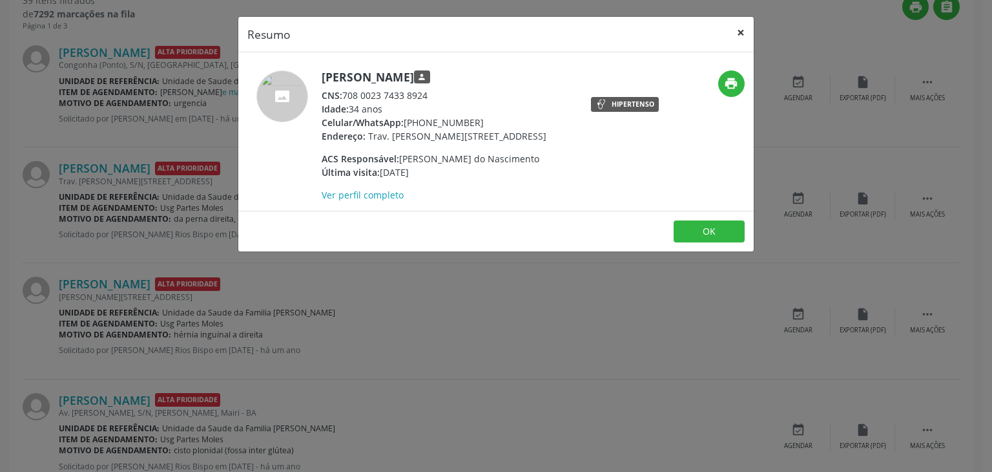
click at [728, 28] on button "×" at bounding box center [741, 33] width 26 height 32
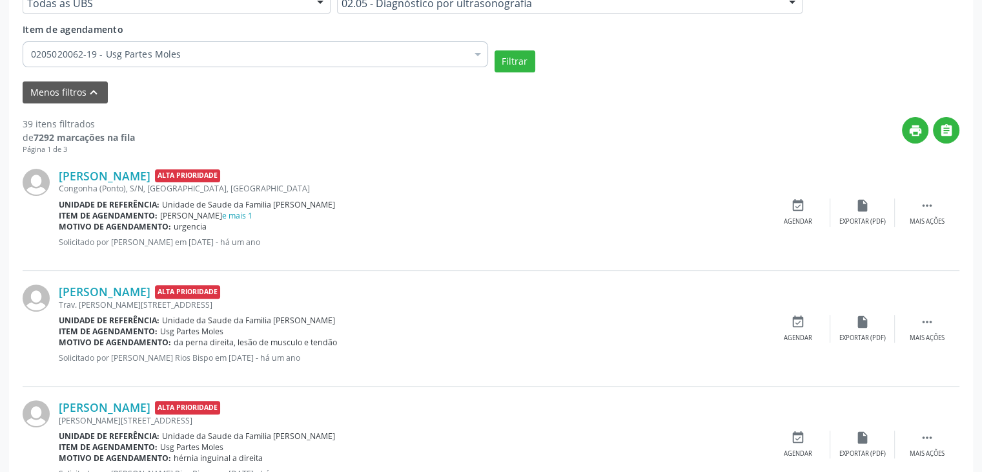
scroll to position [388, 0]
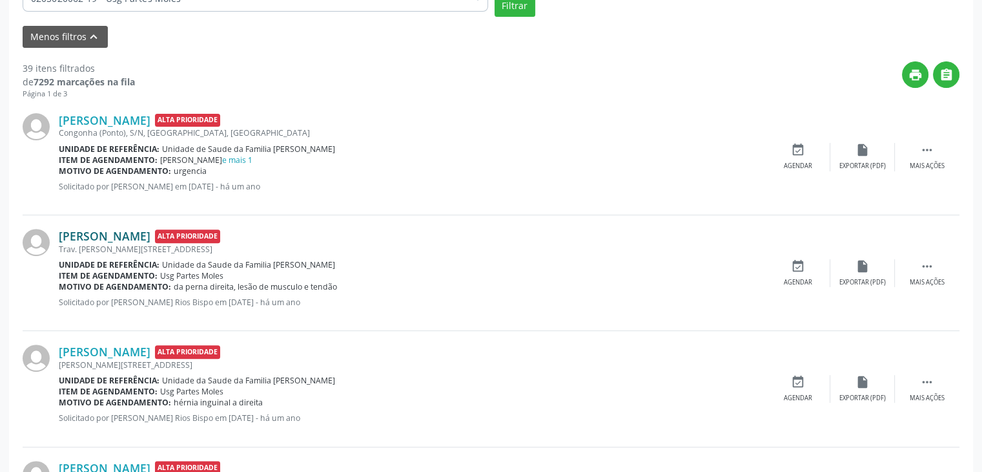
click at [150, 237] on link "Aline Barreiros de Araújo" at bounding box center [105, 236] width 92 height 14
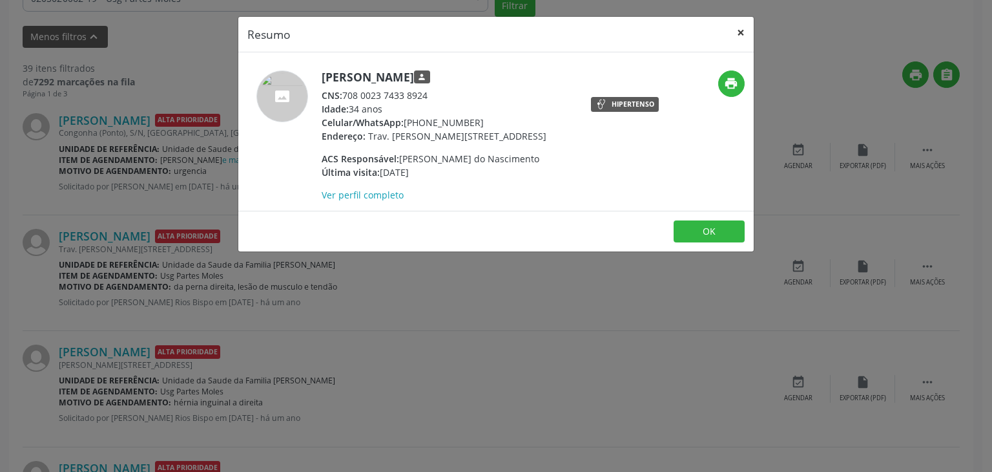
click at [730, 30] on button "×" at bounding box center [741, 33] width 26 height 32
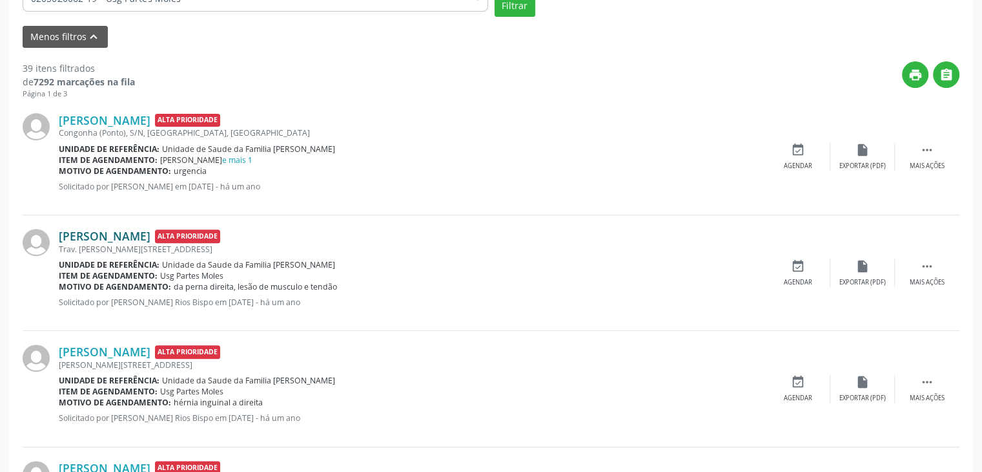
click at [84, 241] on link "Aline Barreiros de Araújo" at bounding box center [105, 236] width 92 height 14
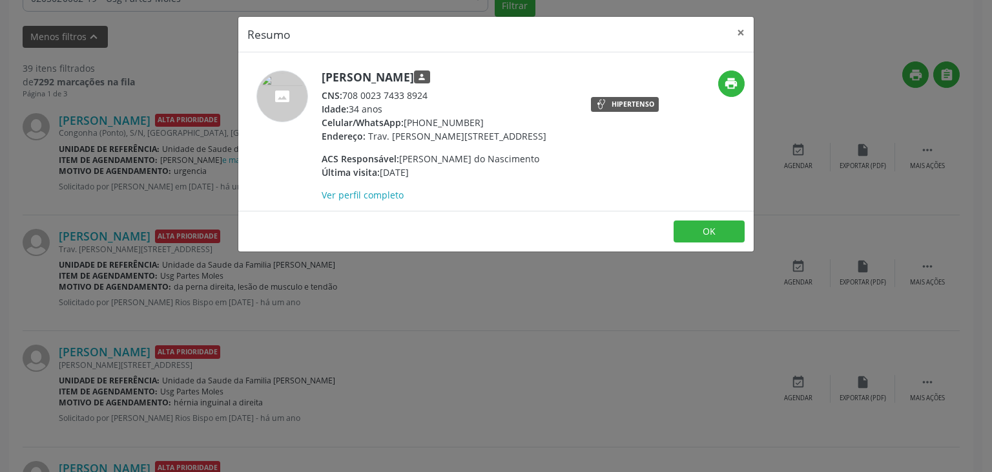
drag, startPoint x: 324, startPoint y: 76, endPoint x: 485, endPoint y: 73, distance: 161.5
click at [485, 73] on h5 "Aline Barreiros de Araújo person" at bounding box center [434, 77] width 225 height 14
drag, startPoint x: 406, startPoint y: 121, endPoint x: 472, endPoint y: 122, distance: 66.5
click at [472, 122] on div "Celular/WhatsApp: (71) 99644-8914" at bounding box center [434, 123] width 225 height 14
click at [751, 37] on button "×" at bounding box center [741, 33] width 26 height 32
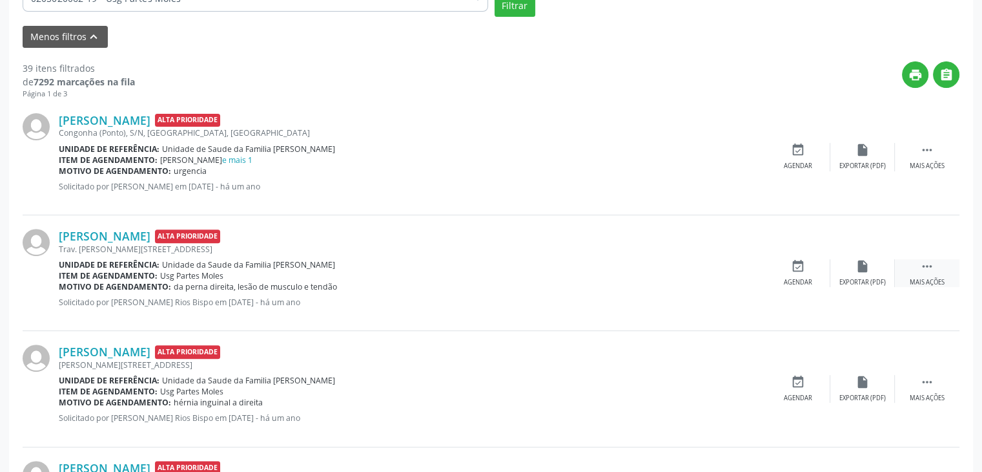
click at [906, 264] on div " Mais ações" at bounding box center [927, 273] width 65 height 28
click at [833, 271] on div "edit Editar" at bounding box center [863, 273] width 65 height 28
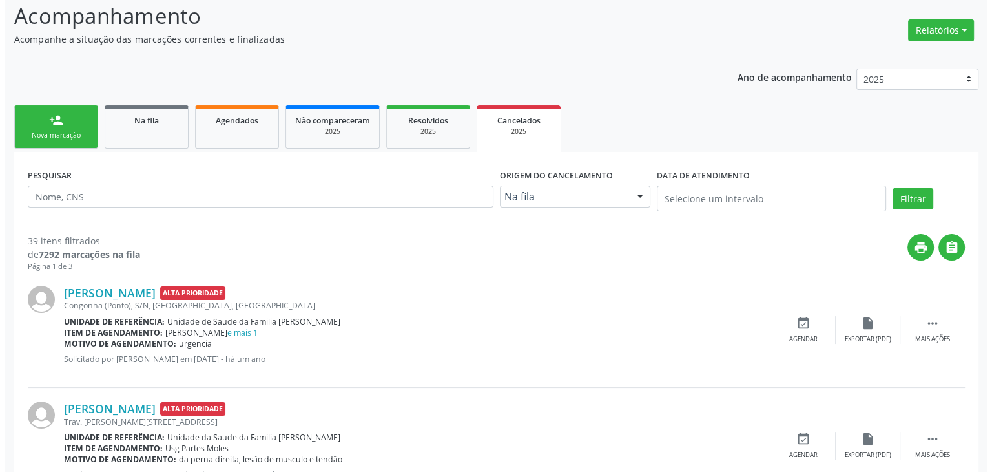
scroll to position [194, 0]
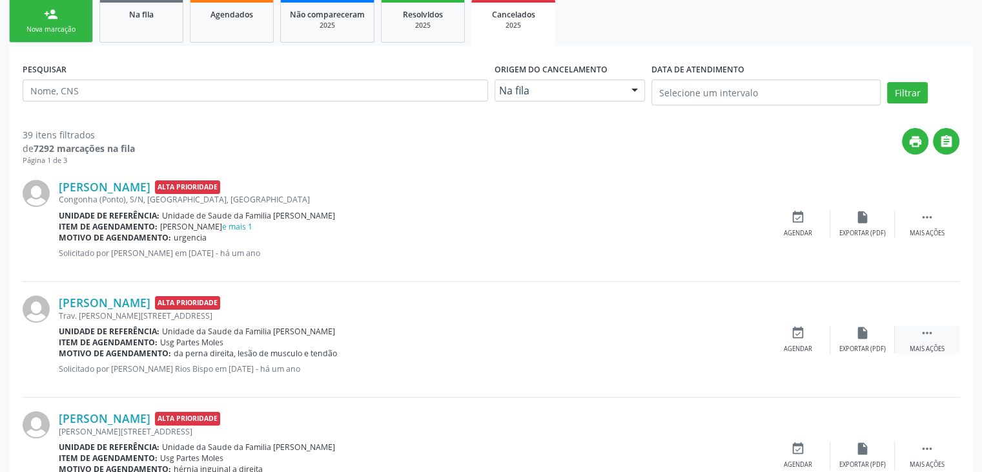
click at [928, 346] on div "Mais ações" at bounding box center [927, 348] width 35 height 9
click at [811, 342] on div "cancel Cancelar" at bounding box center [798, 340] width 65 height 28
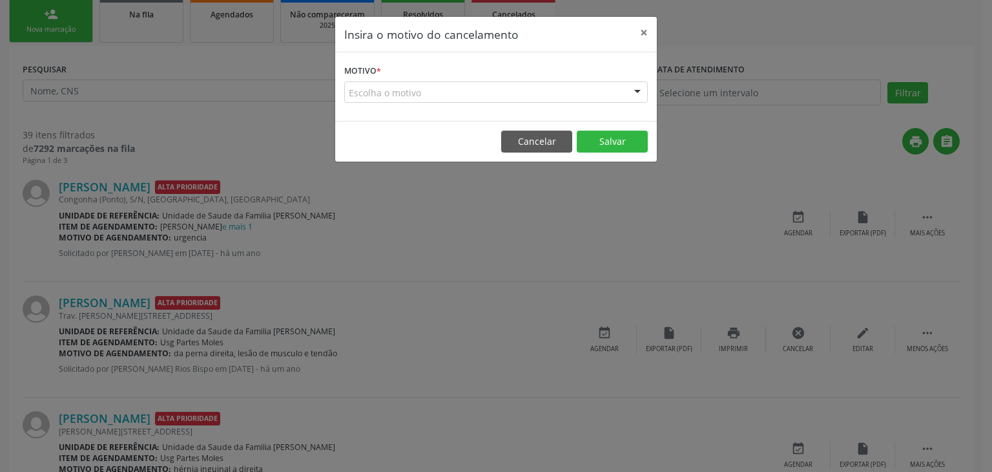
click at [466, 98] on div "Escolha o motivo" at bounding box center [496, 92] width 304 height 22
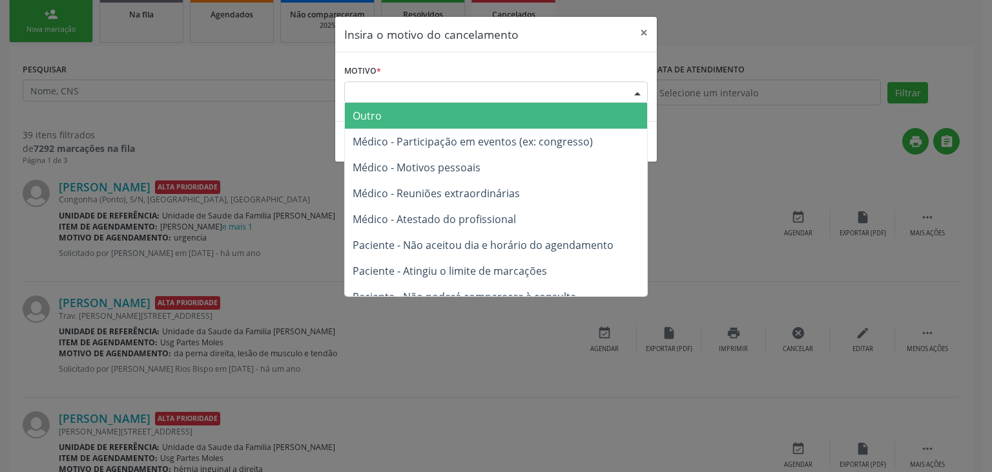
click at [423, 119] on span "Outro" at bounding box center [496, 116] width 302 height 26
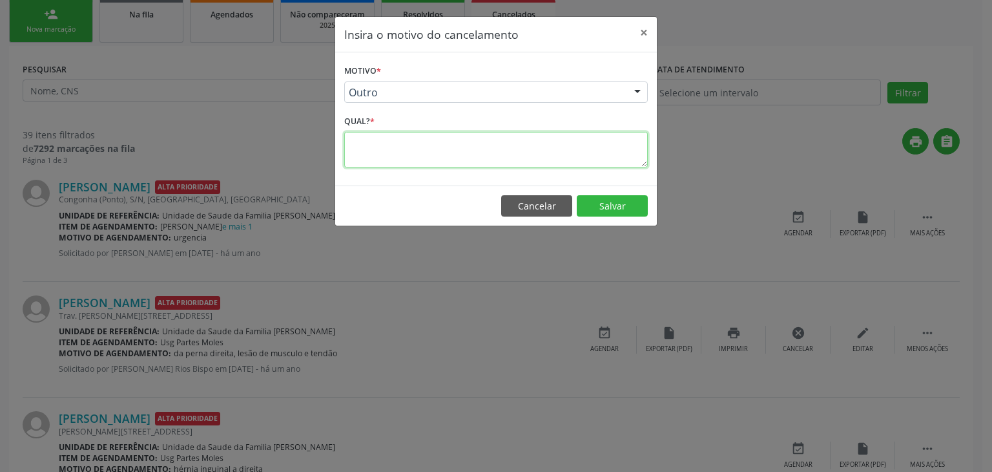
click at [425, 145] on textarea at bounding box center [496, 150] width 304 height 36
type textarea "EXAME REALIZADO"
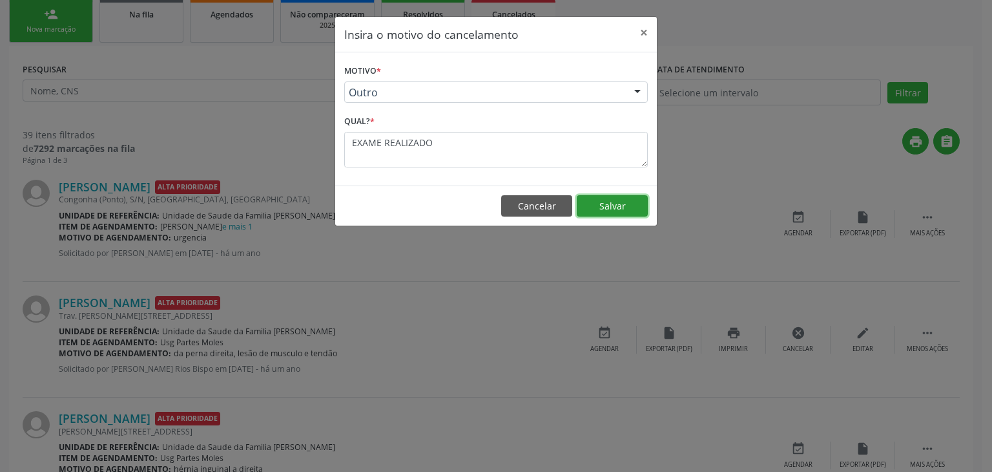
click at [599, 207] on button "Salvar" at bounding box center [612, 206] width 71 height 22
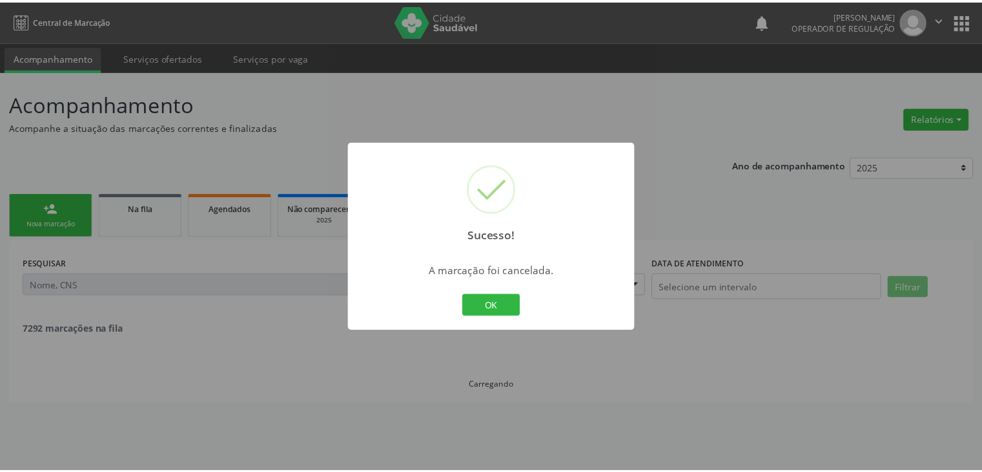
scroll to position [0, 0]
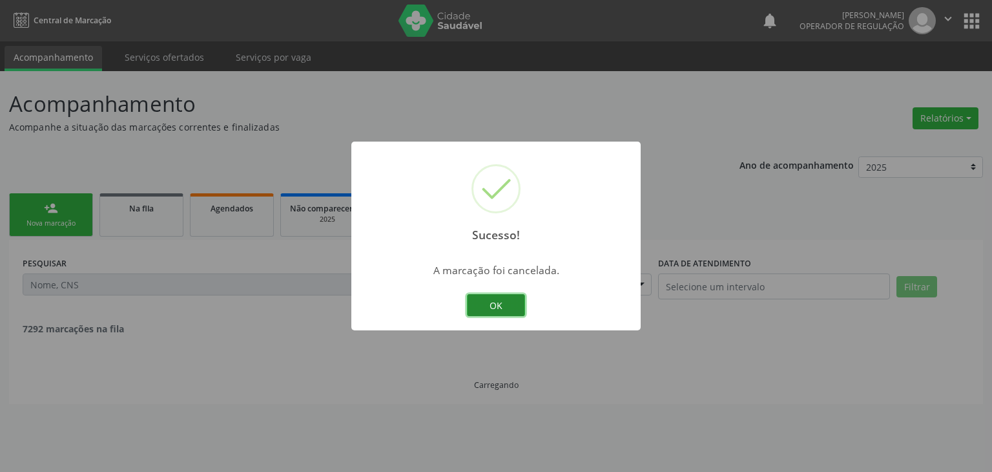
click at [521, 311] on button "OK" at bounding box center [496, 305] width 58 height 22
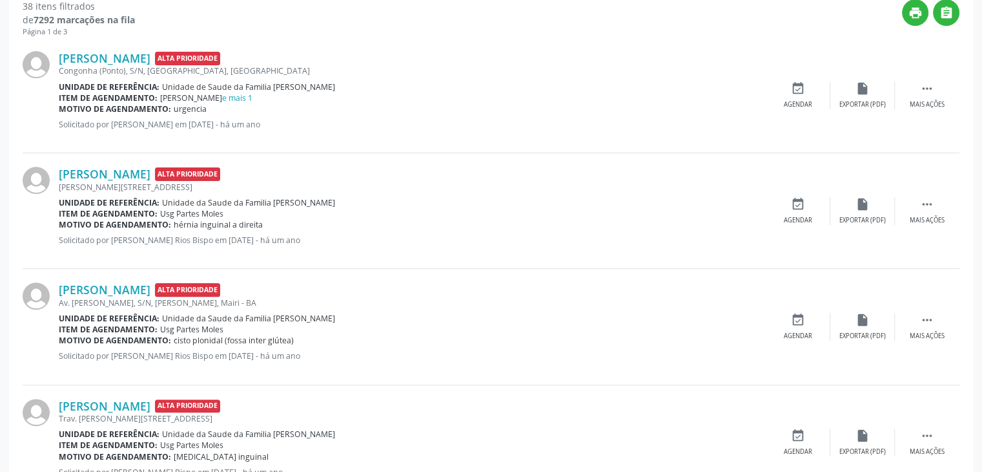
scroll to position [323, 0]
click at [103, 176] on link "Ivonildo Lima Oliveira" at bounding box center [105, 173] width 92 height 14
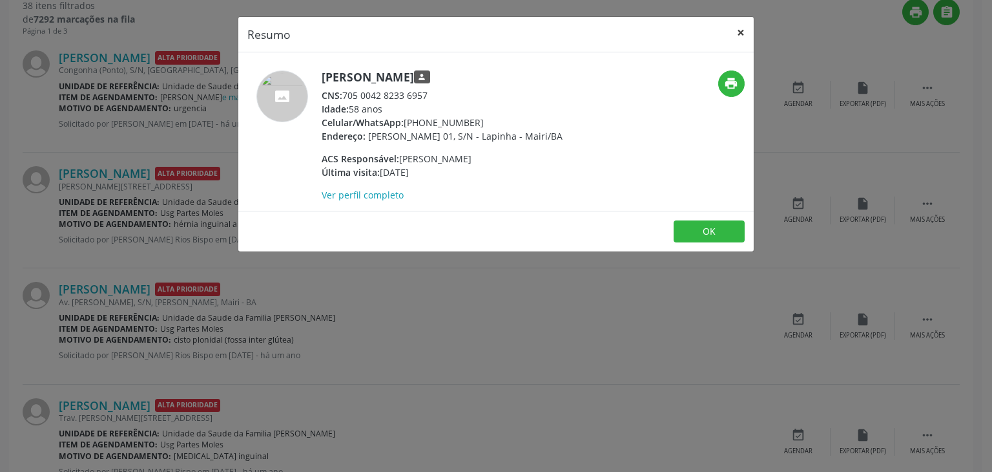
click at [732, 36] on button "×" at bounding box center [741, 33] width 26 height 32
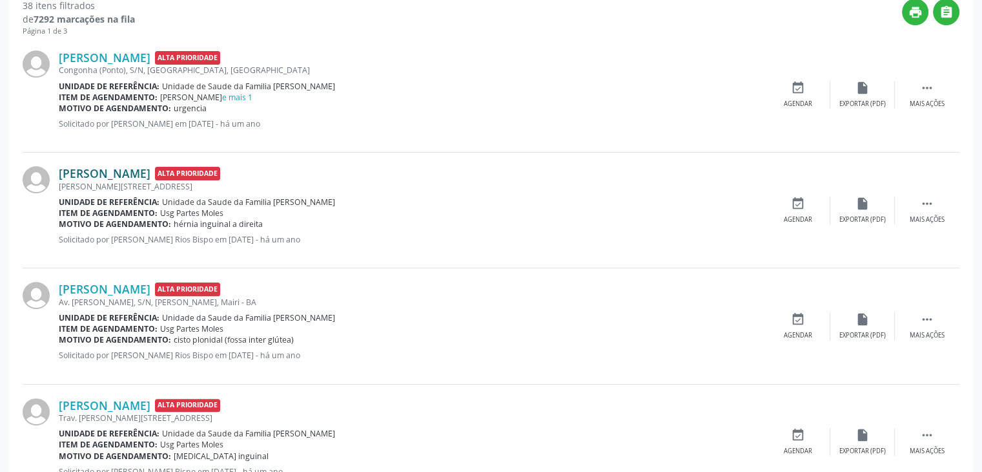
click at [121, 174] on link "Ivonildo Lima Oliveira" at bounding box center [105, 173] width 92 height 14
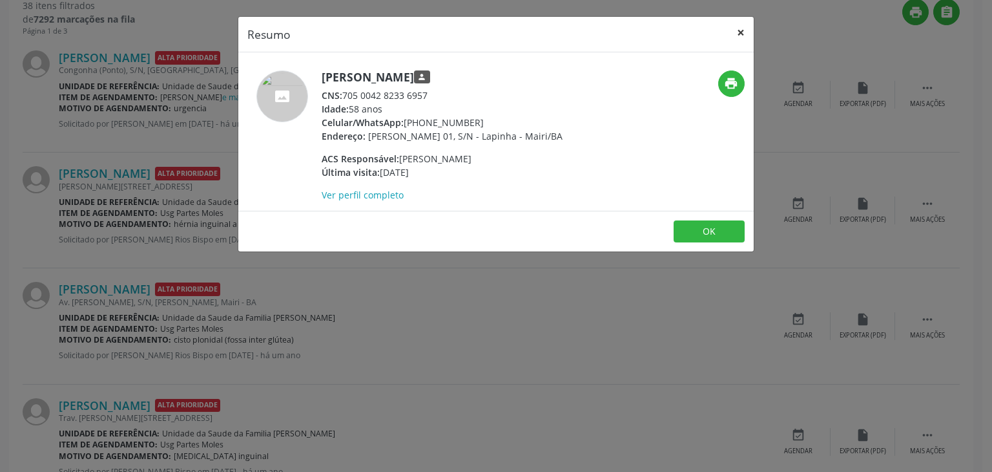
click at [745, 28] on button "×" at bounding box center [741, 33] width 26 height 32
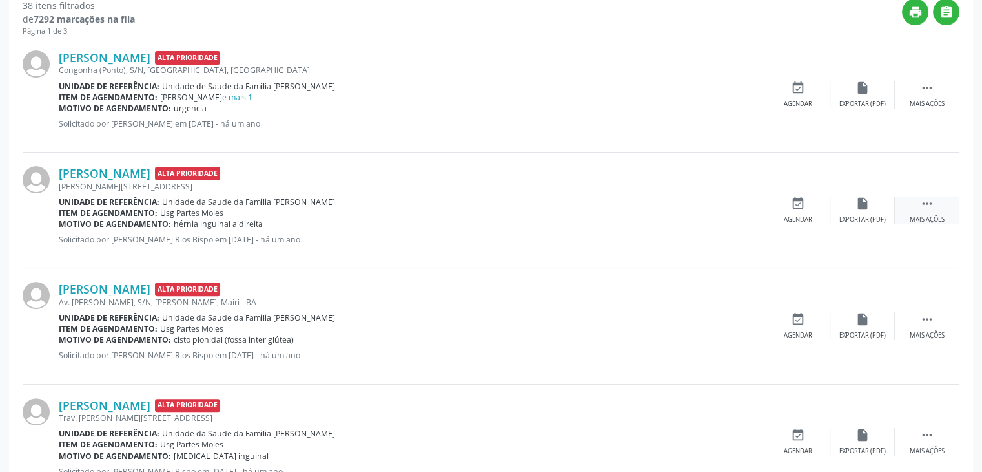
click at [922, 207] on icon "" at bounding box center [927, 203] width 14 height 14
click at [798, 212] on div "cancel Cancelar" at bounding box center [798, 210] width 65 height 28
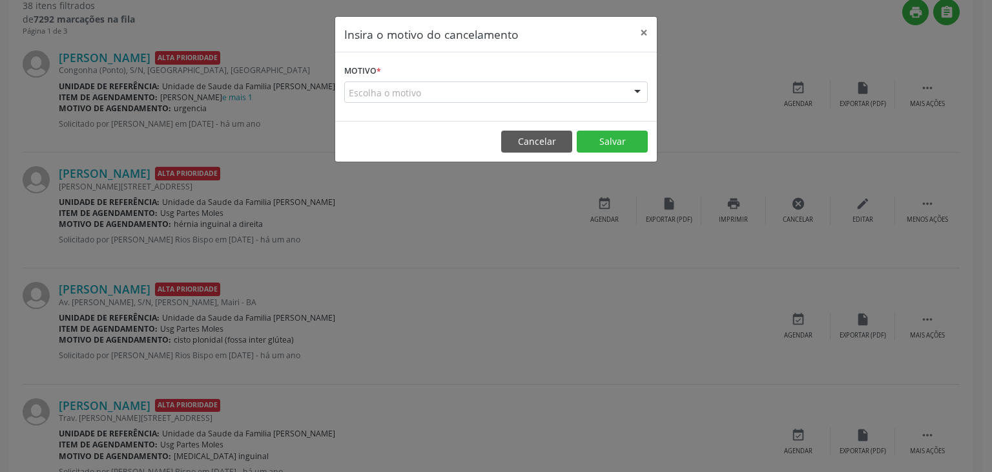
click at [430, 100] on div "Escolha o motivo" at bounding box center [496, 92] width 304 height 22
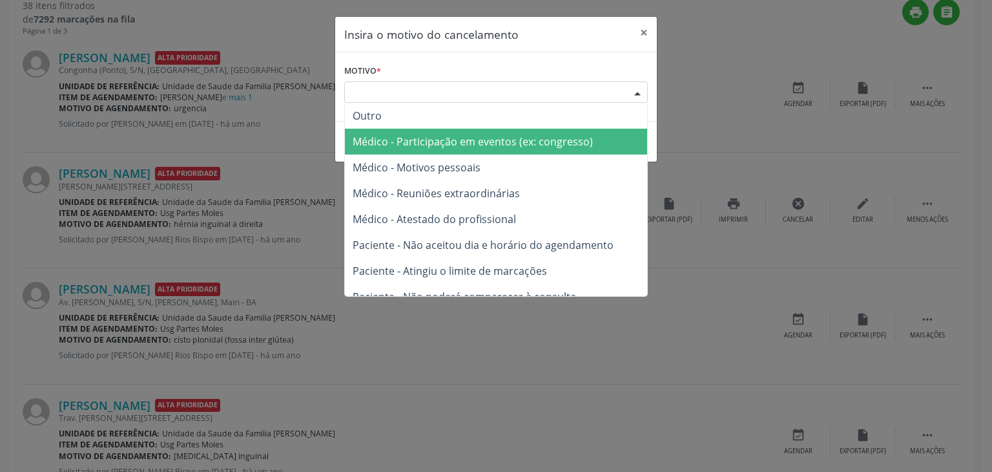
click at [421, 129] on span "Médico - Participação em eventos (ex: congresso)" at bounding box center [496, 142] width 302 height 26
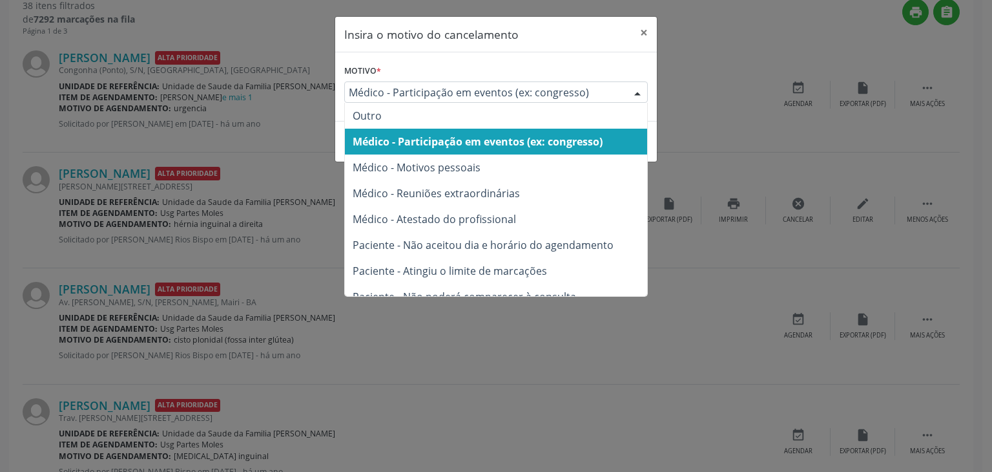
click at [426, 91] on span "Médico - Participação em eventos (ex: congresso)" at bounding box center [485, 92] width 273 height 13
click at [419, 94] on span "Médico - Participação em eventos (ex: congresso)" at bounding box center [485, 92] width 273 height 13
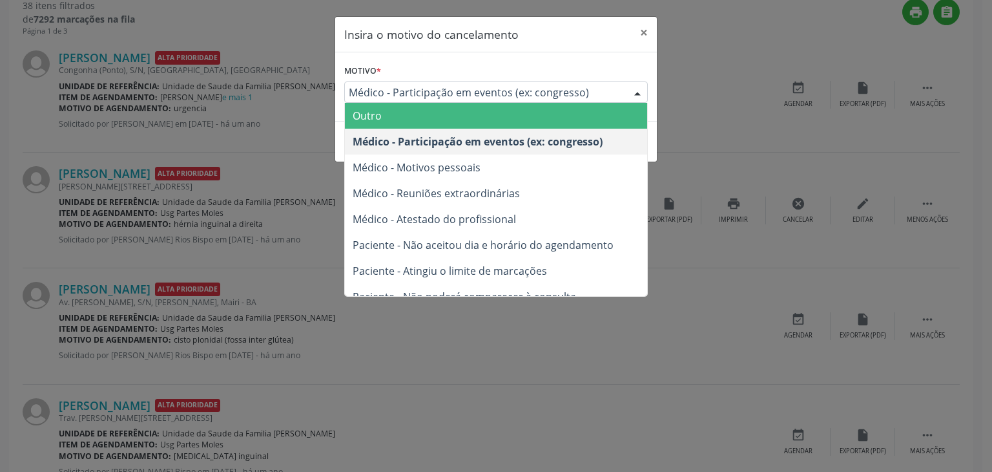
click at [413, 117] on span "Outro" at bounding box center [496, 116] width 302 height 26
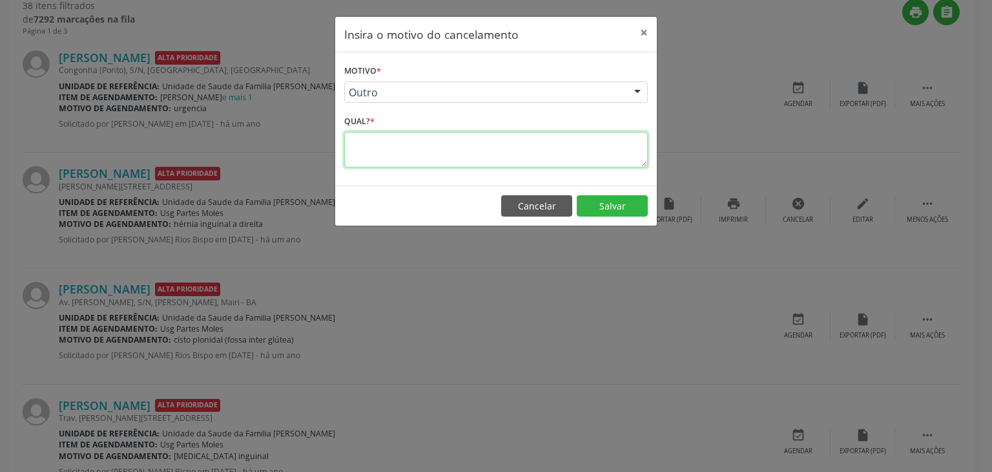
click at [447, 150] on textarea at bounding box center [496, 150] width 304 height 36
type textarea "EXAME REALIZADO"
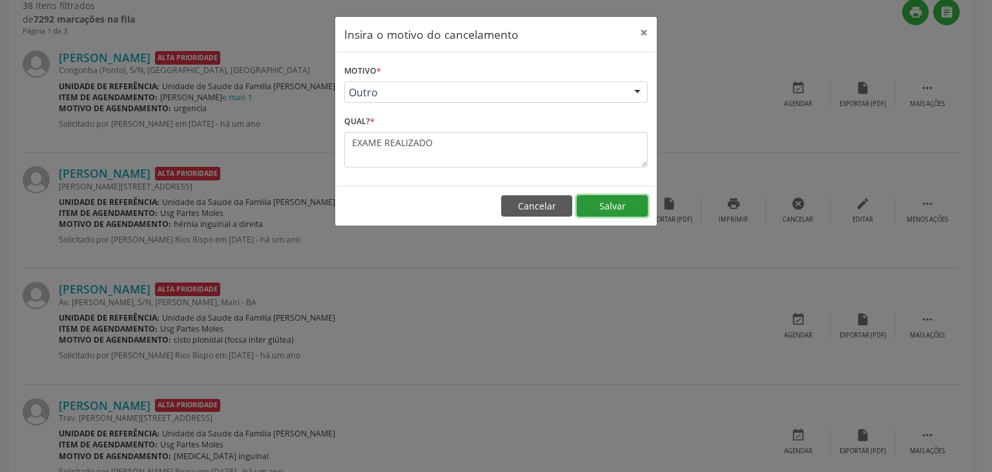
click at [601, 205] on button "Salvar" at bounding box center [612, 206] width 71 height 22
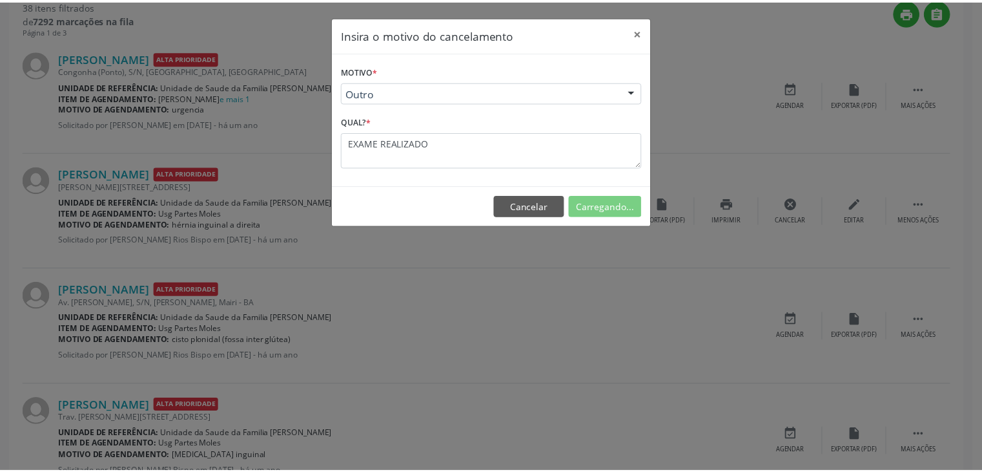
scroll to position [0, 0]
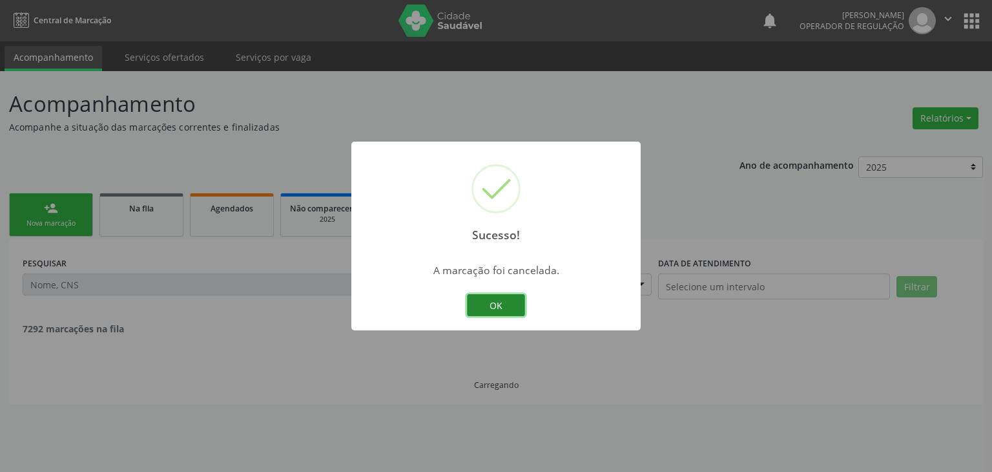
click at [495, 304] on button "OK" at bounding box center [496, 305] width 58 height 22
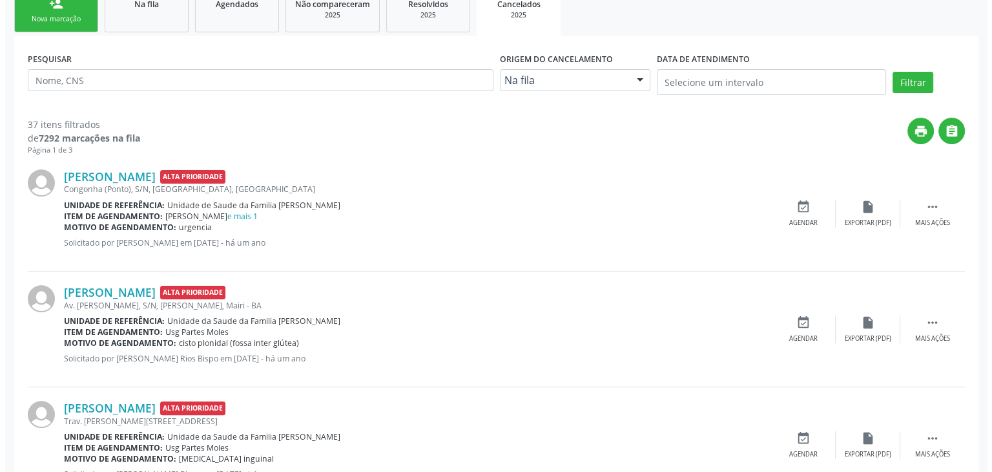
scroll to position [258, 0]
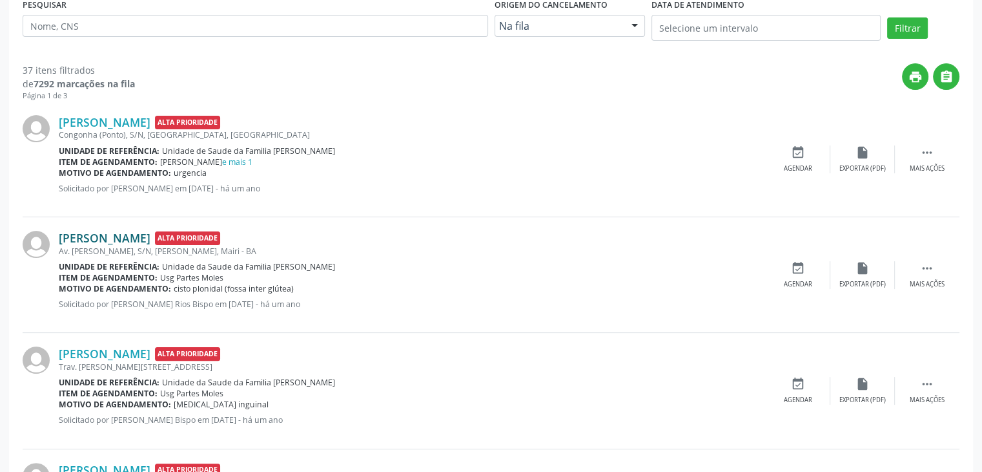
click at [116, 239] on link "Karina Lopes Ribeiro" at bounding box center [105, 238] width 92 height 14
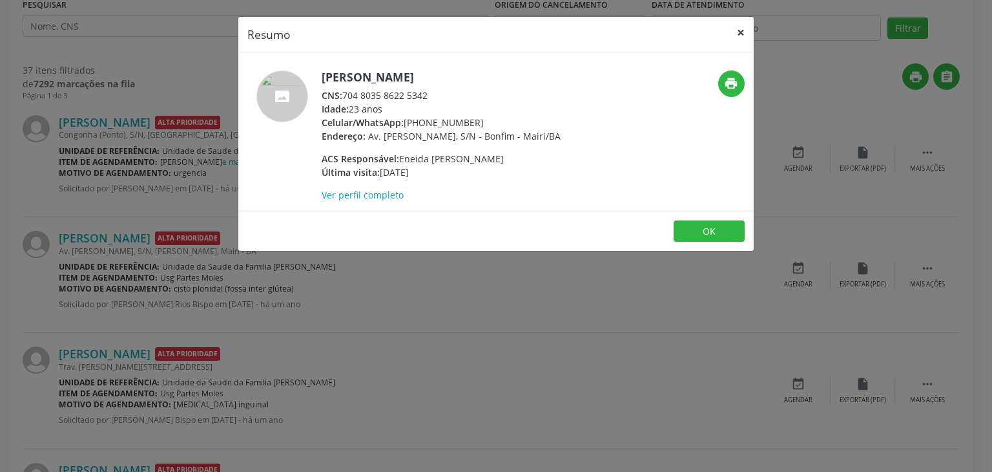
click at [745, 32] on button "×" at bounding box center [741, 33] width 26 height 32
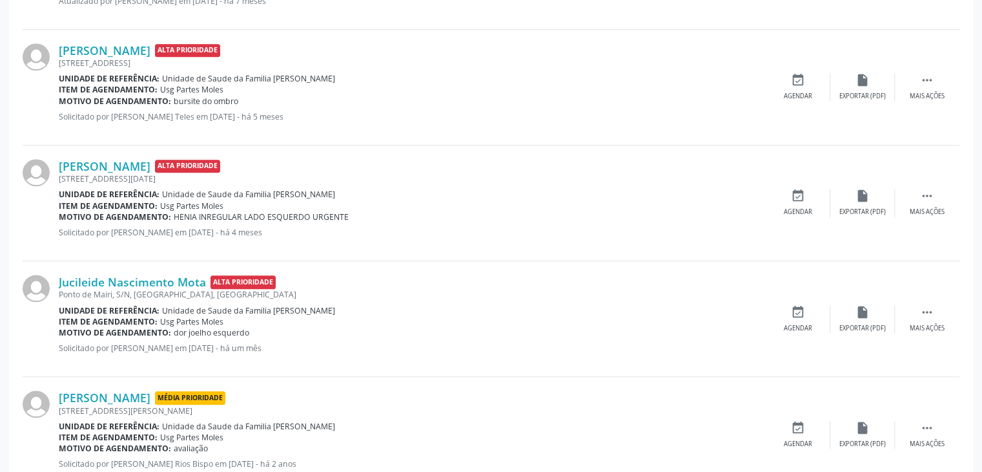
scroll to position [1356, 0]
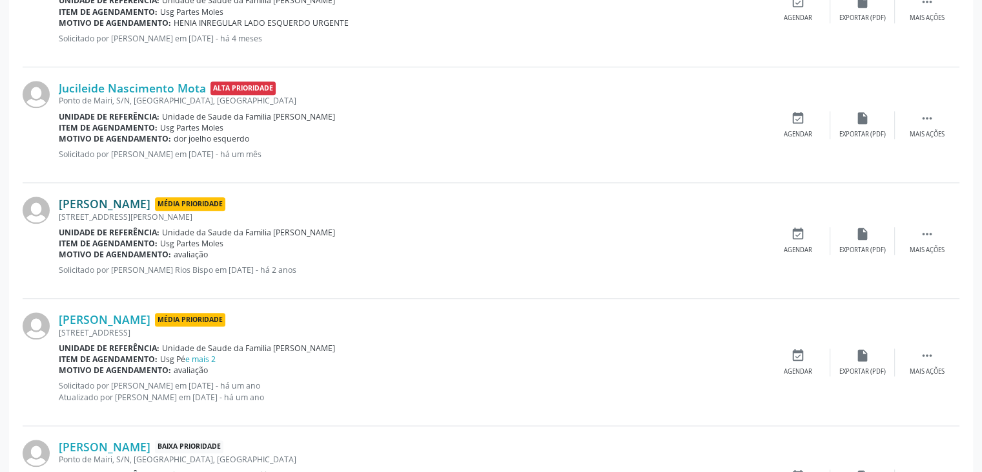
click at [119, 206] on link "Lindinalva Ferreira da Silva" at bounding box center [105, 203] width 92 height 14
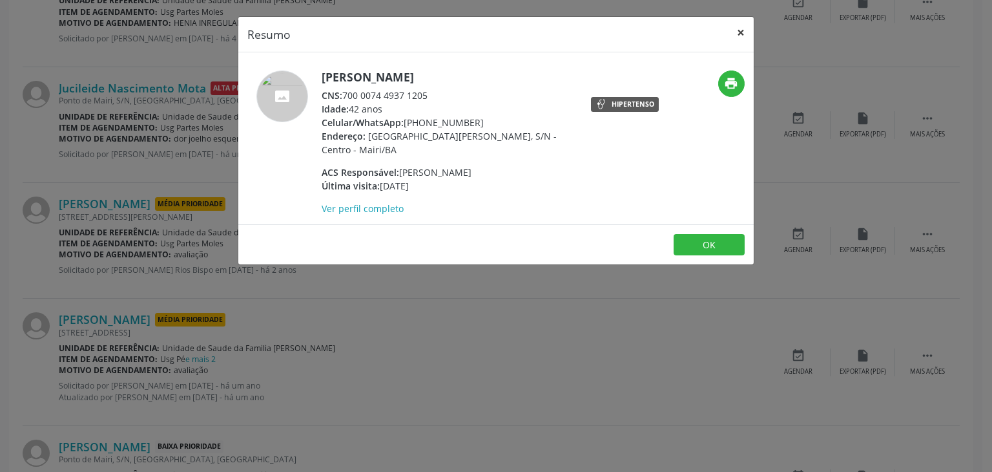
click at [741, 41] on button "×" at bounding box center [741, 33] width 26 height 32
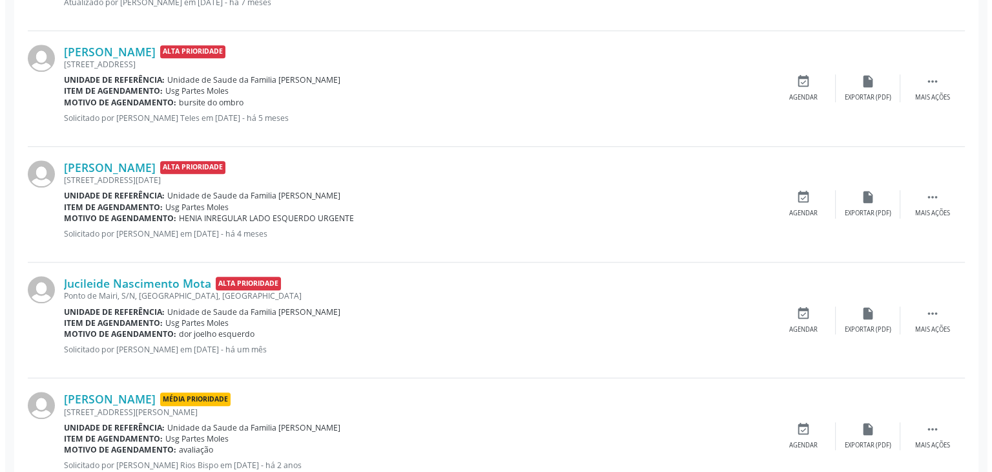
scroll to position [1292, 0]
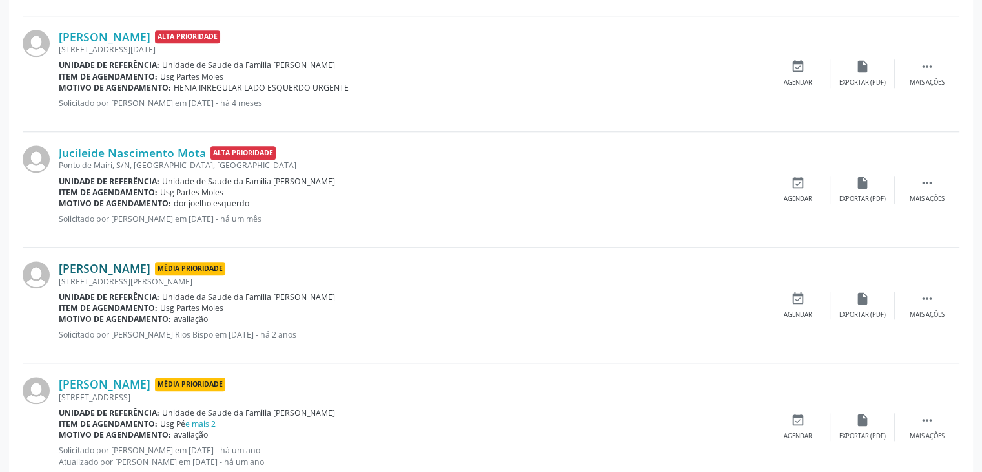
click at [150, 271] on link "Lindinalva Ferreira da Silva" at bounding box center [105, 268] width 92 height 14
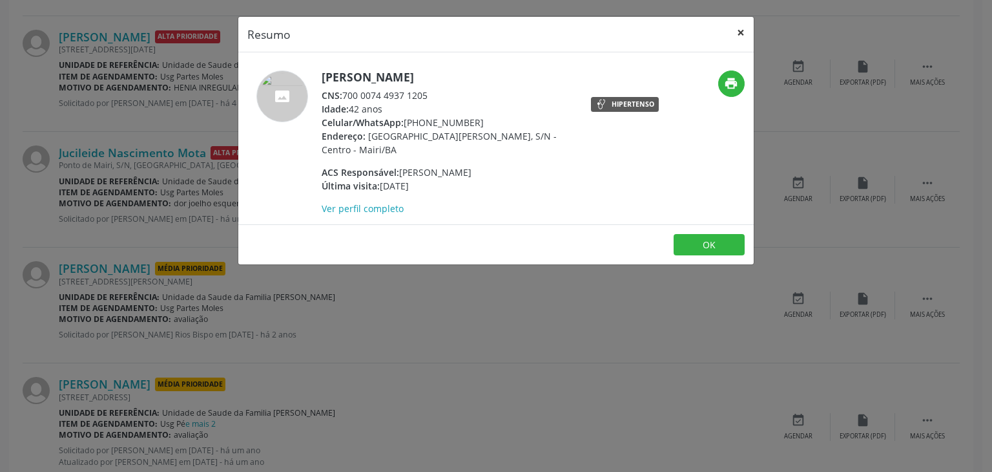
click at [744, 21] on button "×" at bounding box center [741, 33] width 26 height 32
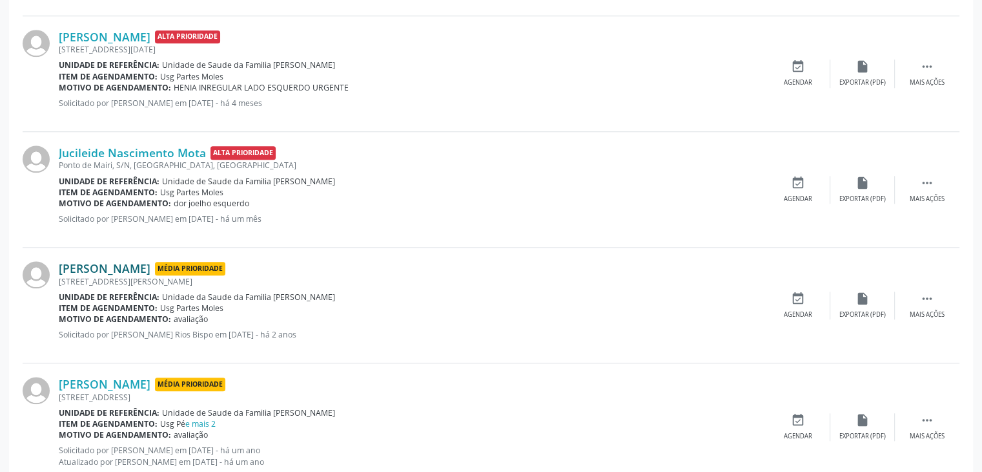
click at [127, 269] on link "Lindinalva Ferreira da Silva" at bounding box center [105, 268] width 92 height 14
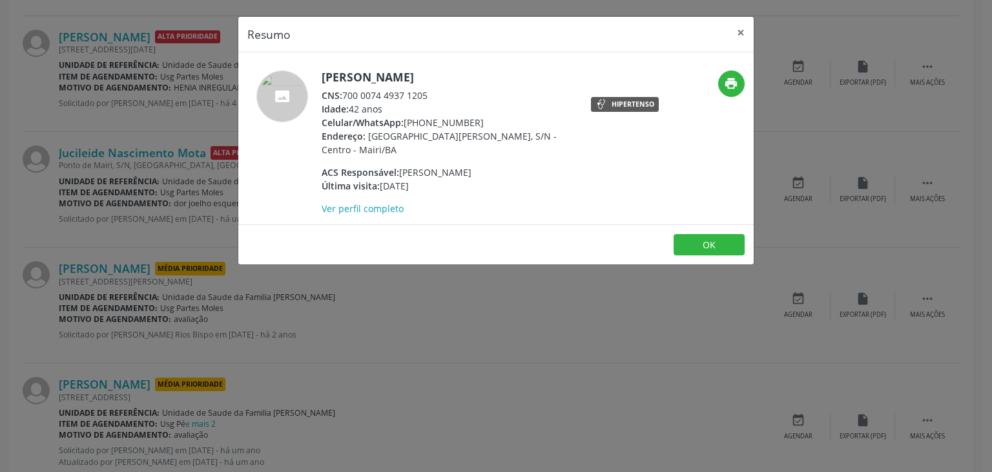
drag, startPoint x: 320, startPoint y: 76, endPoint x: 499, endPoint y: 83, distance: 178.4
click at [499, 83] on div "Lindinalva Ferreira da Silva CNS: 700 0074 4937 1205 Idade: 42 anos Celular/Wha…" at bounding box center [410, 142] width 344 height 145
drag, startPoint x: 406, startPoint y: 125, endPoint x: 475, endPoint y: 123, distance: 69.8
click at [475, 123] on div "Celular/WhatsApp: (74) 99964-2393" at bounding box center [447, 123] width 251 height 14
click at [740, 32] on button "×" at bounding box center [741, 33] width 26 height 32
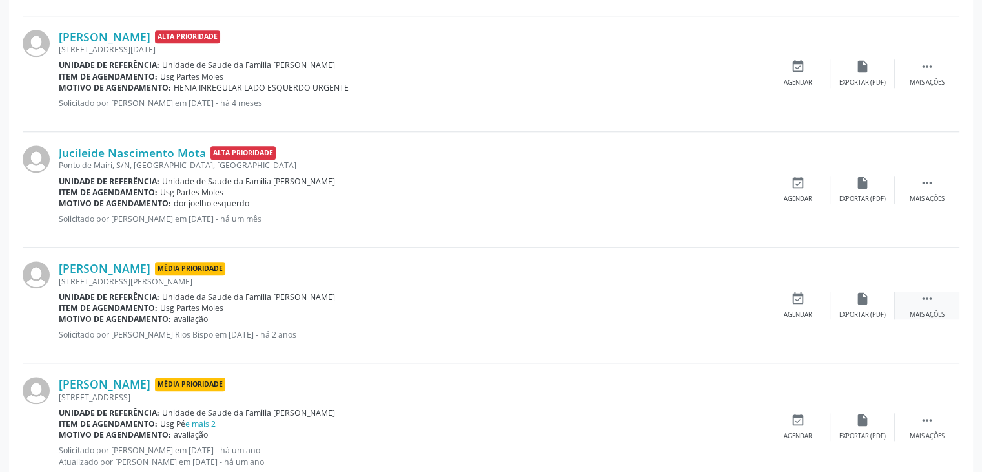
click at [916, 310] on div "Mais ações" at bounding box center [927, 314] width 35 height 9
click at [811, 296] on div "cancel Cancelar" at bounding box center [798, 305] width 65 height 28
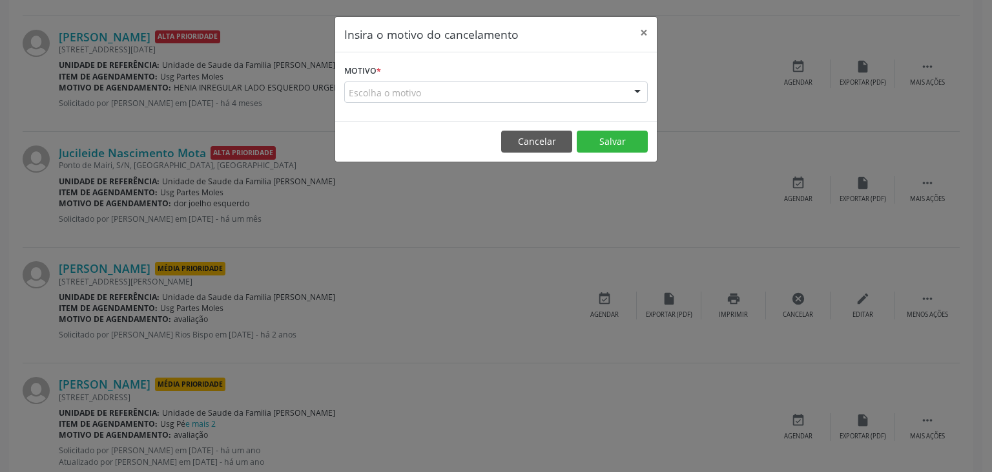
click at [393, 83] on div "Escolha o motivo" at bounding box center [496, 92] width 304 height 22
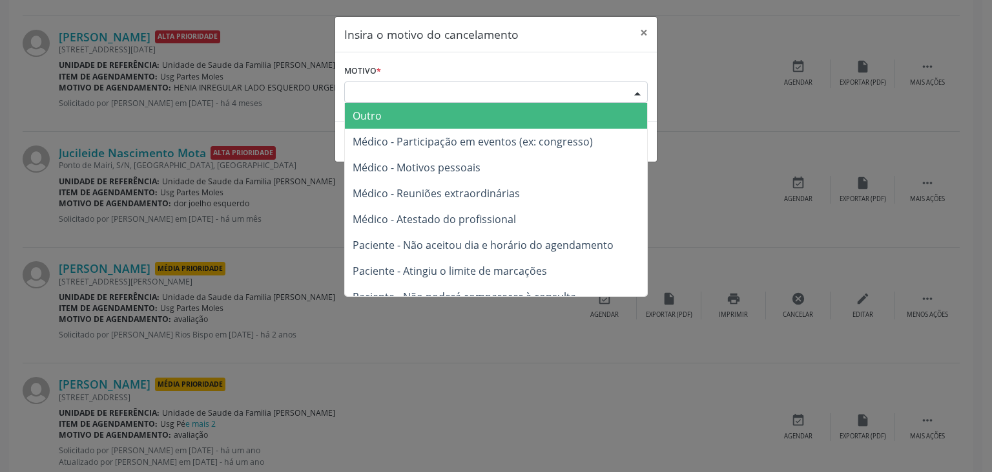
click at [389, 109] on span "Outro" at bounding box center [496, 116] width 302 height 26
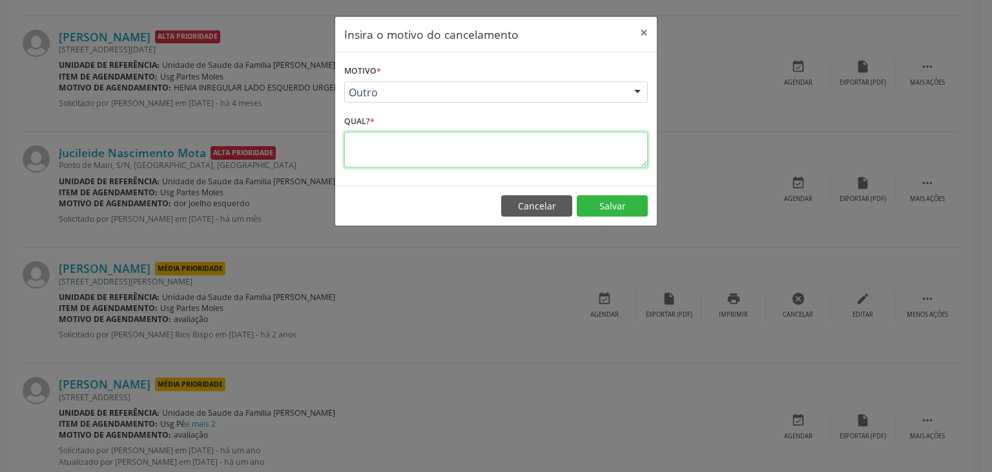
click at [402, 151] on textarea at bounding box center [496, 150] width 304 height 36
type textarea "EXAME REALIZADO"
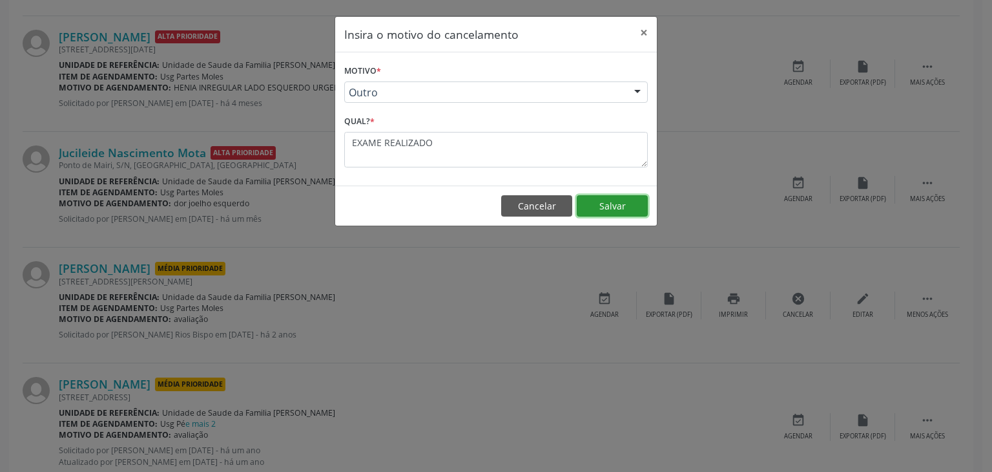
click at [614, 209] on button "Salvar" at bounding box center [612, 206] width 71 height 22
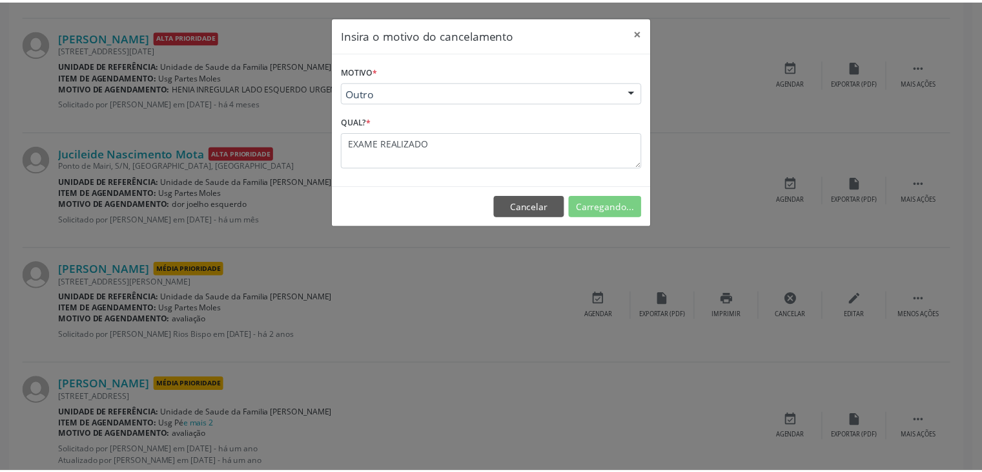
scroll to position [0, 0]
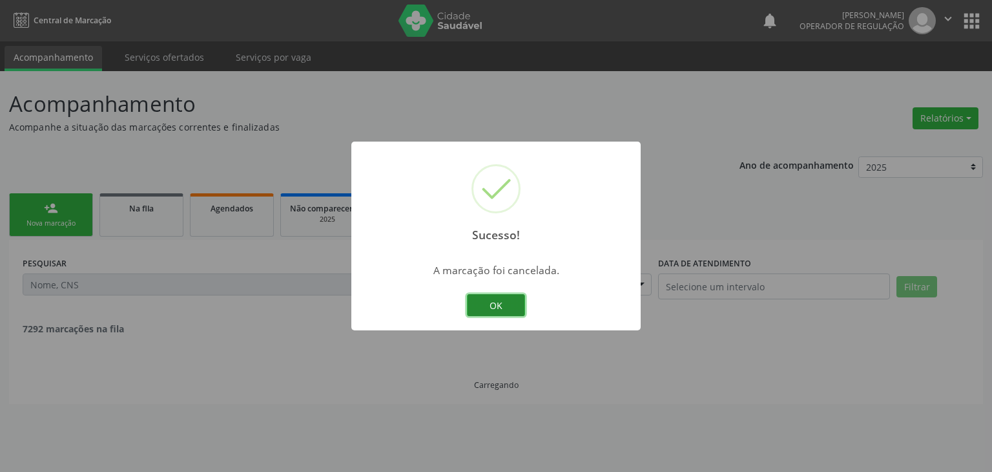
click at [487, 304] on button "OK" at bounding box center [496, 305] width 58 height 22
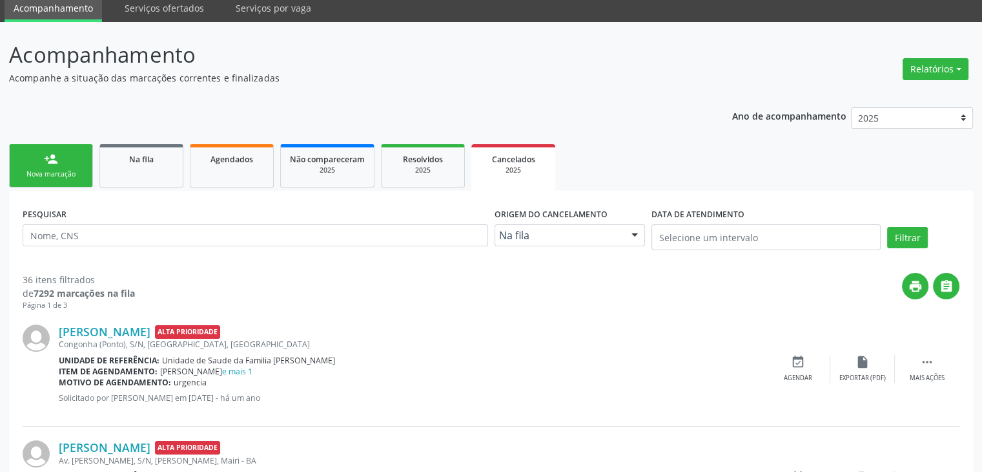
scroll to position [129, 0]
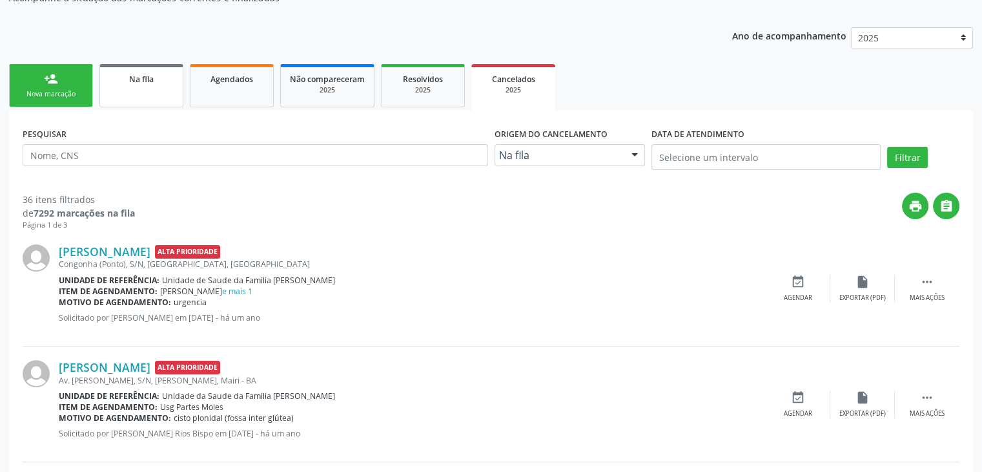
click at [137, 102] on link "Na fila" at bounding box center [141, 85] width 84 height 43
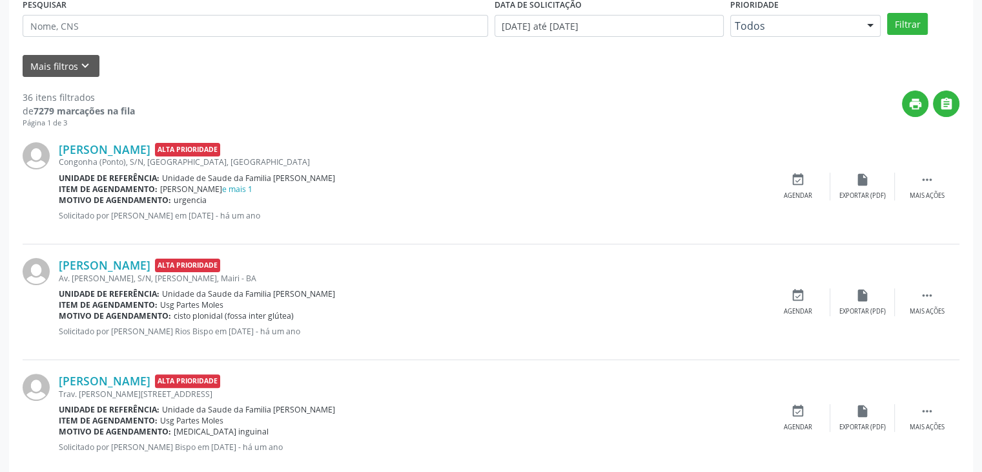
scroll to position [65, 0]
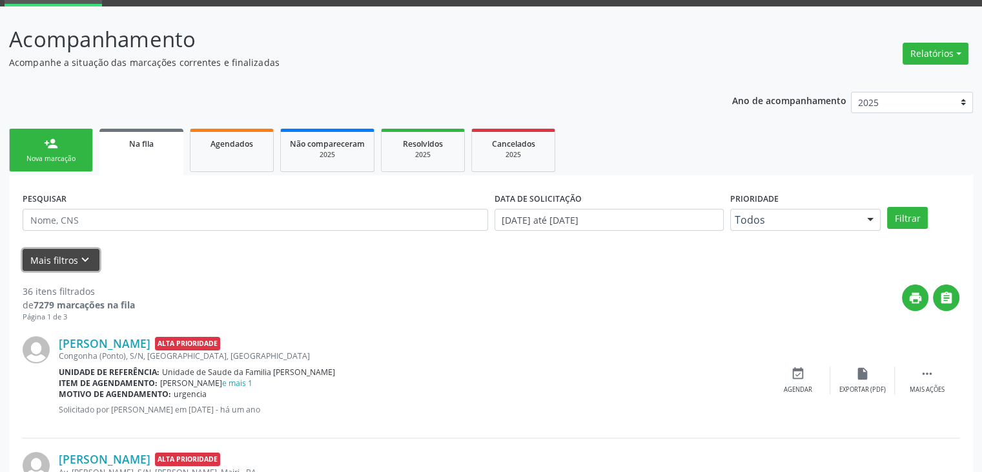
click at [95, 261] on button "Mais filtros keyboard_arrow_down" at bounding box center [61, 260] width 77 height 23
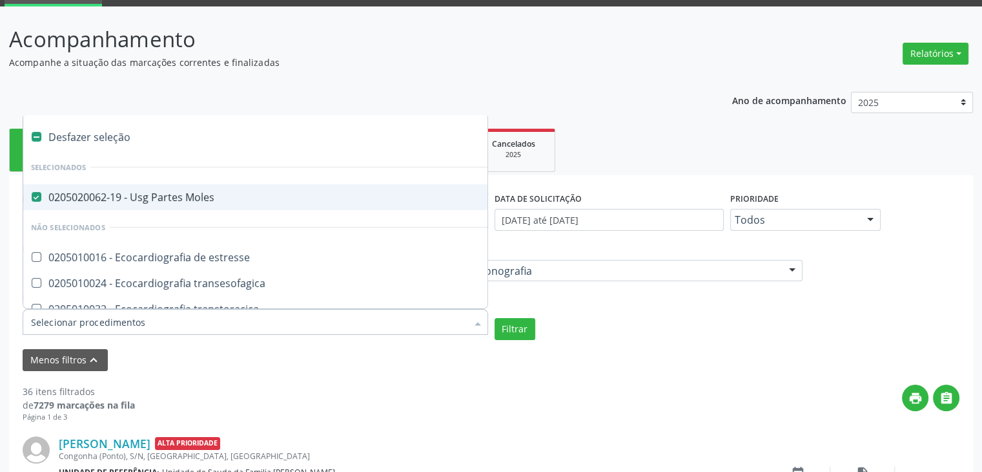
click at [153, 193] on div "0205020062-19 - Usg Partes Moles" at bounding box center [300, 197] width 539 height 10
checkbox Moles "false"
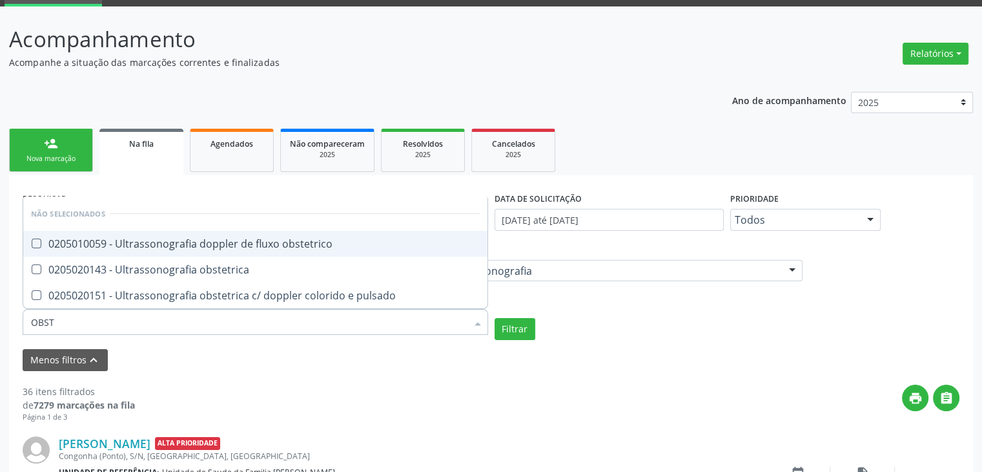
type input "OBSTE"
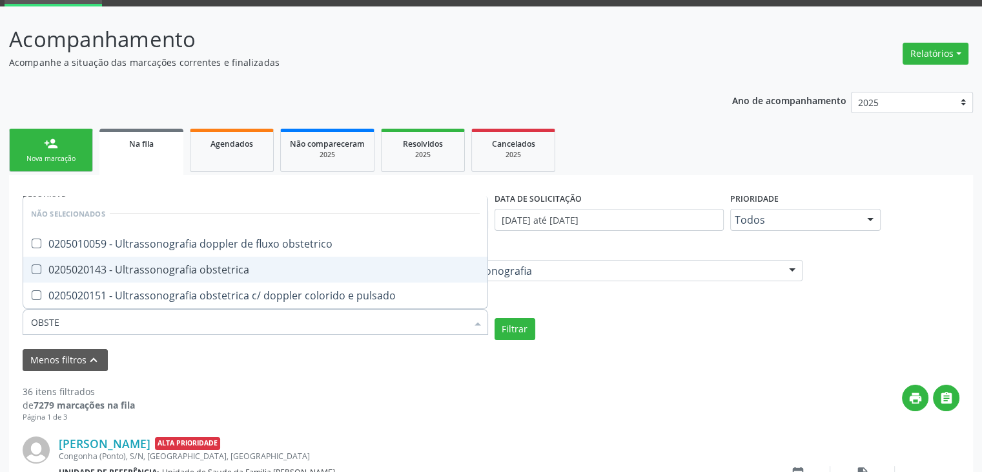
click at [182, 259] on span "0205020143 - Ultrassonografia obstetrica" at bounding box center [255, 269] width 464 height 26
checkbox obstetrica "true"
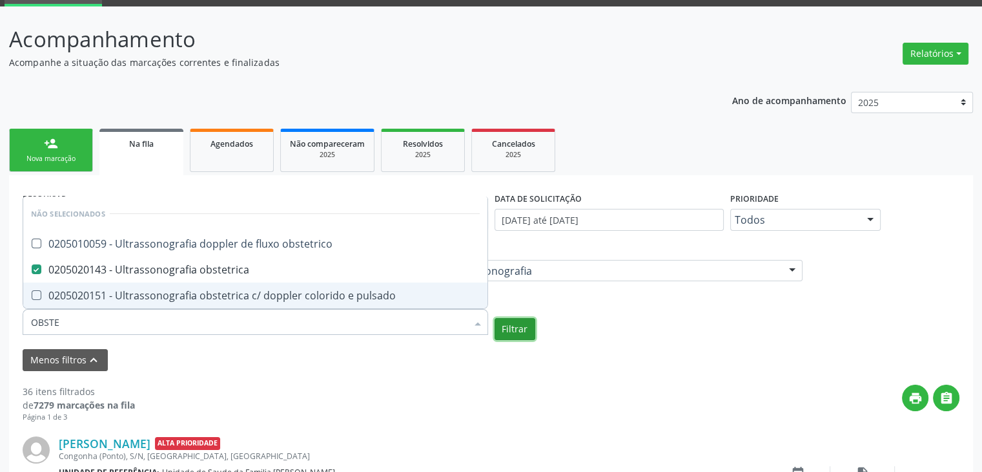
checkbox obstetrico "true"
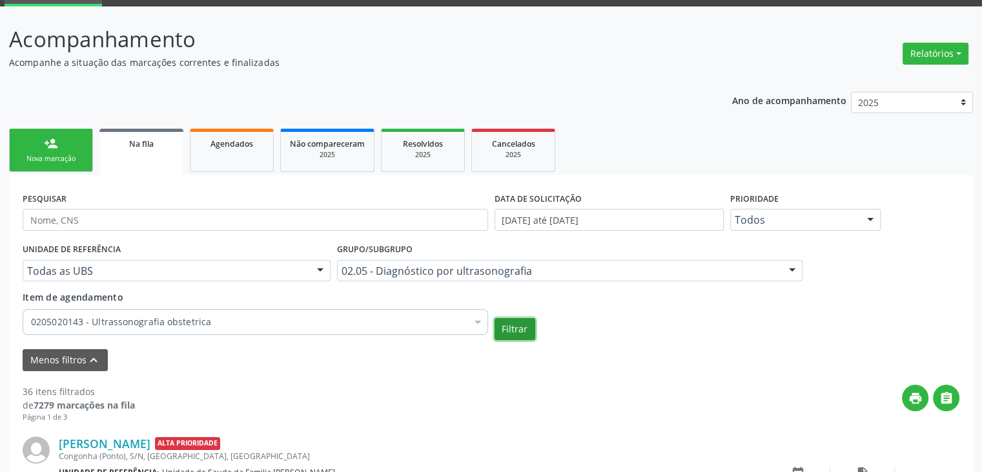
click at [523, 336] on button "Filtrar" at bounding box center [515, 329] width 41 height 22
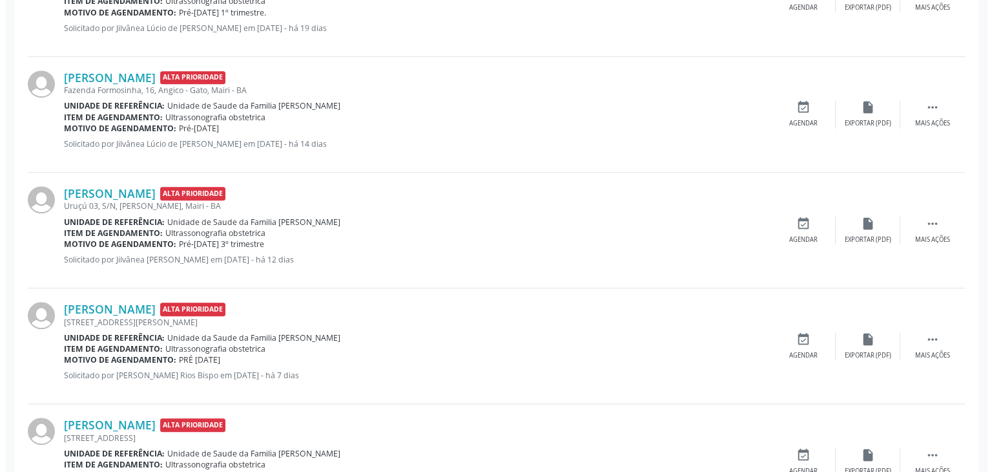
scroll to position [969, 0]
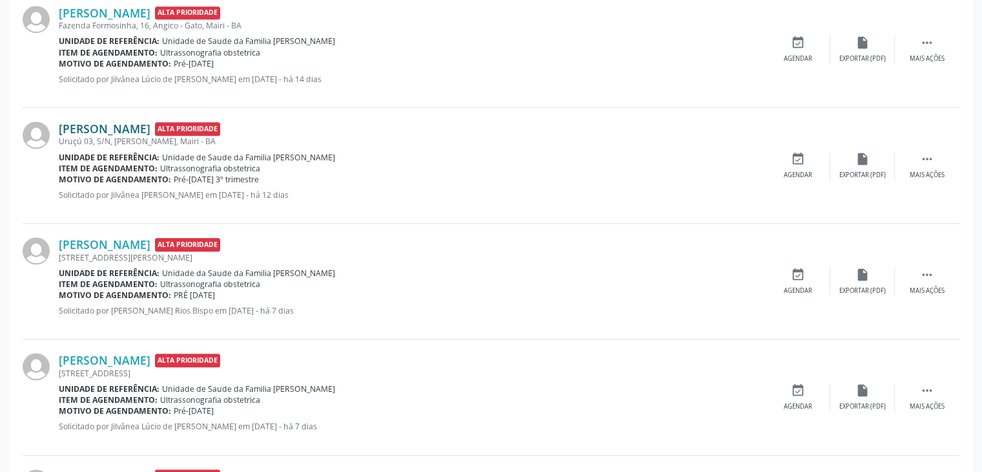
click at [121, 131] on link "Leciana Santana Azevedo" at bounding box center [105, 128] width 92 height 14
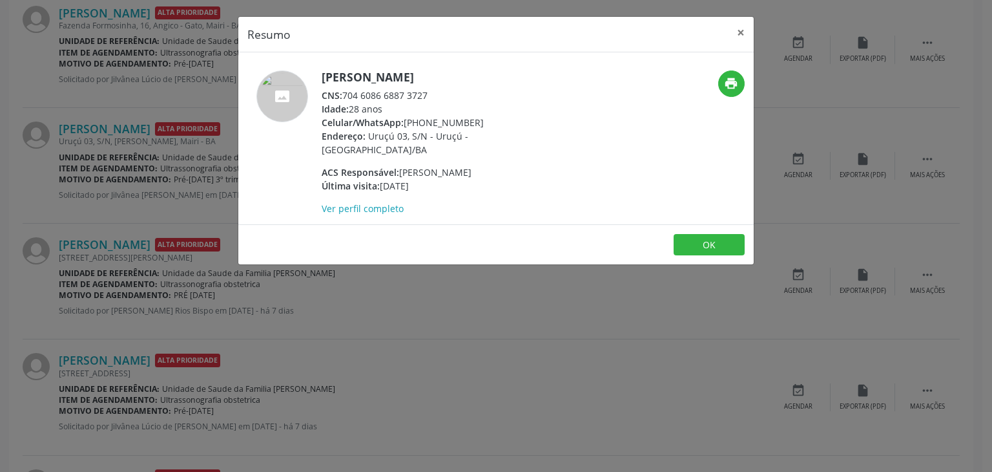
drag, startPoint x: 322, startPoint y: 78, endPoint x: 496, endPoint y: 68, distance: 174.7
click at [496, 68] on div "Leciana Santana Azevedo CNS: 704 6086 6887 3727 Idade: 28 anos Celular/WhatsApp…" at bounding box center [495, 138] width 515 height 172
drag, startPoint x: 405, startPoint y: 125, endPoint x: 472, endPoint y: 122, distance: 66.6
click at [472, 122] on div "Celular/WhatsApp: (74) 99909-9357" at bounding box center [447, 123] width 251 height 14
click at [747, 34] on button "×" at bounding box center [741, 33] width 26 height 32
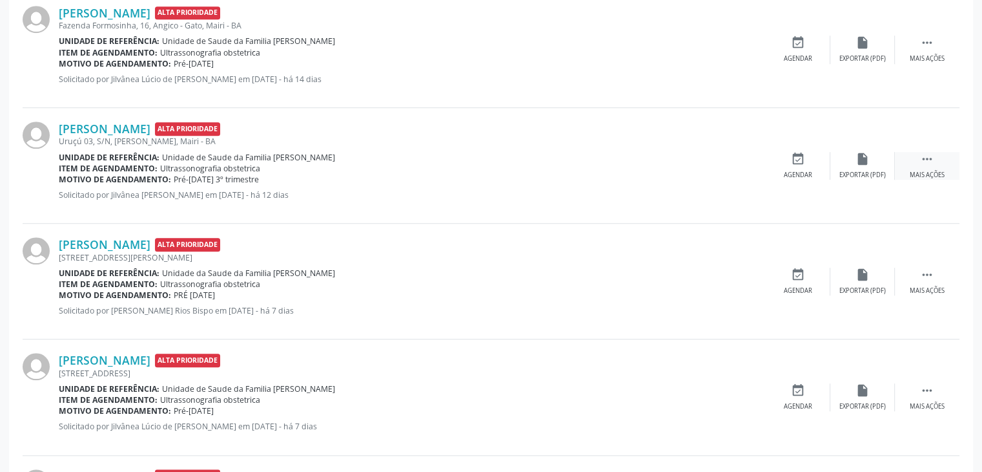
click at [929, 162] on icon "" at bounding box center [927, 159] width 14 height 14
click at [807, 161] on div "cancel Cancelar" at bounding box center [798, 166] width 65 height 28
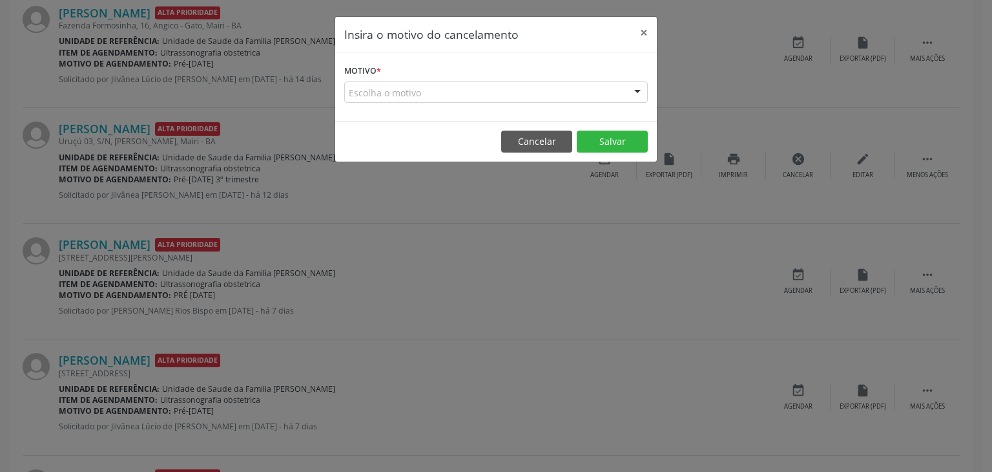
click at [453, 94] on div "Escolha o motivo" at bounding box center [496, 92] width 304 height 22
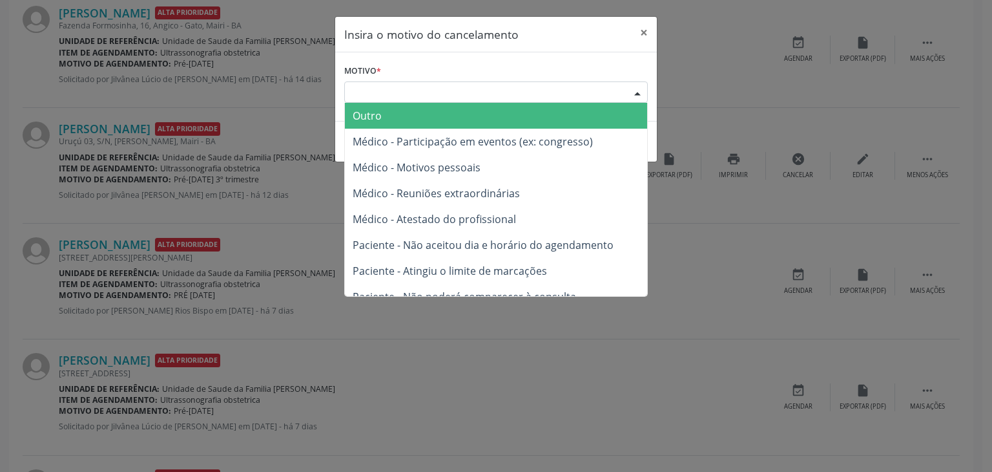
click at [406, 125] on span "Outro" at bounding box center [496, 116] width 302 height 26
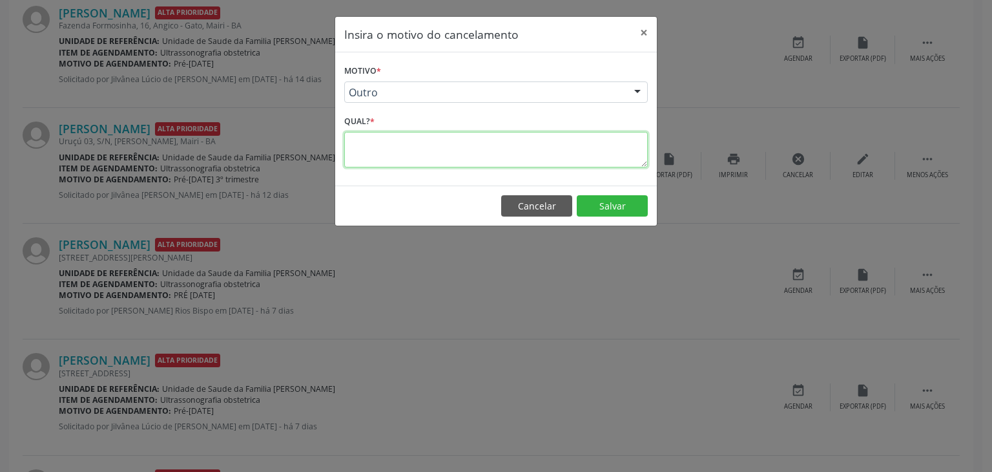
click at [400, 148] on textarea at bounding box center [496, 150] width 304 height 36
type textarea "EXAME REALIZADO"
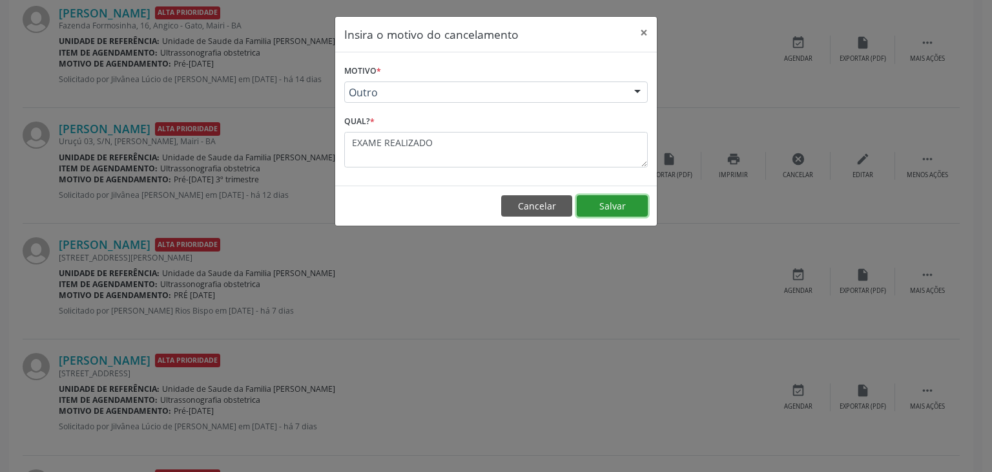
click at [612, 195] on button "Salvar" at bounding box center [612, 206] width 71 height 22
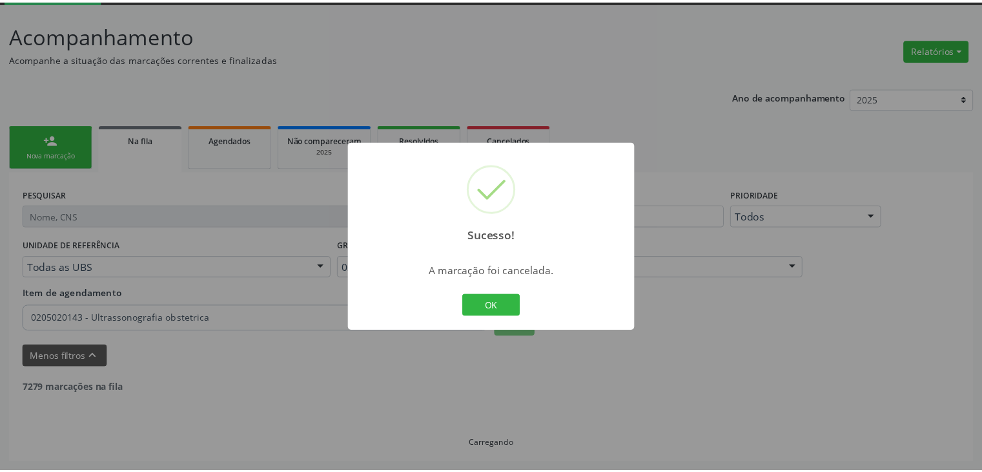
scroll to position [68, 0]
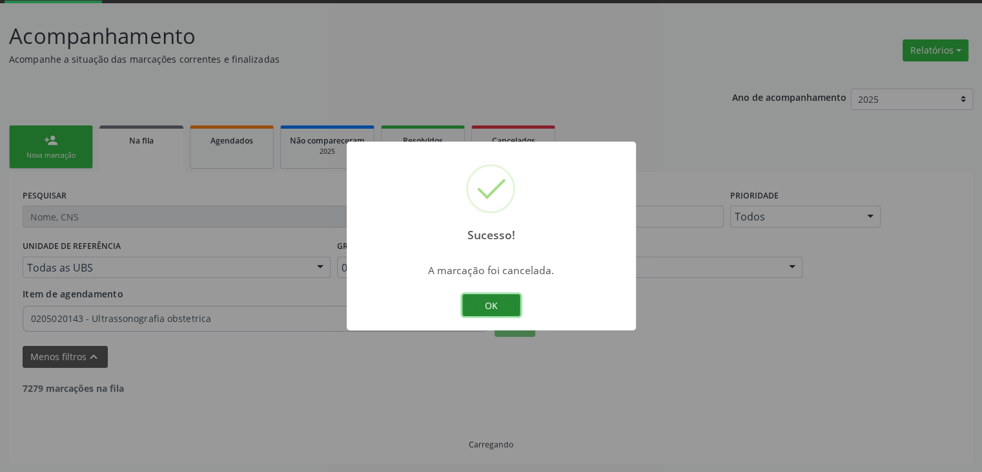
click at [499, 310] on button "OK" at bounding box center [491, 305] width 58 height 22
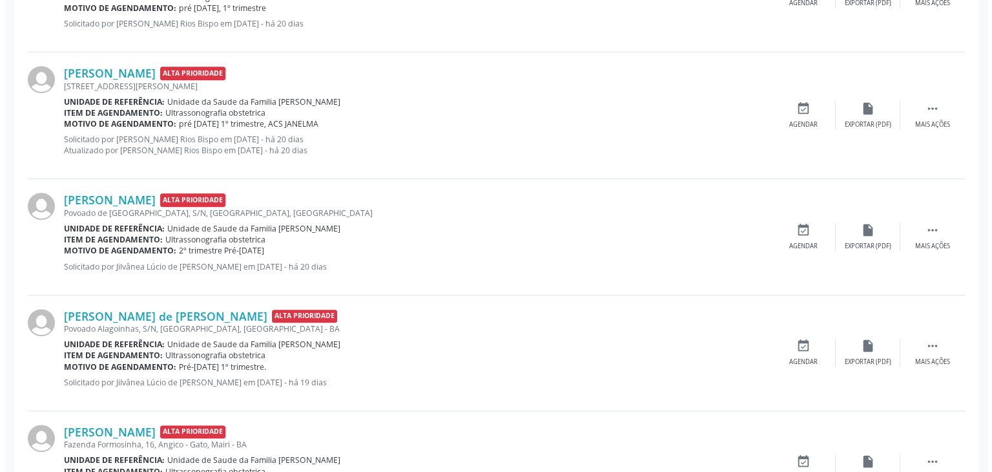
scroll to position [581, 0]
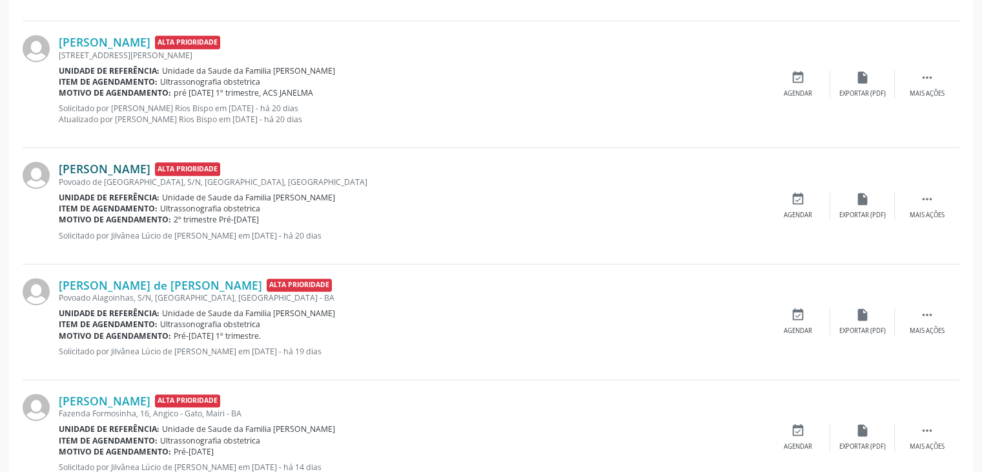
click at [98, 174] on link "Angela Pereira da Silva" at bounding box center [105, 168] width 92 height 14
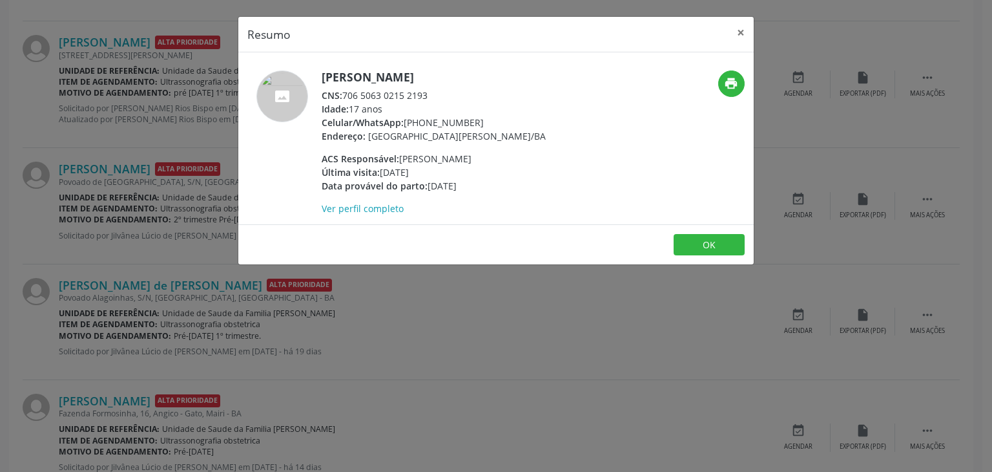
drag, startPoint x: 322, startPoint y: 76, endPoint x: 492, endPoint y: 68, distance: 170.7
click at [492, 68] on div "Angela Pereira da Silva CNS: 706 5063 0215 2193 Idade: 17 anos Celular/WhatsApp…" at bounding box center [495, 138] width 515 height 172
click at [737, 22] on button "×" at bounding box center [741, 33] width 26 height 32
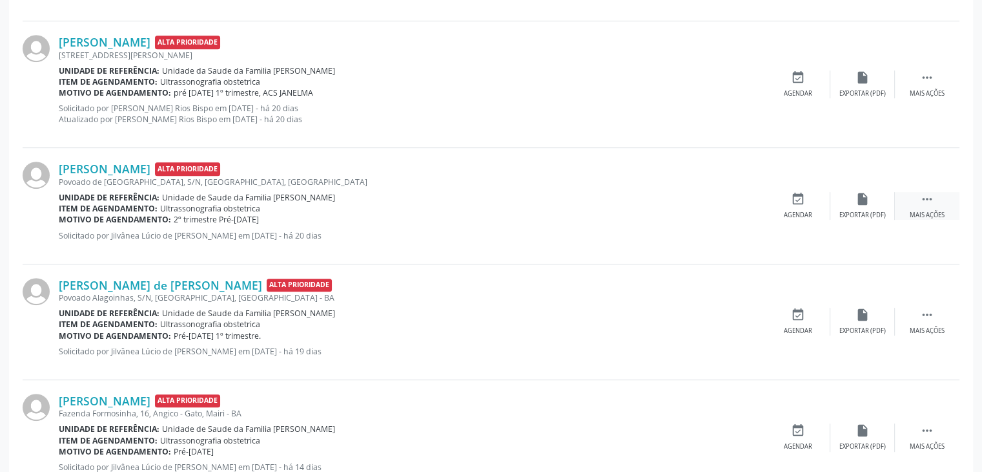
click at [918, 211] on div "Mais ações" at bounding box center [927, 215] width 35 height 9
click at [780, 200] on div "cancel Cancelar" at bounding box center [798, 206] width 65 height 28
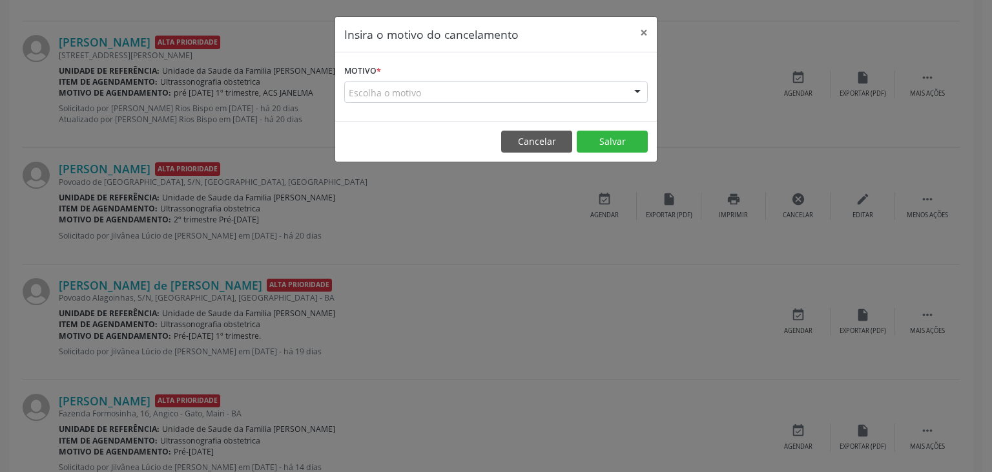
click at [505, 100] on div "Escolha o motivo" at bounding box center [496, 92] width 304 height 22
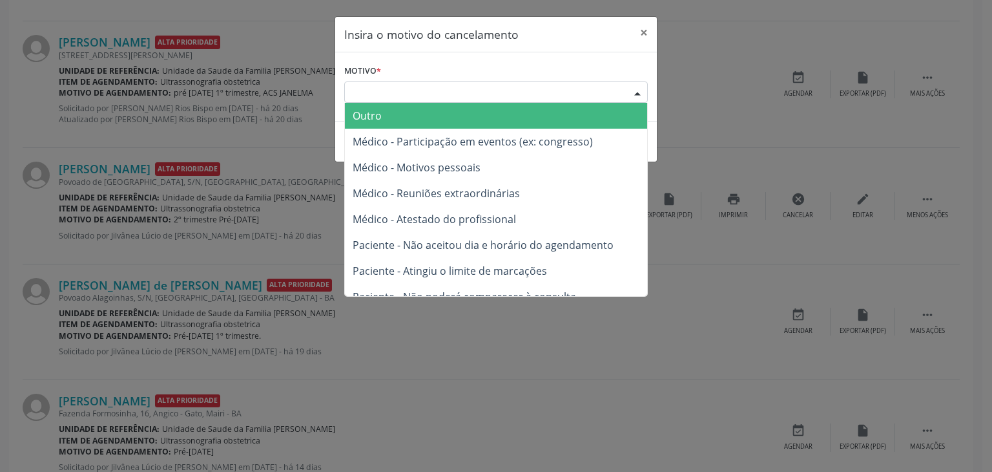
click at [453, 114] on span "Outro" at bounding box center [496, 116] width 302 height 26
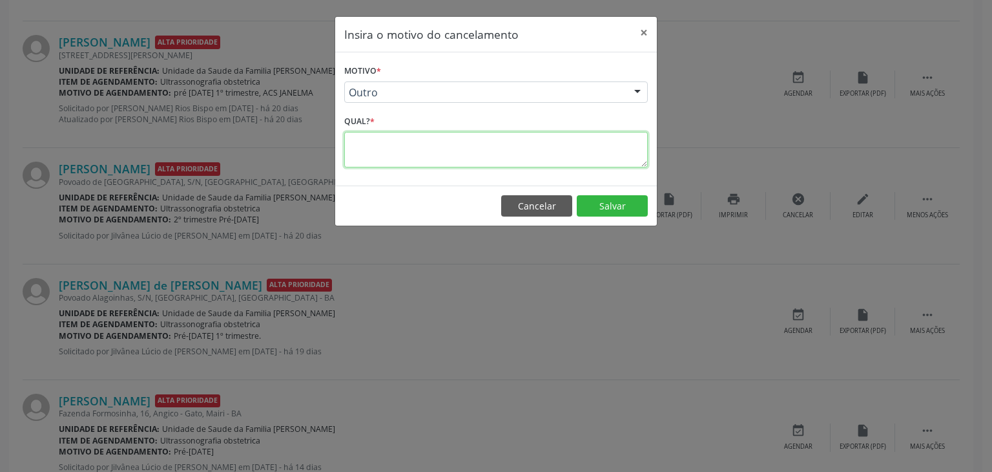
click at [419, 143] on textarea at bounding box center [496, 150] width 304 height 36
type textarea "EXAME REALIZADO"
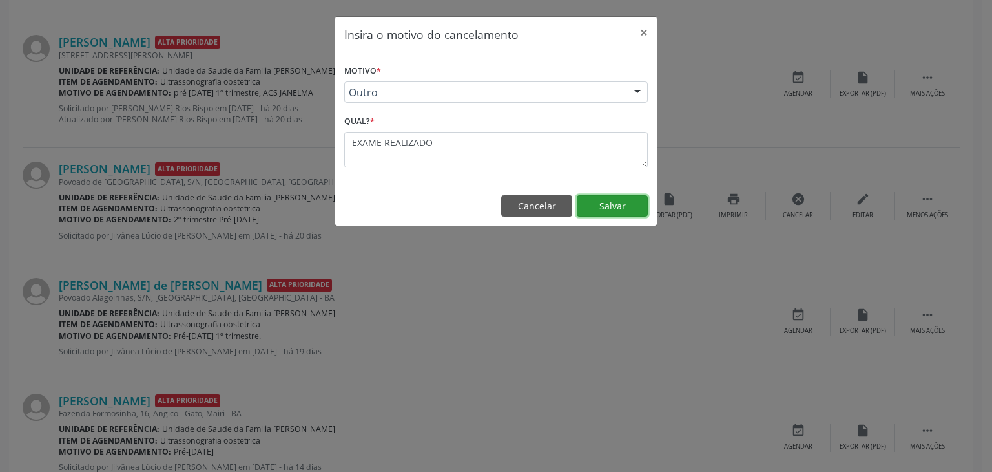
click at [594, 207] on button "Salvar" at bounding box center [612, 206] width 71 height 22
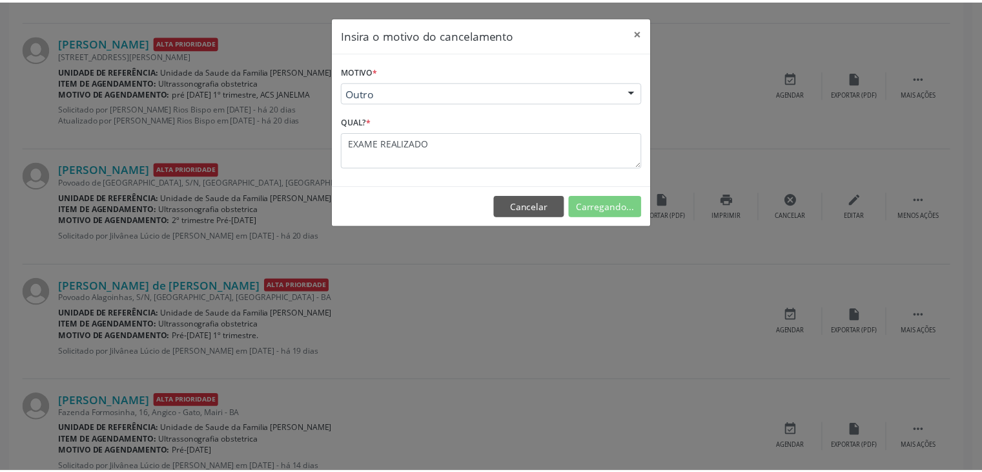
scroll to position [68, 0]
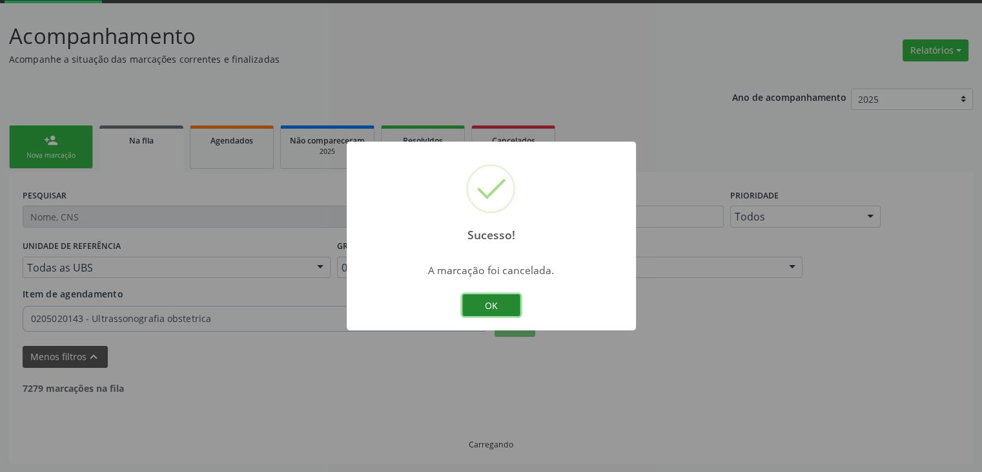
click at [483, 304] on button "OK" at bounding box center [491, 305] width 58 height 22
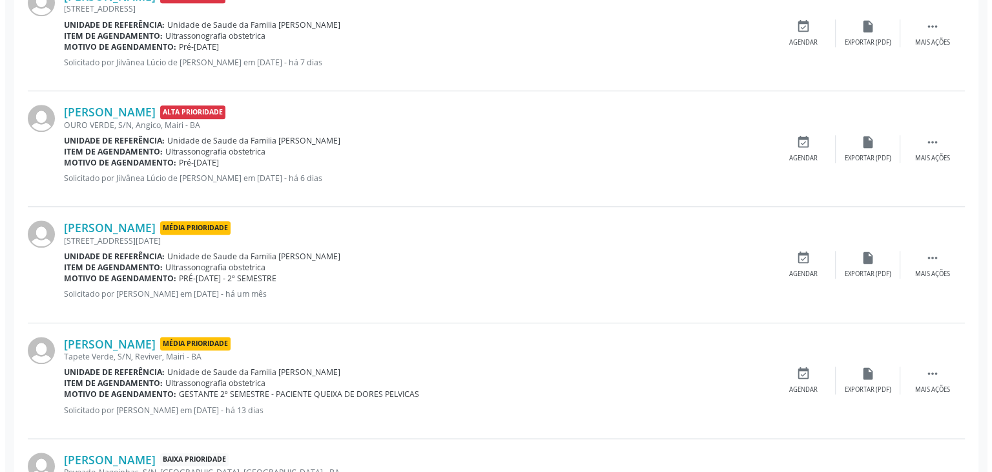
scroll to position [1166, 0]
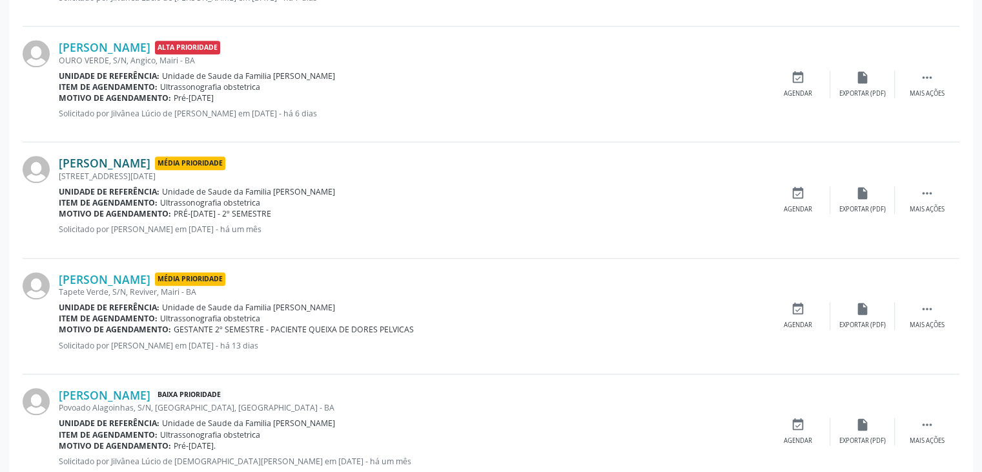
click at [121, 161] on link "Vilma Santana Silva" at bounding box center [105, 163] width 92 height 14
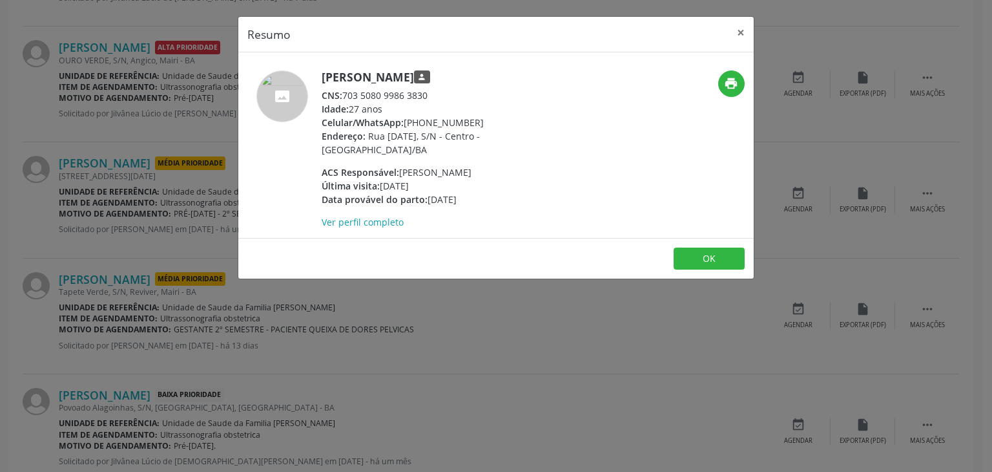
drag, startPoint x: 311, startPoint y: 74, endPoint x: 336, endPoint y: 74, distance: 25.2
click at [313, 74] on div at bounding box center [282, 149] width 70 height 158
drag, startPoint x: 336, startPoint y: 74, endPoint x: 450, endPoint y: 75, distance: 113.7
click at [450, 75] on div "Vilma Santana Silva person CNS: 703 5080 9986 3830 Idade: 27 anos Celular/Whats…" at bounding box center [410, 149] width 344 height 158
drag, startPoint x: 403, startPoint y: 123, endPoint x: 473, endPoint y: 121, distance: 69.8
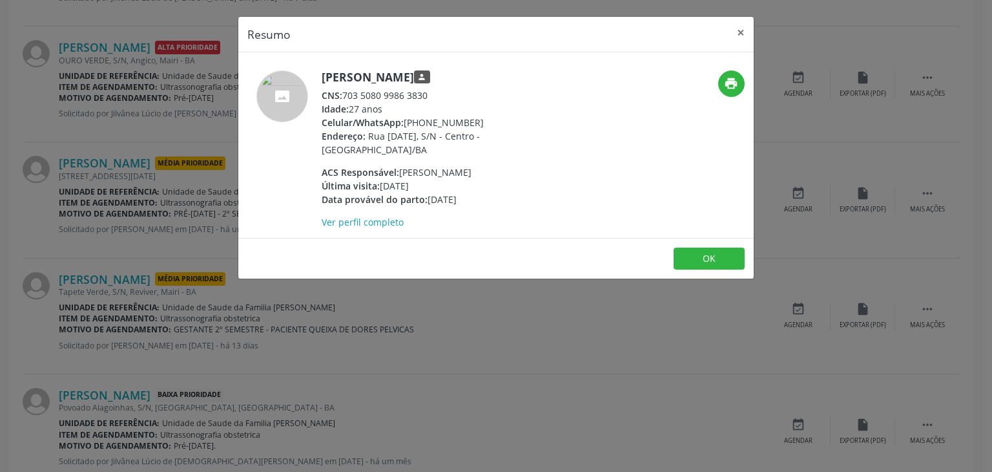
click at [473, 121] on div "Celular/WhatsApp: (74) 99922-6820" at bounding box center [447, 123] width 251 height 14
click at [739, 29] on button "×" at bounding box center [741, 33] width 26 height 32
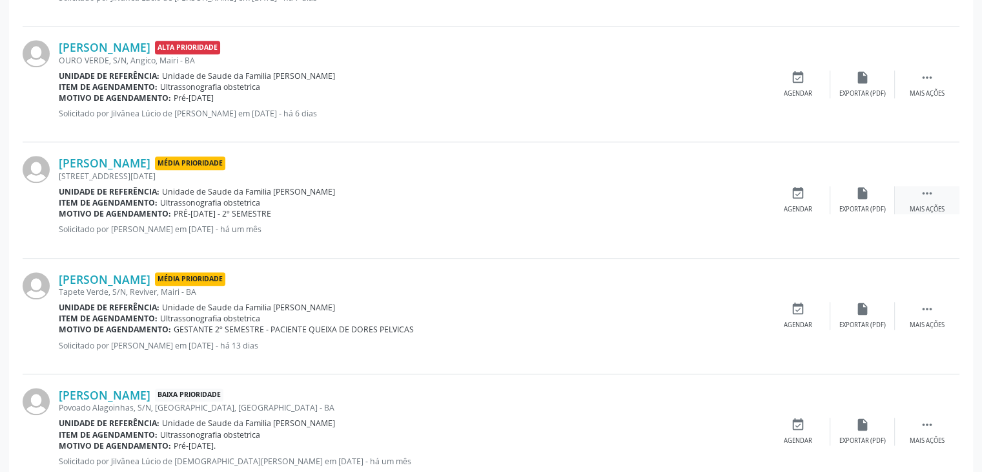
click at [907, 192] on div " Mais ações" at bounding box center [927, 200] width 65 height 28
click at [817, 201] on div "cancel Cancelar" at bounding box center [798, 200] width 65 height 28
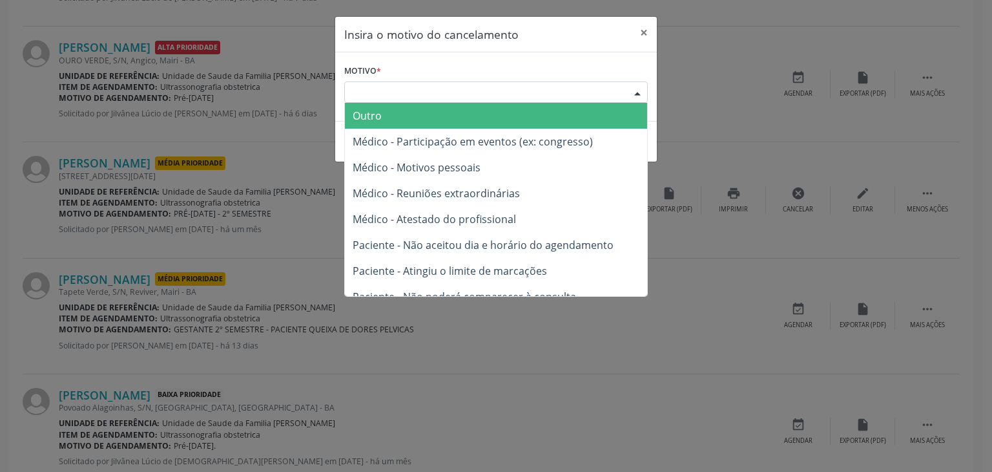
click at [431, 90] on div "Escolha o motivo" at bounding box center [496, 92] width 304 height 22
click at [410, 112] on span "Outro" at bounding box center [496, 116] width 302 height 26
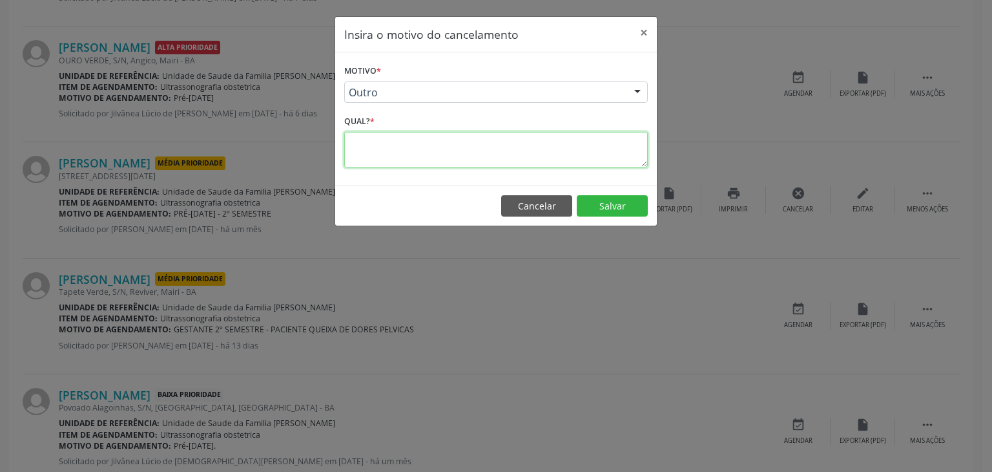
click at [407, 147] on textarea at bounding box center [496, 150] width 304 height 36
type textarea "EXAME REALIZADO"
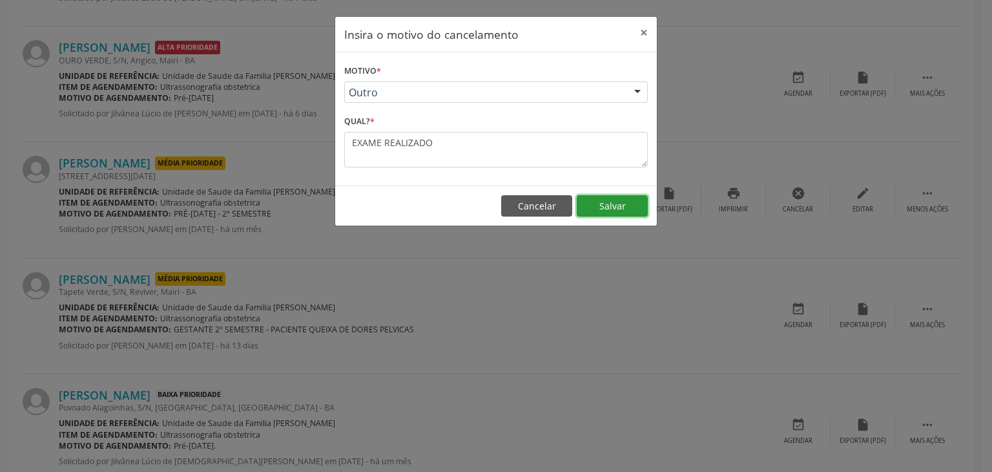
click at [601, 198] on button "Salvar" at bounding box center [612, 206] width 71 height 22
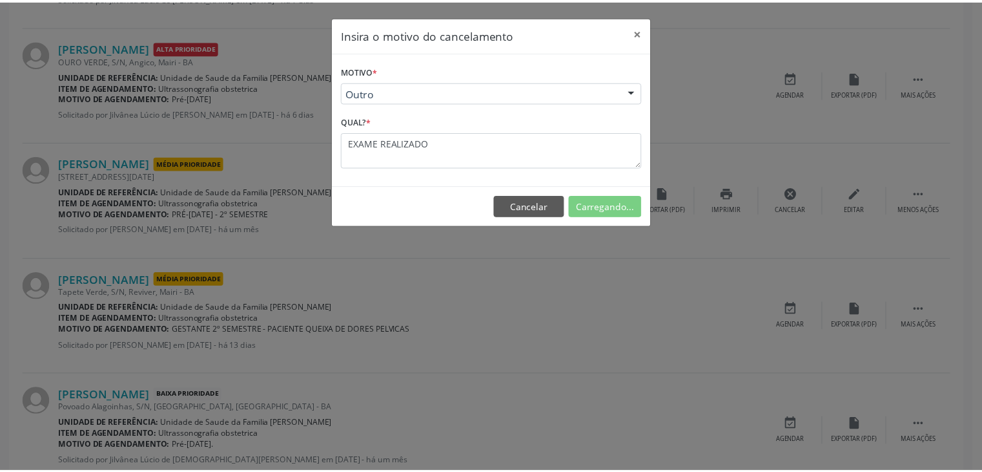
scroll to position [68, 0]
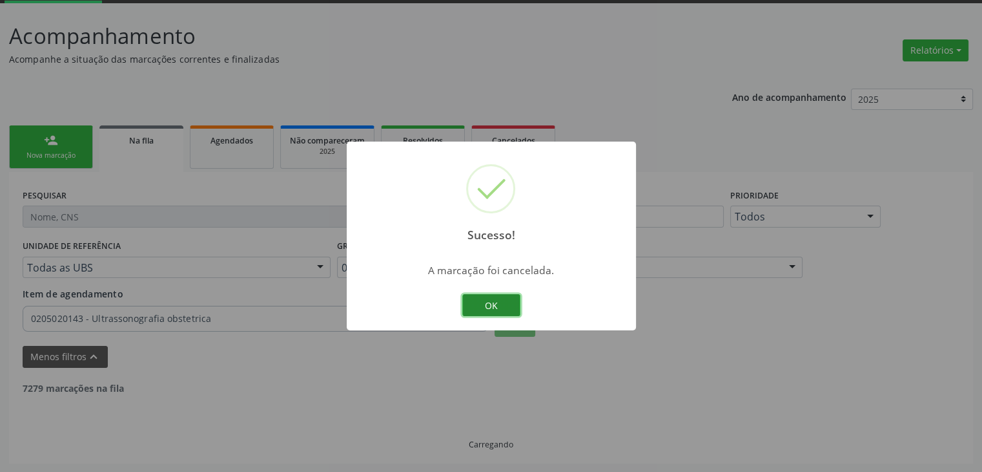
click at [501, 303] on button "OK" at bounding box center [491, 305] width 58 height 22
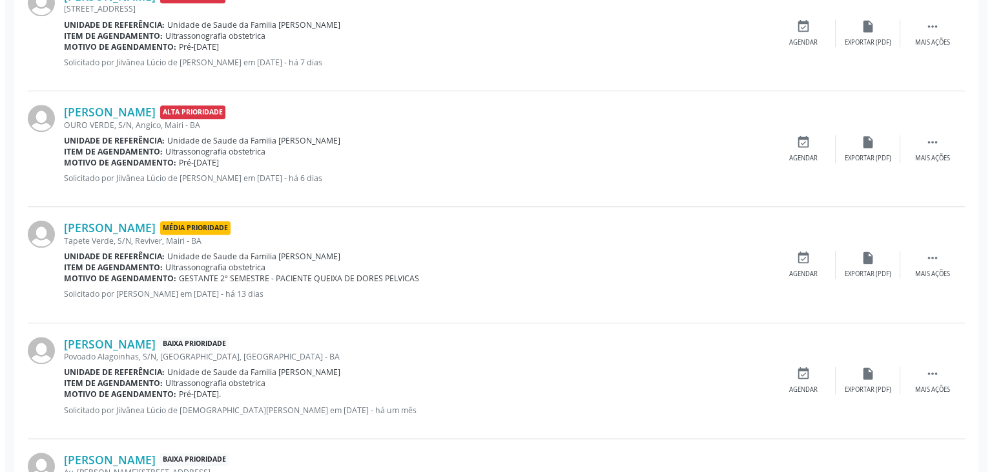
scroll to position [1166, 0]
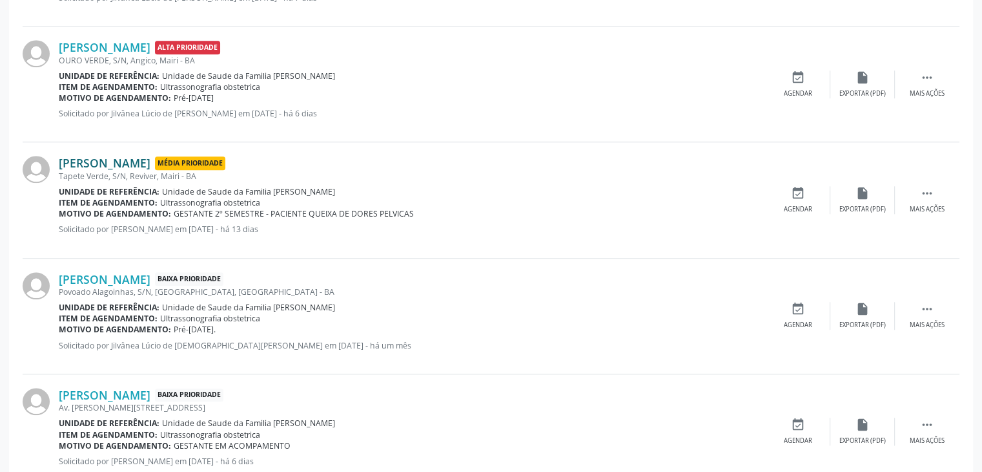
click at [116, 165] on link "Isabela Lima de Carvalho" at bounding box center [105, 163] width 92 height 14
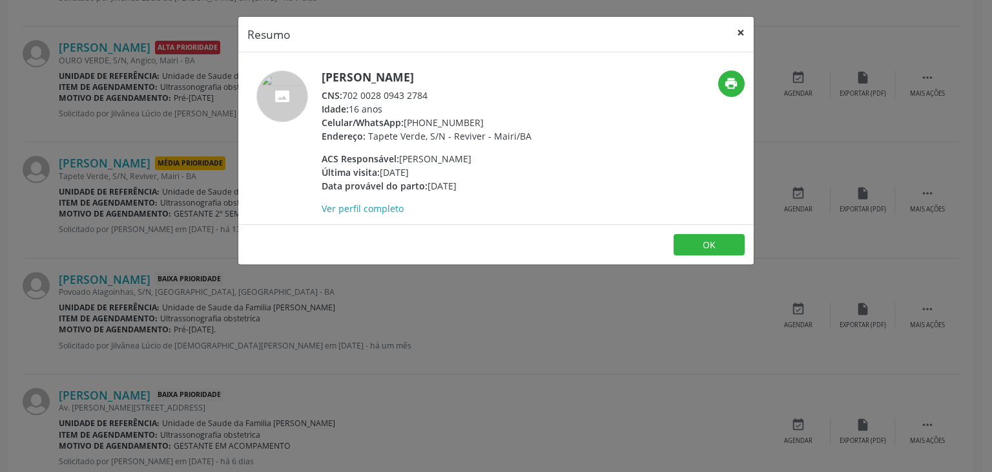
click at [743, 23] on button "×" at bounding box center [741, 33] width 26 height 32
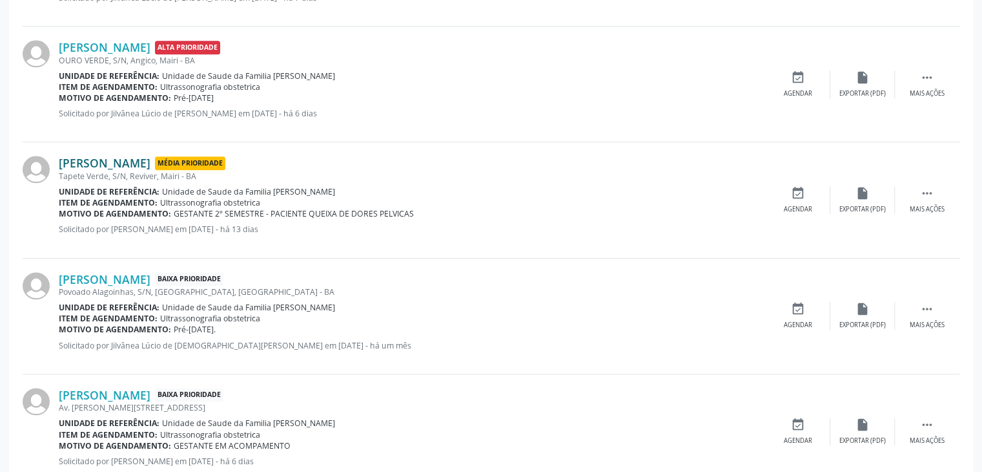
click at [150, 162] on link "Isabela Lima de Carvalho" at bounding box center [105, 163] width 92 height 14
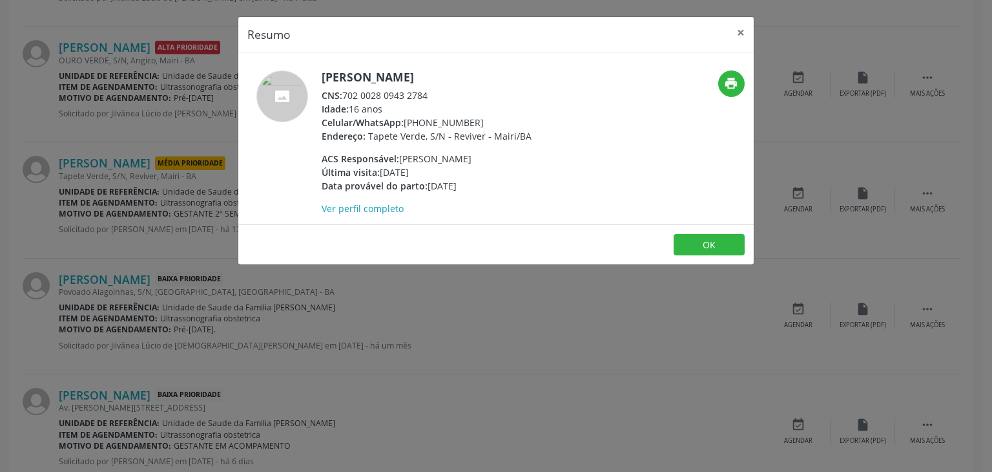
drag, startPoint x: 322, startPoint y: 79, endPoint x: 485, endPoint y: 68, distance: 163.1
click at [485, 68] on div "Isabela Lima de Carvalho CNS: 702 0028 0943 2784 Idade: 16 anos Celular/WhatsAp…" at bounding box center [495, 138] width 515 height 172
drag, startPoint x: 320, startPoint y: 76, endPoint x: 483, endPoint y: 71, distance: 162.8
click at [483, 71] on div "Isabela Lima de Carvalho CNS: 702 0028 0943 2784 Idade: 16 anos Celular/WhatsAp…" at bounding box center [410, 142] width 344 height 145
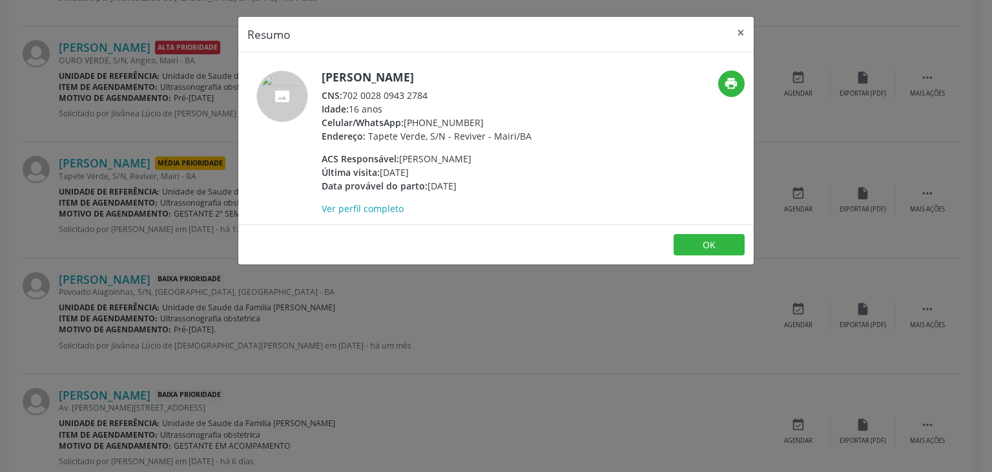
drag, startPoint x: 406, startPoint y: 124, endPoint x: 487, endPoint y: 121, distance: 81.4
click at [487, 121] on div "Celular/WhatsApp: (74) 99800-0867" at bounding box center [427, 123] width 210 height 14
click at [743, 37] on button "×" at bounding box center [741, 33] width 26 height 32
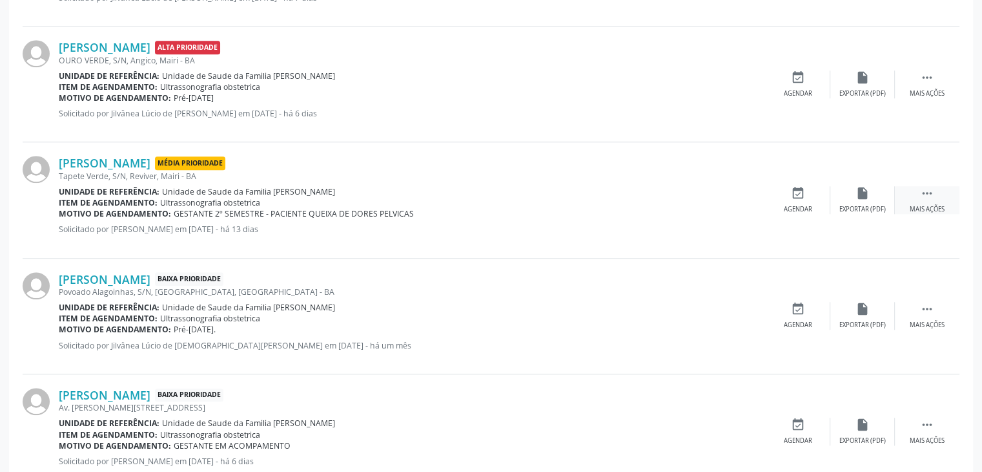
click at [935, 200] on div " Mais ações" at bounding box center [927, 200] width 65 height 28
click at [814, 192] on div "cancel Cancelar" at bounding box center [798, 200] width 65 height 28
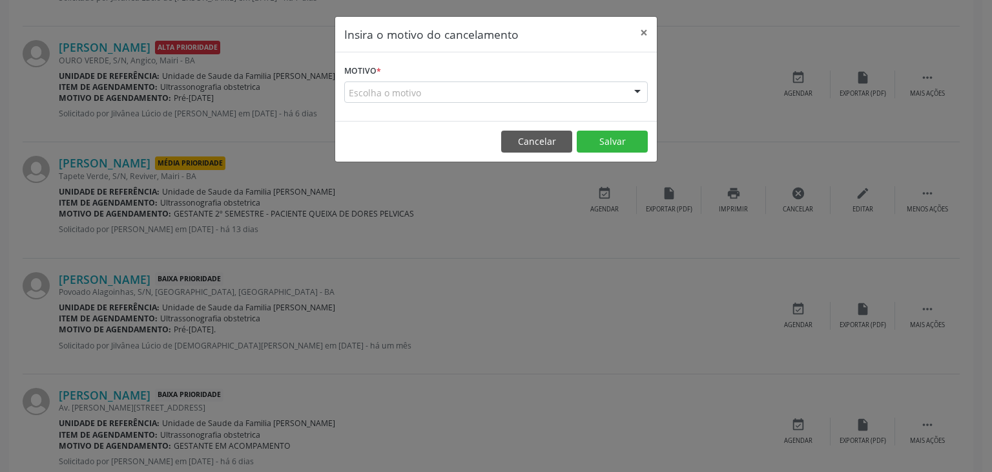
click at [445, 94] on div "Escolha o motivo" at bounding box center [496, 92] width 304 height 22
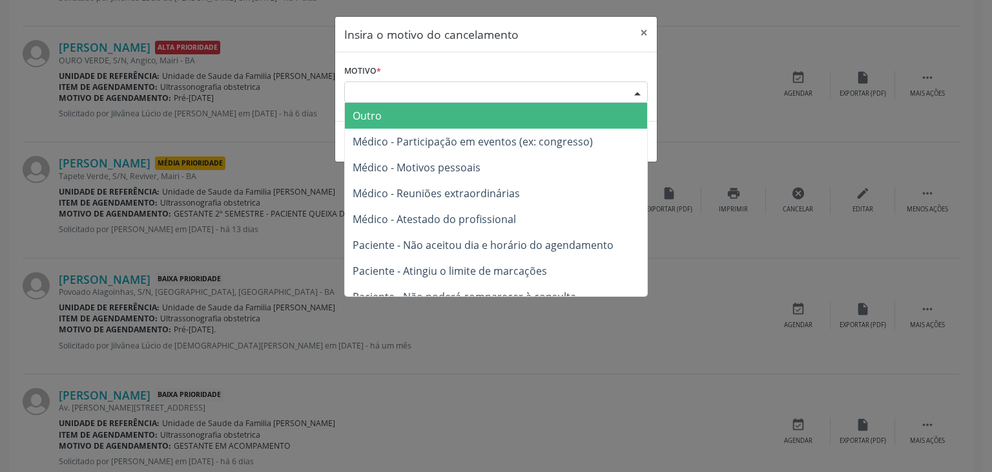
click at [411, 115] on span "Outro" at bounding box center [496, 116] width 302 height 26
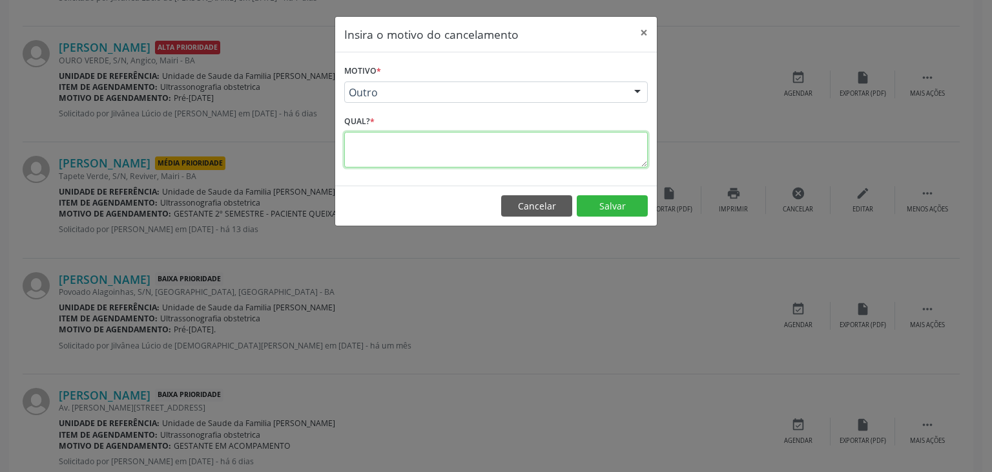
click at [411, 148] on textarea at bounding box center [496, 150] width 304 height 36
type textarea "EXAME REALIZADO"
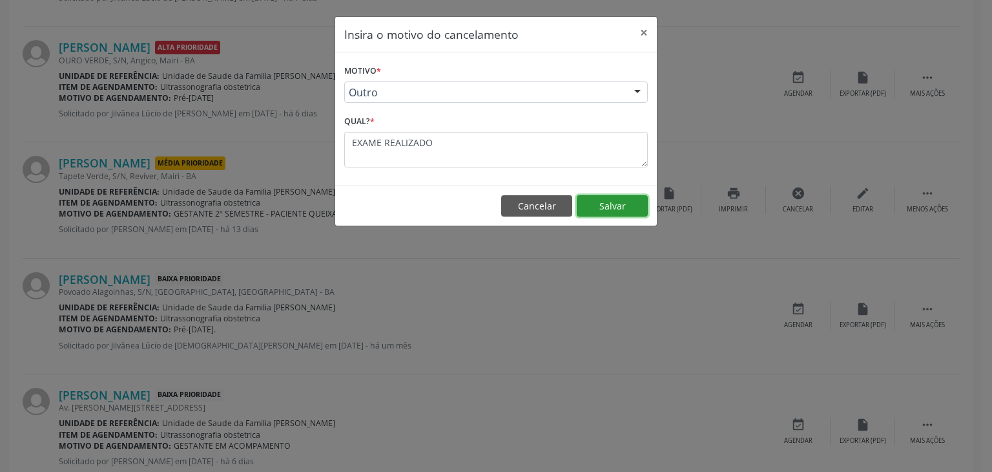
click at [615, 199] on button "Salvar" at bounding box center [612, 206] width 71 height 22
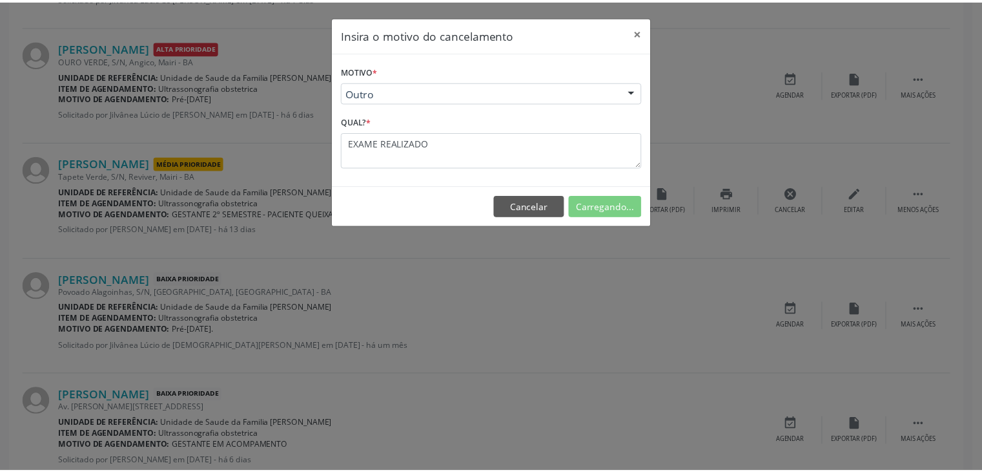
scroll to position [68, 0]
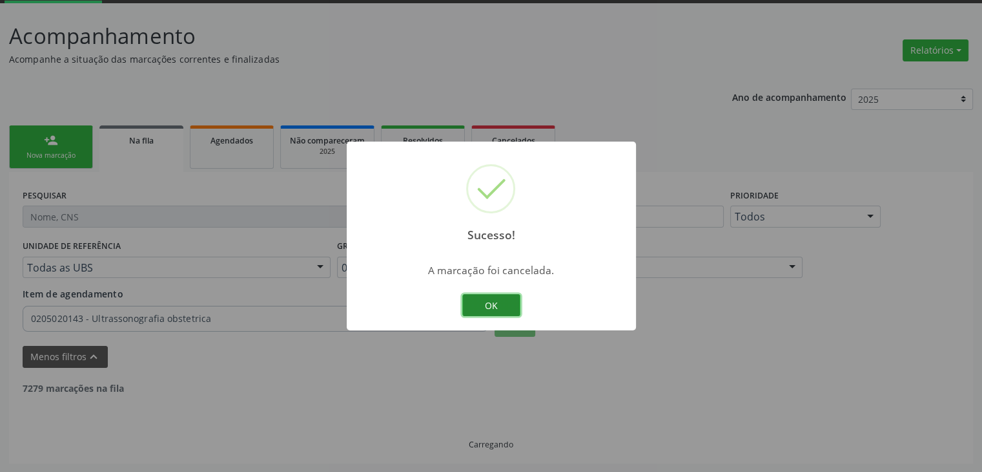
click at [488, 297] on button "OK" at bounding box center [491, 305] width 58 height 22
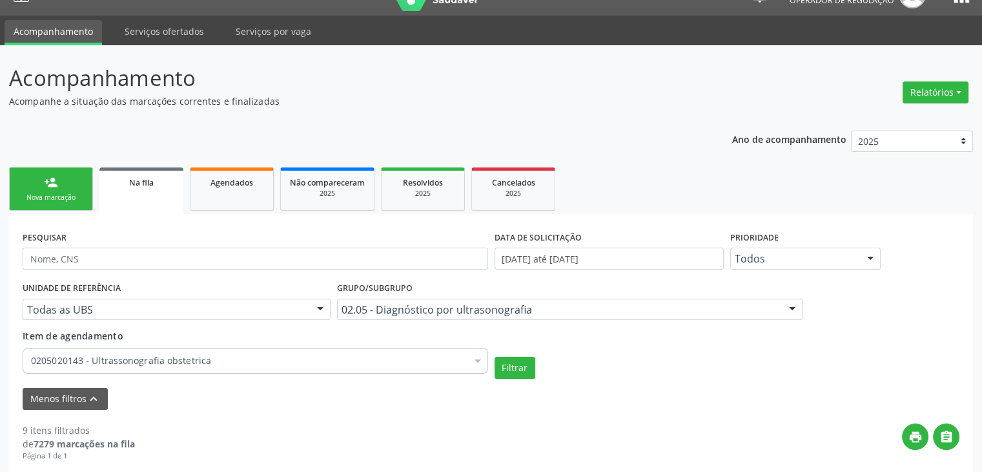
scroll to position [0, 0]
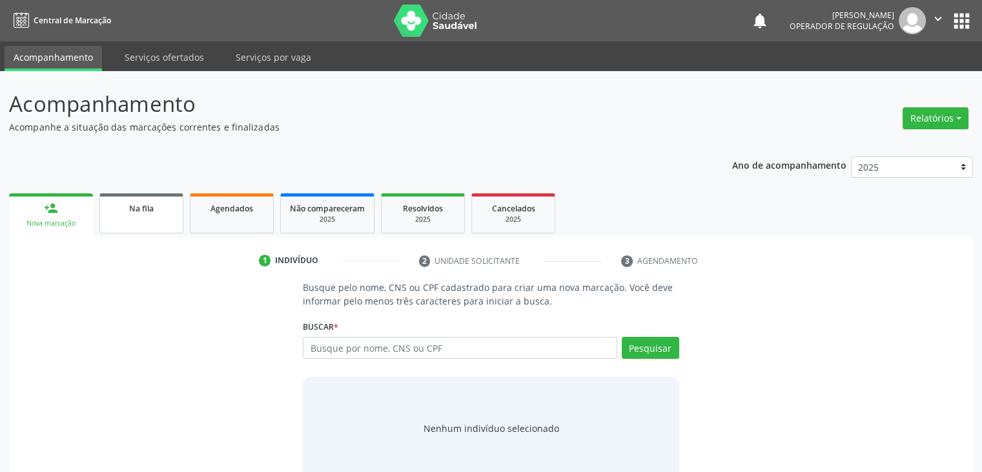
click at [152, 219] on link "Na fila" at bounding box center [141, 213] width 84 height 40
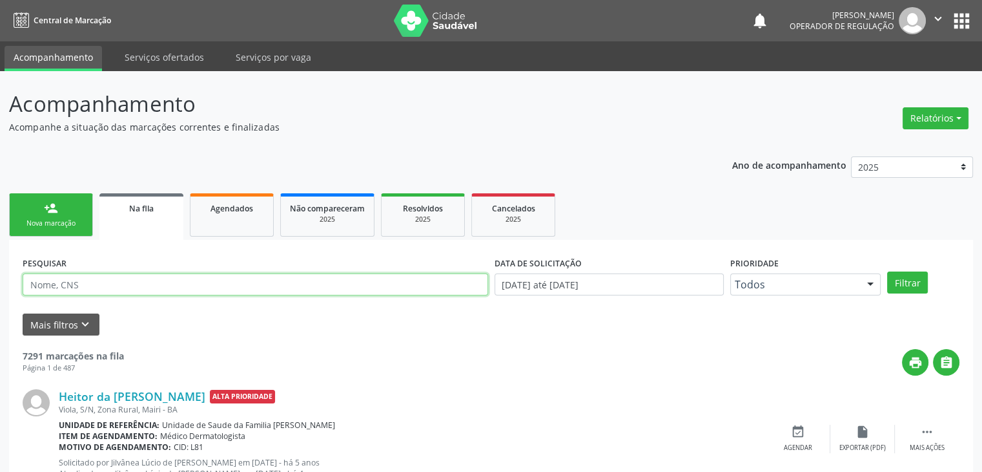
click at [132, 287] on input "text" at bounding box center [256, 284] width 466 height 22
click at [887, 271] on button "Filtrar" at bounding box center [907, 282] width 41 height 22
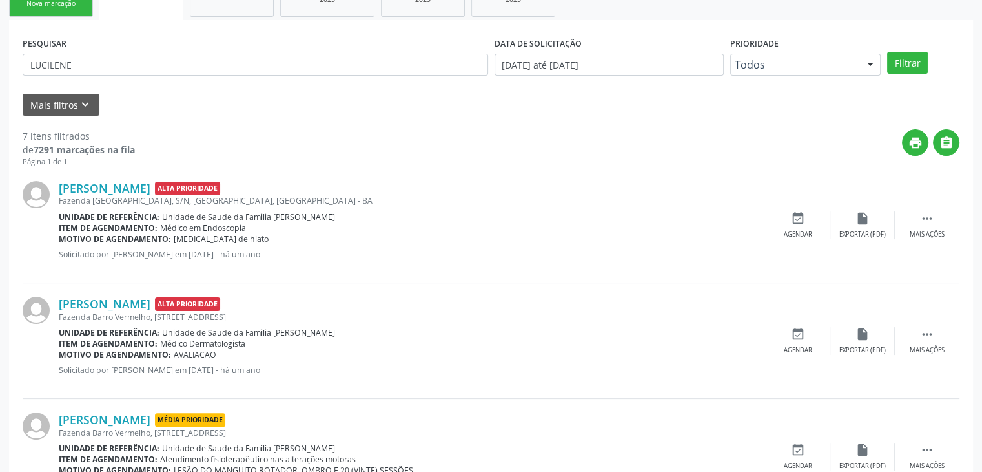
scroll to position [233, 0]
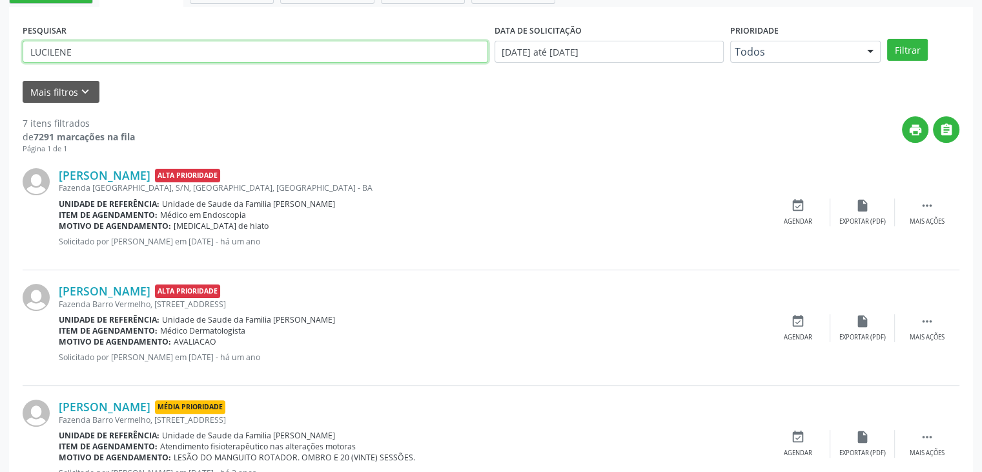
click at [93, 50] on input "LUCILENE" at bounding box center [256, 52] width 466 height 22
type input "[PERSON_NAME]"
click at [887, 39] on button "Filtrar" at bounding box center [907, 50] width 41 height 22
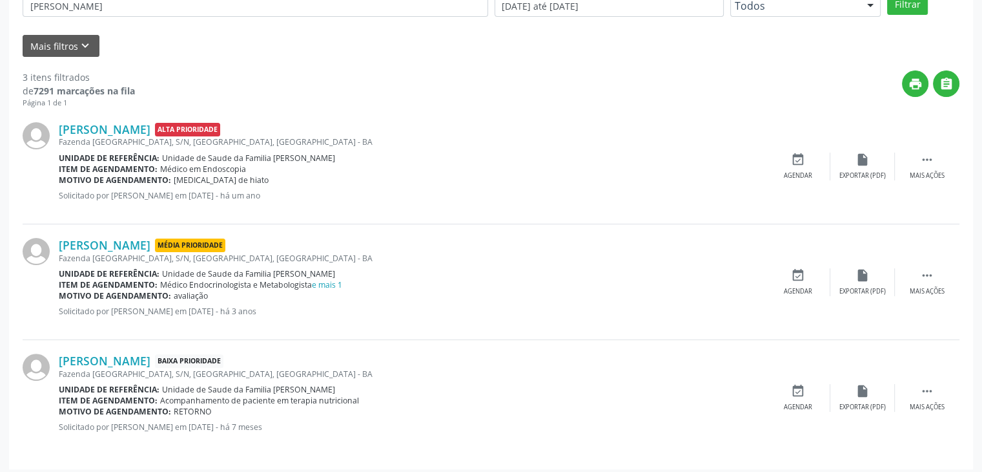
scroll to position [284, 0]
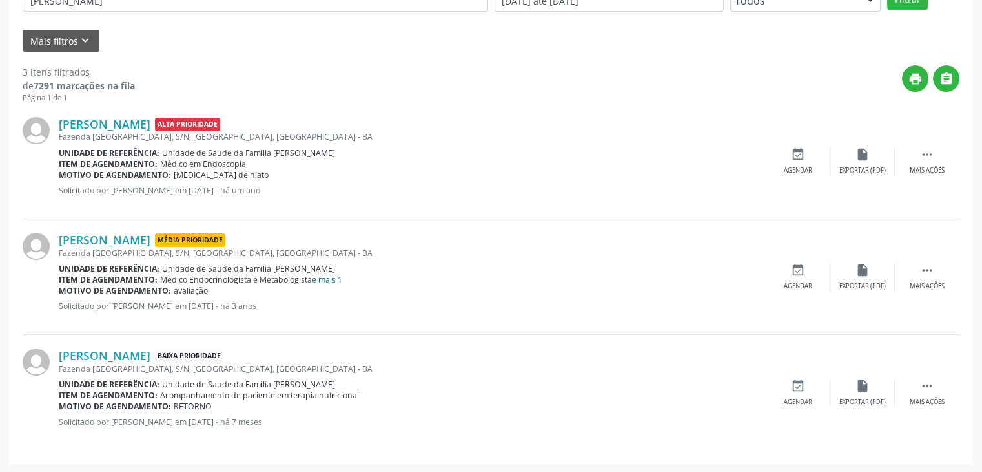
click at [331, 279] on link "e mais 1" at bounding box center [327, 279] width 30 height 11
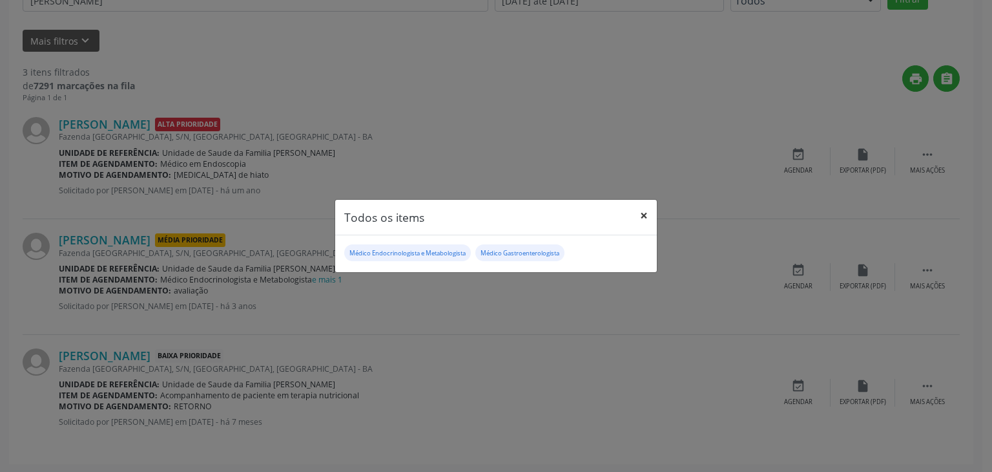
click at [648, 212] on button "×" at bounding box center [644, 216] width 26 height 32
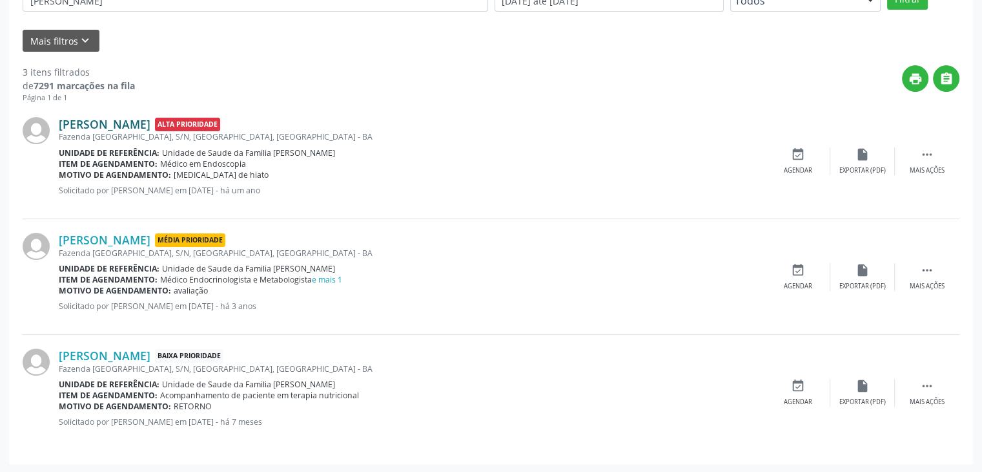
click at [150, 126] on link "[PERSON_NAME]" at bounding box center [105, 124] width 92 height 14
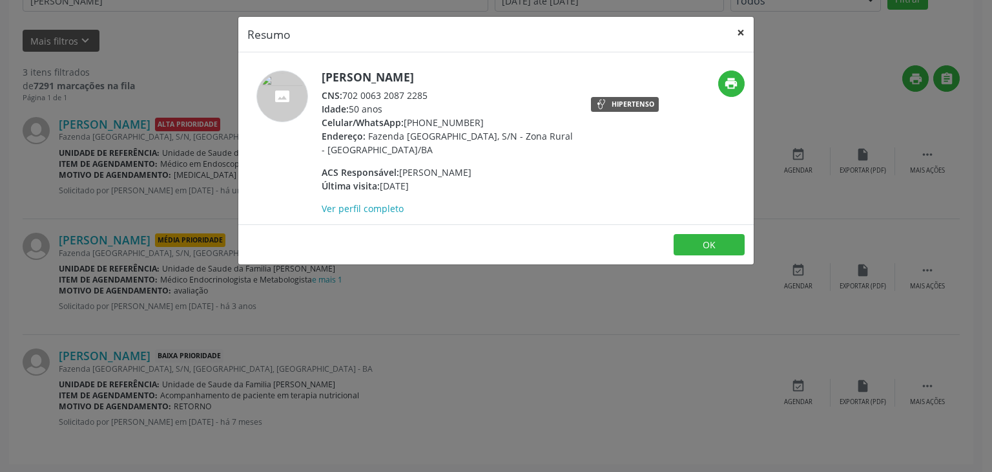
click at [741, 25] on button "×" at bounding box center [741, 33] width 26 height 32
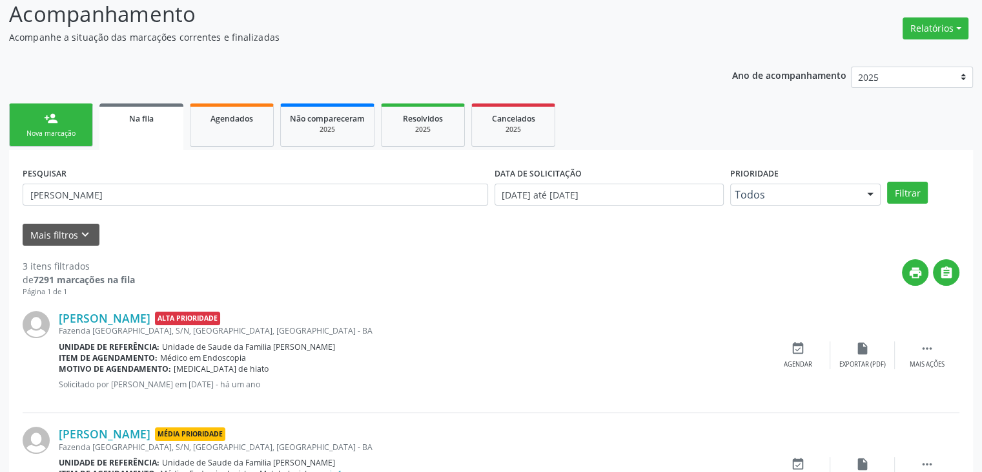
scroll to position [0, 0]
